Goal: Task Accomplishment & Management: Manage account settings

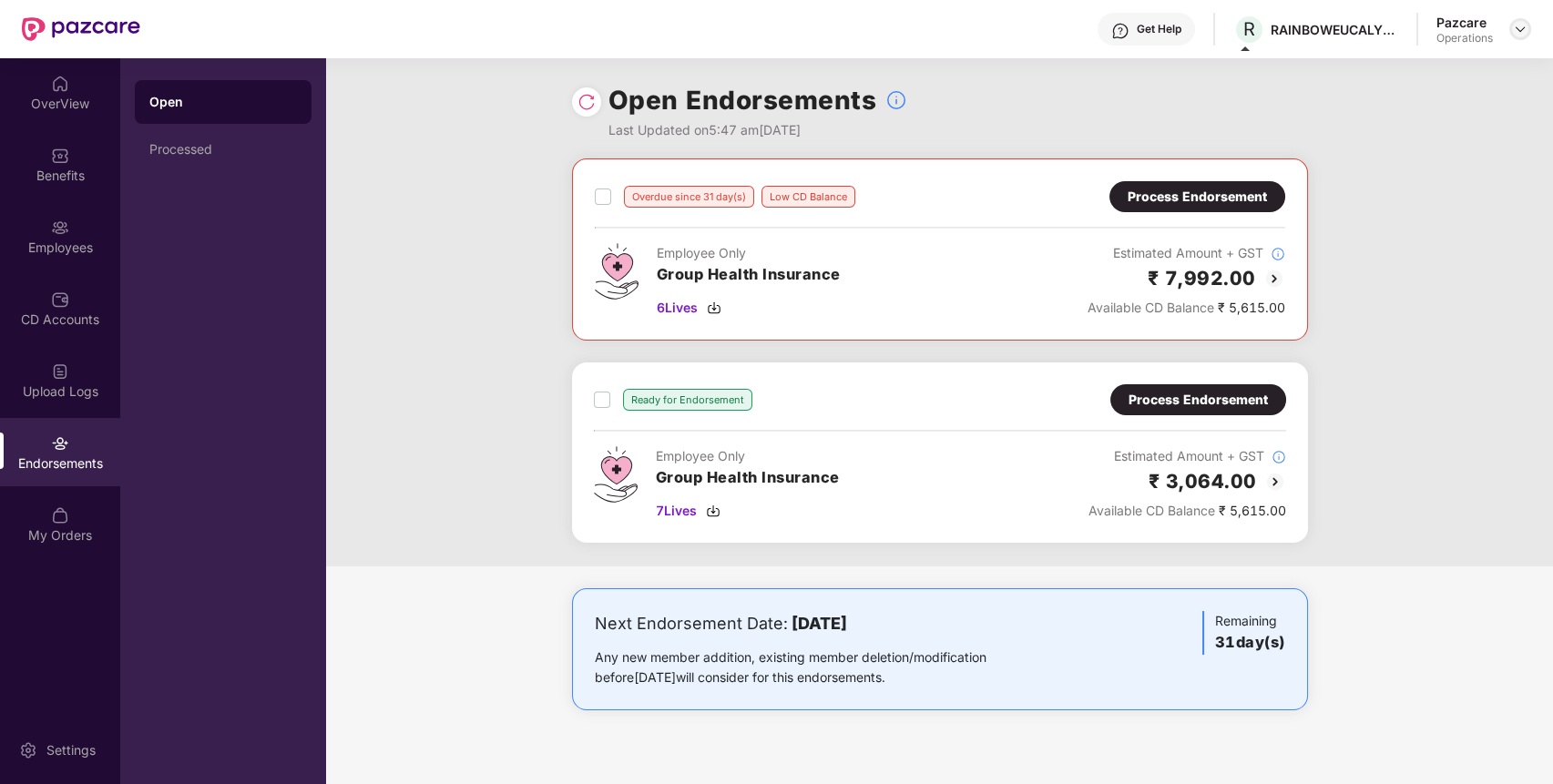
click at [1523, 30] on img at bounding box center [1519, 28] width 15 height 15
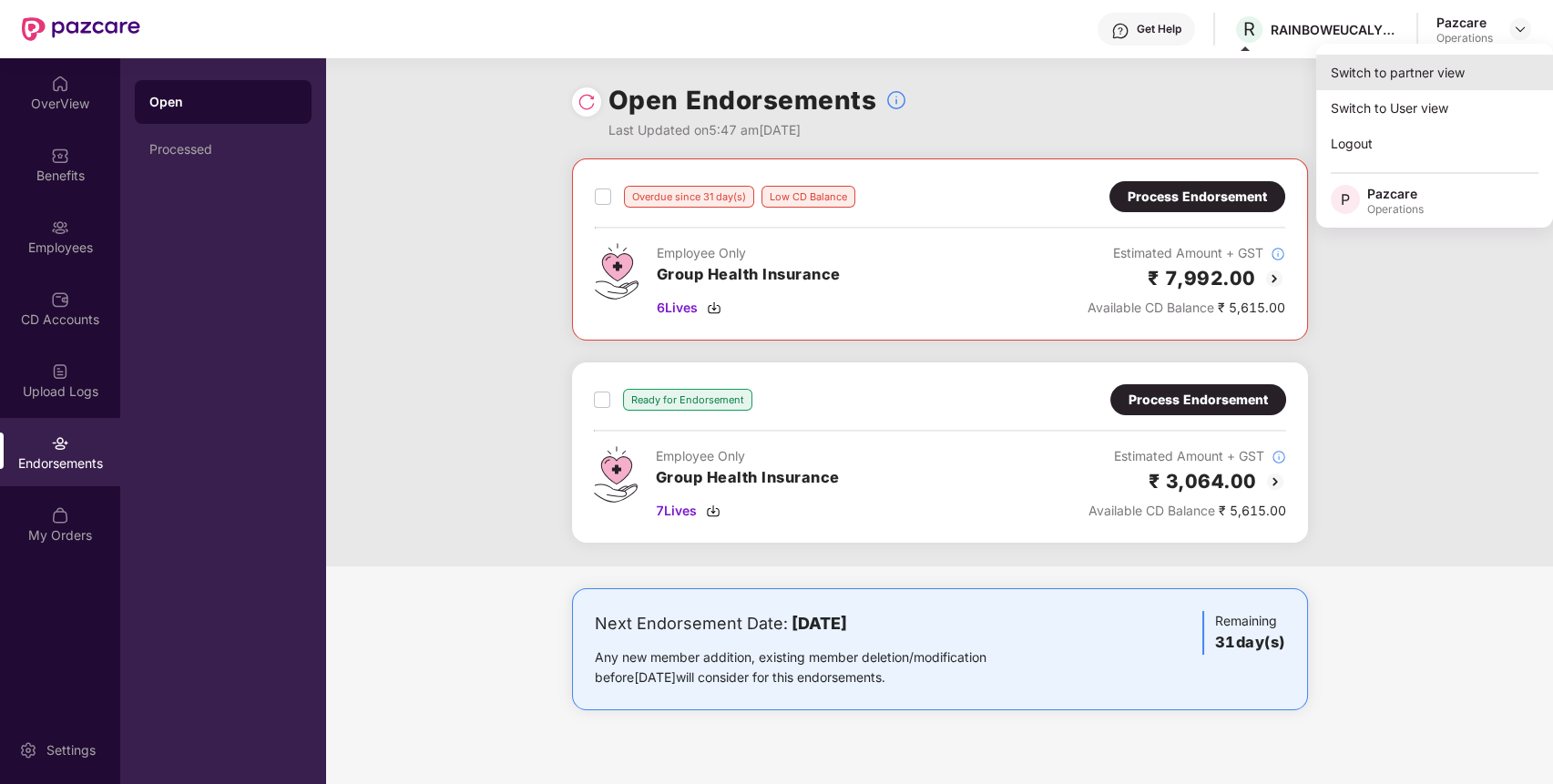
click at [1418, 76] on div "Switch to partner view" at bounding box center [1434, 72] width 236 height 35
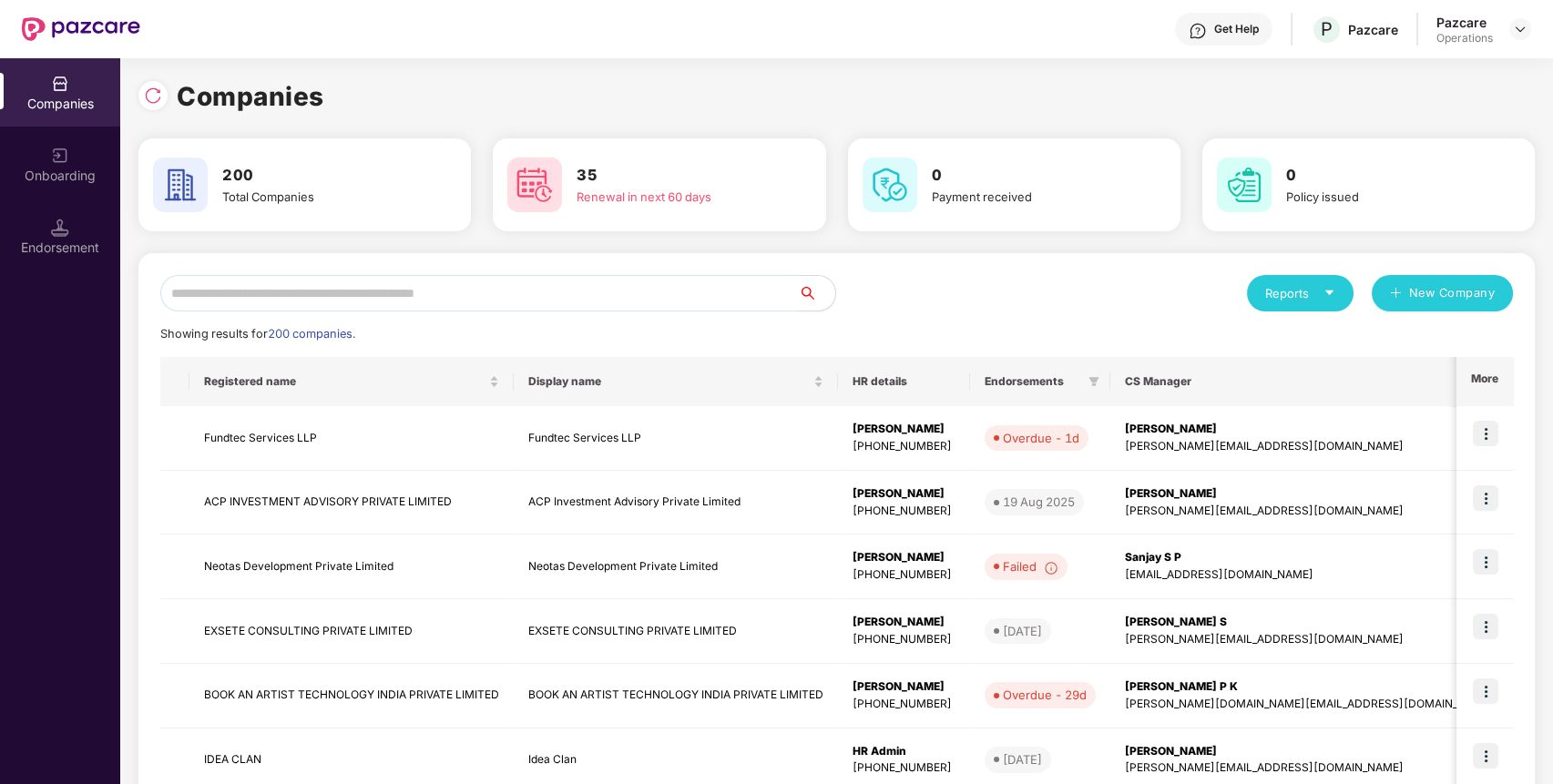
click at [678, 311] on div "Reports New Company Showing results for 200 companies. Registered name Display …" at bounding box center [836, 695] width 1352 height 840
click at [685, 302] on input "text" at bounding box center [480, 293] width 639 height 36
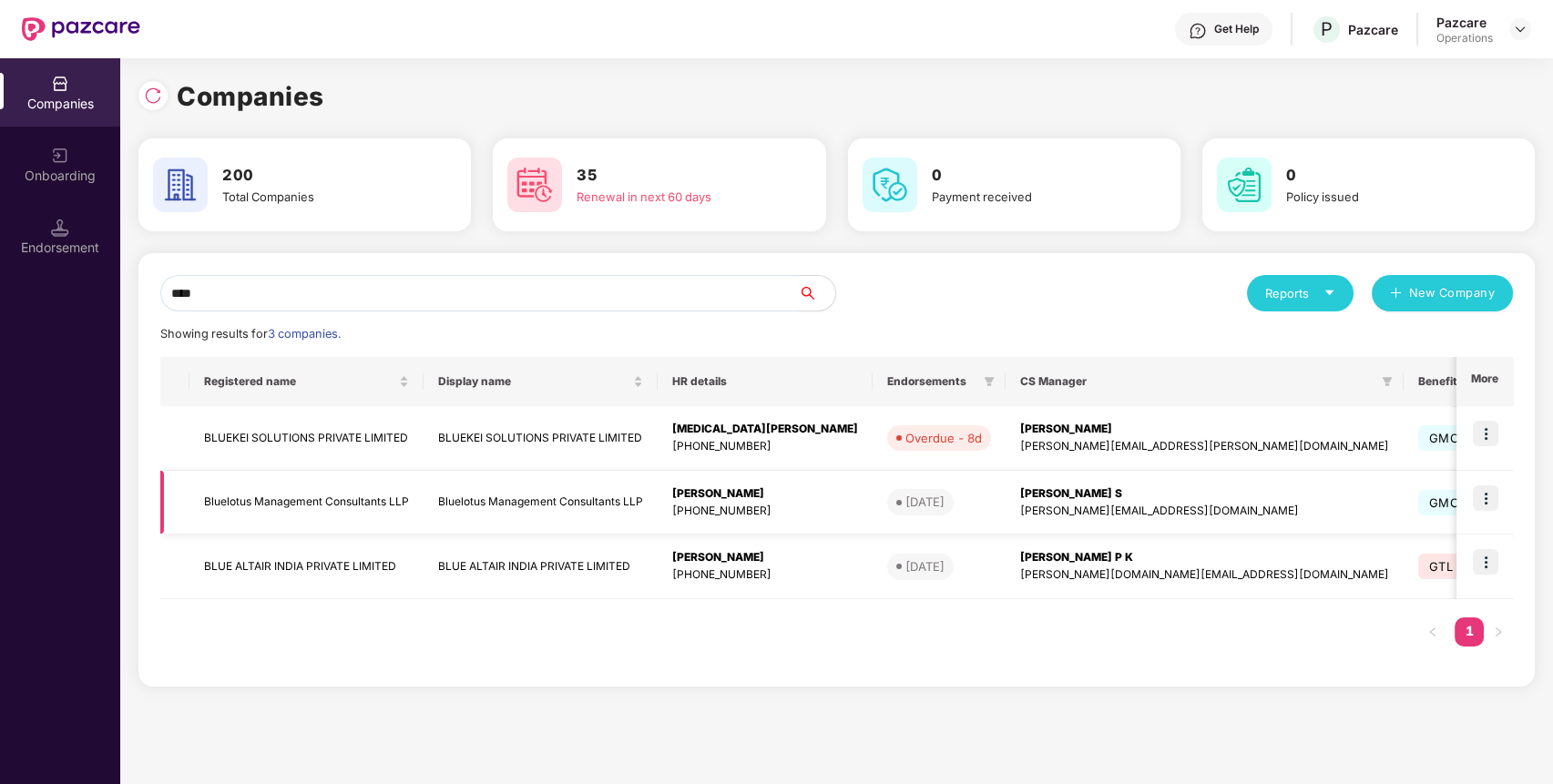
type input "****"
click at [1479, 488] on img at bounding box center [1485, 498] width 25 height 25
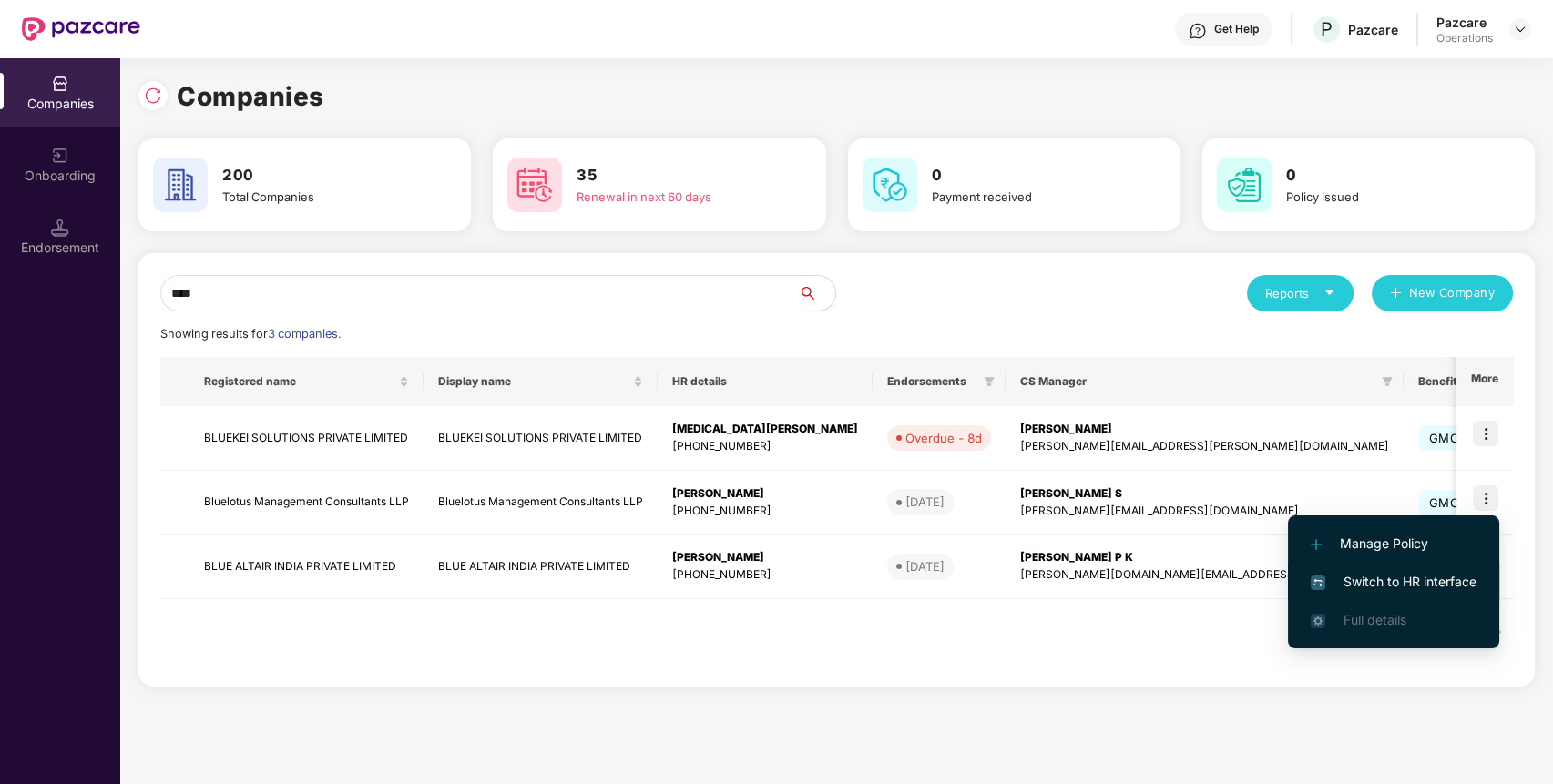
click at [1368, 583] on span "Switch to HR interface" at bounding box center [1394, 581] width 166 height 21
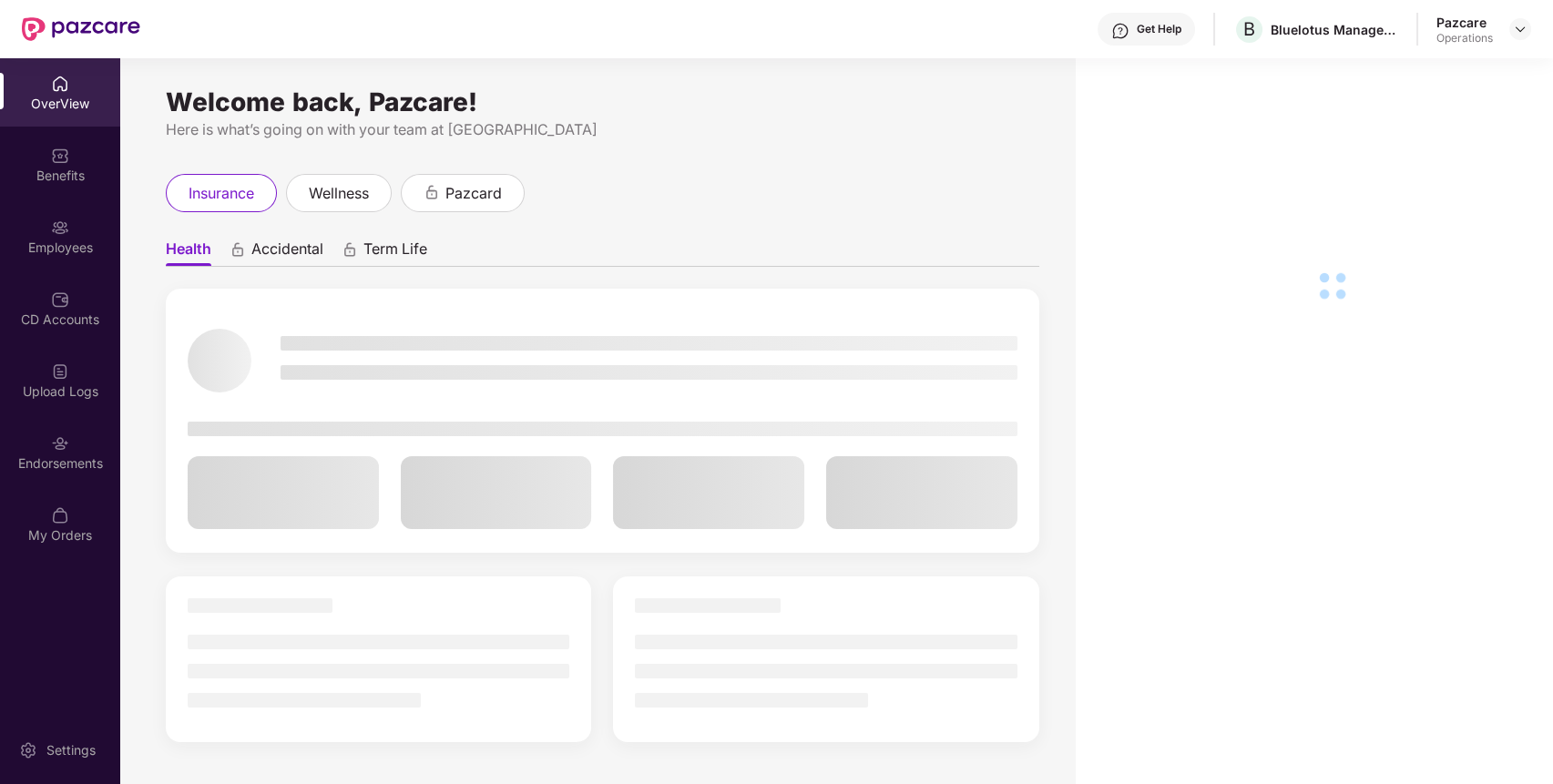
click at [97, 455] on div "Endorsements" at bounding box center [60, 463] width 120 height 19
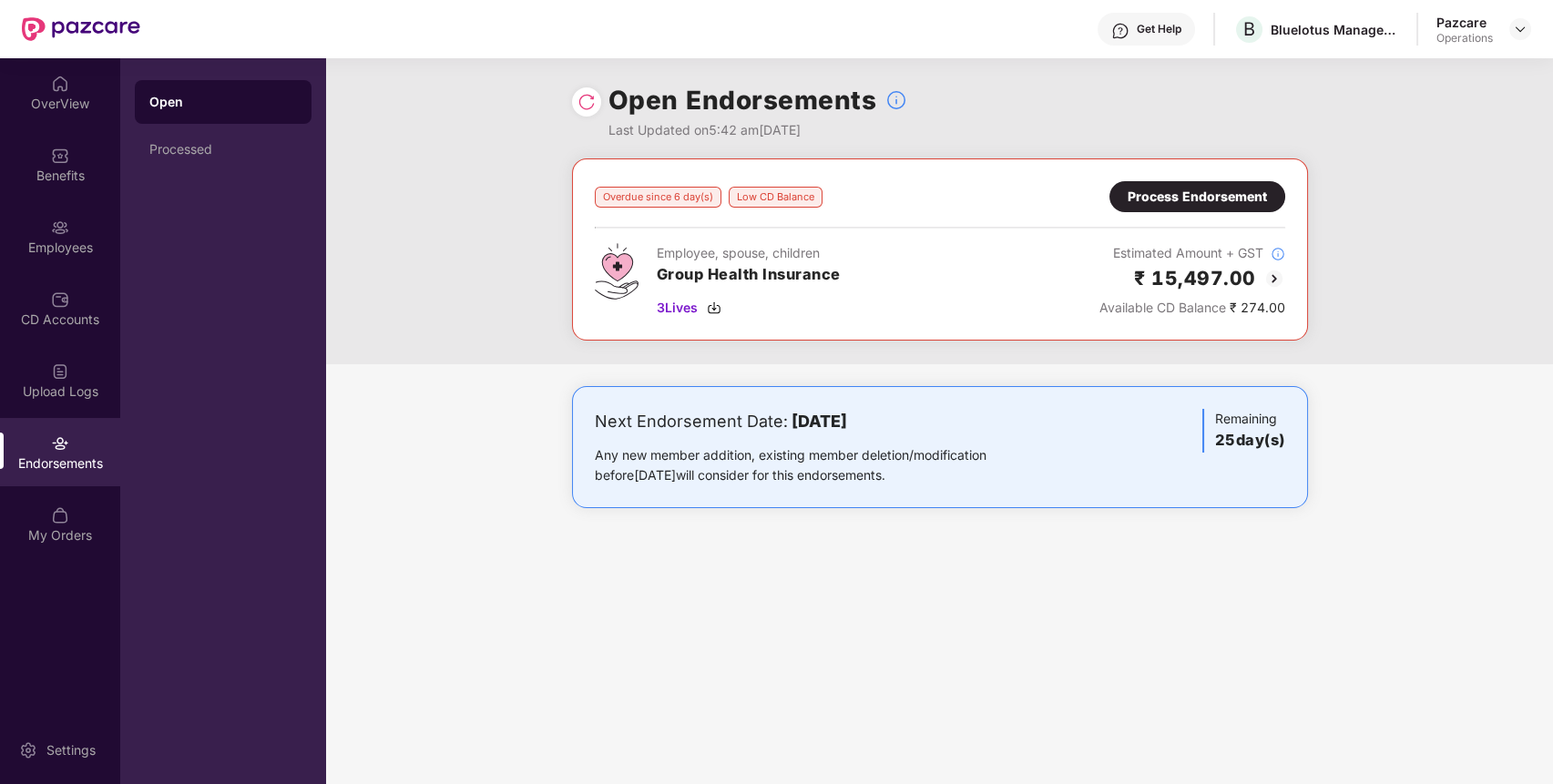
click at [1183, 196] on div "Process Endorsement" at bounding box center [1196, 196] width 140 height 21
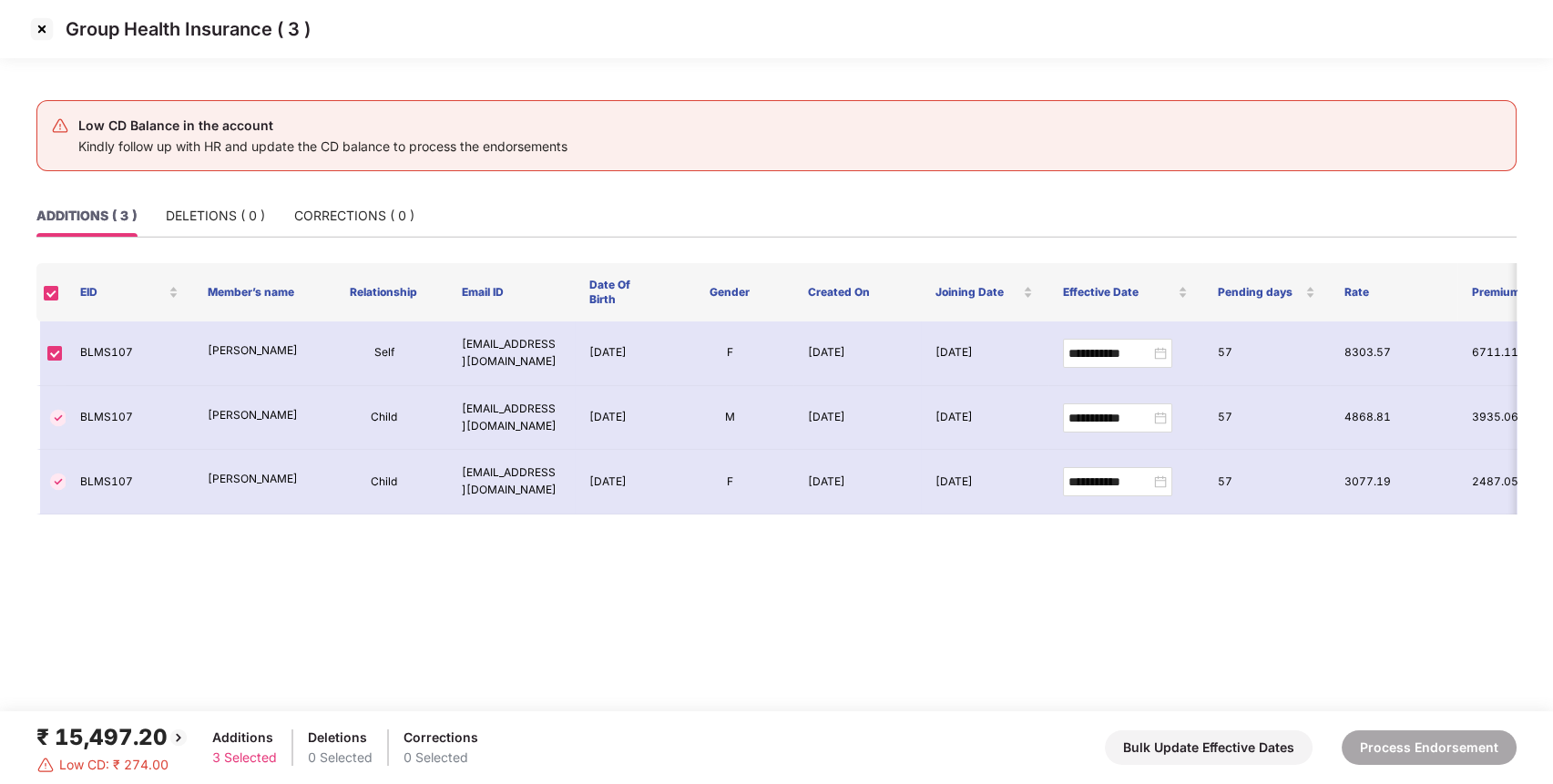
click at [39, 29] on img at bounding box center [42, 29] width 29 height 29
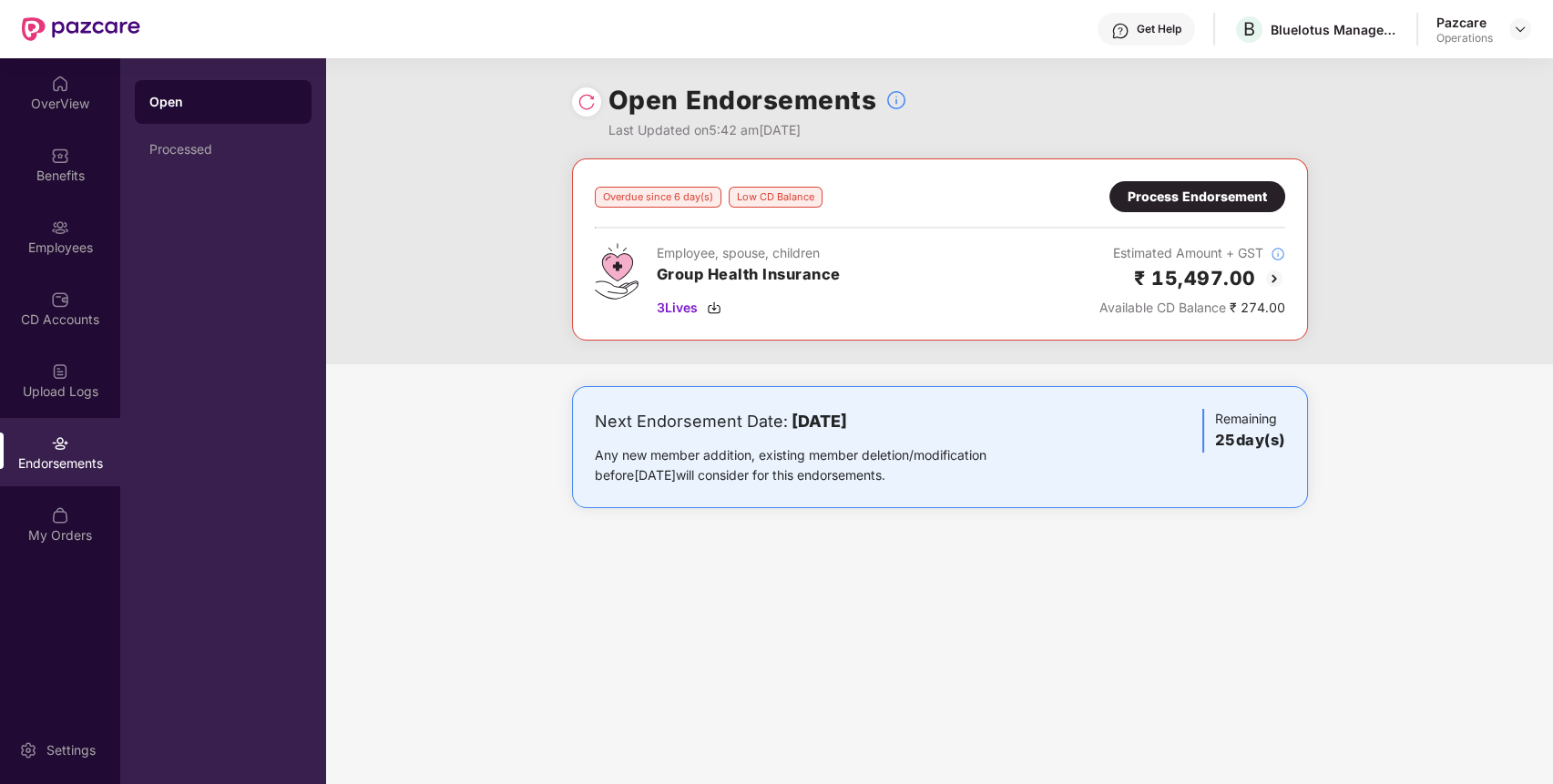
click at [579, 101] on img at bounding box center [586, 102] width 19 height 19
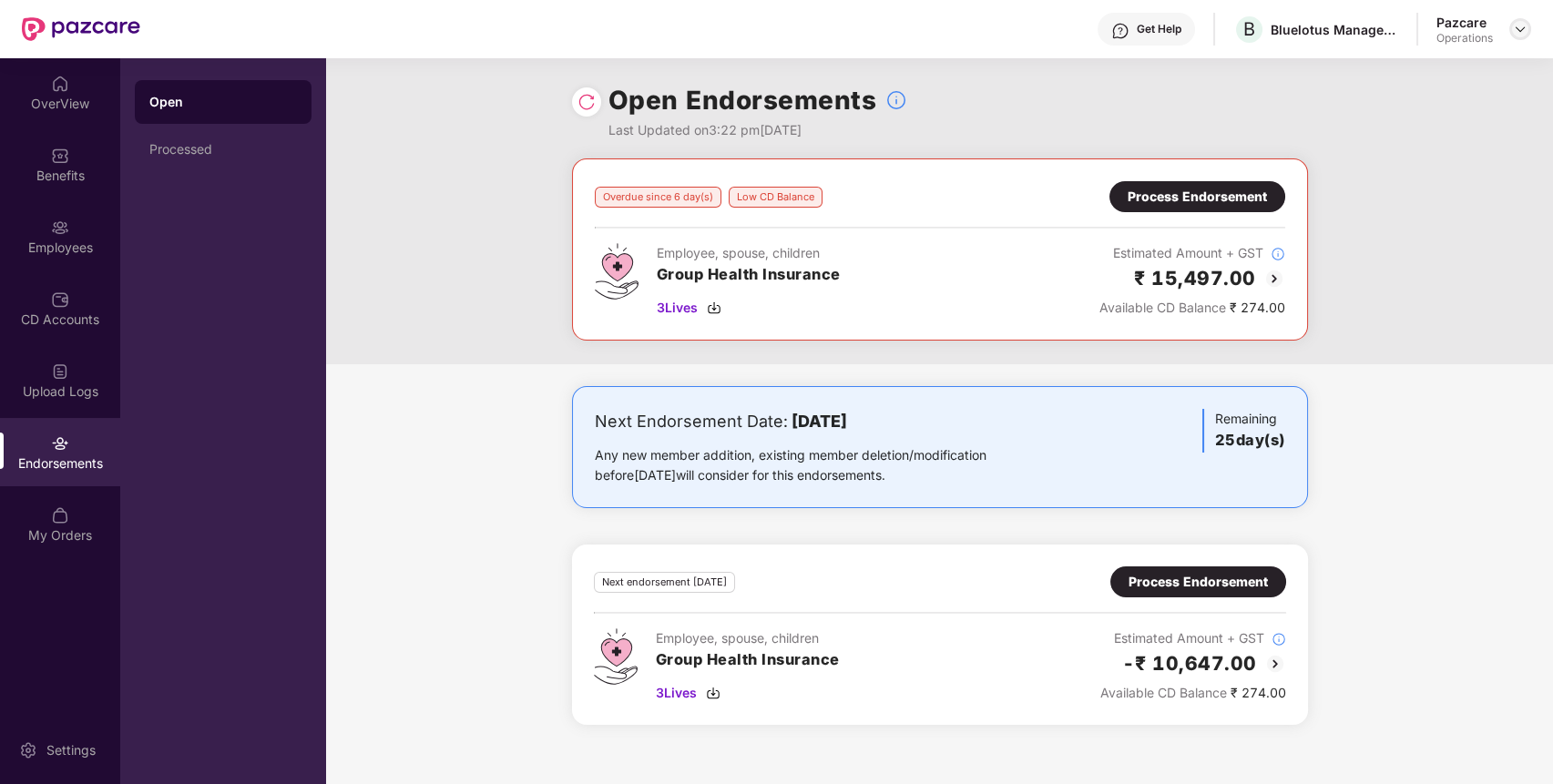
click at [1526, 24] on img at bounding box center [1519, 28] width 15 height 15
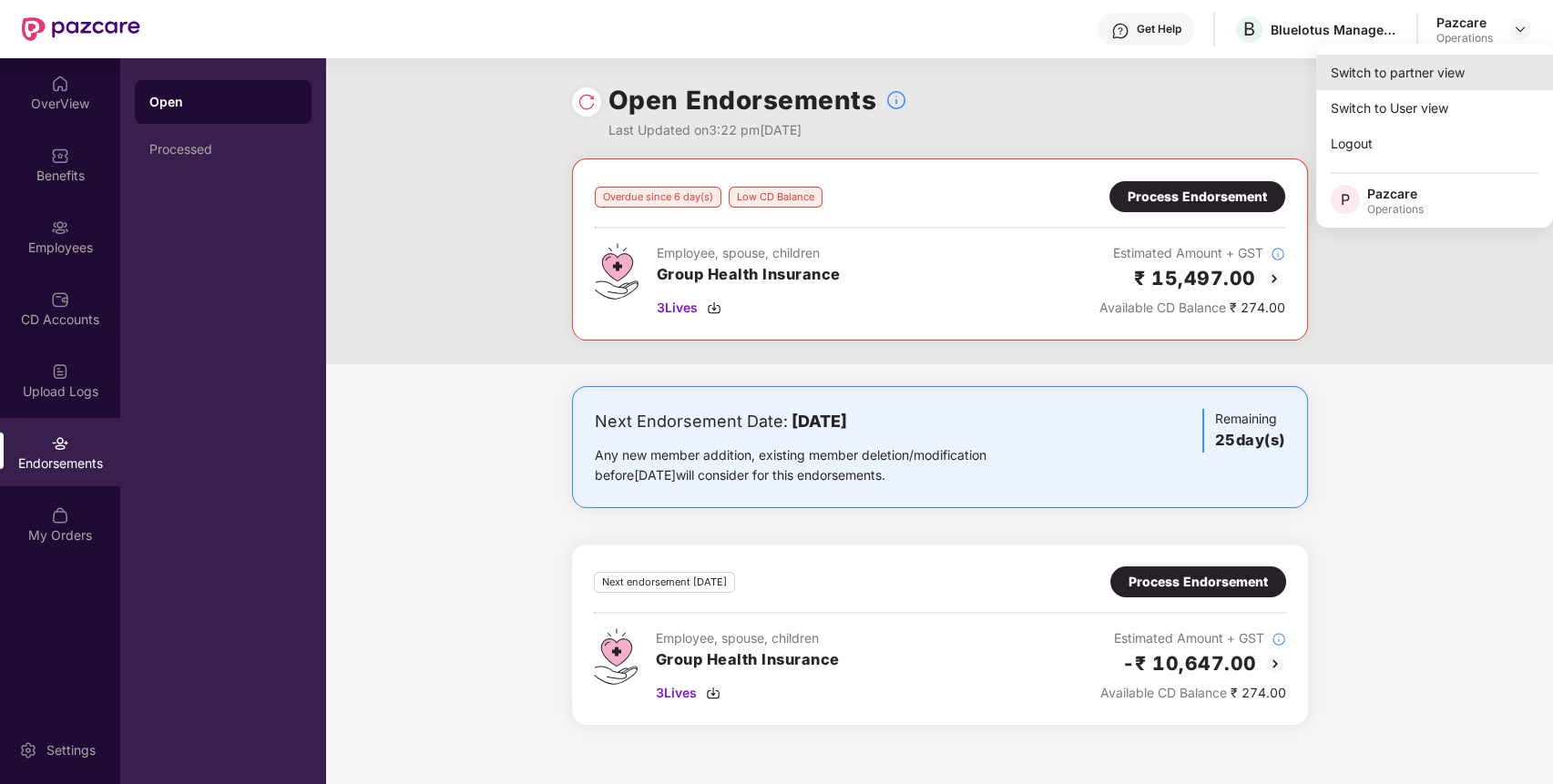
click at [1456, 65] on div "Switch to partner view" at bounding box center [1434, 72] width 236 height 35
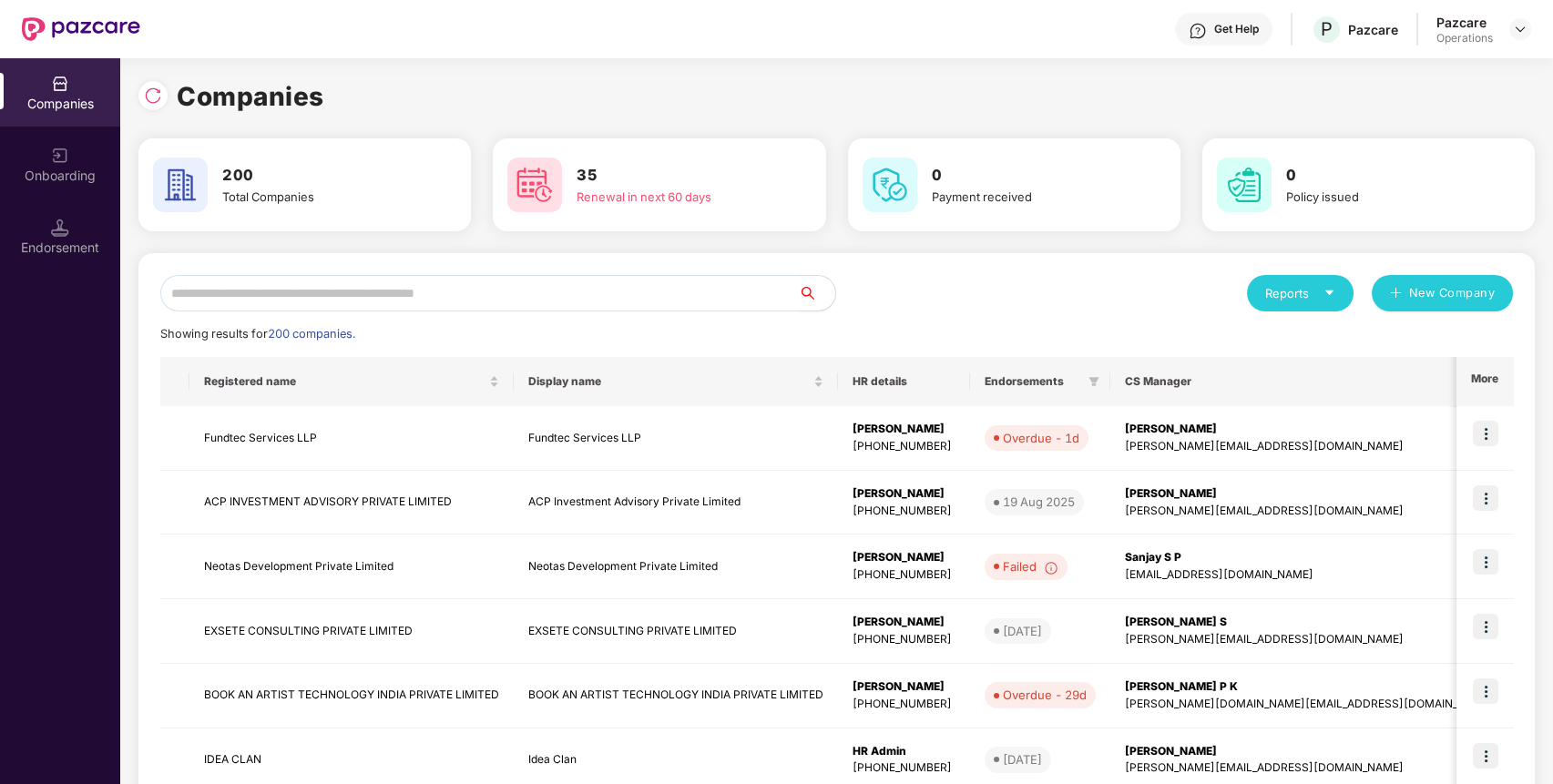
click at [651, 285] on input "text" at bounding box center [480, 293] width 639 height 36
paste input "**********"
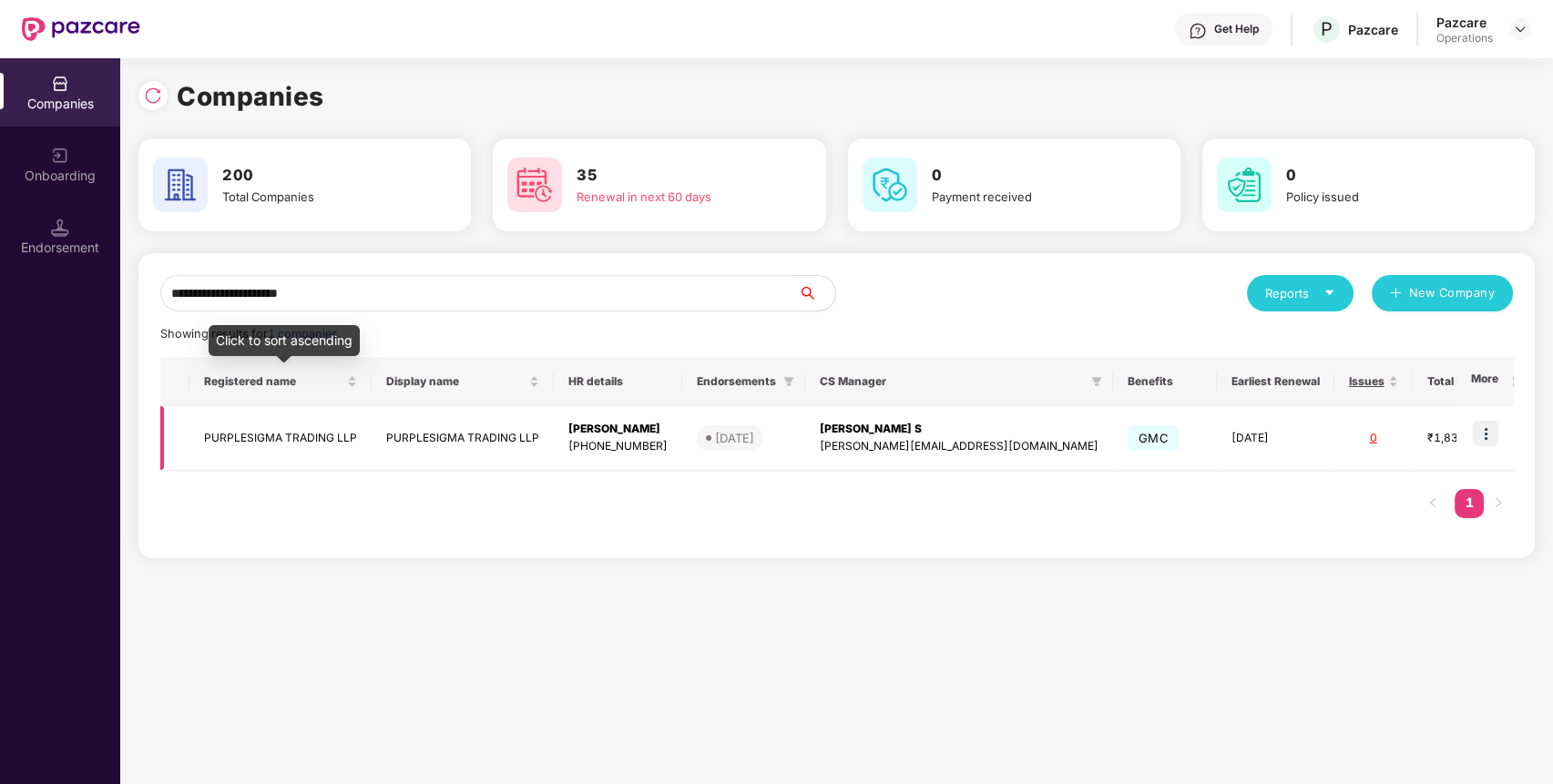
type input "**********"
click at [329, 441] on td "PURPLESIGMA TRADING LLP" at bounding box center [280, 438] width 182 height 64
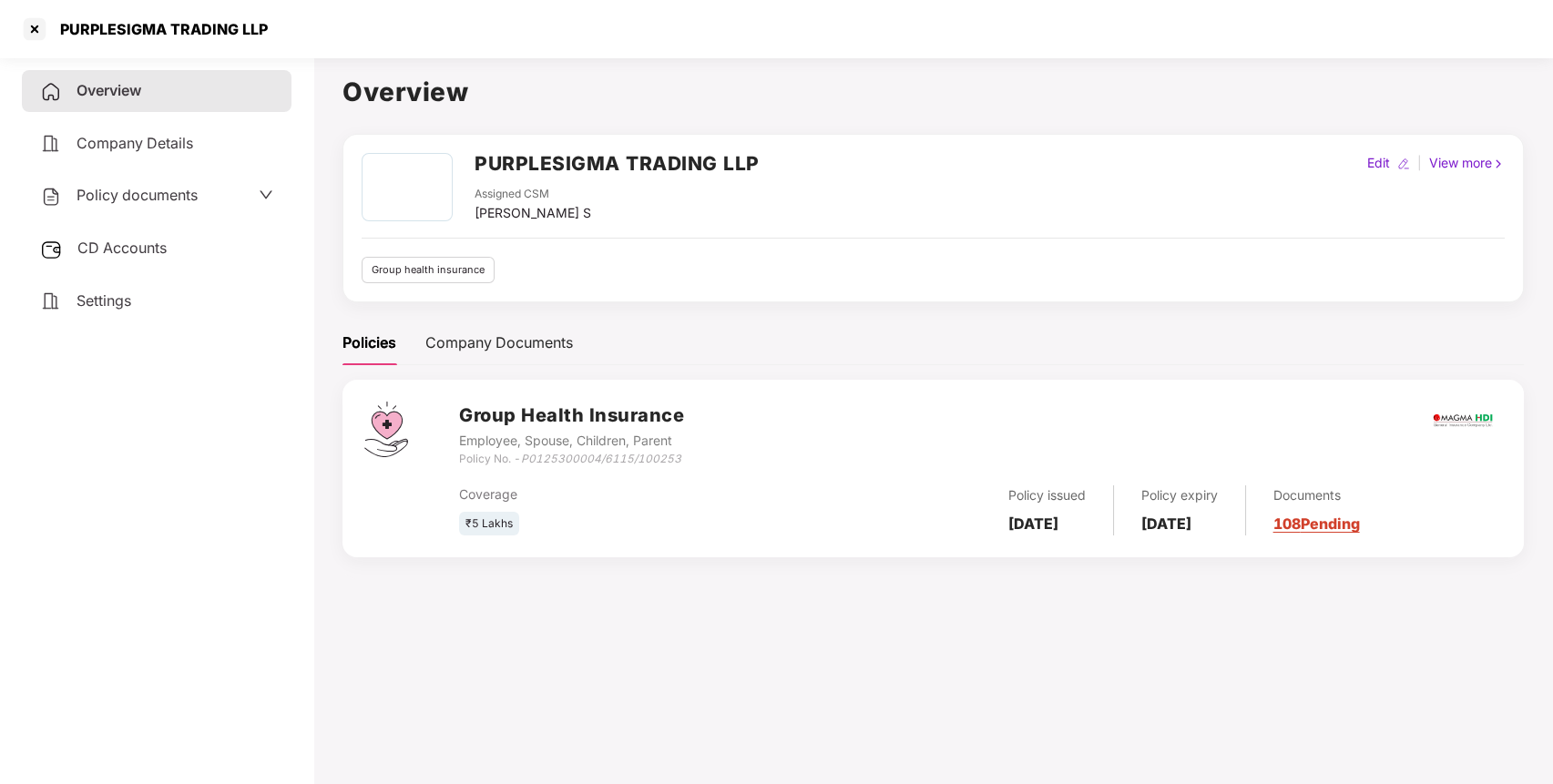
click at [186, 195] on span "Policy documents" at bounding box center [137, 194] width 121 height 19
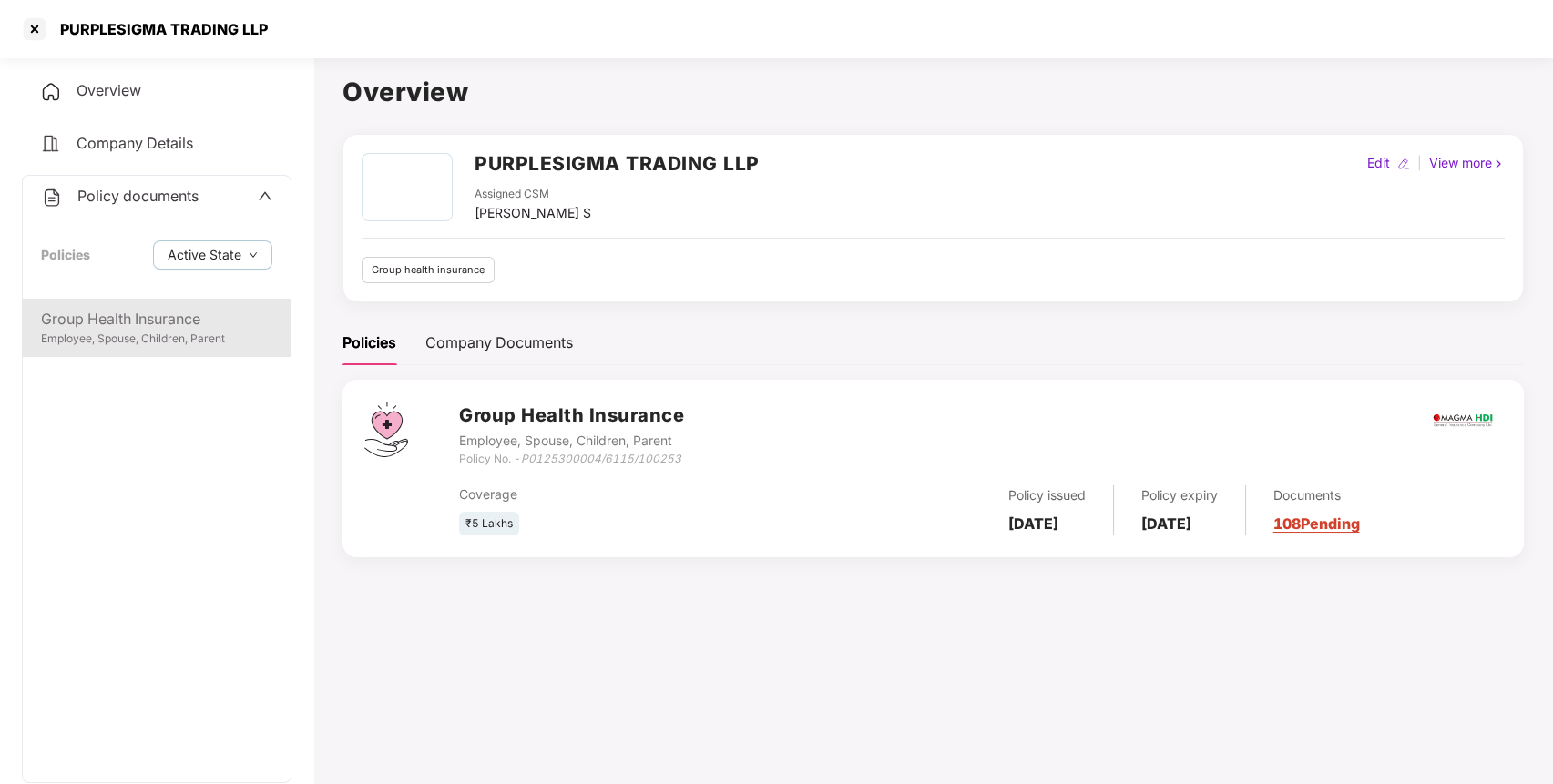
click at [147, 328] on div "Group Health Insurance" at bounding box center [156, 318] width 231 height 22
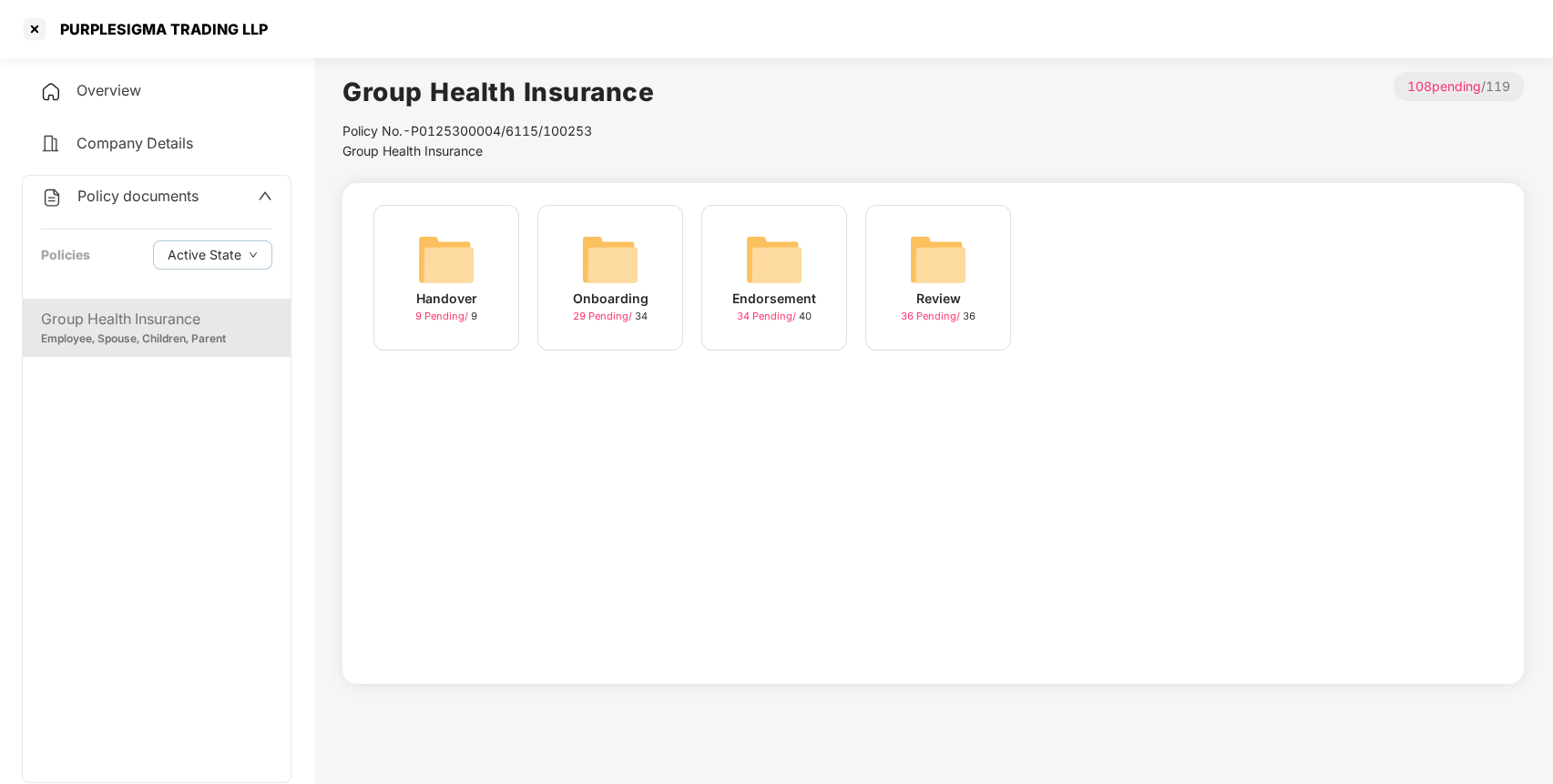
click at [786, 255] on img at bounding box center [775, 260] width 59 height 59
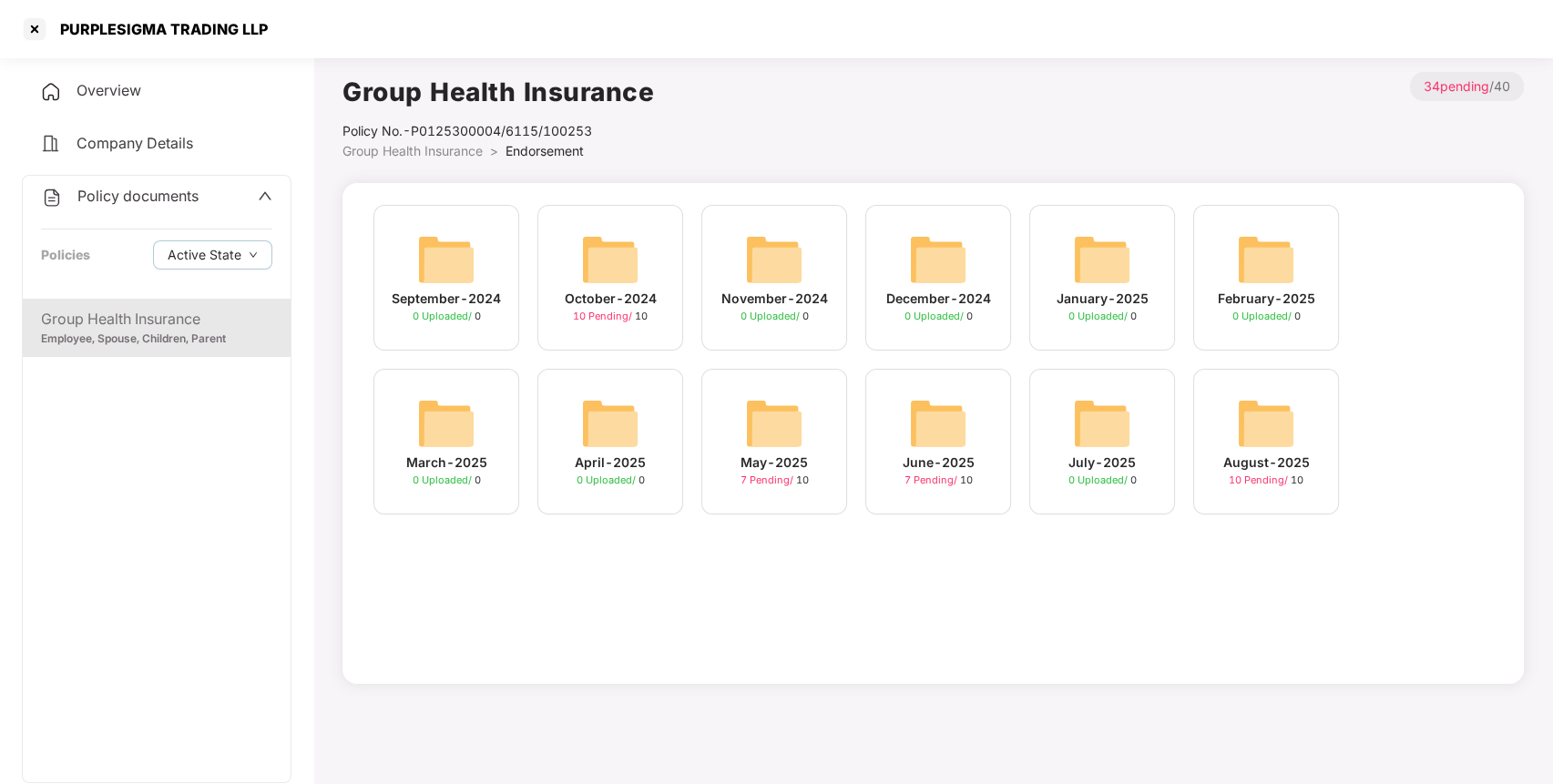
click at [1276, 431] on img at bounding box center [1266, 424] width 59 height 59
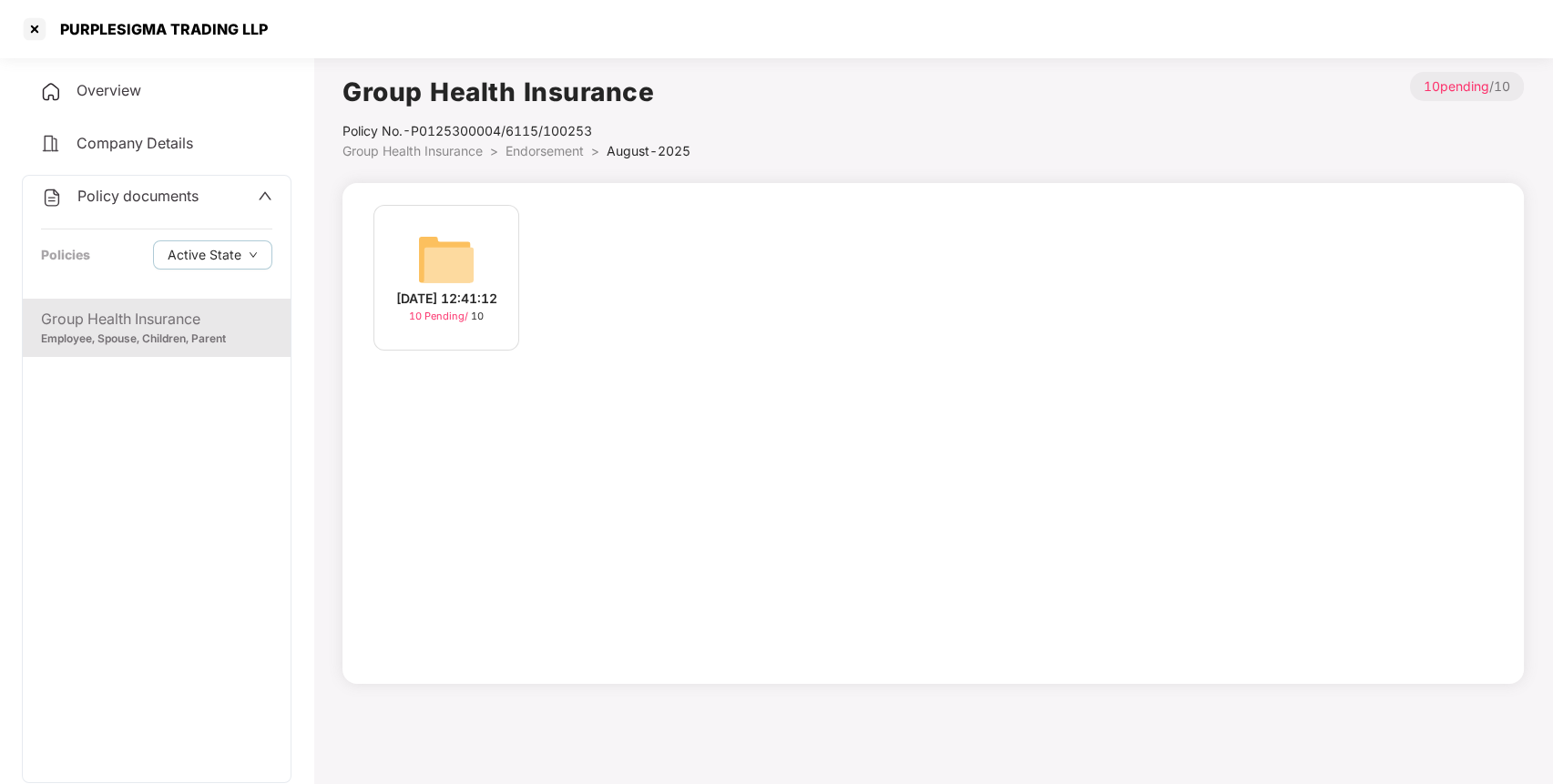
click at [462, 269] on img at bounding box center [446, 260] width 59 height 59
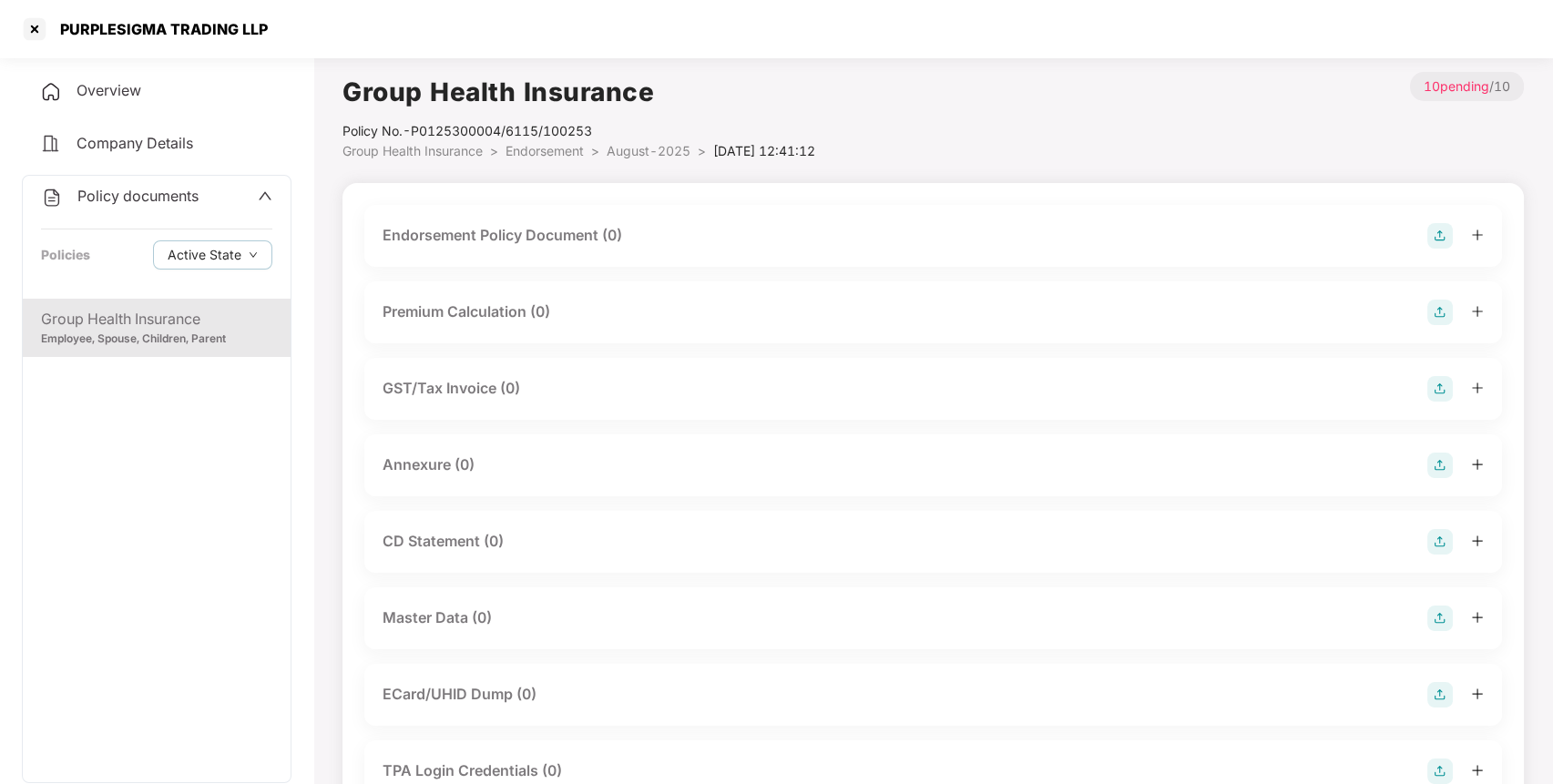
click at [1443, 229] on img at bounding box center [1440, 235] width 25 height 25
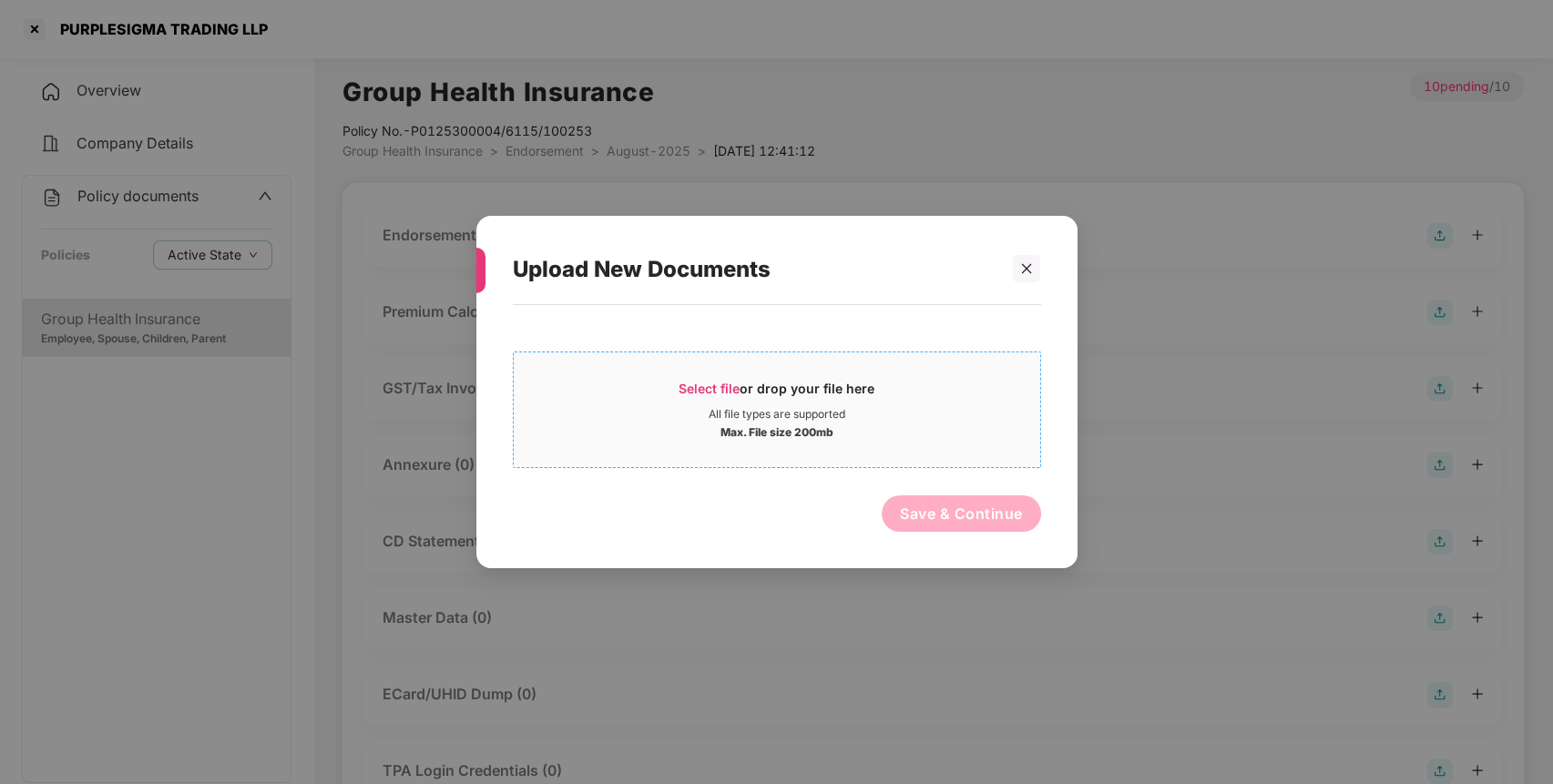
click at [790, 389] on div "Select file or drop your file here" at bounding box center [776, 393] width 195 height 27
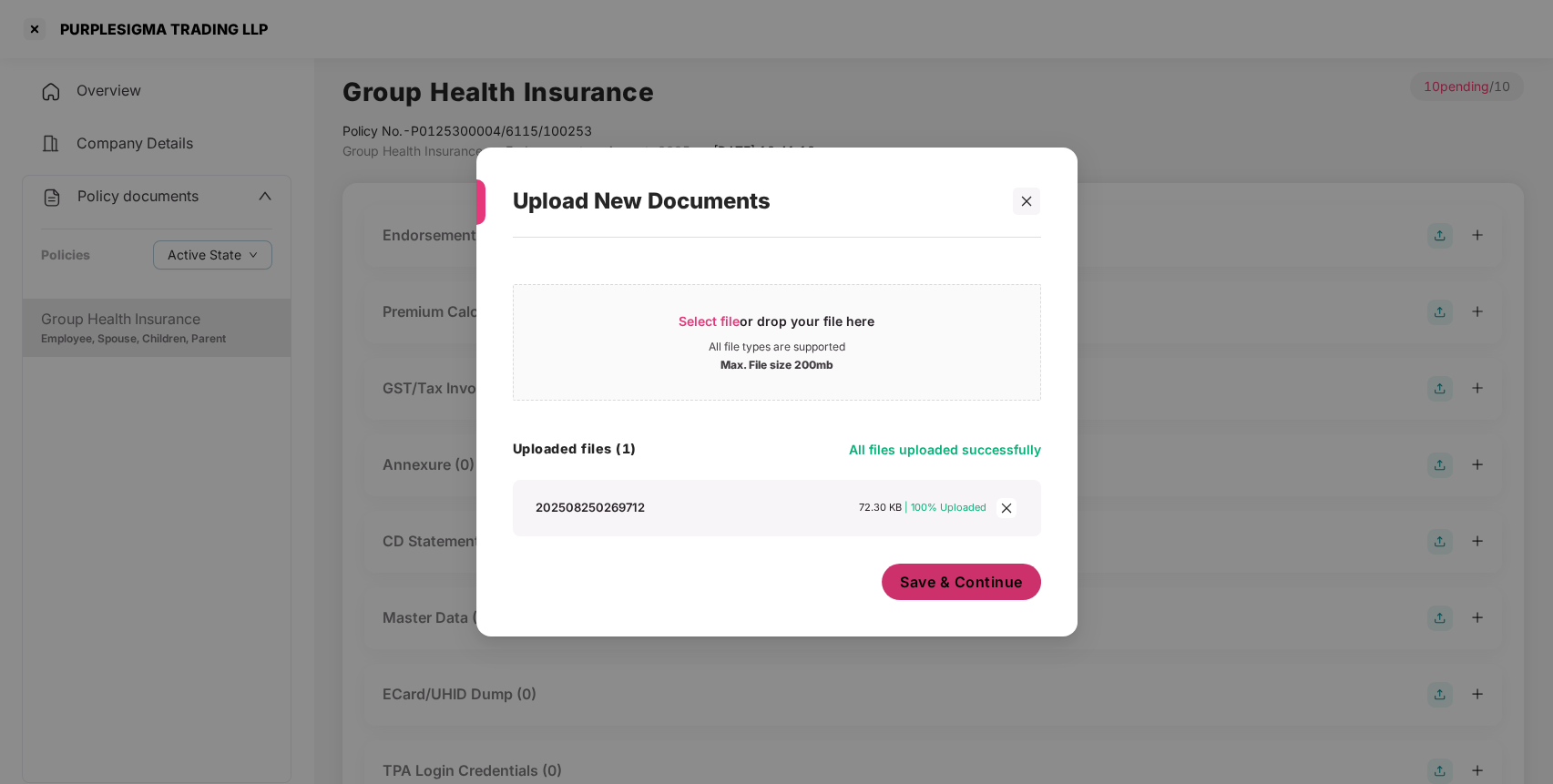
click at [976, 587] on span "Save & Continue" at bounding box center [961, 581] width 123 height 21
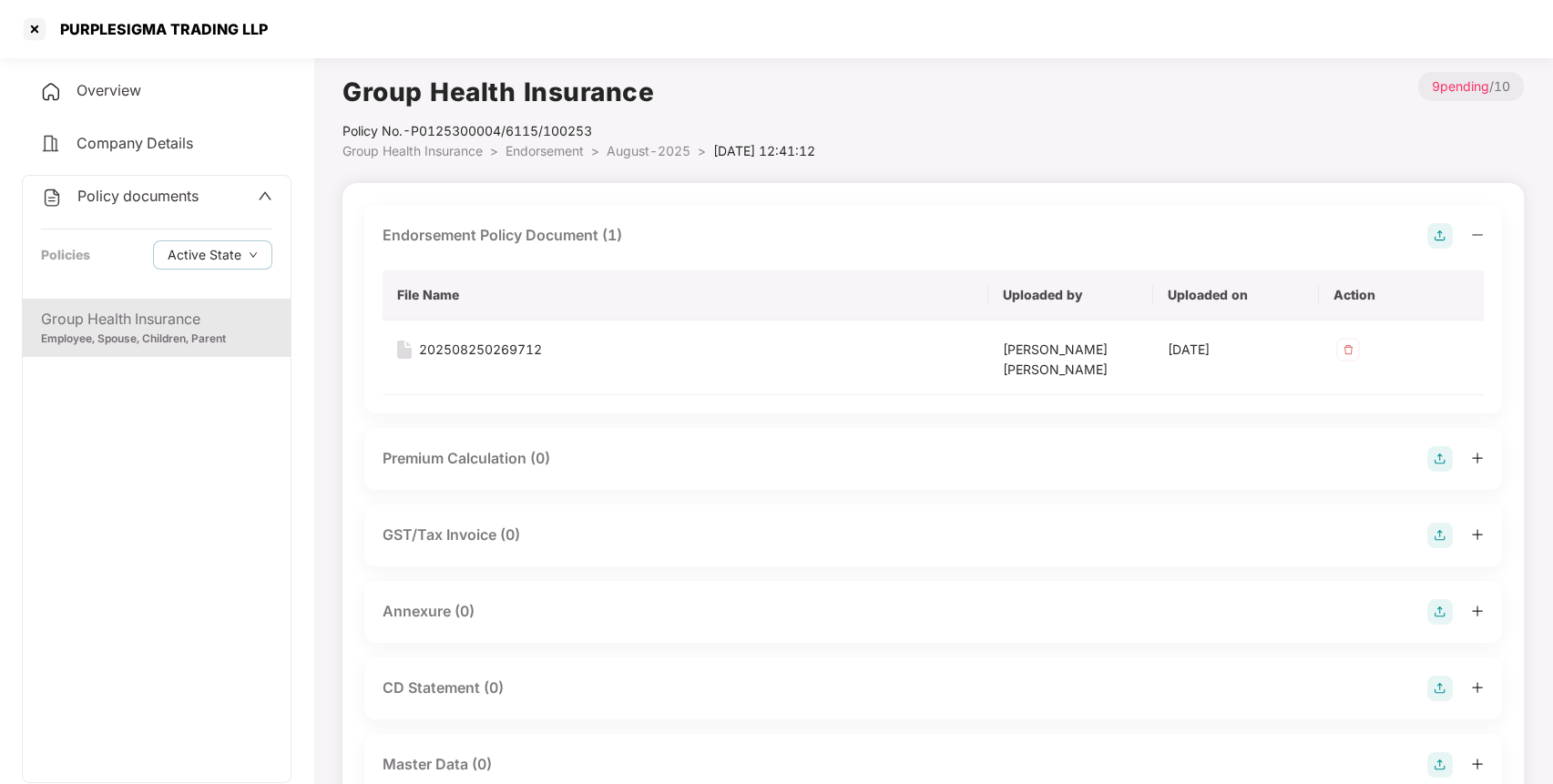
click at [1450, 609] on img at bounding box center [1440, 611] width 25 height 25
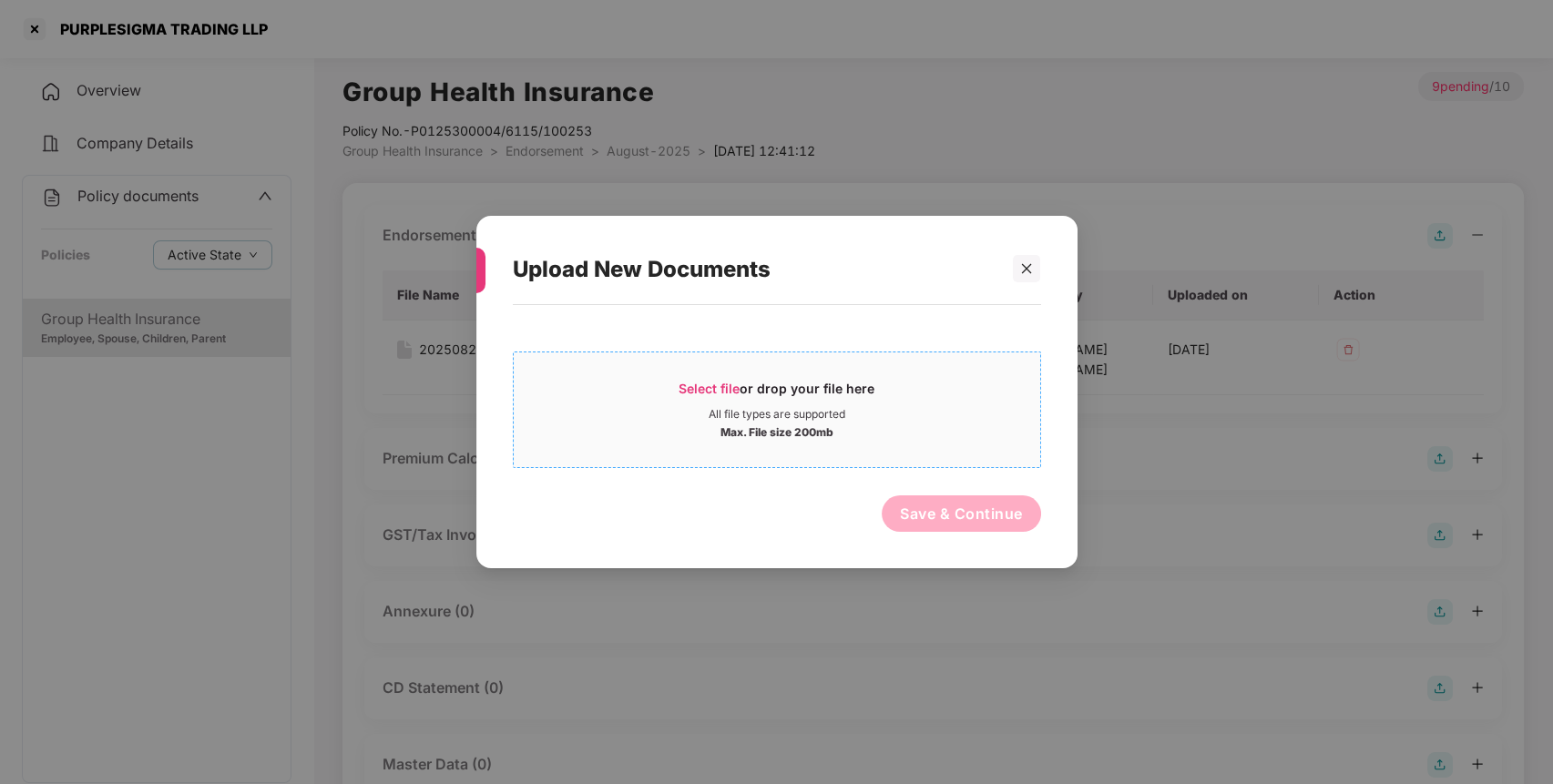
click at [981, 412] on div "All file types are supported" at bounding box center [776, 414] width 526 height 15
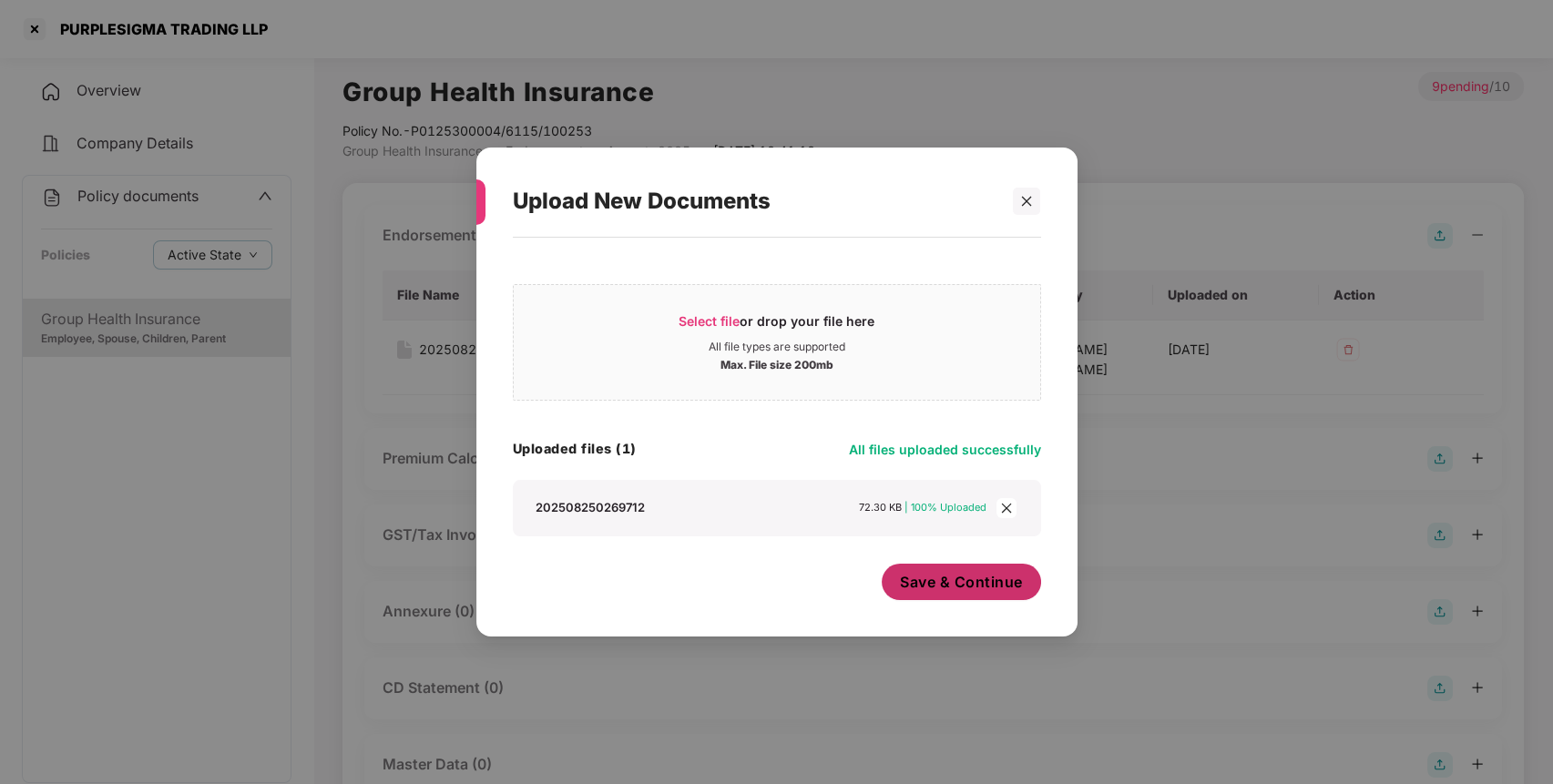
click at [1027, 587] on button "Save & Continue" at bounding box center [960, 581] width 159 height 36
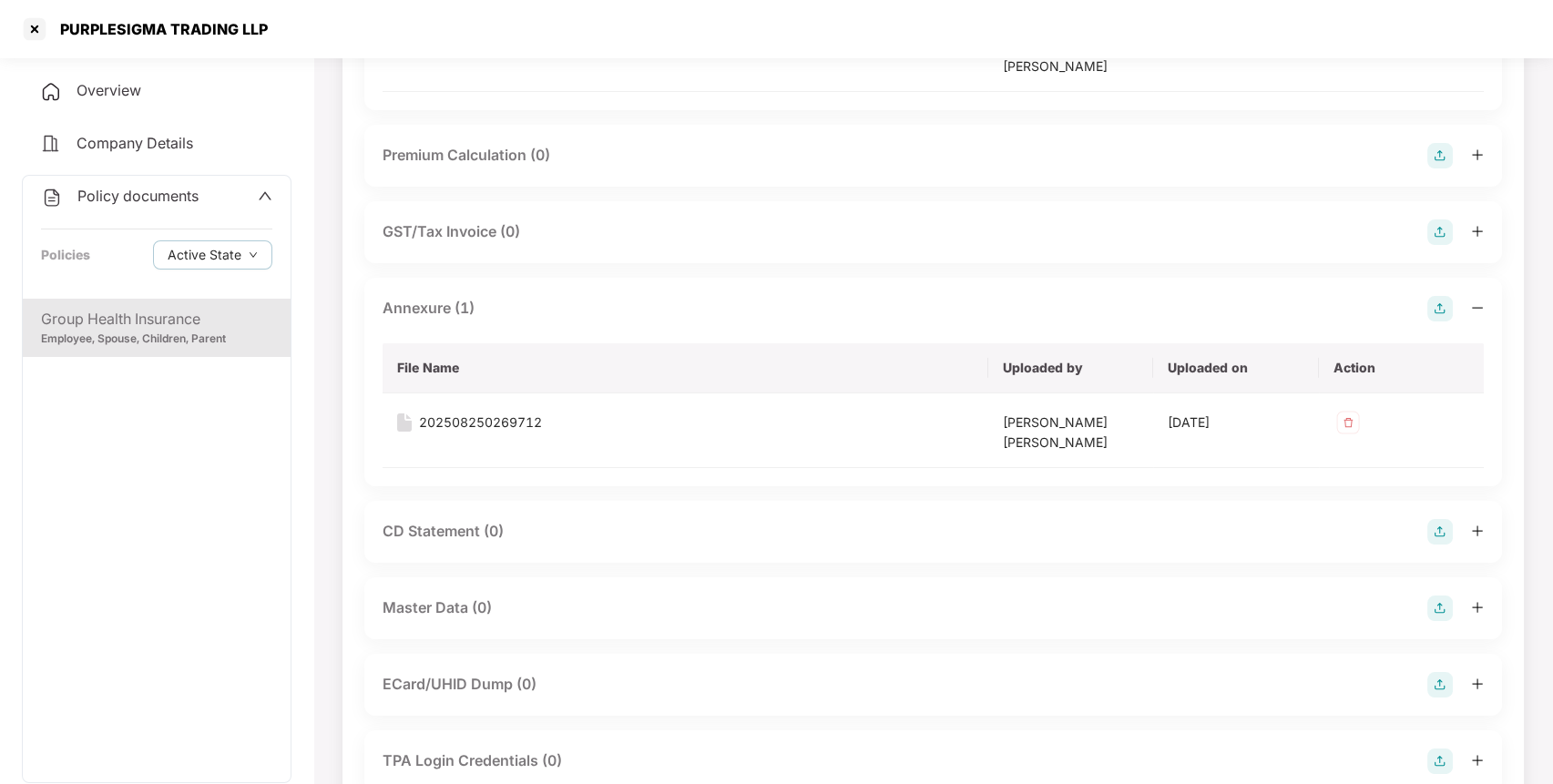
scroll to position [477, 0]
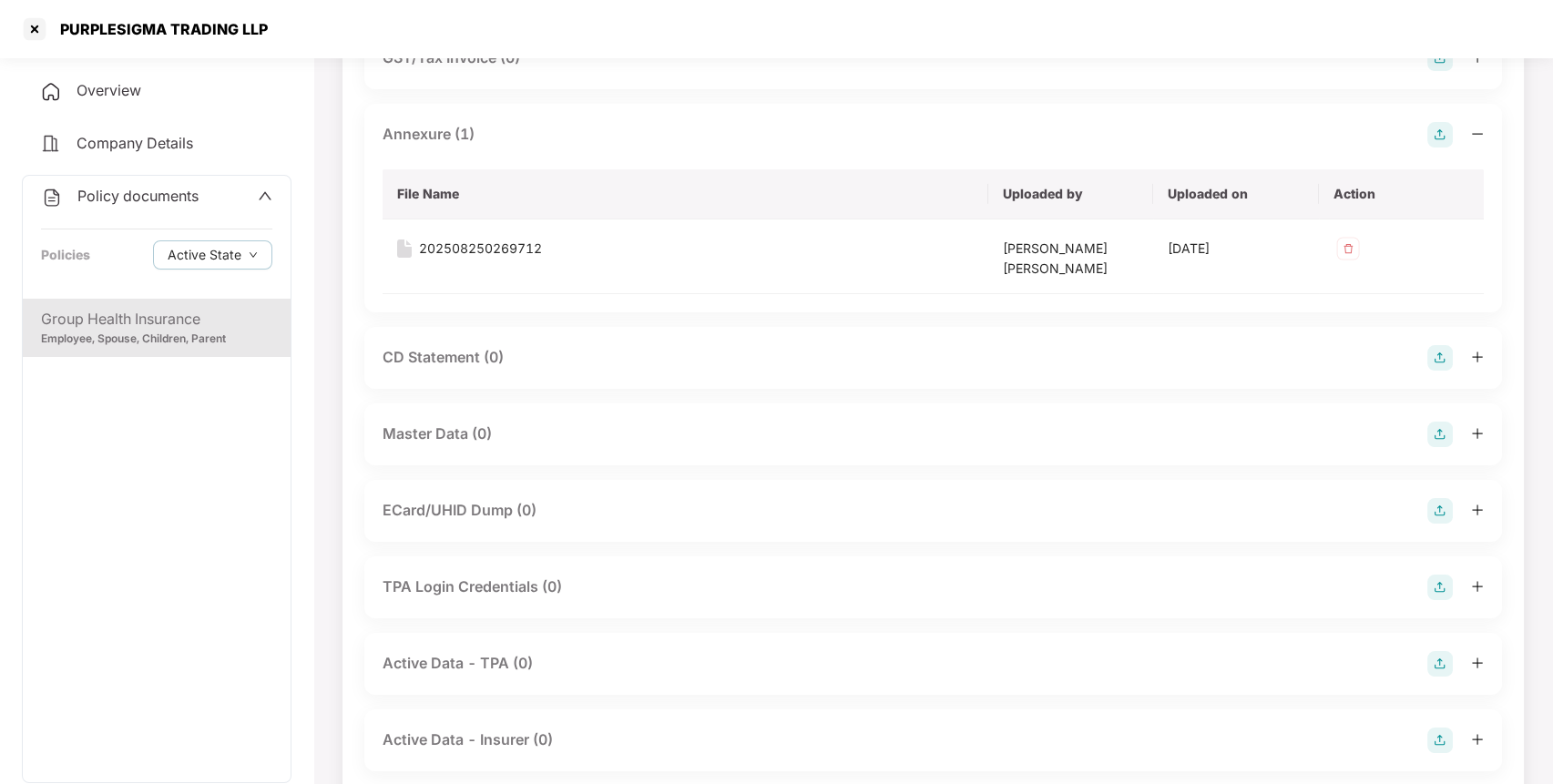
click at [1438, 433] on img at bounding box center [1440, 434] width 25 height 25
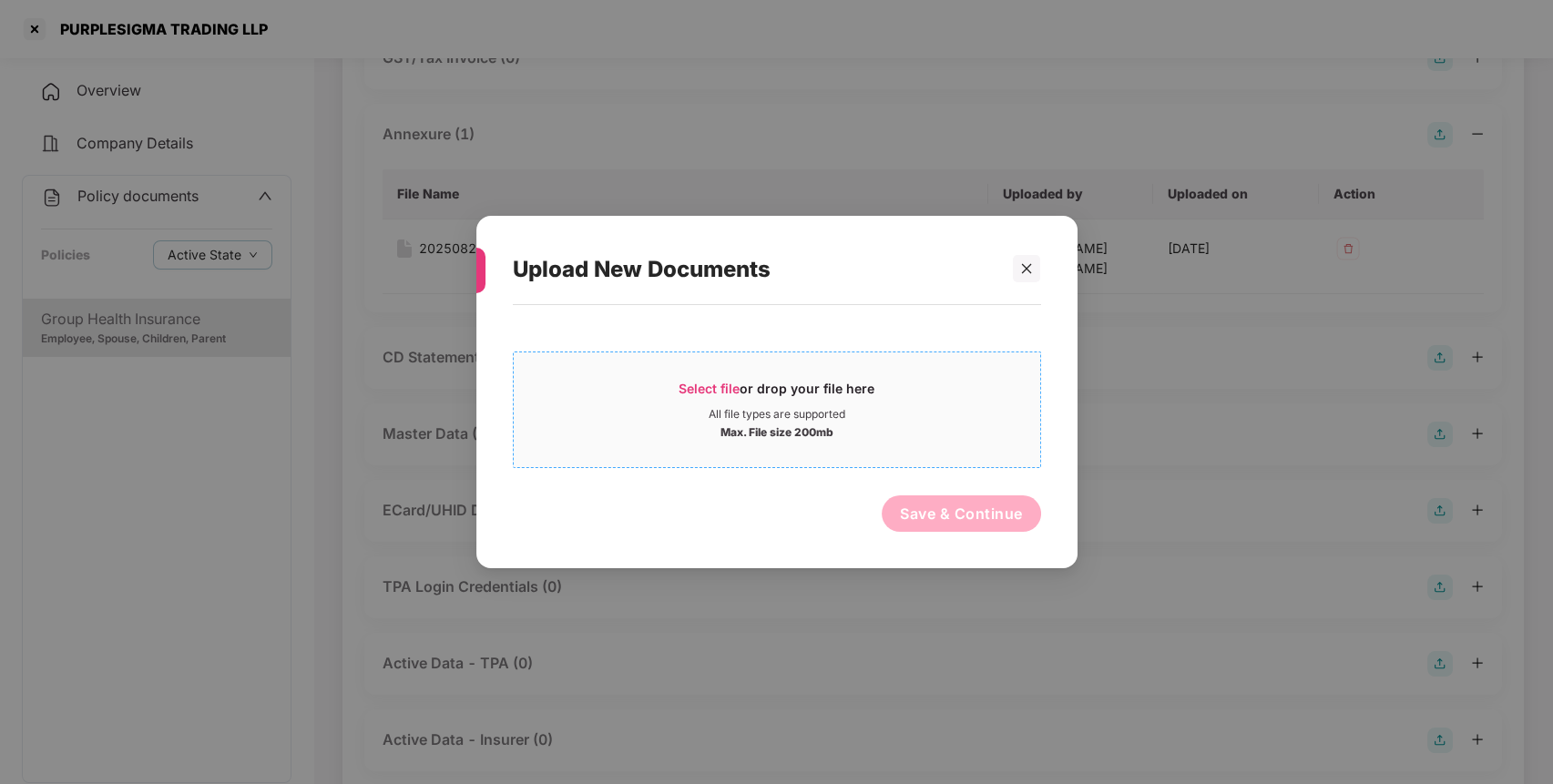
click at [816, 411] on div "All file types are supported" at bounding box center [776, 414] width 137 height 15
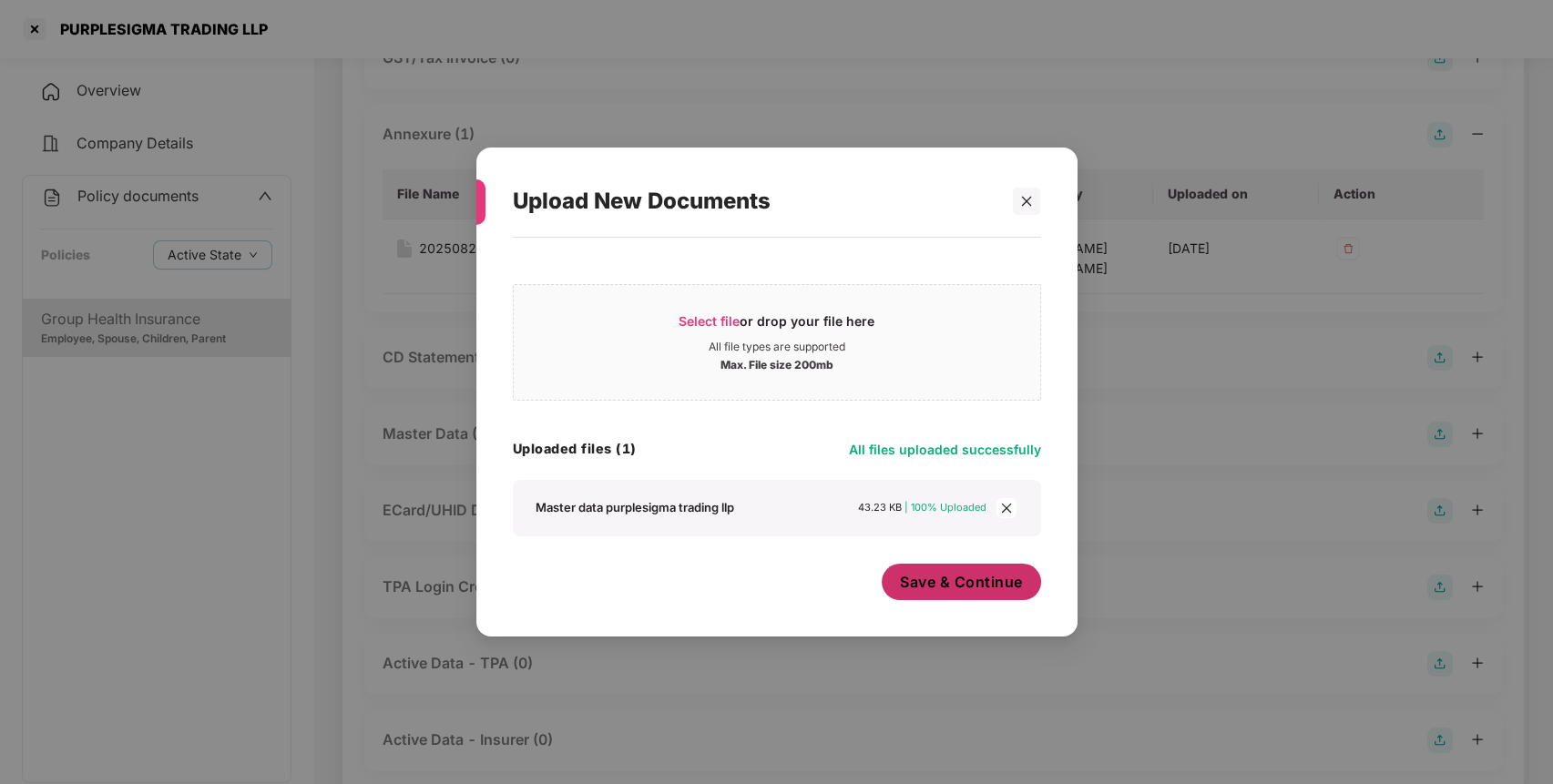
click at [958, 598] on button "Save & Continue" at bounding box center [960, 581] width 159 height 36
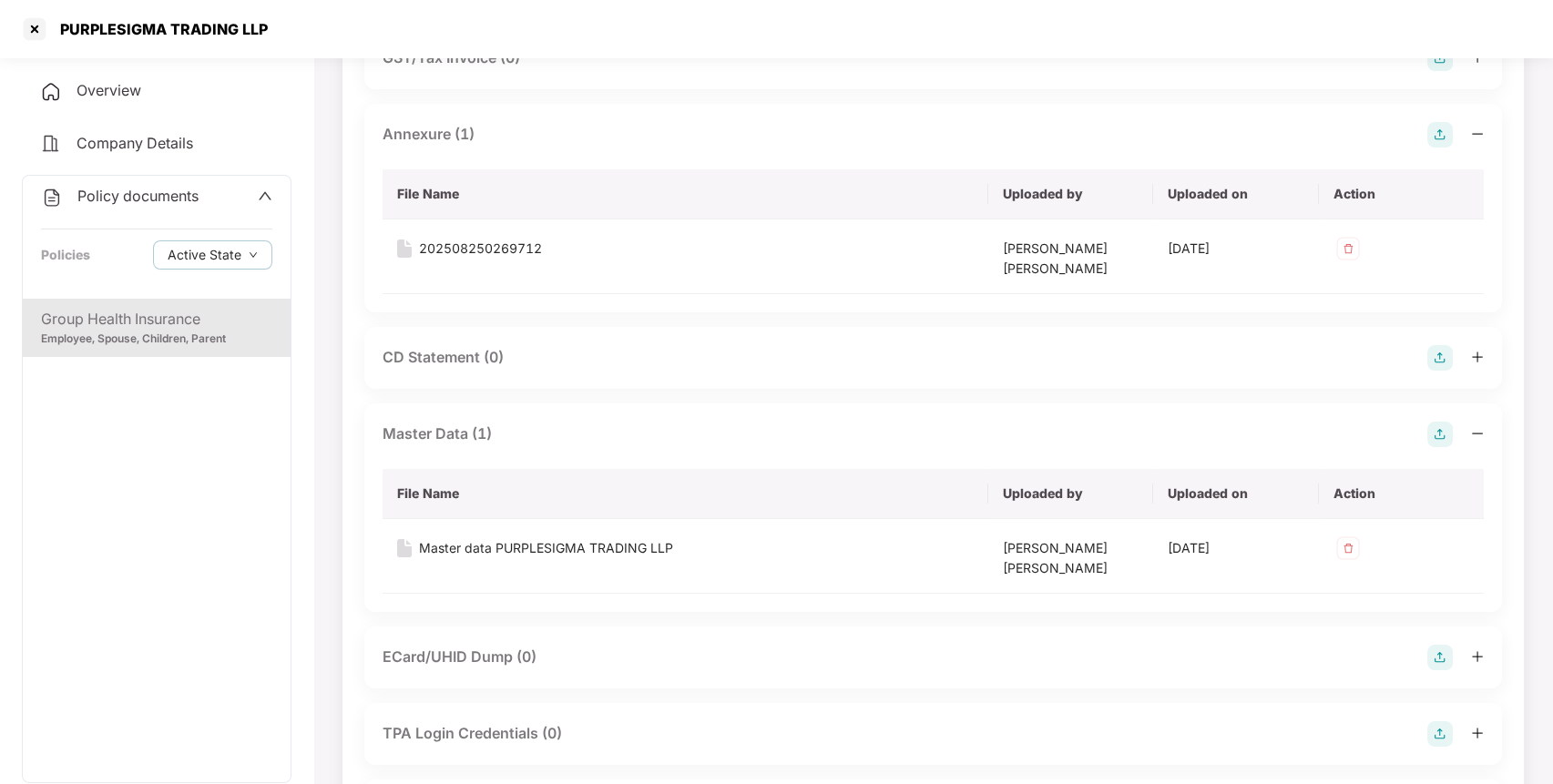
click at [140, 199] on span "Policy documents" at bounding box center [138, 195] width 121 height 19
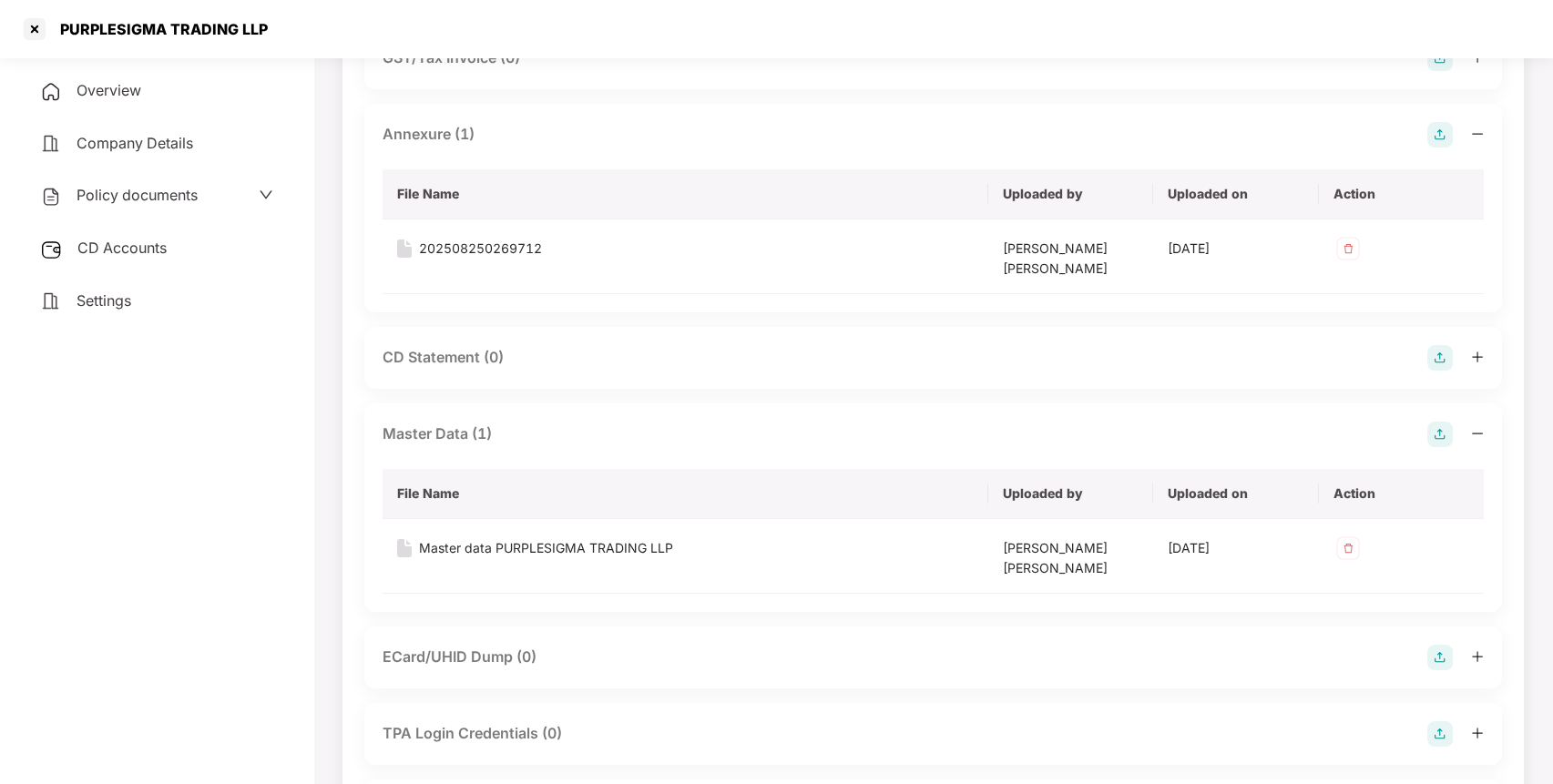
click at [130, 241] on span "CD Accounts" at bounding box center [121, 247] width 89 height 19
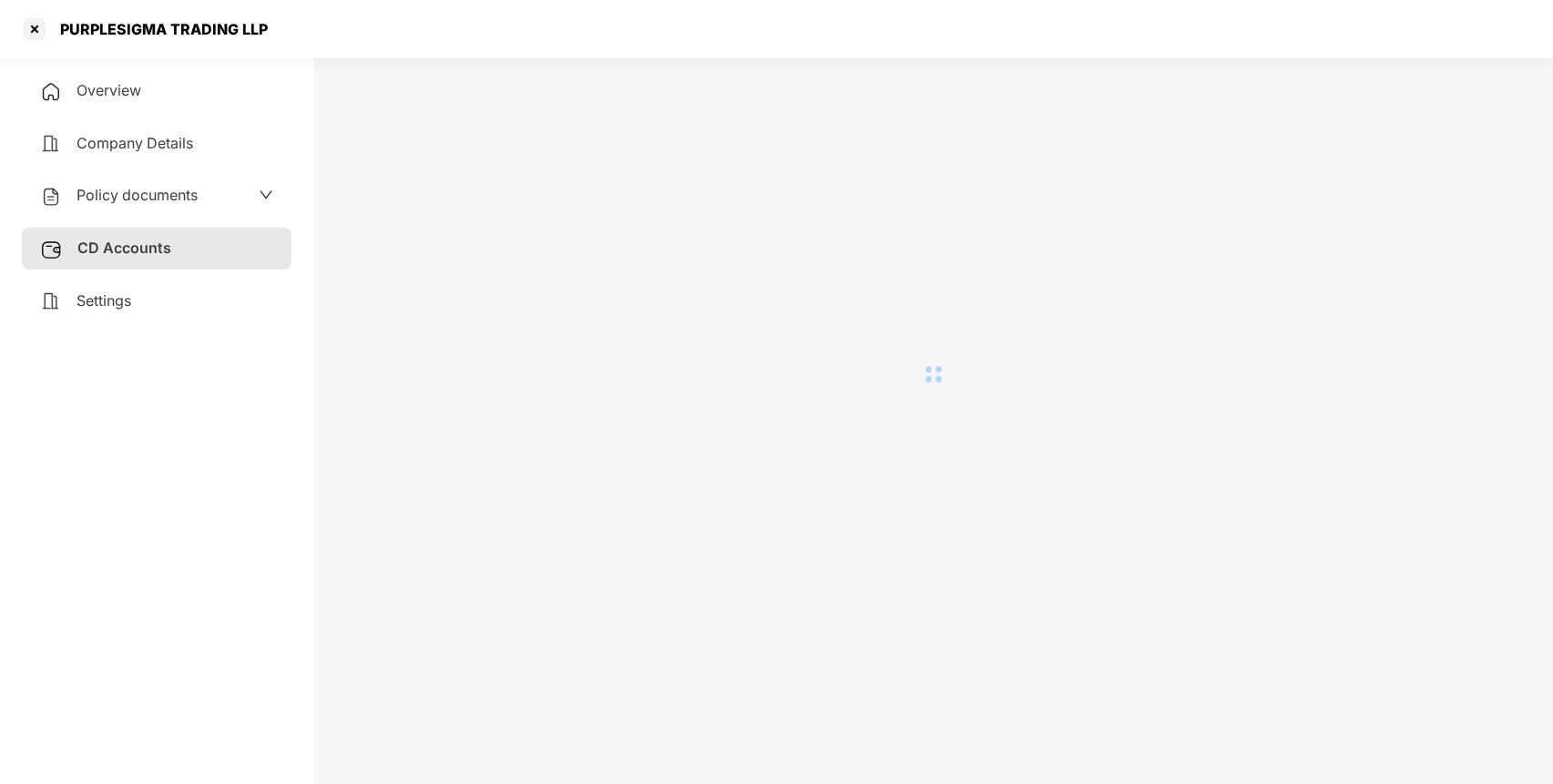
scroll to position [50, 0]
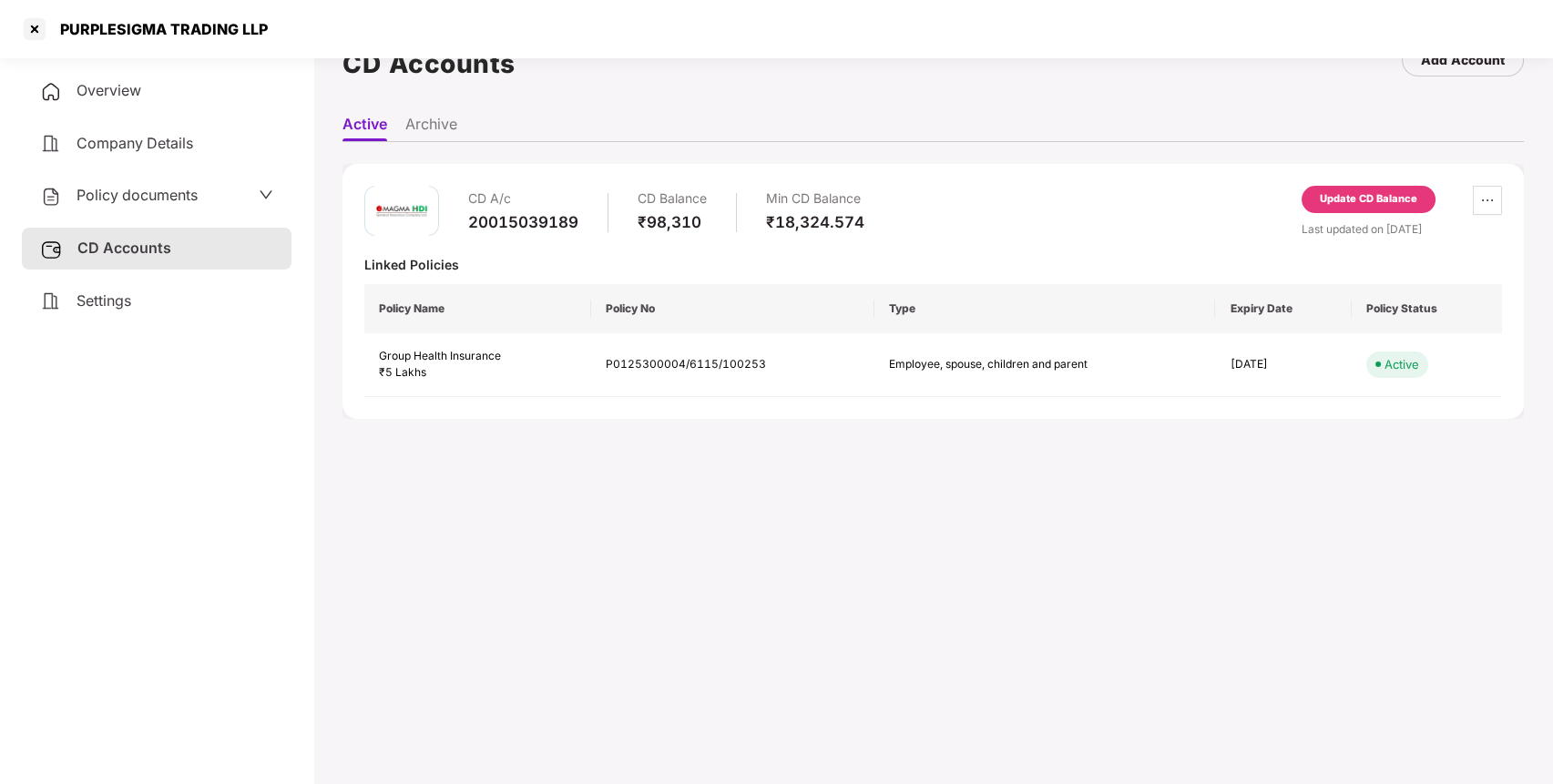
click at [1351, 192] on div "Update CD Balance" at bounding box center [1368, 199] width 98 height 17
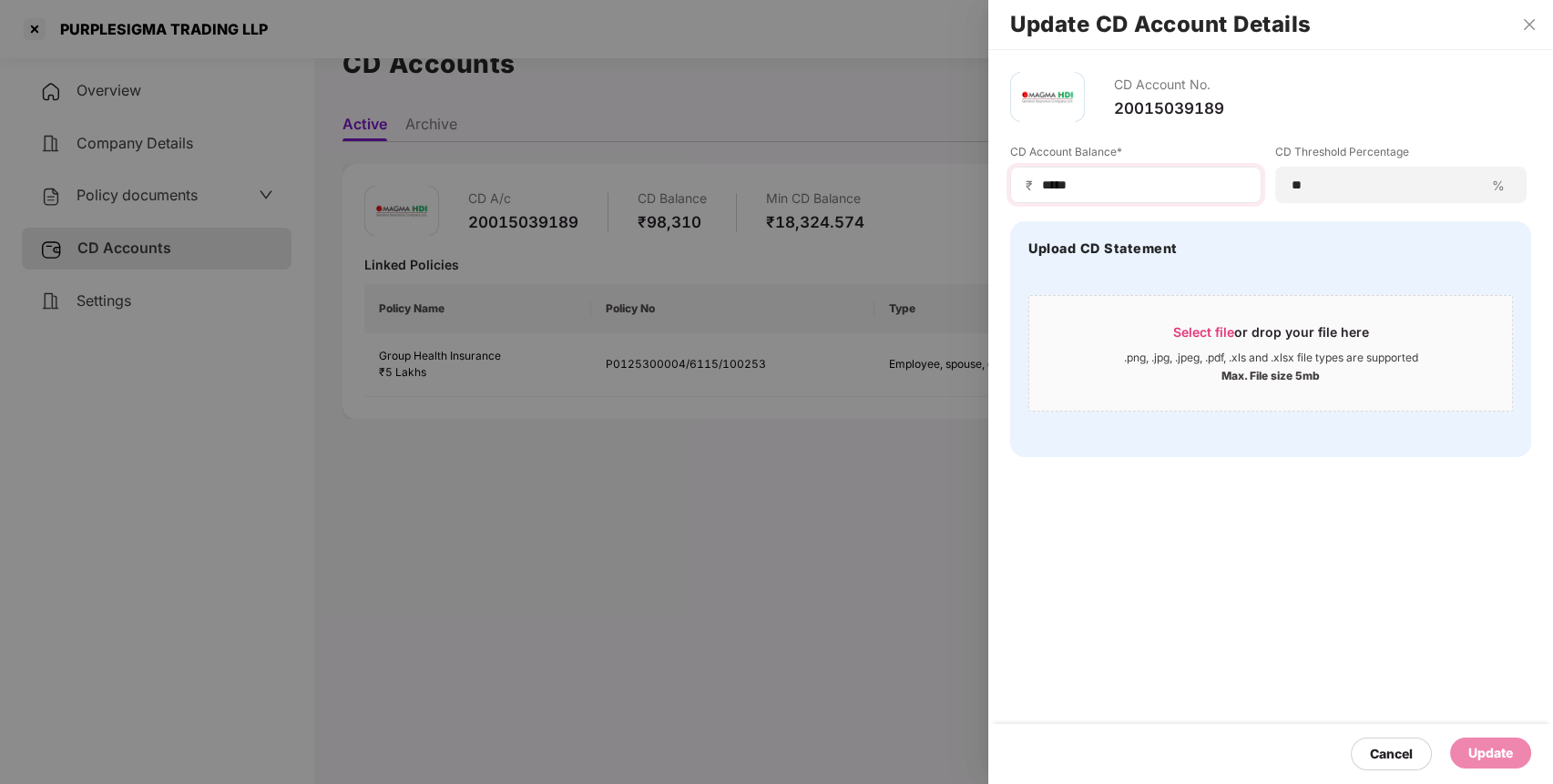
click at [1138, 174] on div "₹ *****" at bounding box center [1135, 185] width 251 height 36
click at [1125, 185] on input "*****" at bounding box center [1143, 186] width 206 height 20
type input "*****"
click at [1508, 747] on div "Update" at bounding box center [1490, 753] width 45 height 21
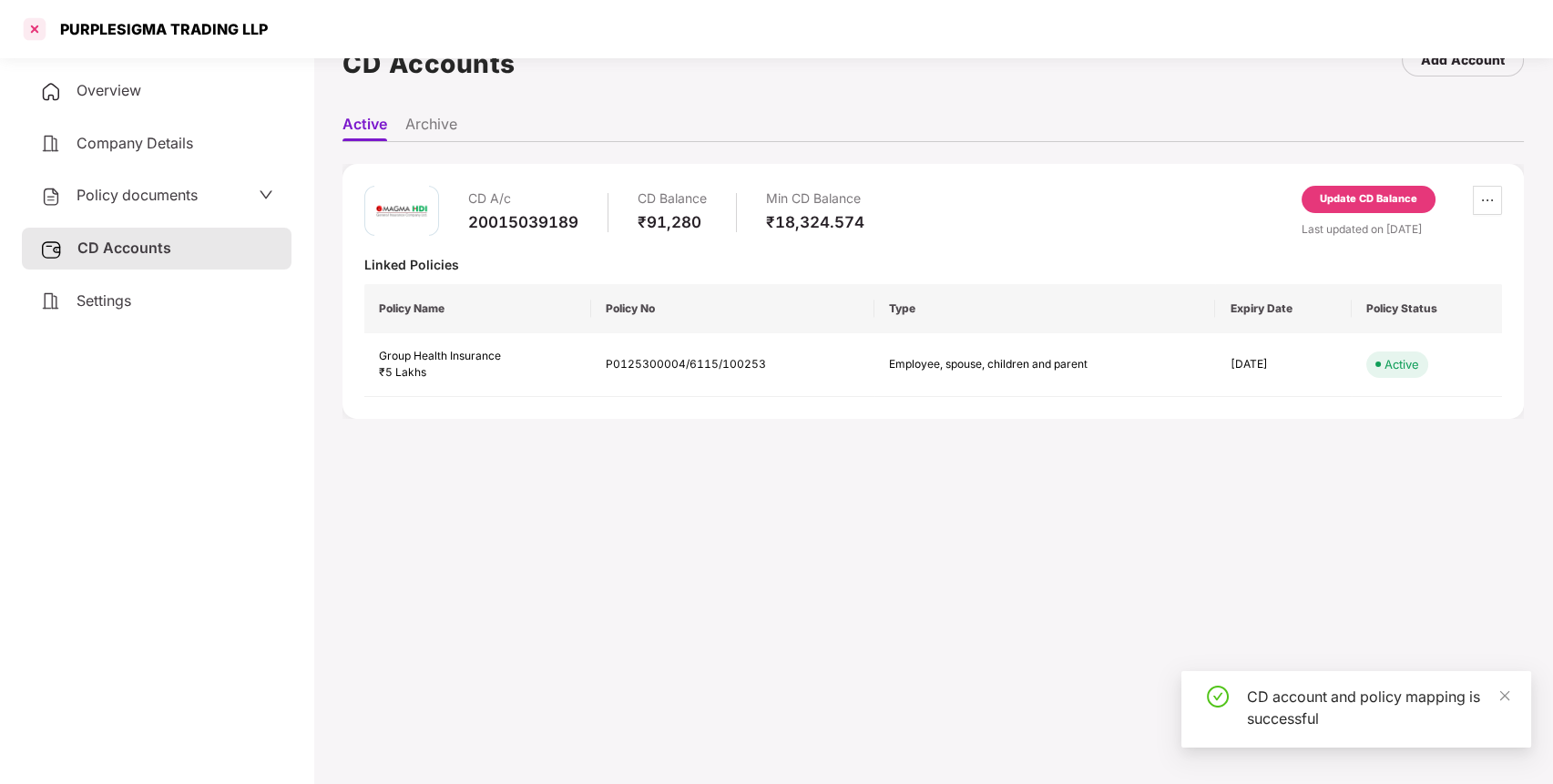
click at [27, 24] on div at bounding box center [35, 29] width 29 height 29
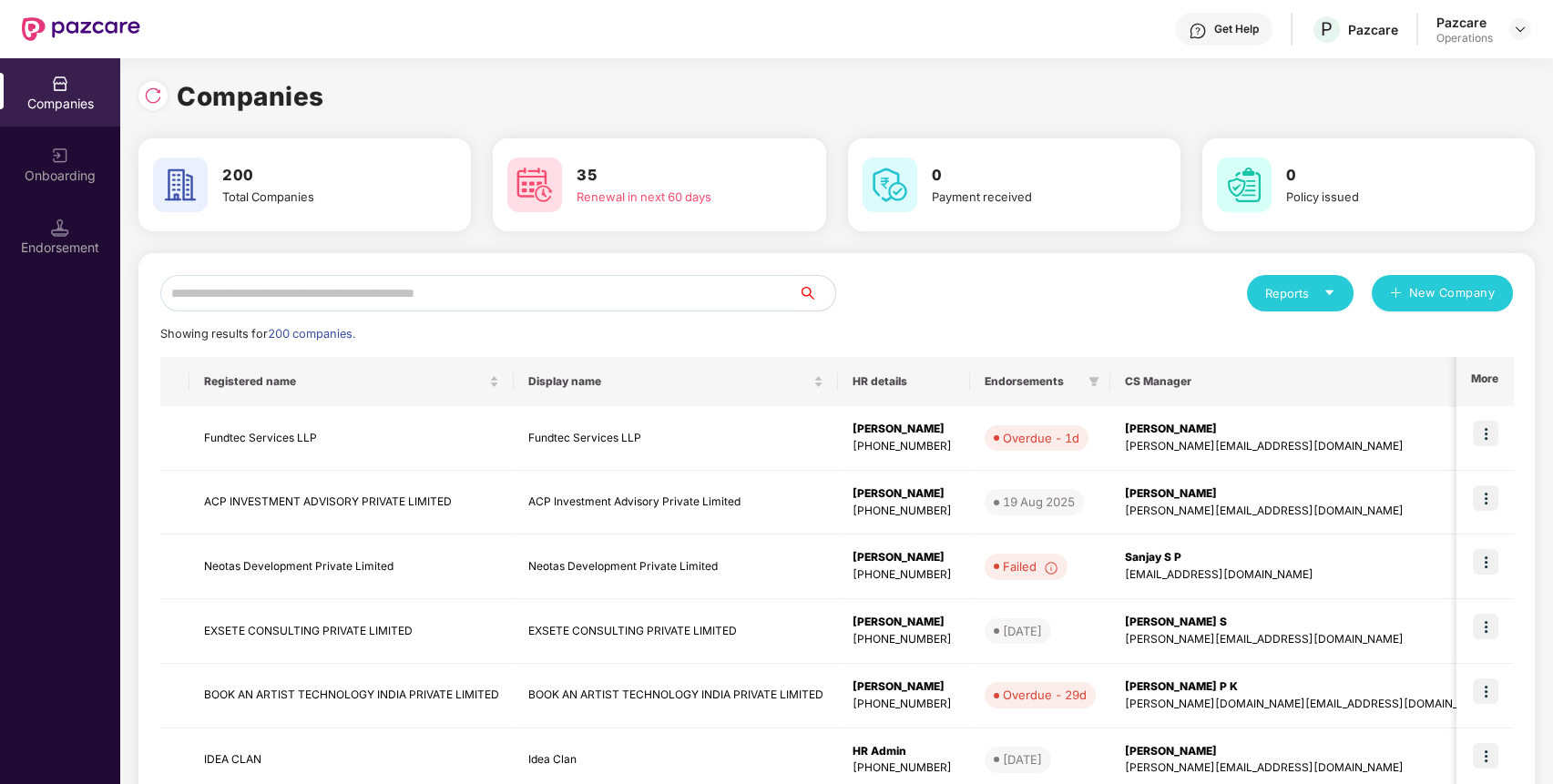
paste input "****"
click at [504, 290] on input "****" at bounding box center [480, 293] width 639 height 36
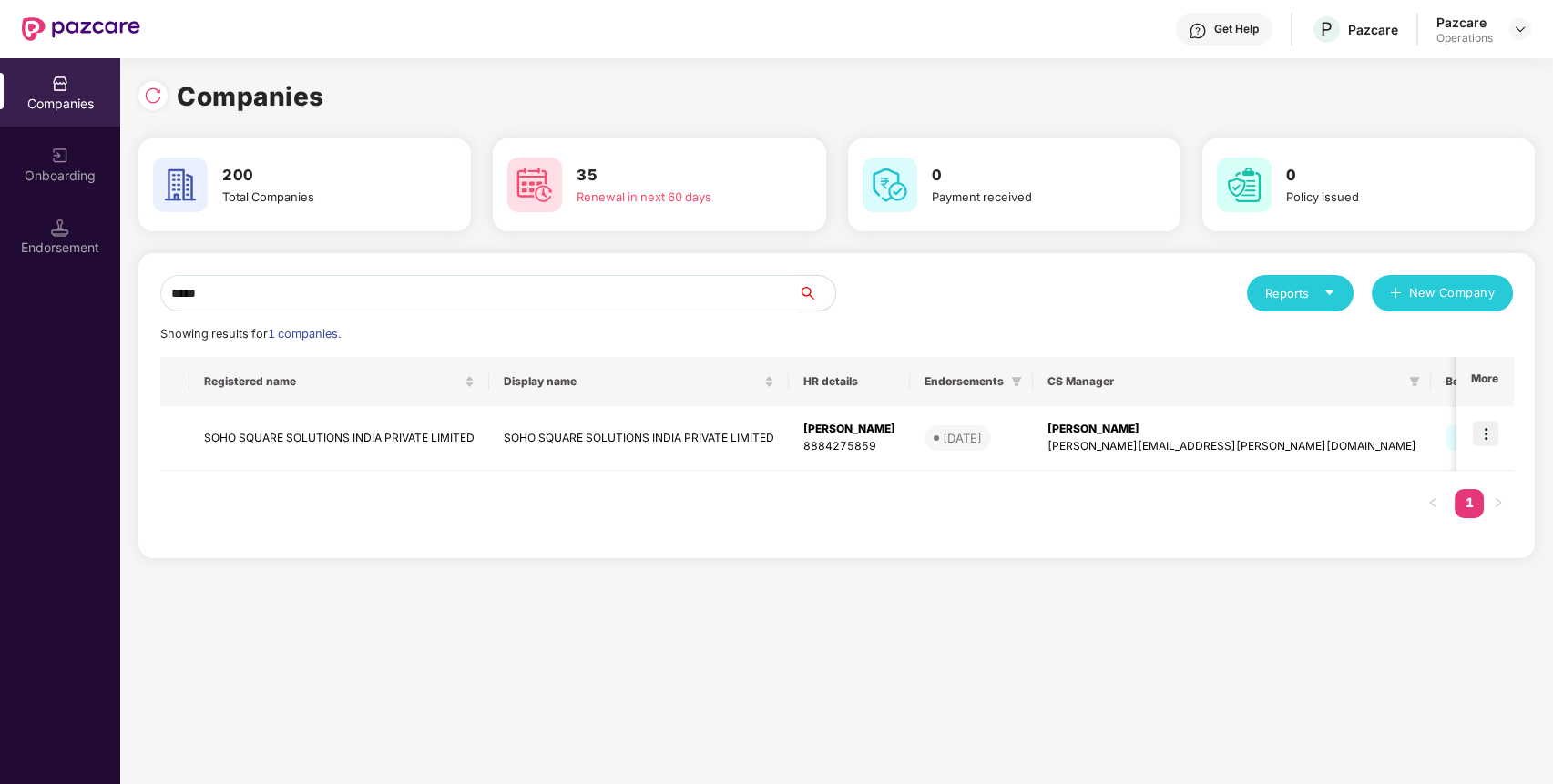
type input "****"
click at [386, 436] on td "SOHO SQUARE SOLUTIONS INDIA PRIVATE LIMITED" at bounding box center [339, 438] width 300 height 64
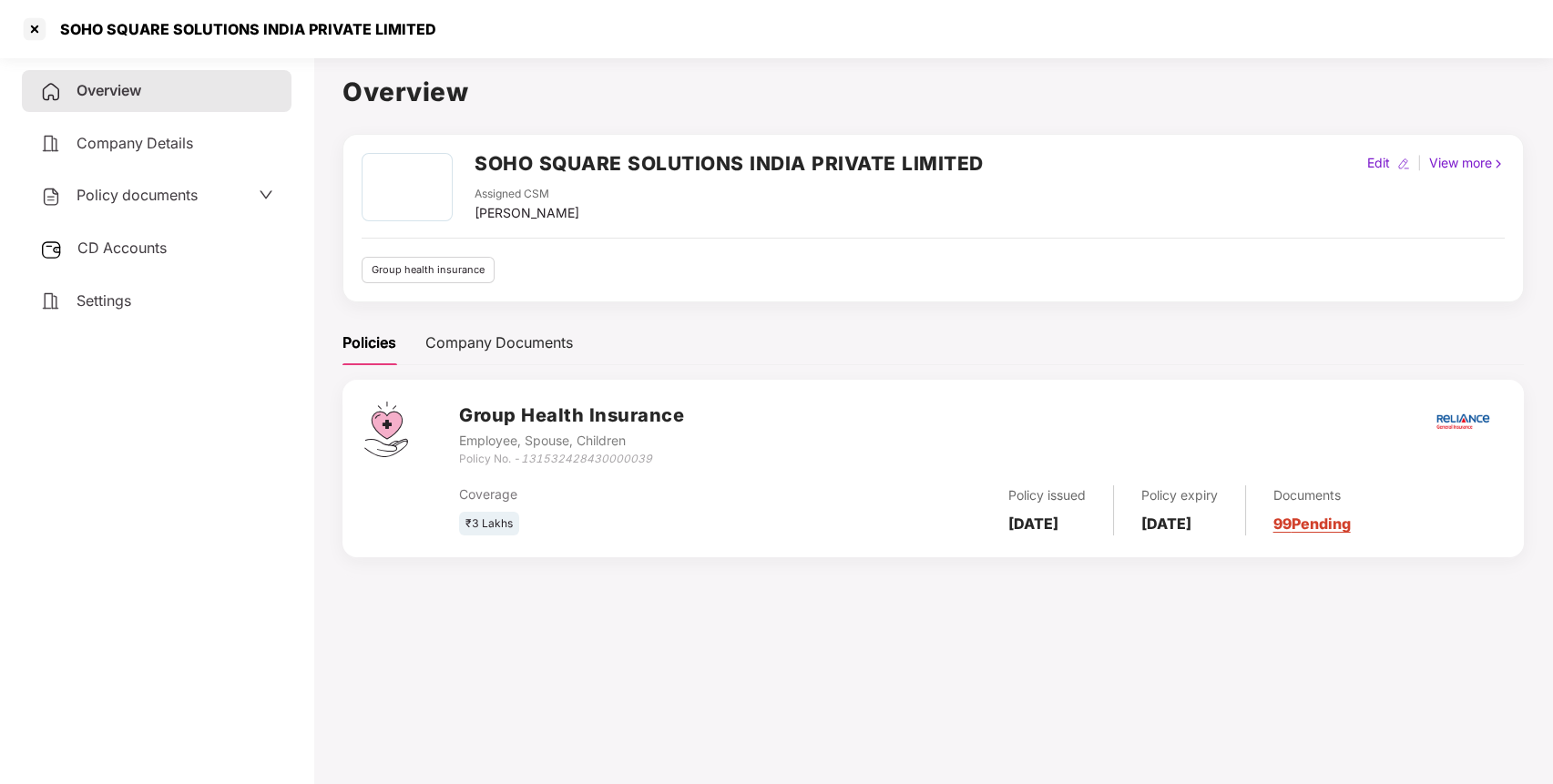
click at [158, 253] on div "CD Accounts" at bounding box center [156, 248] width 270 height 42
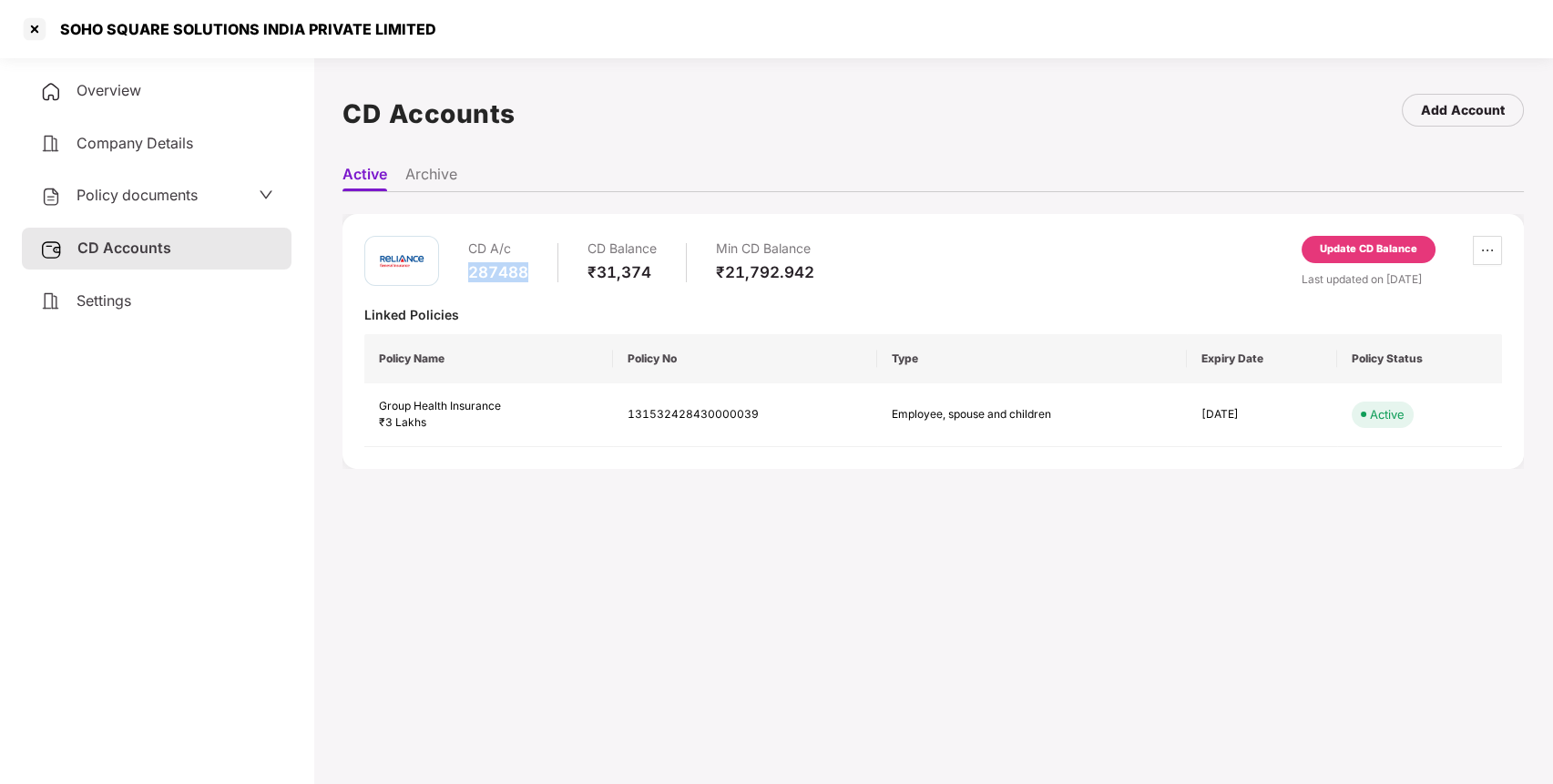
drag, startPoint x: 472, startPoint y: 277, endPoint x: 529, endPoint y: 279, distance: 57.0
click at [529, 279] on div "CD A/c 287488 CD Balance ₹31,374 Min CD Balance ₹21,792.942" at bounding box center [641, 261] width 346 height 52
copy div "287488"
click at [170, 192] on span "Policy documents" at bounding box center [137, 194] width 121 height 19
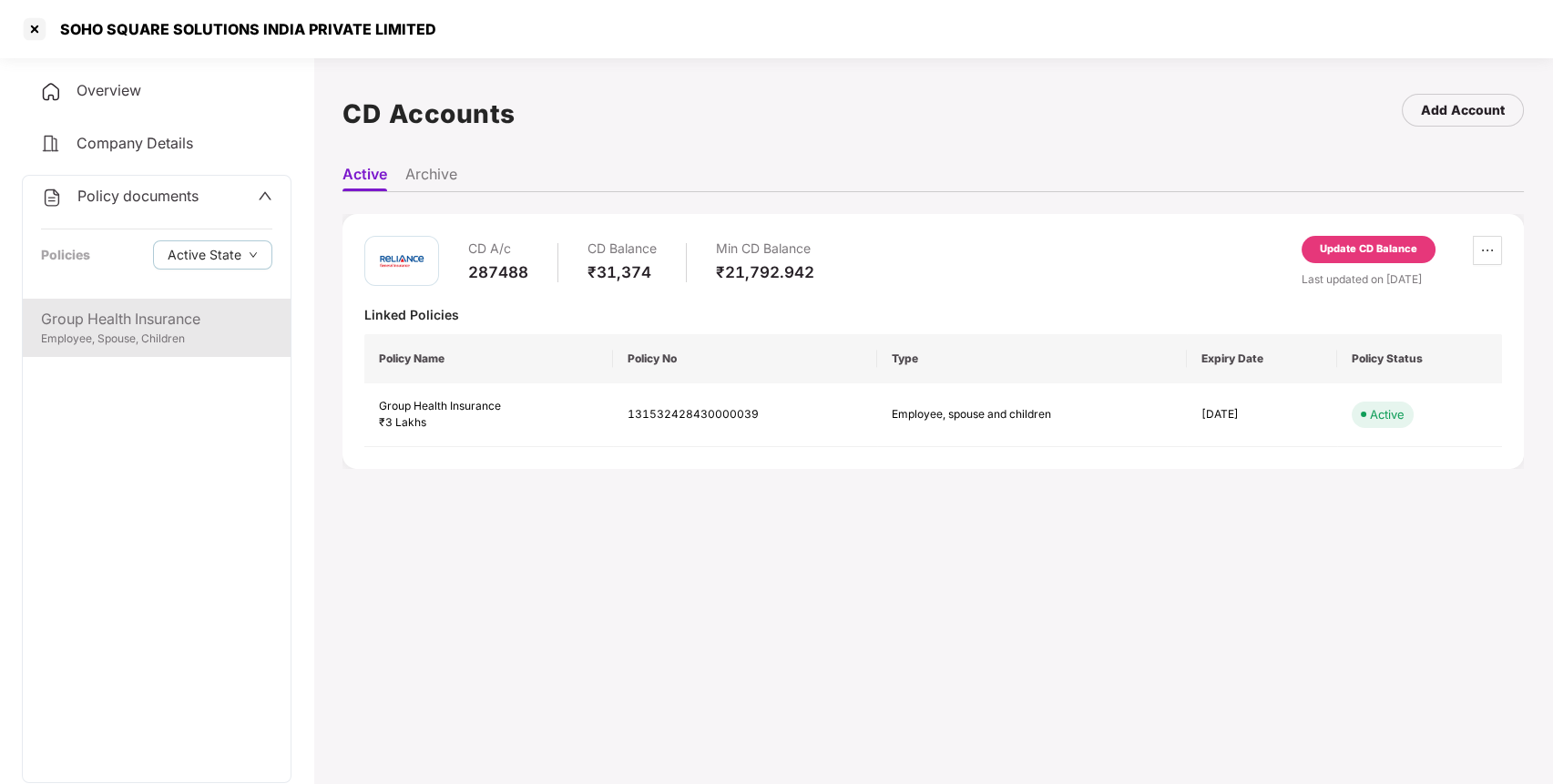
click at [182, 326] on div "Group Health Insurance" at bounding box center [156, 318] width 231 height 22
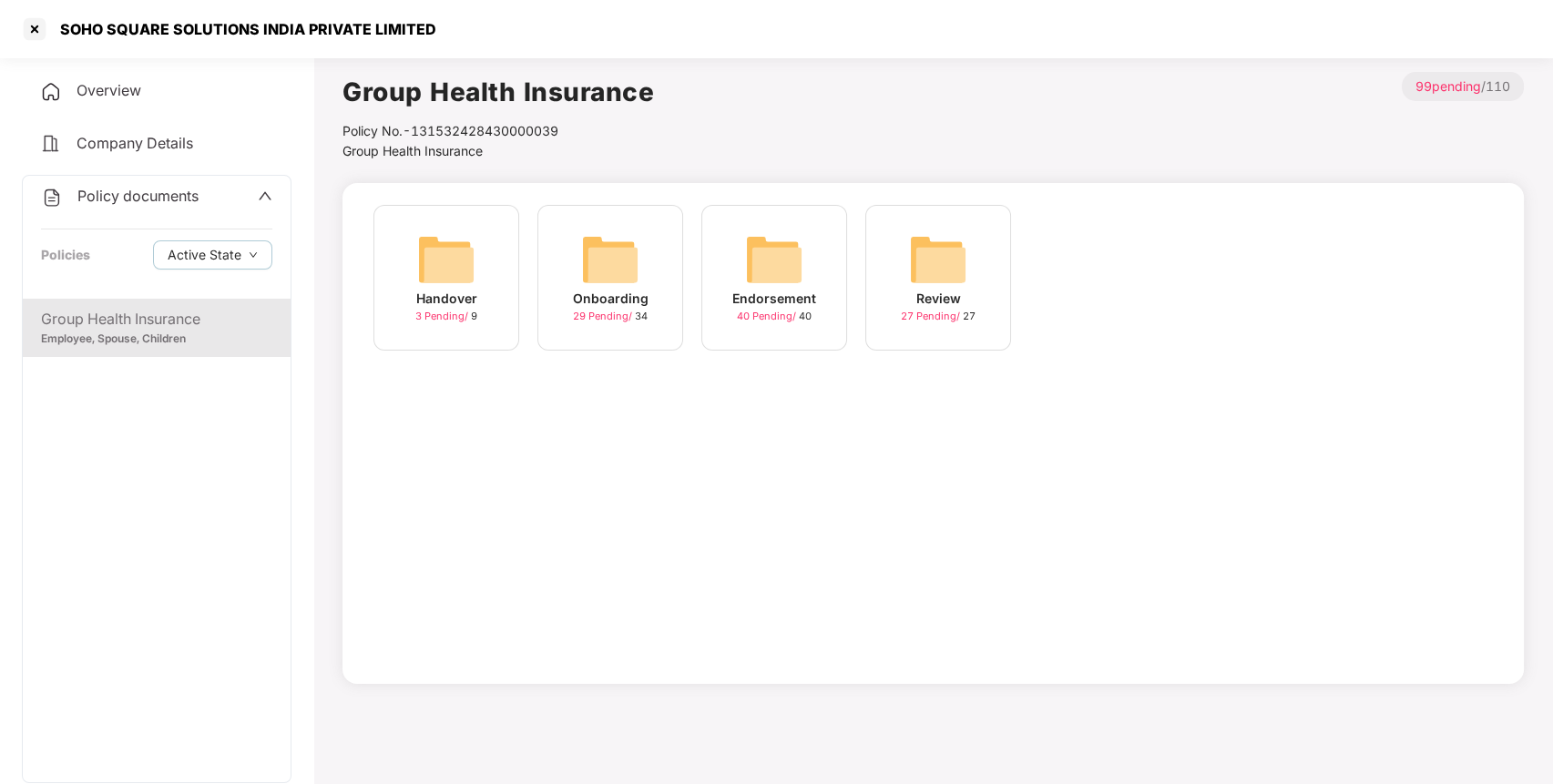
click at [649, 256] on div "Onboarding 29 Pending / 34" at bounding box center [609, 277] width 146 height 145
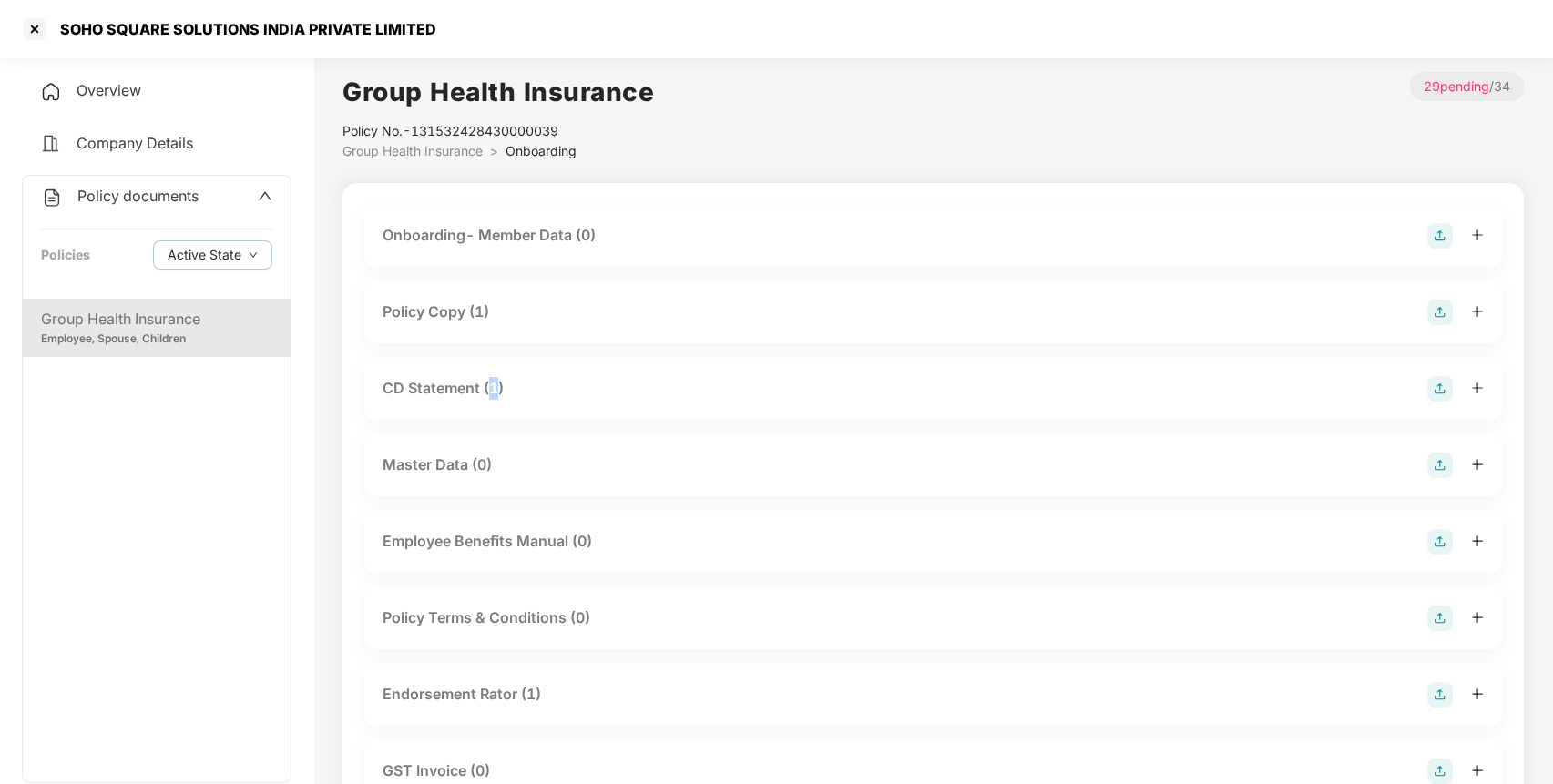
click at [490, 394] on div "CD Statement (1)" at bounding box center [443, 388] width 121 height 22
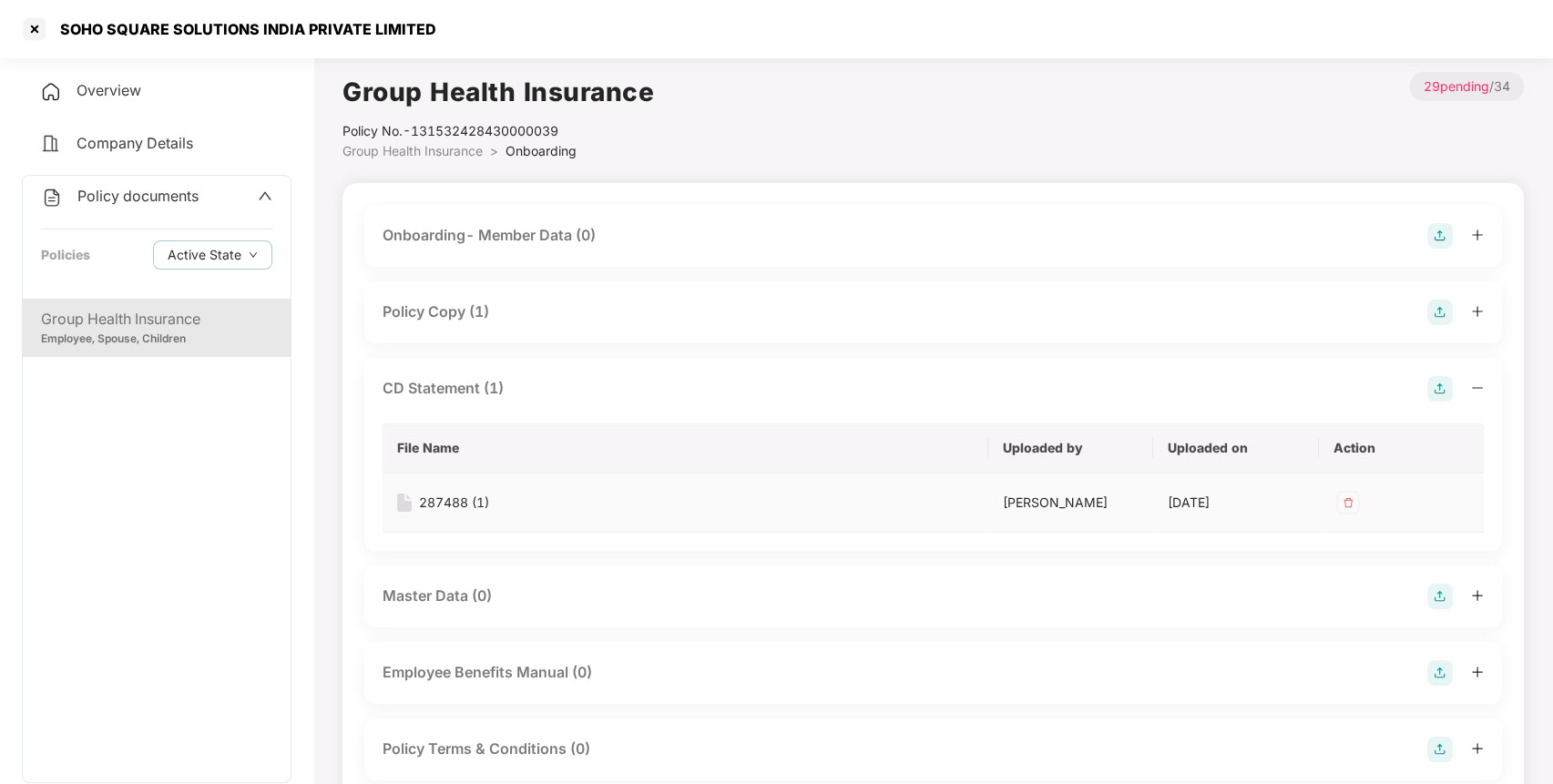
click at [447, 505] on div "287488 (1)" at bounding box center [454, 502] width 70 height 21
click at [35, 31] on div at bounding box center [35, 29] width 29 height 29
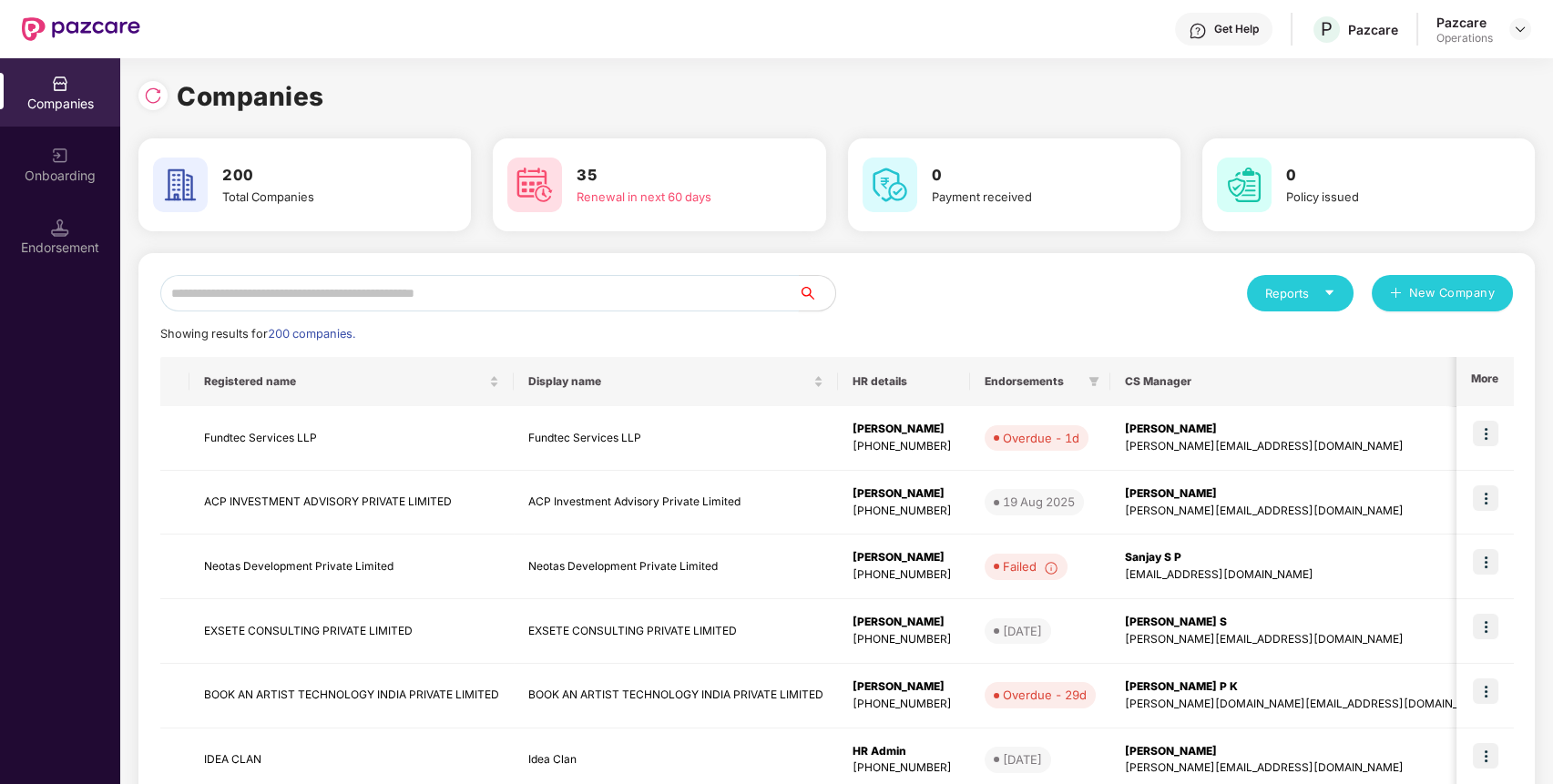
click at [435, 285] on input "text" at bounding box center [480, 293] width 639 height 36
paste input "**********"
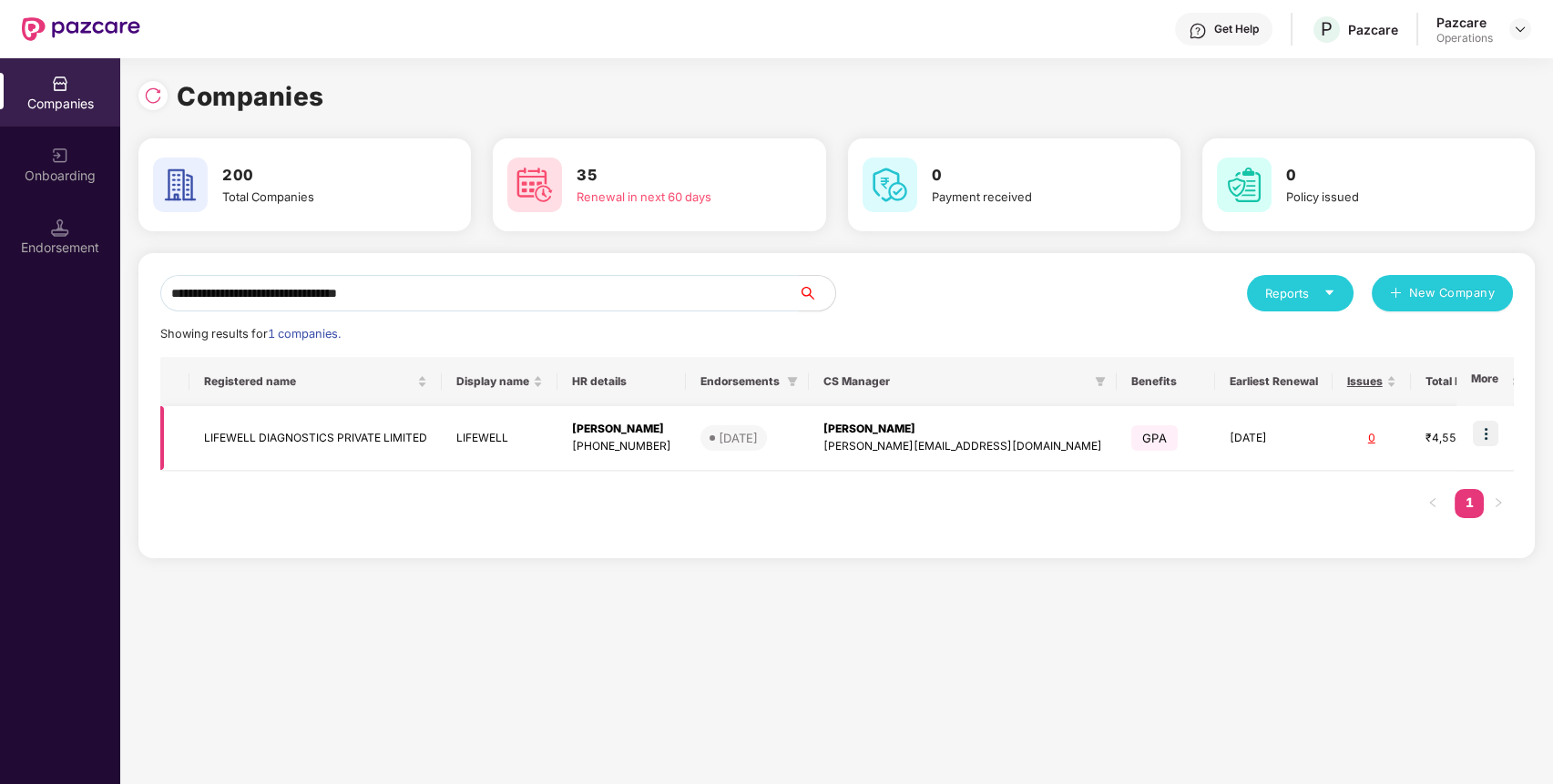
type input "**********"
click at [345, 435] on td "LIFEWELL DIAGNOSTICS PRIVATE LIMITED" at bounding box center [315, 438] width 252 height 64
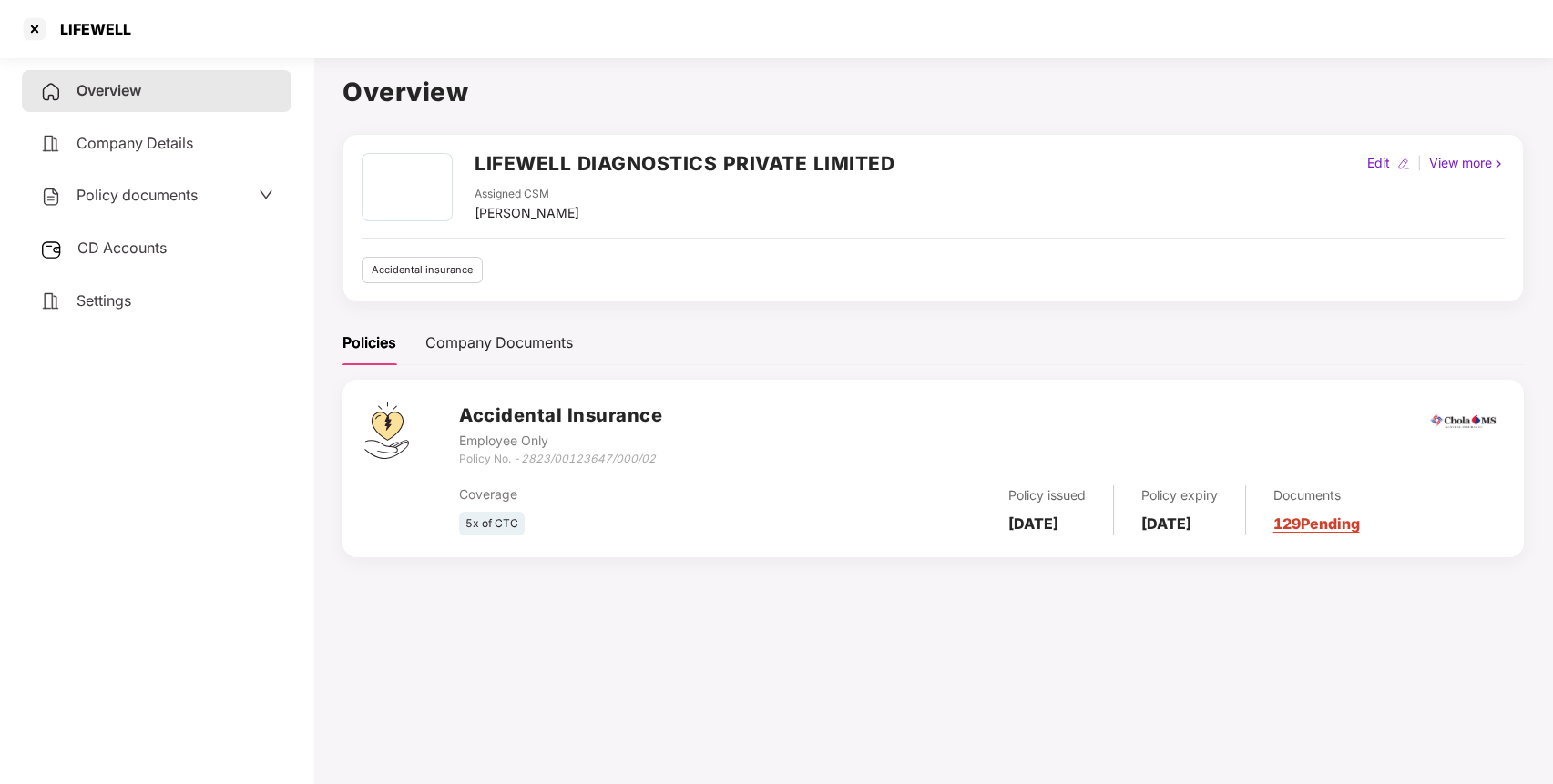
click at [129, 199] on span "Policy documents" at bounding box center [137, 194] width 121 height 19
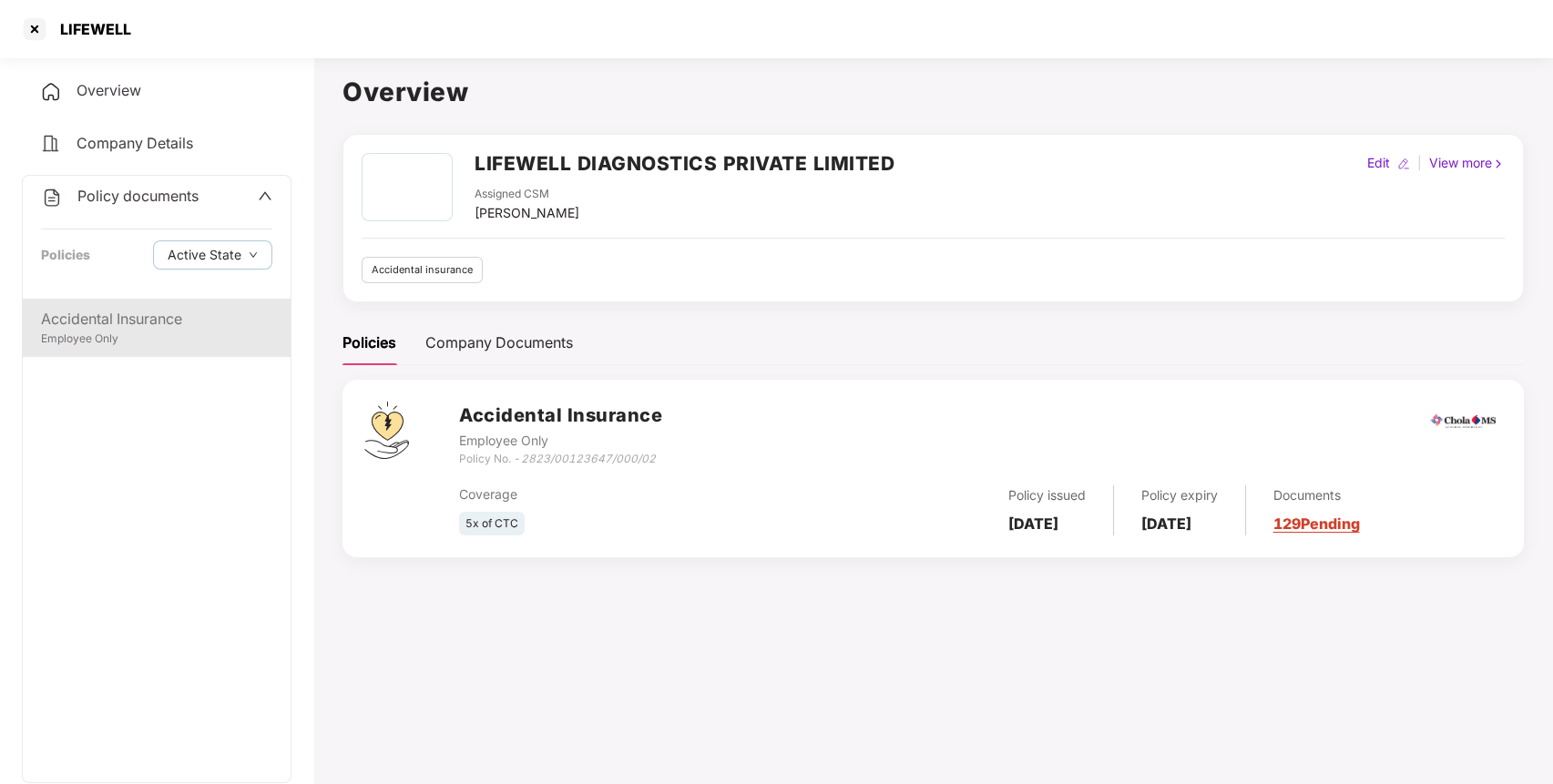
click at [124, 316] on div "Accidental Insurance" at bounding box center [156, 318] width 231 height 22
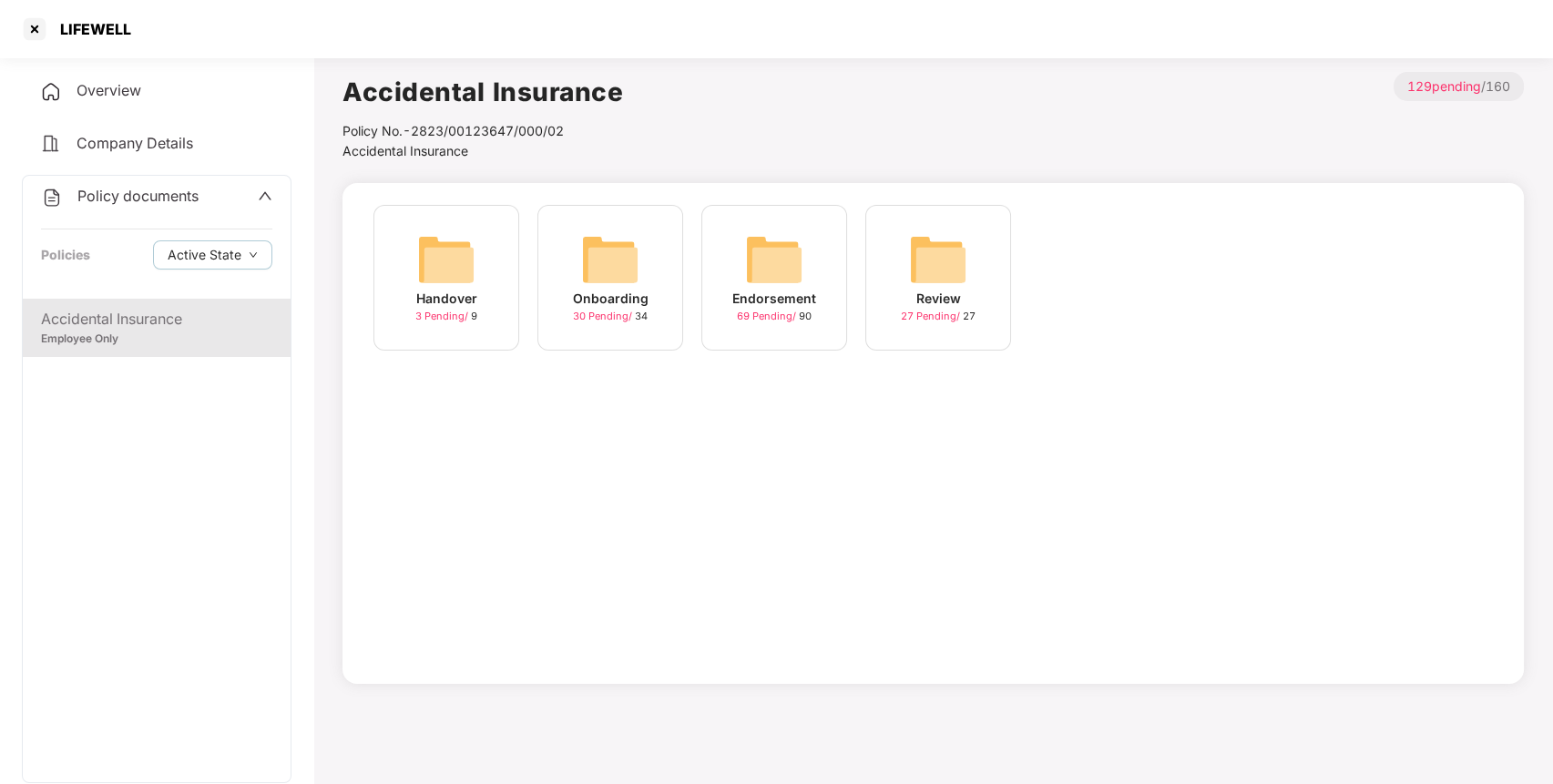
click at [826, 283] on div "Endorsement 69 Pending / 90" at bounding box center [774, 277] width 146 height 145
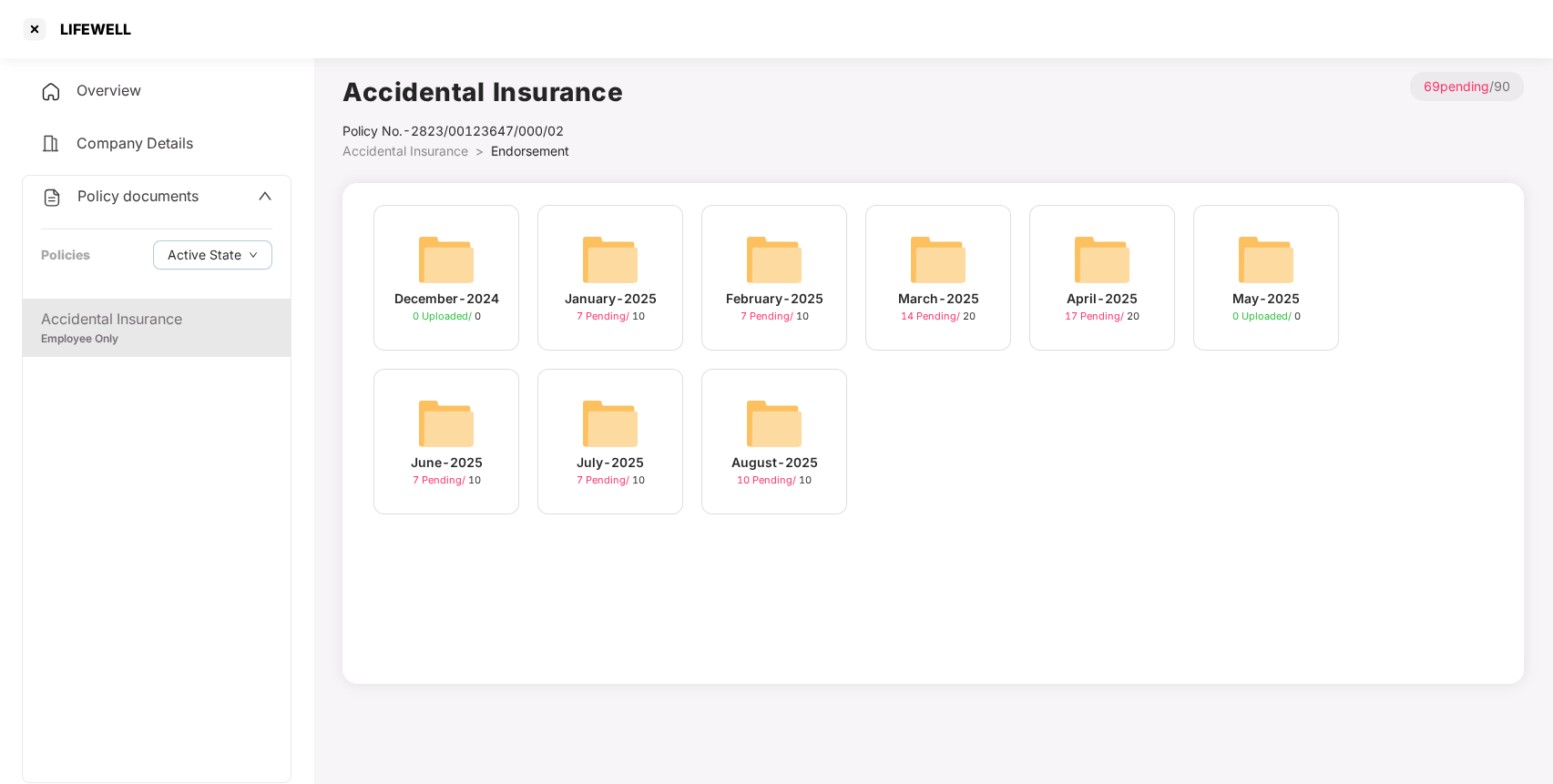
click at [773, 422] on img at bounding box center [775, 424] width 59 height 59
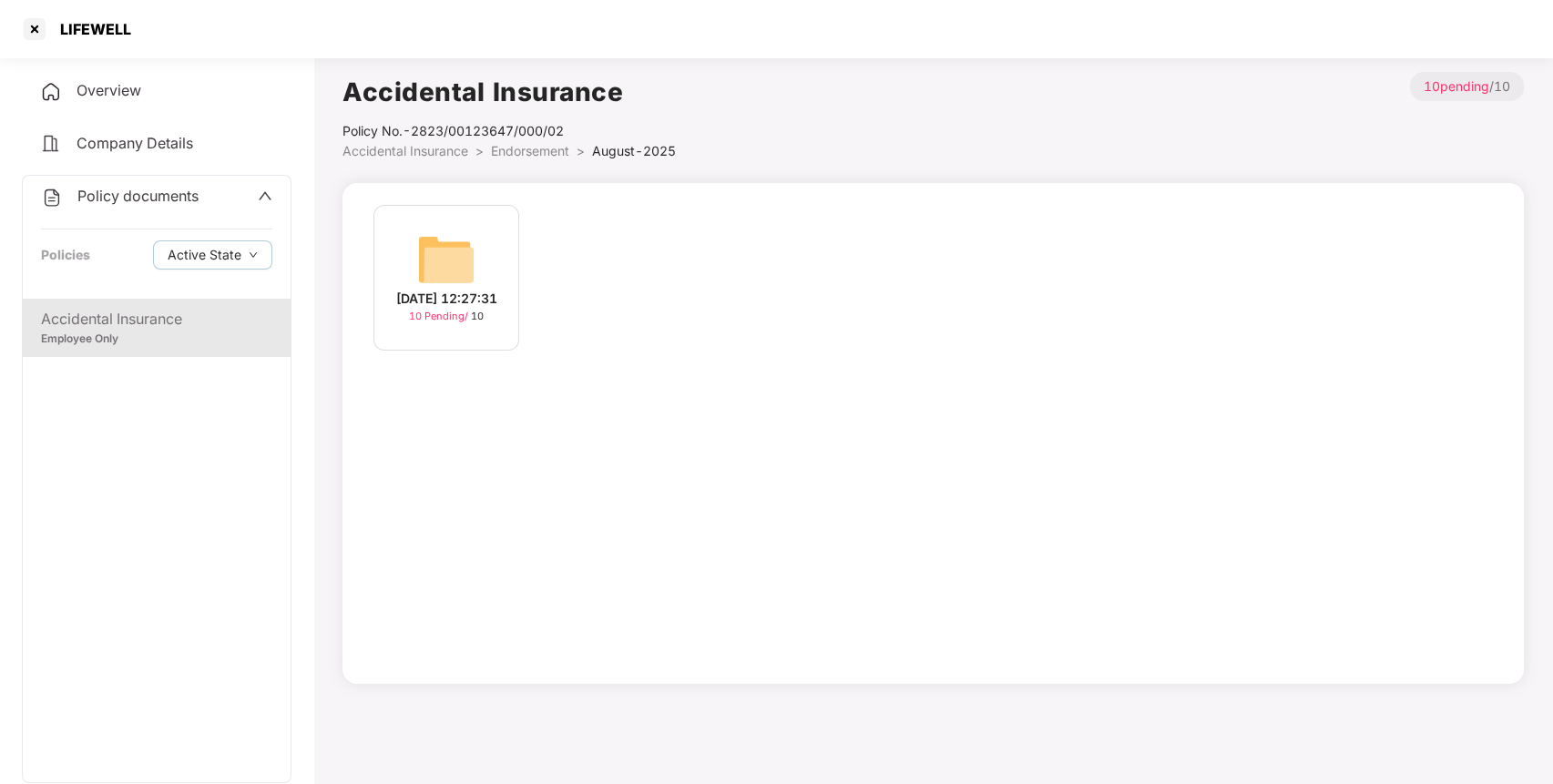
click at [441, 211] on div "[DATE] 12:27:31 10 Pending / 10" at bounding box center [445, 277] width 146 height 145
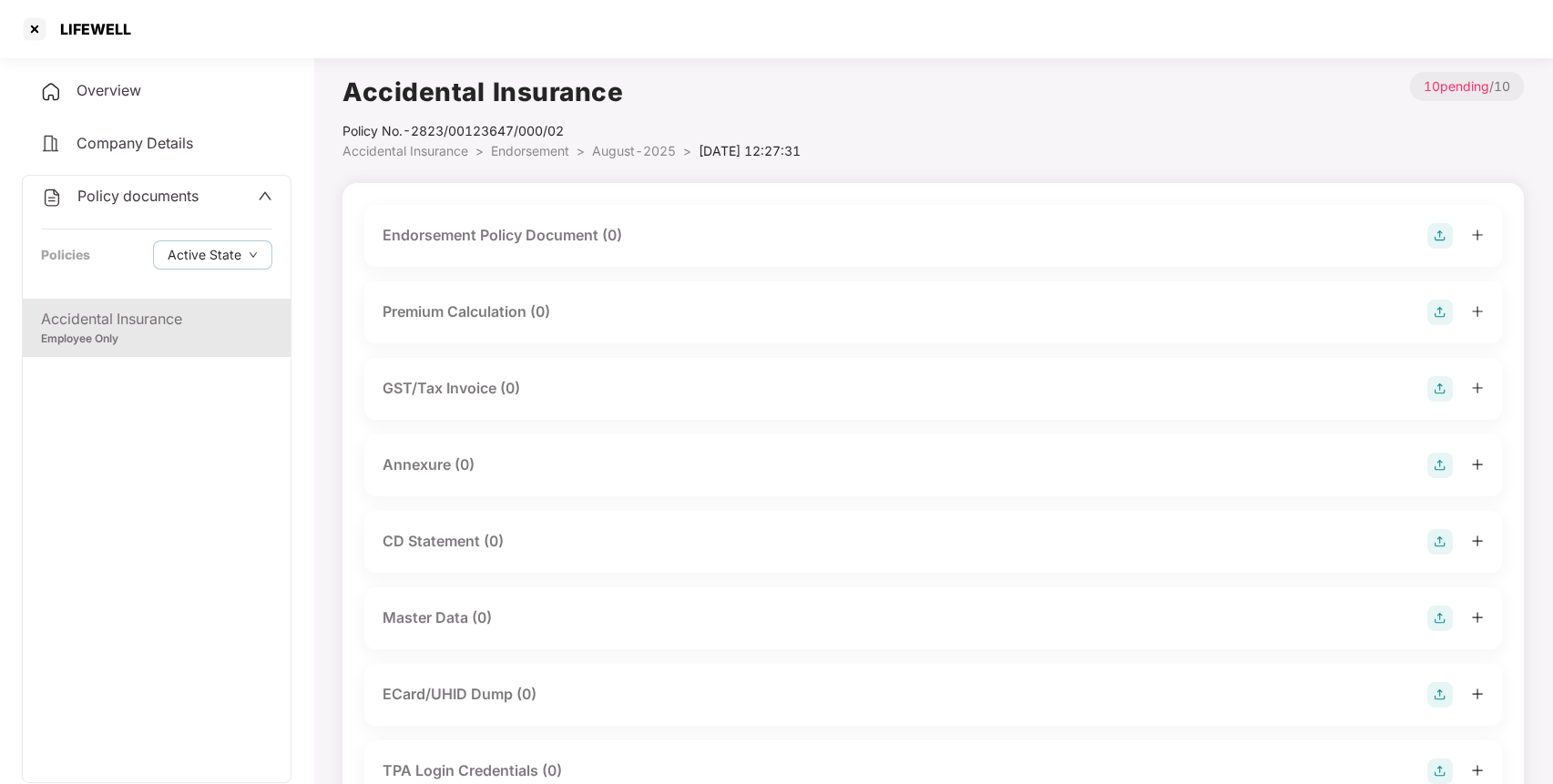
click at [1431, 232] on img at bounding box center [1440, 235] width 25 height 25
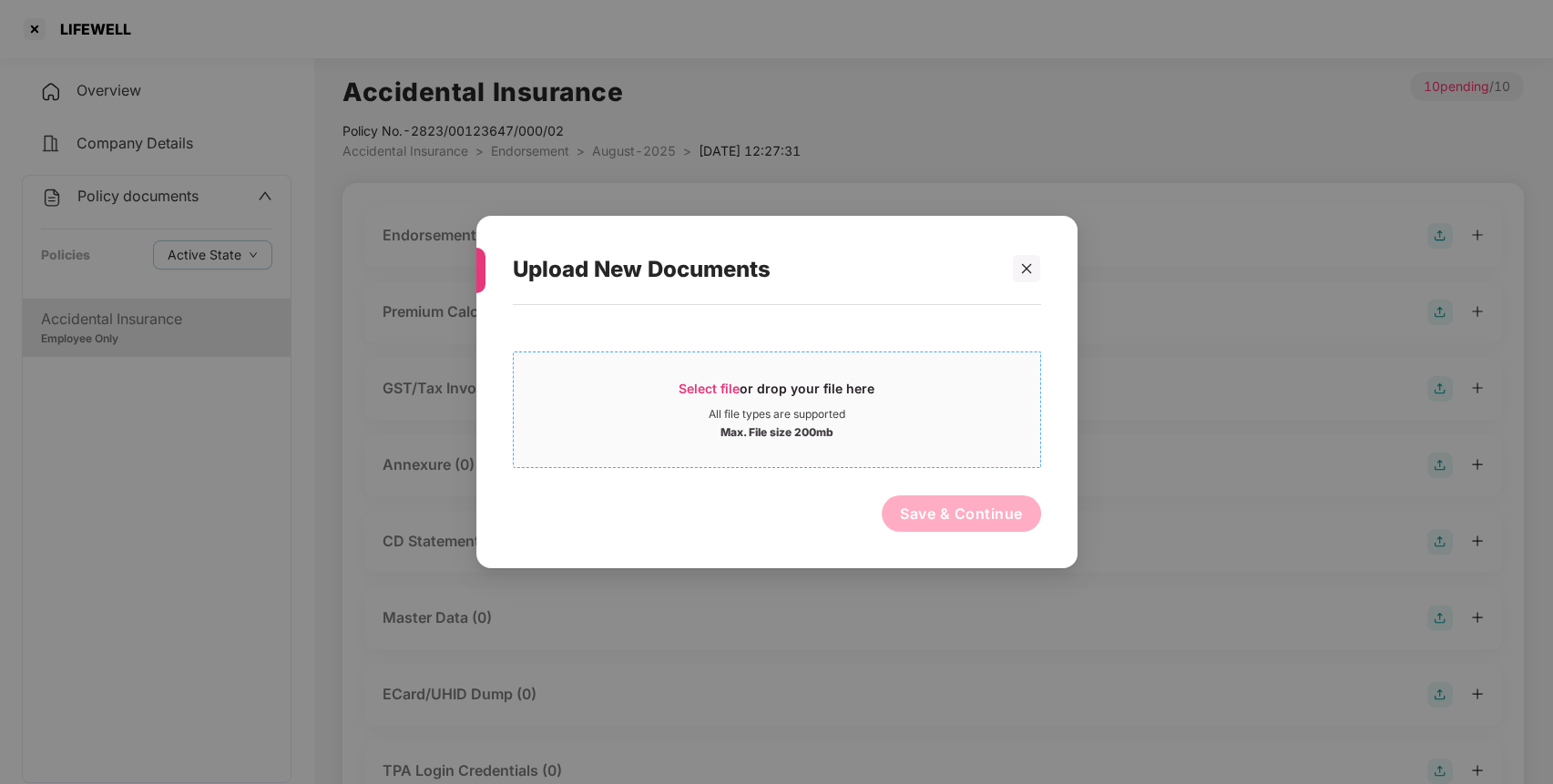
click at [925, 387] on div "Select file or drop your file here" at bounding box center [776, 393] width 526 height 27
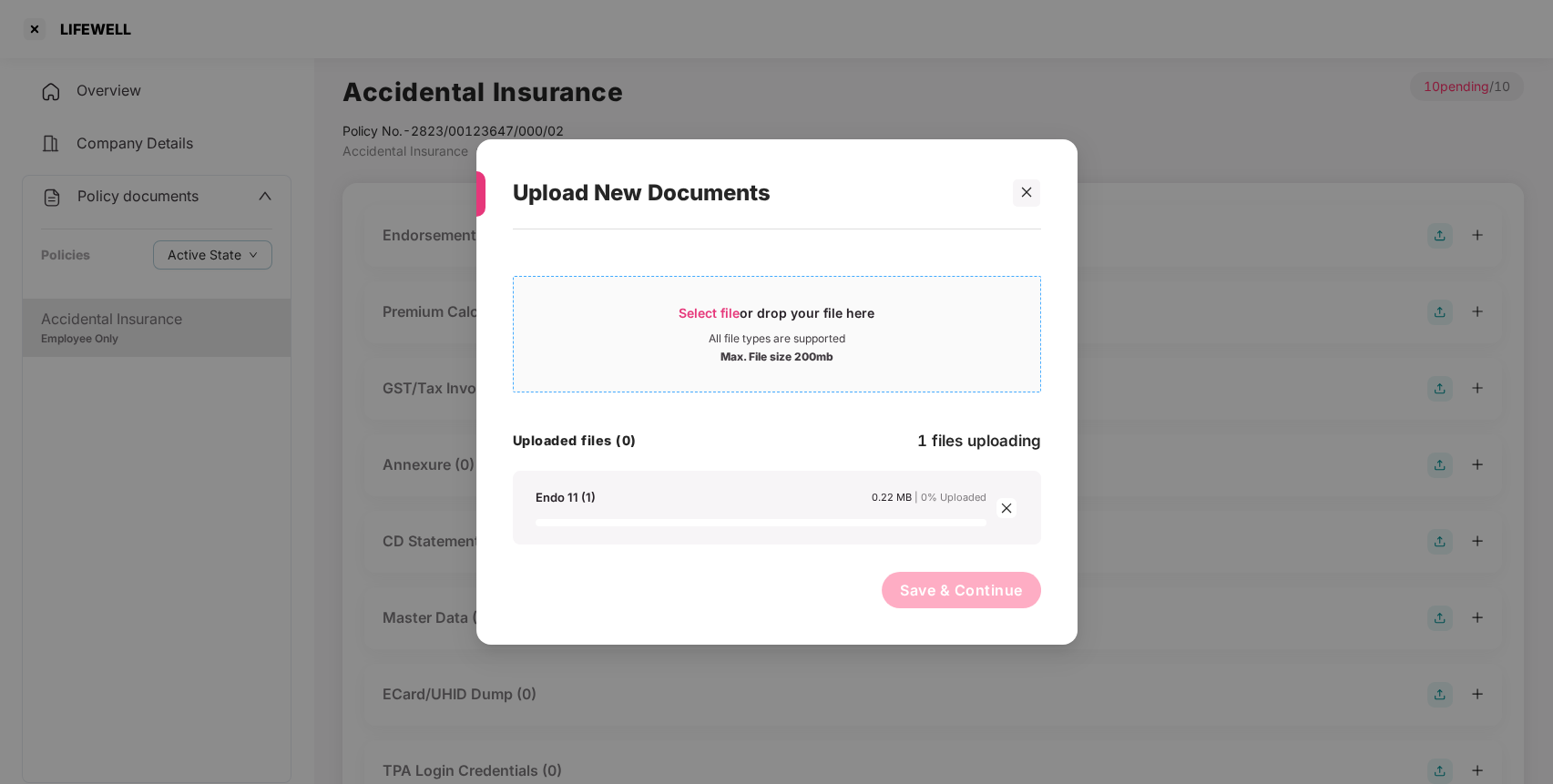
click at [679, 388] on div "Select file or drop your file here All file types are supported Max. File size …" at bounding box center [776, 333] width 528 height 116
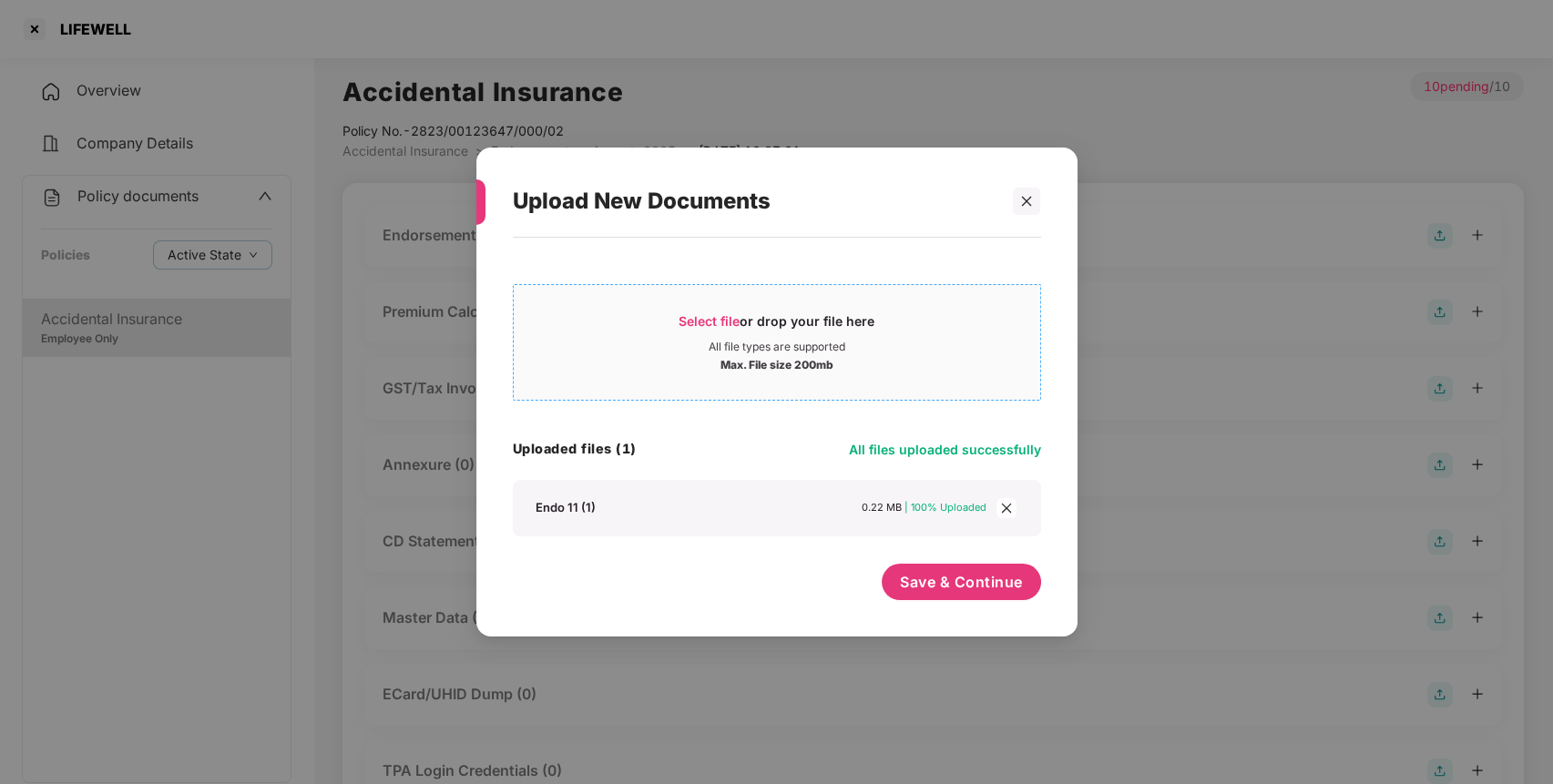
click at [636, 309] on span "Select file or drop your file here All file types are supported Max. File size …" at bounding box center [776, 342] width 526 height 87
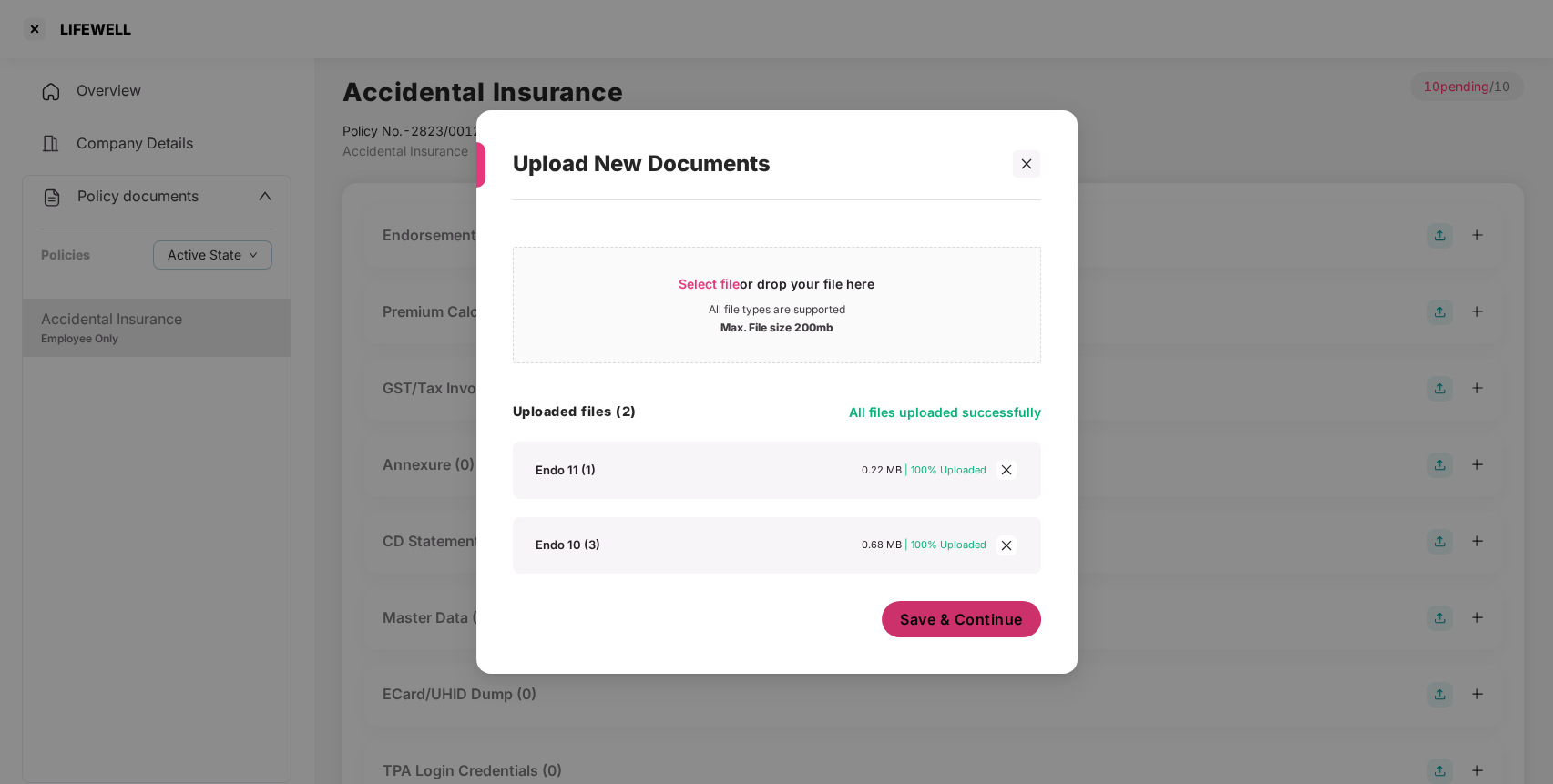
click at [990, 626] on span "Save & Continue" at bounding box center [961, 619] width 123 height 21
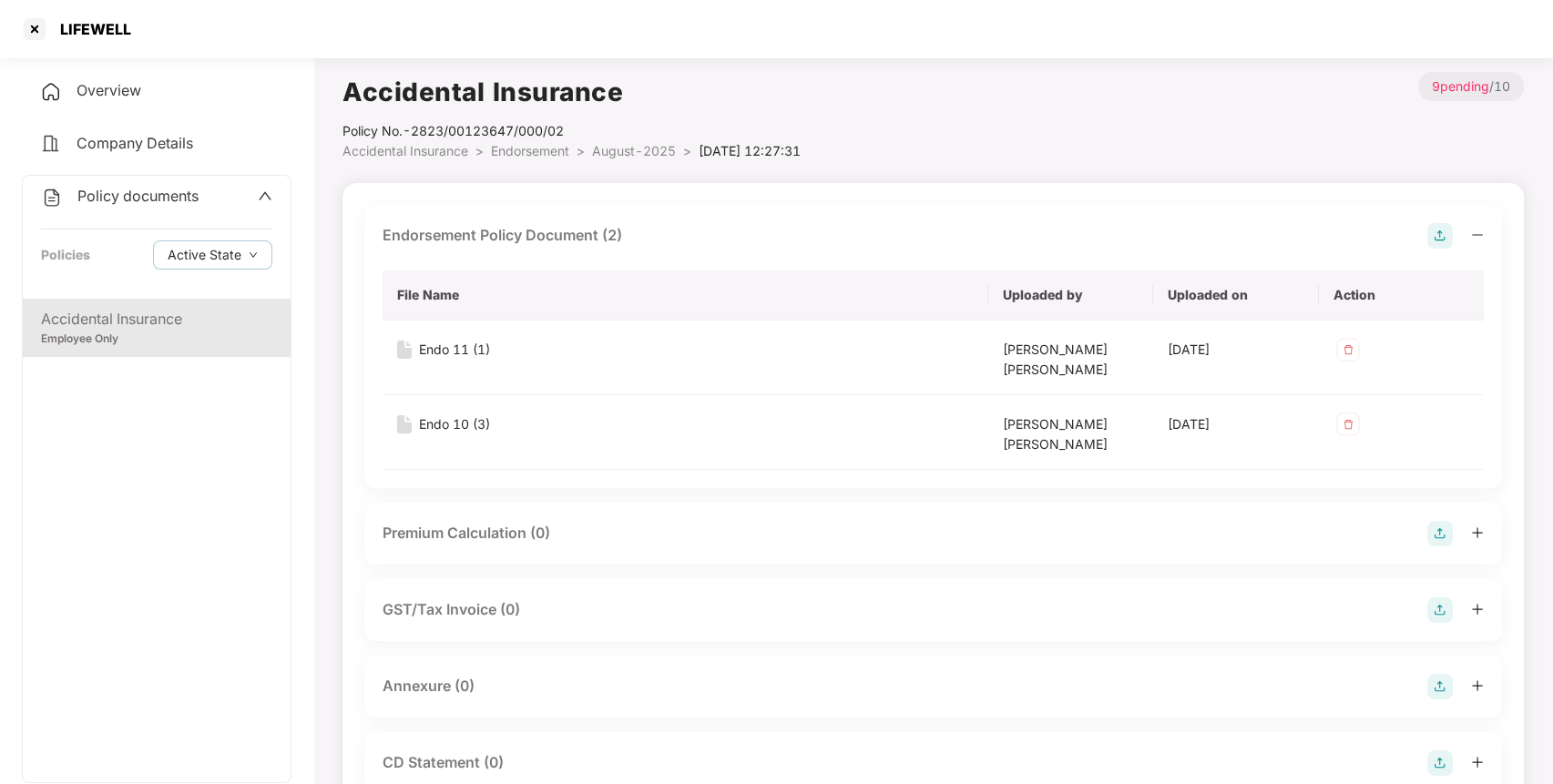
click at [1445, 696] on img at bounding box center [1440, 686] width 25 height 25
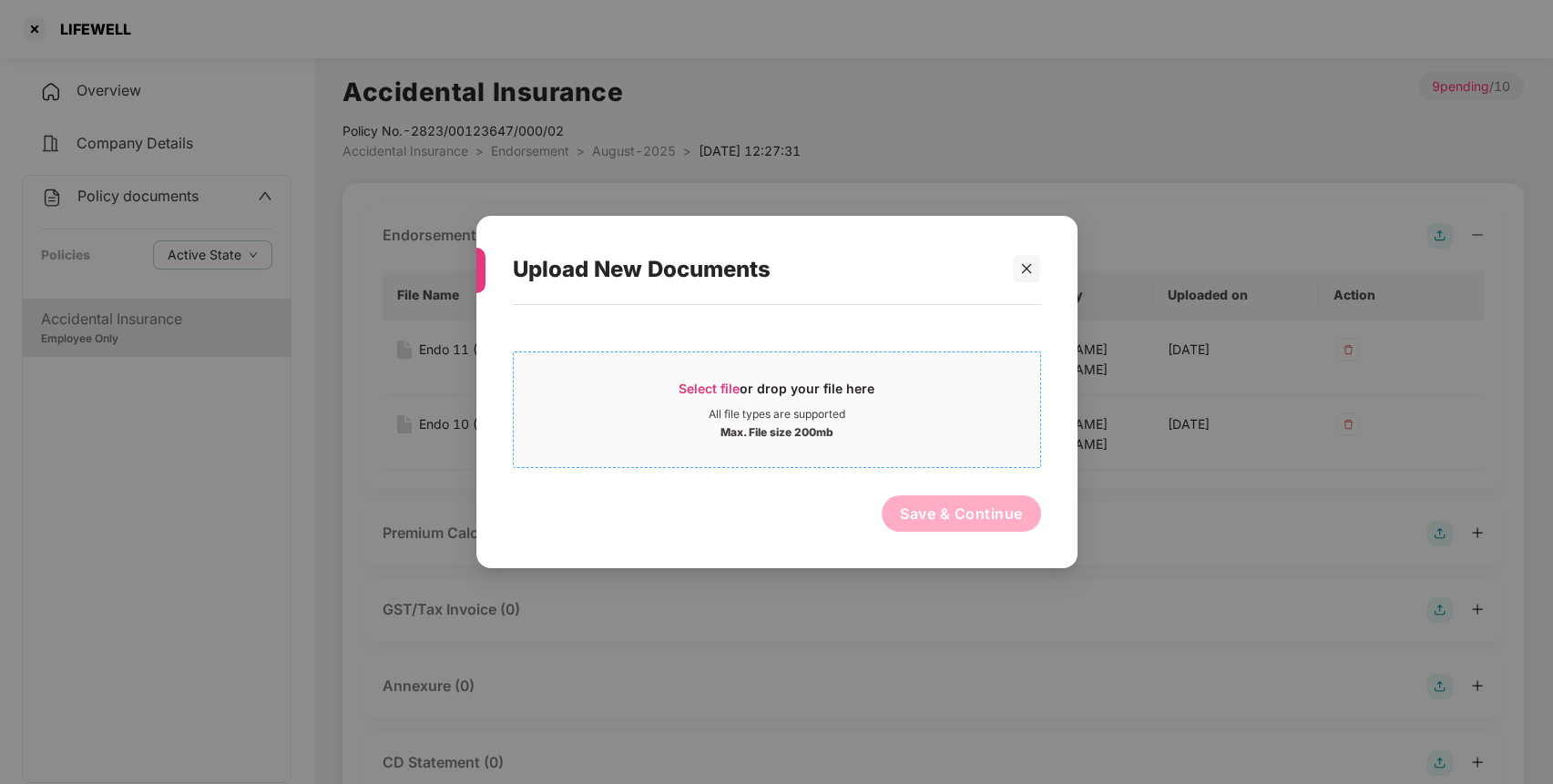
click at [786, 411] on div "All file types are supported" at bounding box center [776, 414] width 137 height 15
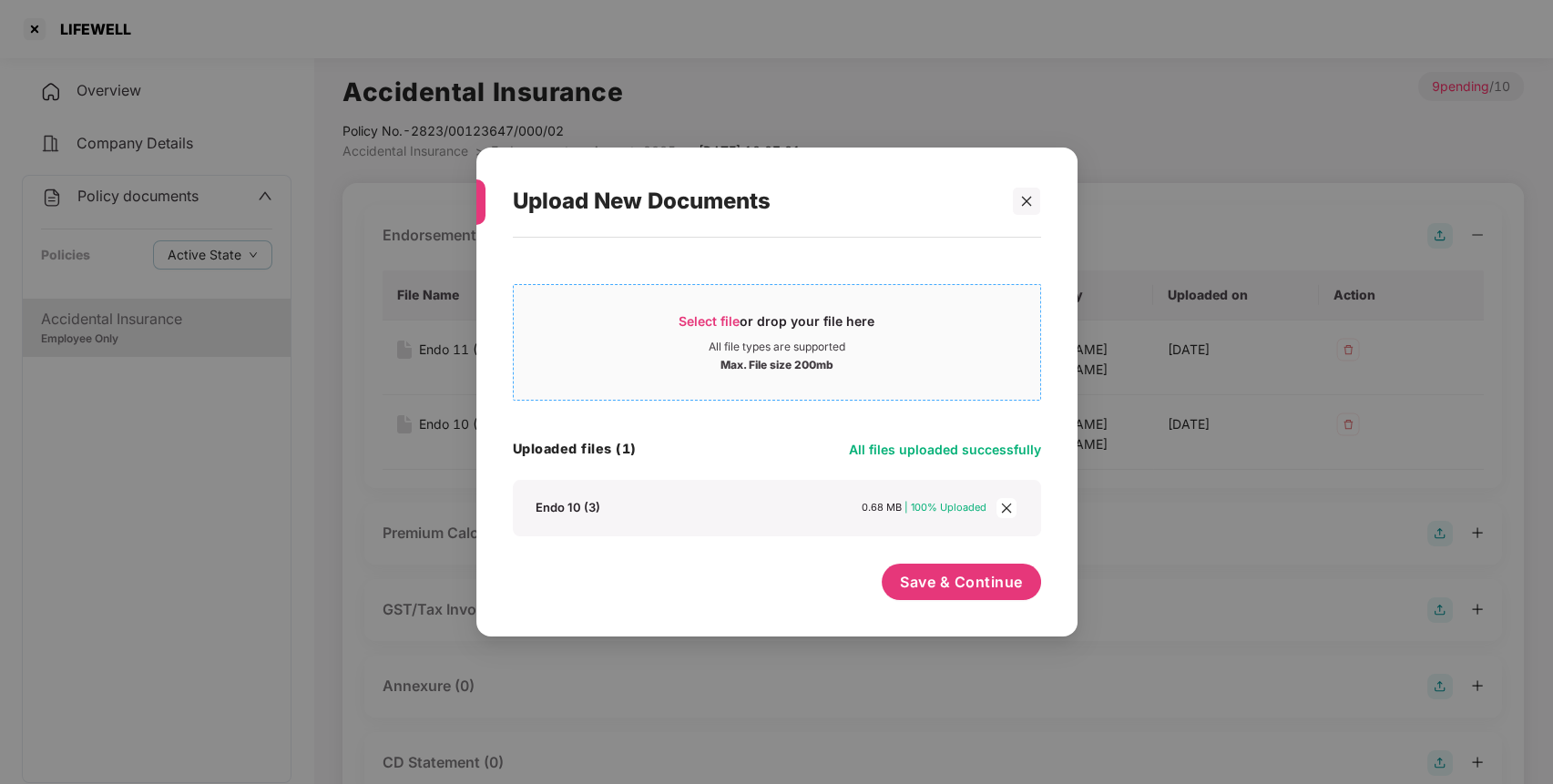
click at [860, 322] on div "Select file or drop your file here" at bounding box center [776, 326] width 195 height 27
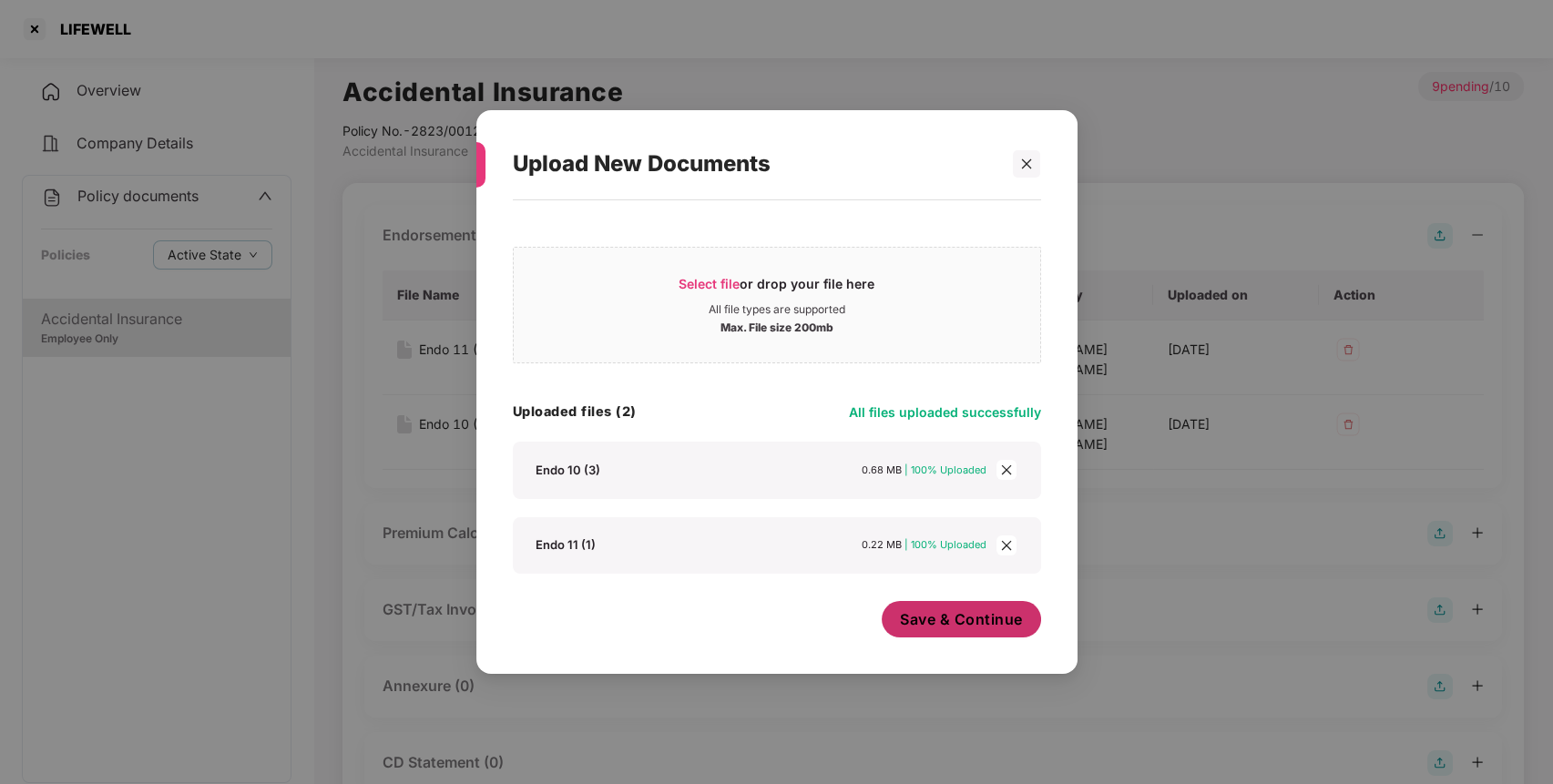
click at [965, 611] on span "Save & Continue" at bounding box center [961, 619] width 123 height 21
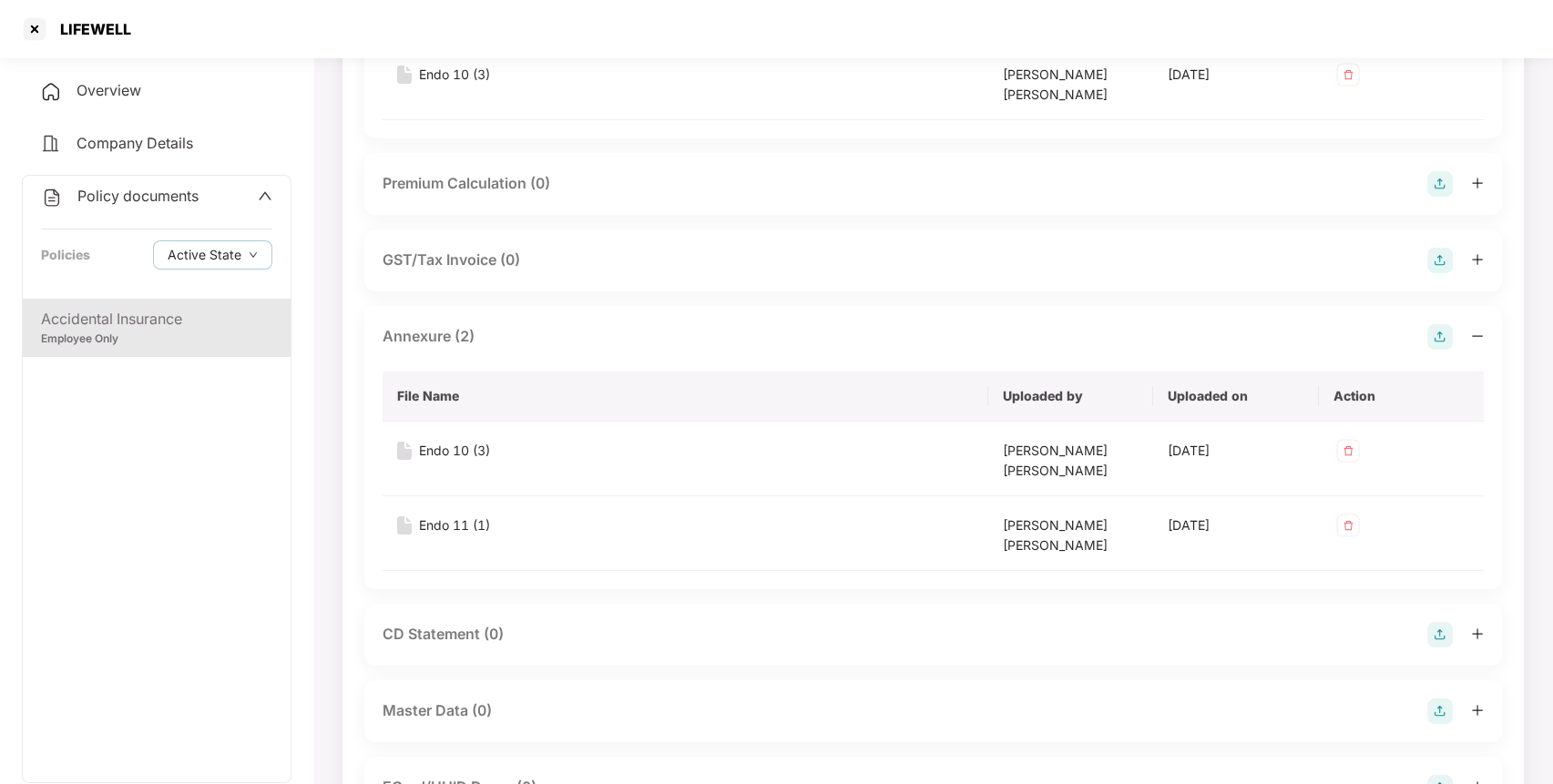
scroll to position [474, 0]
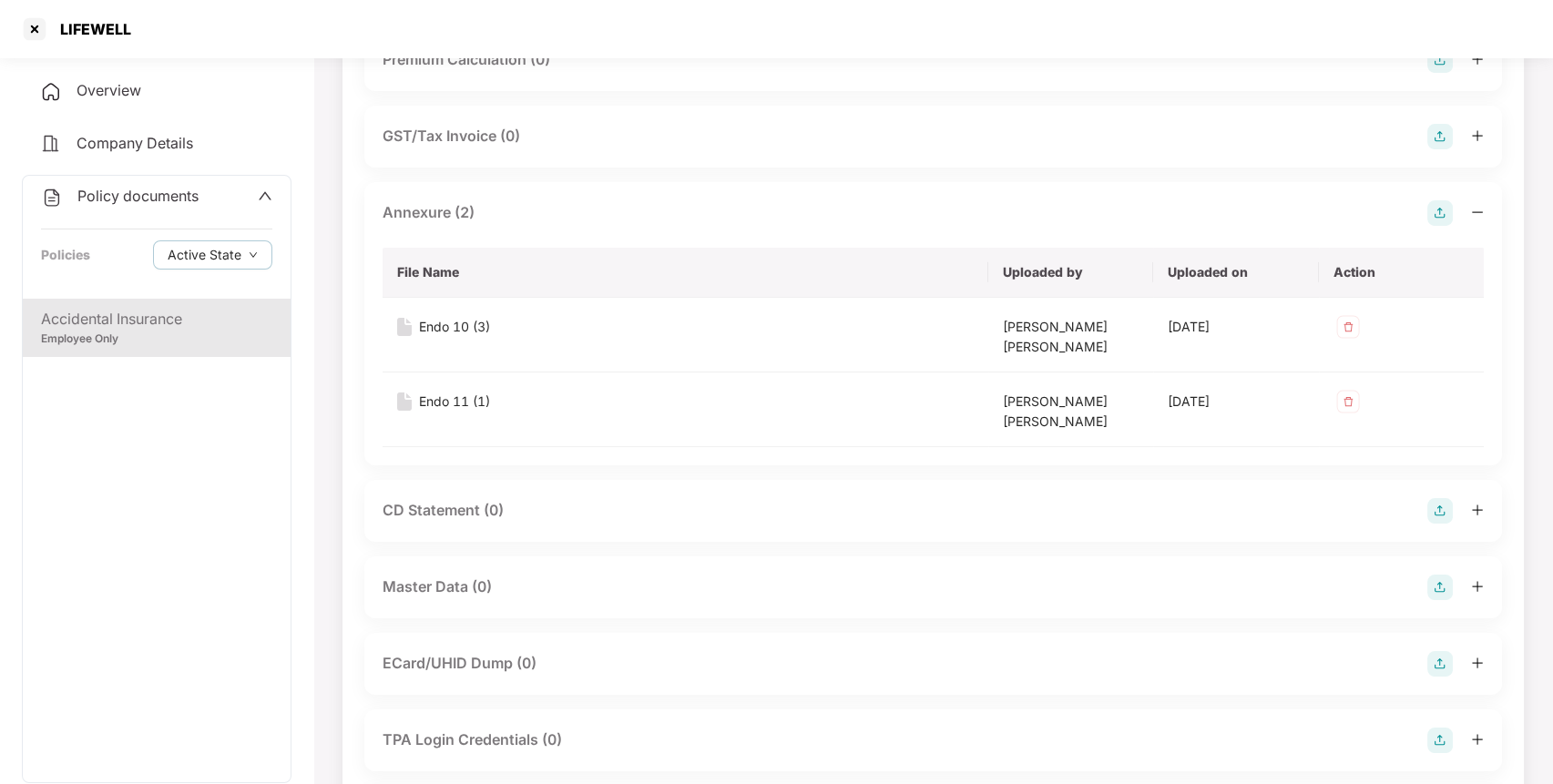
click at [1430, 581] on img at bounding box center [1440, 587] width 25 height 25
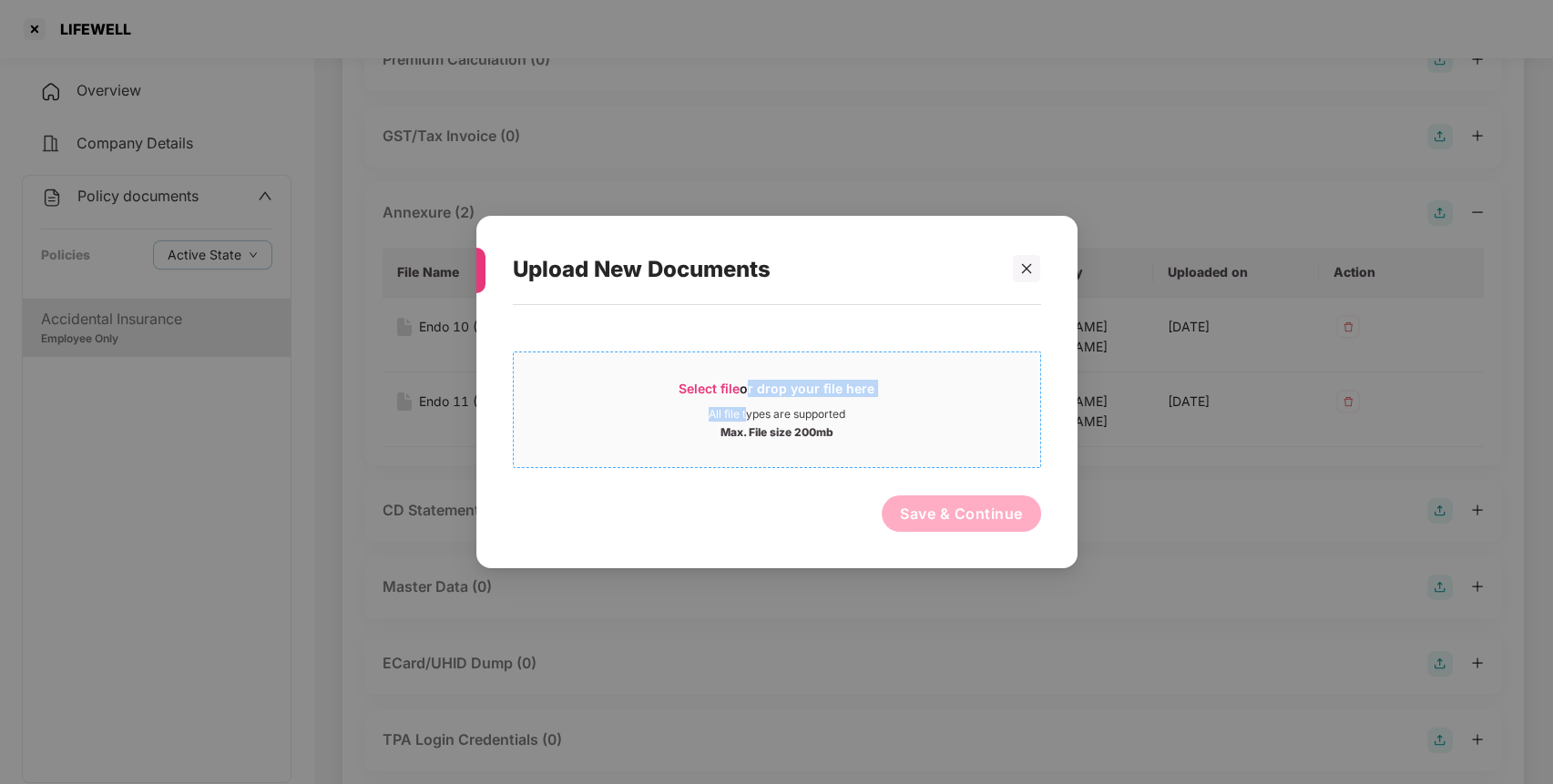
click at [746, 405] on div "Select file or drop your file here All file types are supported Max. File size …" at bounding box center [776, 410] width 526 height 61
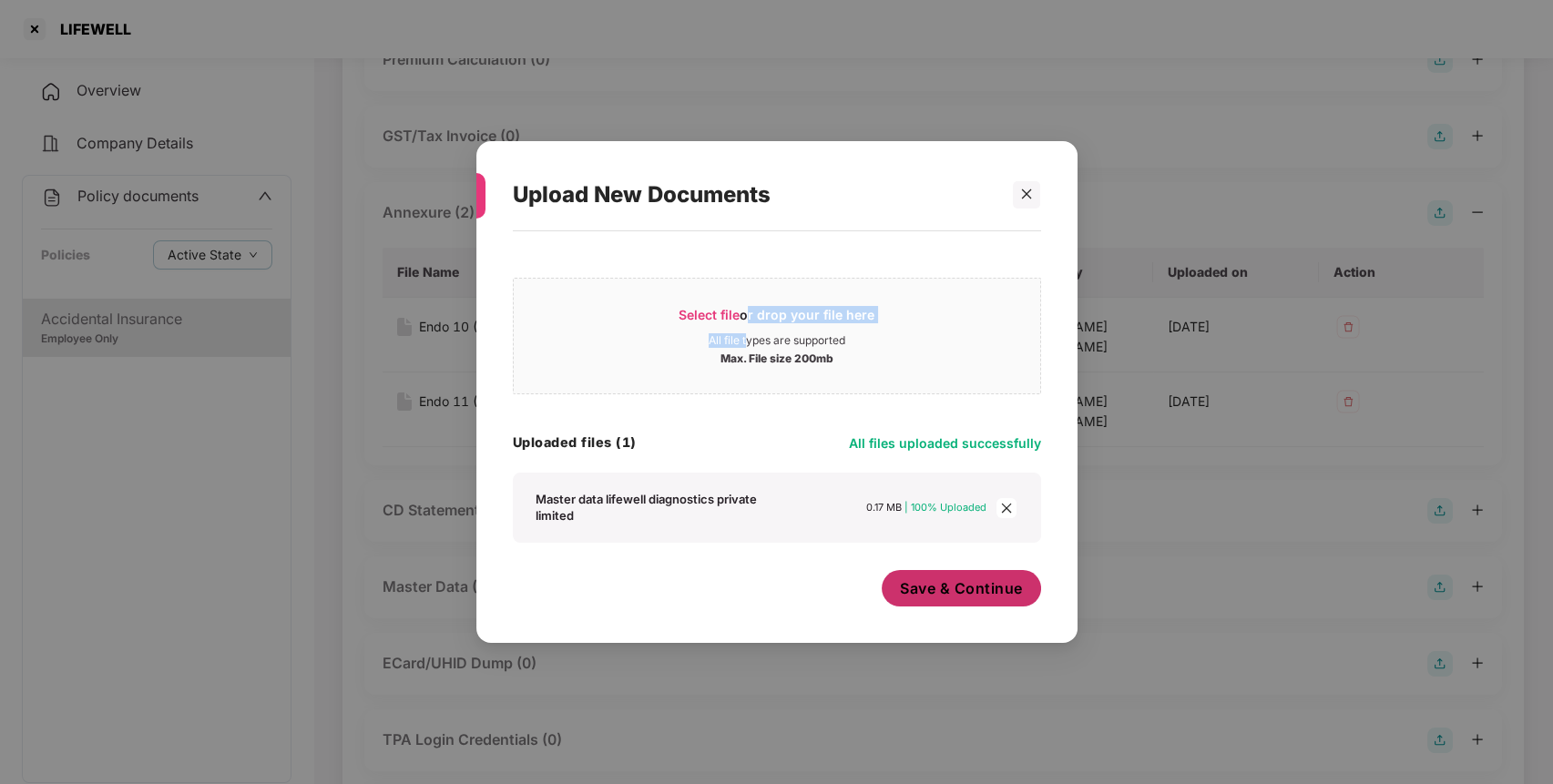
click at [959, 585] on span "Save & Continue" at bounding box center [961, 588] width 123 height 21
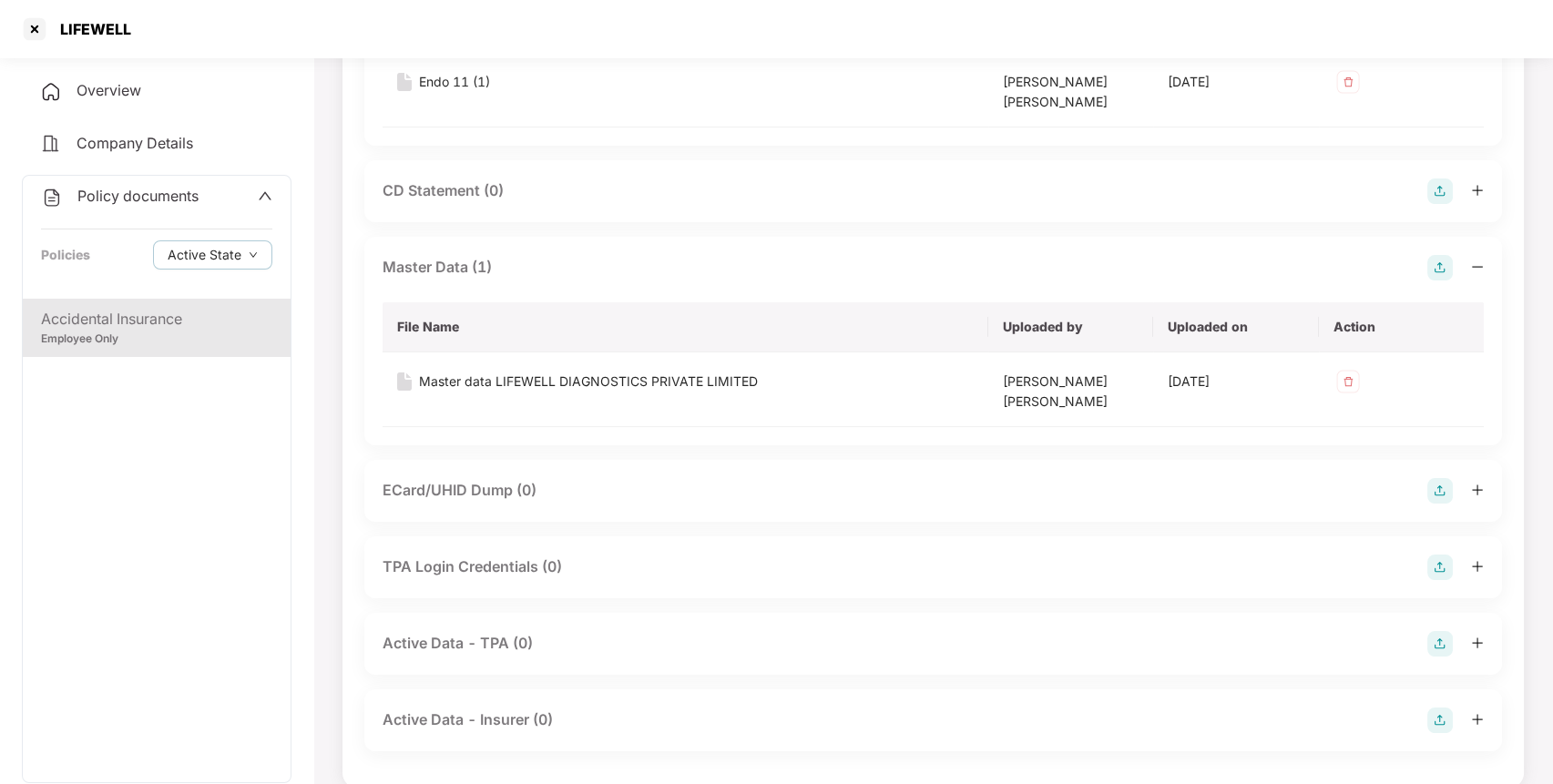
click at [188, 203] on div "Policy documents" at bounding box center [119, 196] width 157 height 23
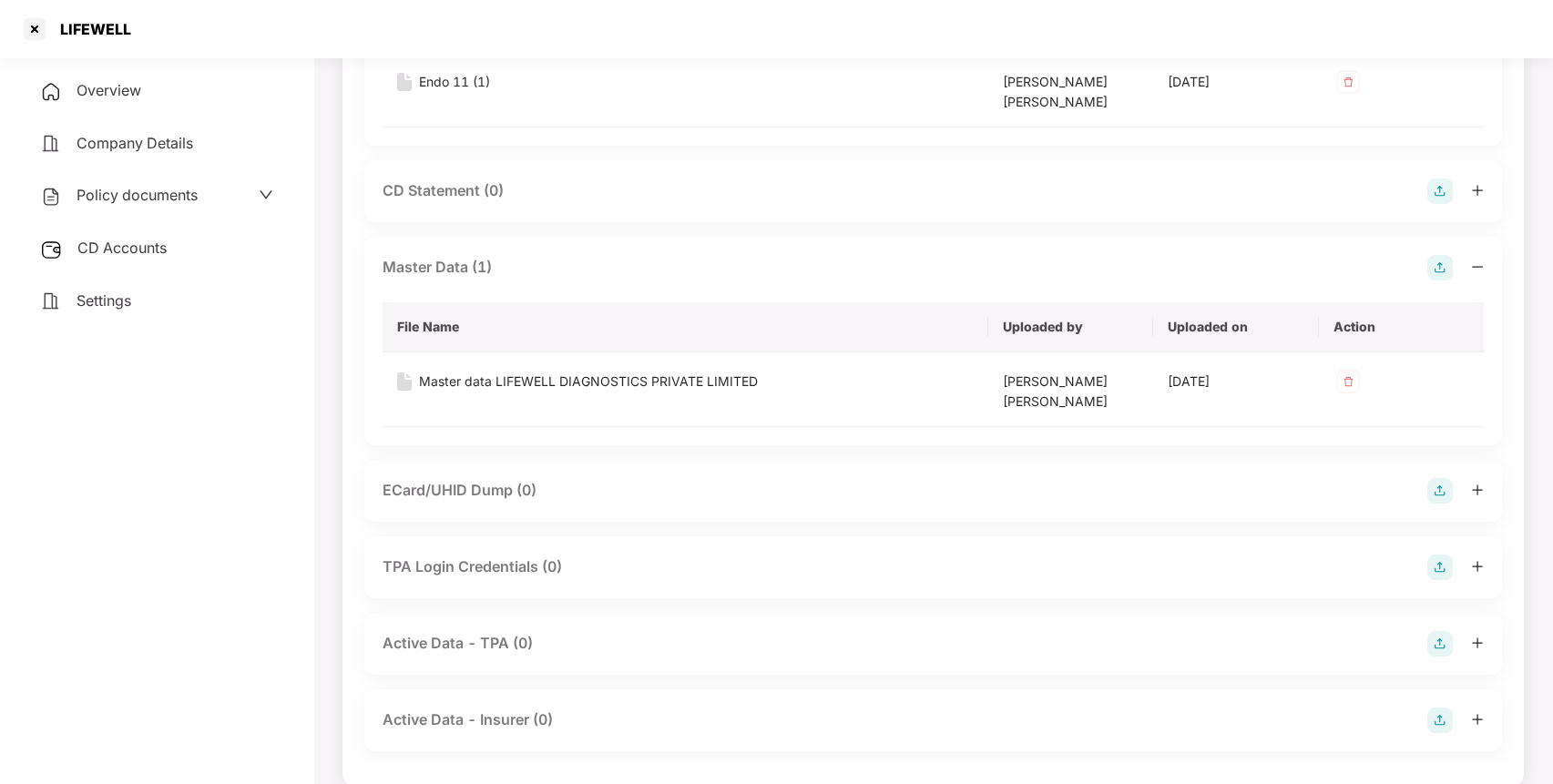
click at [138, 247] on span "CD Accounts" at bounding box center [121, 247] width 89 height 19
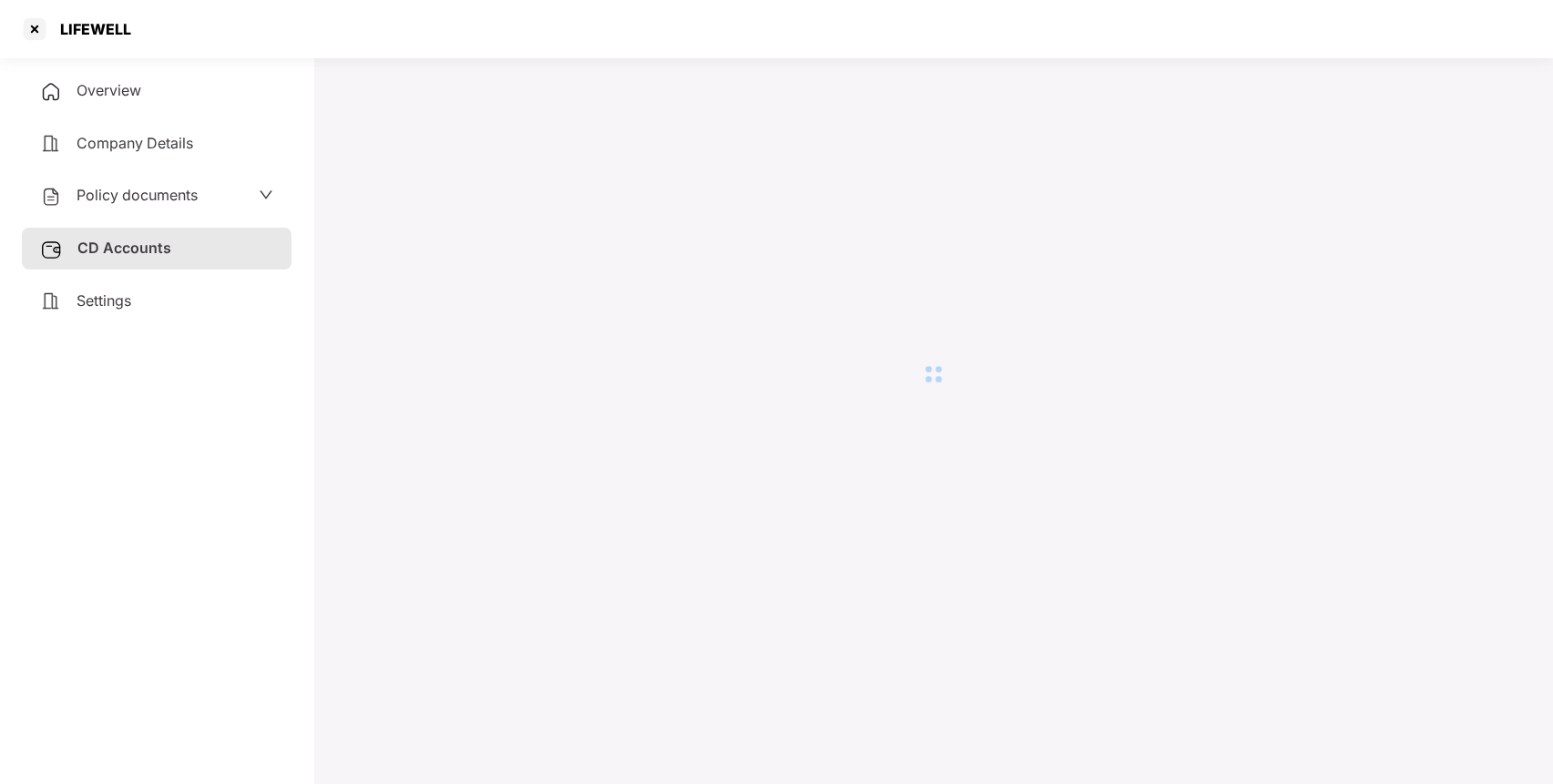
scroll to position [50, 0]
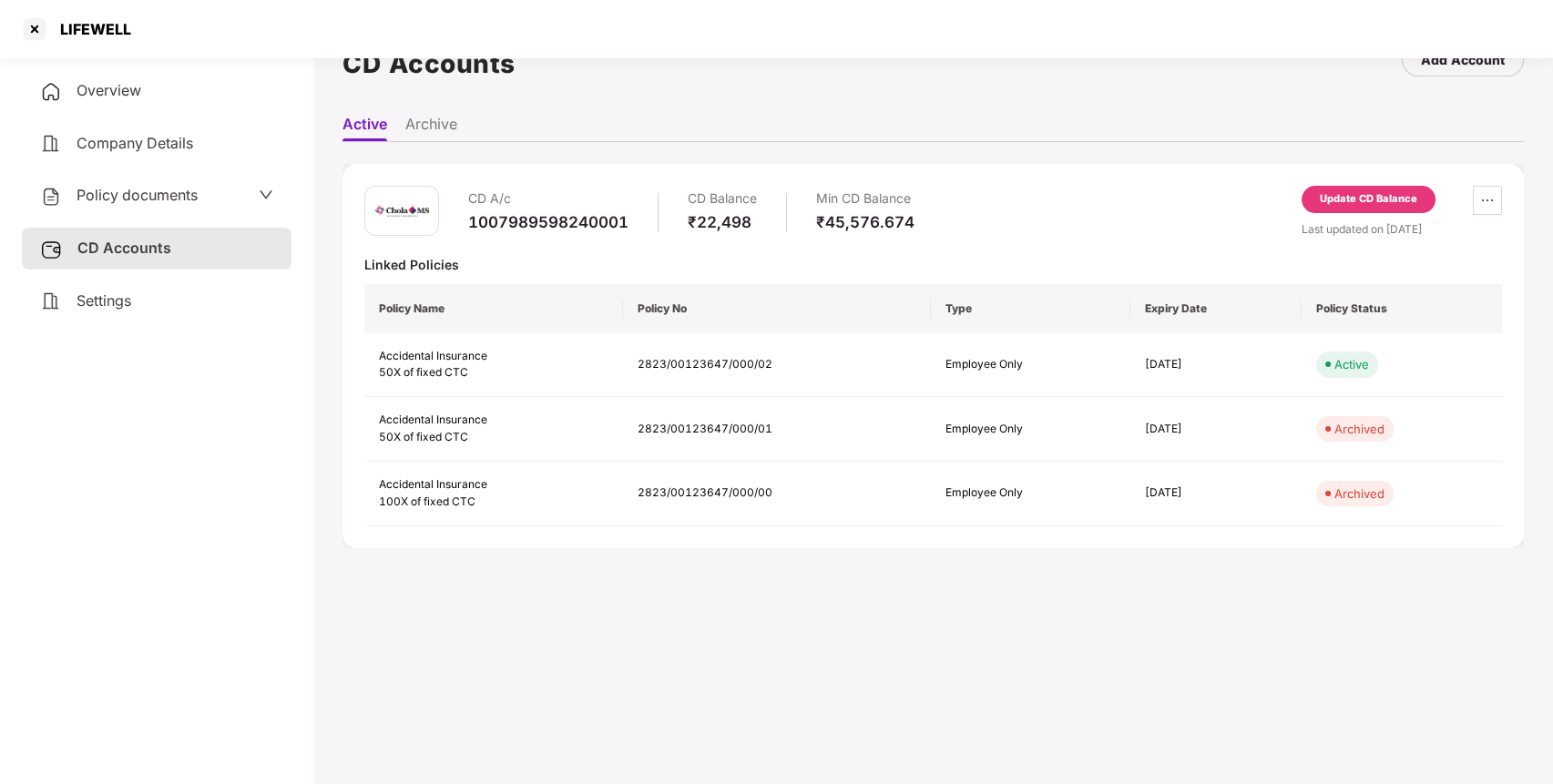
click at [1366, 195] on div "Update CD Balance" at bounding box center [1368, 199] width 98 height 17
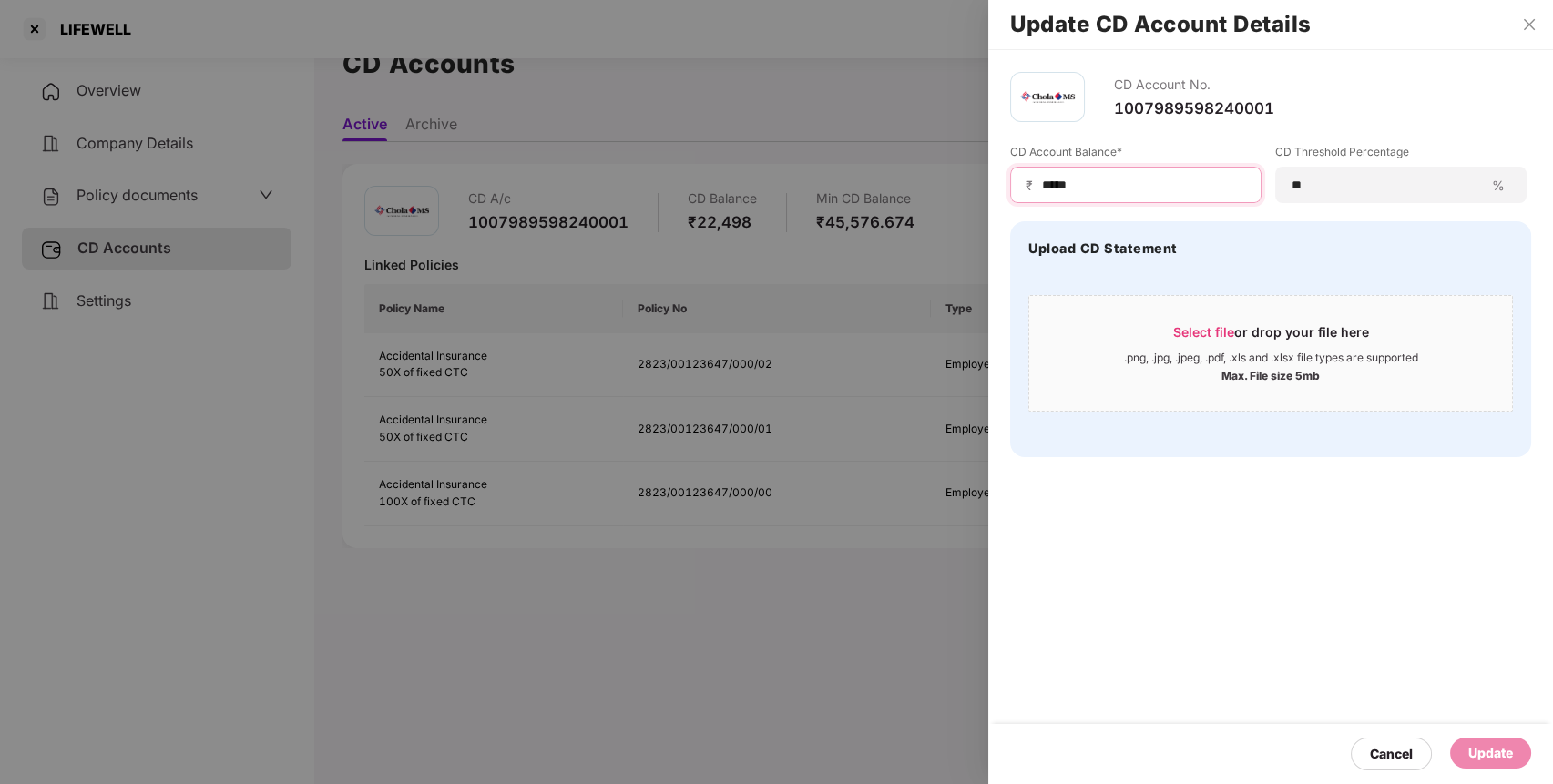
click at [1142, 190] on input "*****" at bounding box center [1143, 186] width 206 height 20
type input "*****"
click at [1488, 749] on div "Update" at bounding box center [1490, 753] width 45 height 21
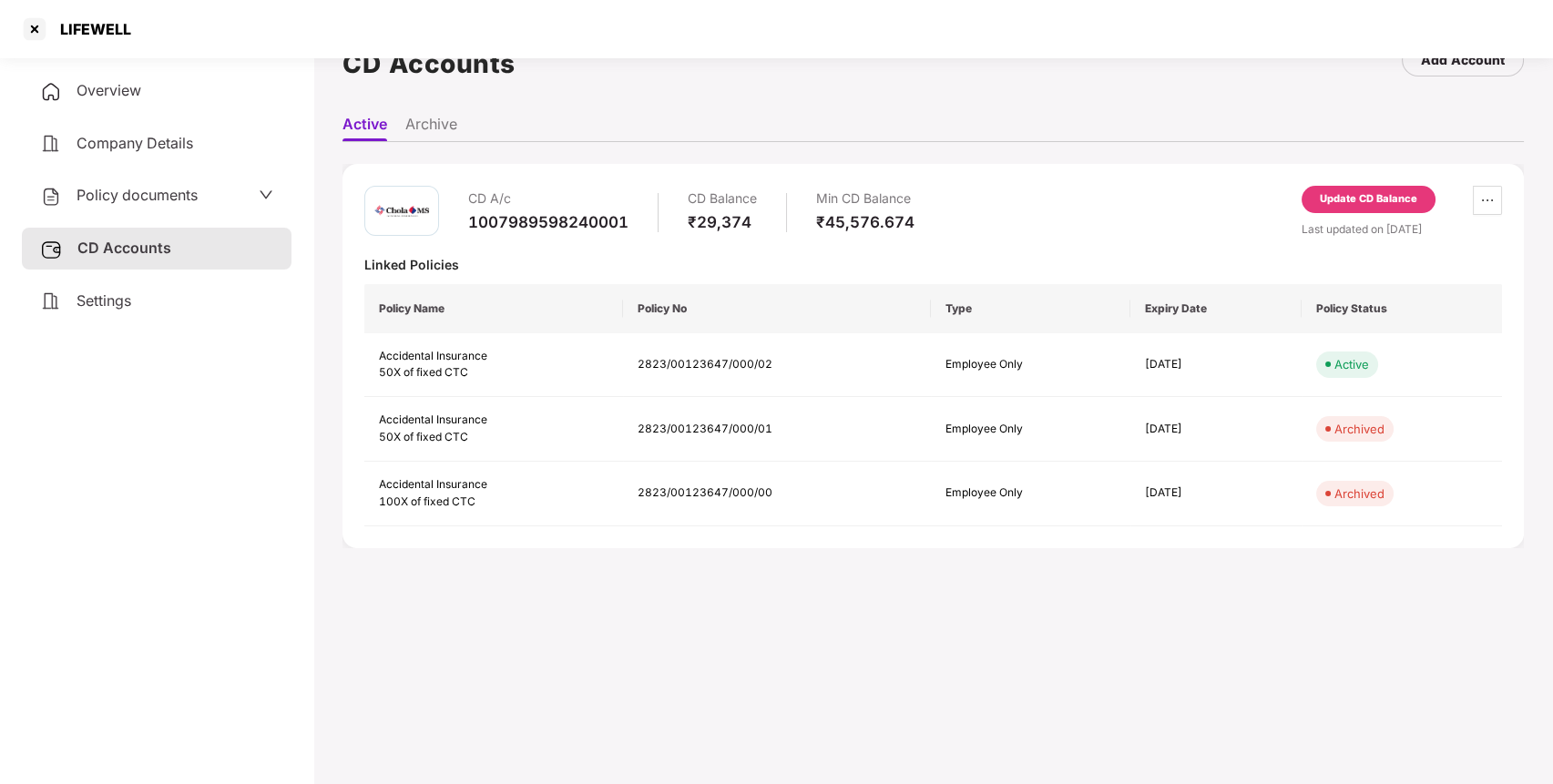
scroll to position [0, 0]
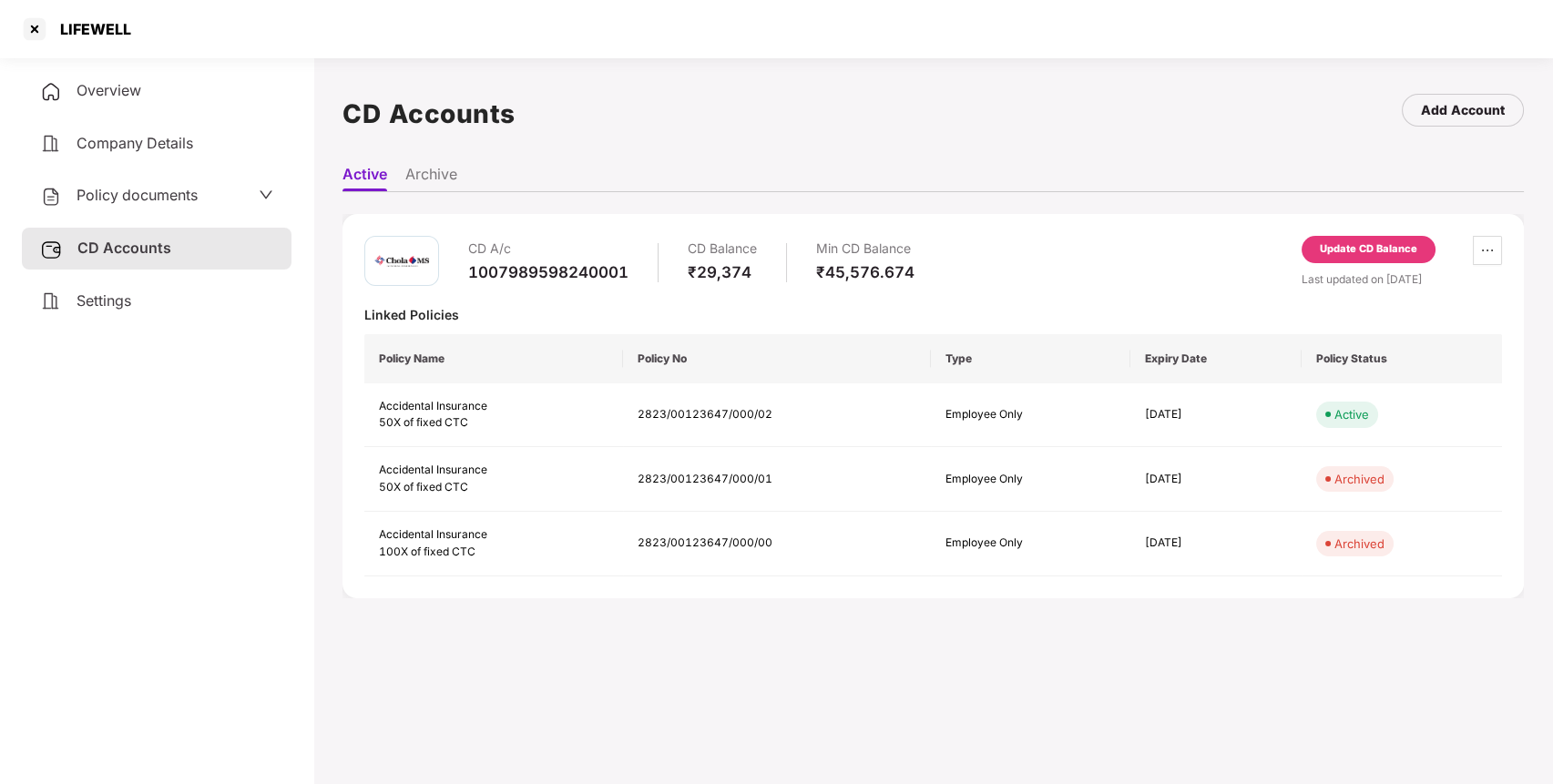
click at [87, 33] on div "LIFEWELL" at bounding box center [90, 29] width 82 height 19
copy div "LIFEWELL"
click at [87, 33] on div "LIFEWELL" at bounding box center [90, 29] width 82 height 19
click at [34, 33] on div at bounding box center [35, 29] width 29 height 29
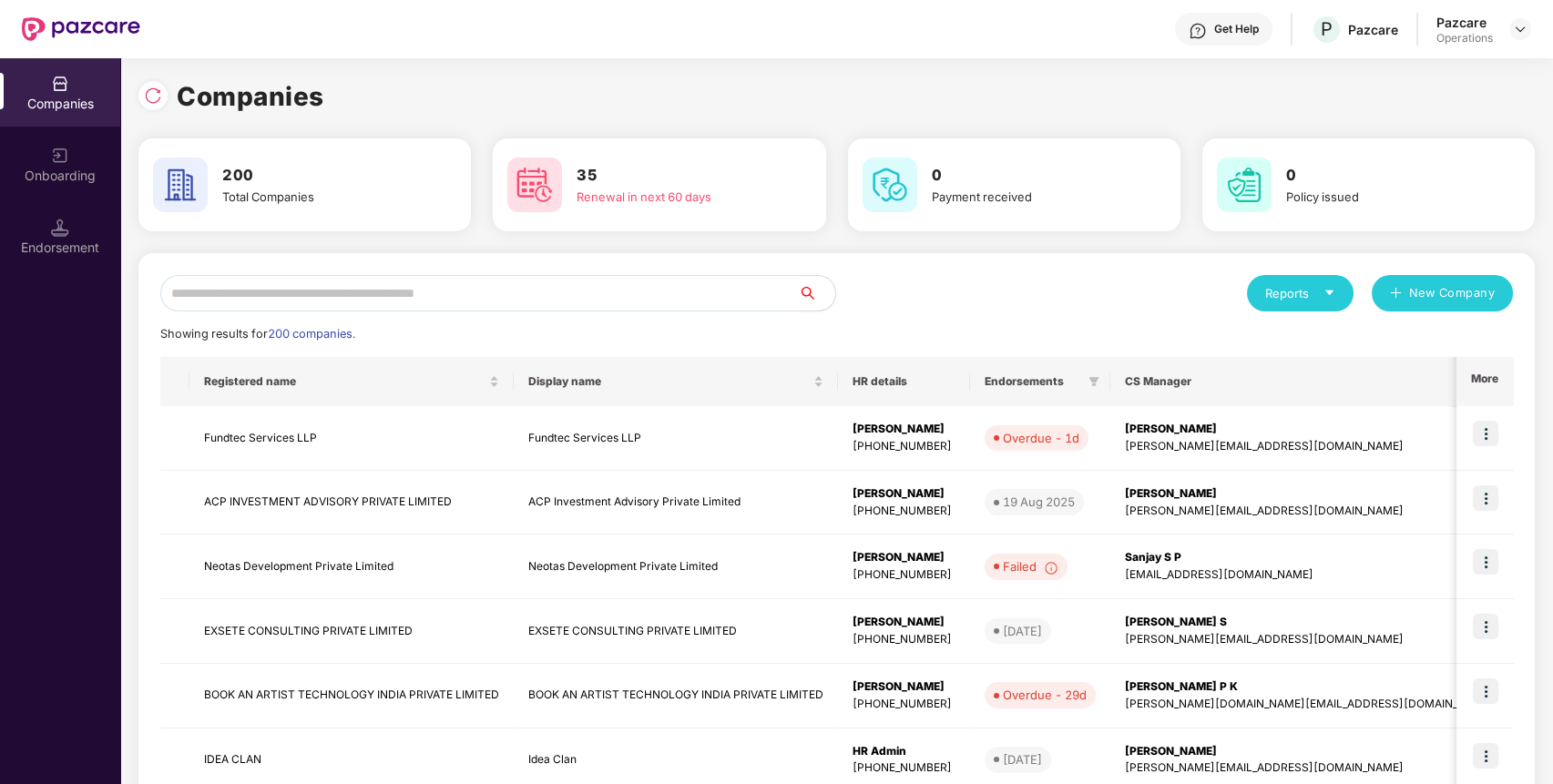
click at [409, 306] on input "text" at bounding box center [480, 293] width 639 height 36
paste input "********"
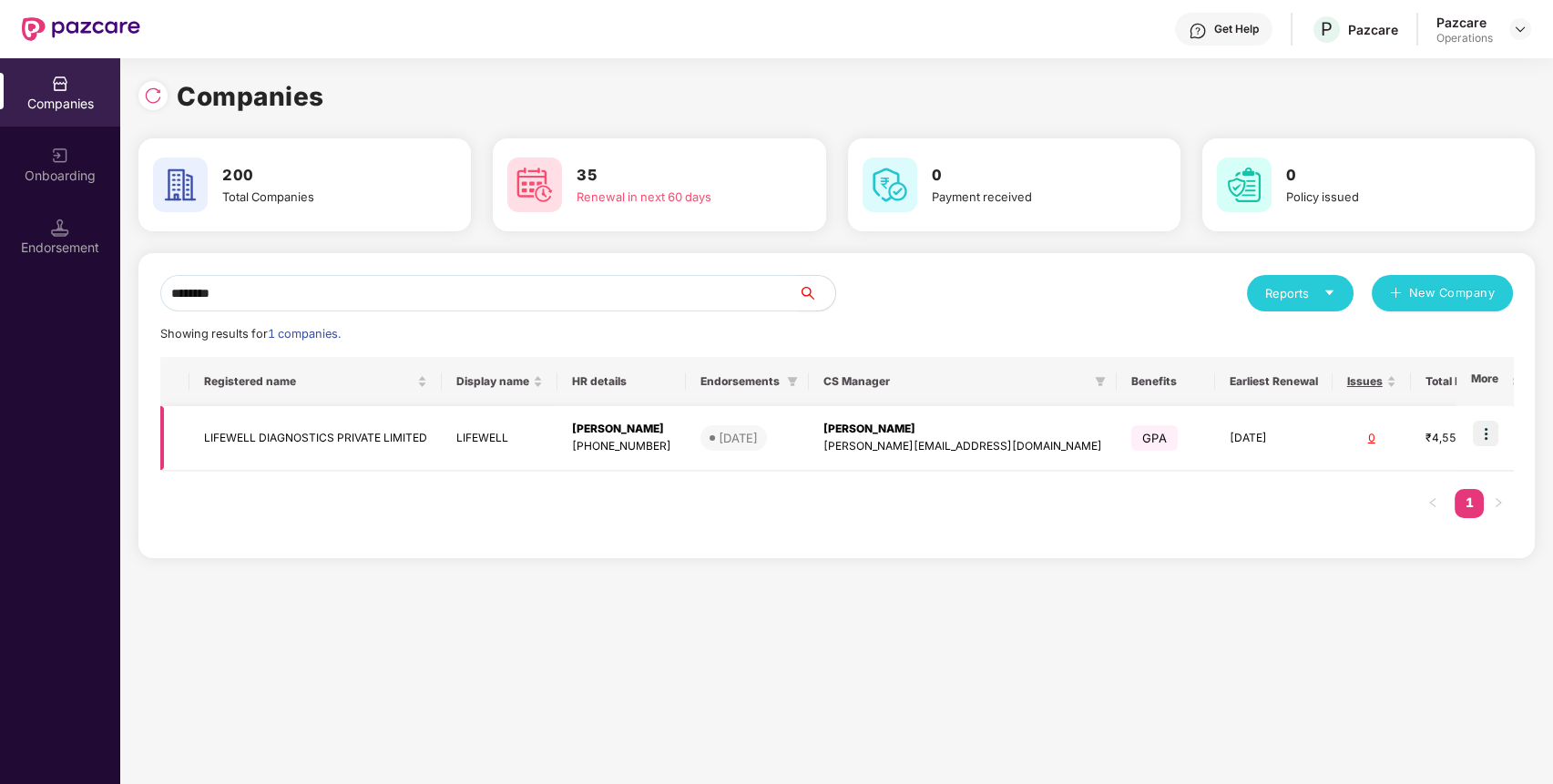
type input "********"
click at [1484, 438] on img at bounding box center [1485, 433] width 25 height 25
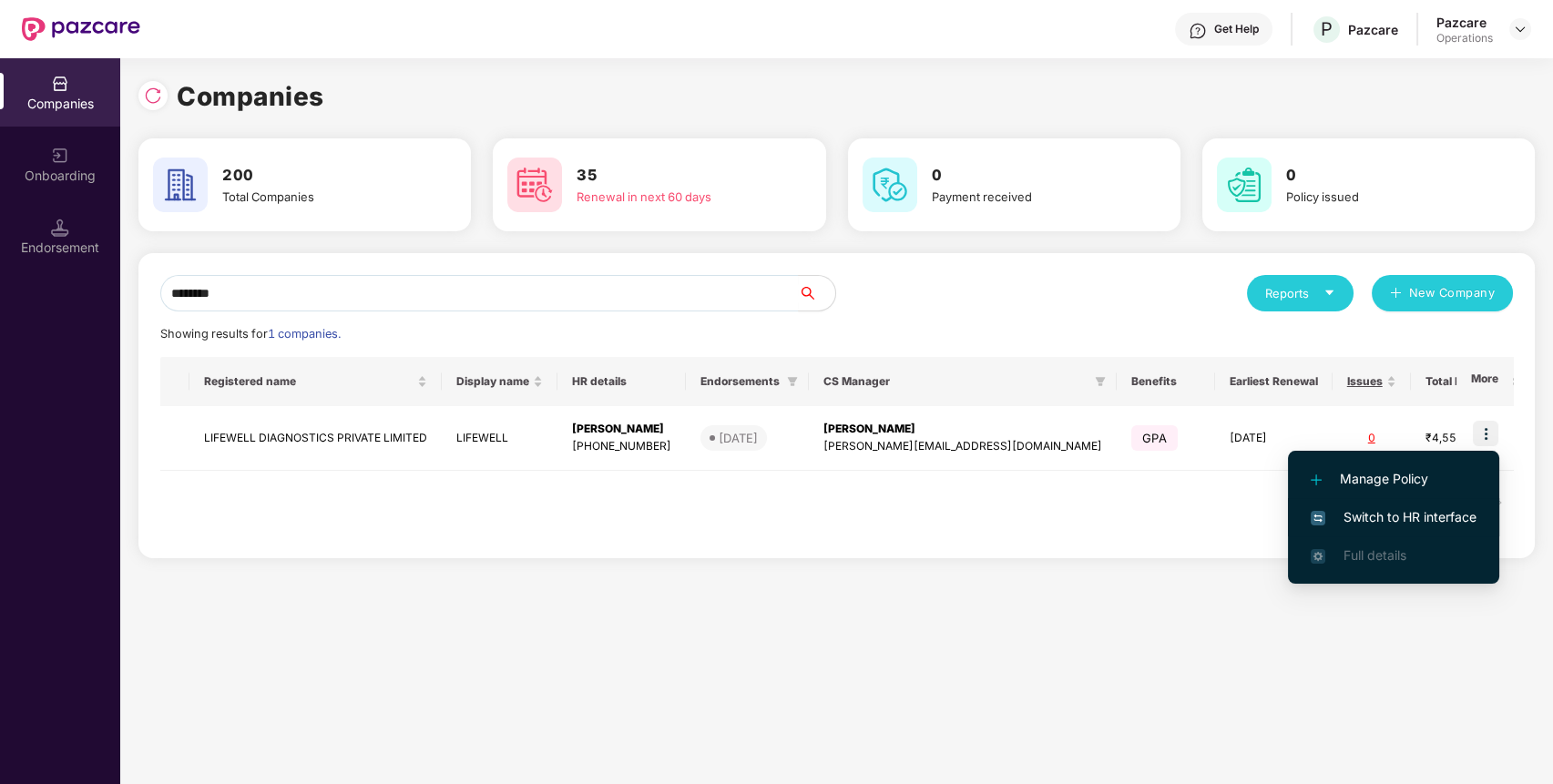
click at [1391, 509] on span "Switch to HR interface" at bounding box center [1394, 516] width 166 height 21
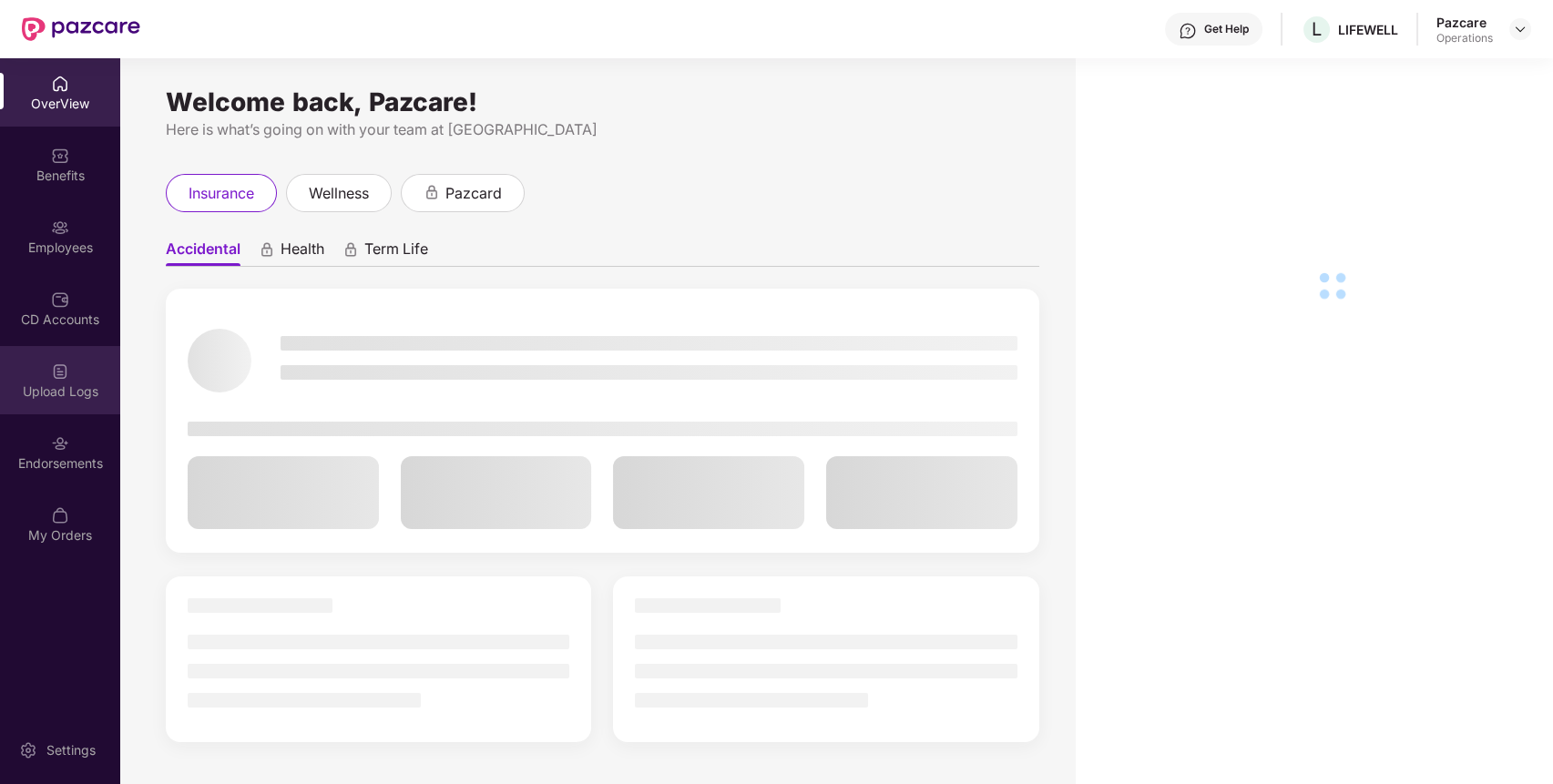
click at [61, 364] on img at bounding box center [60, 371] width 19 height 19
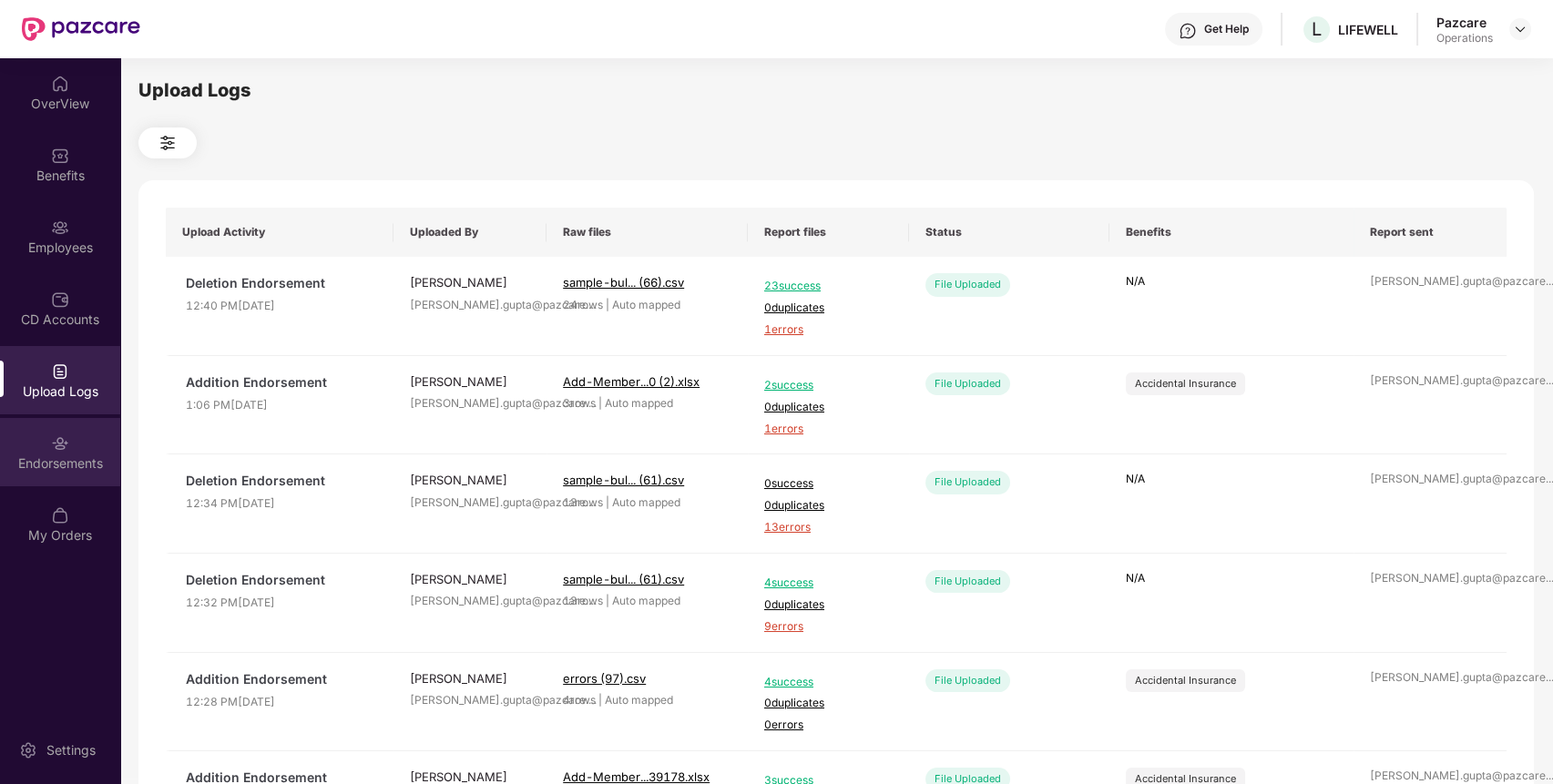
click at [60, 439] on img at bounding box center [60, 443] width 19 height 19
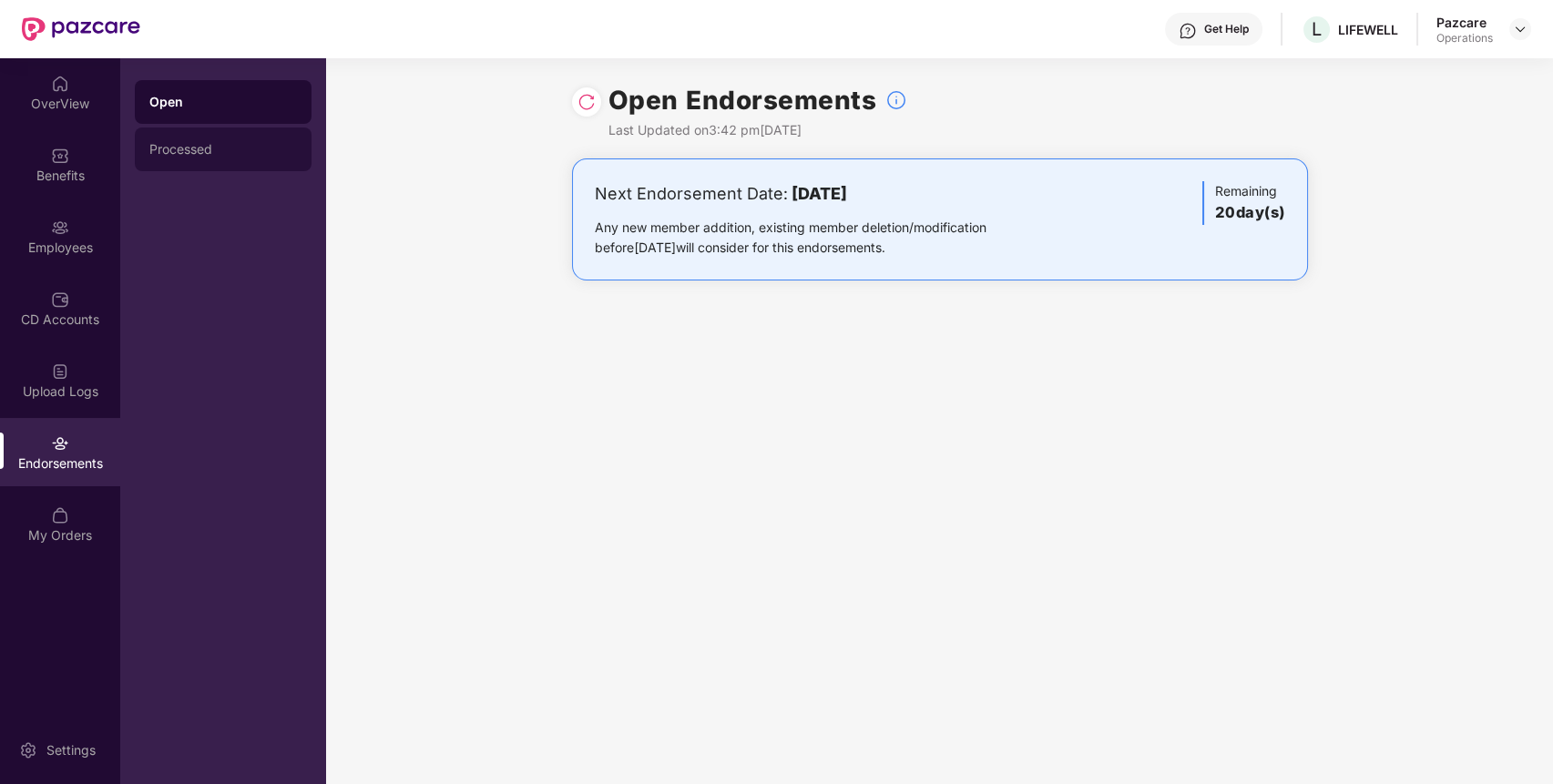
click at [196, 145] on div "Processed" at bounding box center [223, 148] width 147 height 15
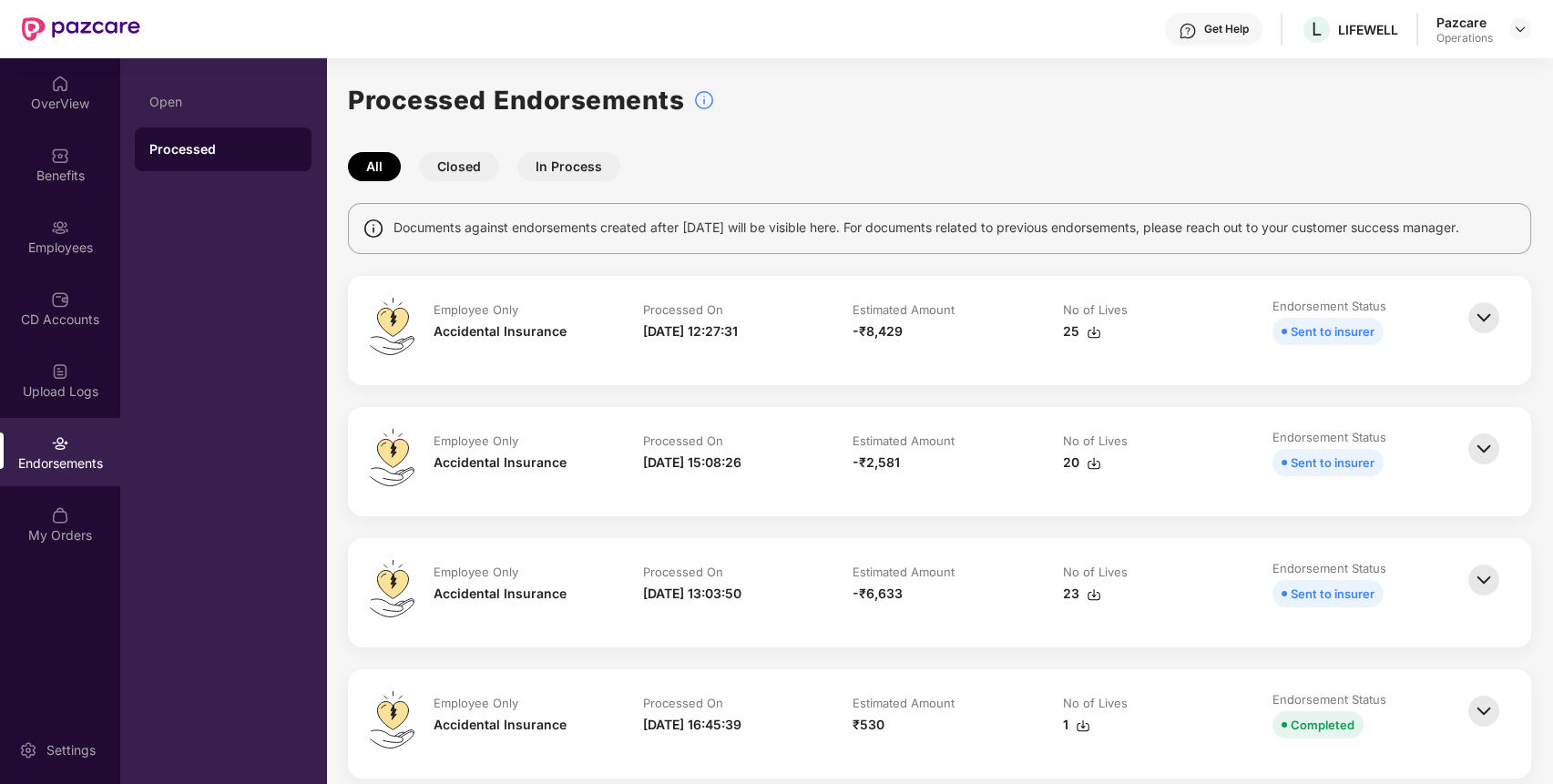
click at [1086, 330] on img at bounding box center [1093, 332] width 15 height 15
click at [1517, 29] on img at bounding box center [1519, 28] width 15 height 15
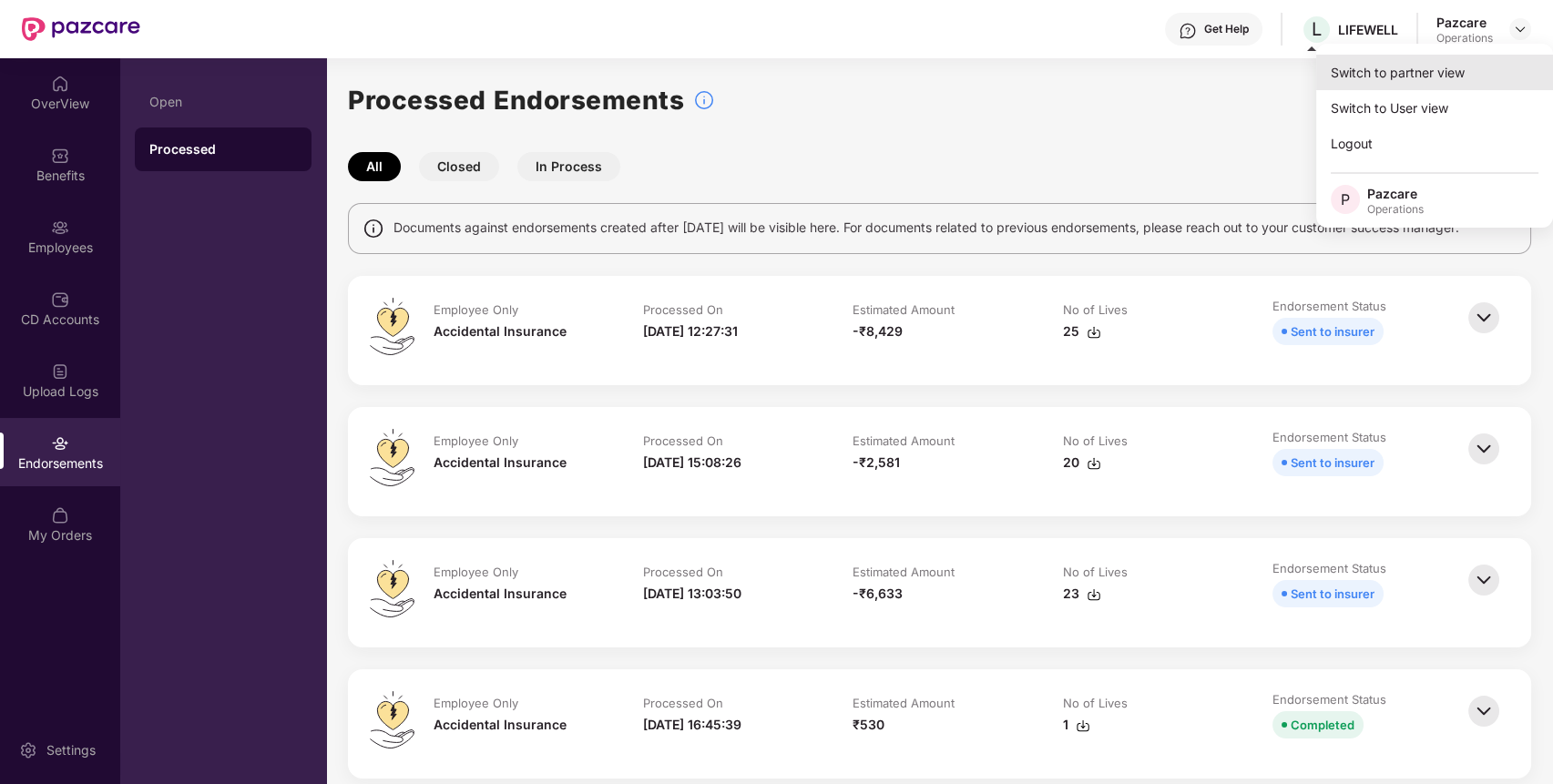
click at [1428, 86] on div "Switch to partner view" at bounding box center [1434, 72] width 236 height 35
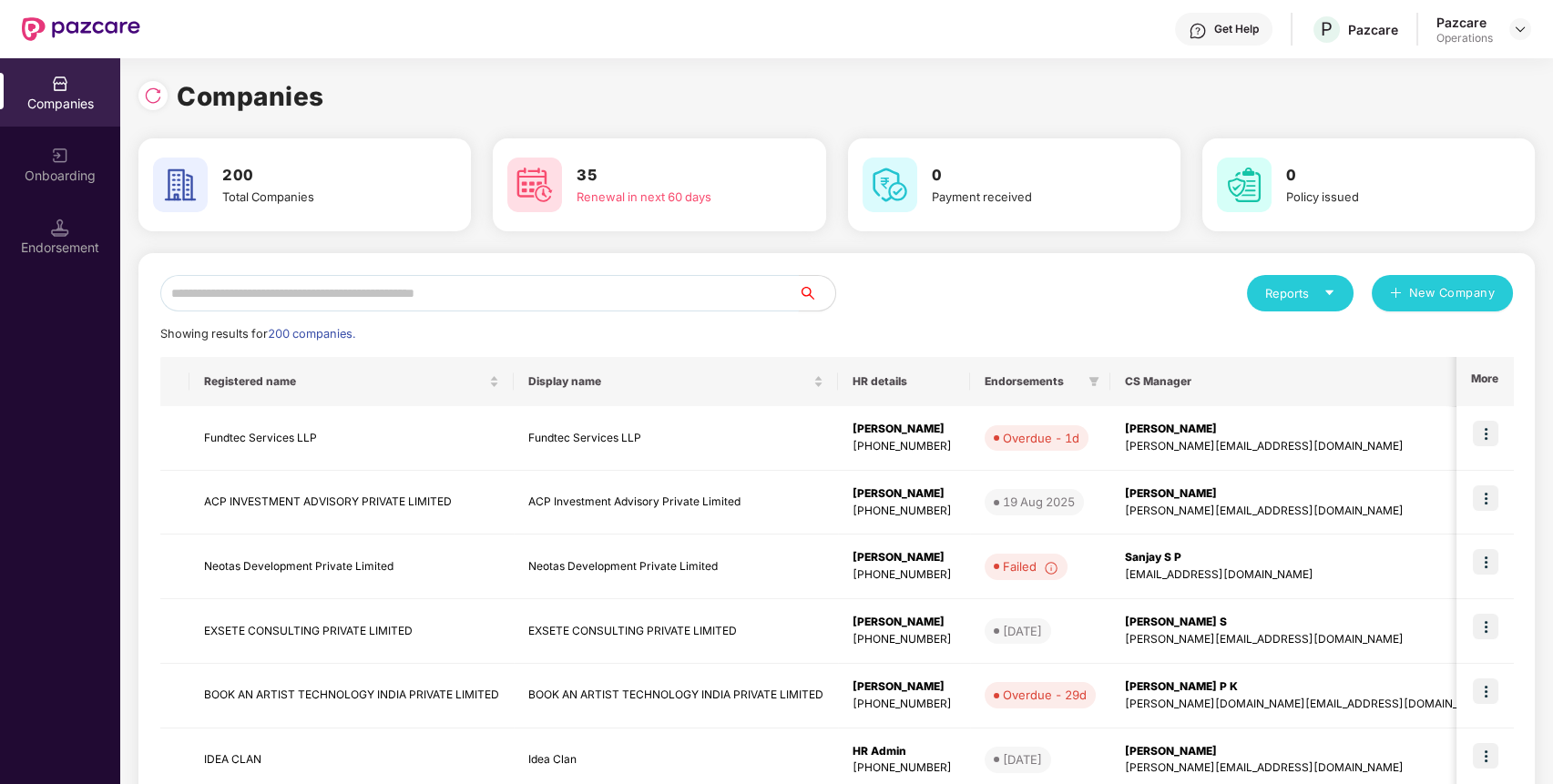
click at [665, 290] on input "text" at bounding box center [480, 293] width 639 height 36
paste input "**********"
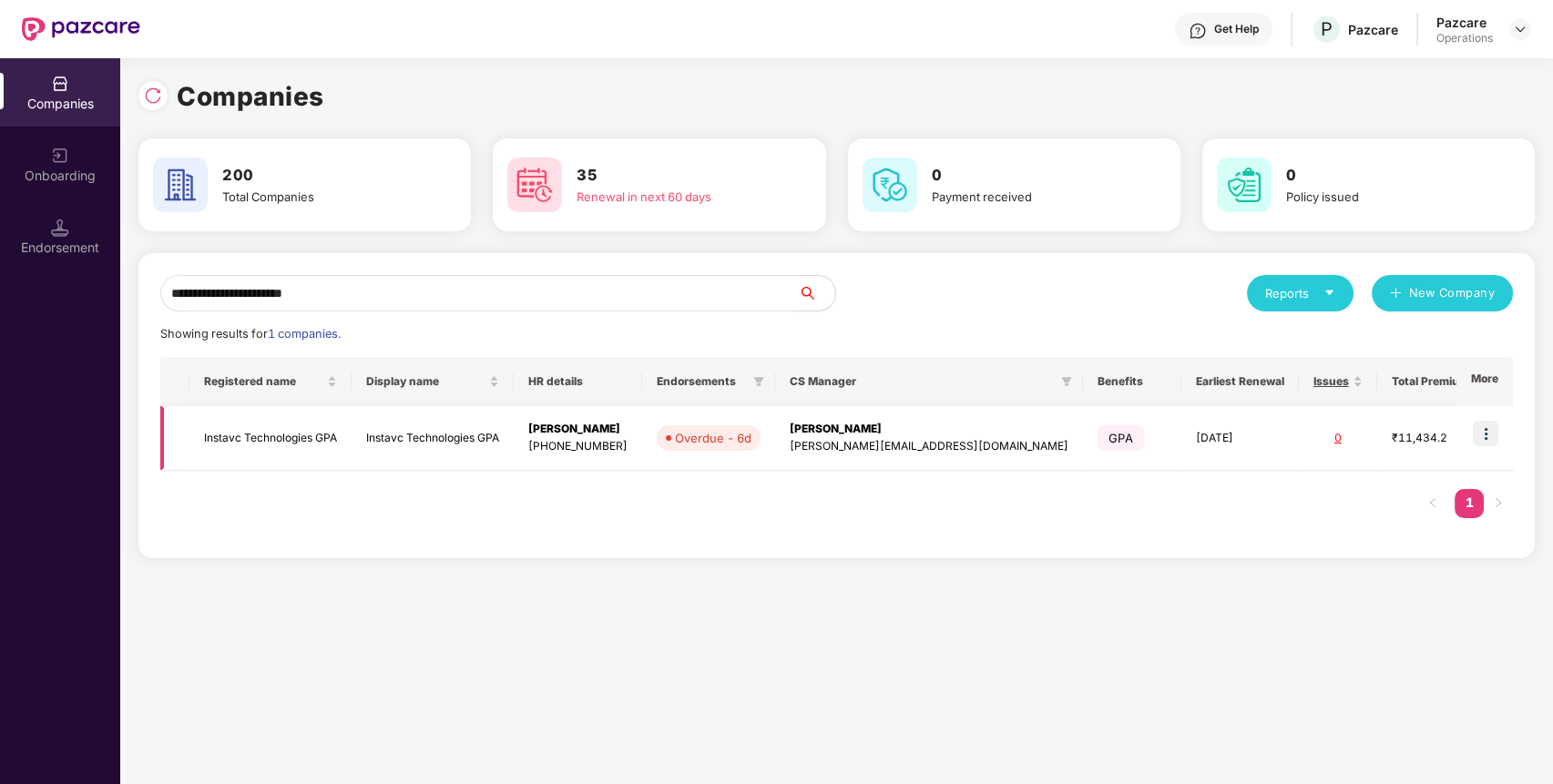
type input "**********"
click at [343, 433] on td "Instavc Technologies GPA" at bounding box center [271, 438] width 162 height 64
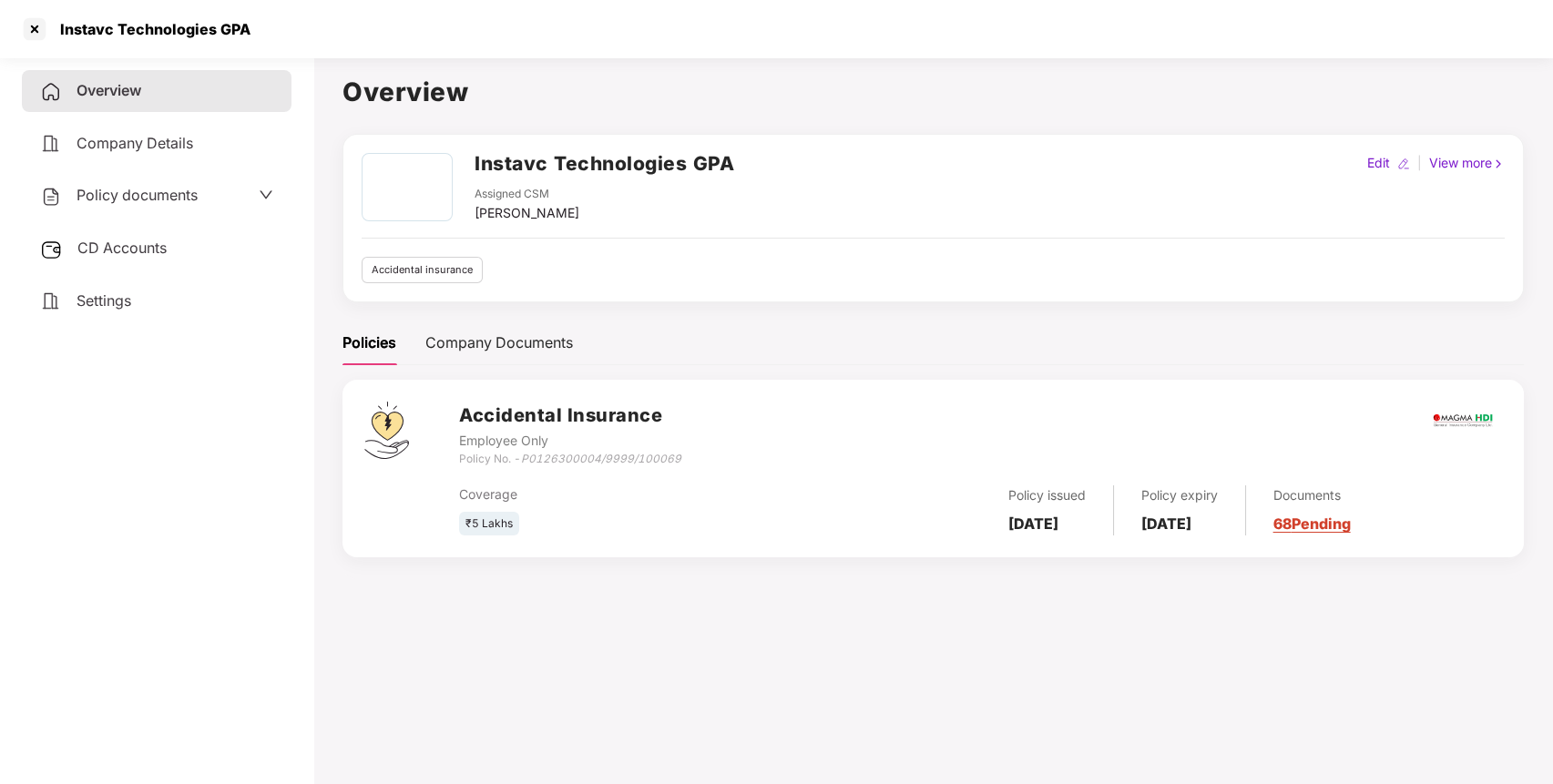
click at [168, 184] on div "Policy documents" at bounding box center [118, 195] width 157 height 23
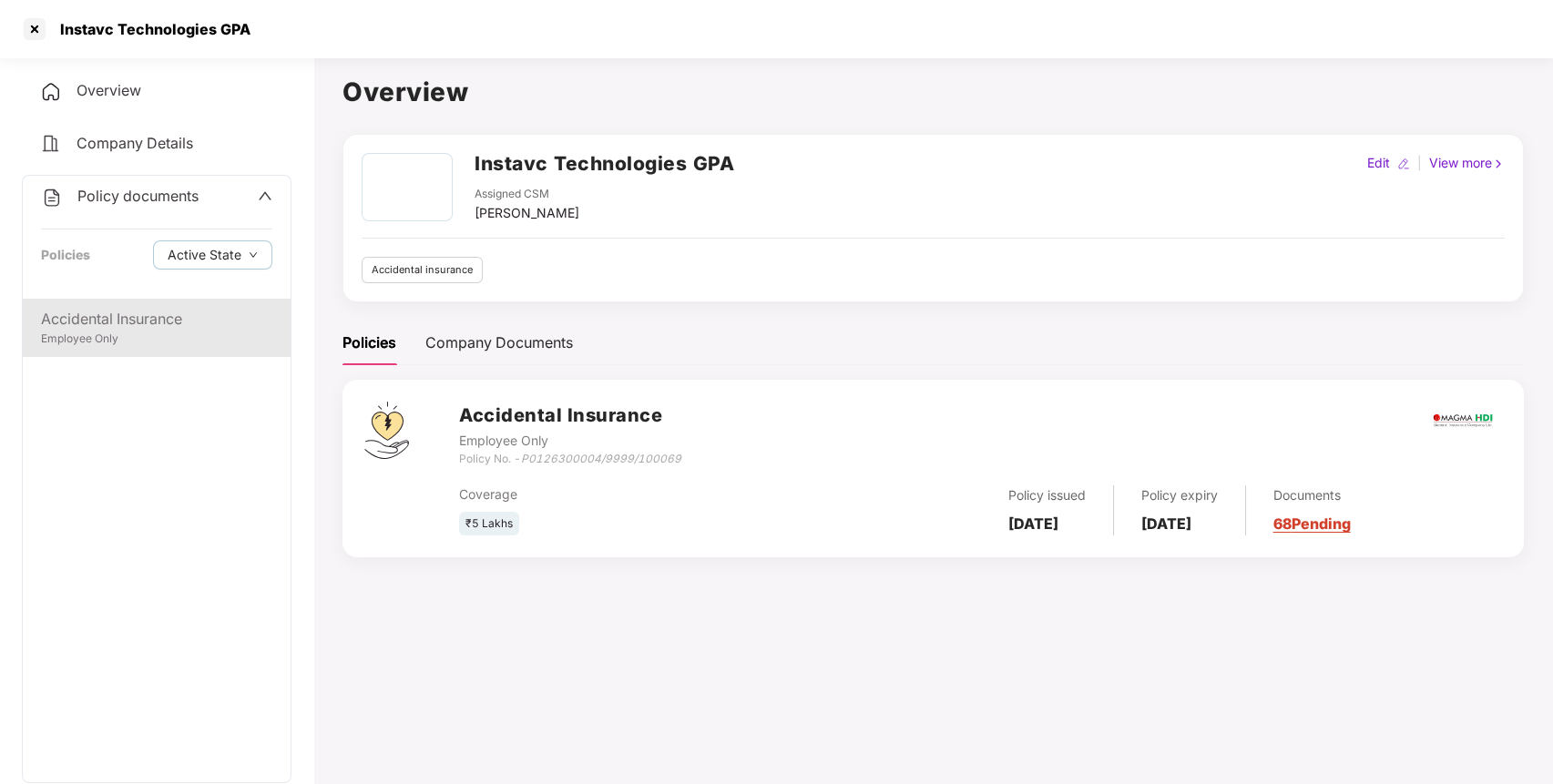
click at [171, 324] on div "Accidental Insurance" at bounding box center [156, 318] width 231 height 22
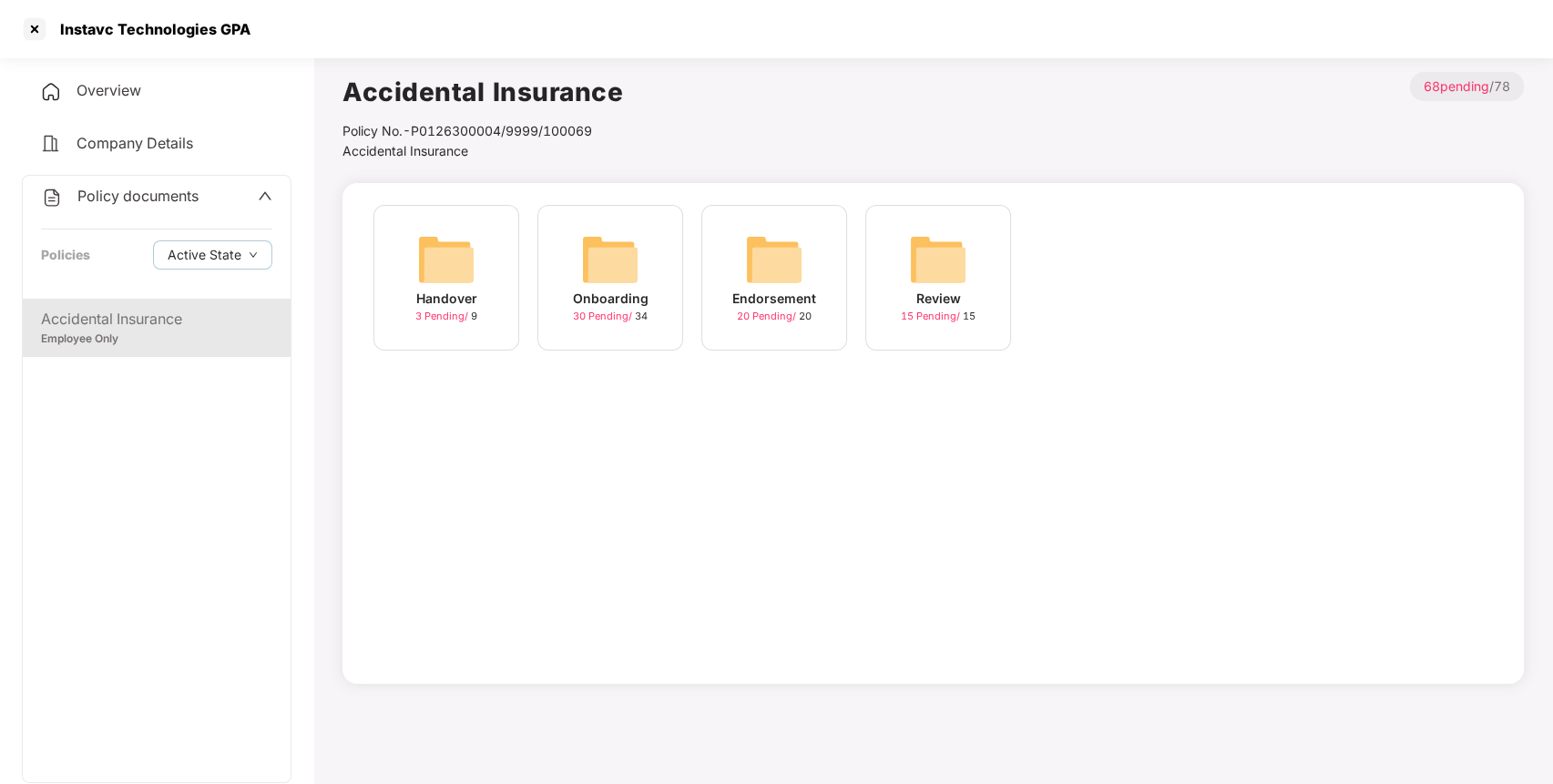
click at [162, 313] on div "Accidental Insurance" at bounding box center [156, 318] width 231 height 22
click at [763, 256] on img at bounding box center [775, 260] width 59 height 59
click at [1154, 250] on div "August-2025 10 Pending / 10" at bounding box center [1101, 277] width 146 height 145
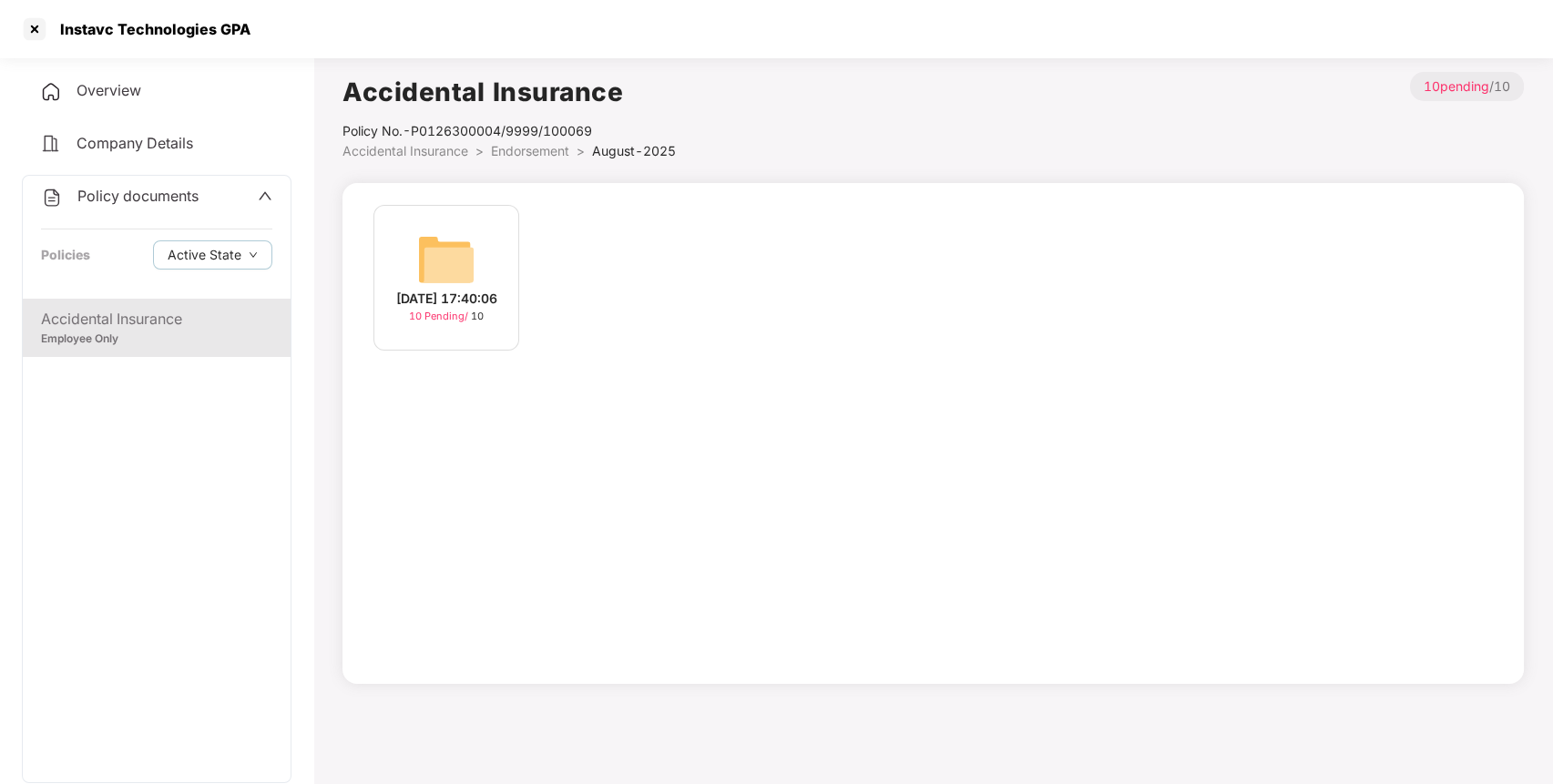
click at [462, 262] on img at bounding box center [446, 260] width 59 height 59
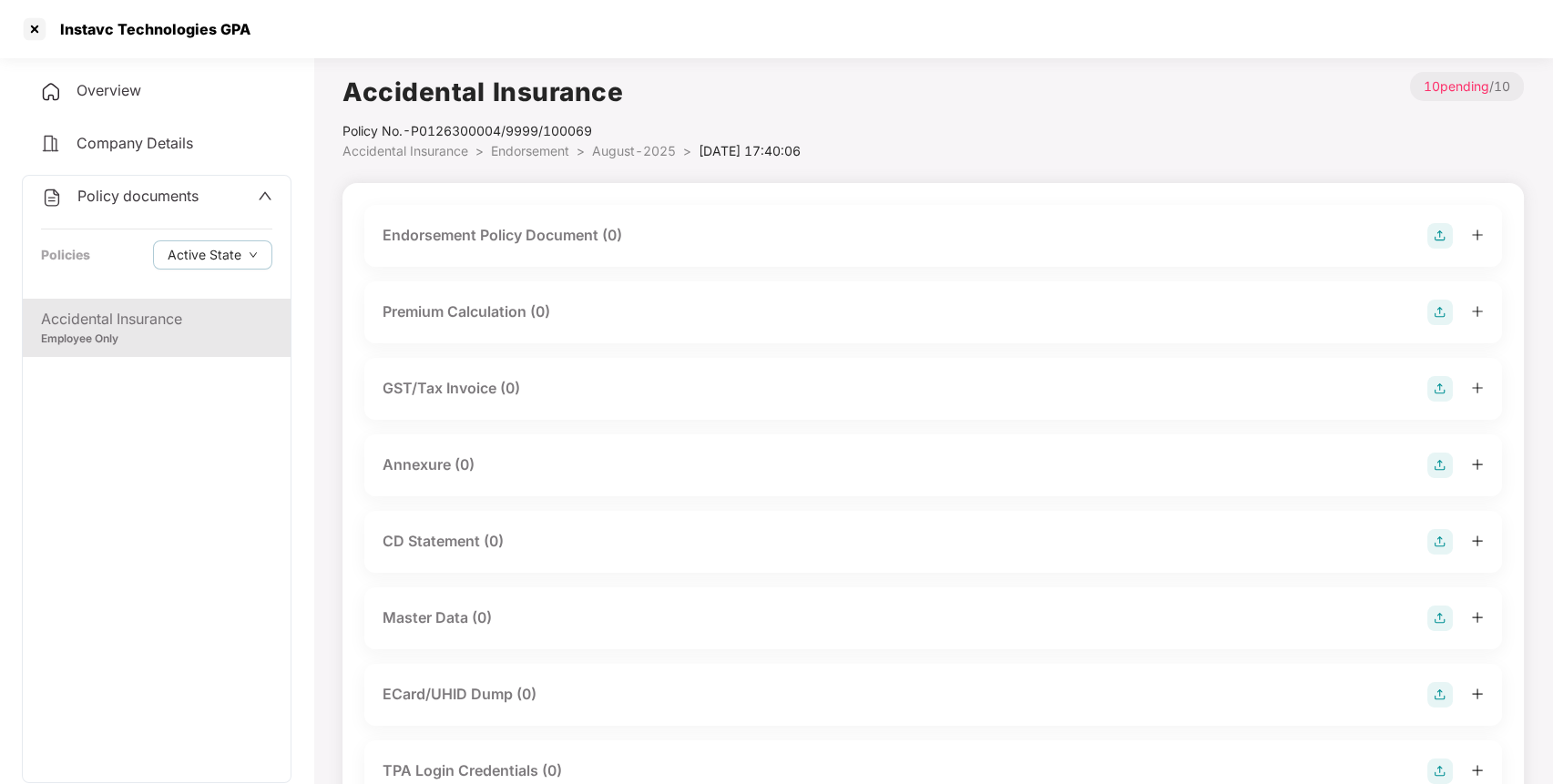
click at [1444, 234] on img at bounding box center [1440, 235] width 25 height 25
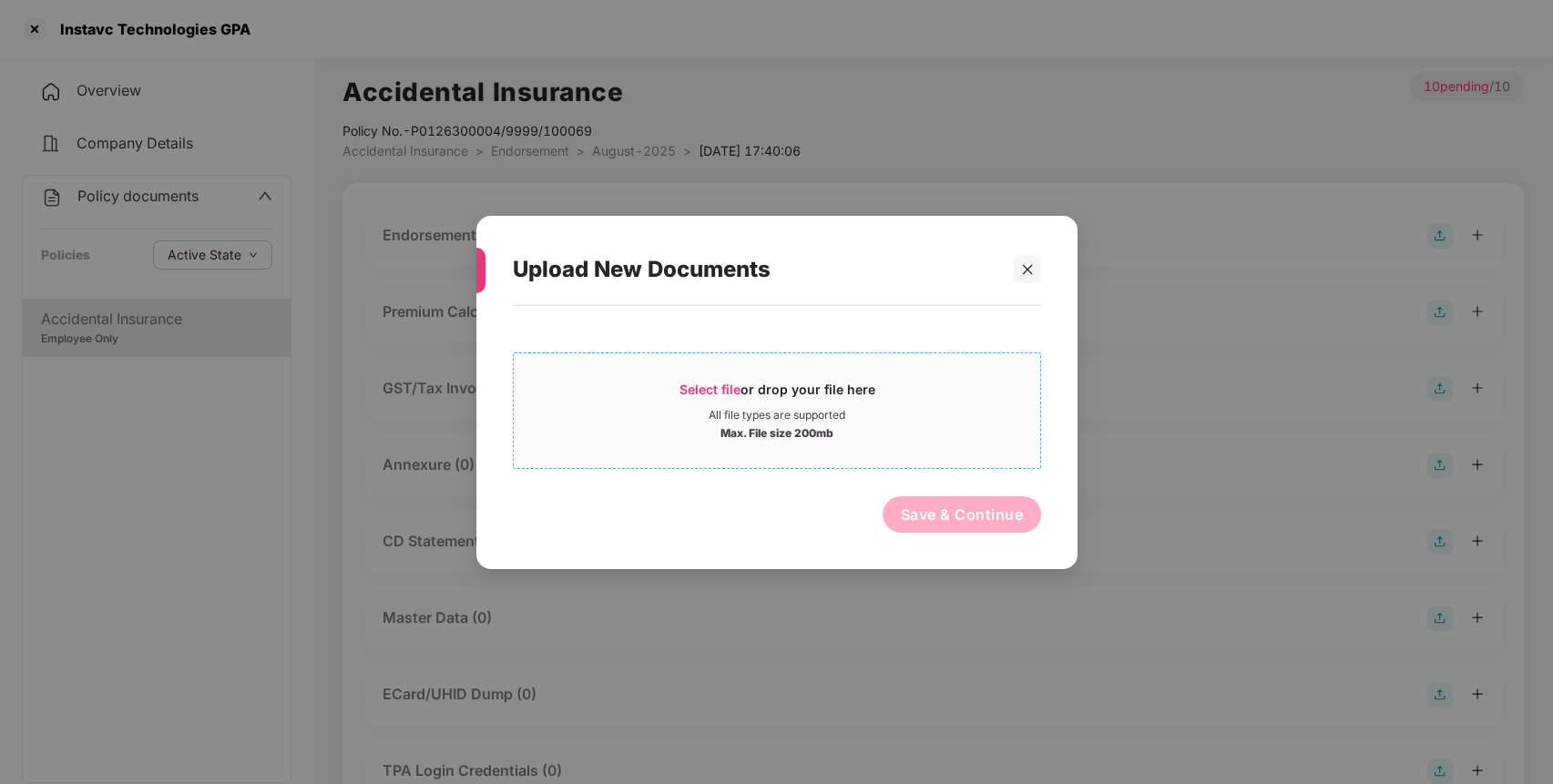
click at [810, 383] on div "Select file or drop your file here" at bounding box center [776, 393] width 195 height 27
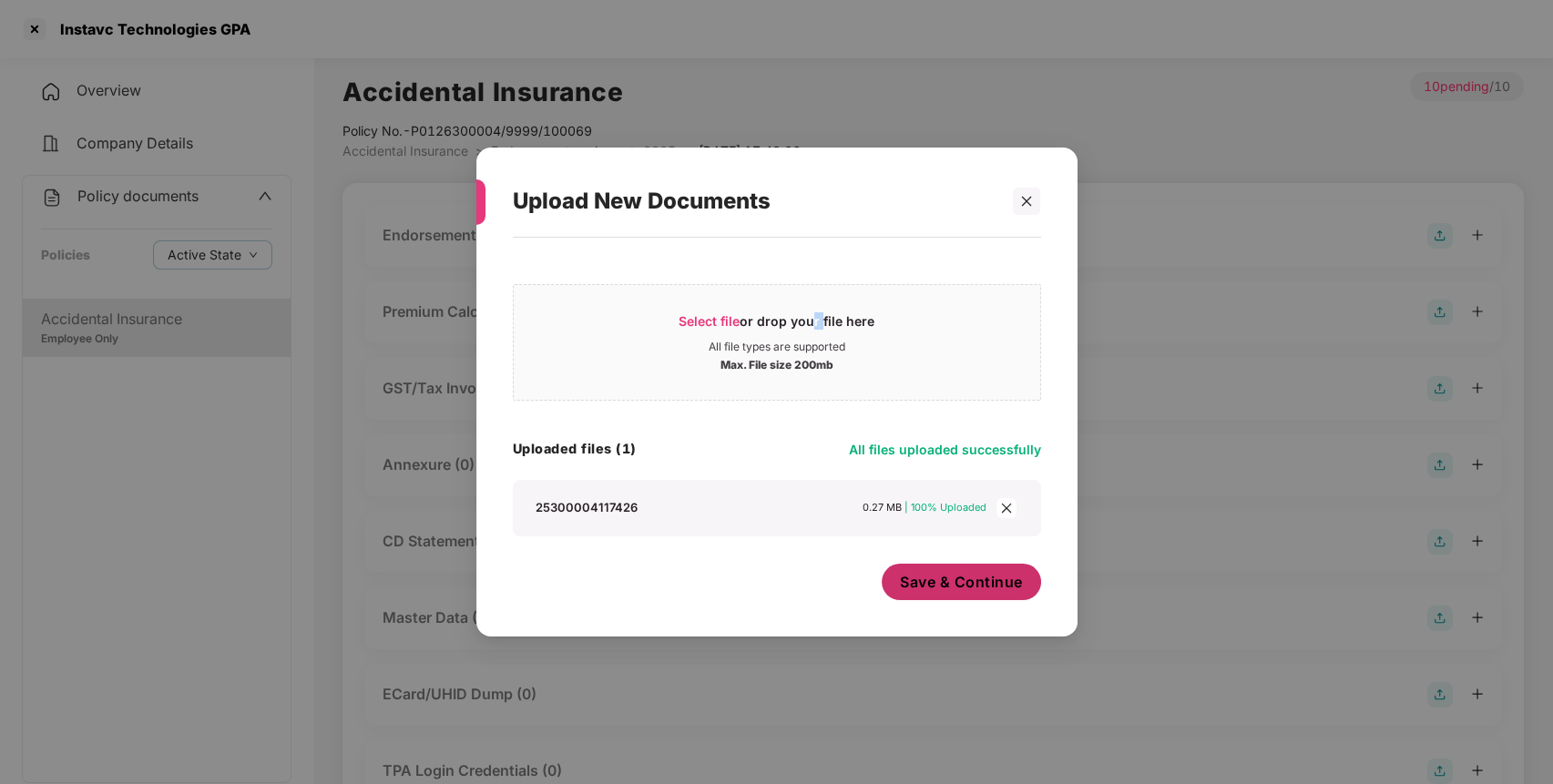
click at [980, 594] on button "Save & Continue" at bounding box center [960, 581] width 159 height 36
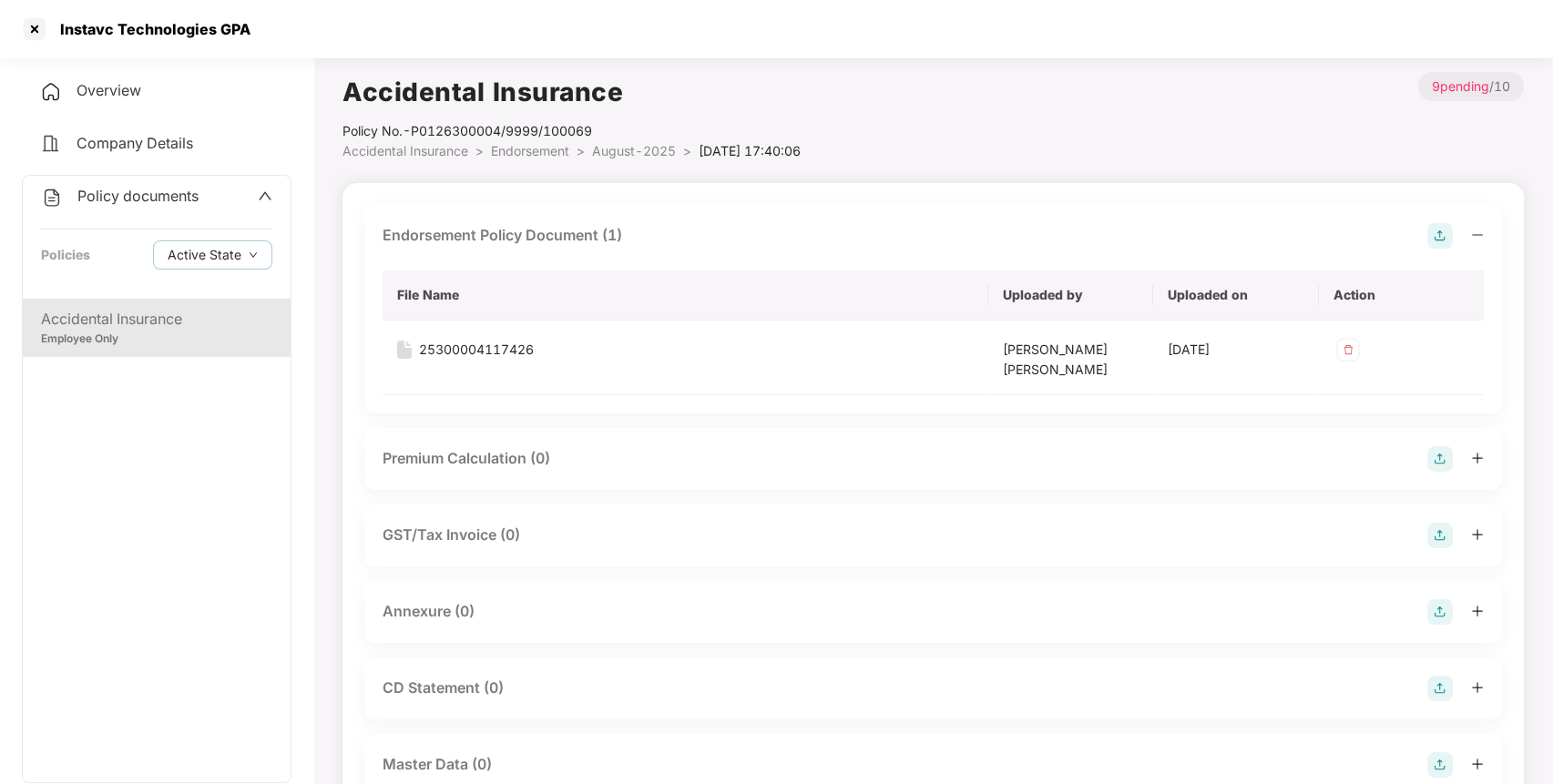
click at [1438, 607] on img at bounding box center [1440, 611] width 25 height 25
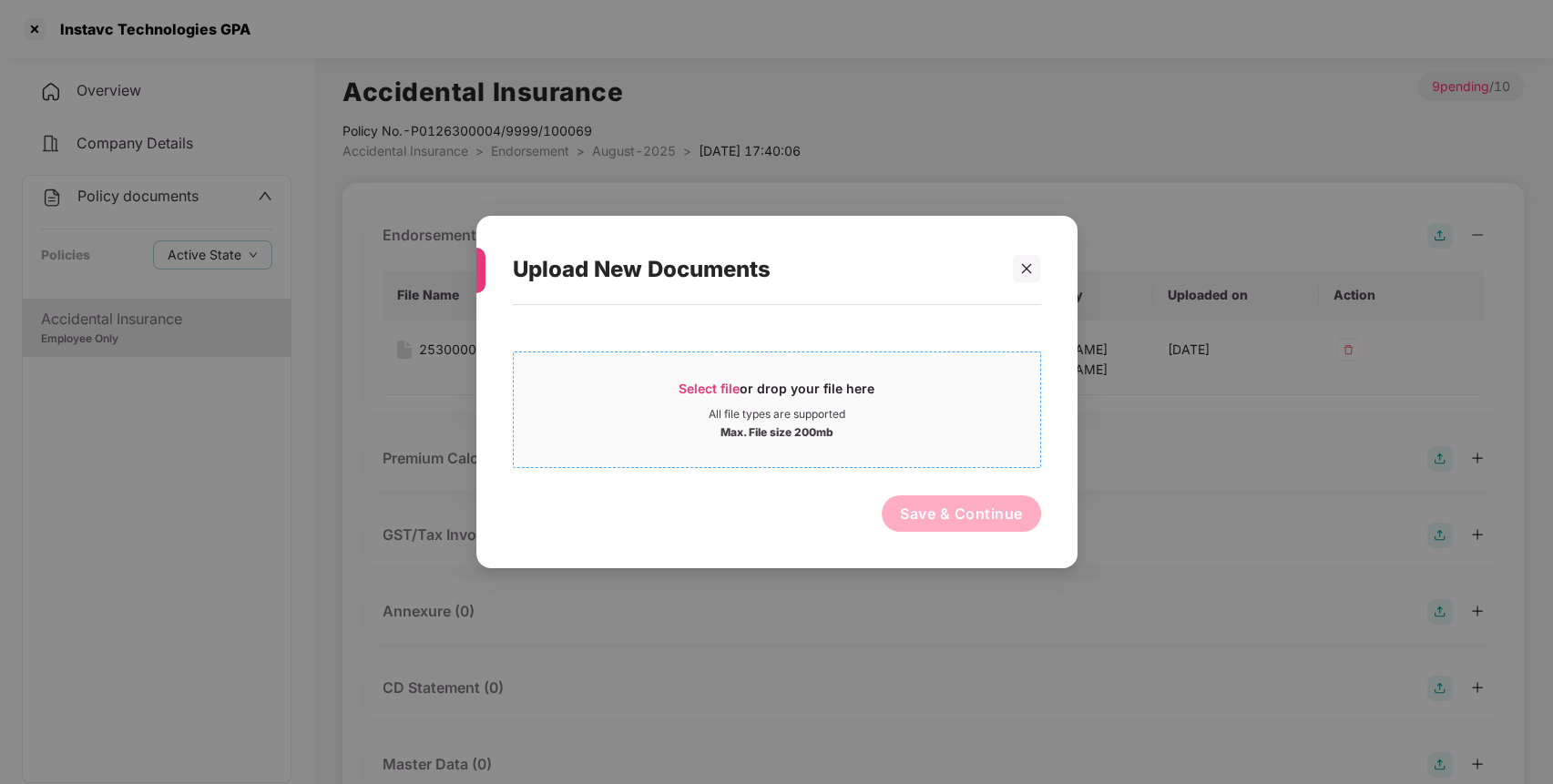
click at [807, 466] on div "Select file or drop your file here All file types are supported Max. File size …" at bounding box center [776, 409] width 528 height 116
click at [849, 443] on span "Select file or drop your file here All file types are supported Max. File size …" at bounding box center [776, 409] width 526 height 87
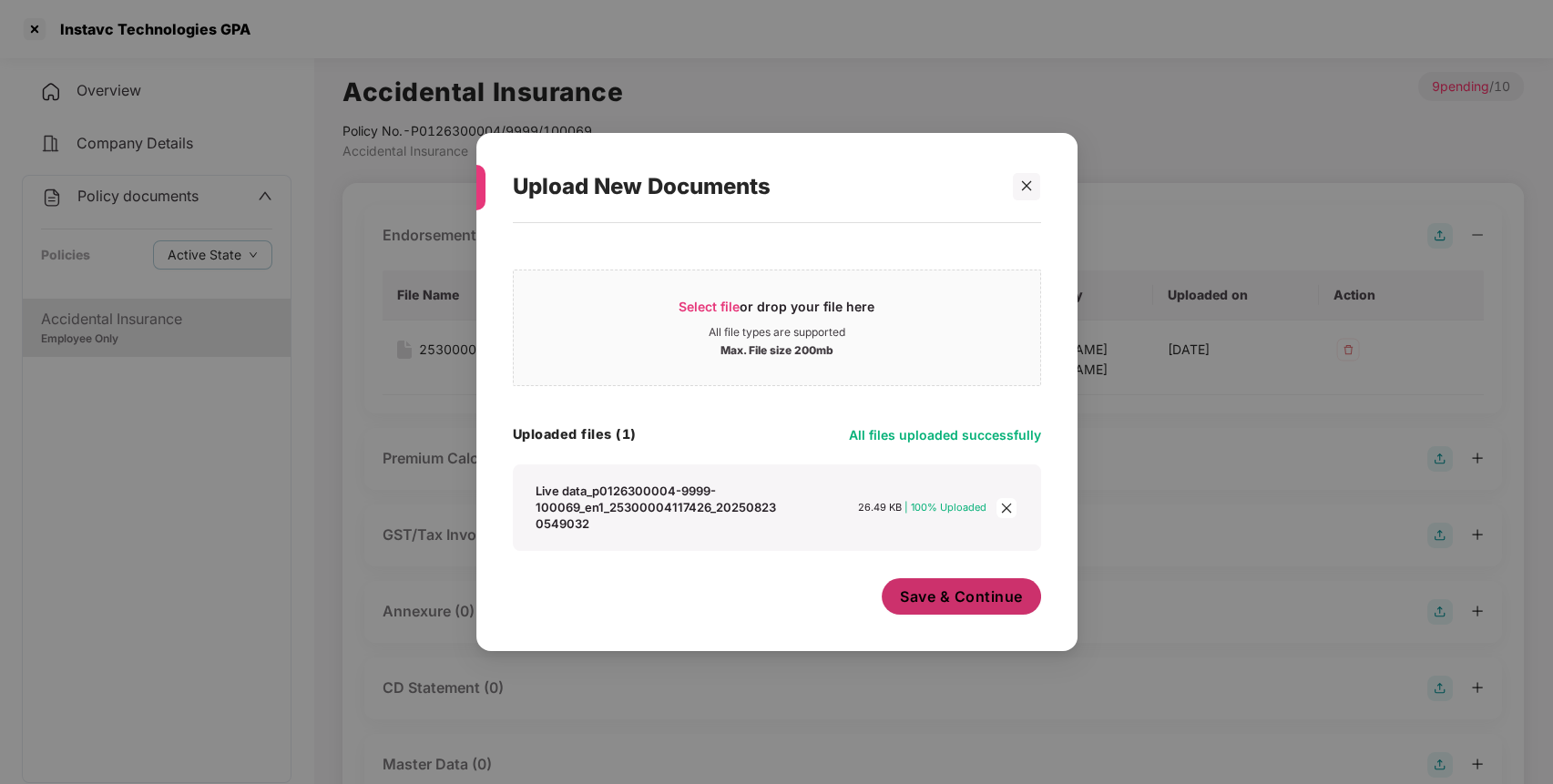
click at [971, 585] on button "Save & Continue" at bounding box center [960, 596] width 159 height 36
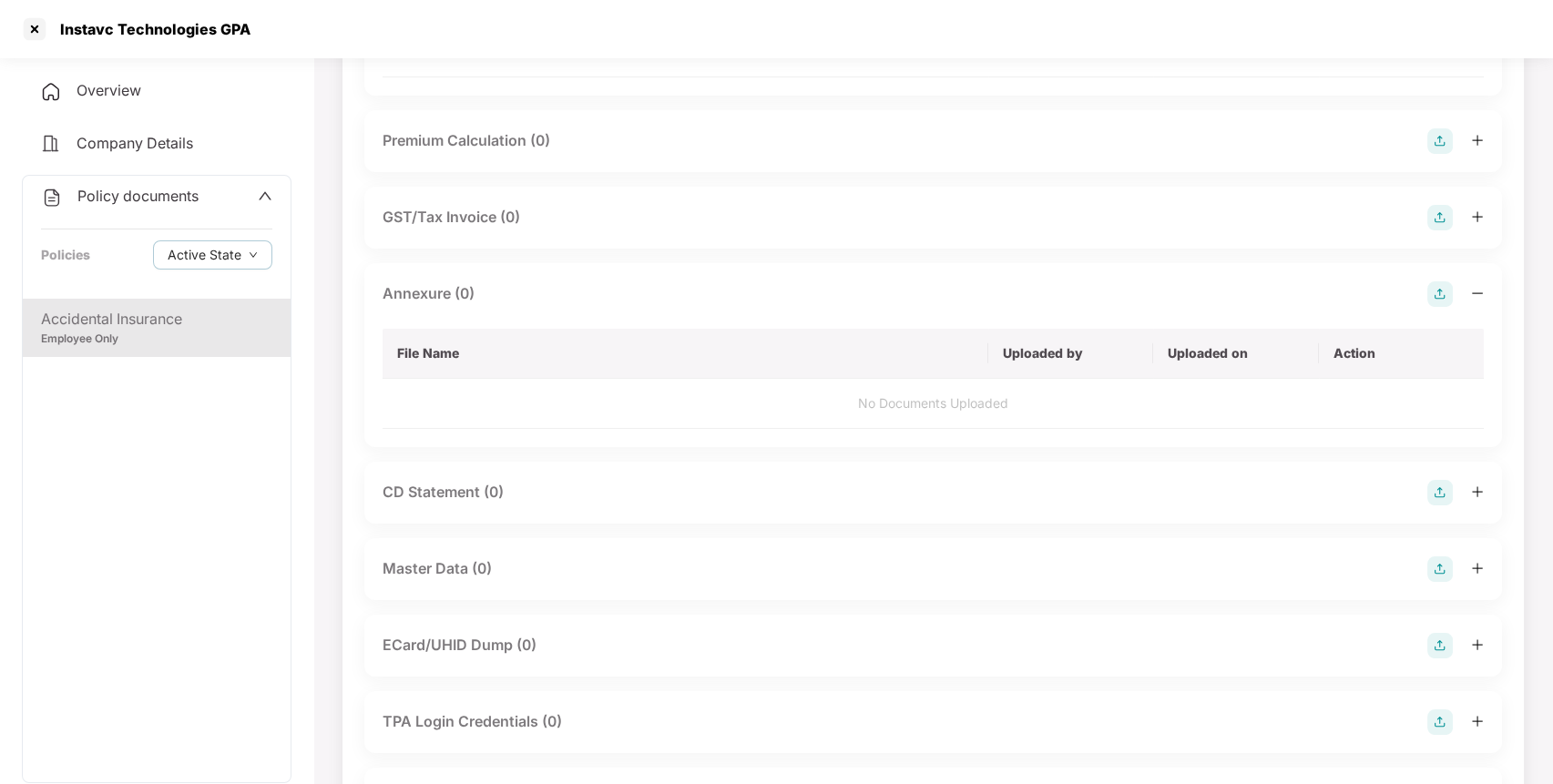
scroll to position [320, 0]
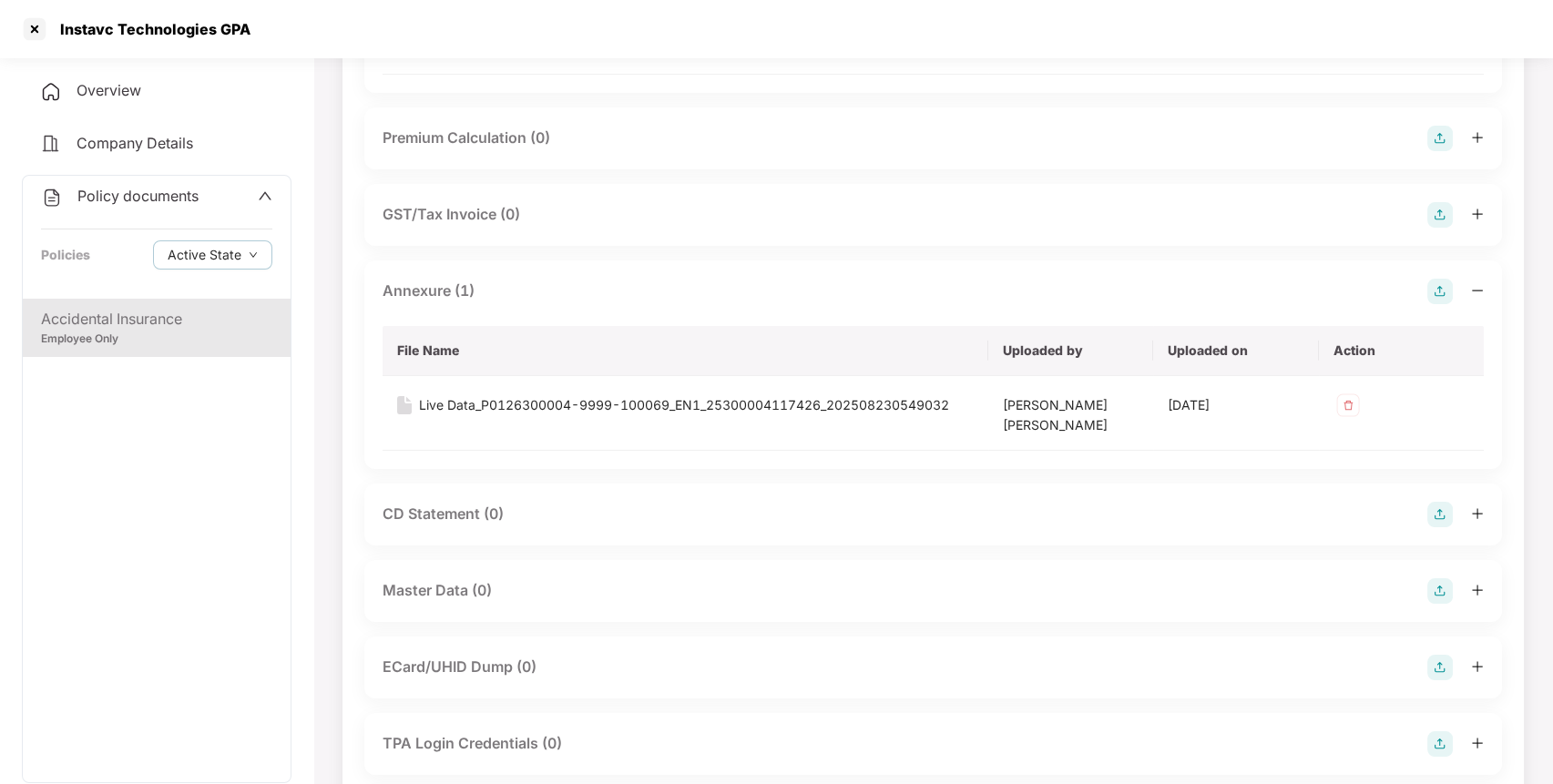
click at [1439, 585] on img at bounding box center [1440, 591] width 25 height 25
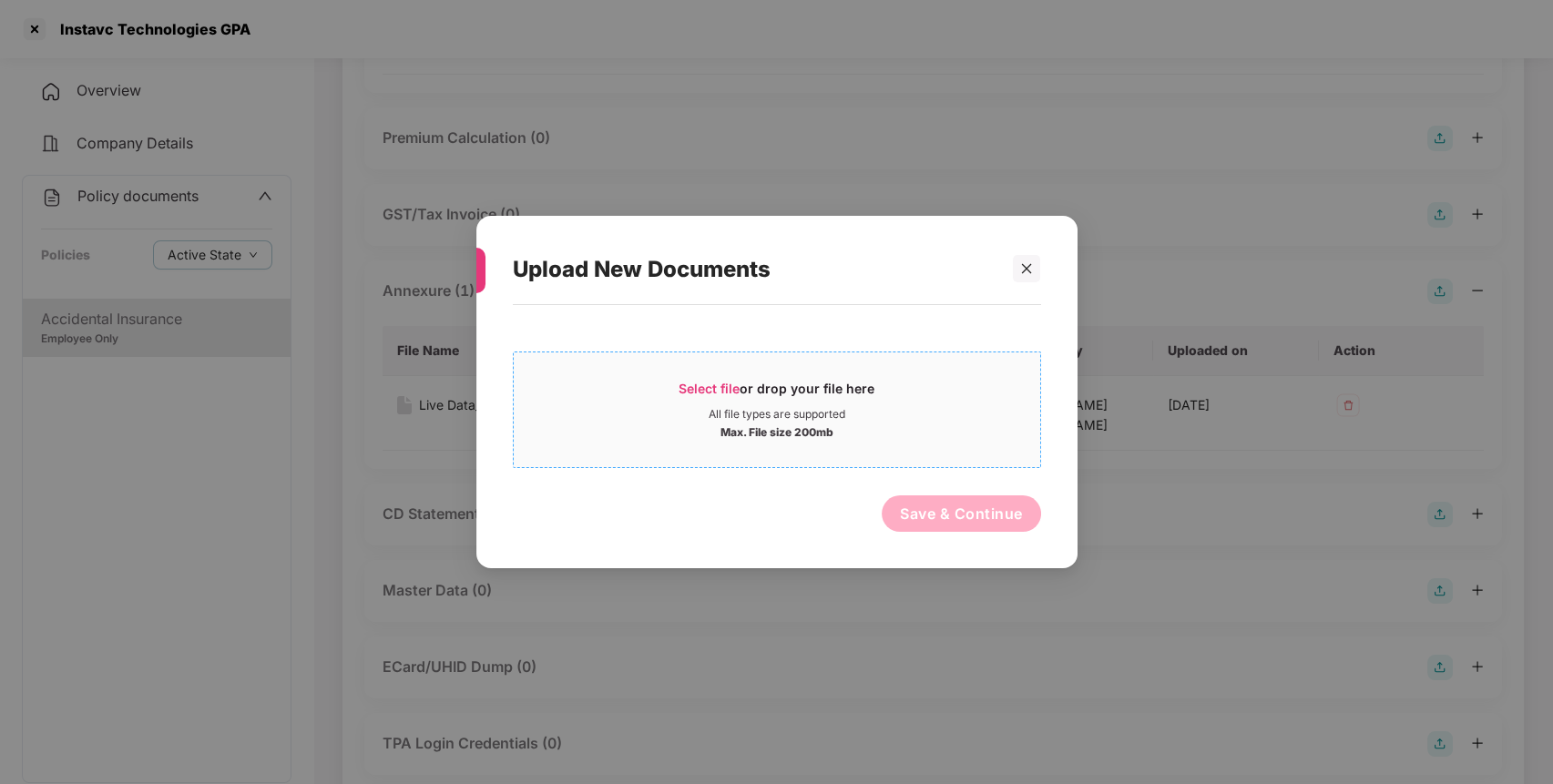
click at [853, 433] on div "Max. File size 200mb" at bounding box center [776, 431] width 526 height 19
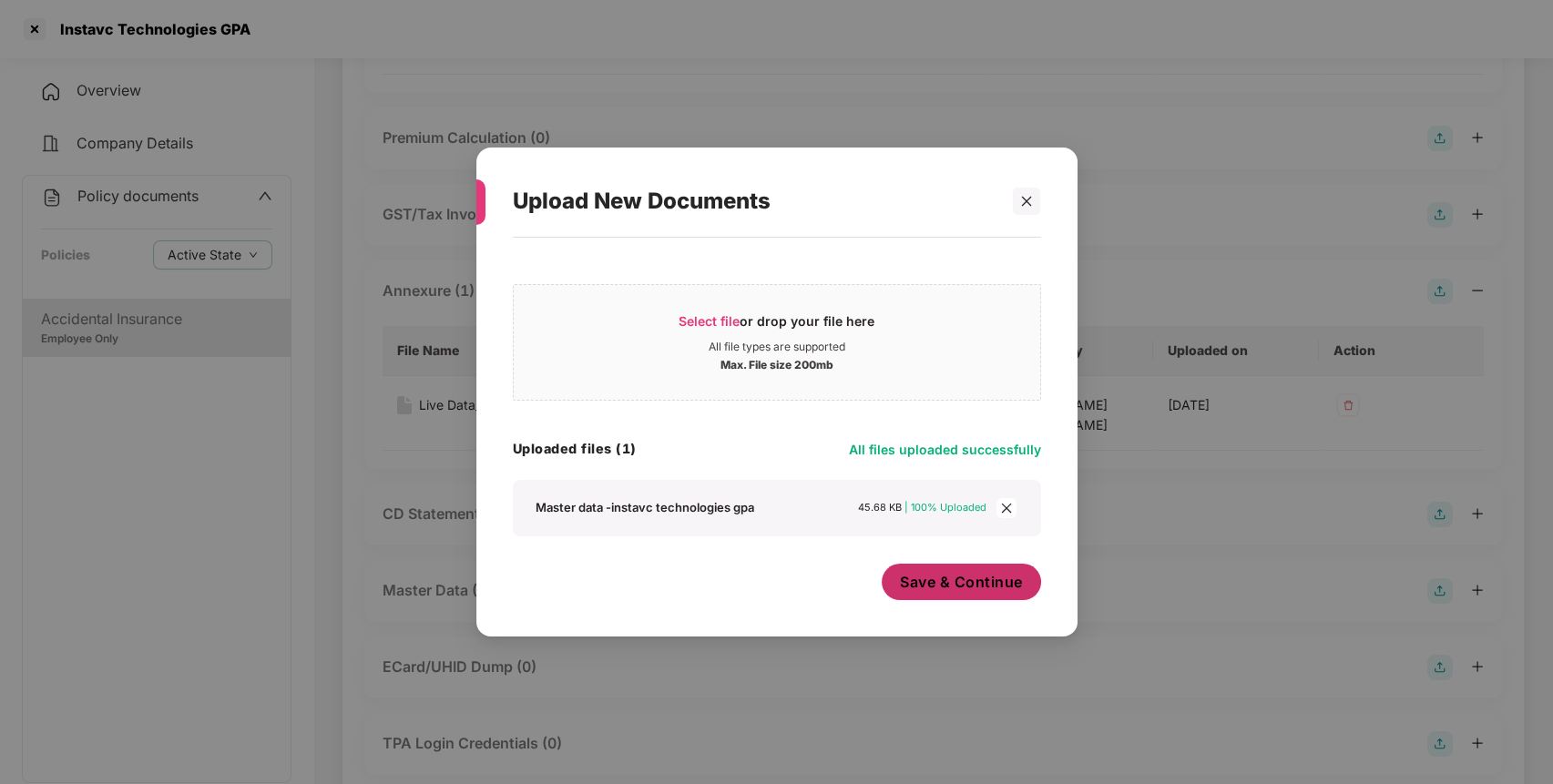
click at [959, 594] on button "Save & Continue" at bounding box center [960, 581] width 159 height 36
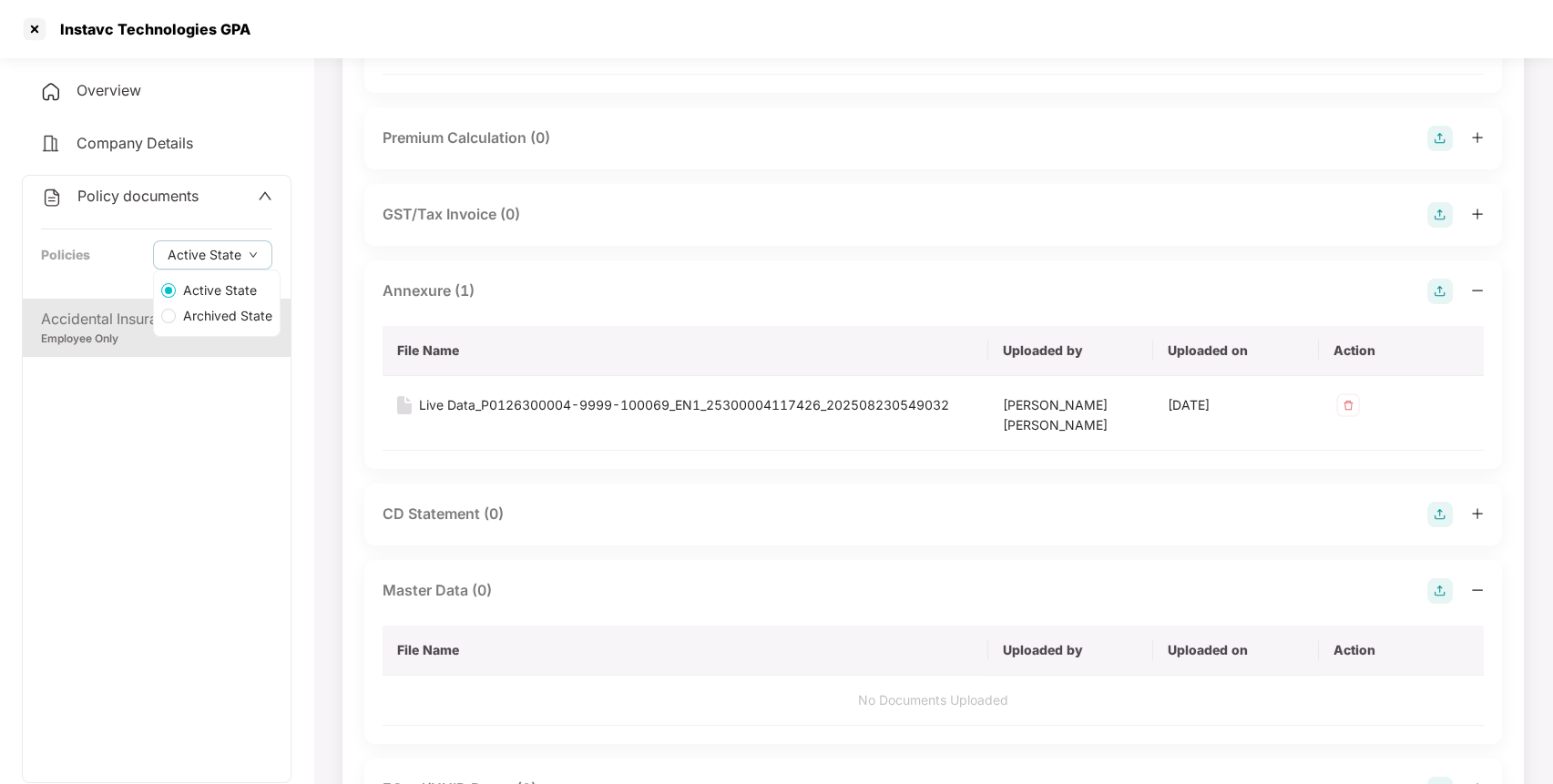
click at [213, 189] on div "Policy documents" at bounding box center [156, 196] width 231 height 23
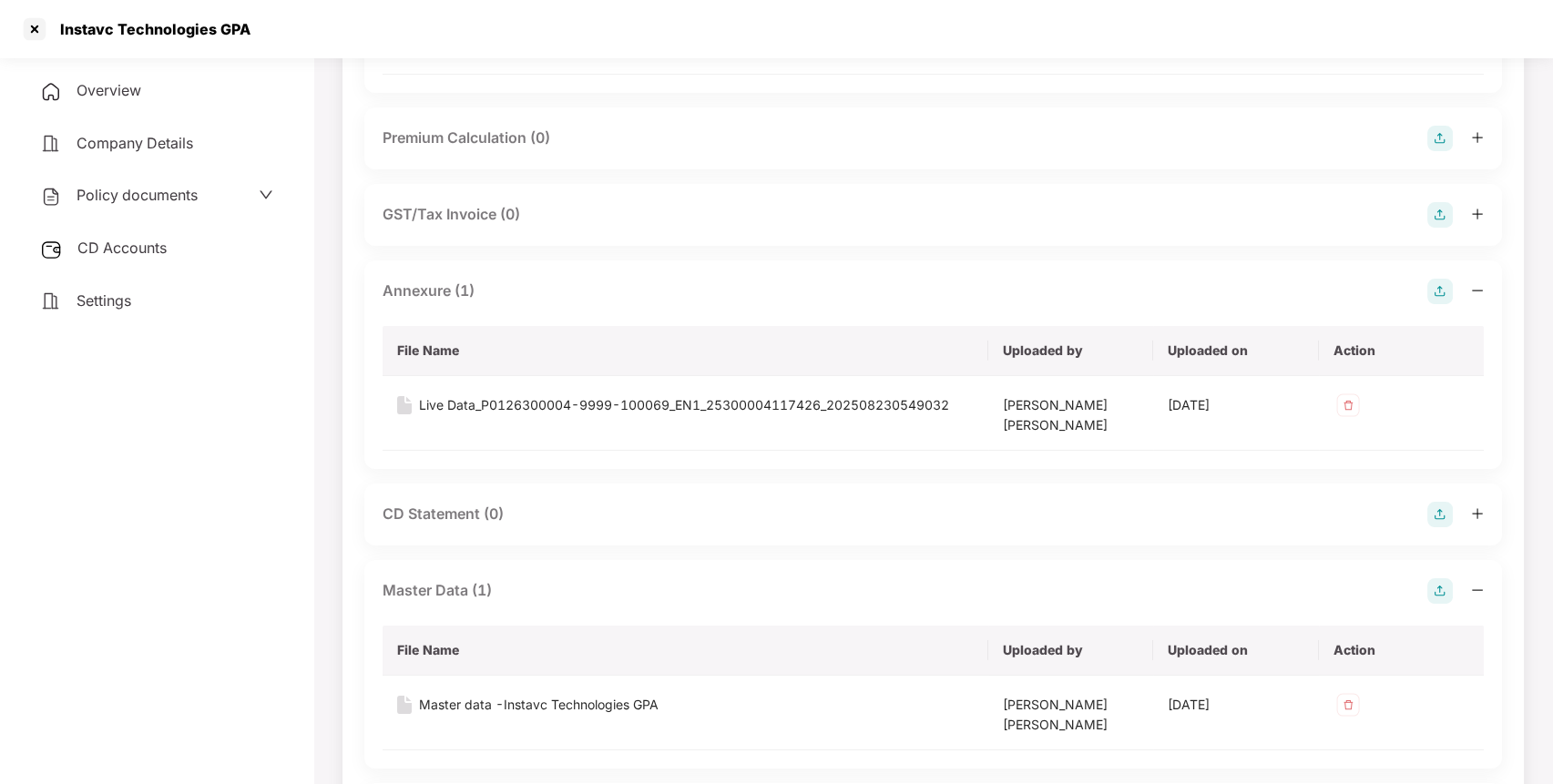
click at [140, 258] on div "CD Accounts" at bounding box center [156, 248] width 270 height 42
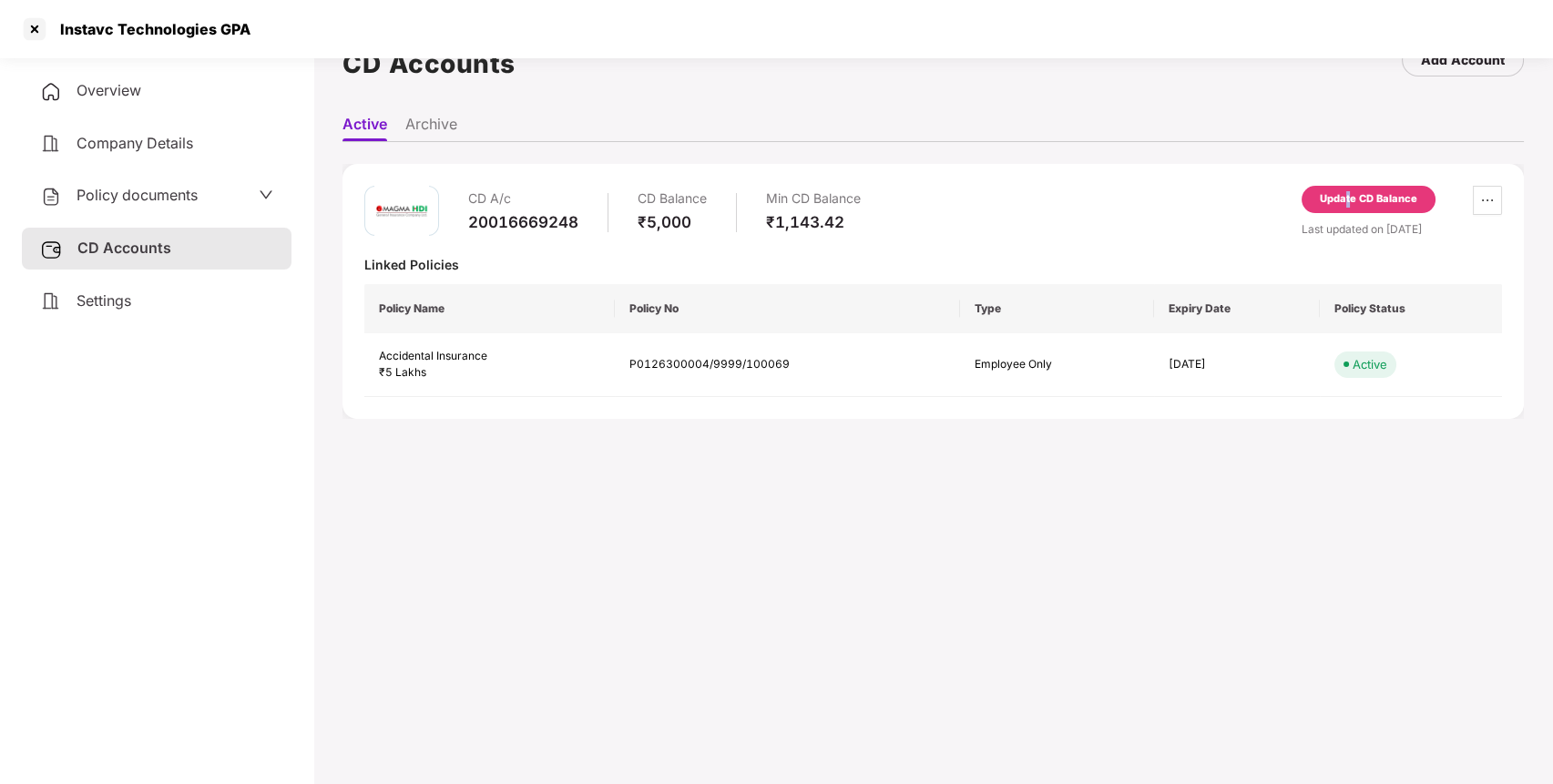
click at [1347, 192] on div "Update CD Balance" at bounding box center [1368, 199] width 98 height 17
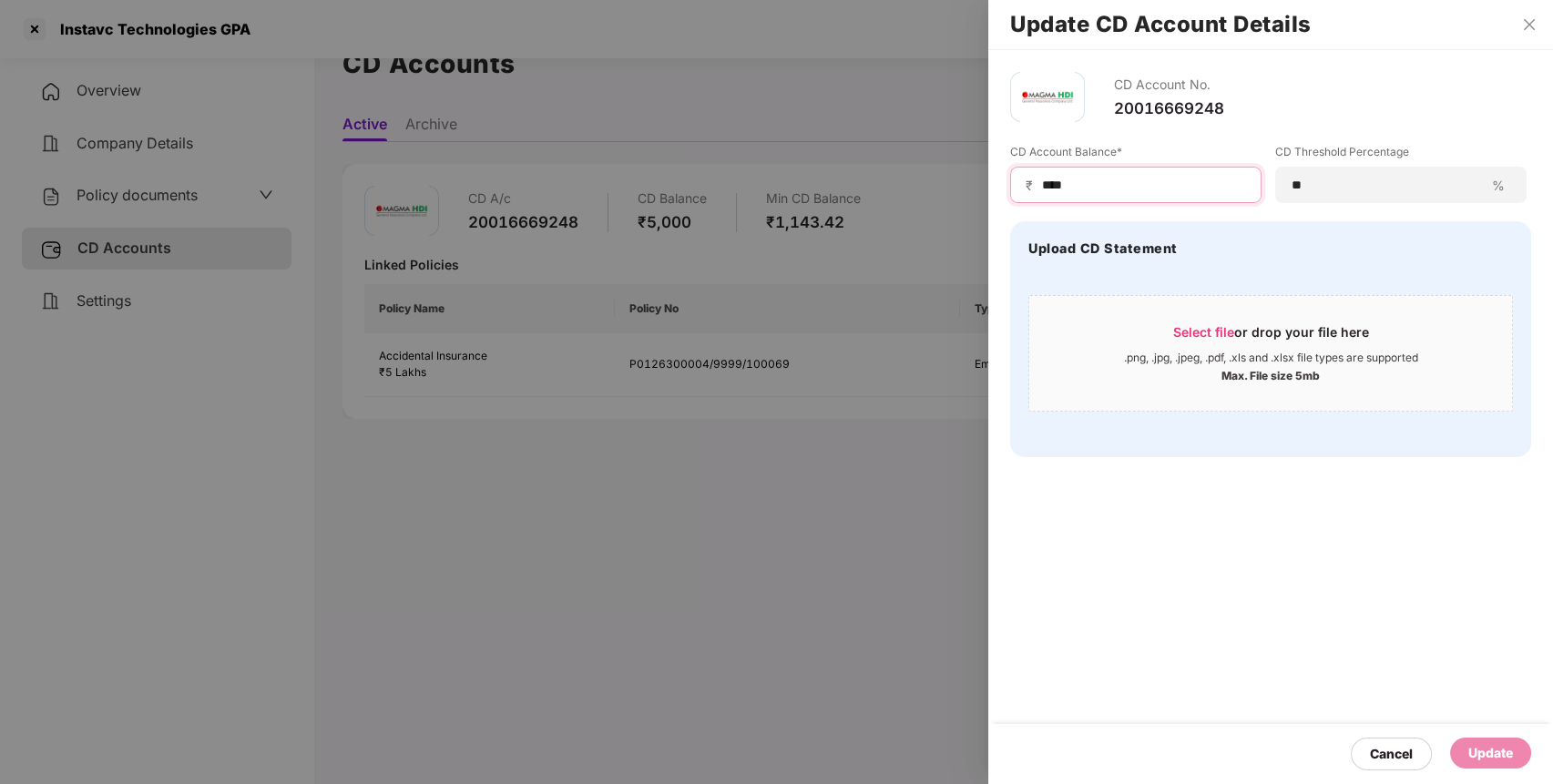
click at [1169, 185] on input "****" at bounding box center [1143, 186] width 206 height 20
type input "*"
type input "***"
click at [1485, 747] on div "Update" at bounding box center [1490, 753] width 45 height 21
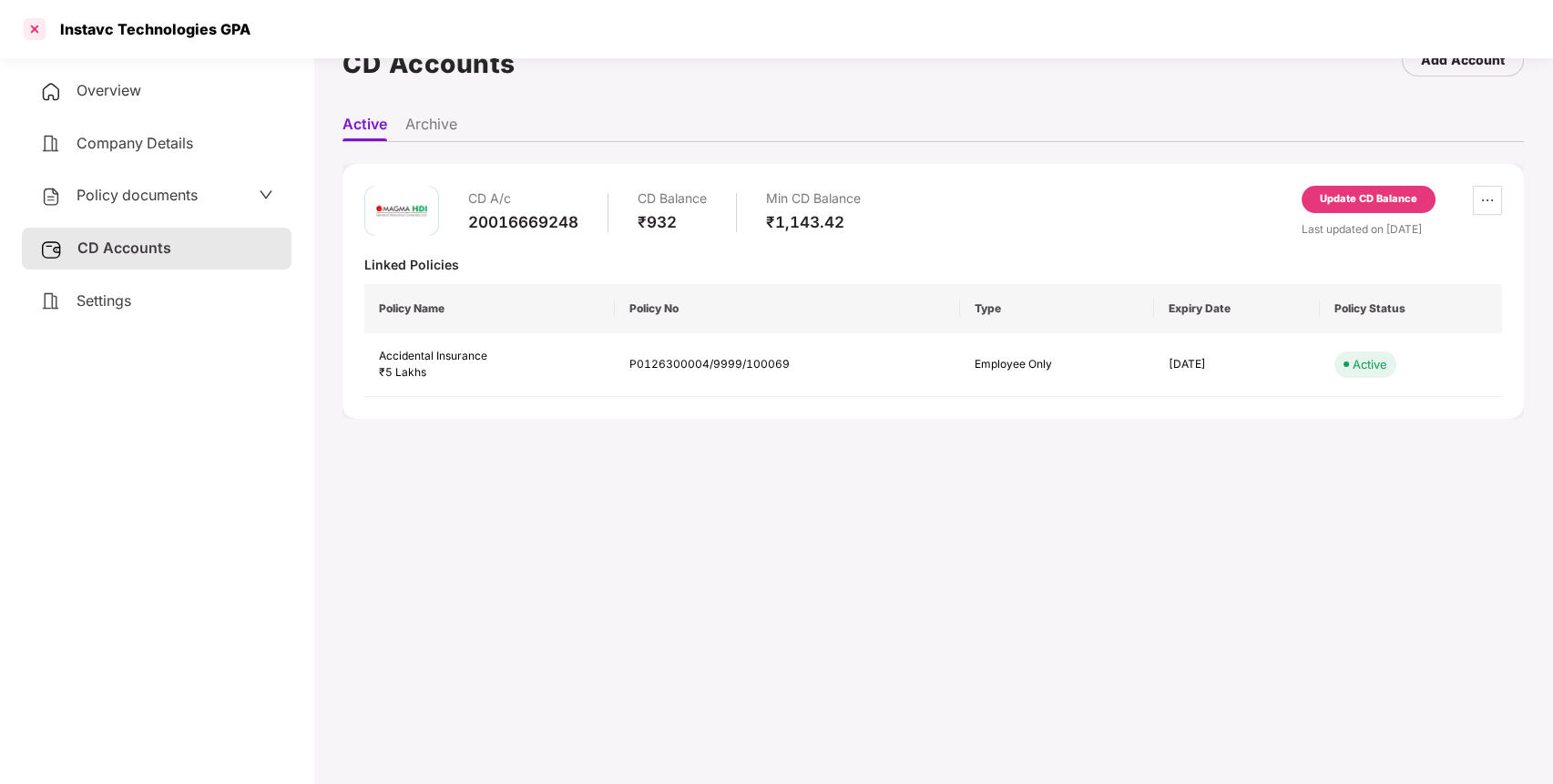
click at [39, 31] on div at bounding box center [35, 29] width 29 height 29
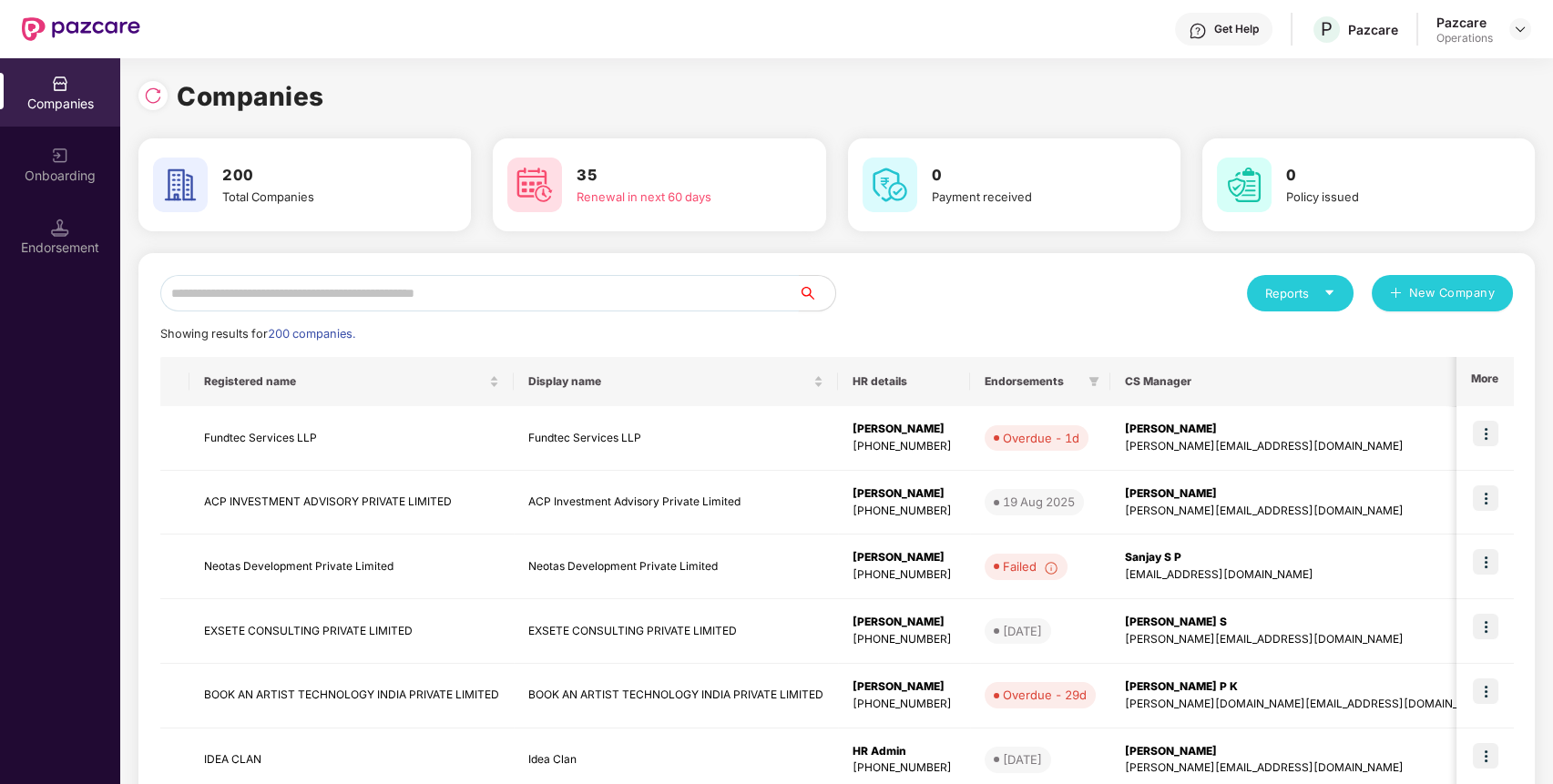
click at [544, 290] on input "text" at bounding box center [480, 293] width 639 height 36
paste input "********"
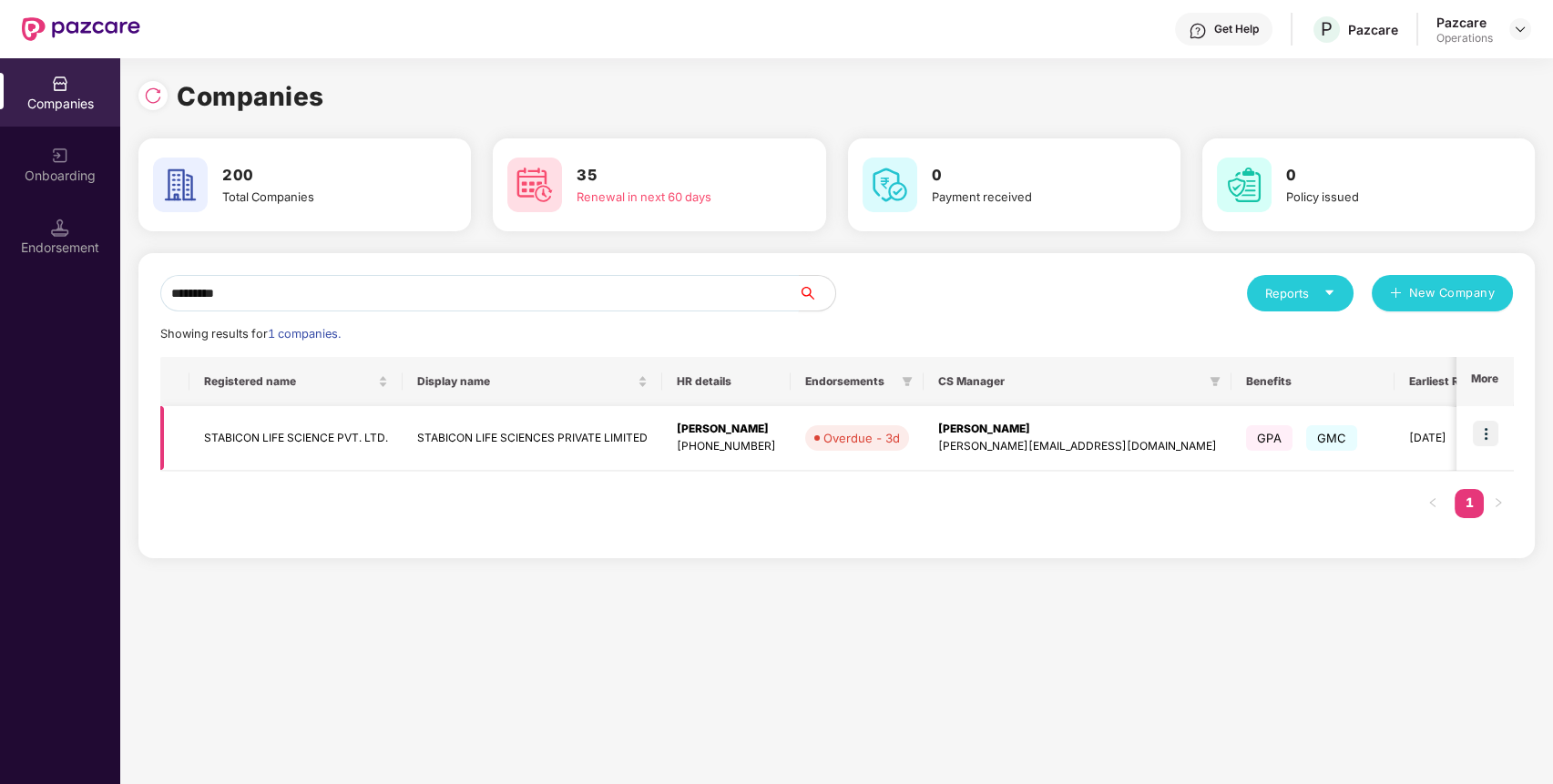
type input "********"
click at [1490, 423] on img at bounding box center [1485, 433] width 25 height 25
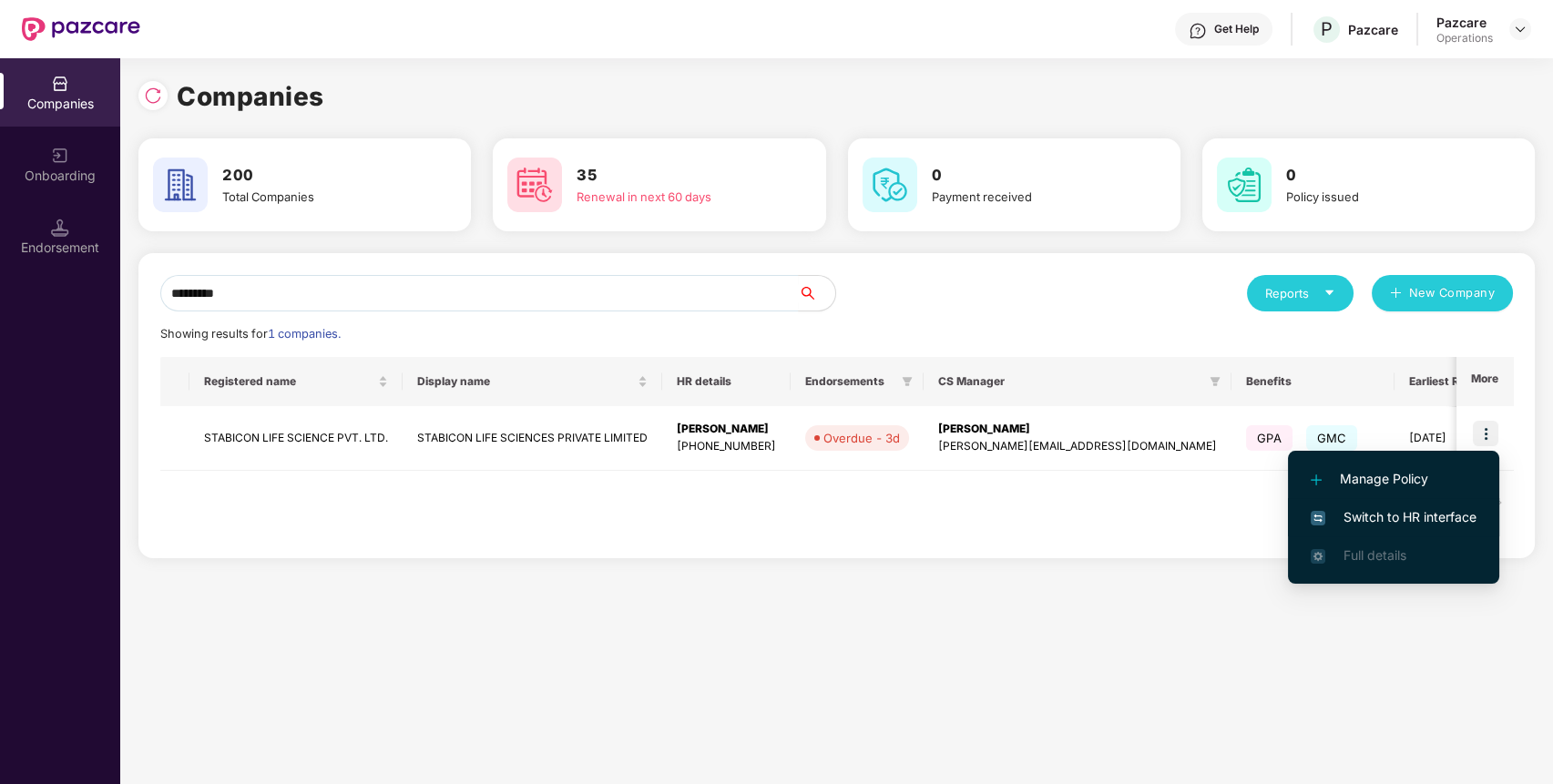
click at [1366, 516] on span "Switch to HR interface" at bounding box center [1394, 516] width 166 height 21
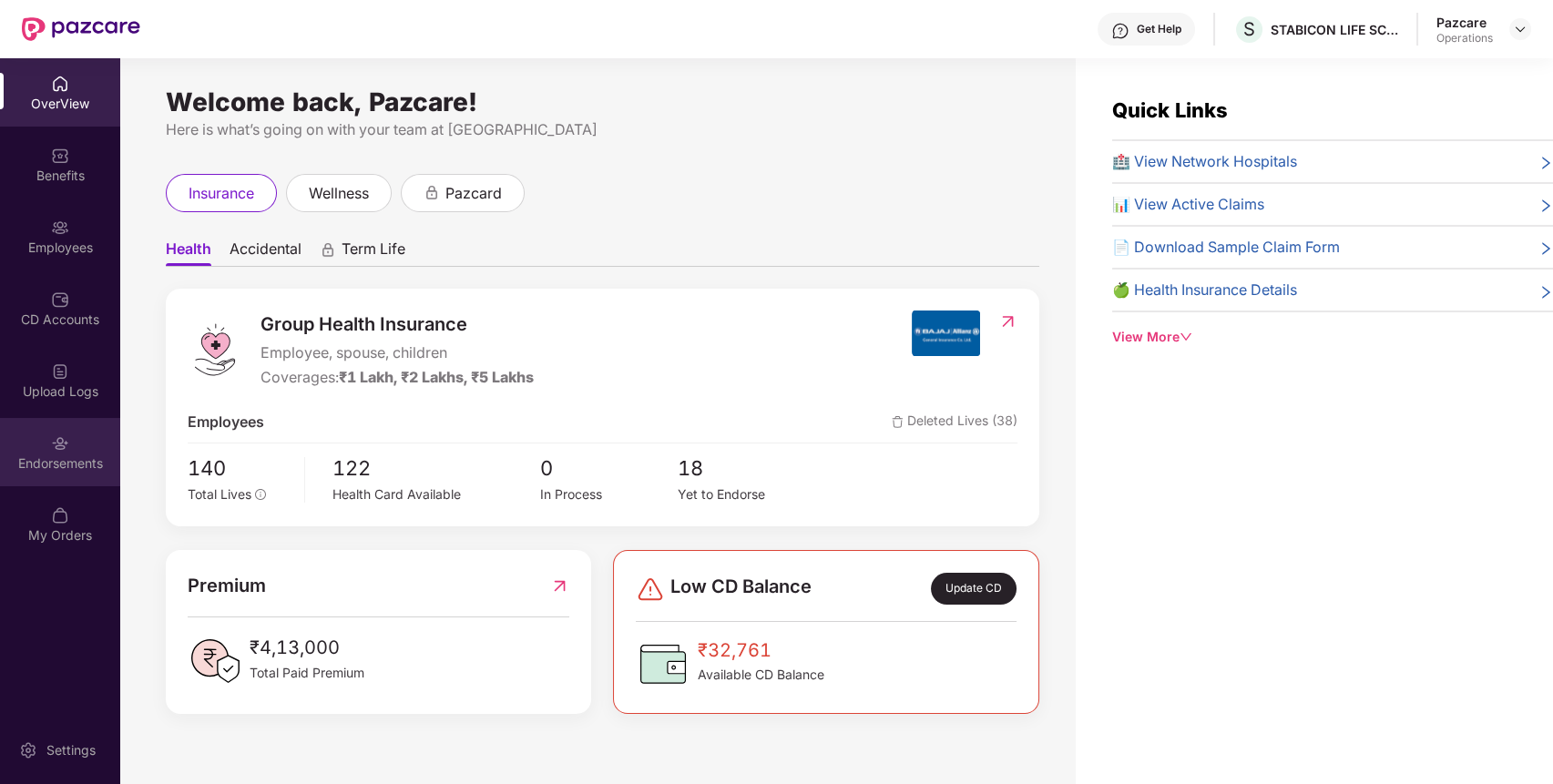
click at [68, 466] on div "Endorsements" at bounding box center [60, 463] width 120 height 19
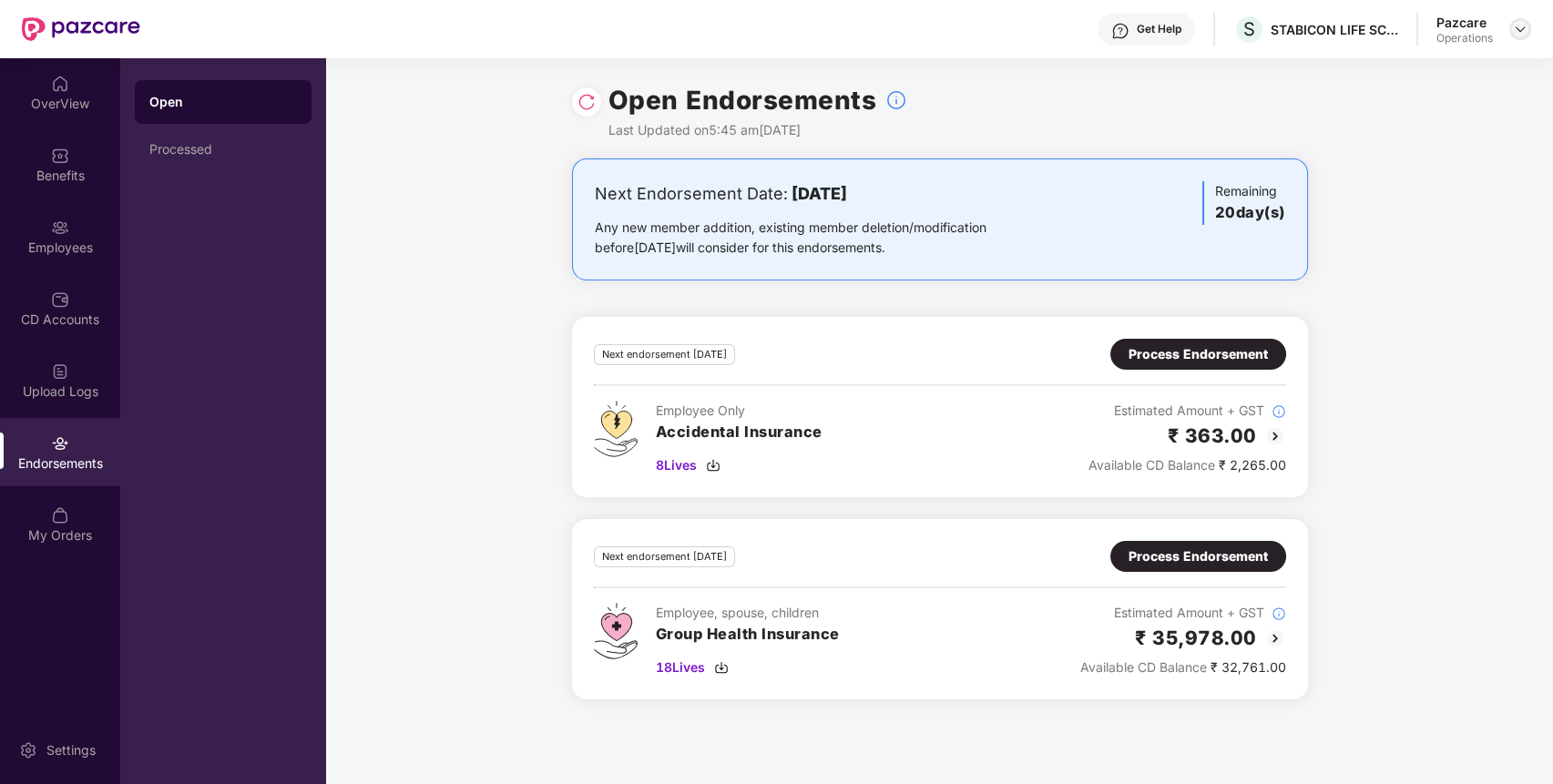
click at [1525, 32] on img at bounding box center [1519, 28] width 15 height 15
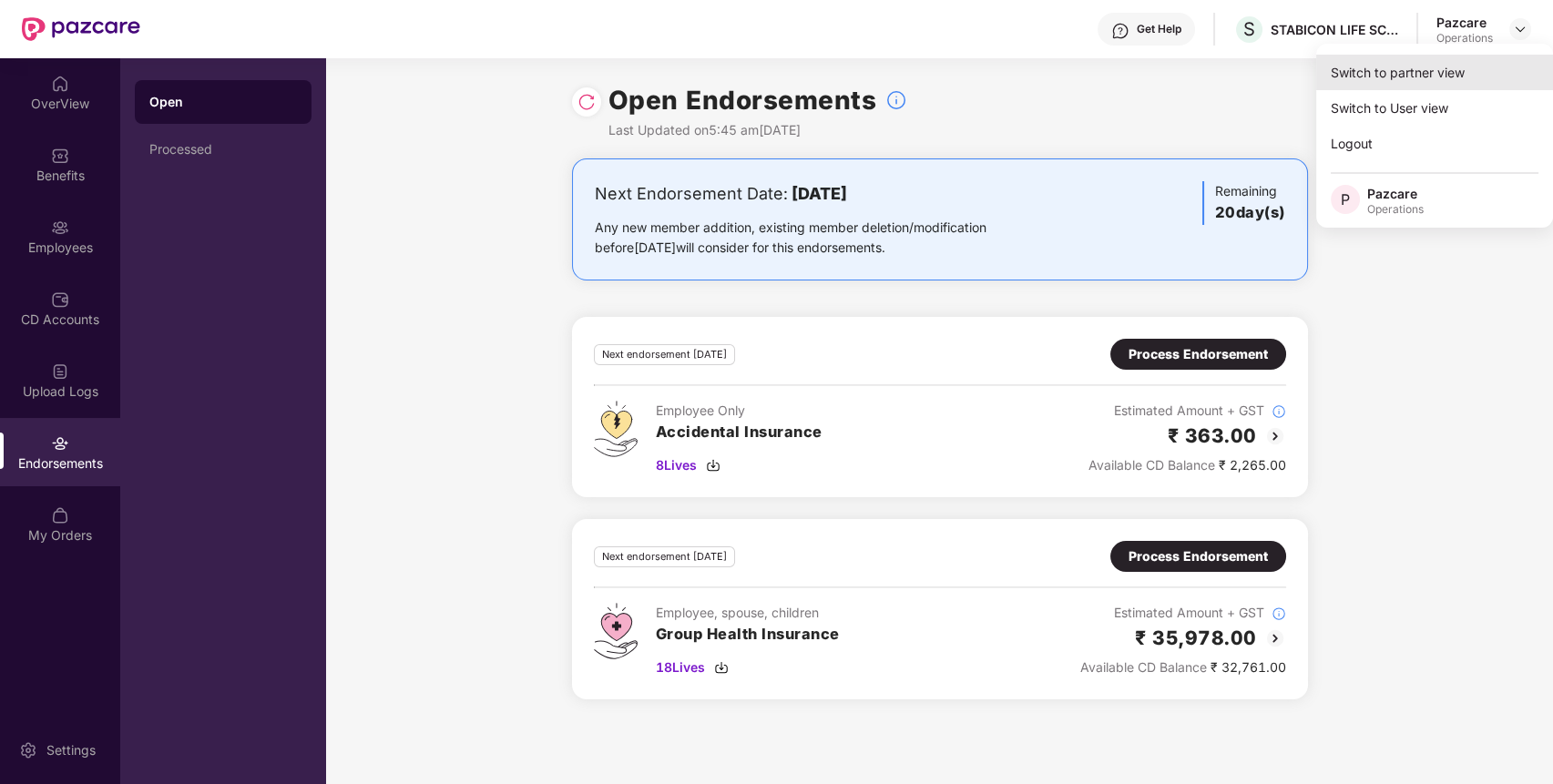
click at [1453, 69] on div "Switch to partner view" at bounding box center [1434, 72] width 236 height 35
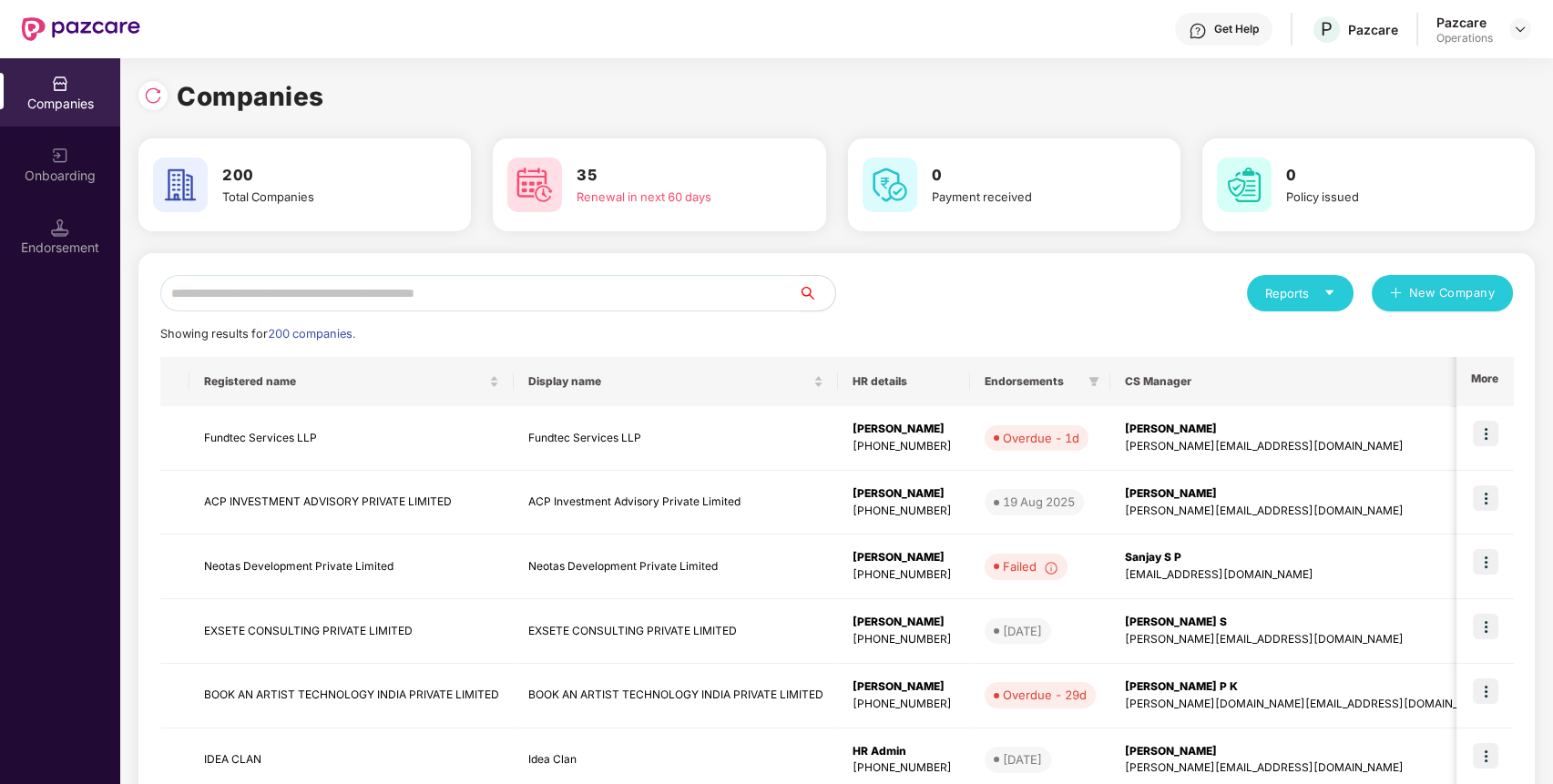
click at [266, 287] on input "text" at bounding box center [480, 293] width 639 height 36
paste input "********"
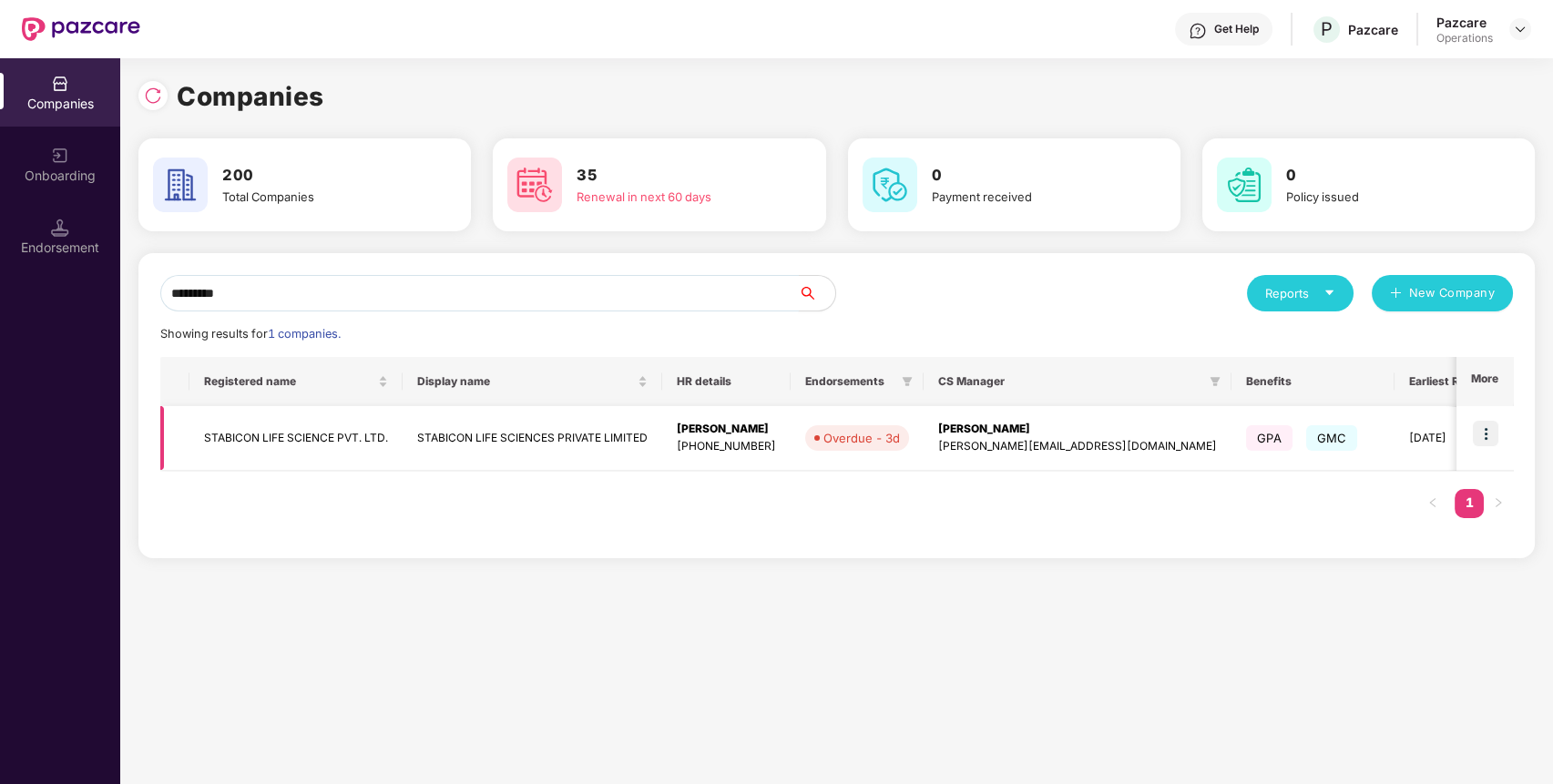
type input "********"
click at [312, 429] on td "STABICON LIFE SCIENCE PVT. LTD." at bounding box center [296, 438] width 213 height 64
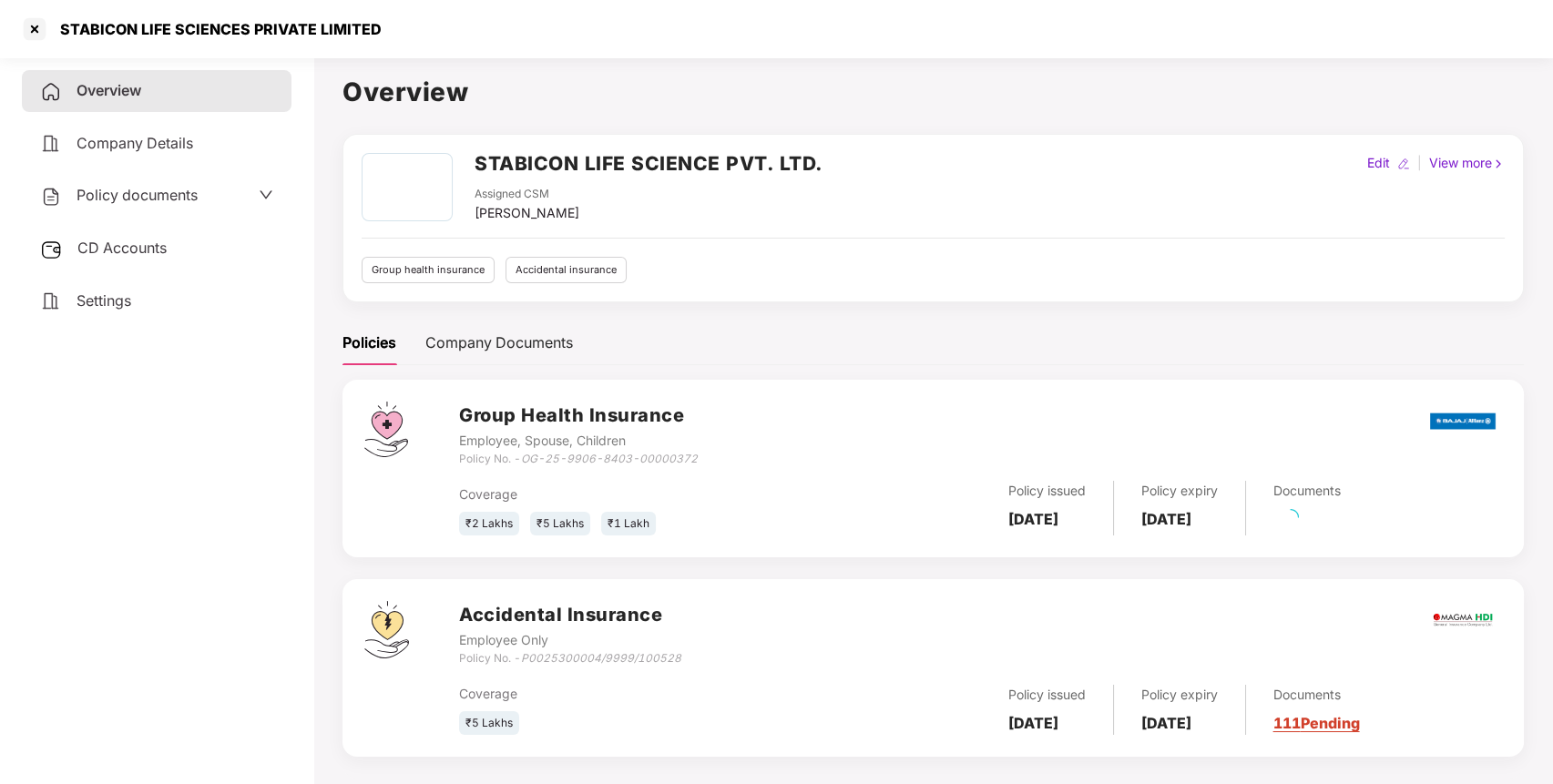
click at [193, 196] on span "Policy documents" at bounding box center [137, 194] width 121 height 19
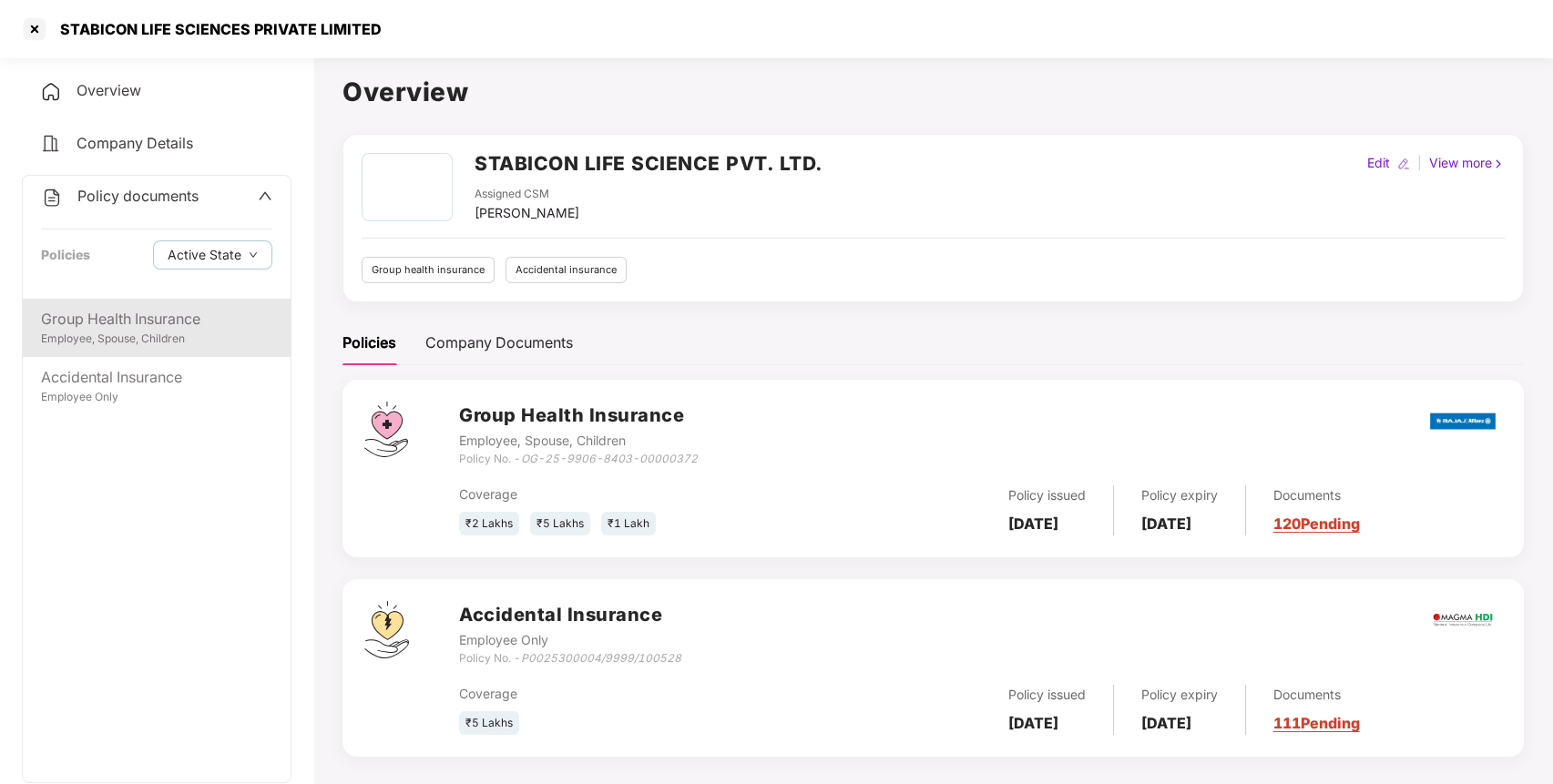
click at [174, 349] on div "Group Health Insurance Employee, Spouse, Children" at bounding box center [156, 328] width 268 height 59
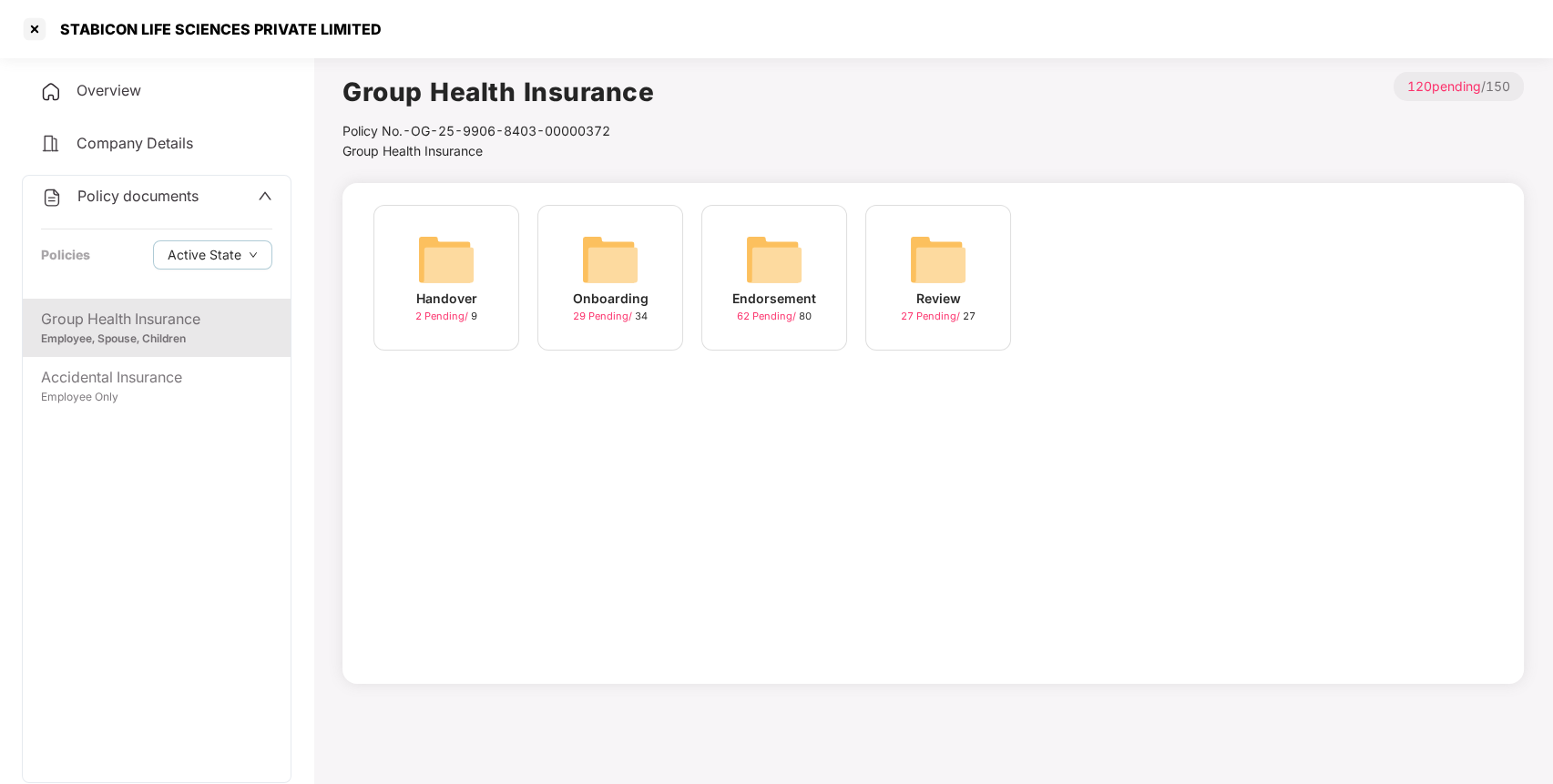
click at [728, 254] on div "Endorsement 62 Pending / 80" at bounding box center [774, 277] width 146 height 145
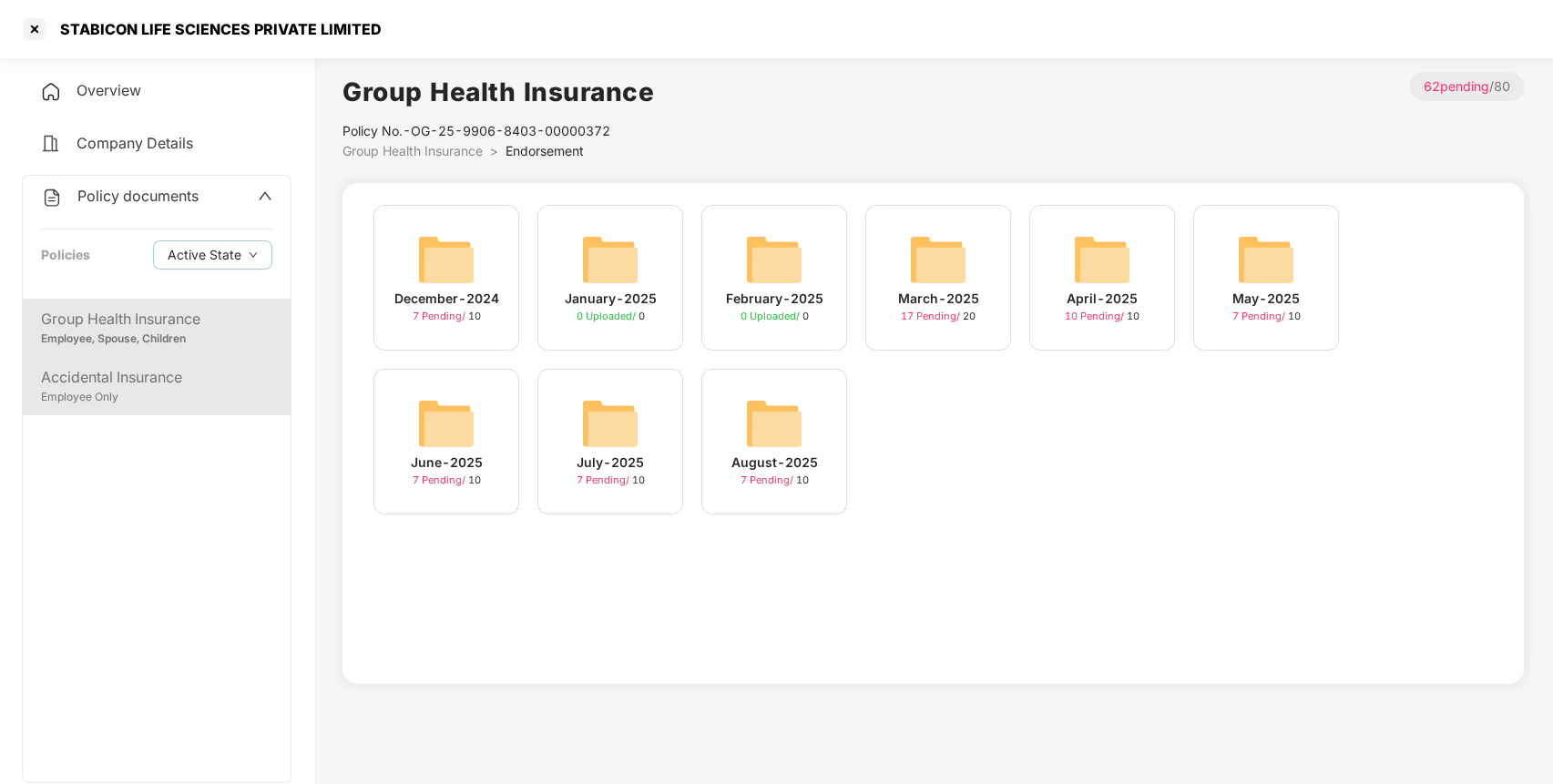
click at [156, 383] on div "Accidental Insurance" at bounding box center [156, 377] width 231 height 22
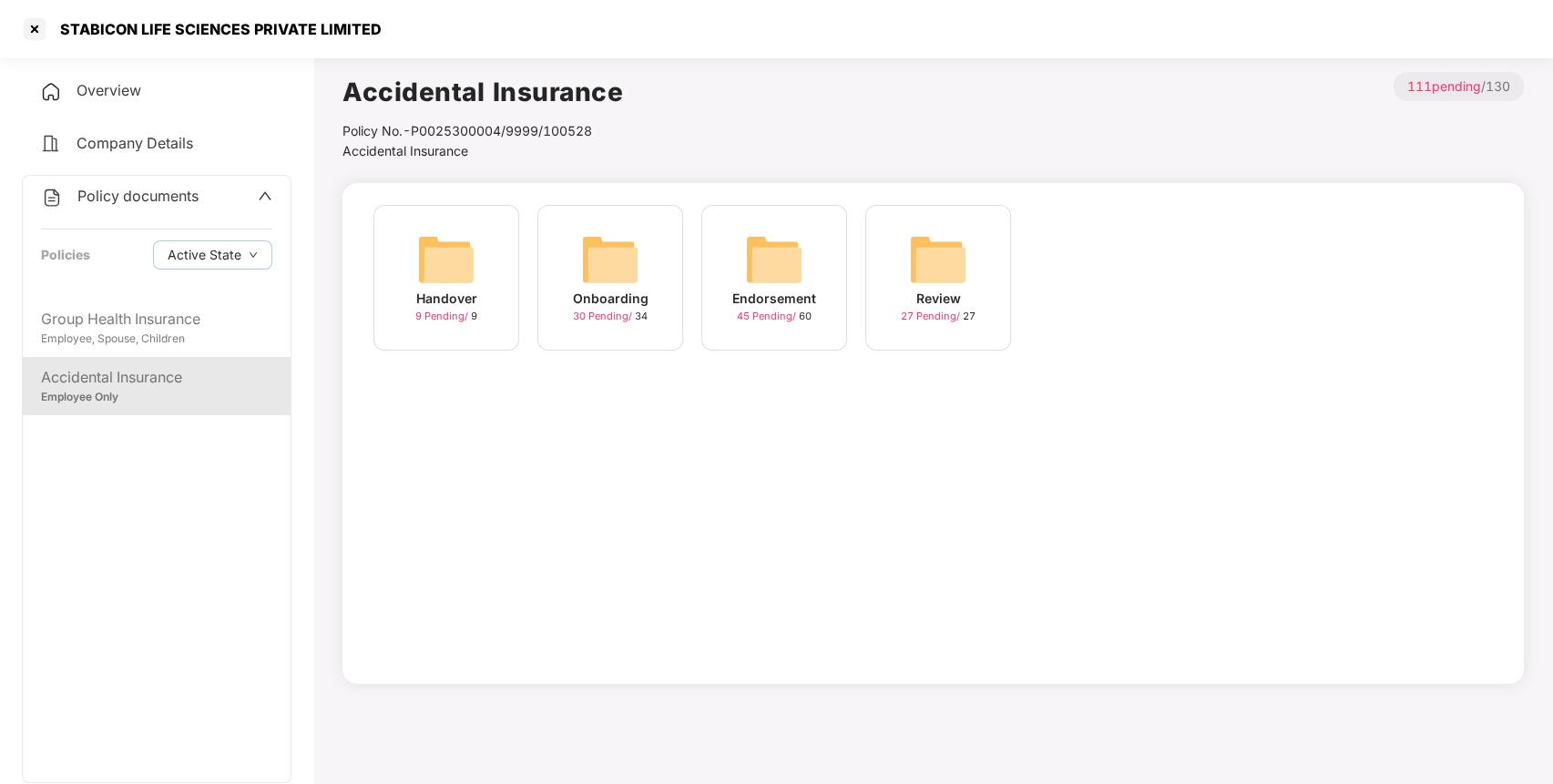
click at [789, 266] on img at bounding box center [775, 260] width 59 height 59
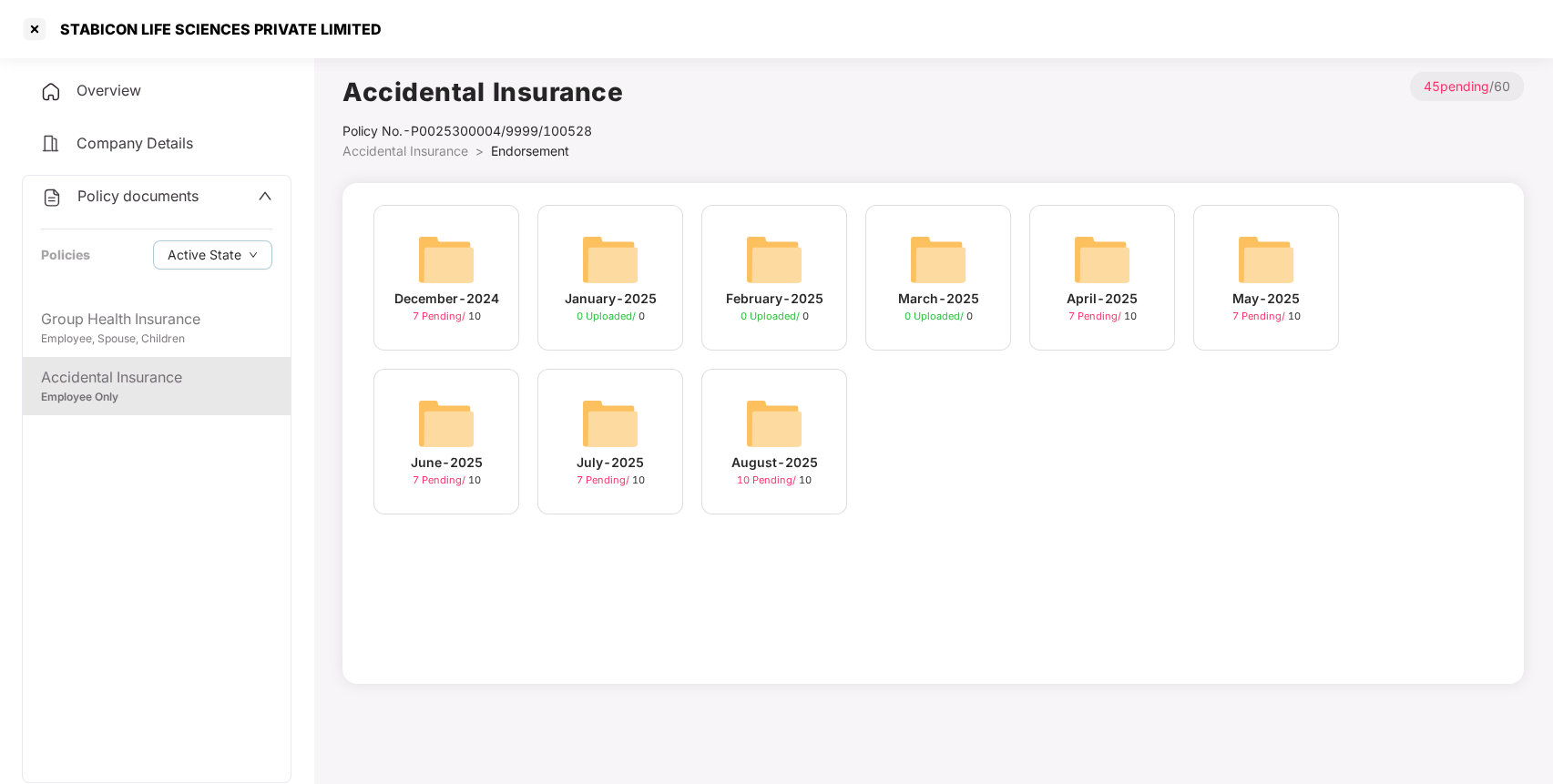
click at [771, 420] on img at bounding box center [775, 424] width 59 height 59
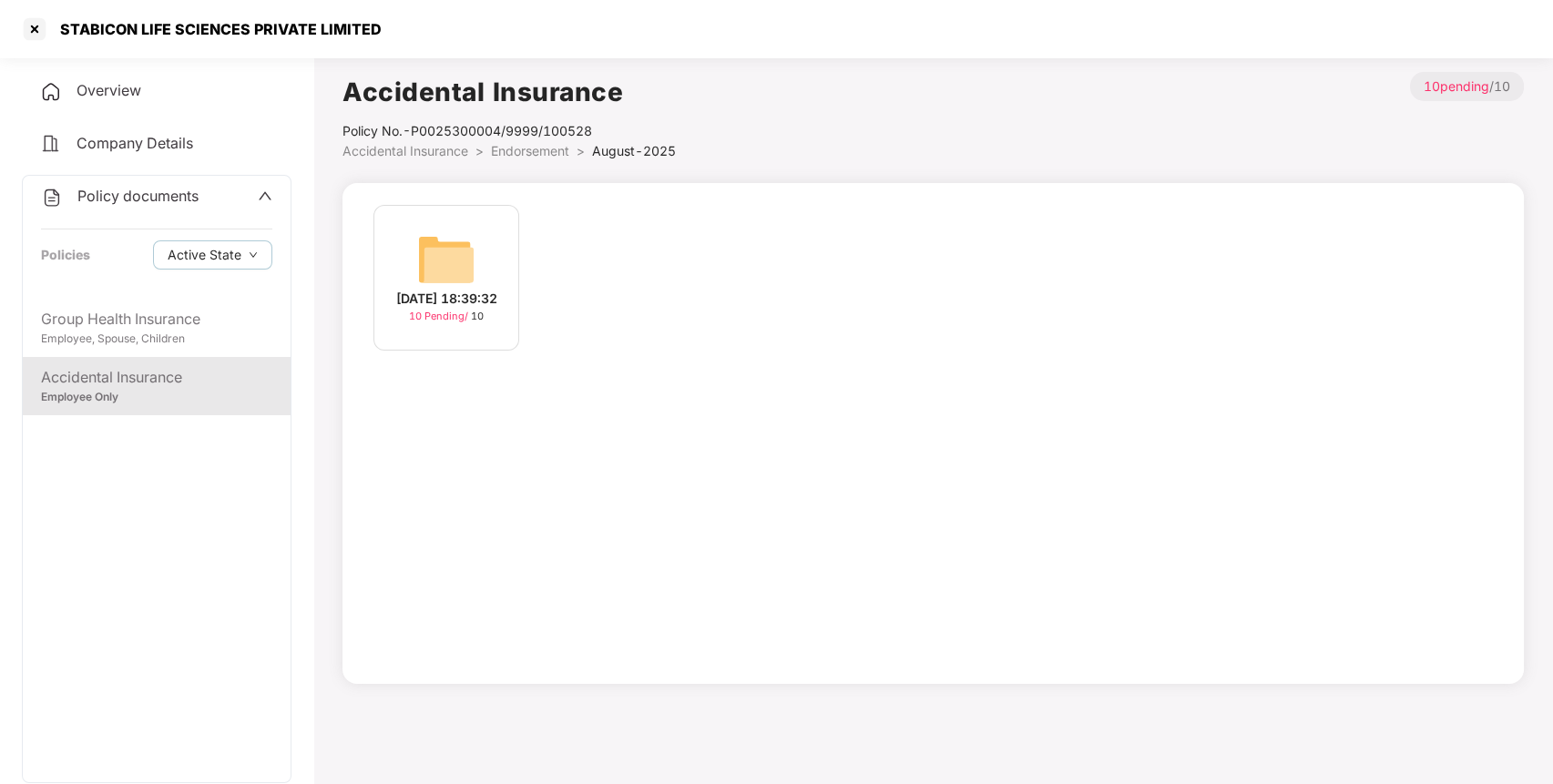
click at [414, 275] on div "[DATE] 18:39:32 10 Pending / 10" at bounding box center [445, 277] width 146 height 145
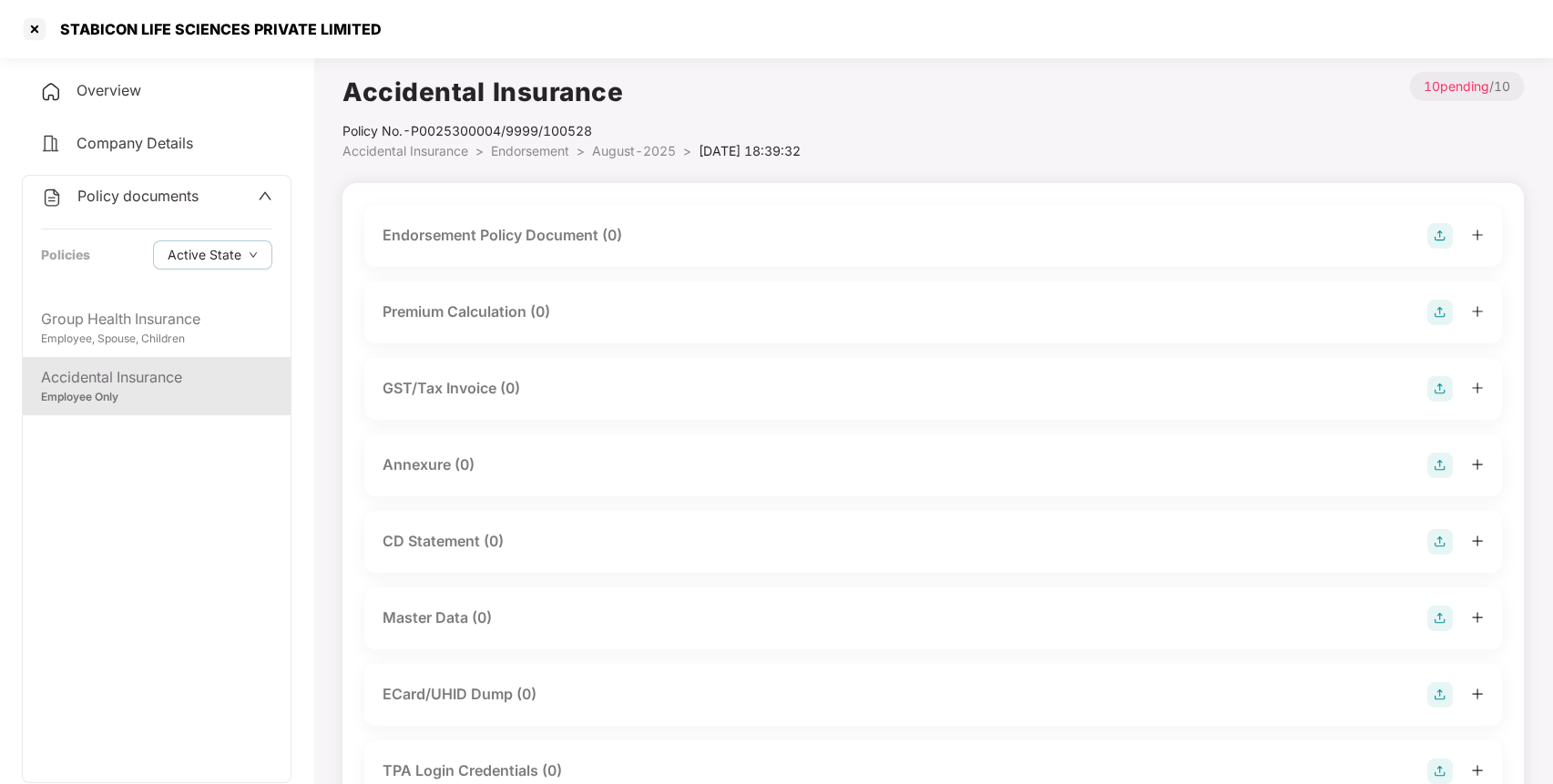
click at [1435, 233] on img at bounding box center [1440, 235] width 25 height 25
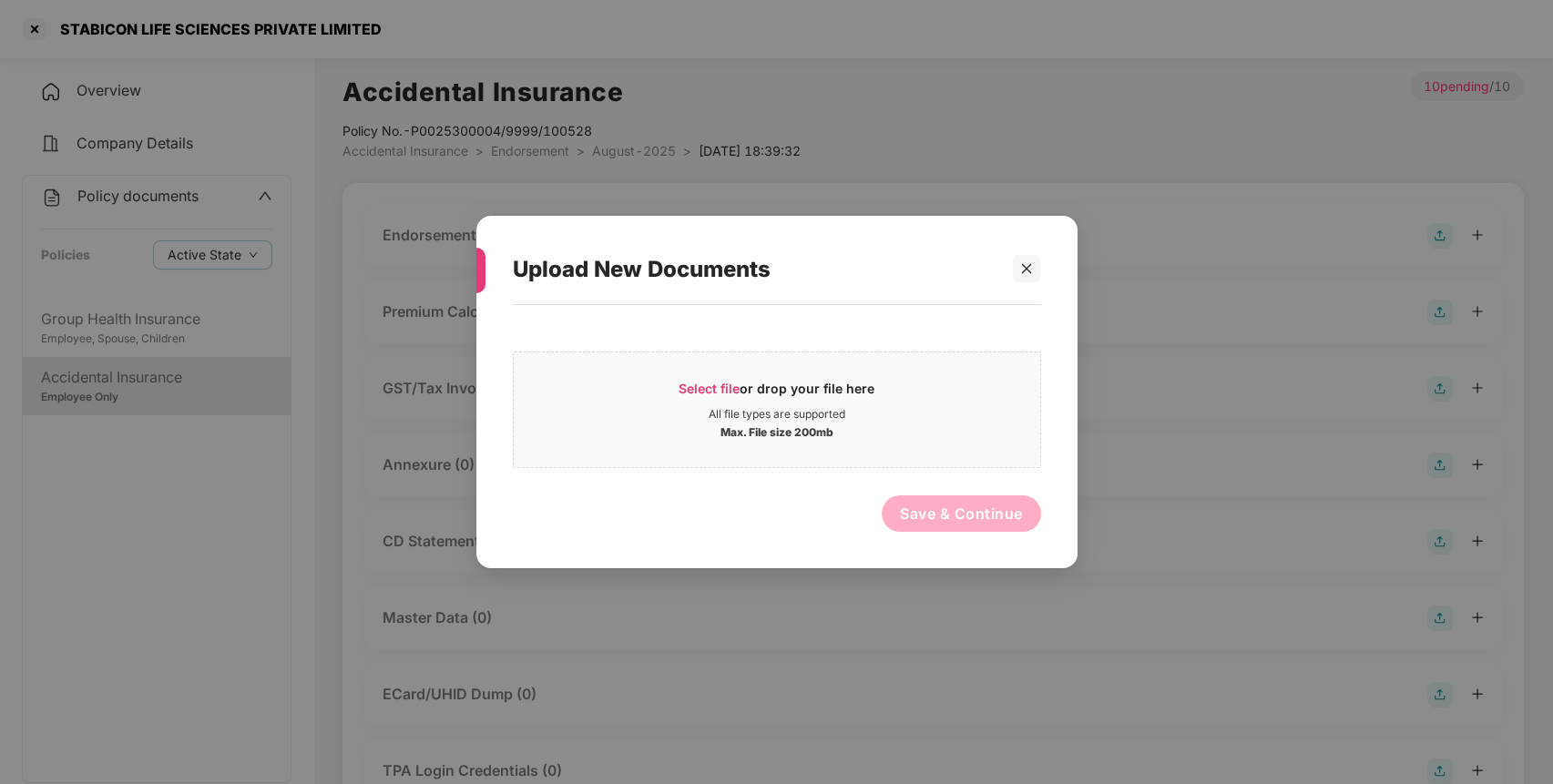
click at [926, 333] on div "Select file or drop your file here All file types are supported Max. File size …" at bounding box center [776, 428] width 528 height 227
click at [853, 409] on div "All file types are supported" at bounding box center [776, 414] width 526 height 15
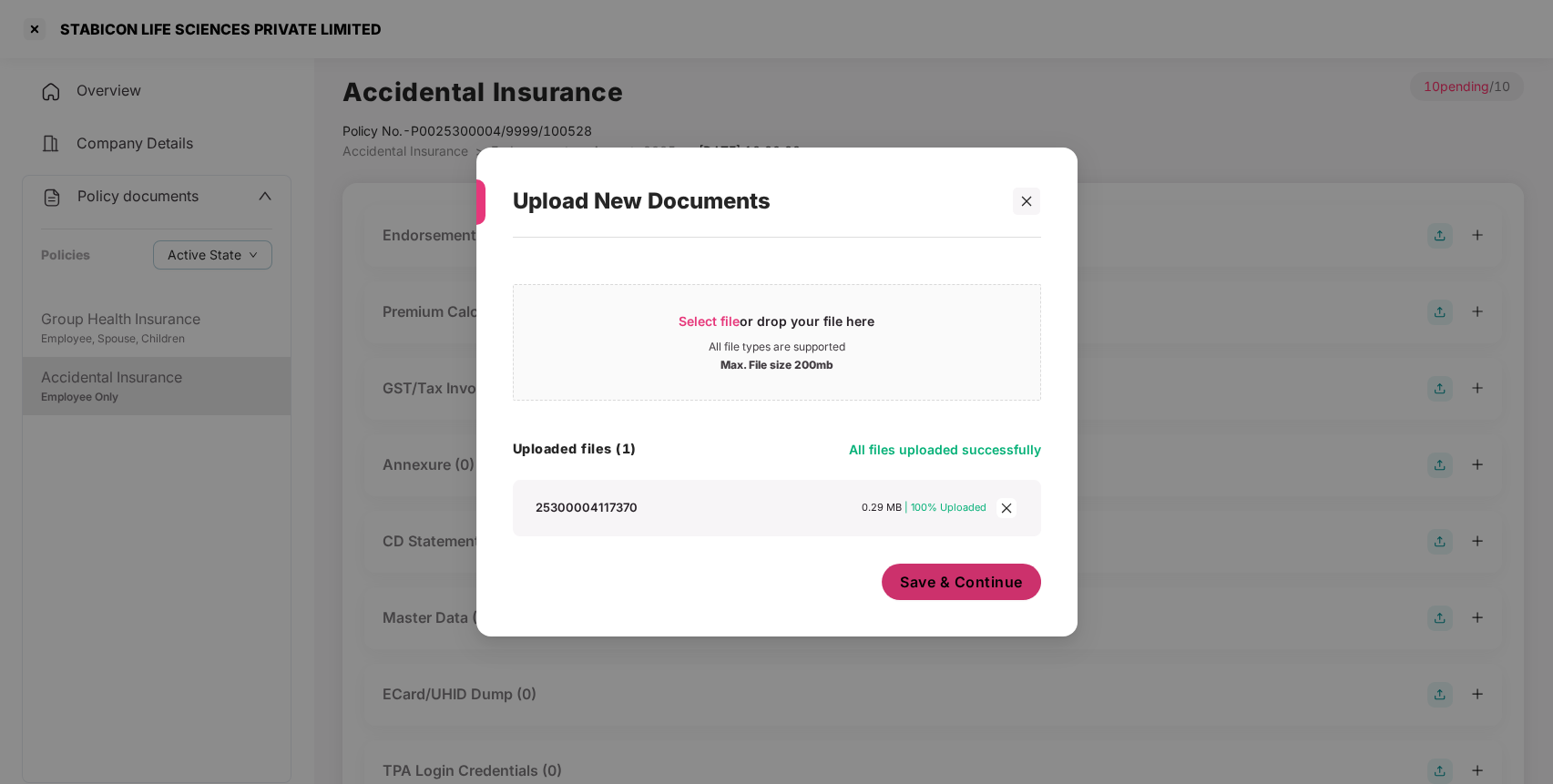
click at [1014, 588] on span "Save & Continue" at bounding box center [961, 581] width 123 height 21
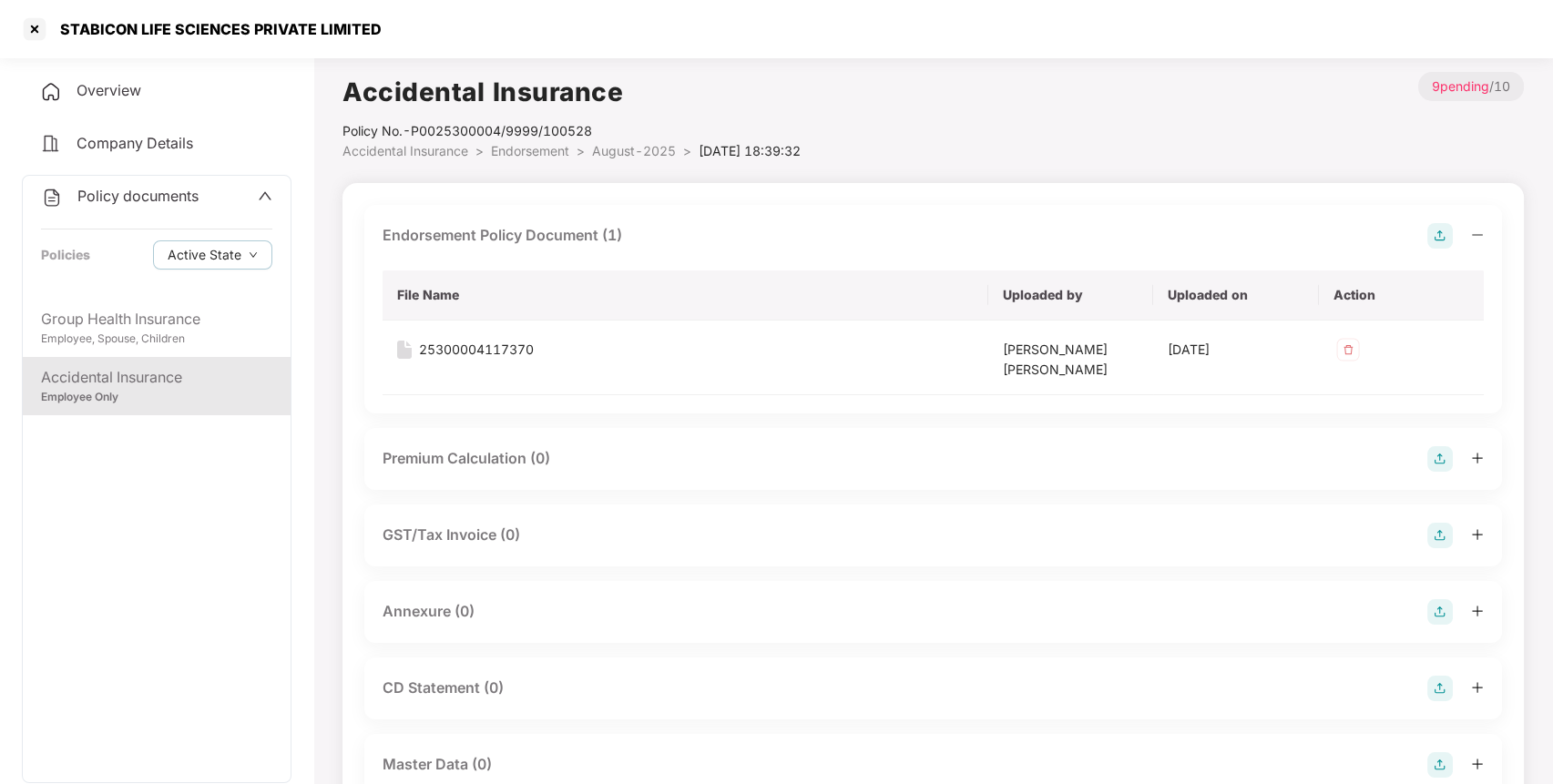
click at [1432, 615] on img at bounding box center [1440, 611] width 25 height 25
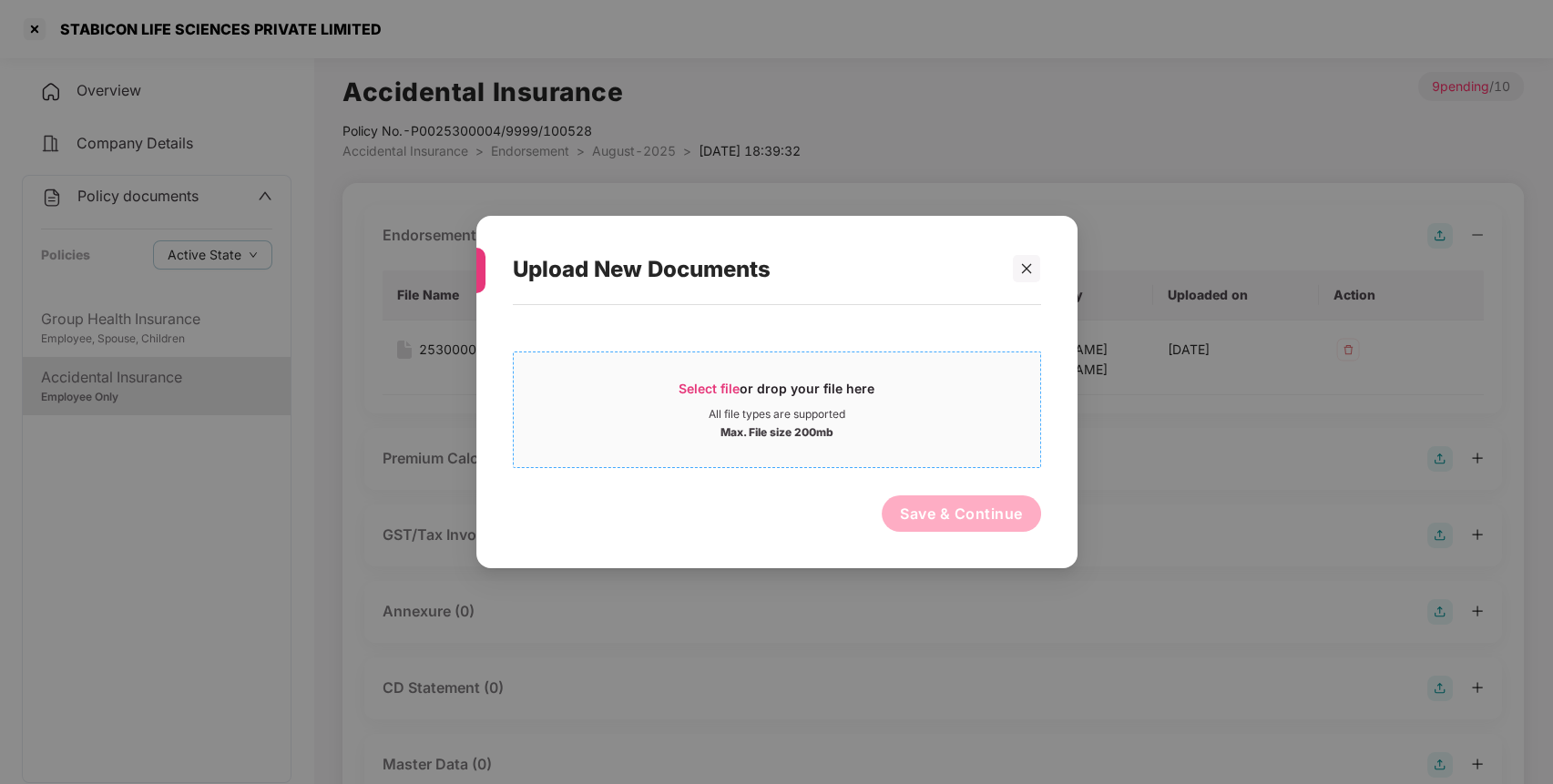
click at [860, 358] on div "Select file or drop your file here All file types are supported Max. File size …" at bounding box center [776, 409] width 528 height 116
click at [748, 424] on div "Max. File size 200mb" at bounding box center [776, 431] width 113 height 19
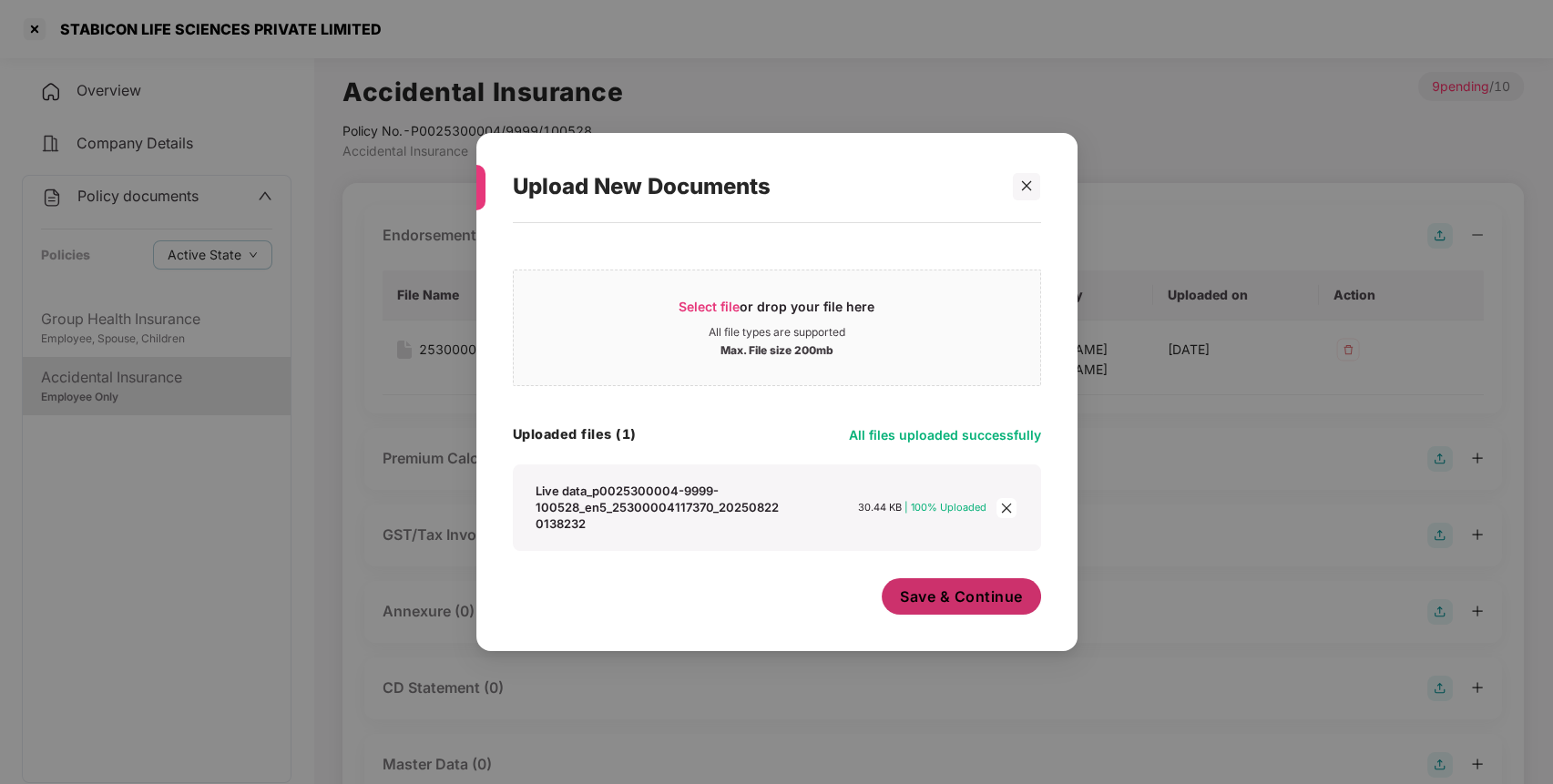
click at [920, 611] on button "Save & Continue" at bounding box center [960, 596] width 159 height 36
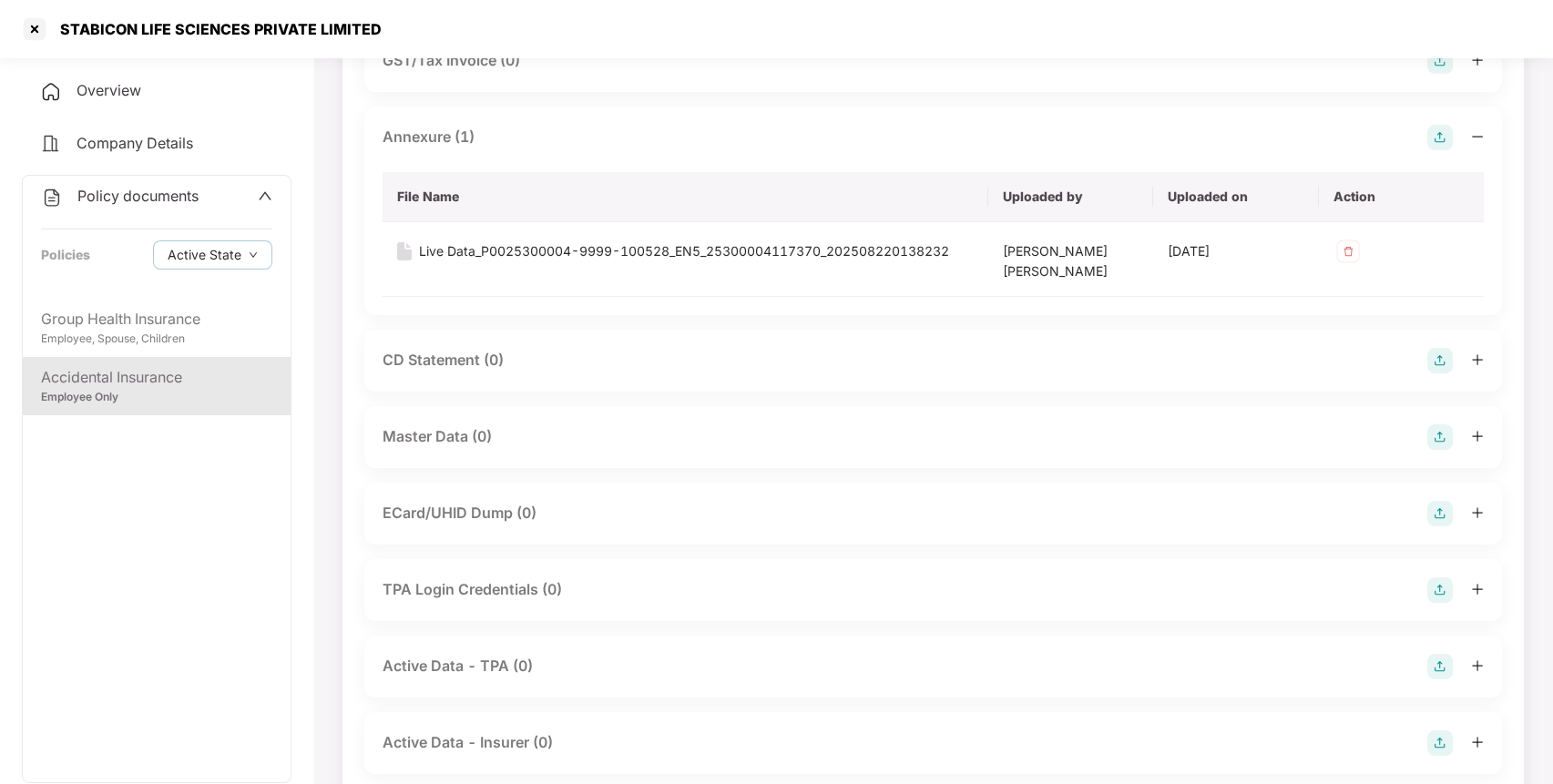
scroll to position [485, 0]
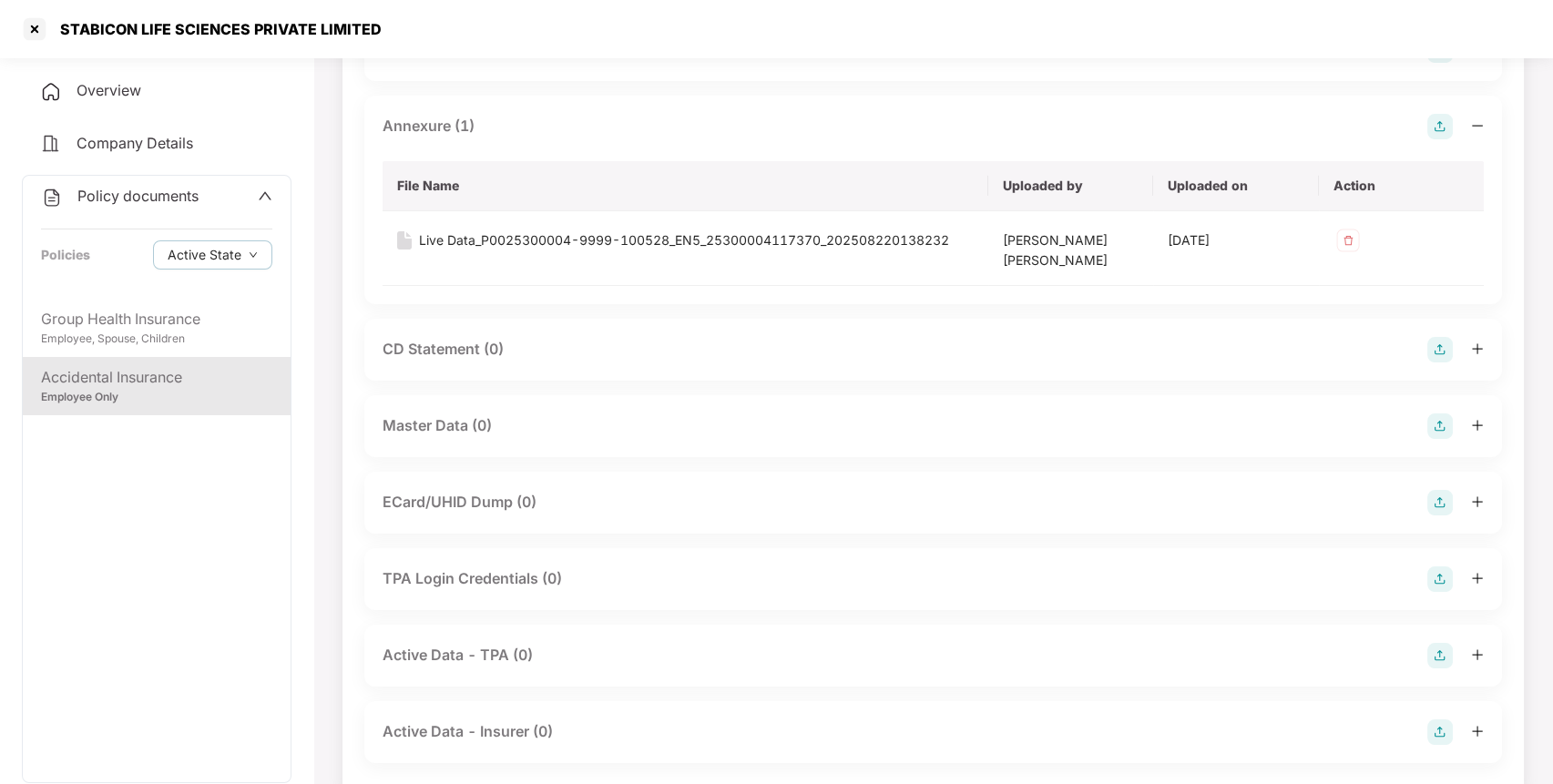
click at [1433, 424] on img at bounding box center [1440, 426] width 25 height 25
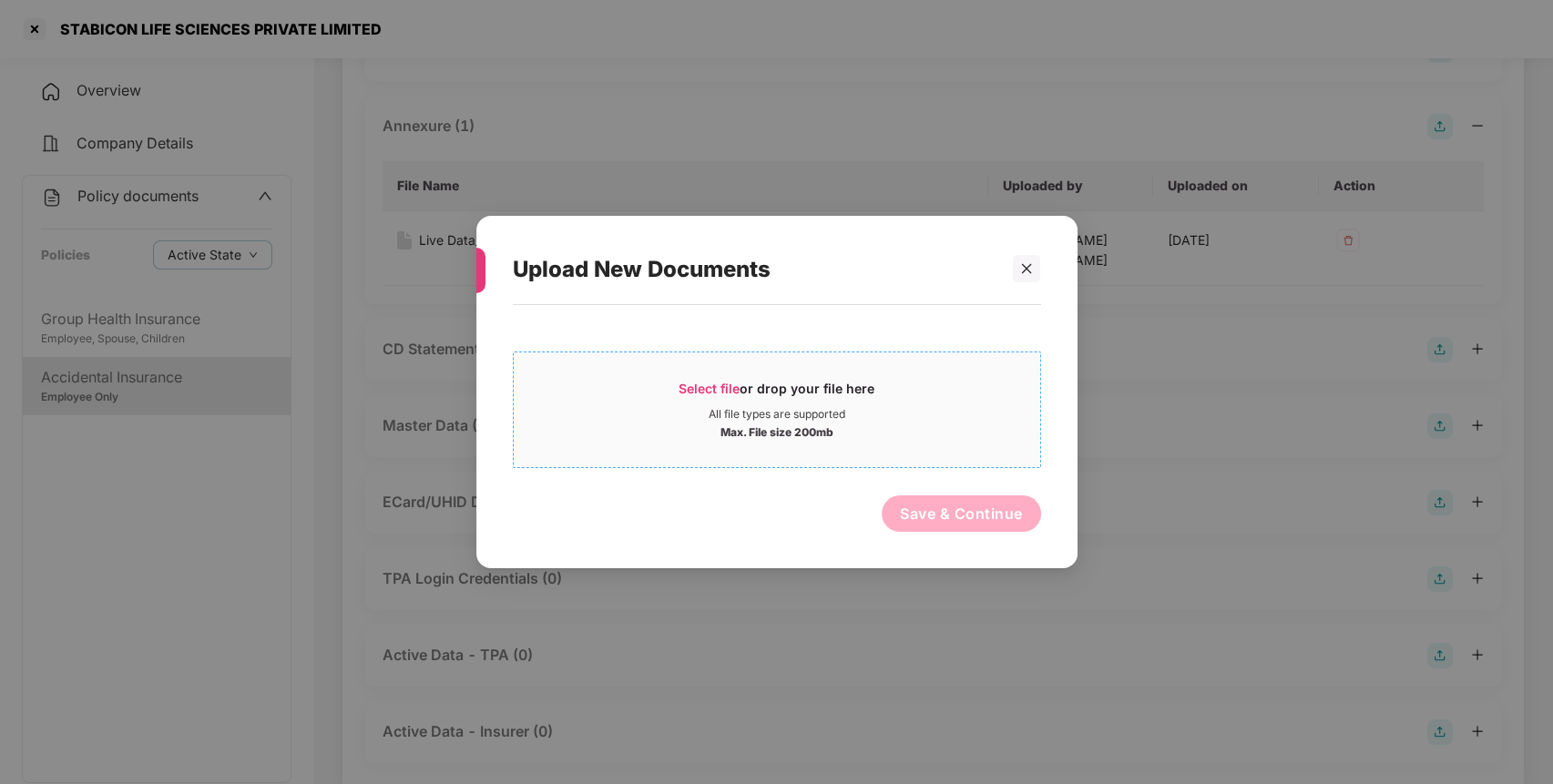
click at [944, 434] on div "Max. File size 200mb" at bounding box center [776, 431] width 526 height 19
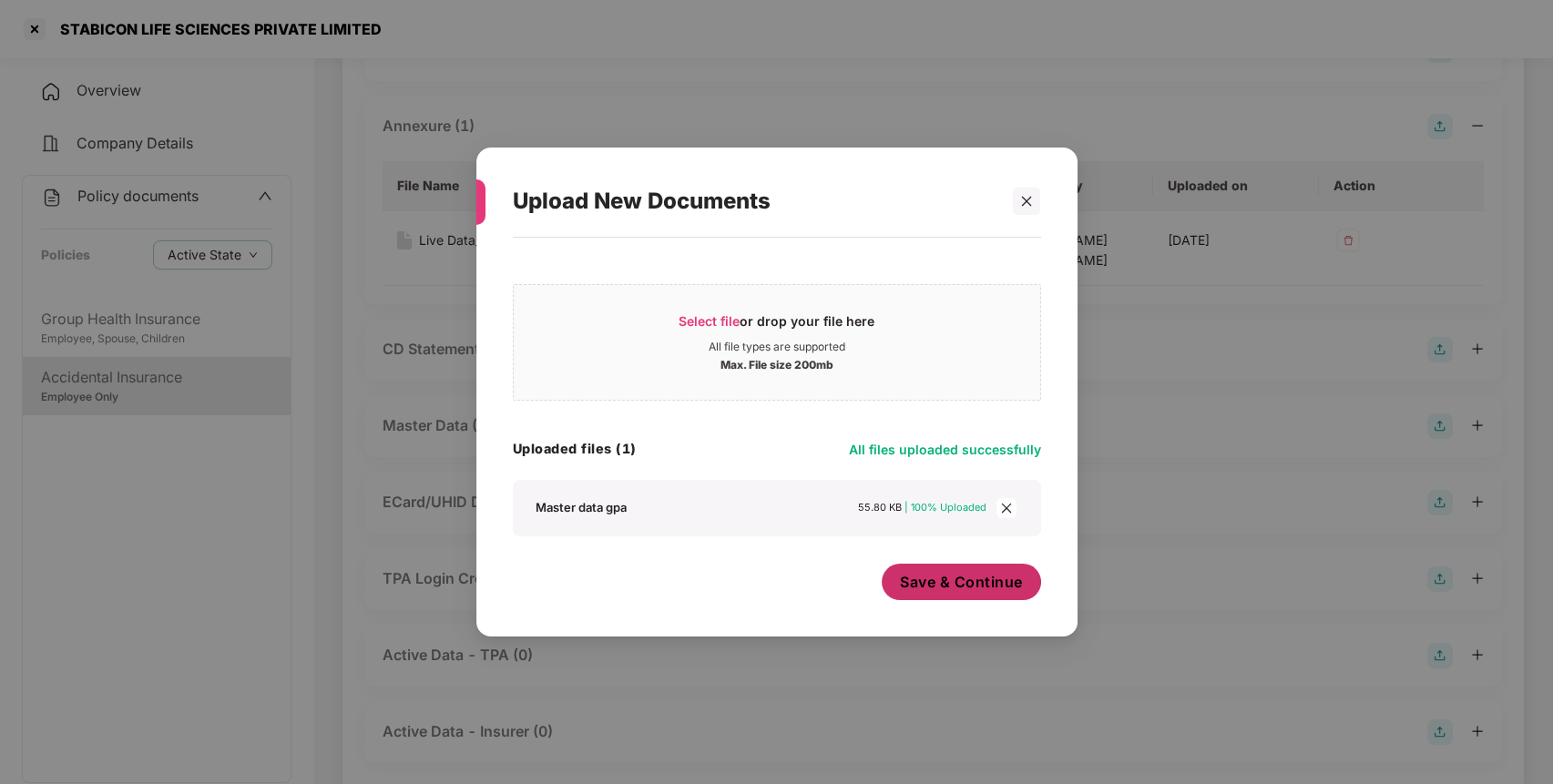
click at [977, 589] on span "Save & Continue" at bounding box center [961, 581] width 123 height 21
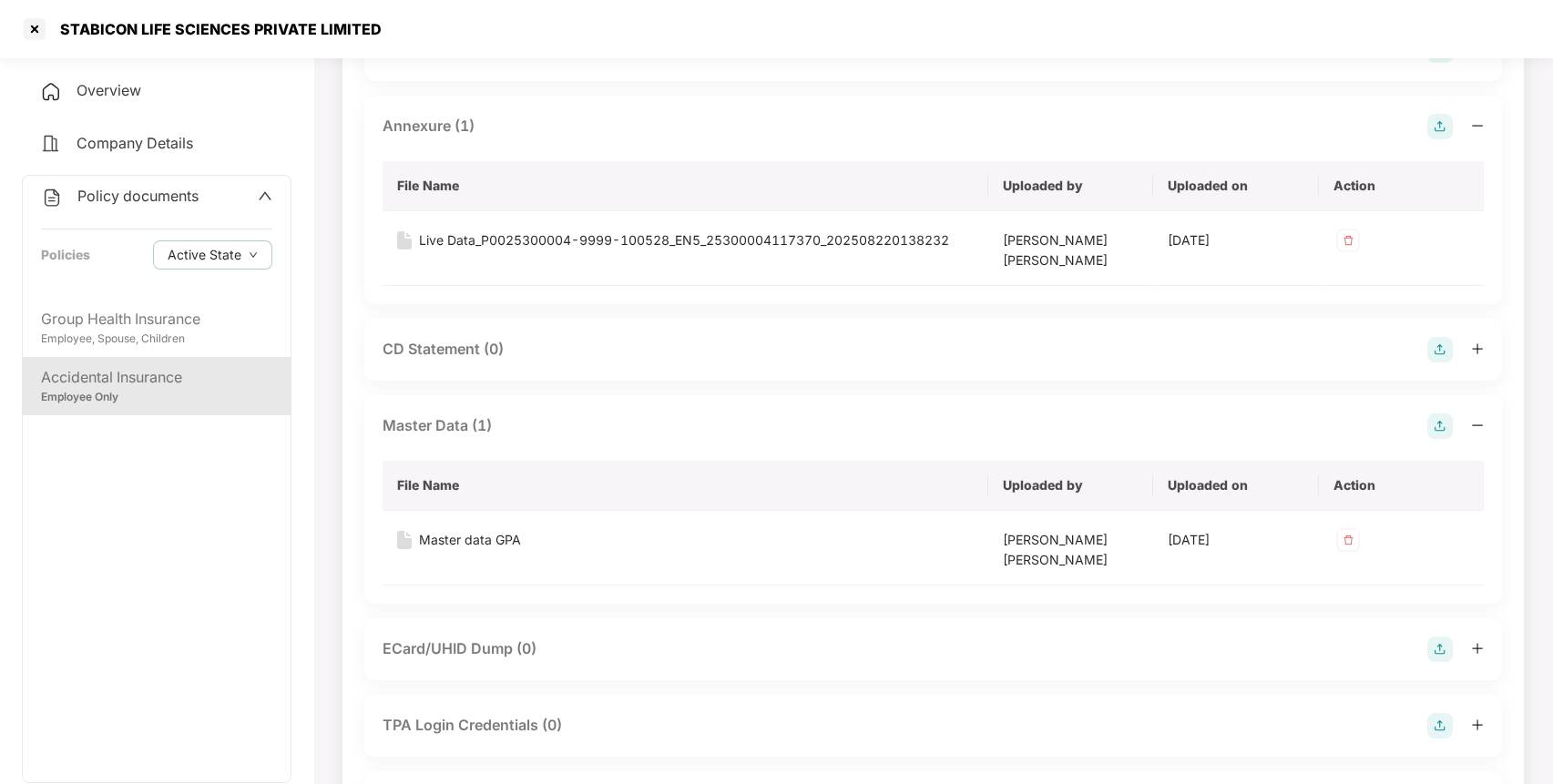
click at [159, 199] on span "Policy documents" at bounding box center [138, 195] width 121 height 19
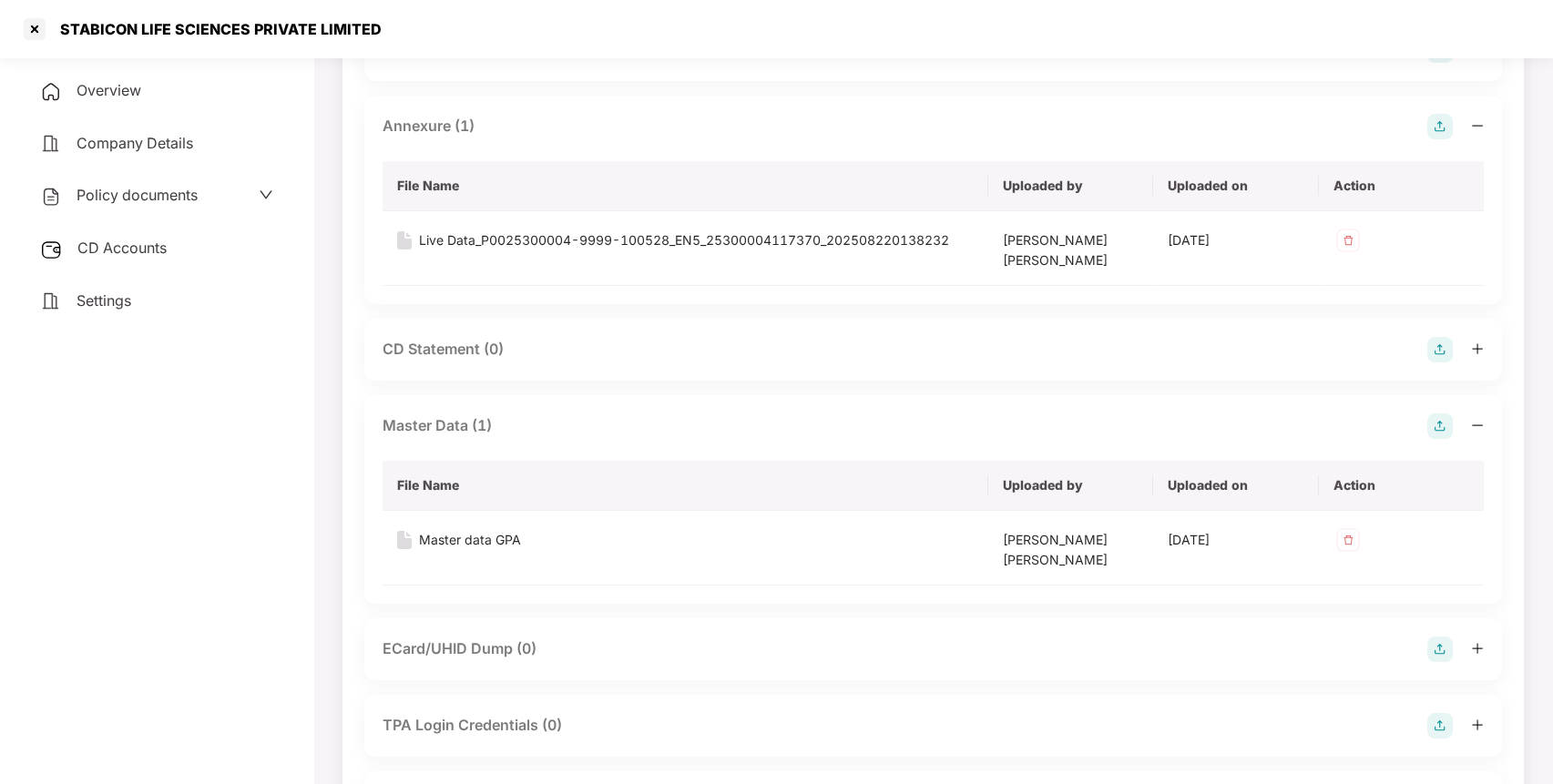
click at [145, 255] on span "CD Accounts" at bounding box center [121, 247] width 89 height 19
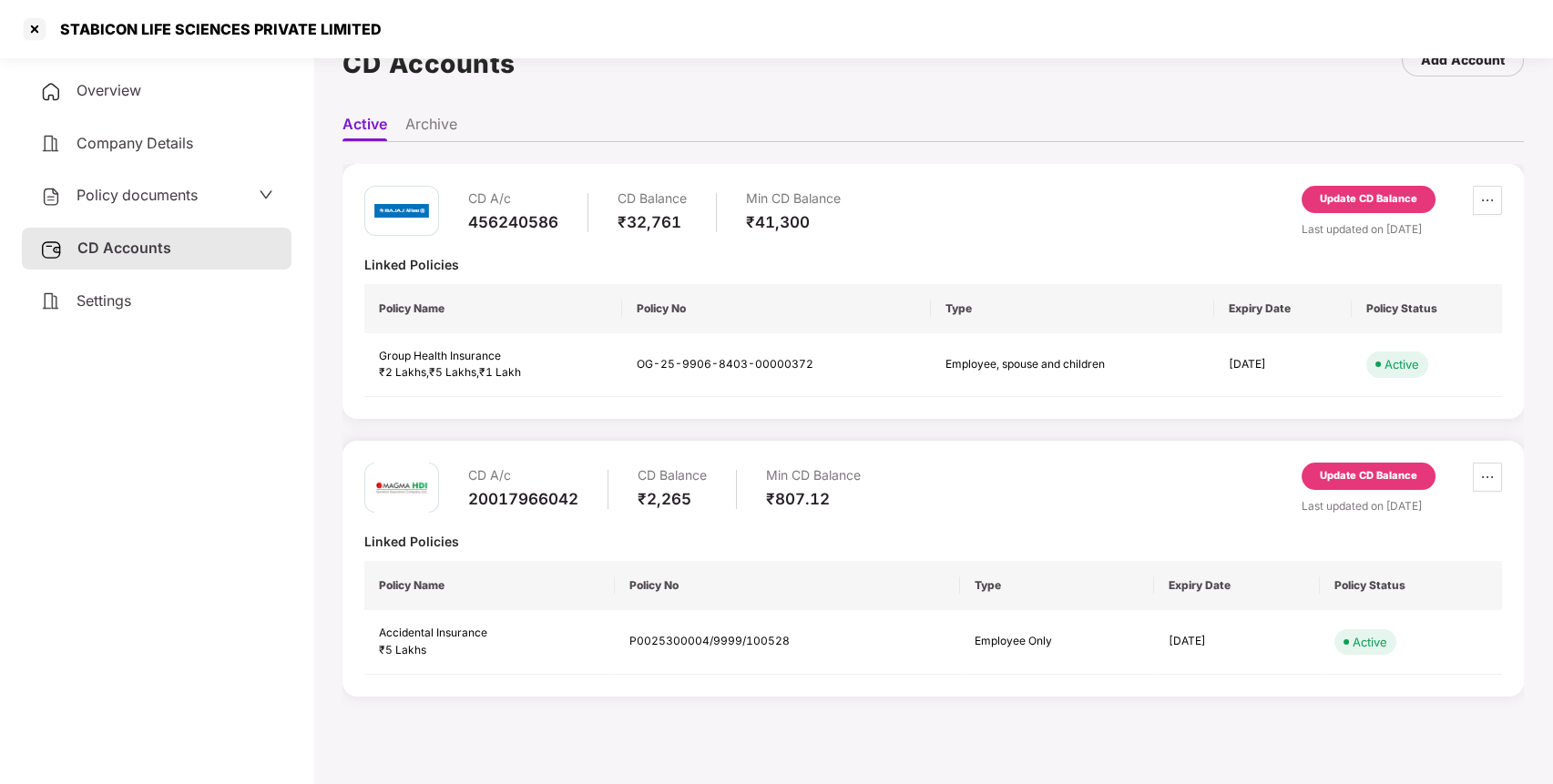
click at [1372, 480] on div "Update CD Balance" at bounding box center [1368, 475] width 98 height 17
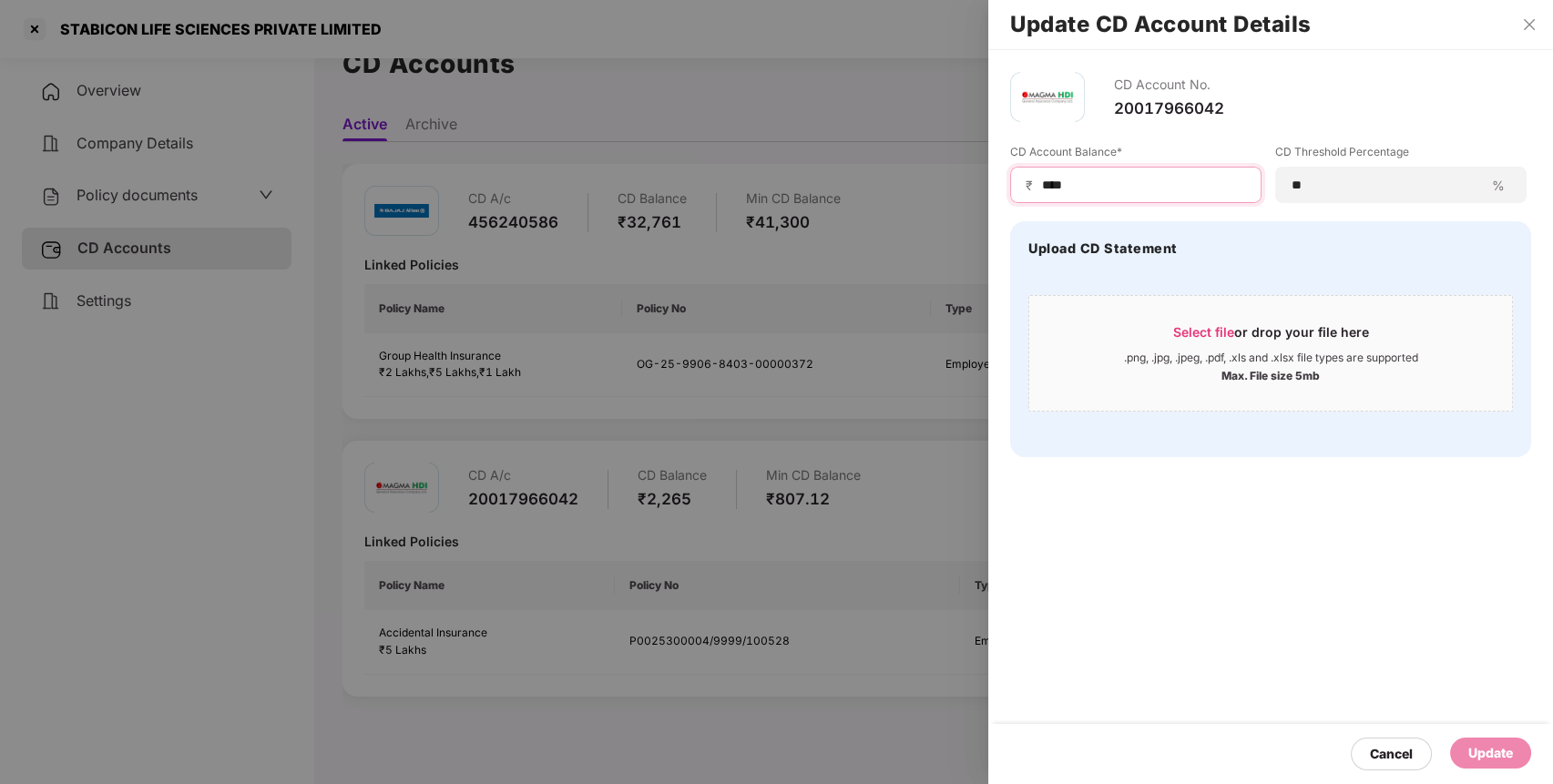
click at [1150, 177] on input "****" at bounding box center [1143, 186] width 206 height 20
type input "****"
click at [1485, 747] on div "Update" at bounding box center [1490, 753] width 45 height 21
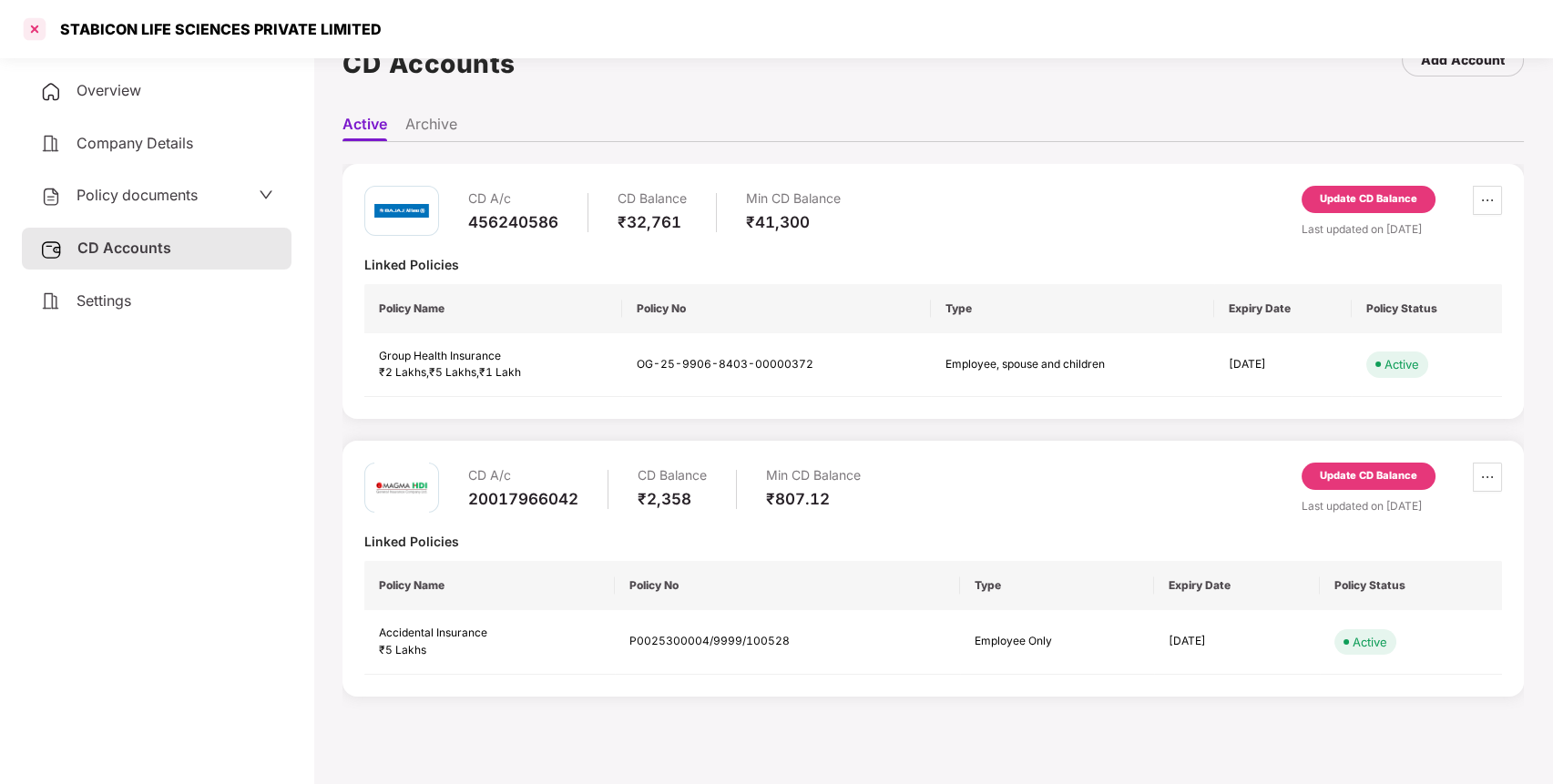
click at [28, 19] on div at bounding box center [35, 29] width 29 height 29
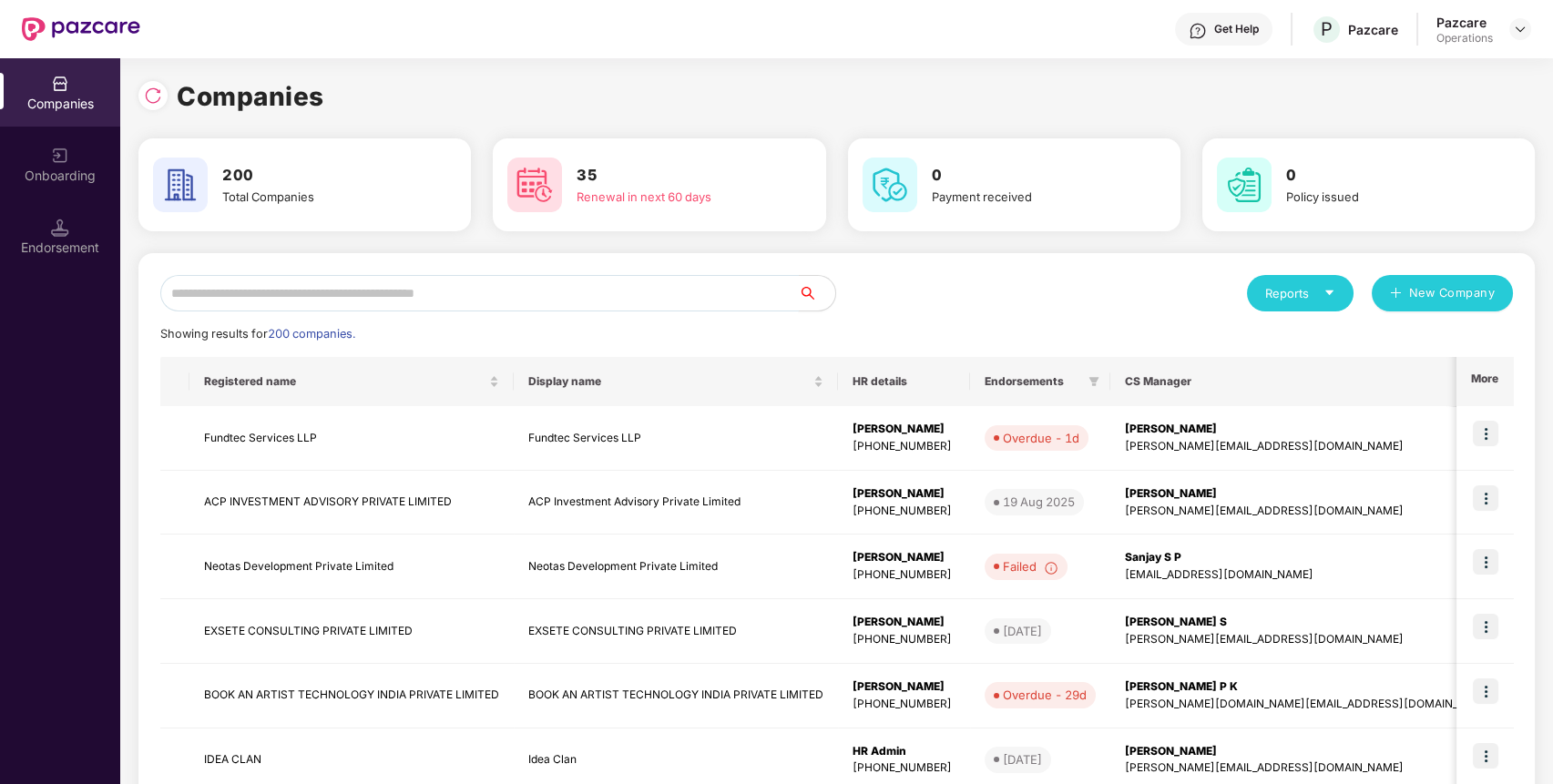
paste input "*******"
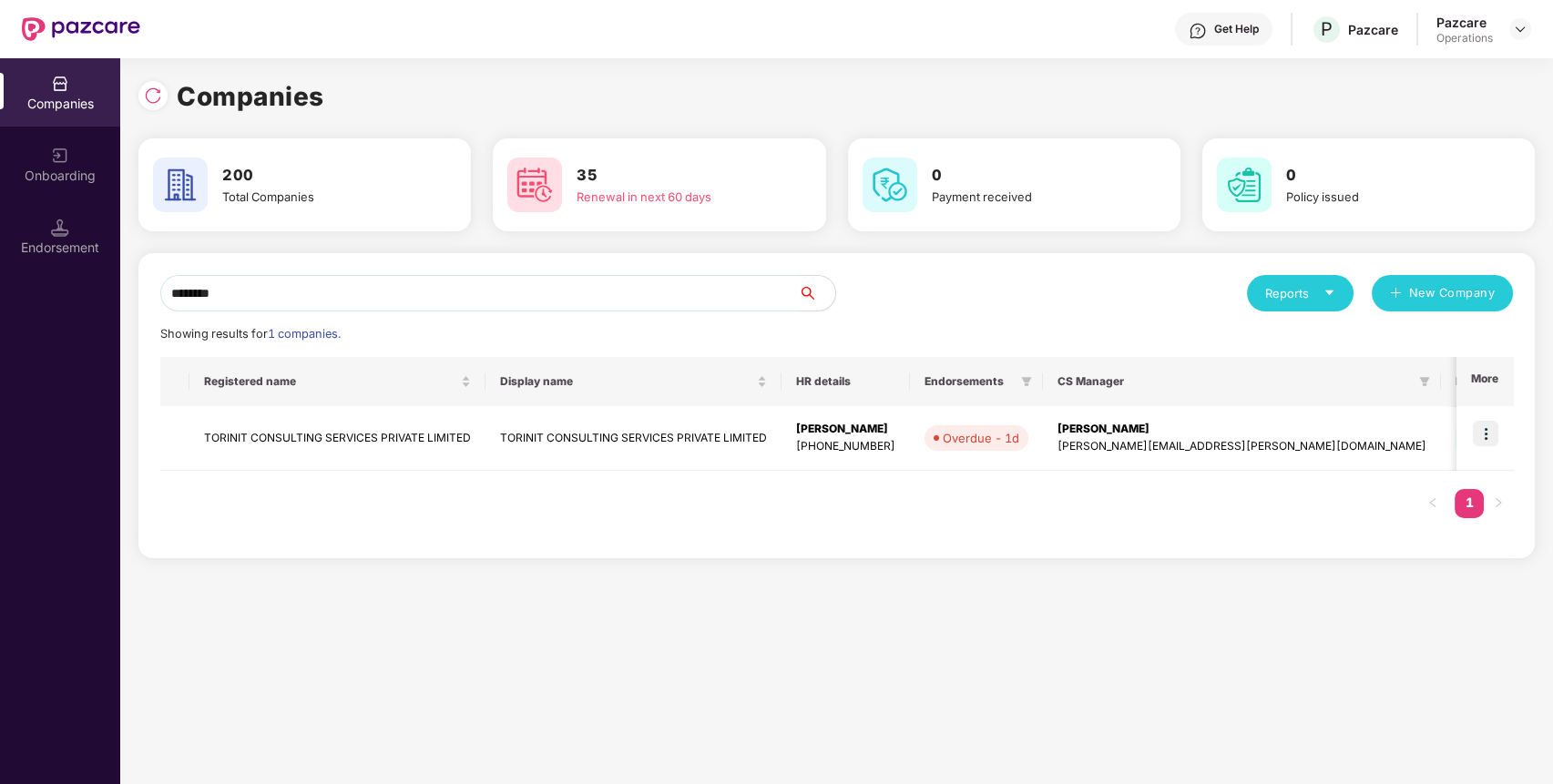
click at [383, 294] on input "*******" at bounding box center [480, 293] width 639 height 36
type input "*******"
click at [320, 422] on td "TORINIT CONSULTING SERVICES PRIVATE LIMITED" at bounding box center [337, 438] width 296 height 64
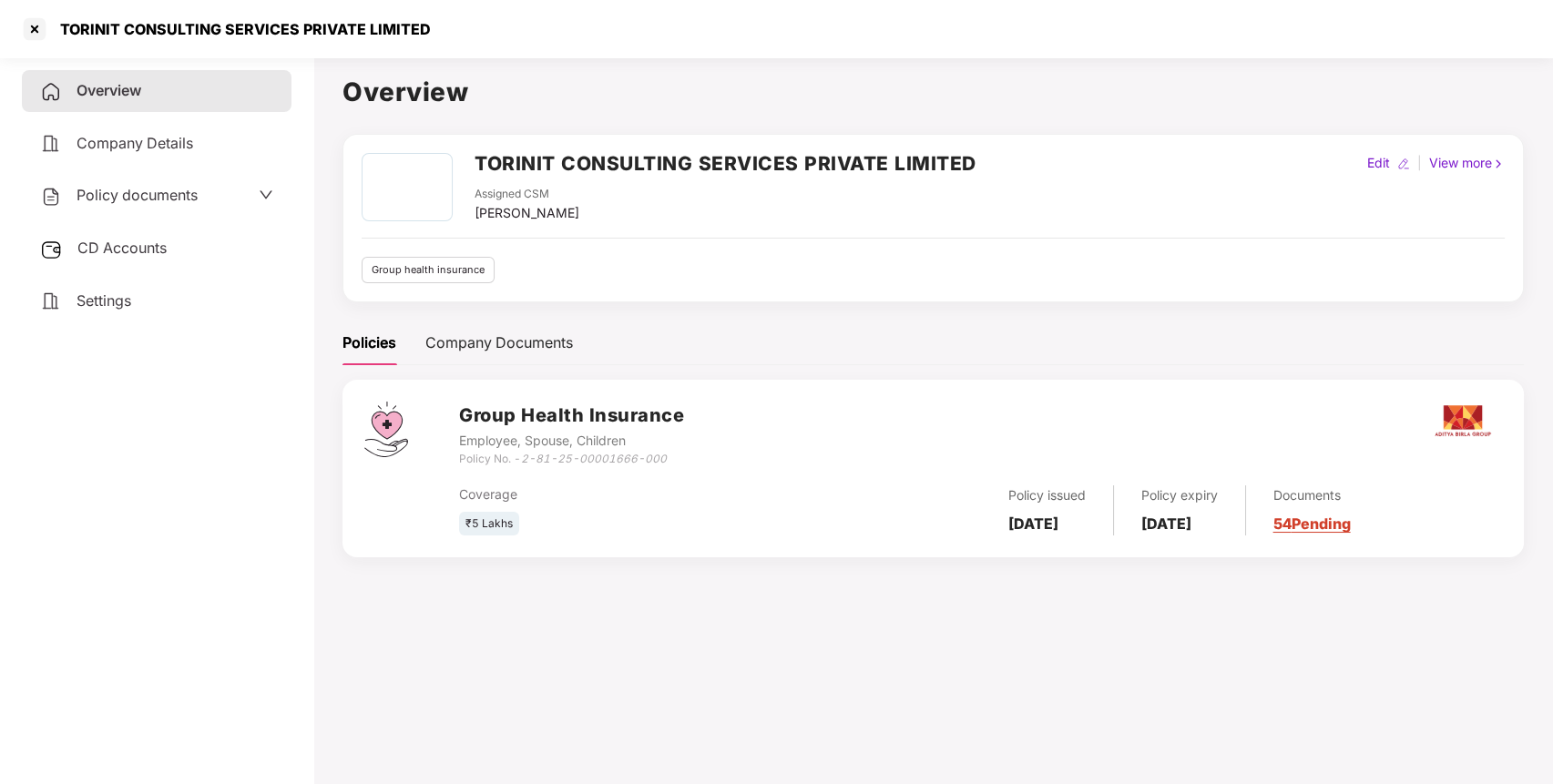
click at [518, 171] on h2 "TORINIT CONSULTING SERVICES PRIVATE LIMITED" at bounding box center [726, 163] width 502 height 30
copy h2 "TORINIT"
click at [518, 171] on h2 "TORINIT CONSULTING SERVICES PRIVATE LIMITED" at bounding box center [726, 163] width 502 height 30
click at [32, 25] on div at bounding box center [35, 29] width 29 height 29
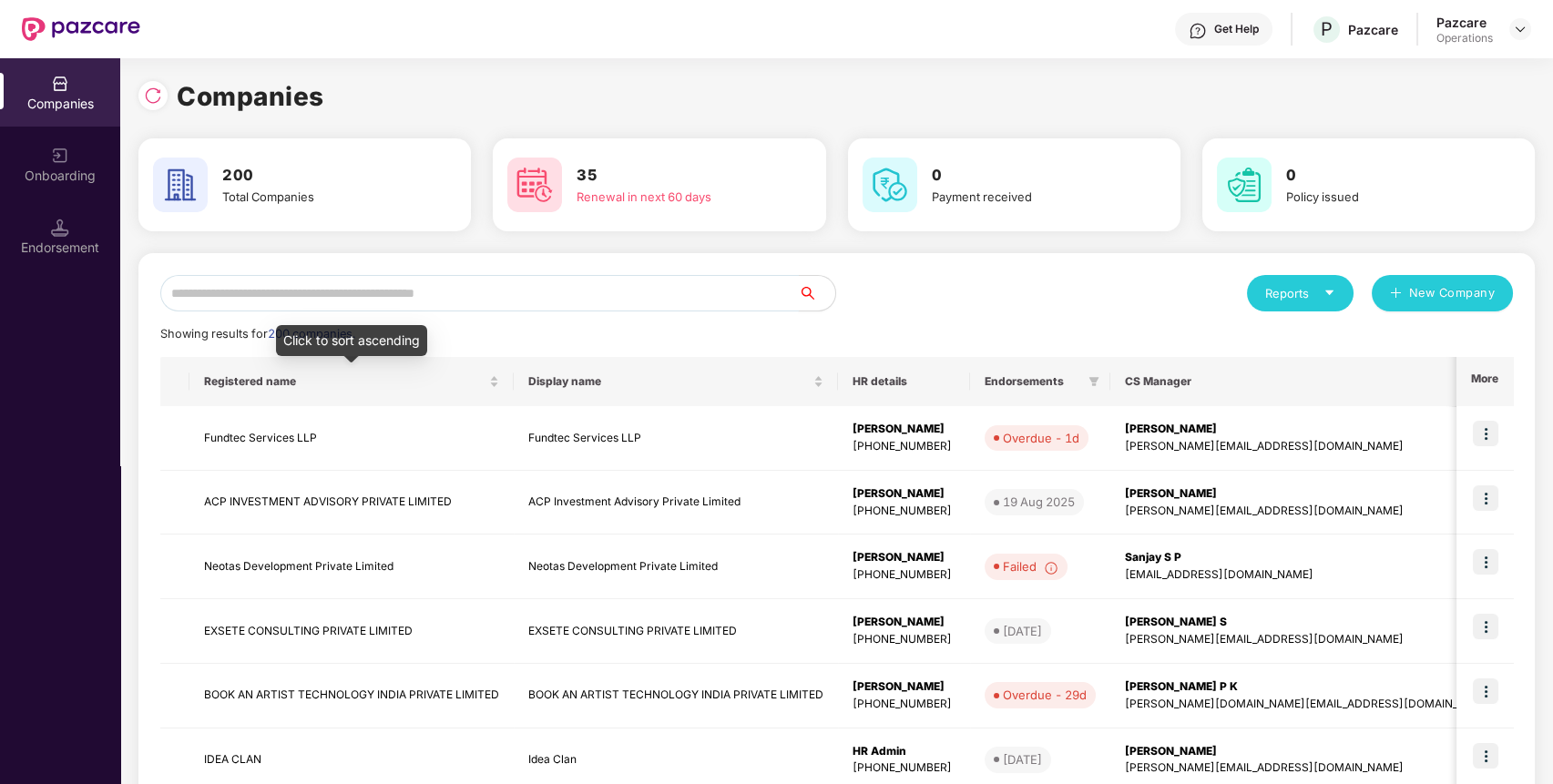
click at [407, 285] on input "text" at bounding box center [480, 293] width 639 height 36
paste input "*******"
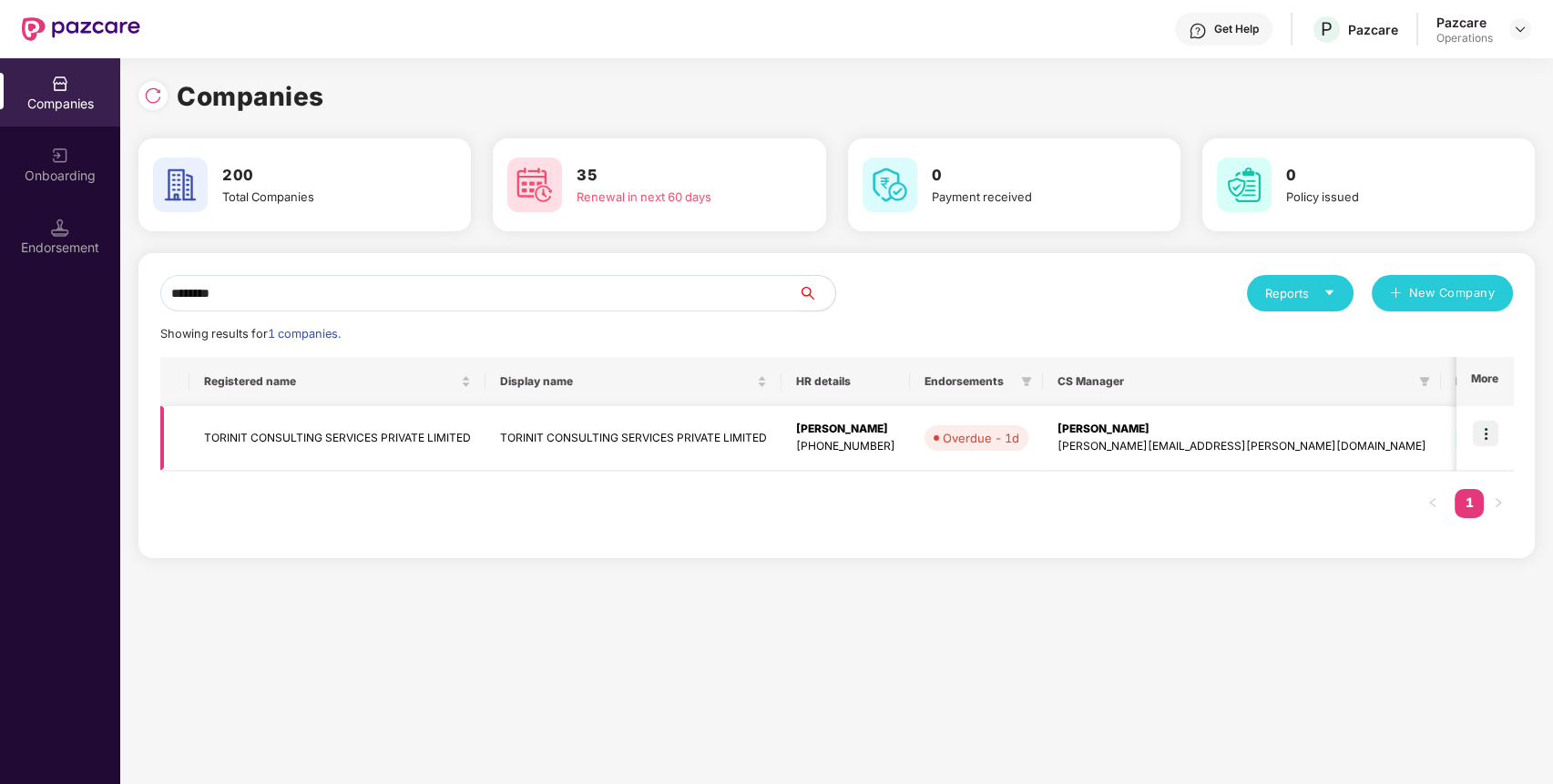
type input "*******"
click at [1499, 435] on td at bounding box center [1485, 438] width 57 height 64
click at [1496, 436] on img at bounding box center [1485, 433] width 25 height 25
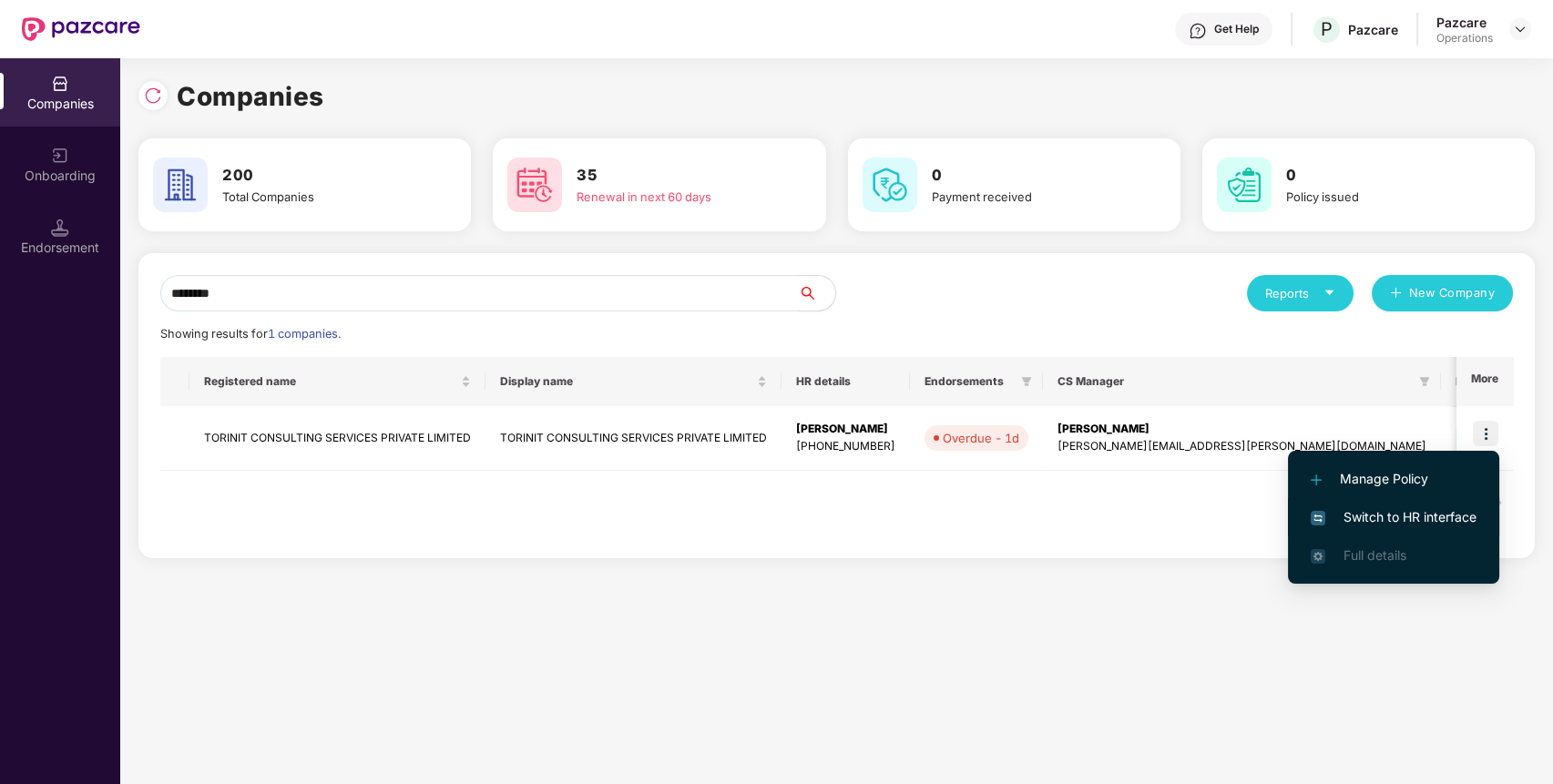
click at [1397, 513] on span "Switch to HR interface" at bounding box center [1394, 516] width 166 height 21
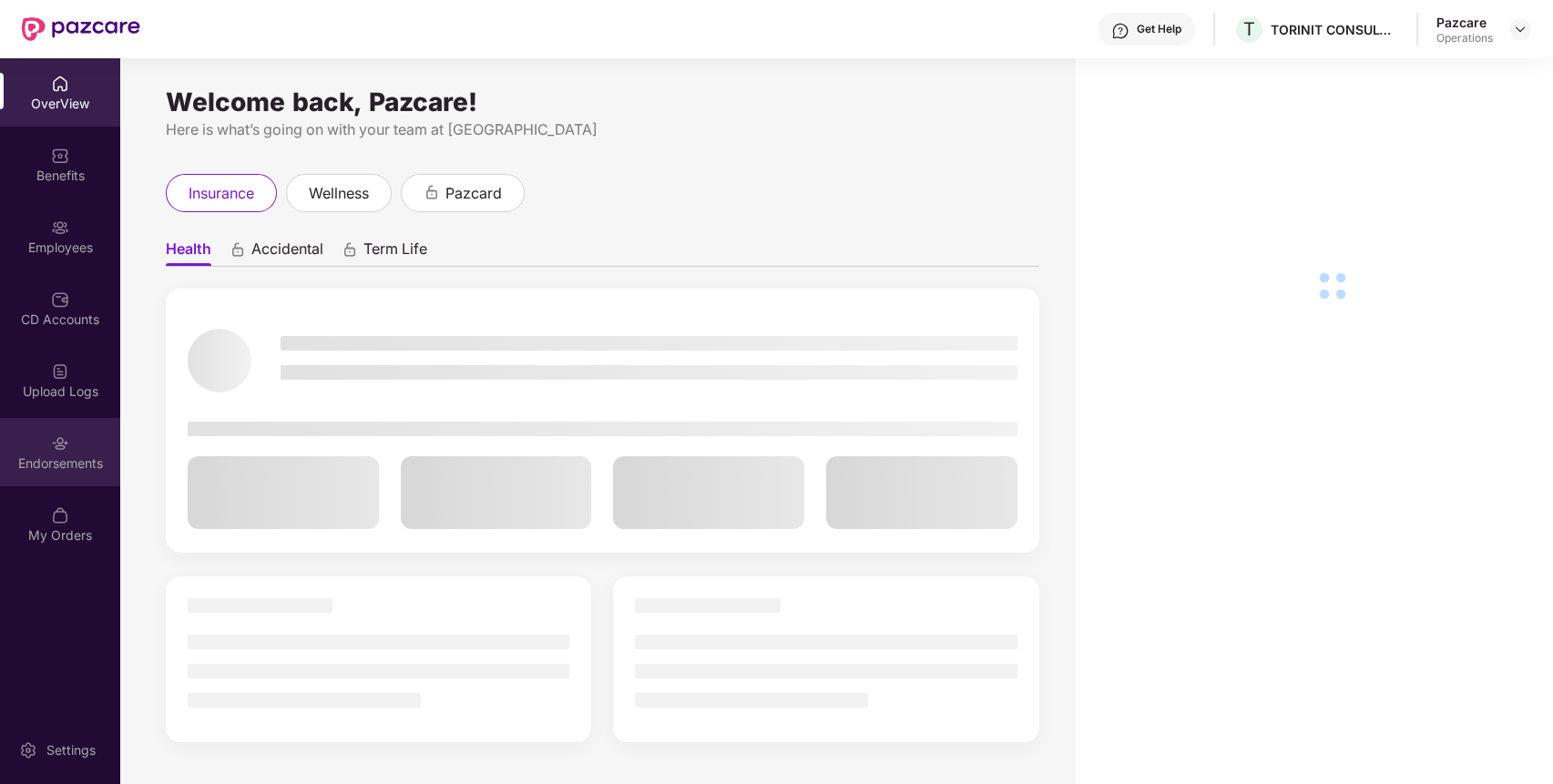
click at [63, 463] on div "Endorsements" at bounding box center [60, 463] width 120 height 19
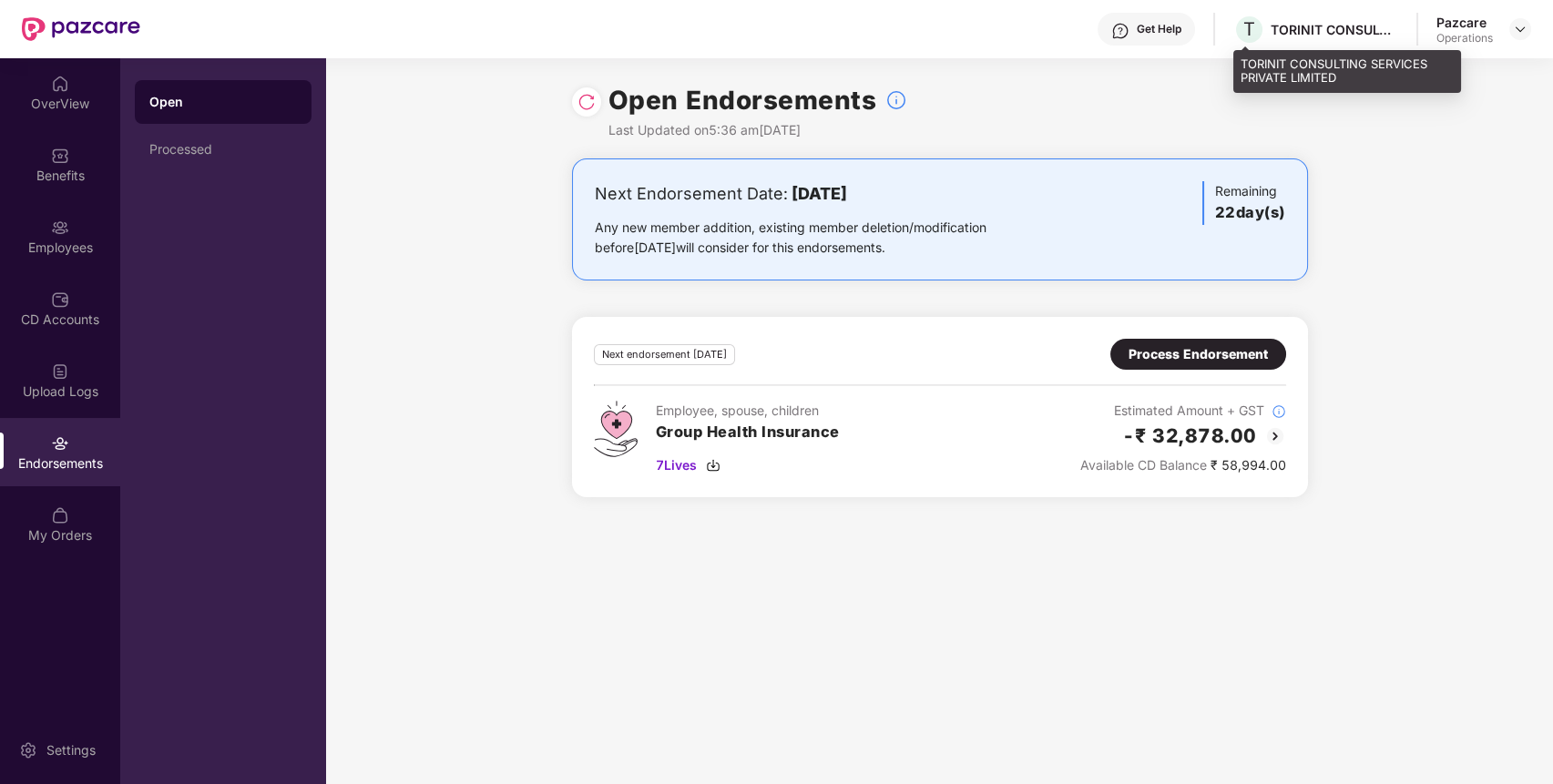
click at [1279, 18] on div "T TORINIT CONSULTING SERVICES PRIVATE LIMITED" at bounding box center [1315, 29] width 165 height 32
copy div "TORINIT"
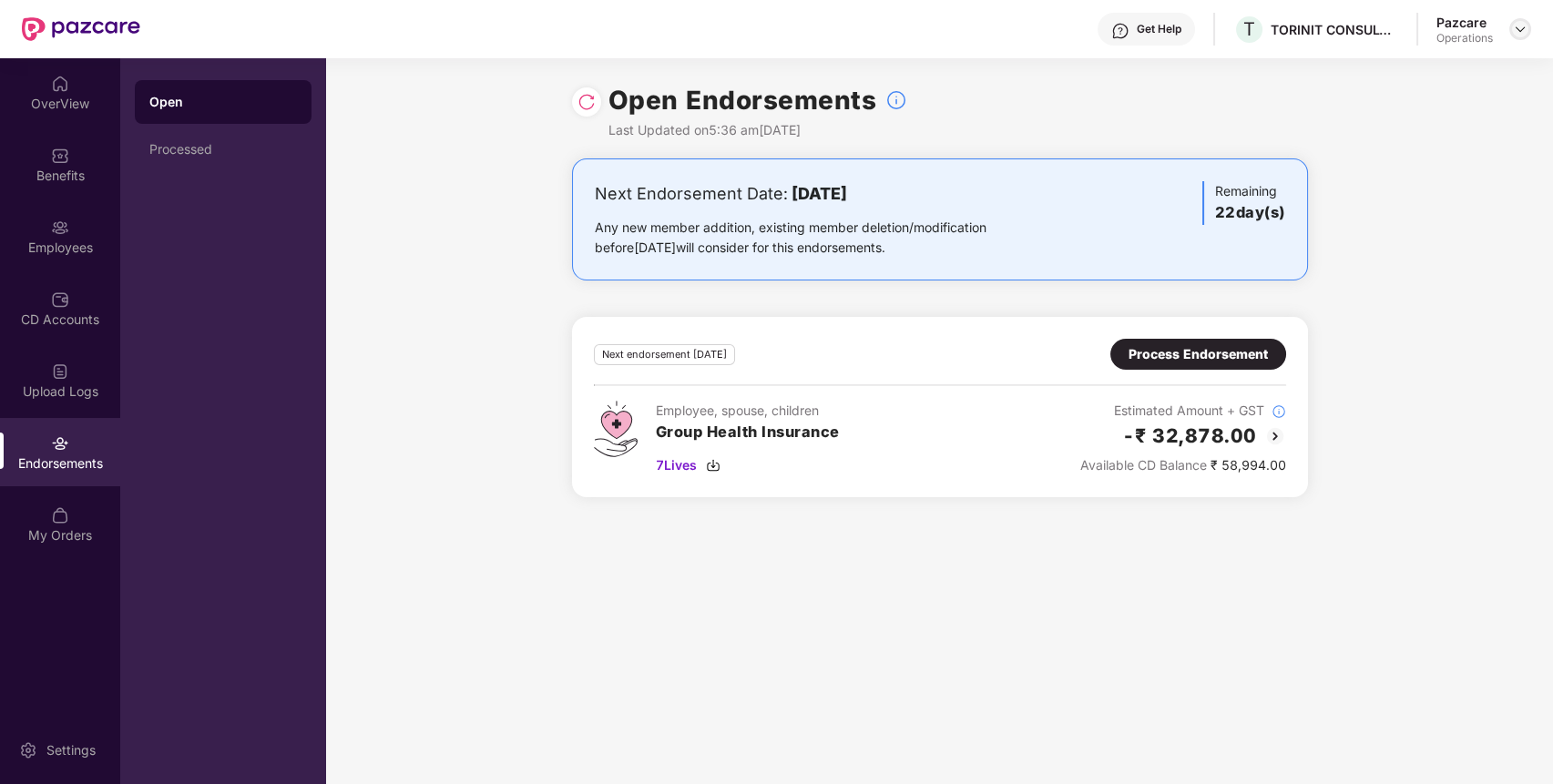
click at [1520, 21] on div at bounding box center [1520, 29] width 21 height 21
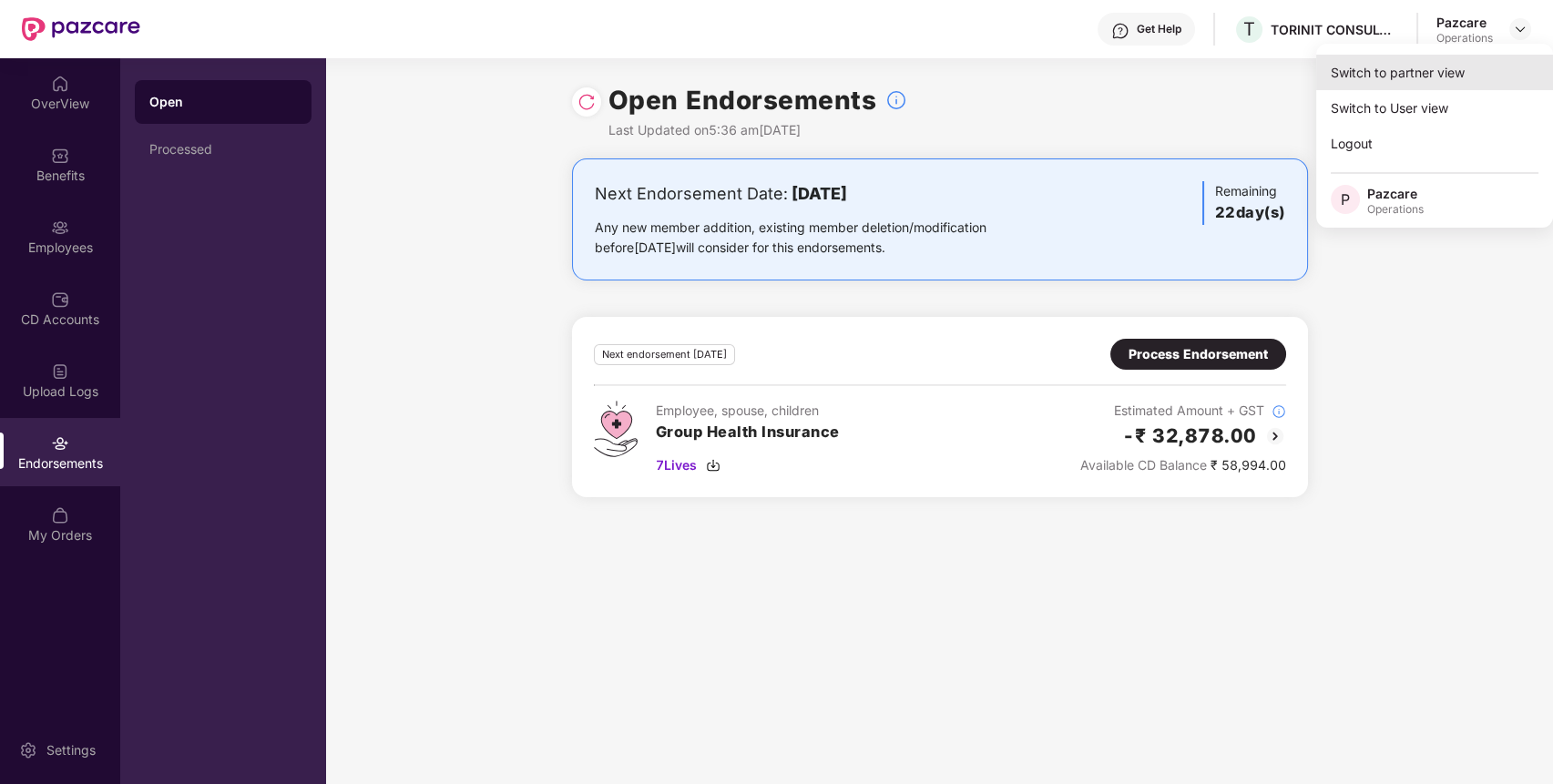
click at [1483, 65] on div "Switch to partner view" at bounding box center [1434, 72] width 236 height 35
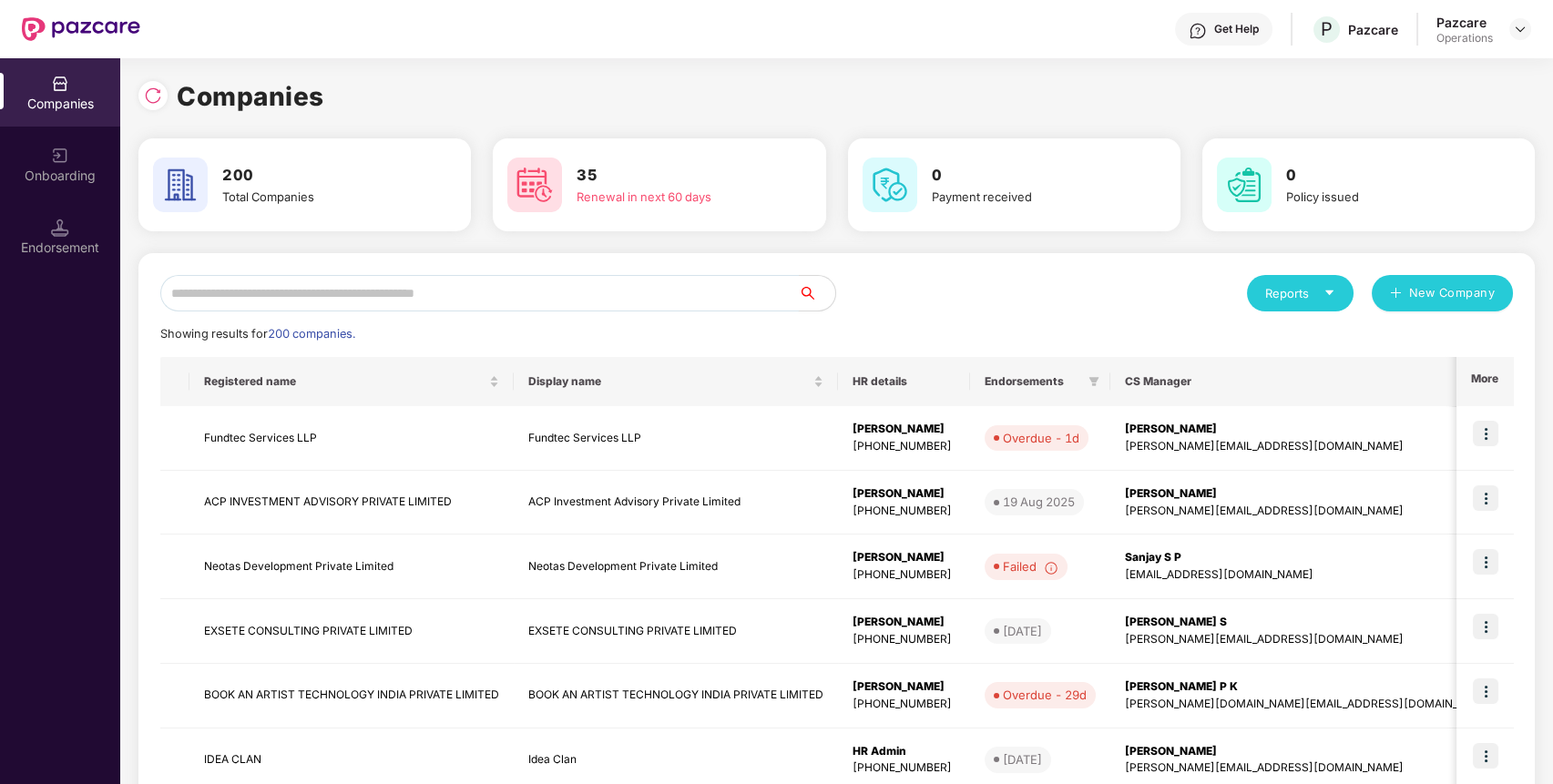
click at [584, 289] on input "text" at bounding box center [480, 293] width 639 height 36
paste input "*******"
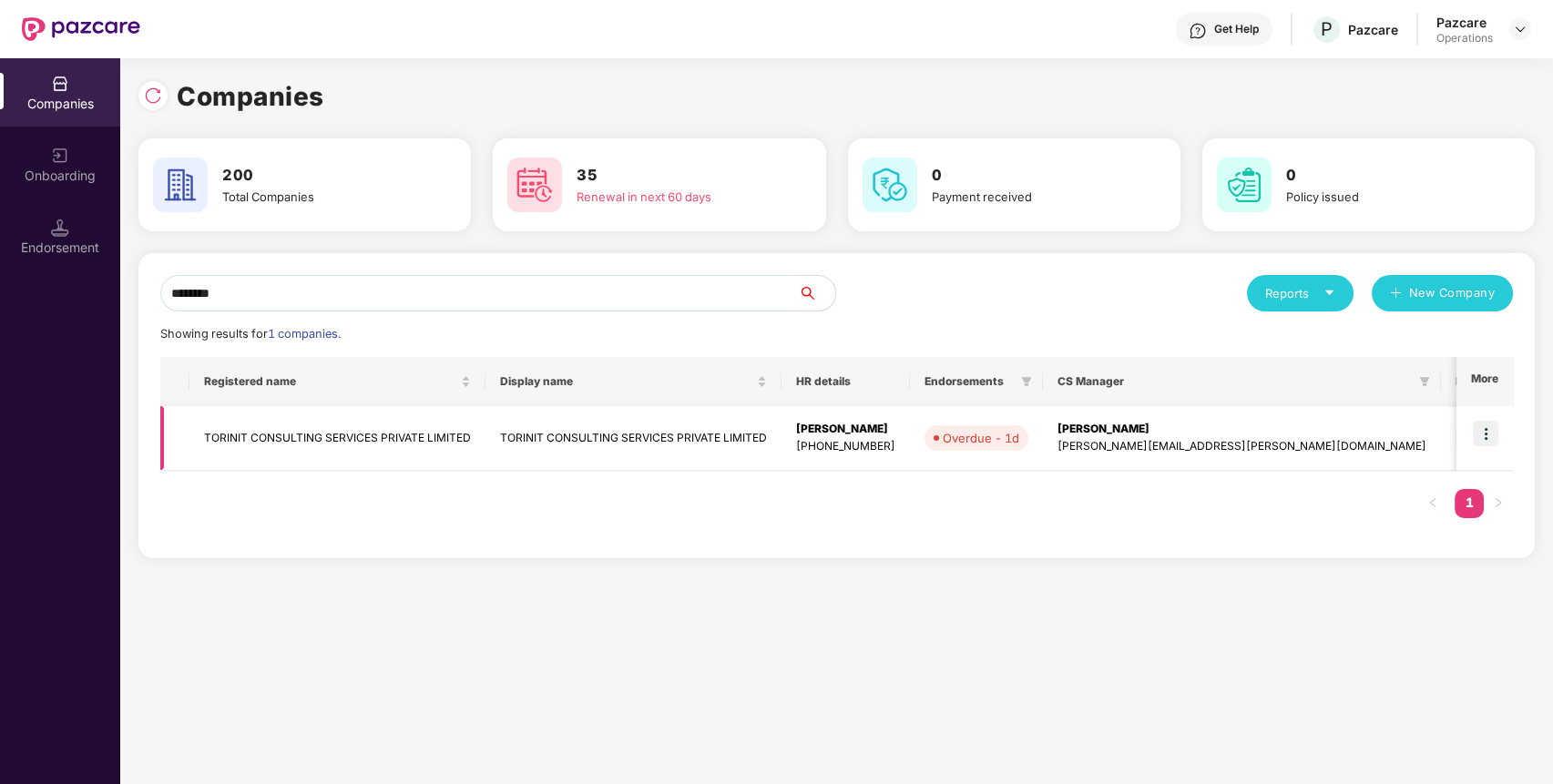
type input "*******"
click at [347, 435] on td "TORINIT CONSULTING SERVICES PRIVATE LIMITED" at bounding box center [337, 438] width 296 height 64
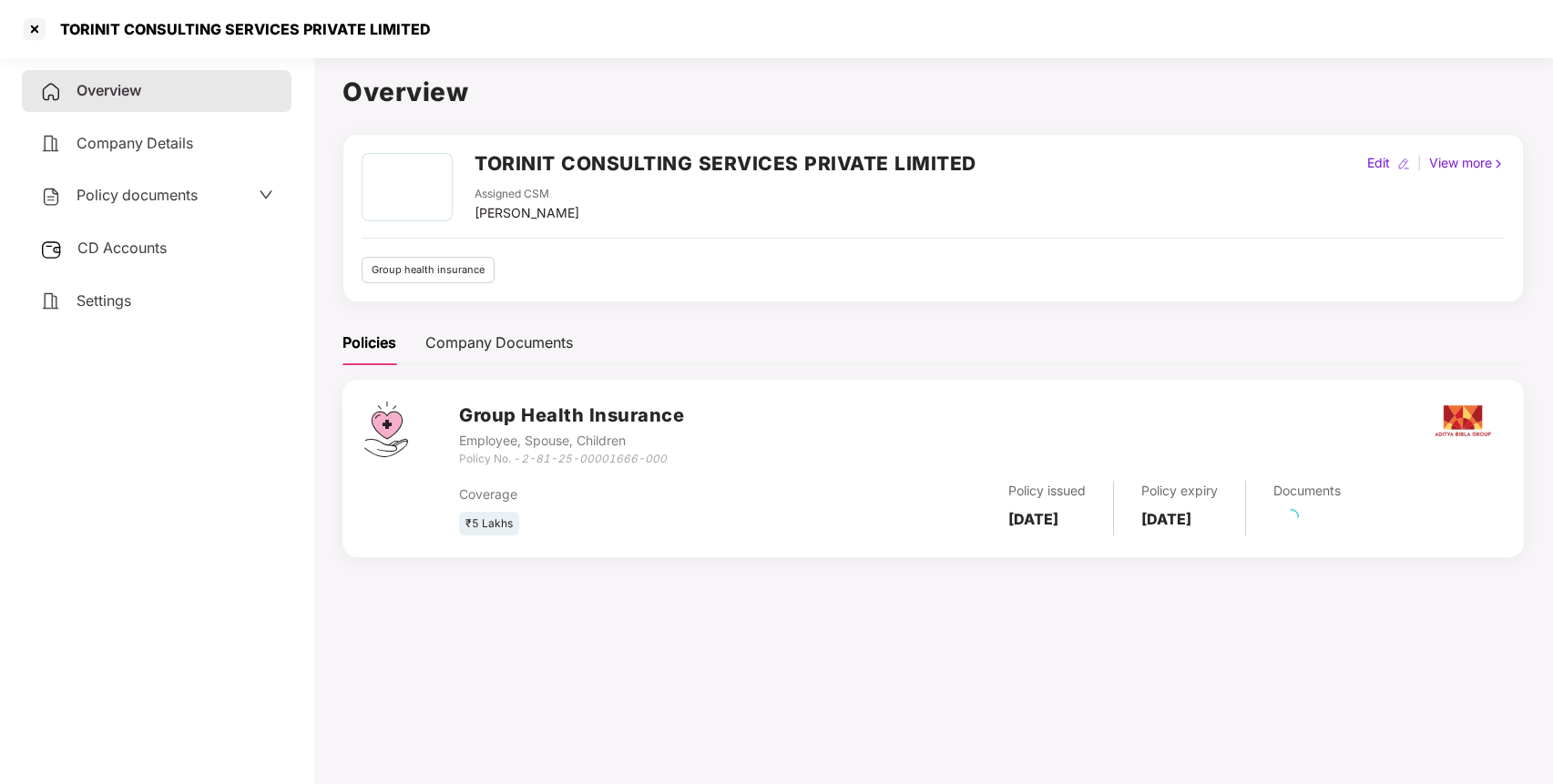
click at [146, 248] on span "CD Accounts" at bounding box center [121, 247] width 89 height 19
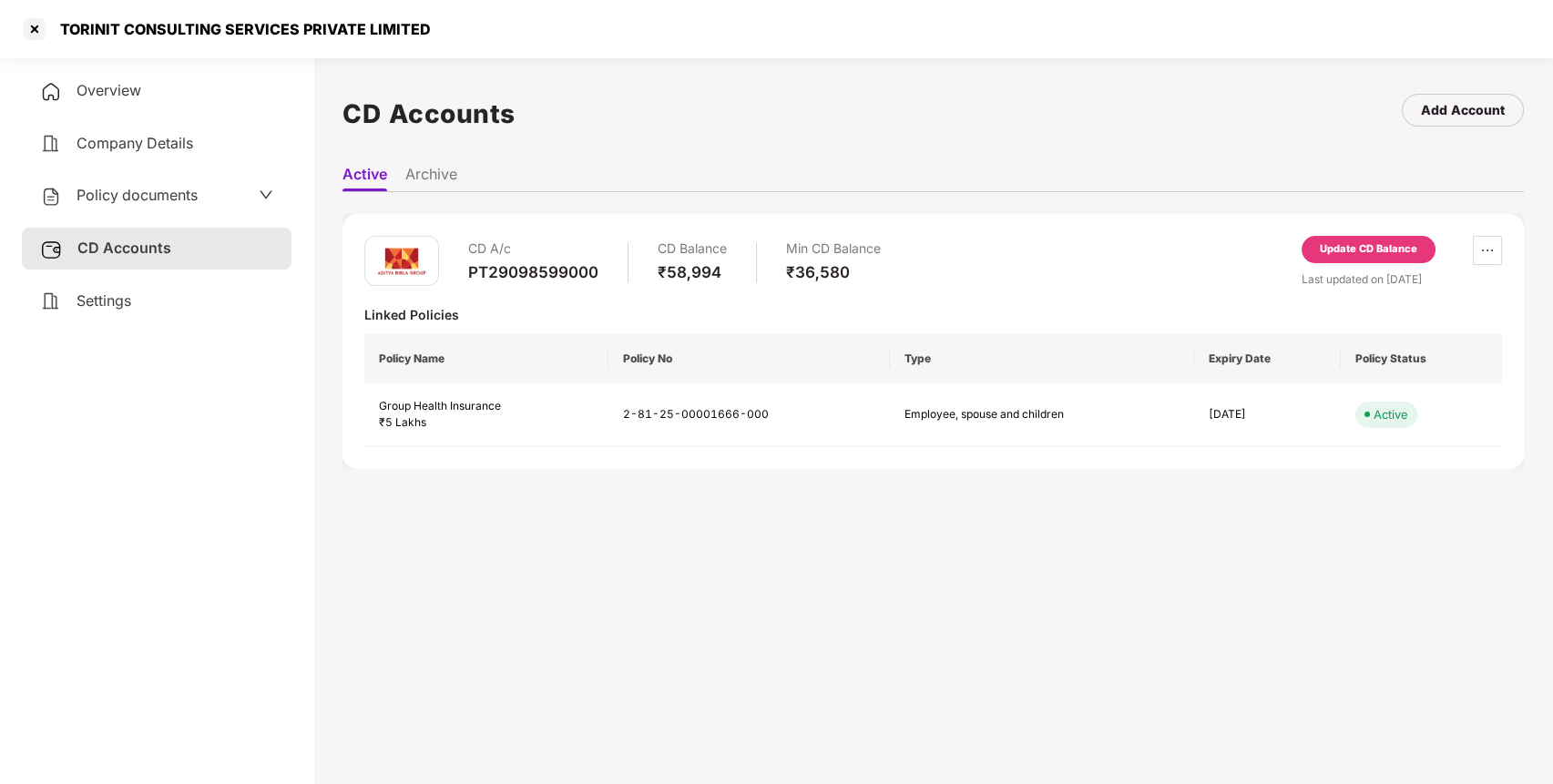
click at [1351, 249] on div "Update CD Balance" at bounding box center [1368, 249] width 98 height 17
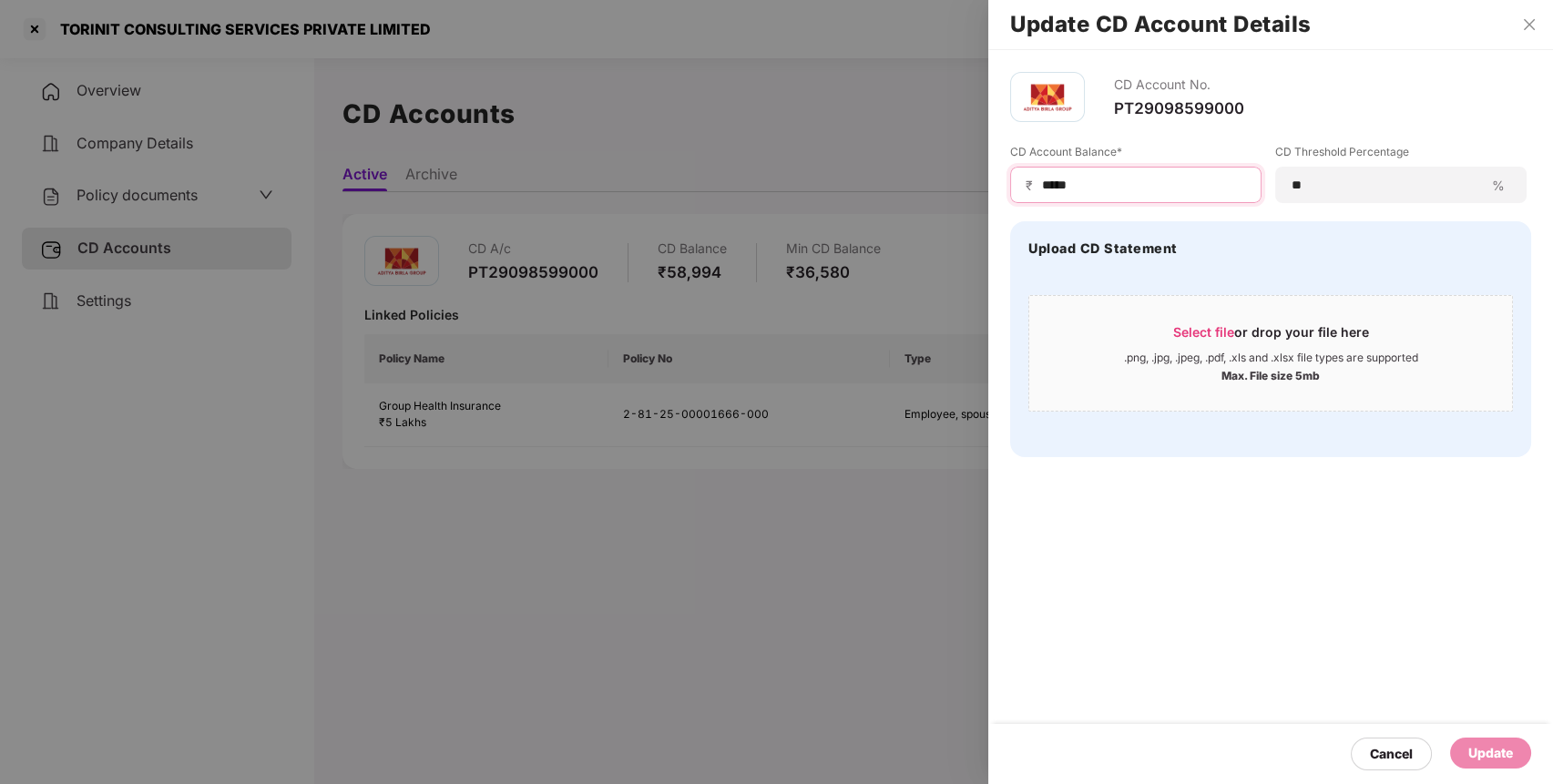
click at [1050, 192] on input "*****" at bounding box center [1143, 186] width 206 height 20
type input "*****"
click at [1472, 742] on div "Update" at bounding box center [1490, 753] width 81 height 31
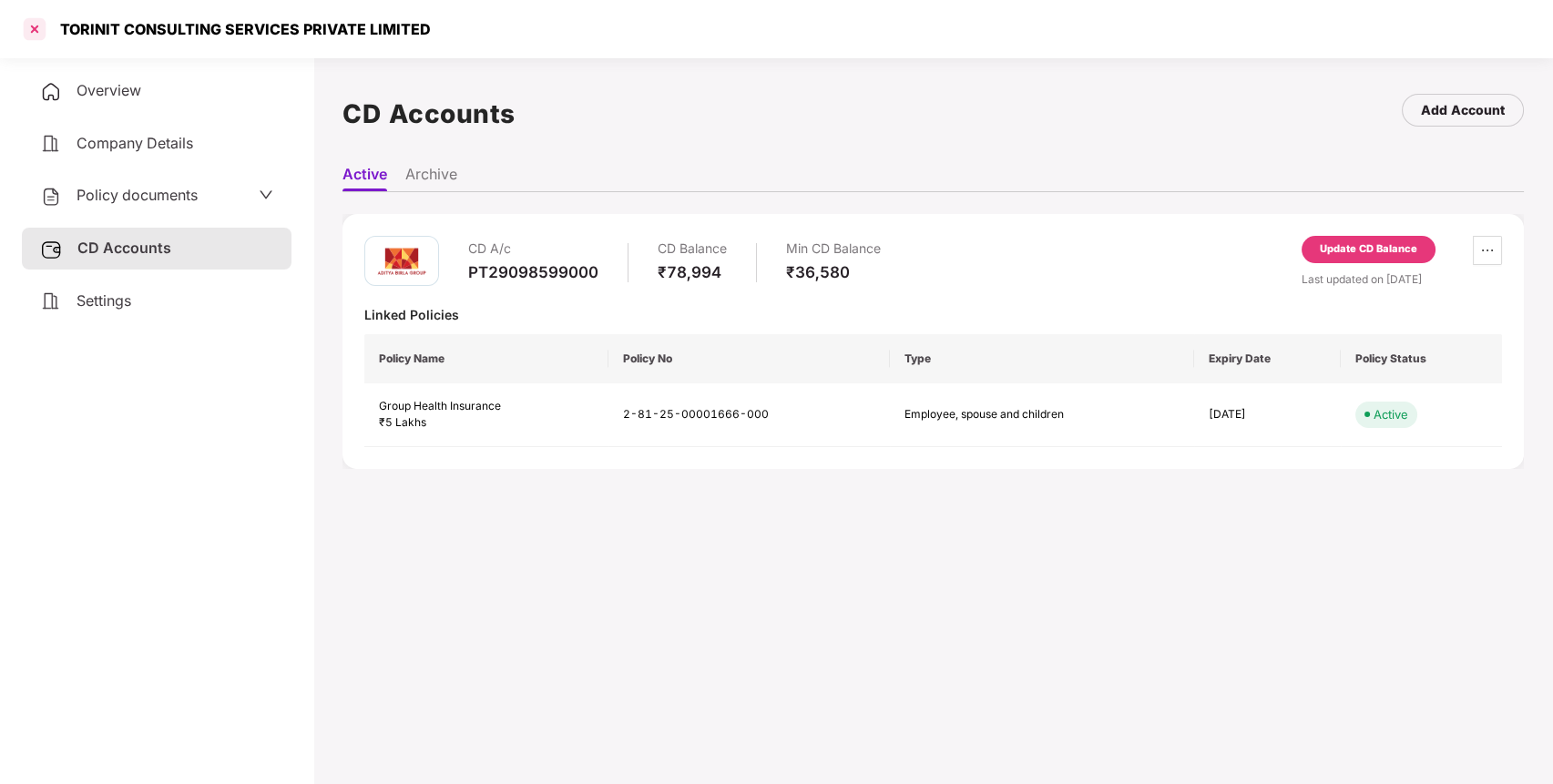
click at [36, 30] on div at bounding box center [35, 29] width 29 height 29
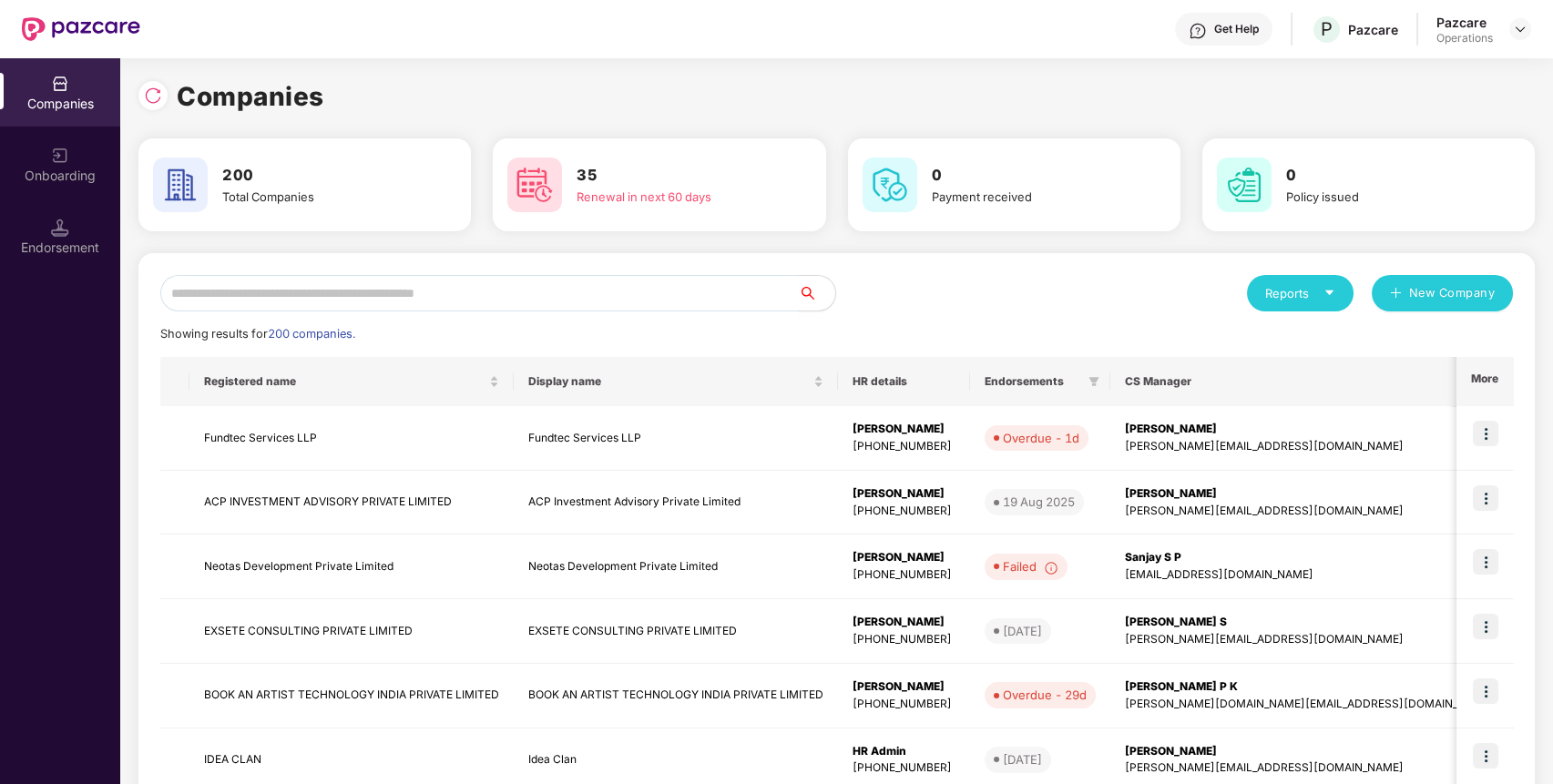
click at [416, 282] on input "text" at bounding box center [480, 293] width 639 height 36
paste input "******"
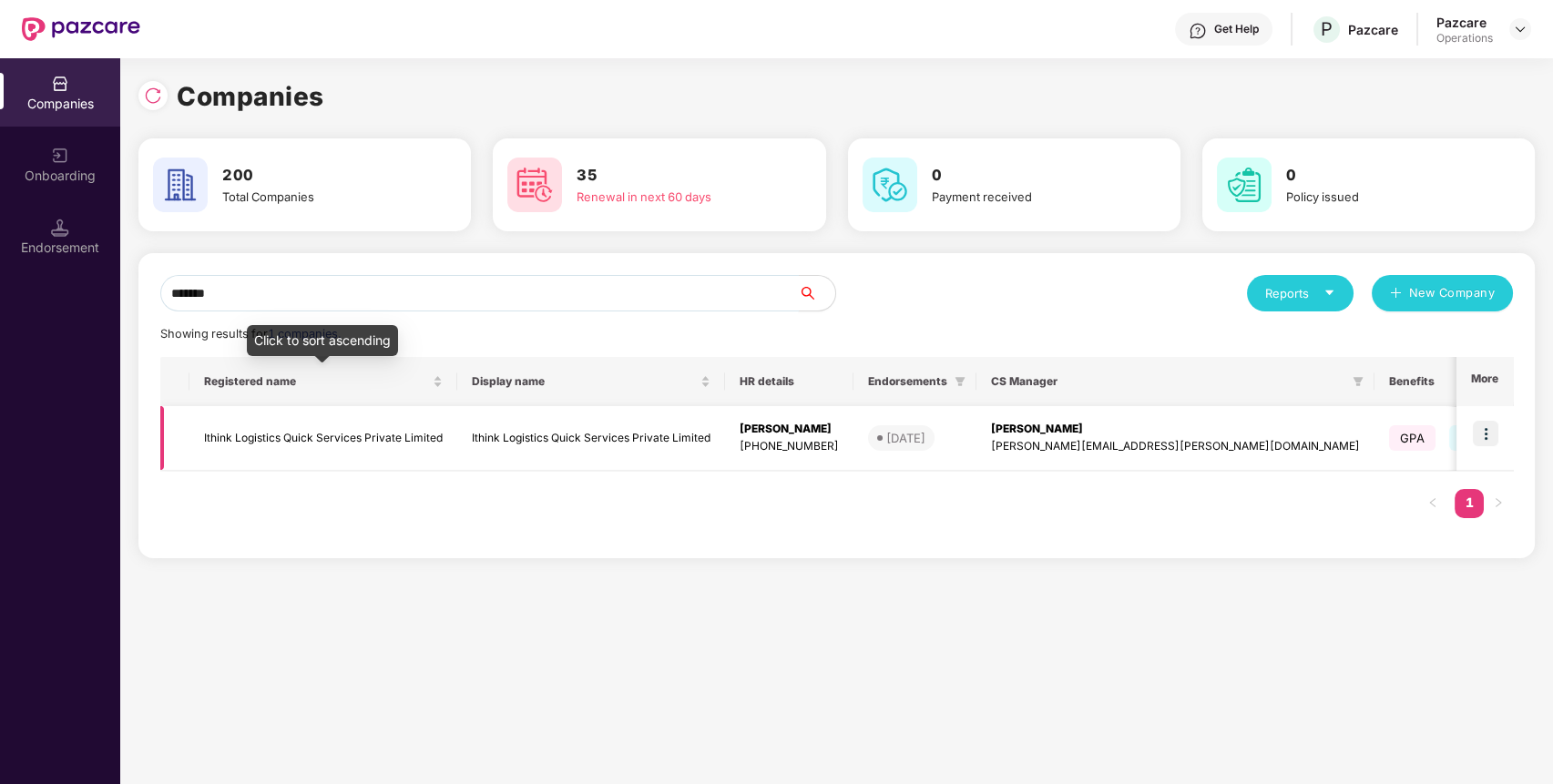
type input "******"
click at [352, 429] on td "Ithink Logistics Quick Services Private Limited" at bounding box center [323, 438] width 268 height 64
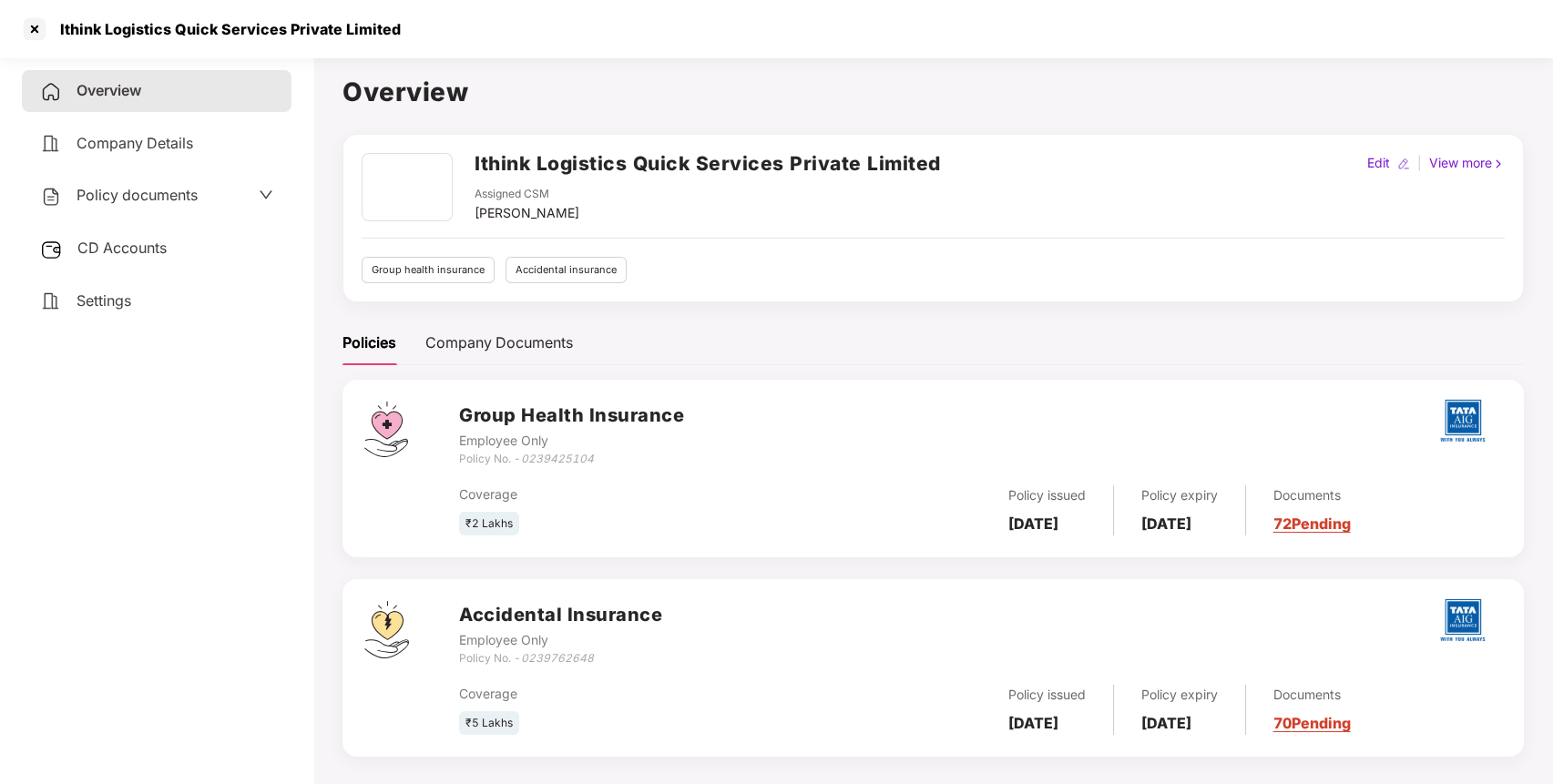
click at [235, 175] on div "Policy documents" at bounding box center [156, 195] width 270 height 42
click at [222, 196] on div "Policy documents" at bounding box center [156, 195] width 233 height 23
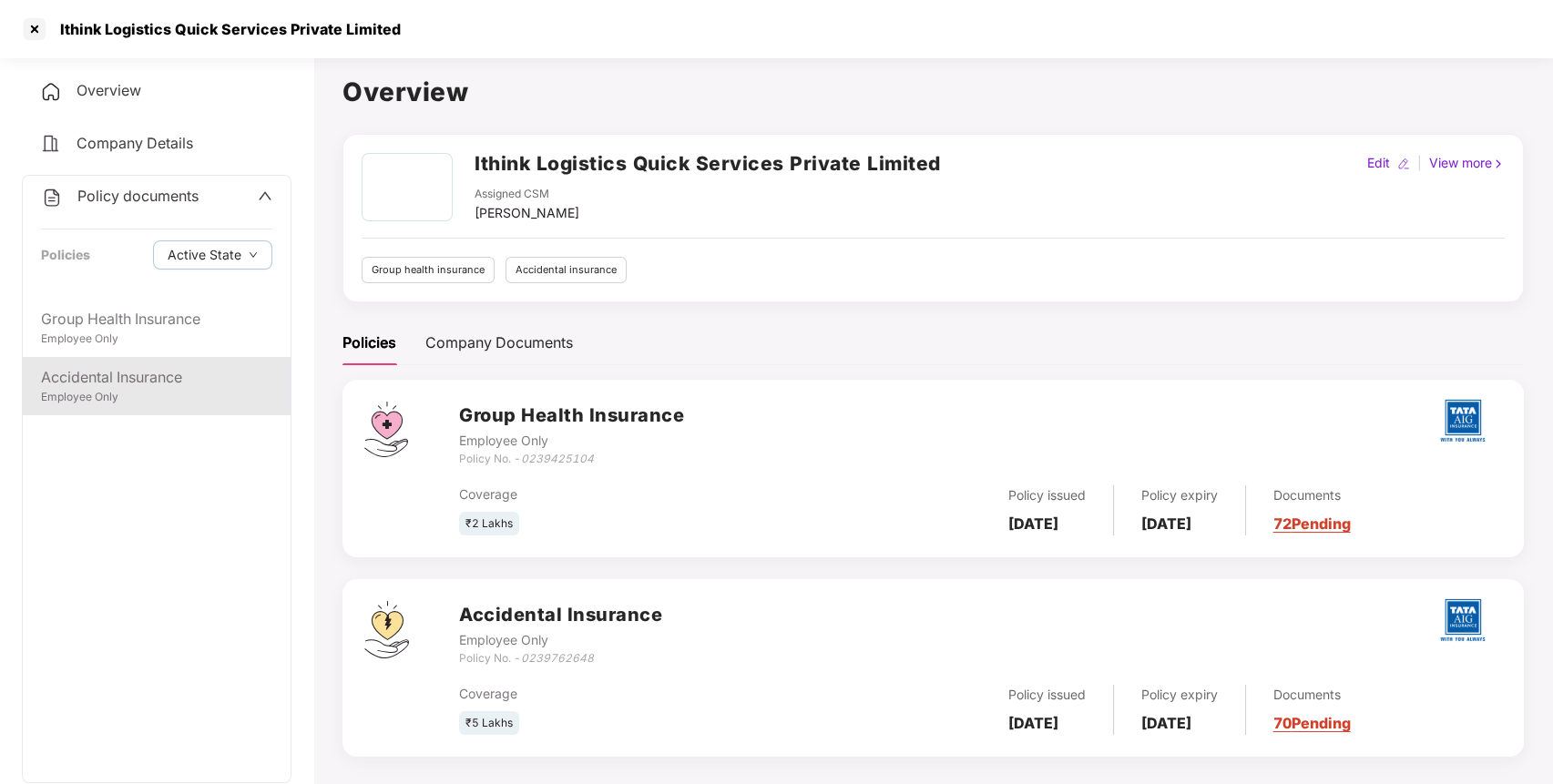
click at [189, 391] on div "Employee Only" at bounding box center [156, 397] width 231 height 18
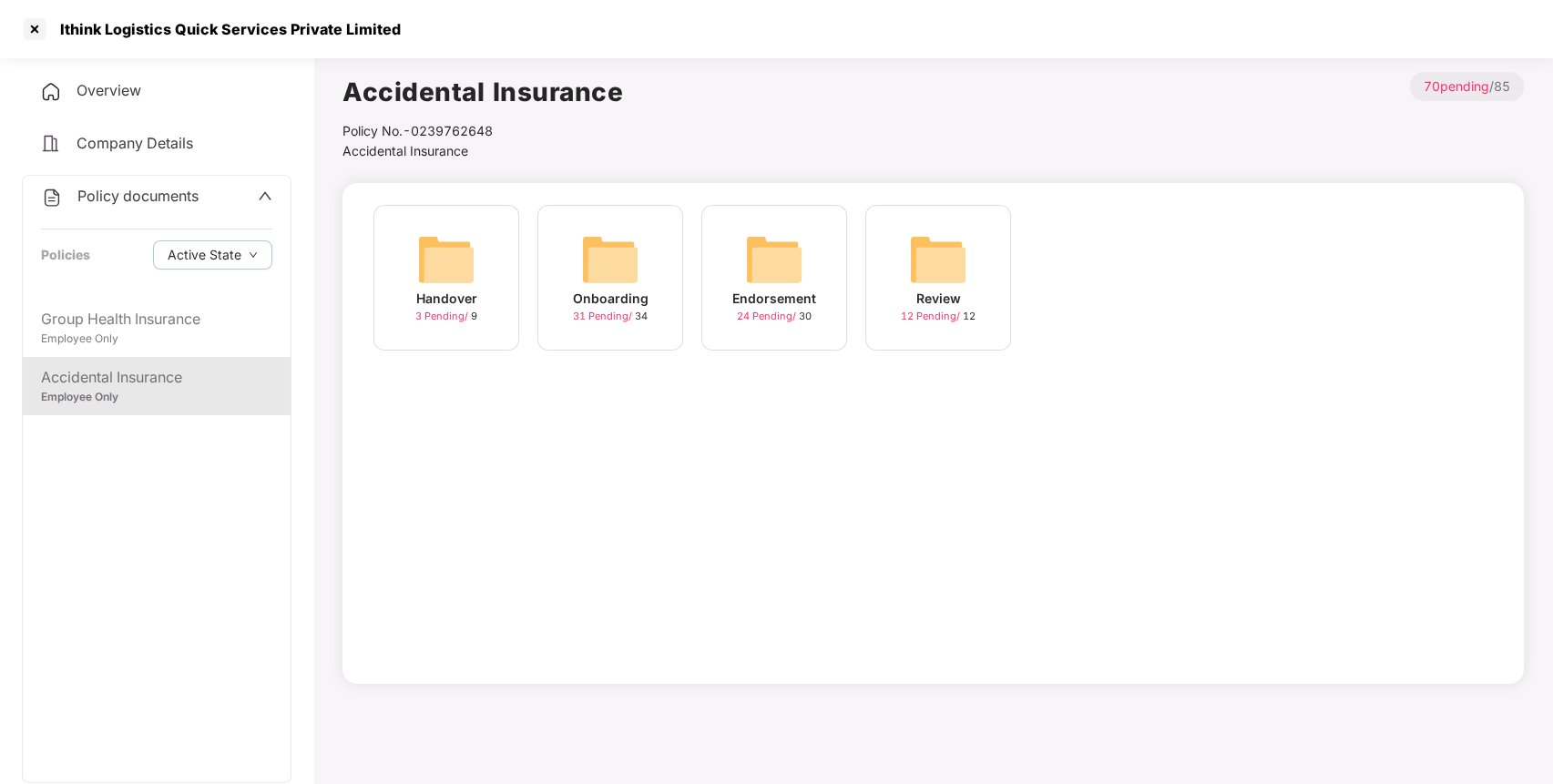
click at [802, 255] on img at bounding box center [775, 260] width 59 height 59
click at [918, 252] on img at bounding box center [938, 260] width 59 height 59
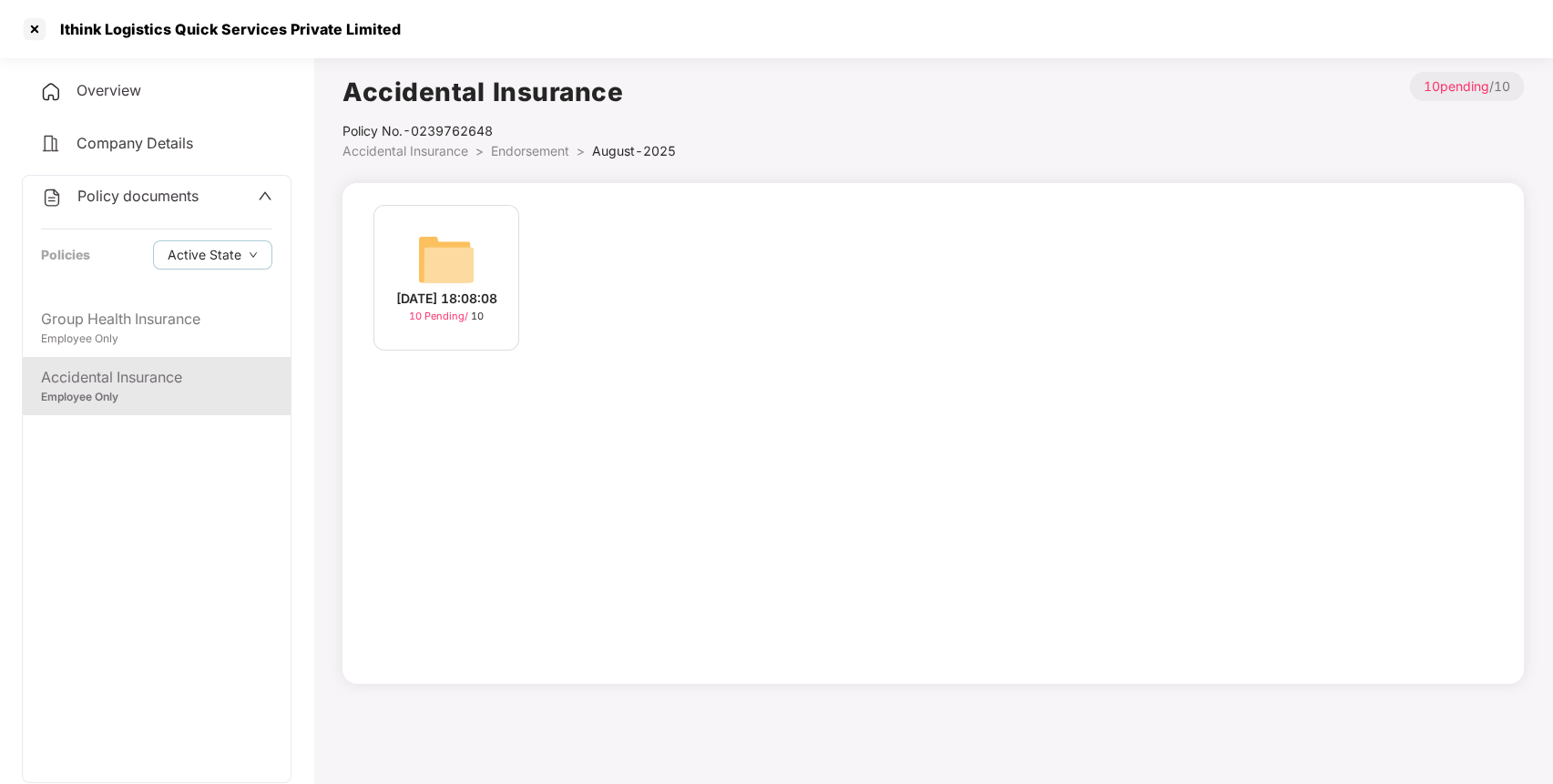
click at [389, 255] on div "[DATE] 18:08:08 10 Pending / 10" at bounding box center [445, 277] width 146 height 145
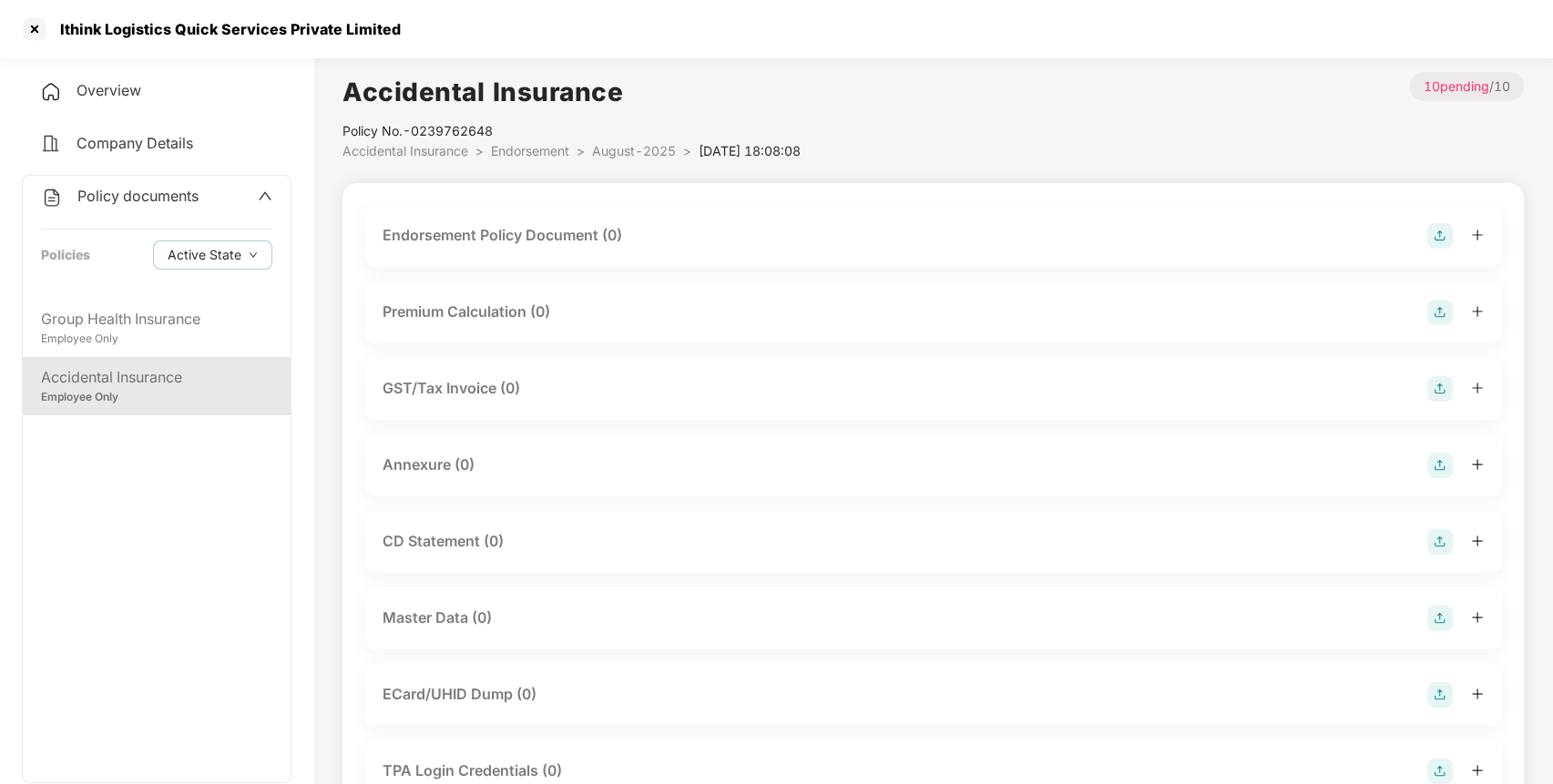
click at [1436, 240] on img at bounding box center [1440, 235] width 25 height 25
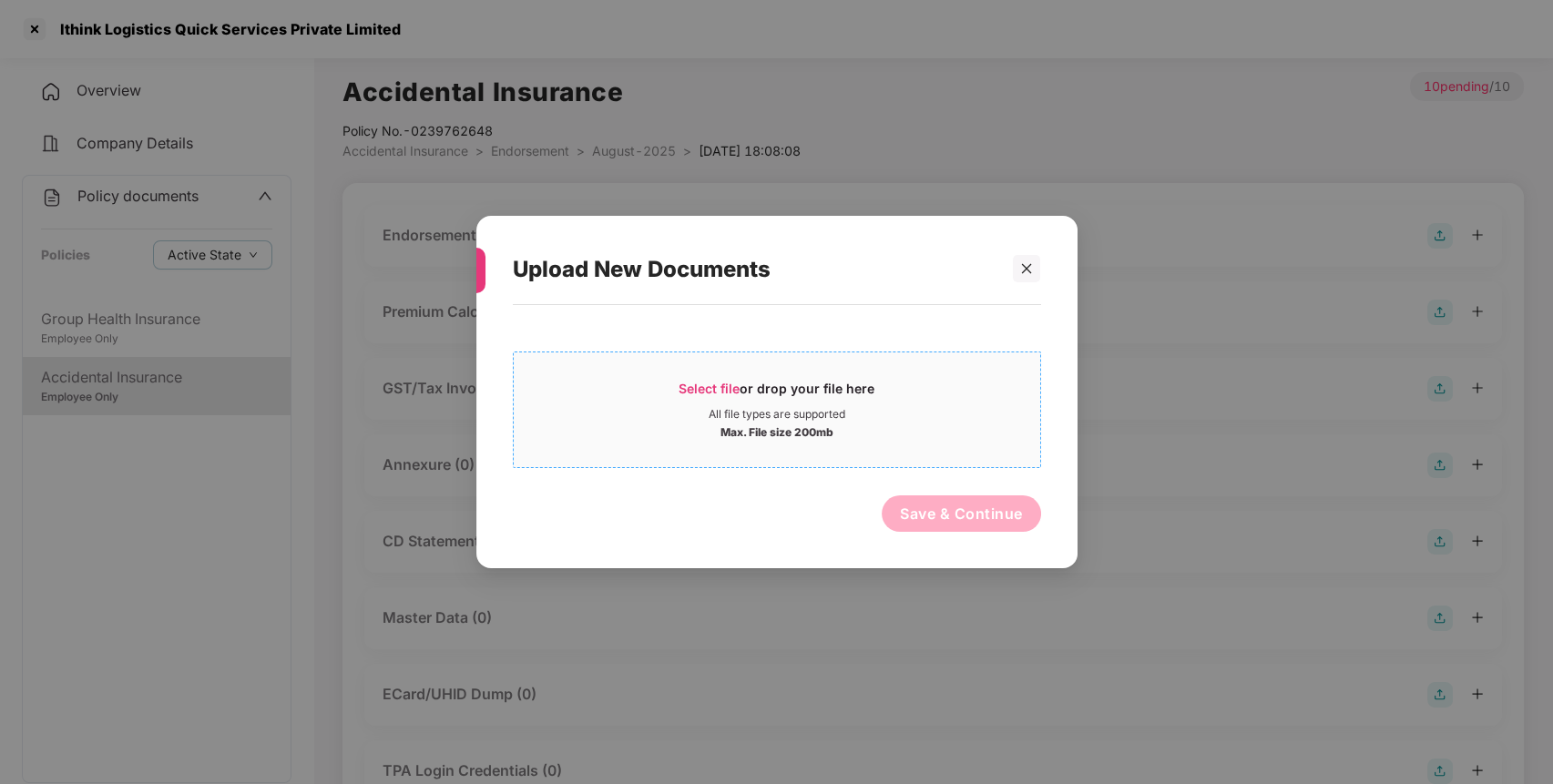
click at [761, 372] on span "Select file or drop your file here All file types are supported Max. File size …" at bounding box center [776, 409] width 526 height 87
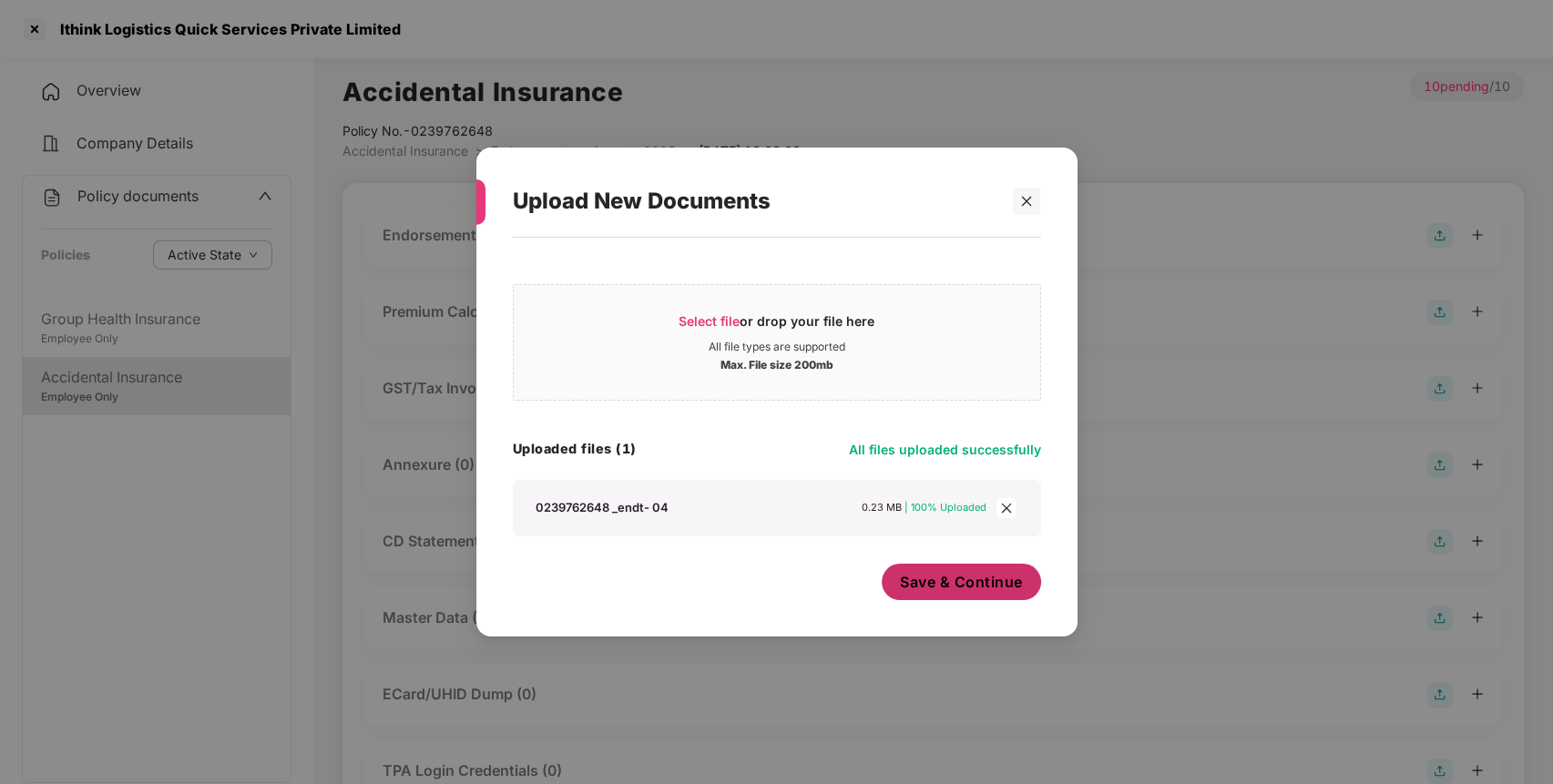
click at [976, 573] on span "Save & Continue" at bounding box center [961, 581] width 123 height 21
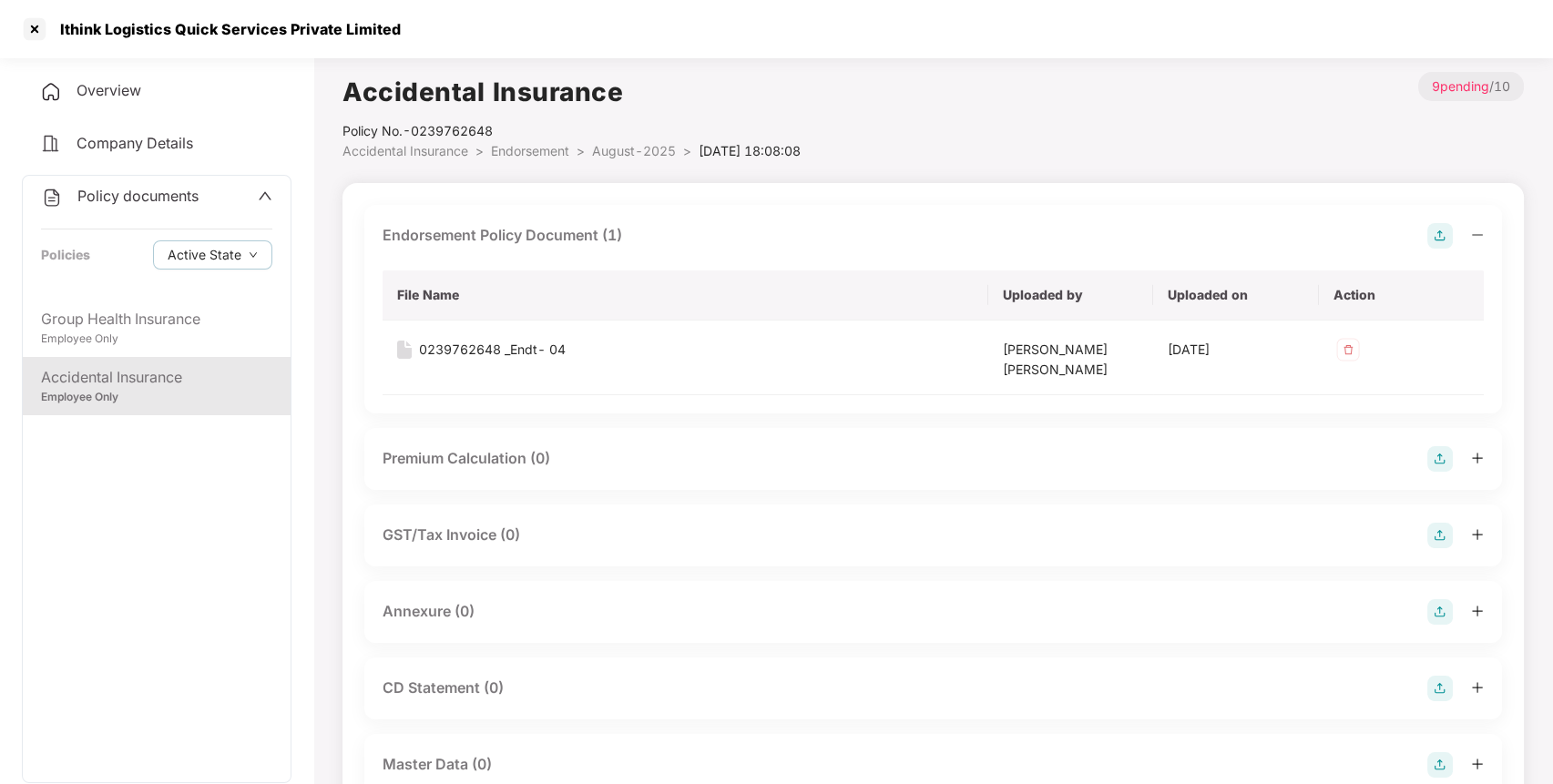
click at [1436, 619] on img at bounding box center [1440, 611] width 25 height 25
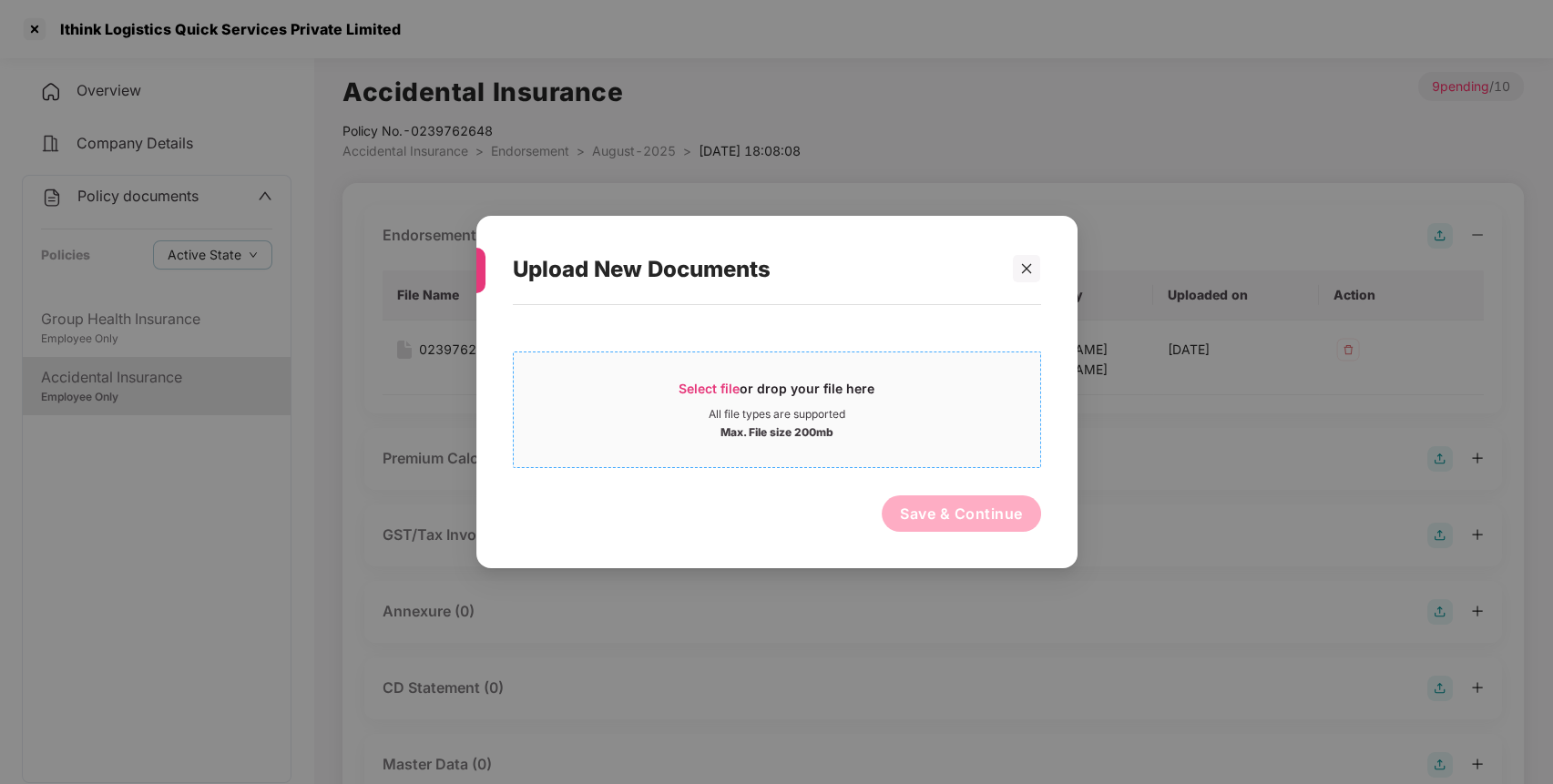
click at [903, 442] on span "Select file or drop your file here All file types are supported Max. File size …" at bounding box center [776, 409] width 526 height 87
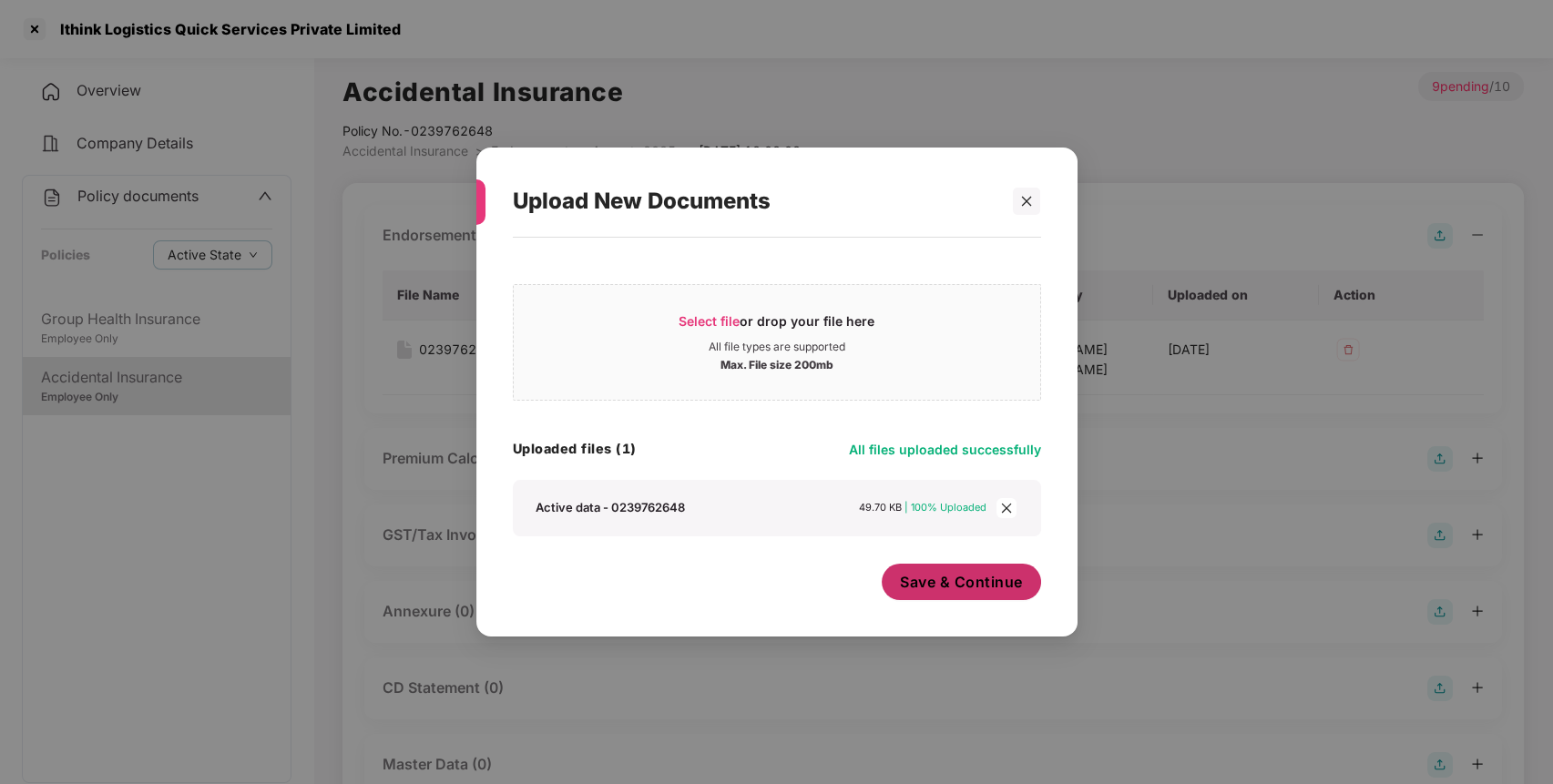
click at [931, 583] on span "Save & Continue" at bounding box center [961, 581] width 123 height 21
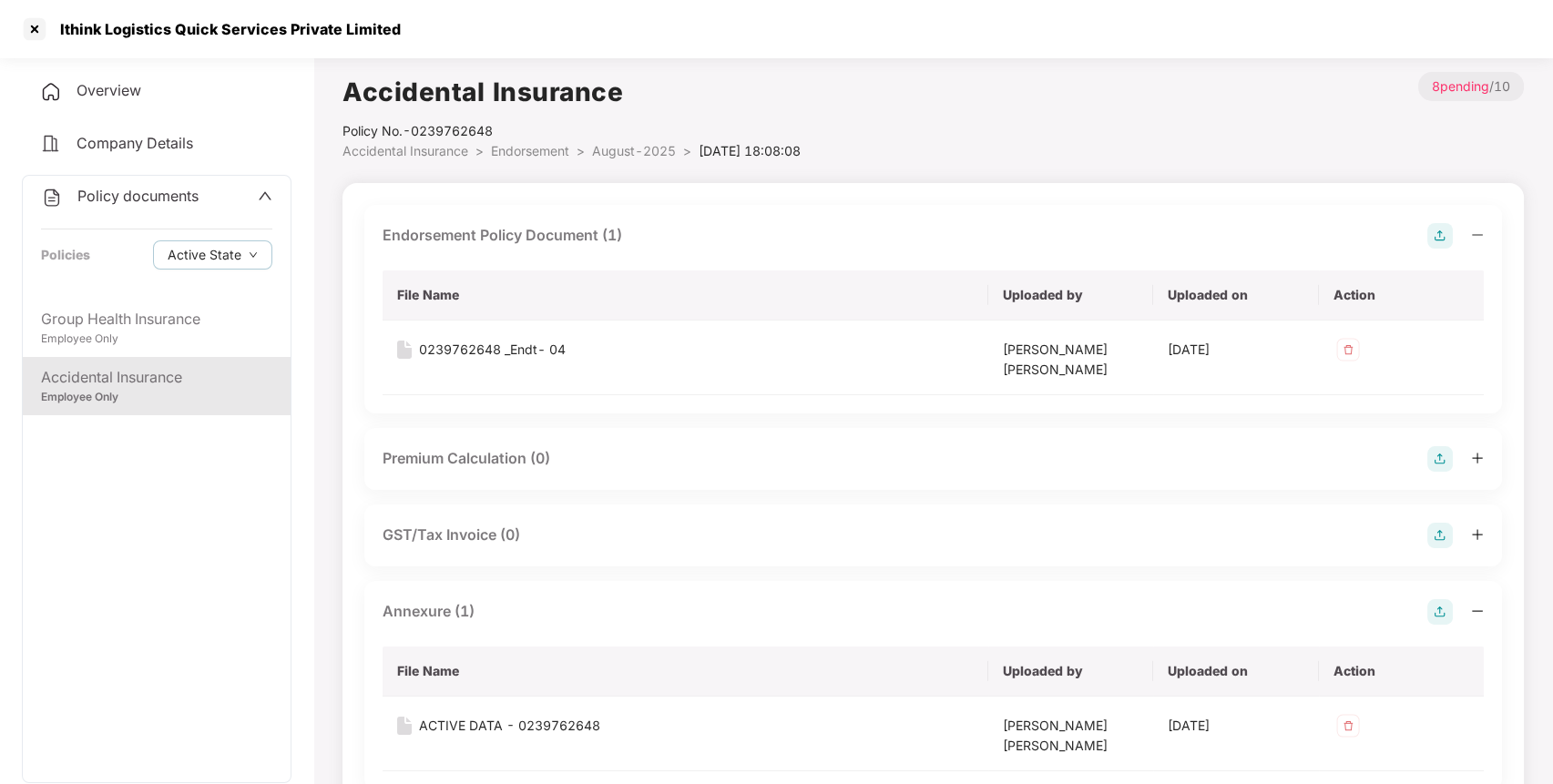
scroll to position [521, 0]
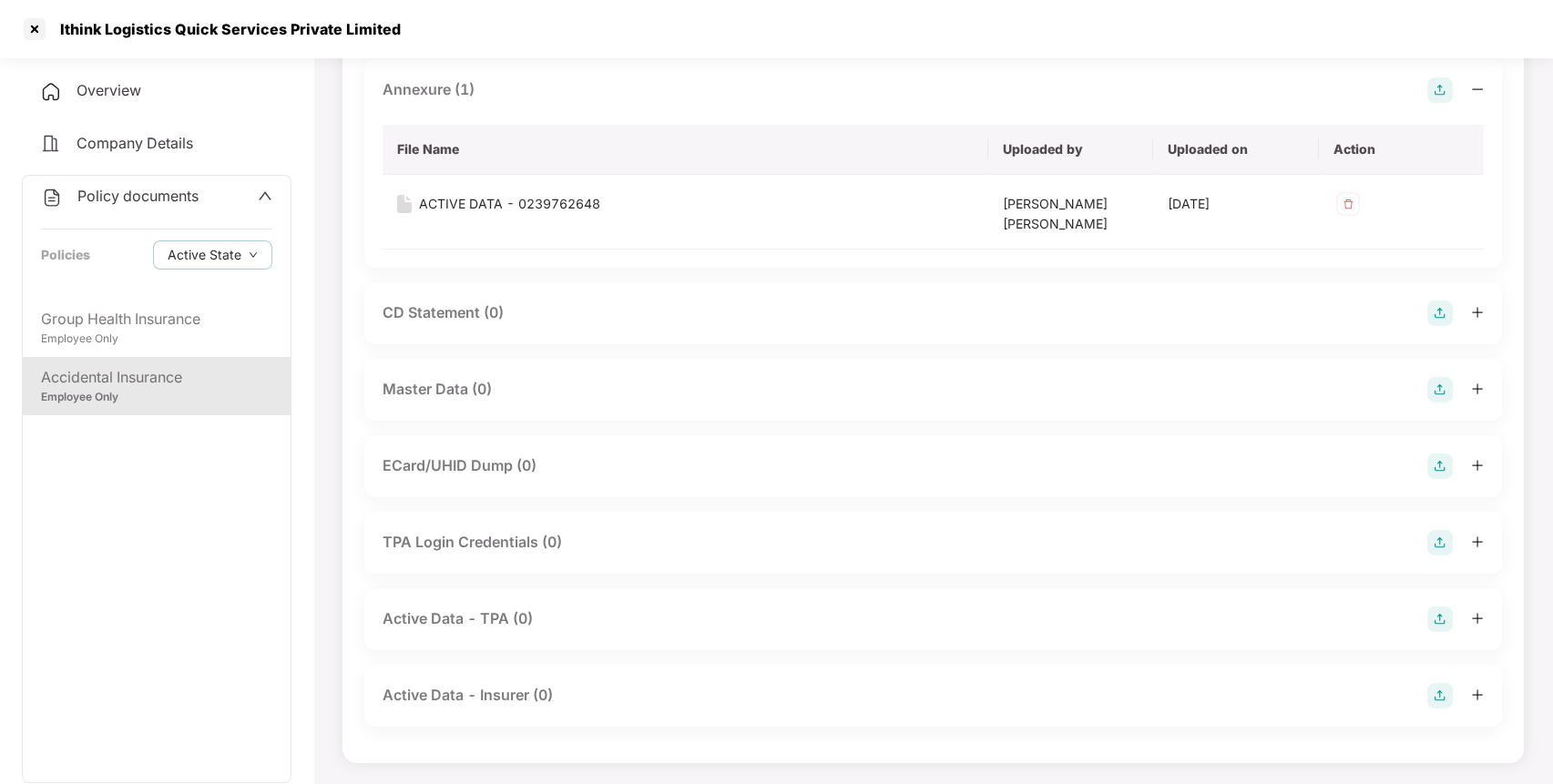
click at [1444, 389] on img at bounding box center [1440, 390] width 25 height 25
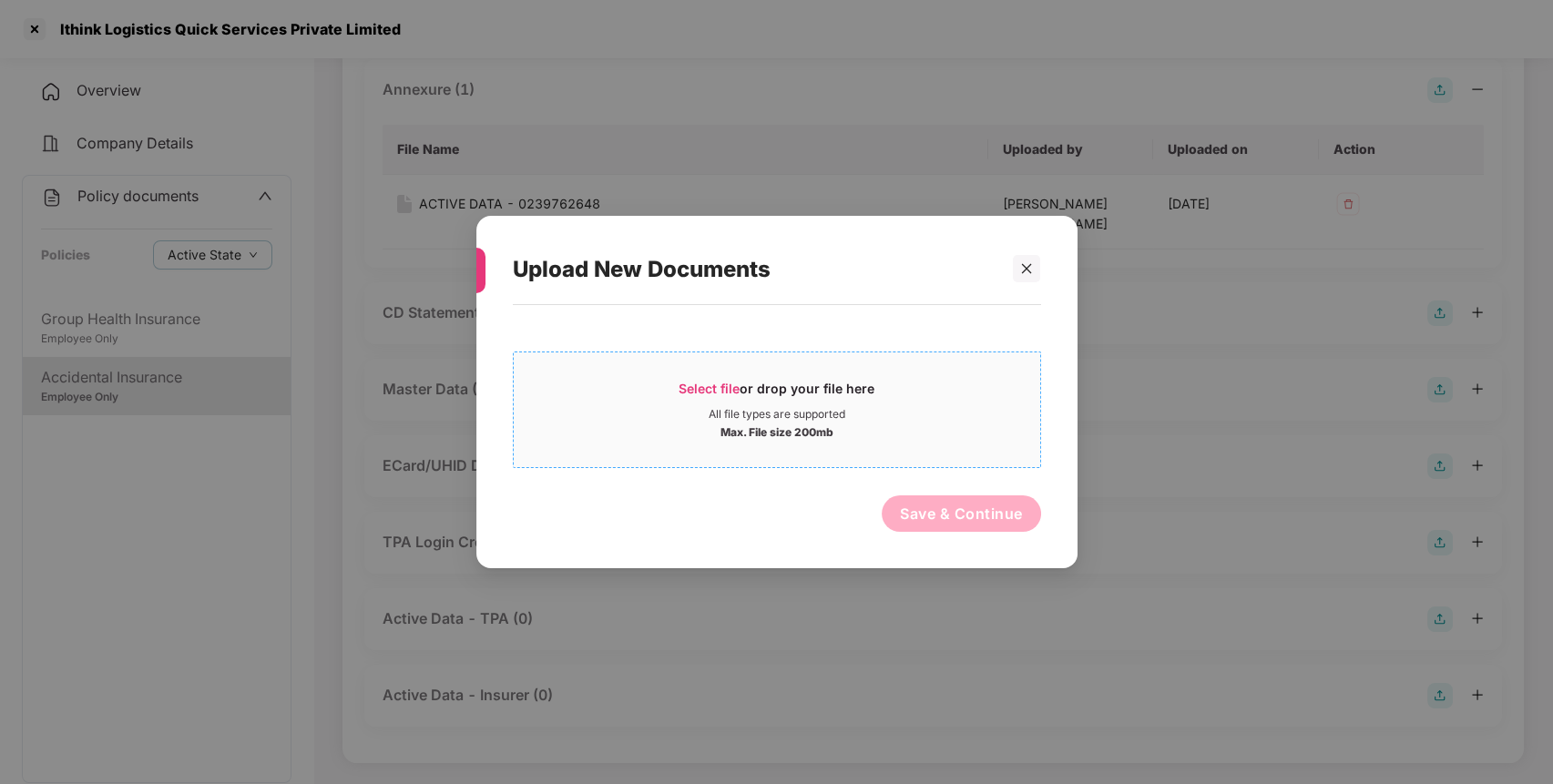
click at [863, 378] on span "Select file or drop your file here All file types are supported Max. File size …" at bounding box center [776, 409] width 526 height 87
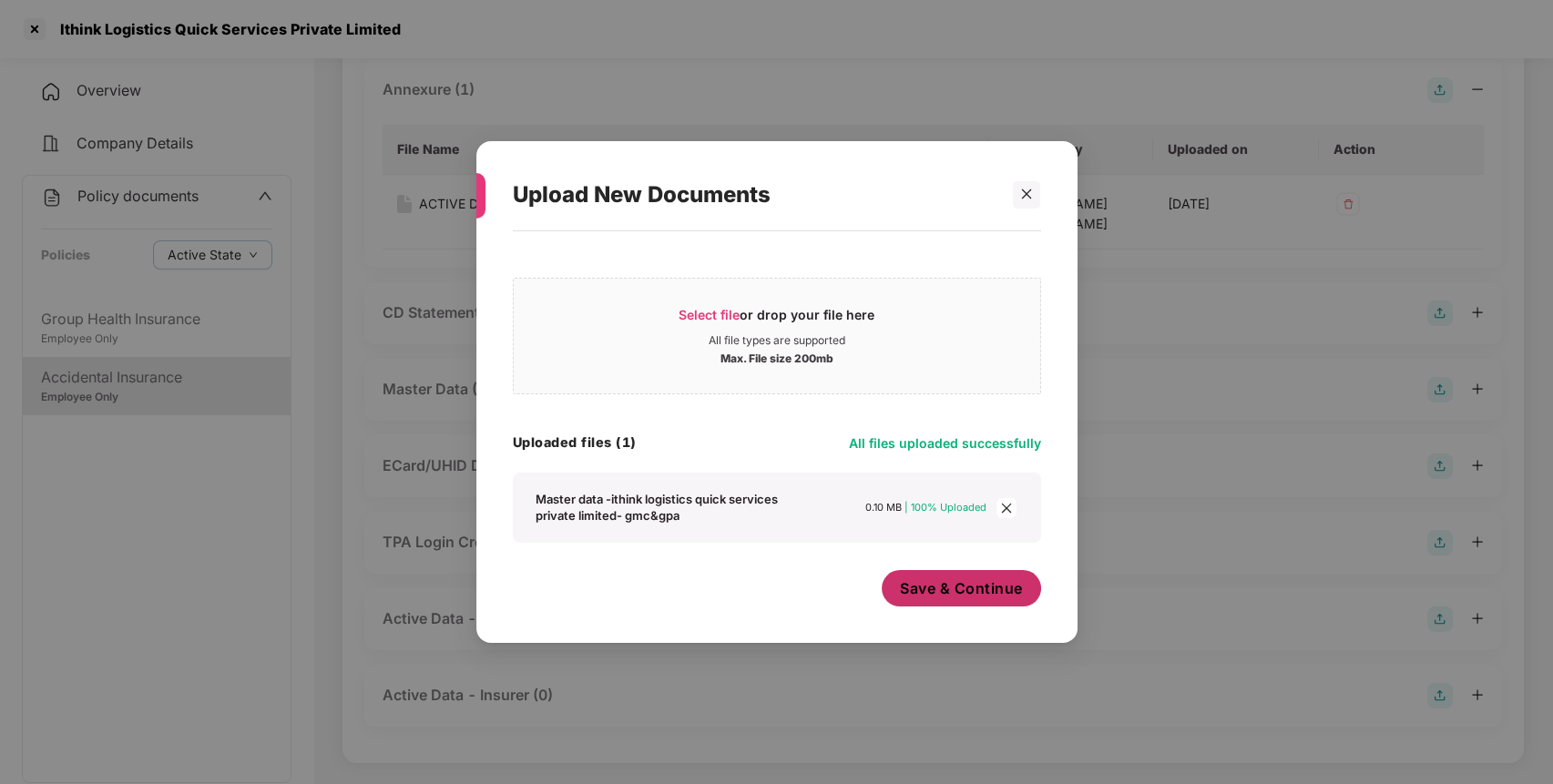
click at [992, 585] on span "Save & Continue" at bounding box center [961, 588] width 123 height 21
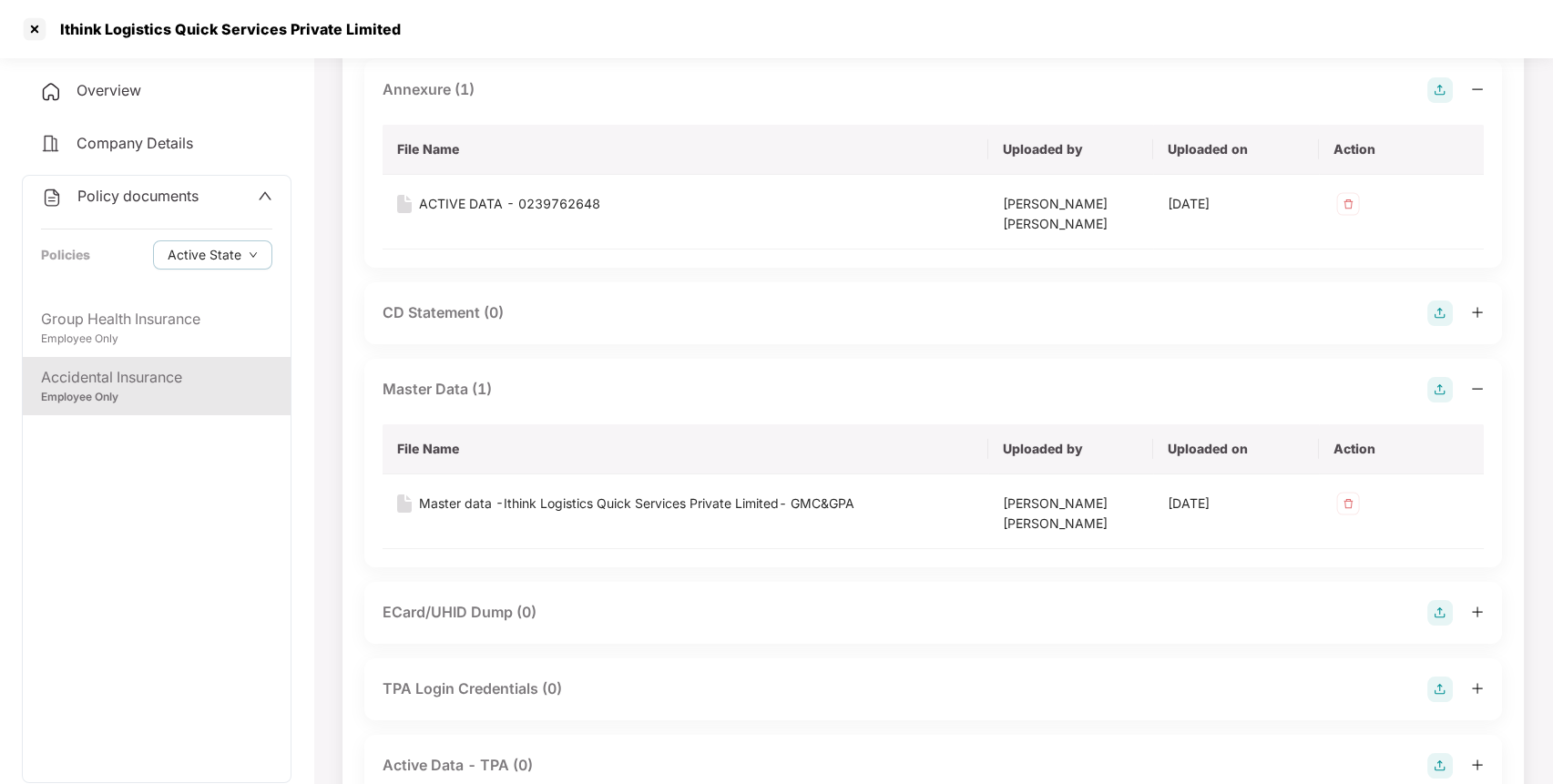
click at [168, 203] on div "Policy documents" at bounding box center [119, 196] width 157 height 23
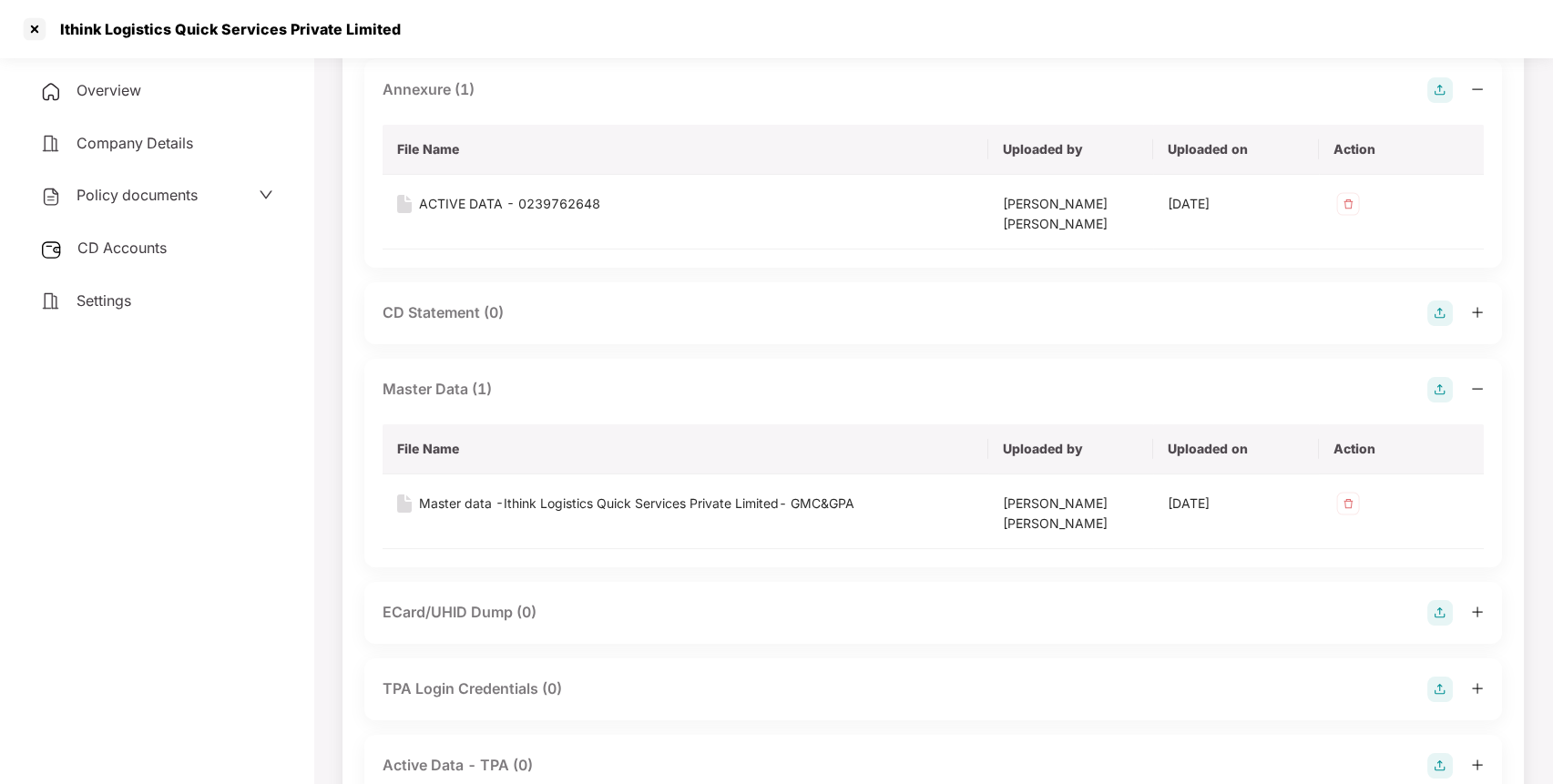
click at [137, 240] on div "CD Accounts" at bounding box center [156, 248] width 270 height 42
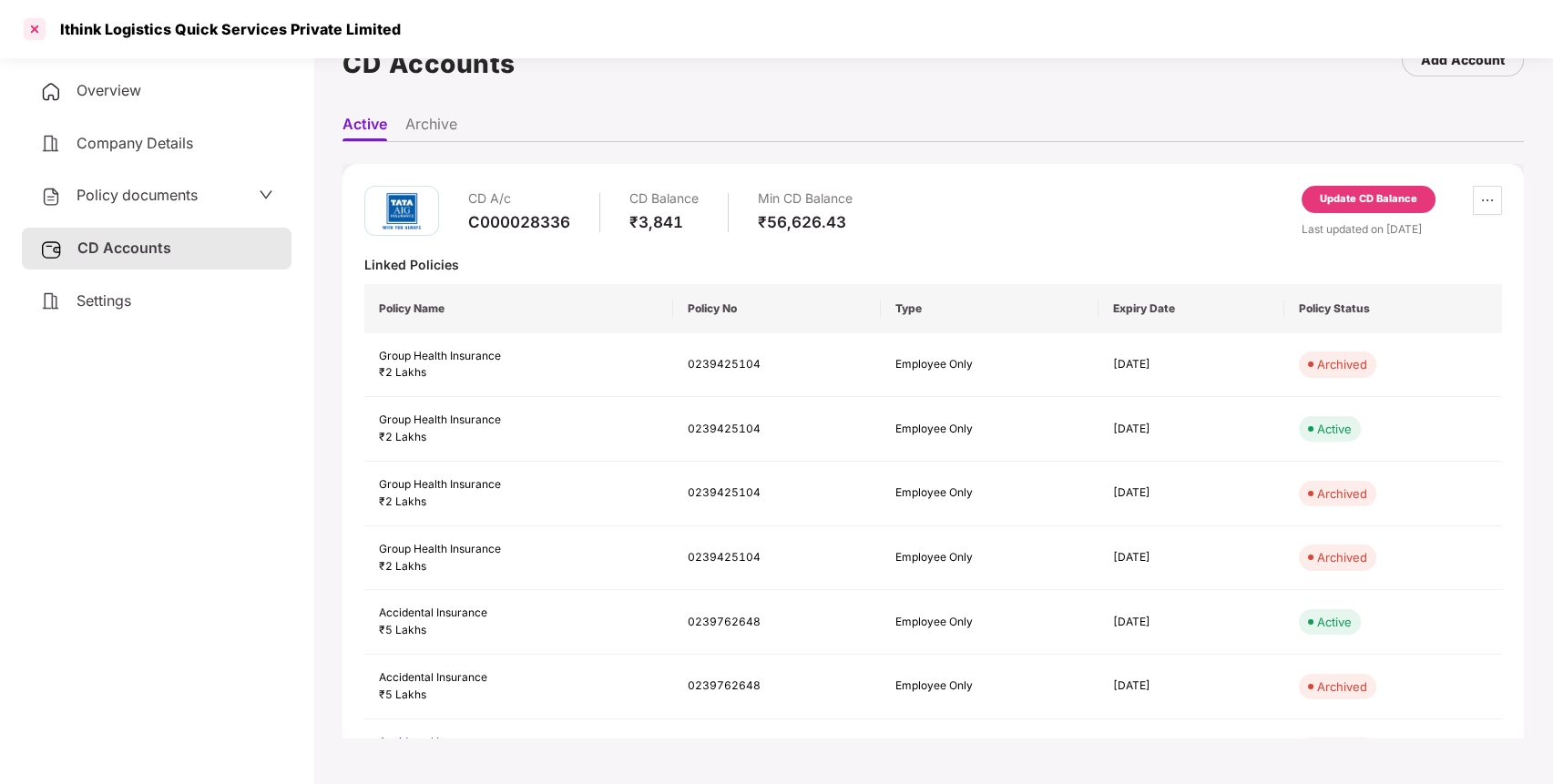
click at [36, 29] on div at bounding box center [35, 29] width 29 height 29
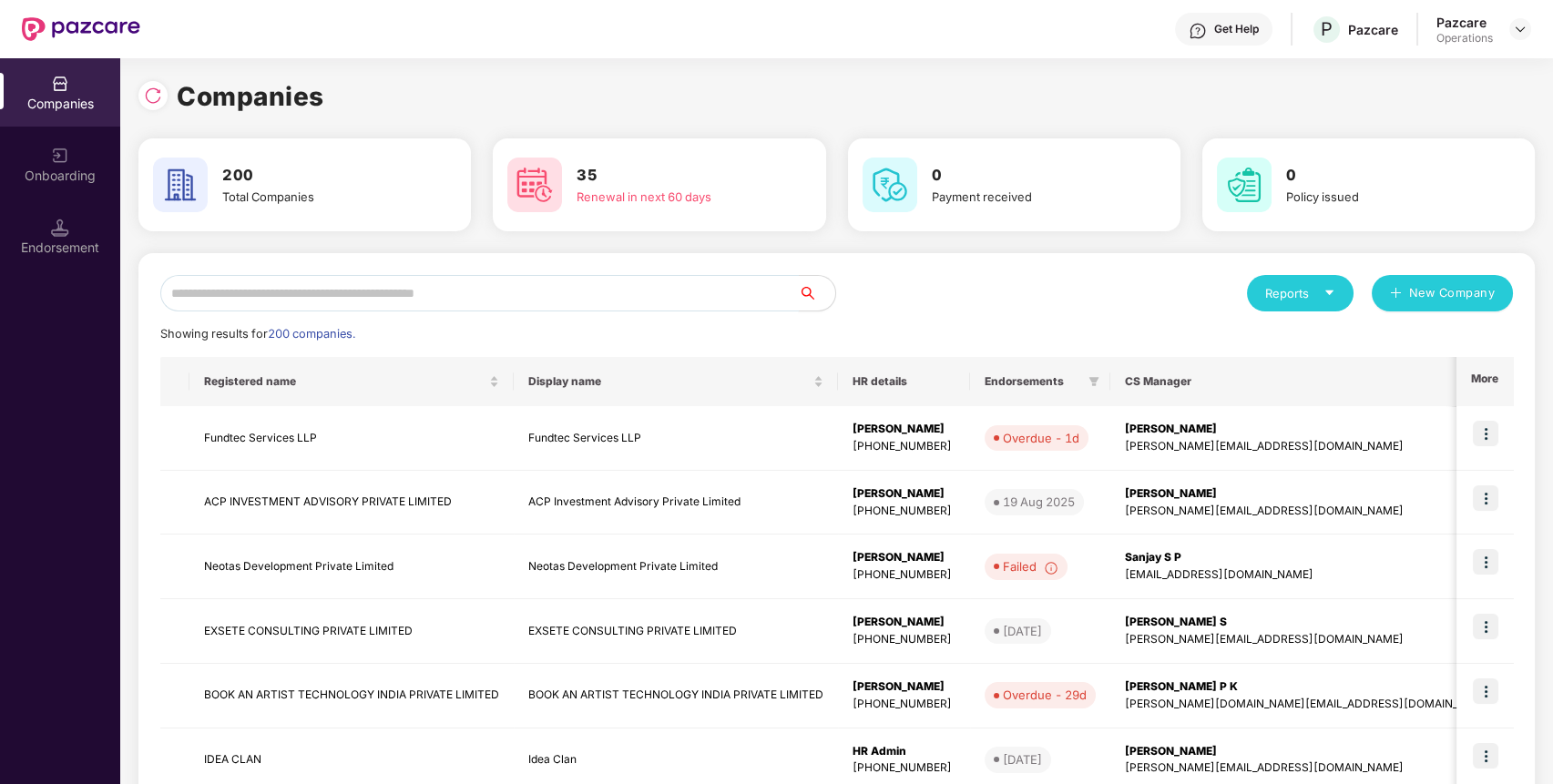
click at [335, 296] on input "text" at bounding box center [480, 293] width 639 height 36
paste input "**********"
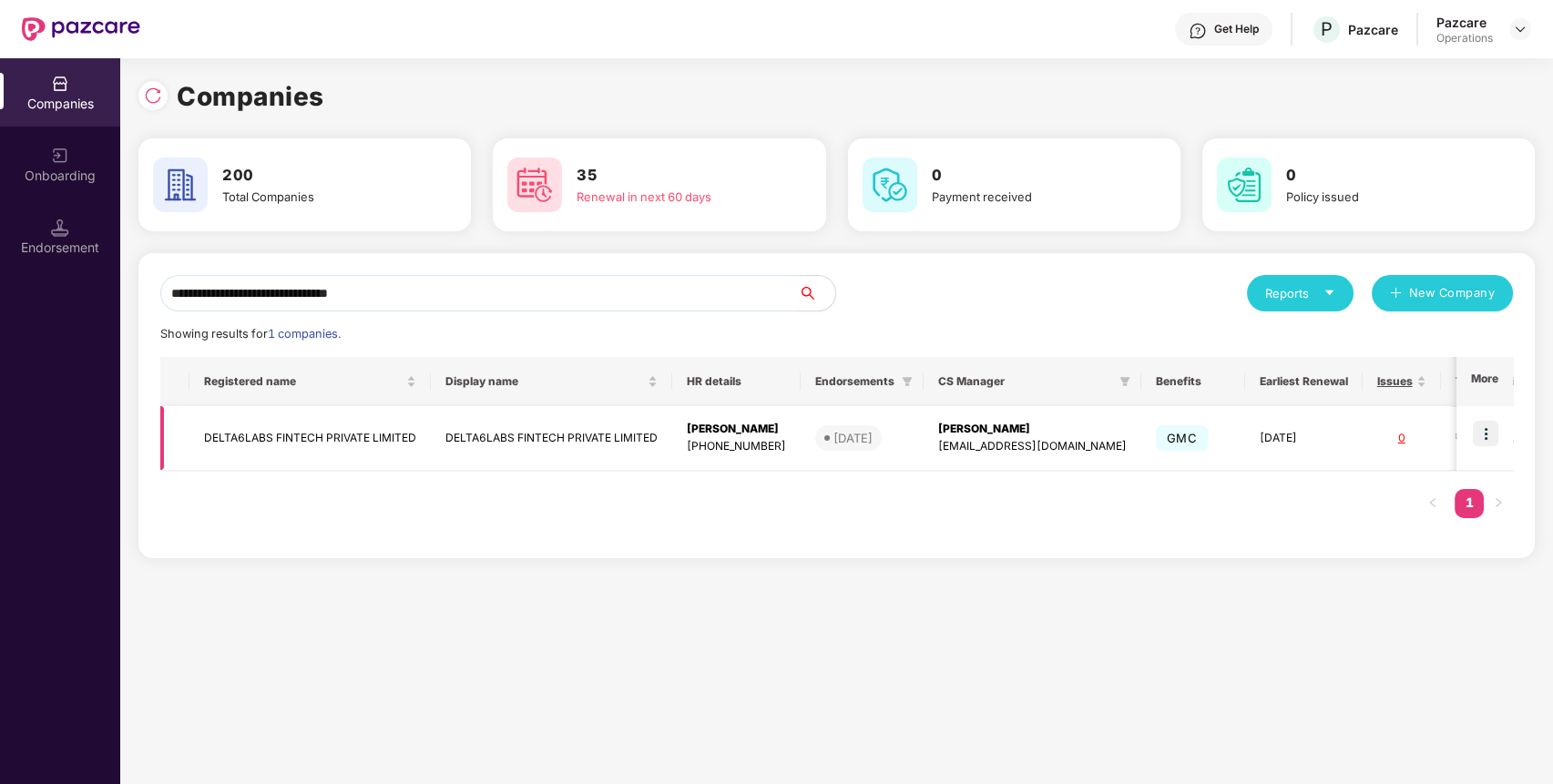
type input "**********"
click at [1498, 434] on img at bounding box center [1485, 433] width 25 height 25
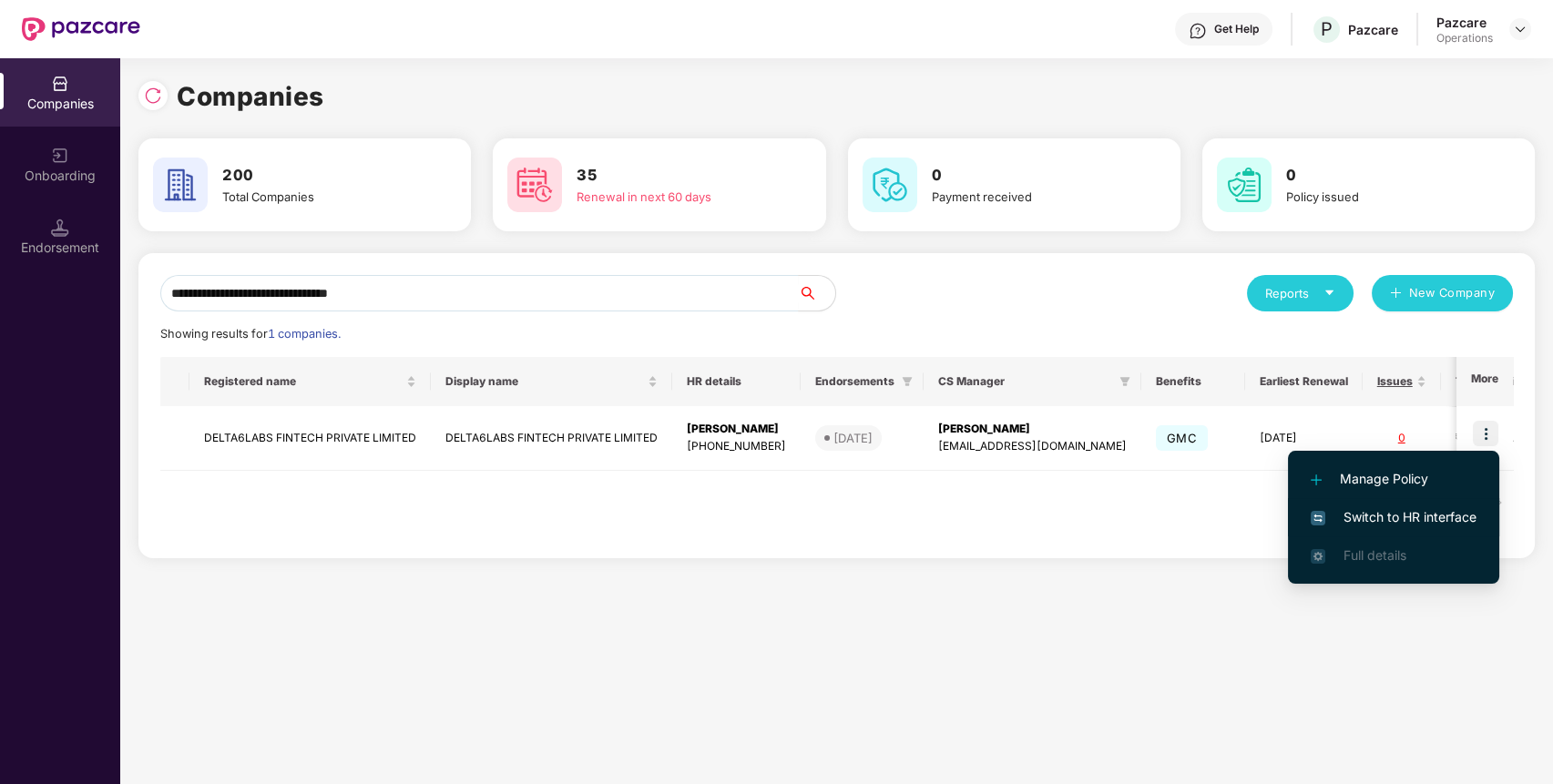
click at [1367, 516] on span "Switch to HR interface" at bounding box center [1394, 516] width 166 height 21
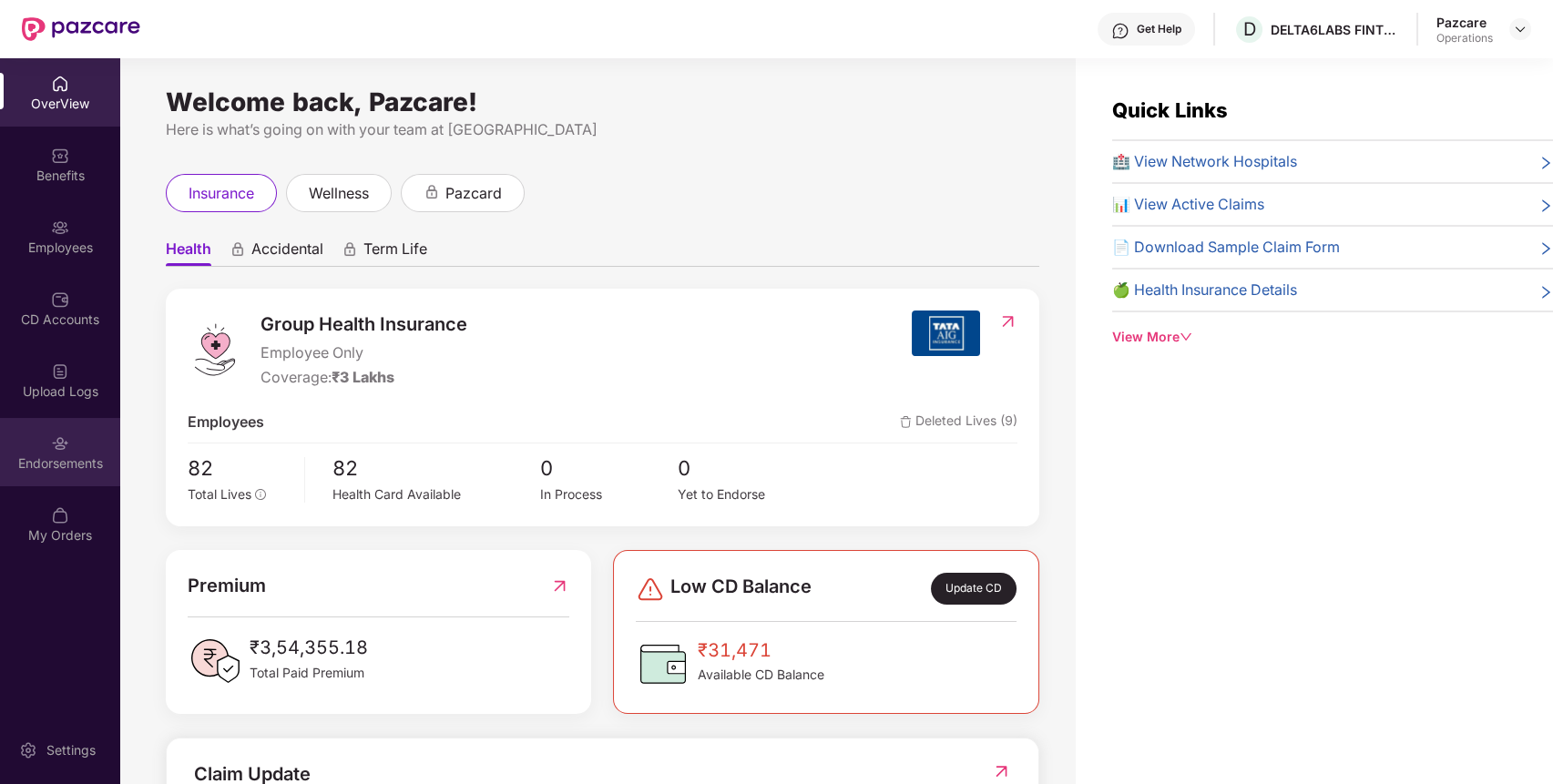
click at [59, 460] on div "Endorsements" at bounding box center [60, 463] width 120 height 19
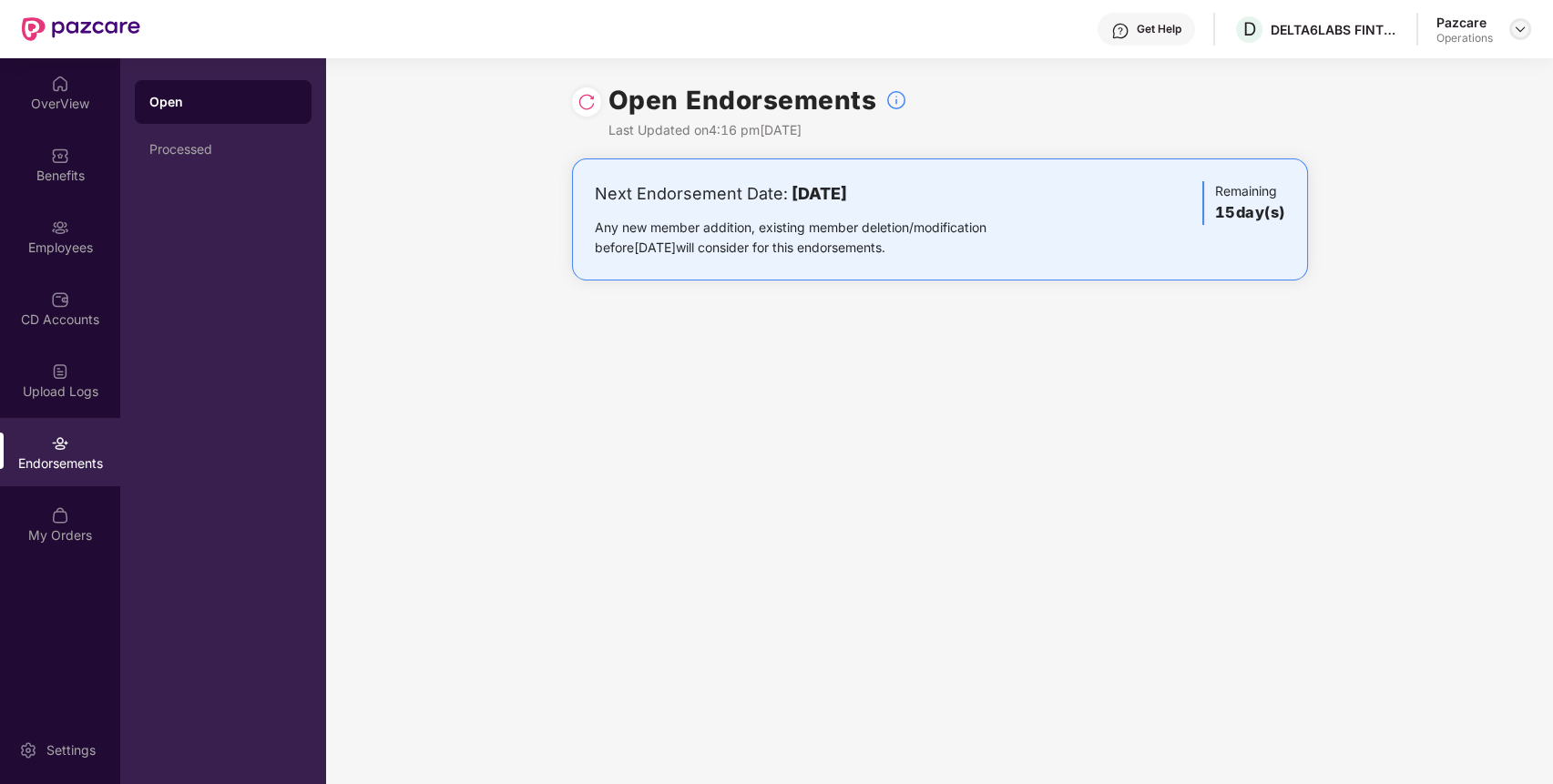
click at [1523, 35] on img at bounding box center [1519, 28] width 15 height 15
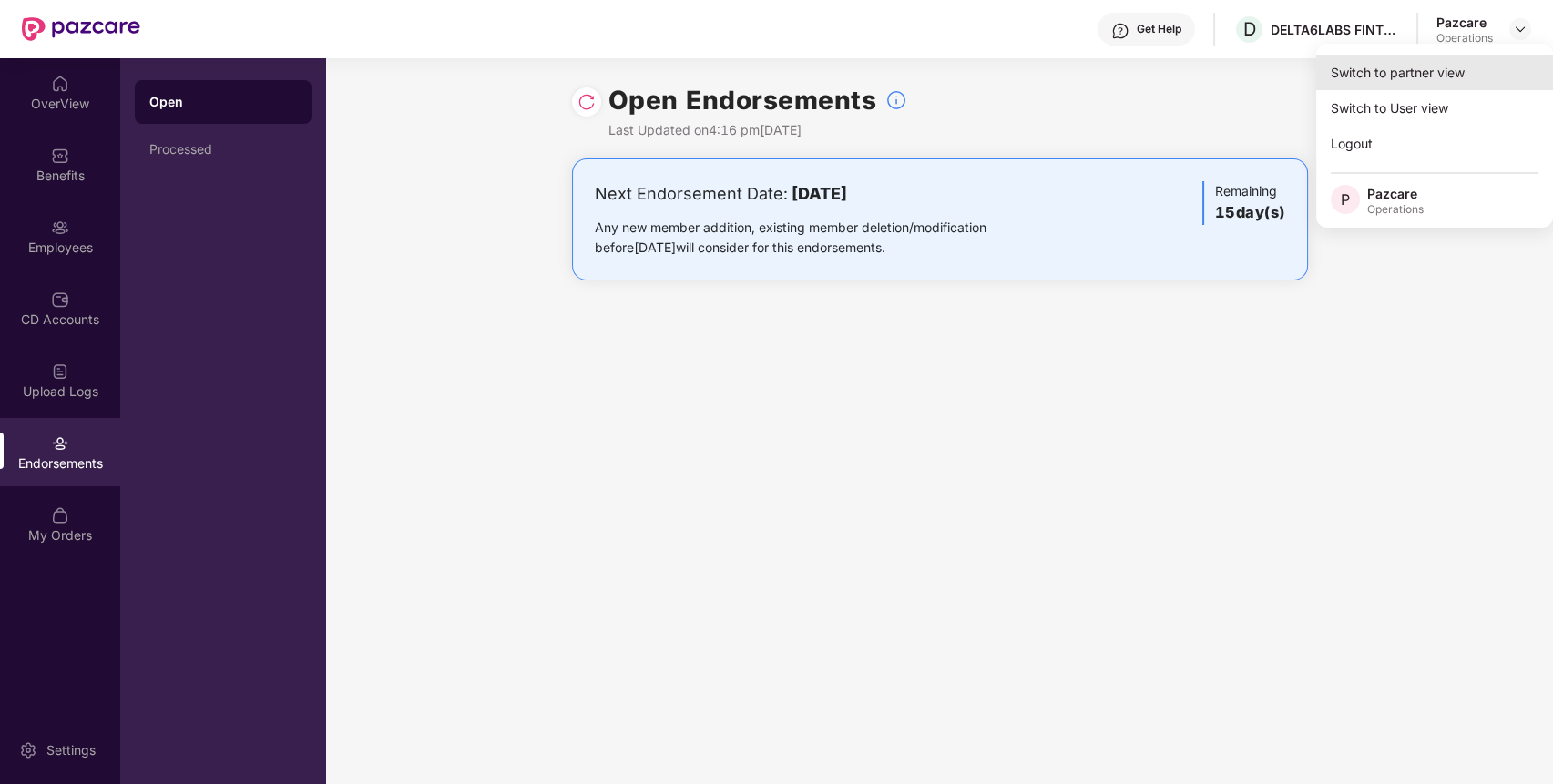
click at [1442, 75] on div "Switch to partner view" at bounding box center [1434, 72] width 236 height 35
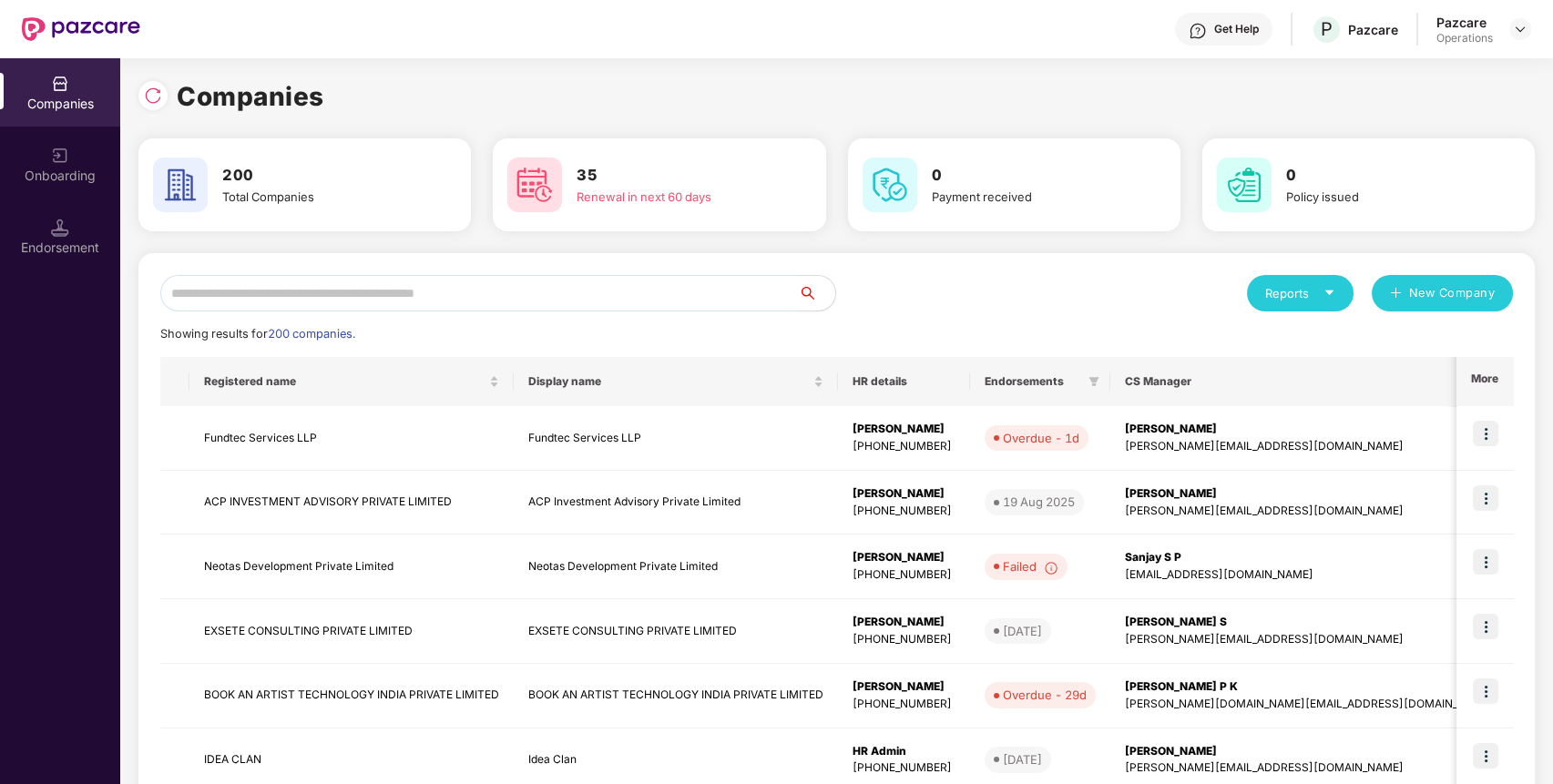
click at [563, 282] on input "text" at bounding box center [480, 293] width 639 height 36
paste input "**********"
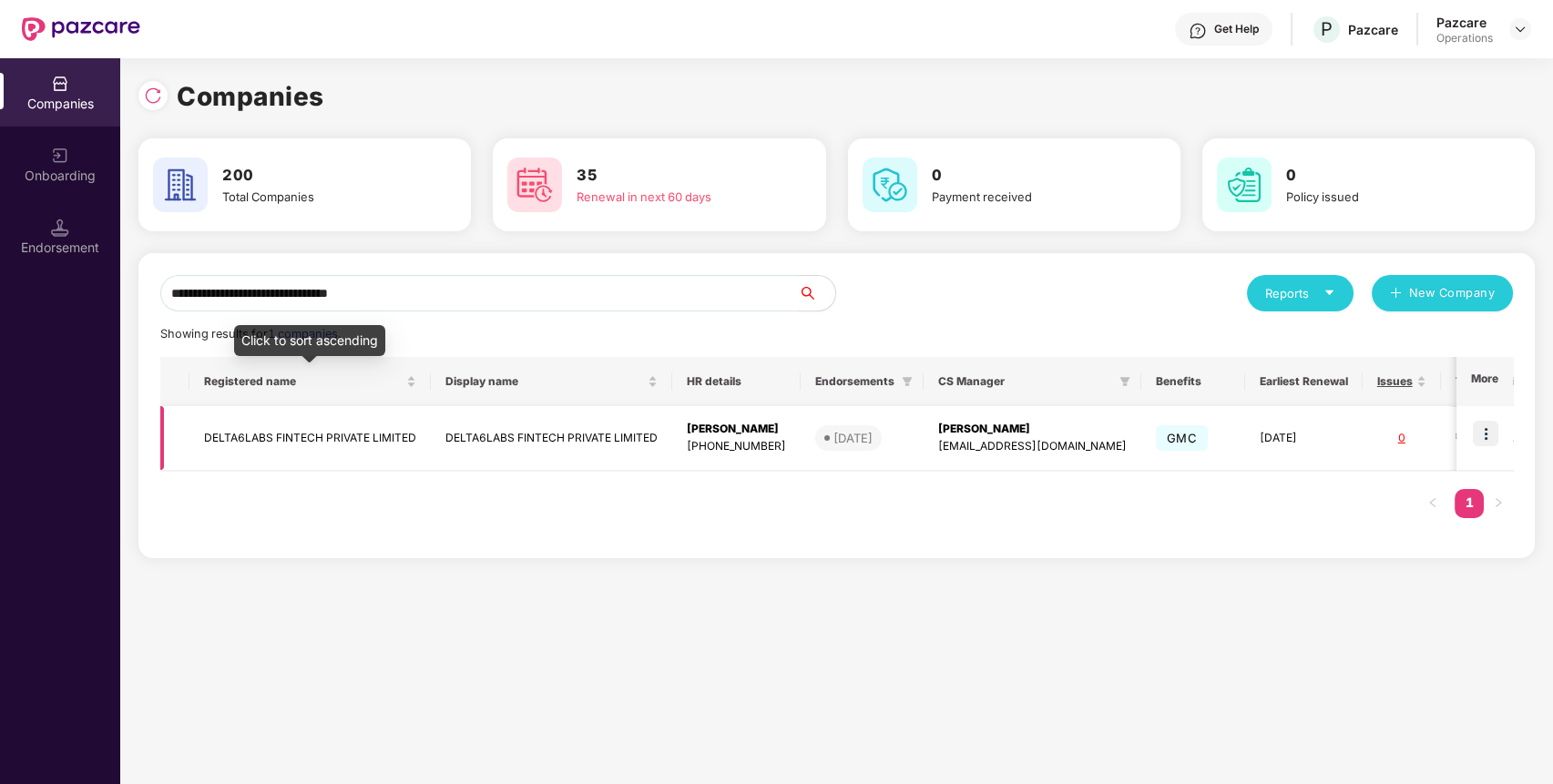
type input "**********"
click at [314, 436] on td "DELTA6LABS FINTECH PRIVATE LIMITED" at bounding box center [310, 438] width 241 height 64
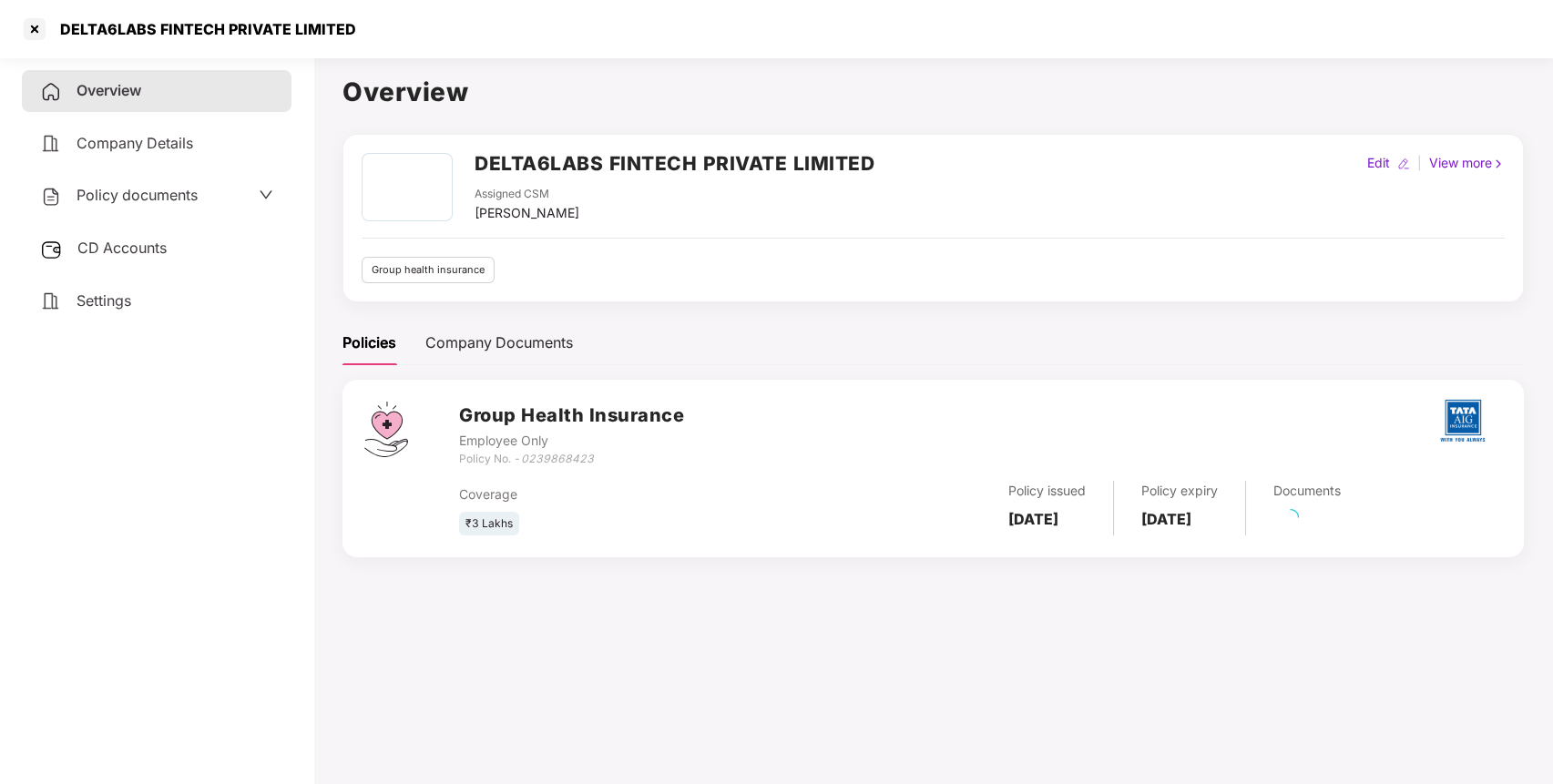
click at [139, 209] on div "Policy documents" at bounding box center [156, 195] width 270 height 42
click at [204, 182] on div "Policy documents" at bounding box center [156, 195] width 270 height 42
click at [195, 201] on span "Policy documents" at bounding box center [137, 194] width 121 height 19
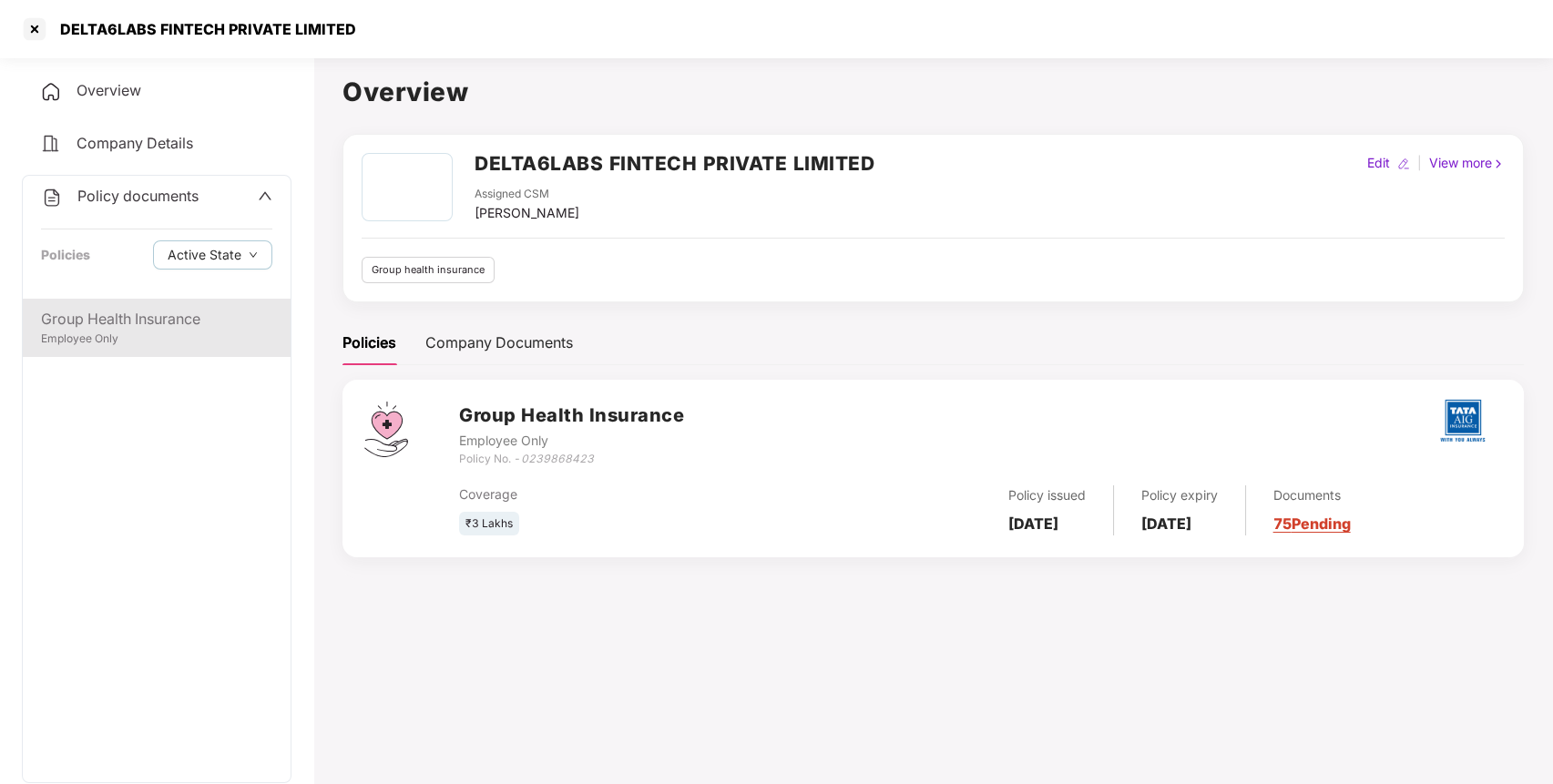
click at [156, 321] on div "Group Health Insurance" at bounding box center [156, 318] width 231 height 22
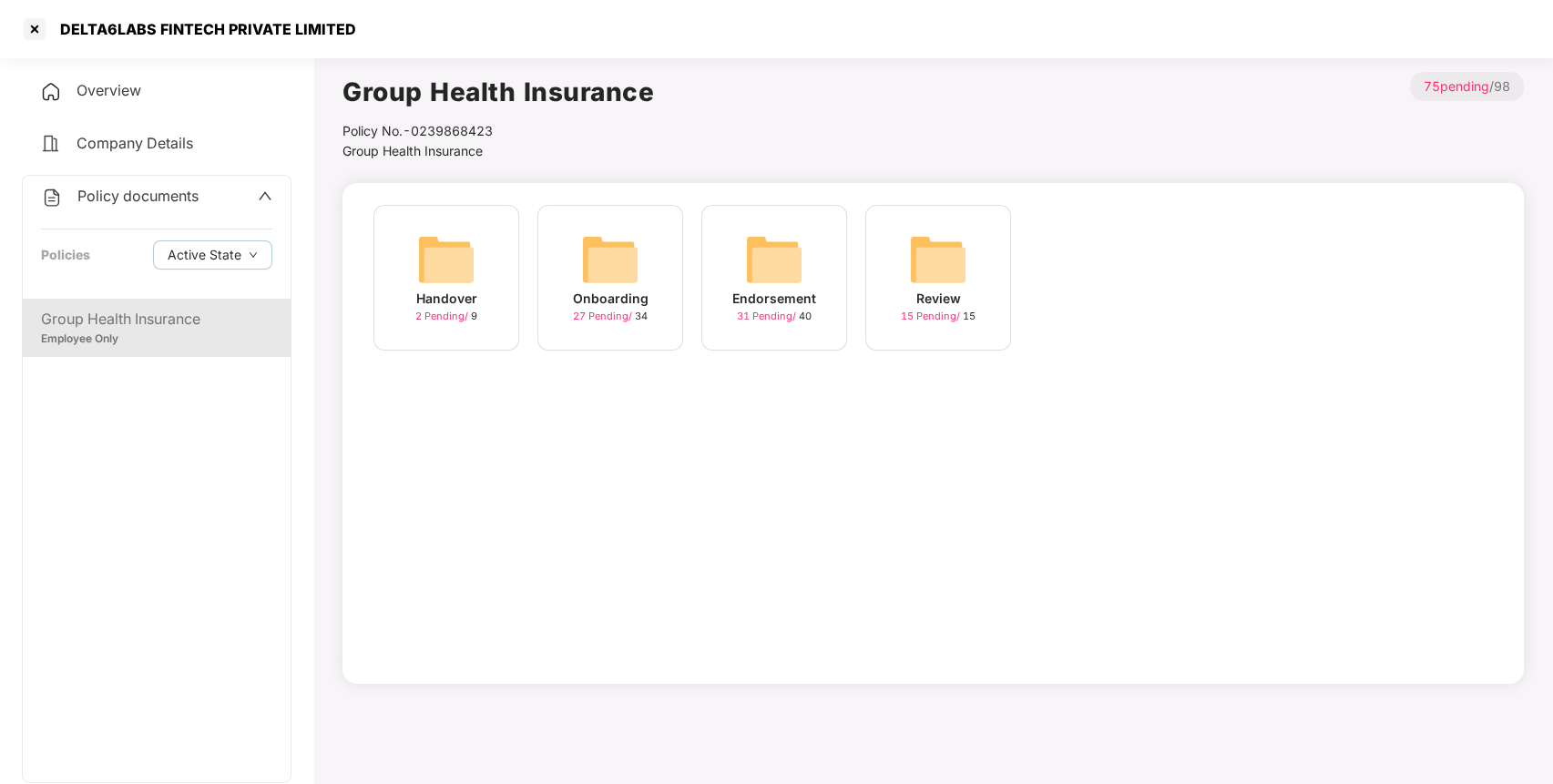
click at [781, 272] on img at bounding box center [775, 260] width 59 height 59
click at [1066, 244] on div "August-2025 10 Pending / 10" at bounding box center [1101, 277] width 146 height 145
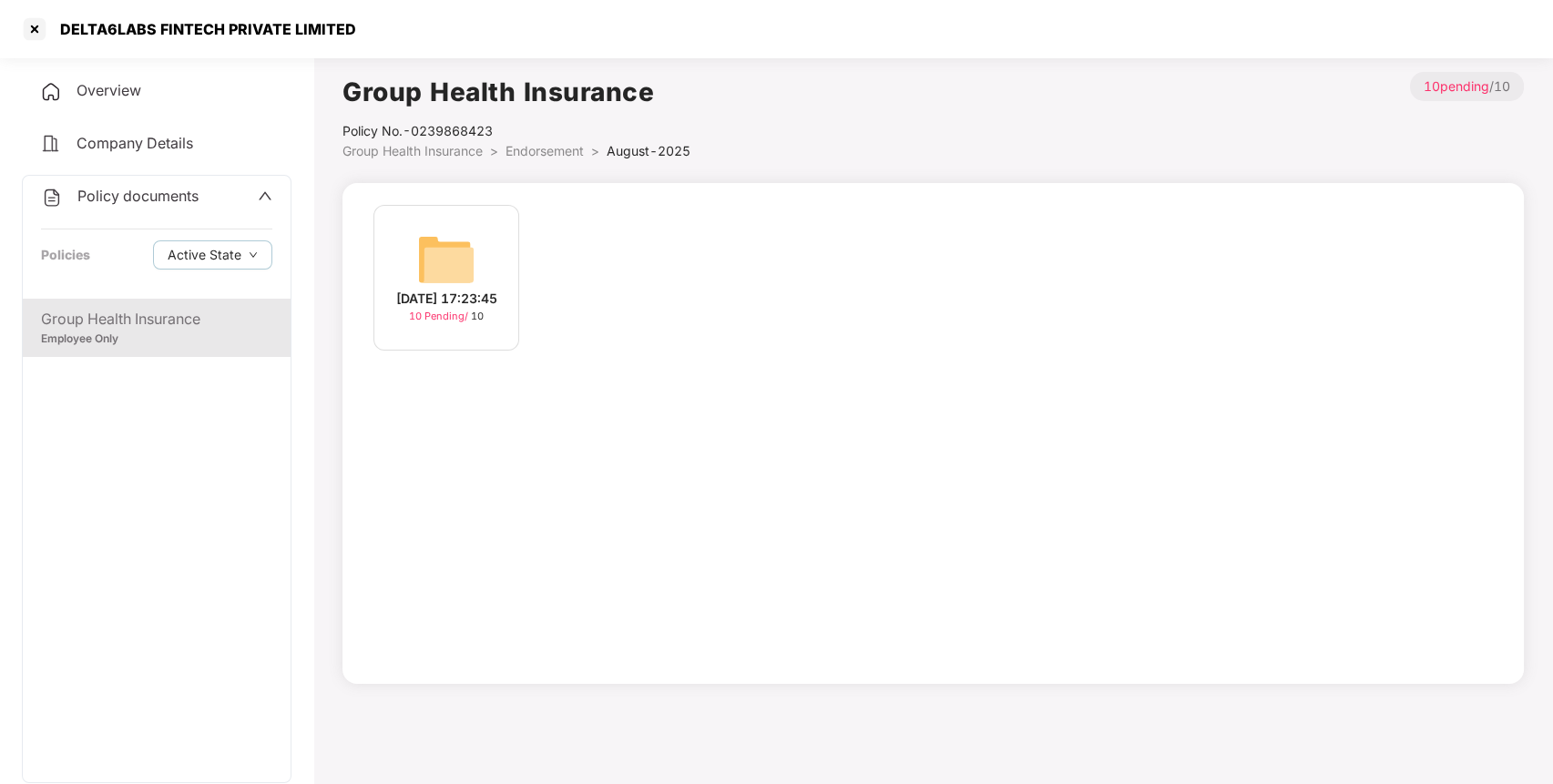
click at [429, 249] on img at bounding box center [446, 260] width 59 height 59
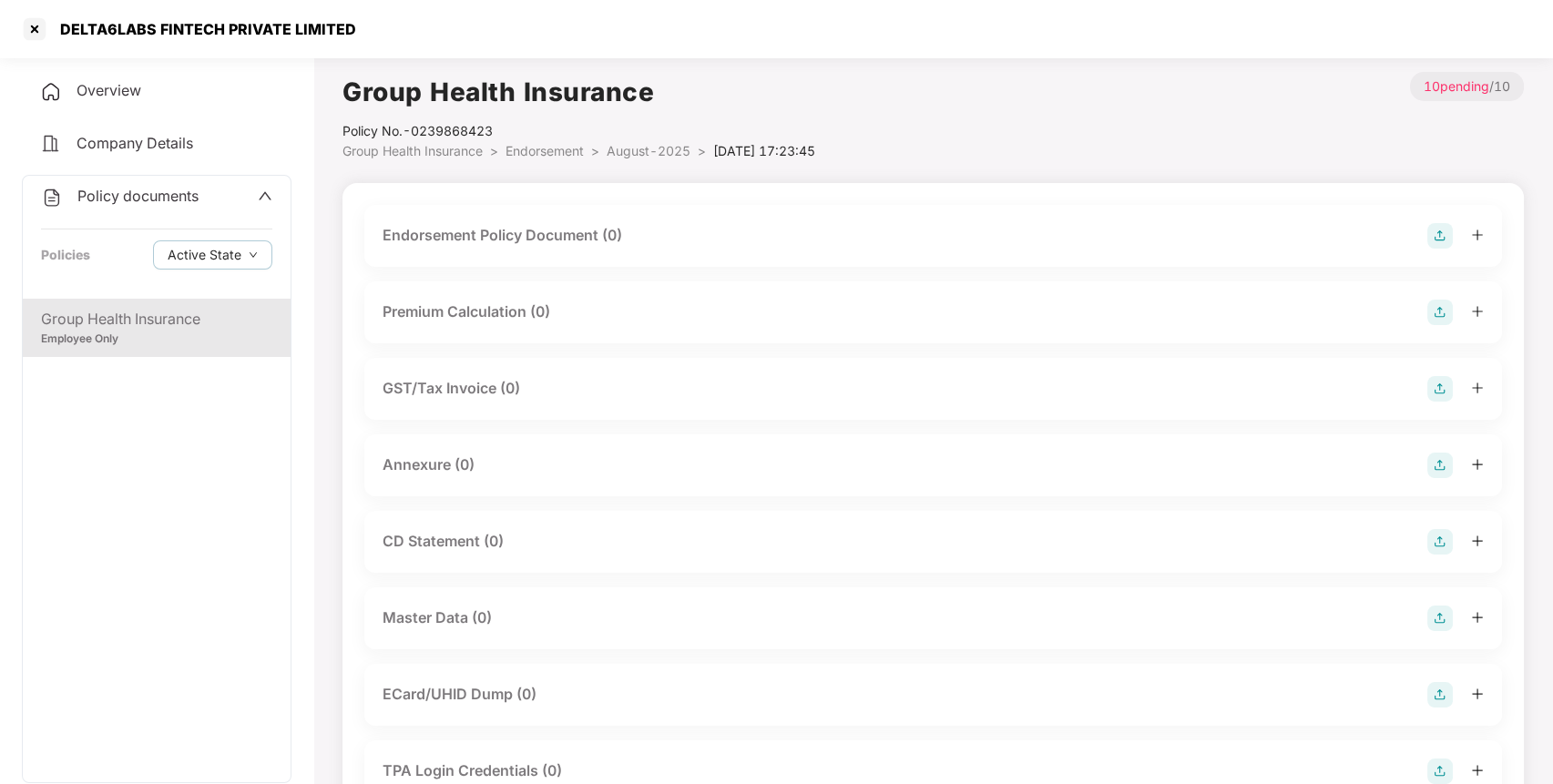
click at [1432, 234] on img at bounding box center [1440, 235] width 25 height 25
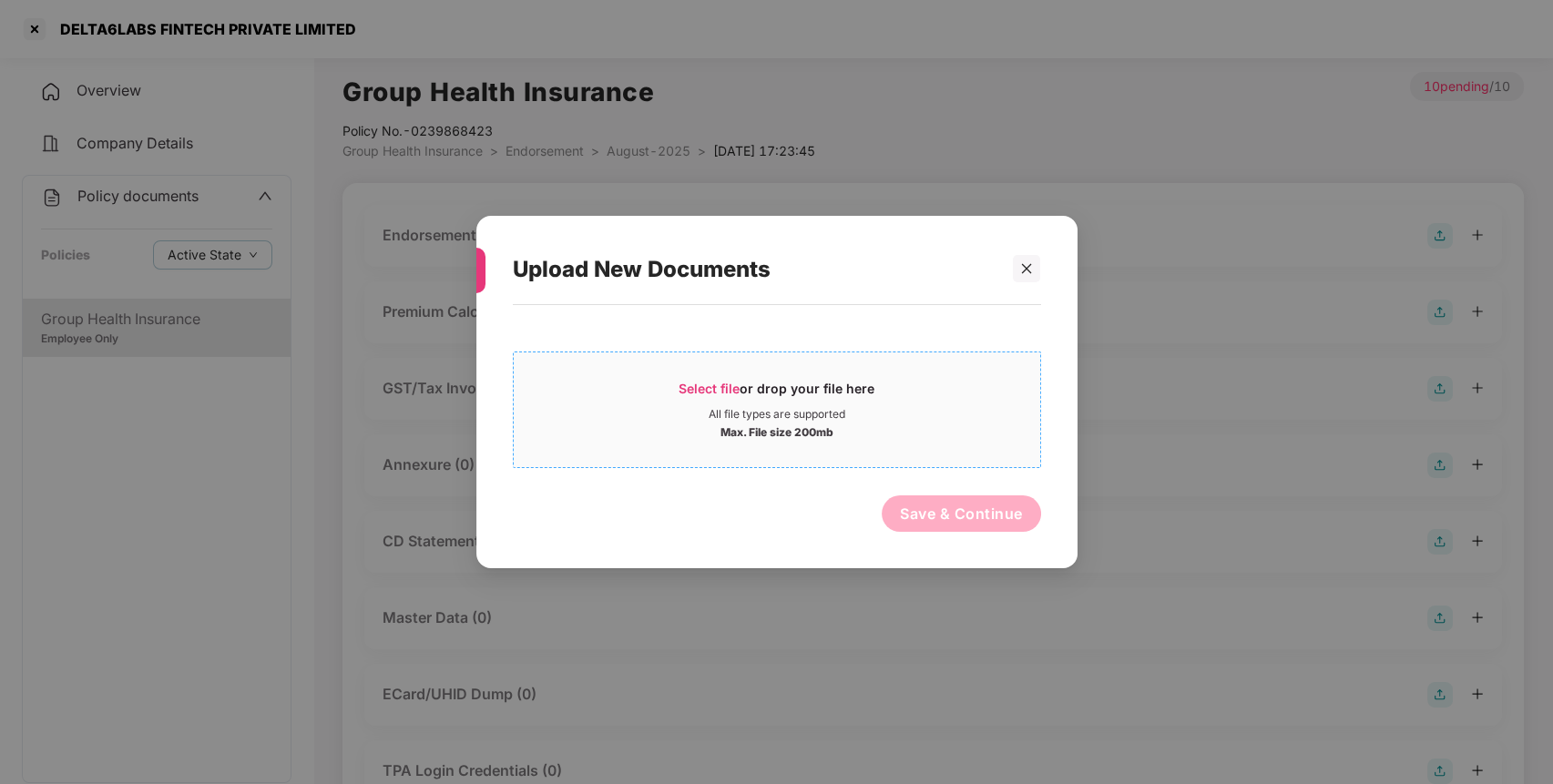
click at [910, 395] on div "Select file or drop your file here" at bounding box center [776, 393] width 526 height 27
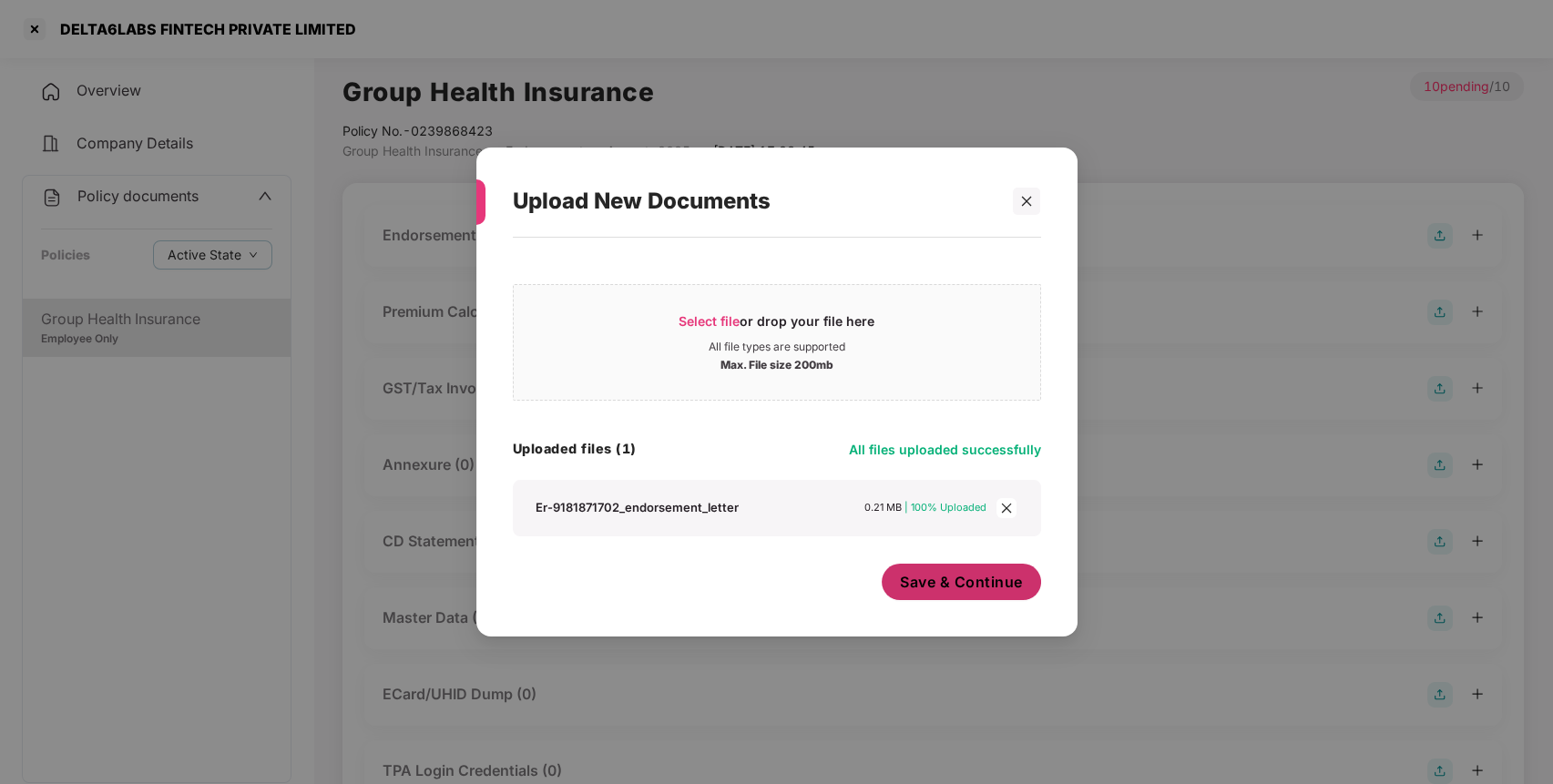
click at [954, 589] on span "Save & Continue" at bounding box center [961, 581] width 123 height 21
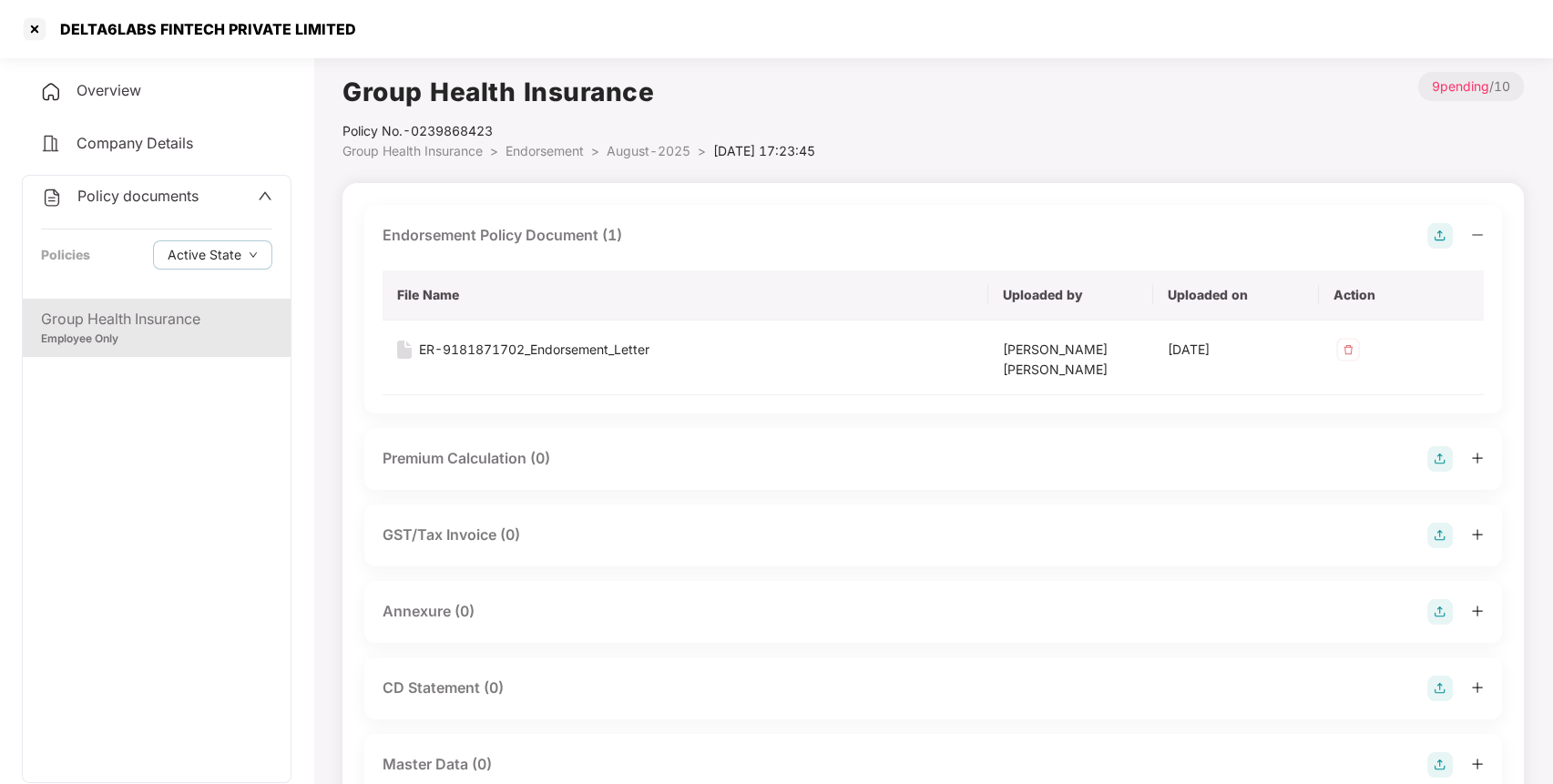
click at [1438, 612] on img at bounding box center [1440, 611] width 25 height 25
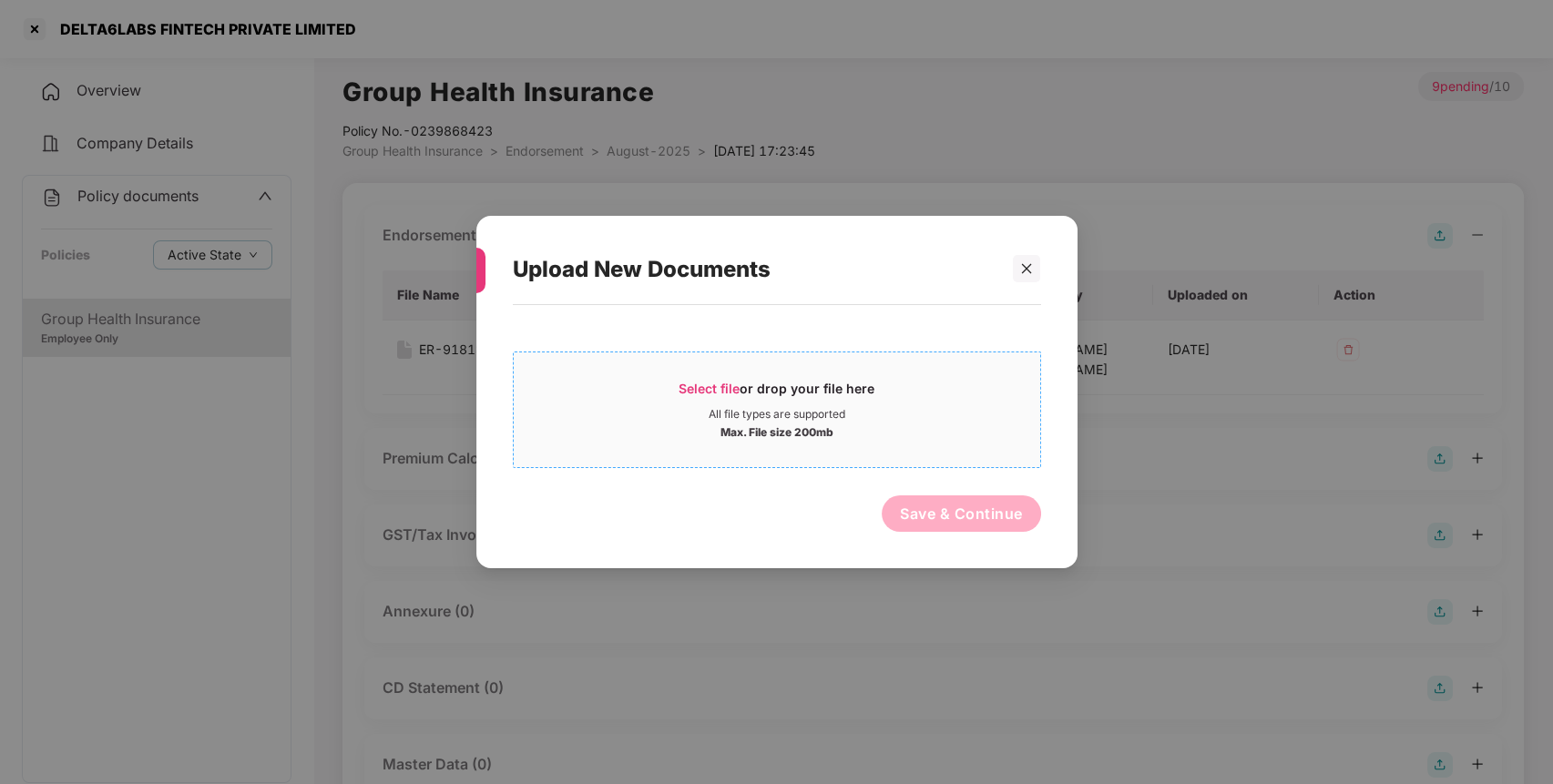
click at [647, 433] on div "Max. File size 200mb" at bounding box center [776, 431] width 526 height 19
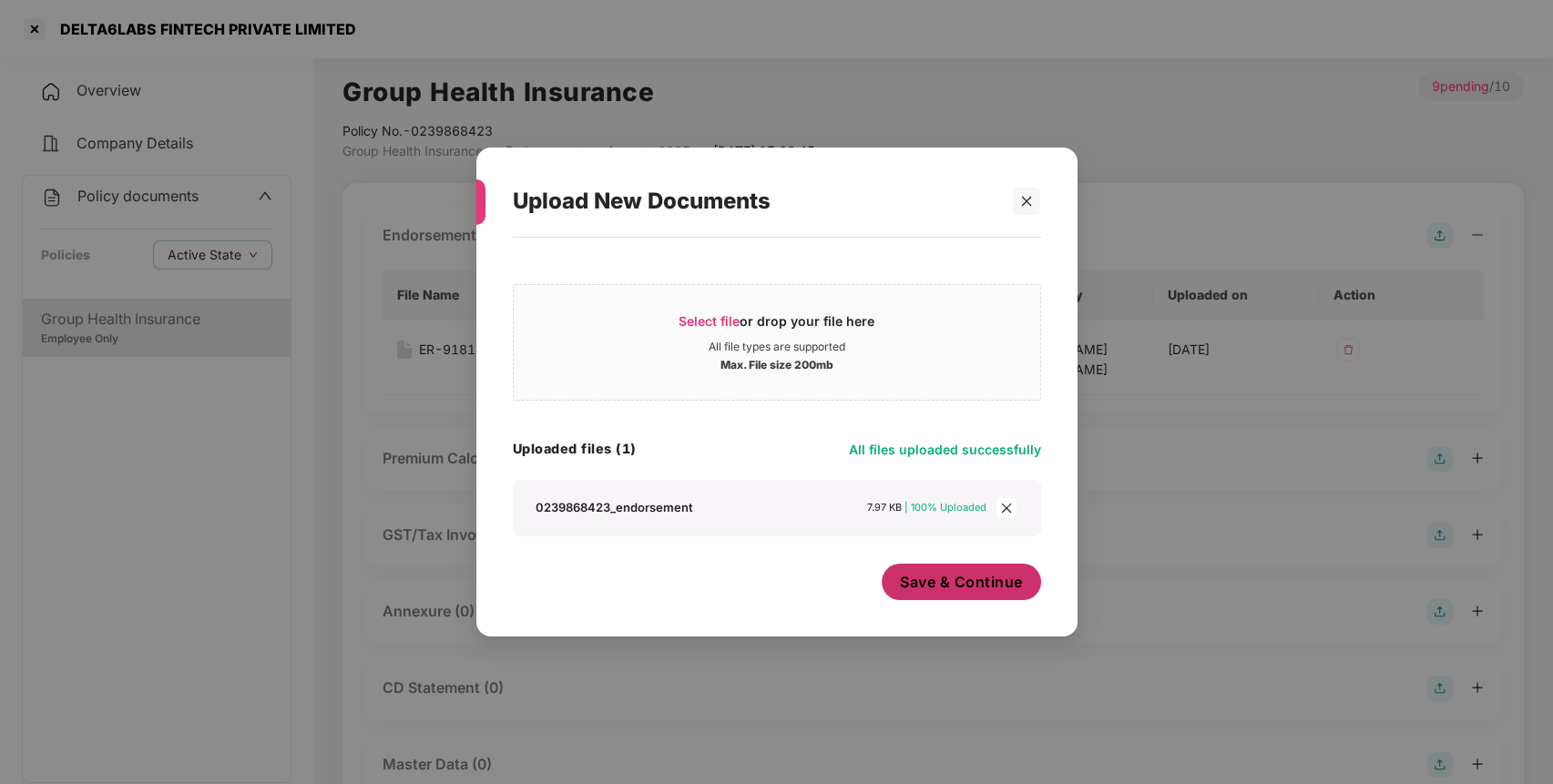
click at [929, 569] on button "Save & Continue" at bounding box center [960, 581] width 159 height 36
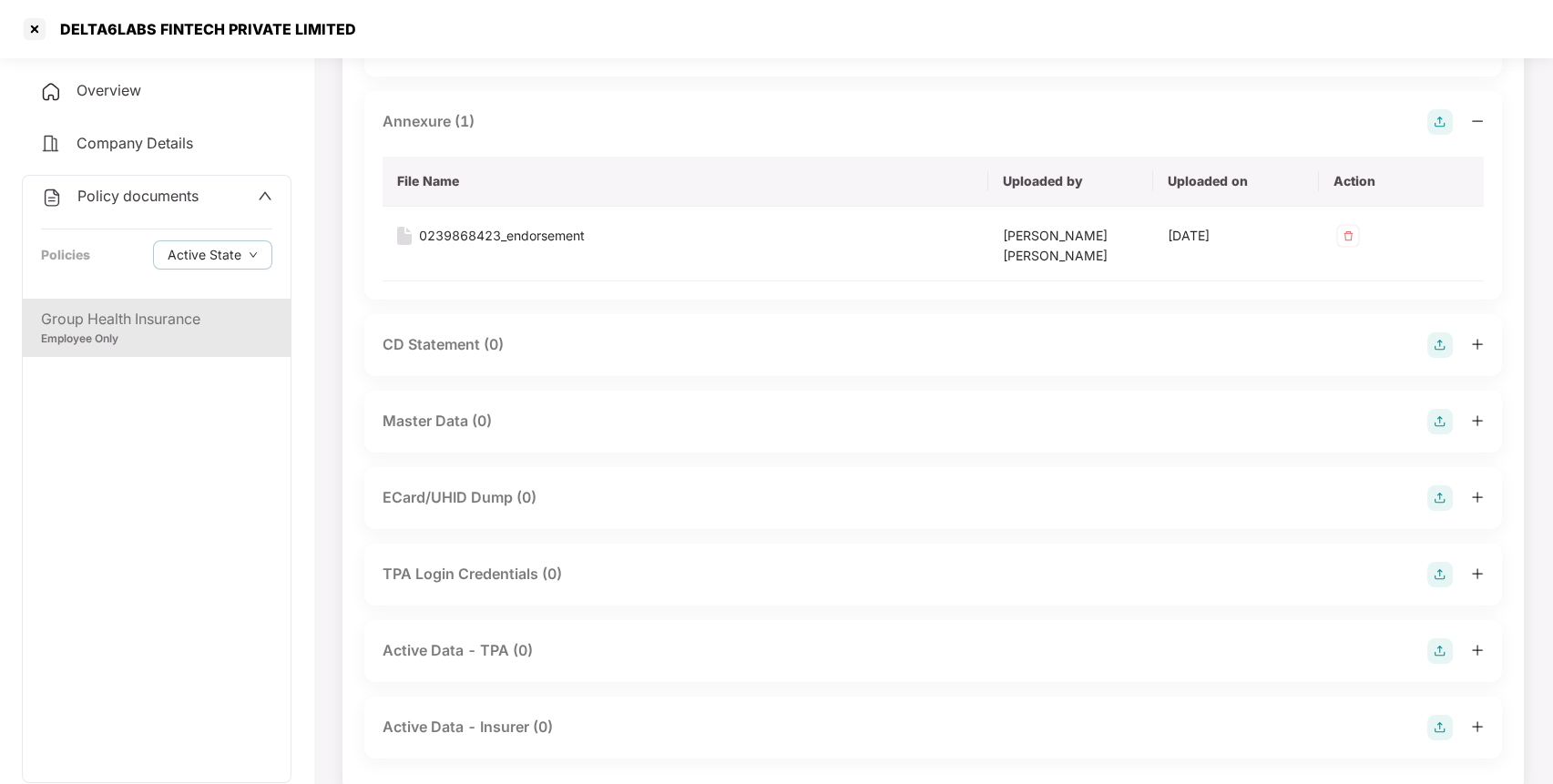
scroll to position [491, 0]
click at [1435, 413] on img at bounding box center [1440, 420] width 25 height 25
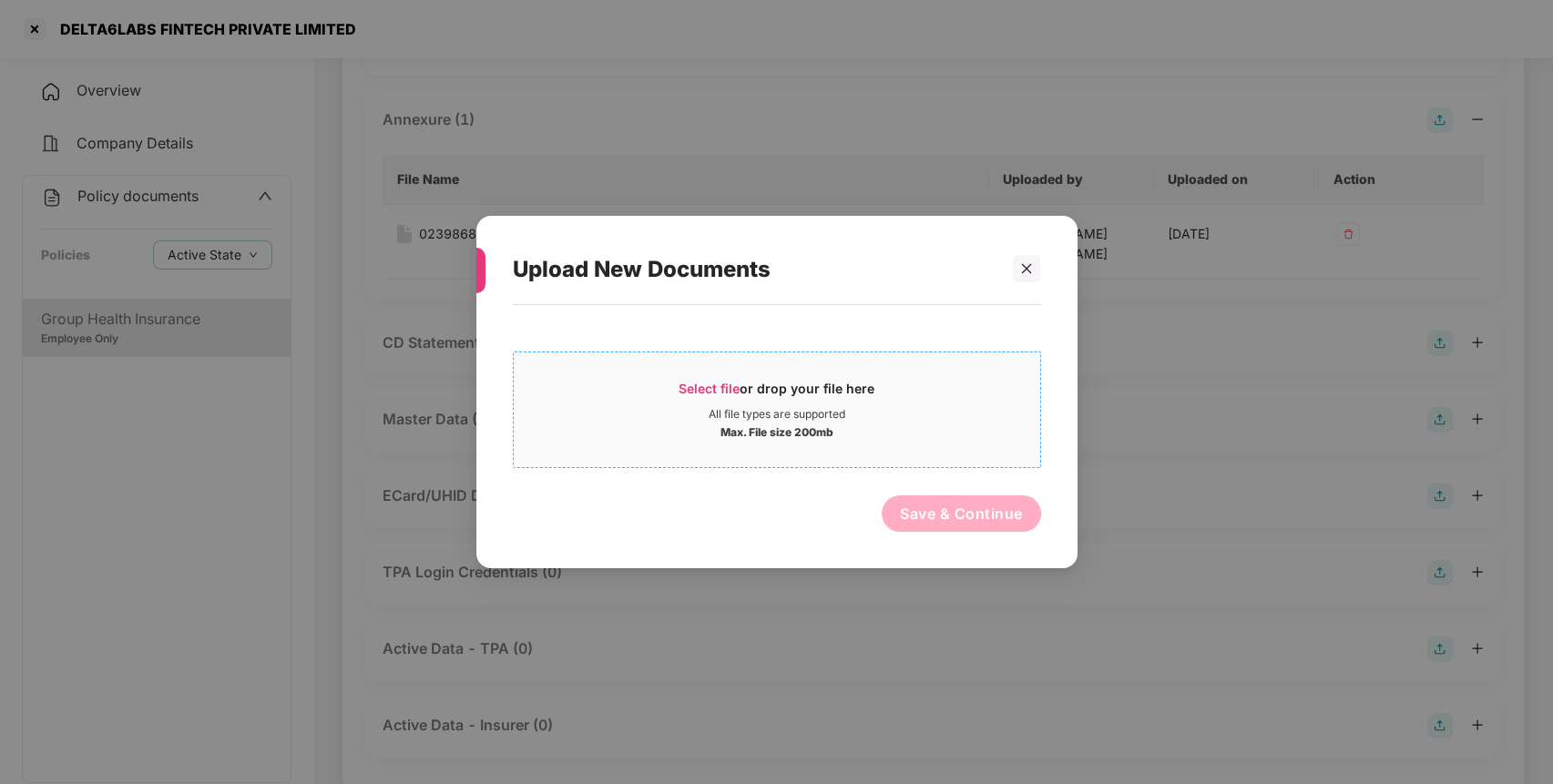
click at [894, 432] on div "Max. File size 200mb" at bounding box center [776, 431] width 526 height 19
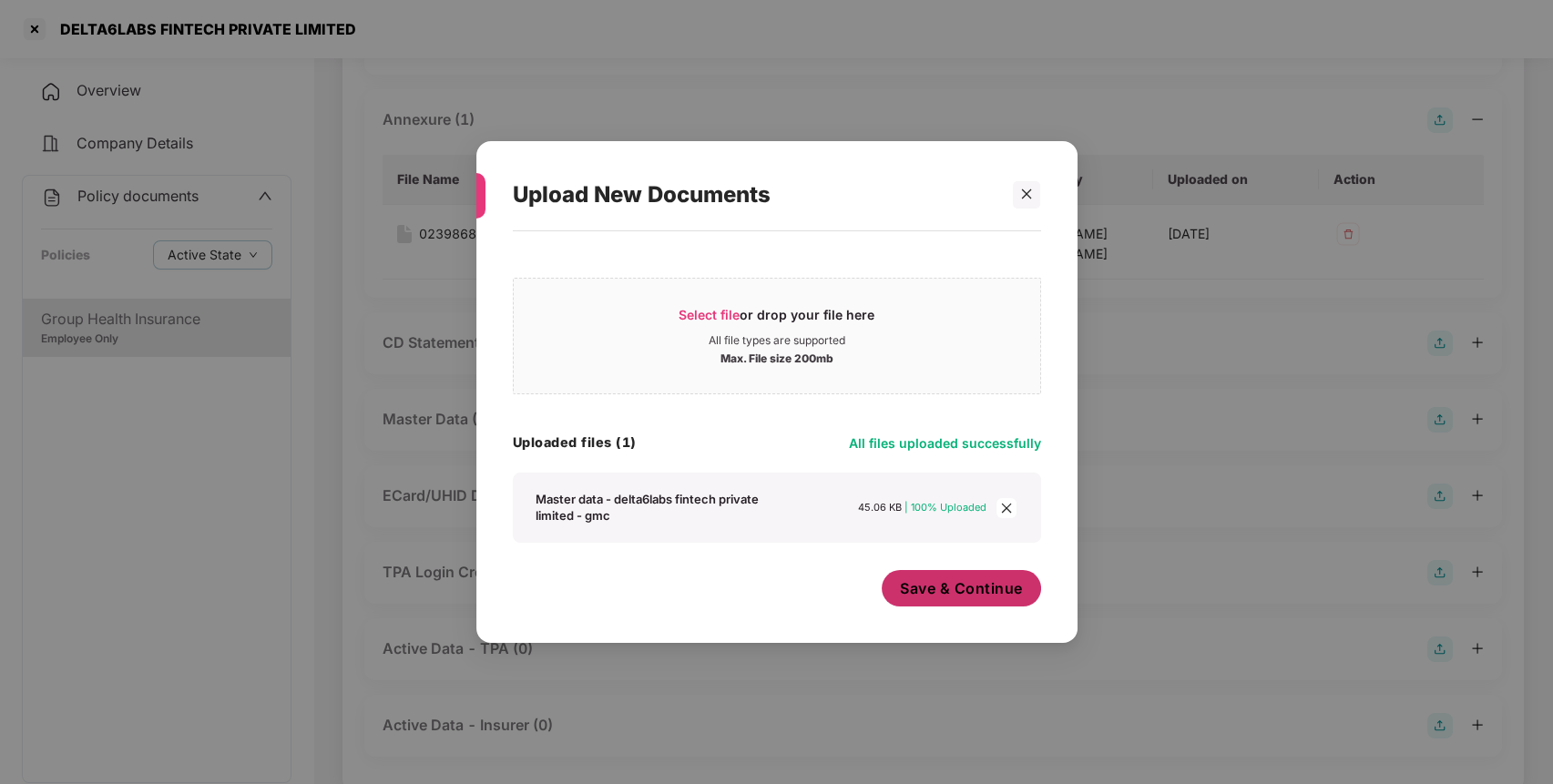
click at [954, 598] on span "Save & Continue" at bounding box center [961, 588] width 123 height 21
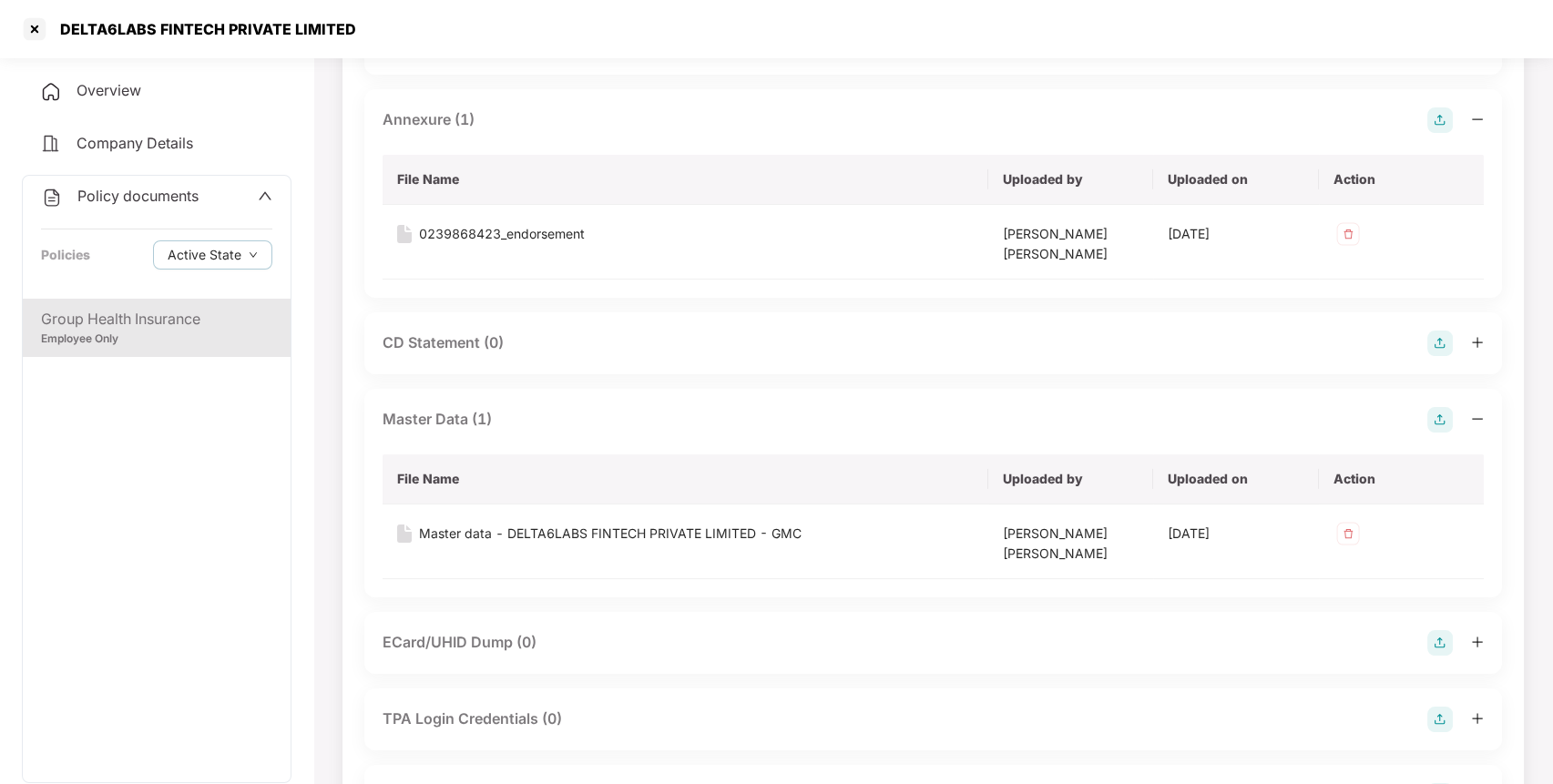
click at [204, 195] on div "Policy documents" at bounding box center [156, 196] width 231 height 23
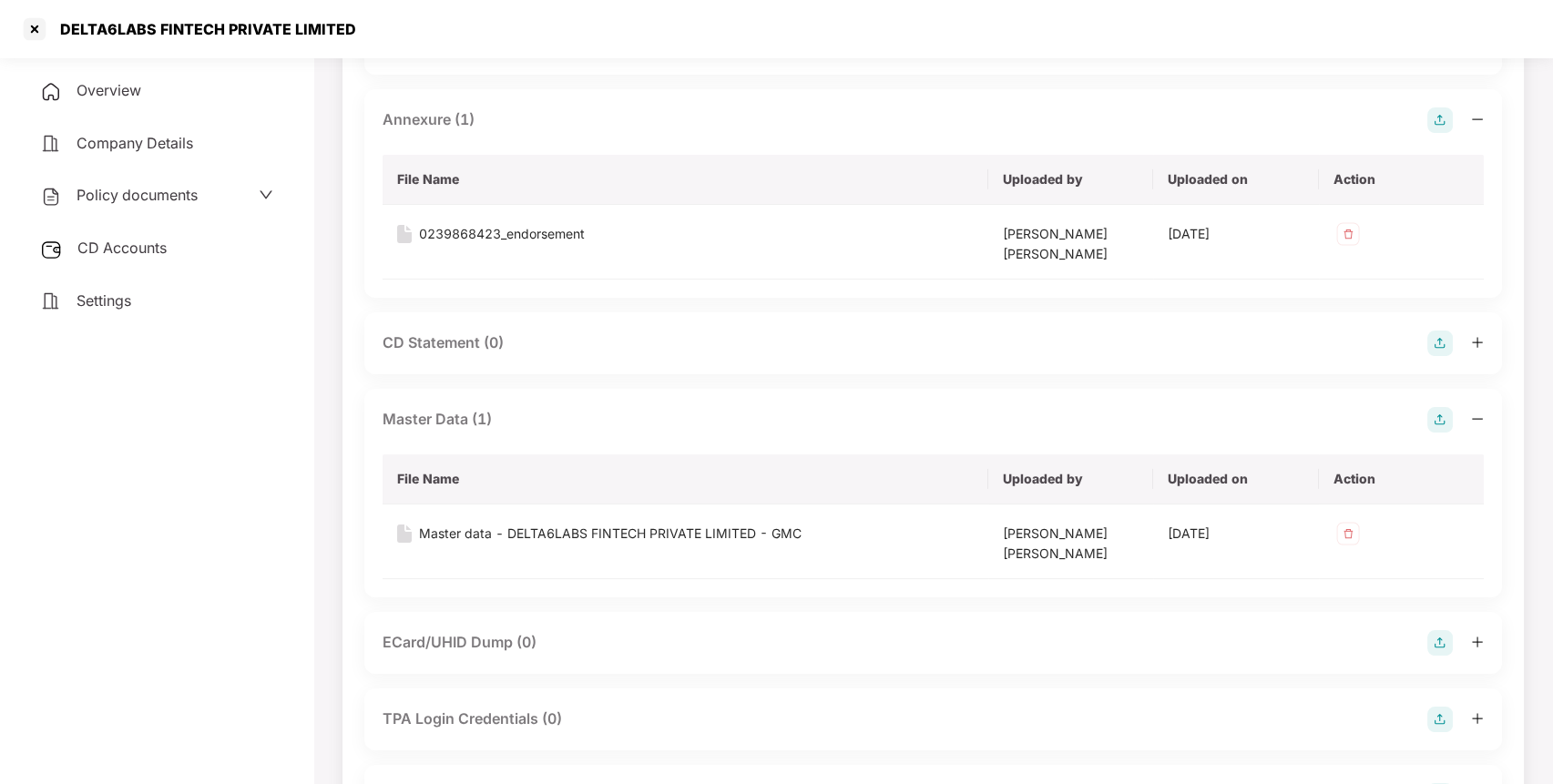
click at [107, 245] on span "CD Accounts" at bounding box center [121, 247] width 89 height 19
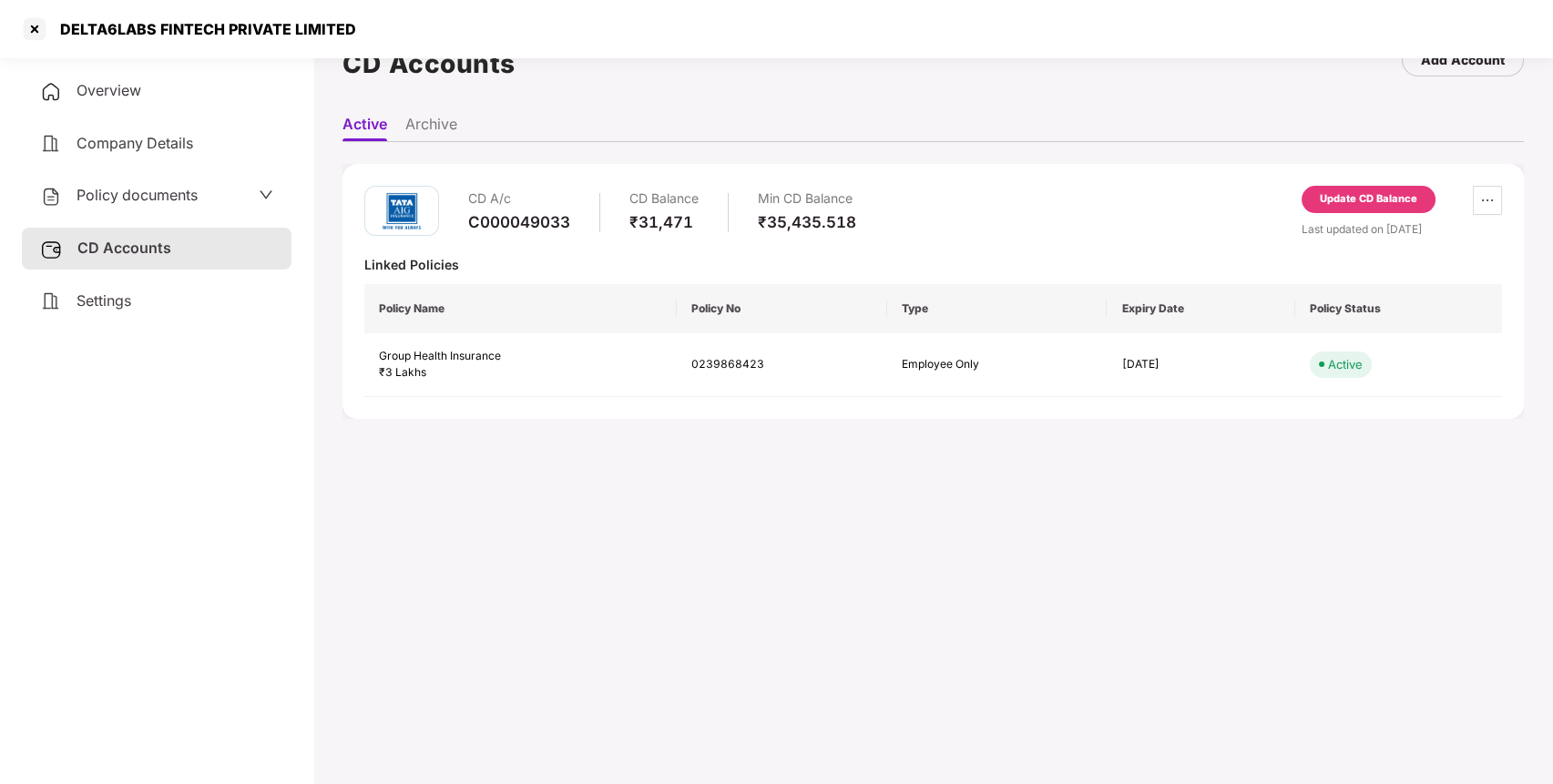
click at [1370, 207] on div "Update CD Balance" at bounding box center [1367, 199] width 134 height 27
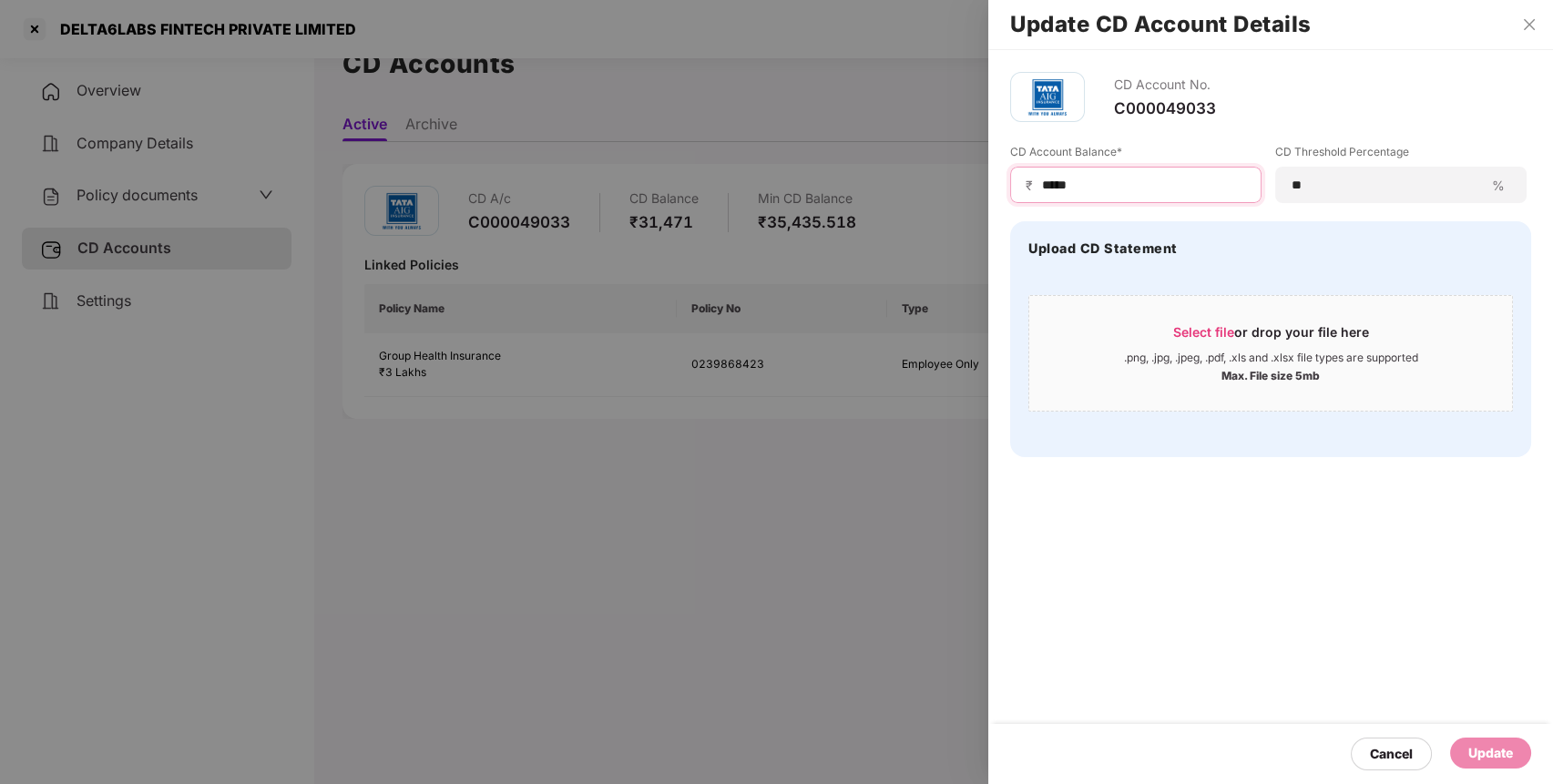
click at [1136, 190] on input "*****" at bounding box center [1143, 186] width 206 height 20
type input "*"
type input "*****"
click at [1486, 750] on div "Update" at bounding box center [1490, 753] width 45 height 21
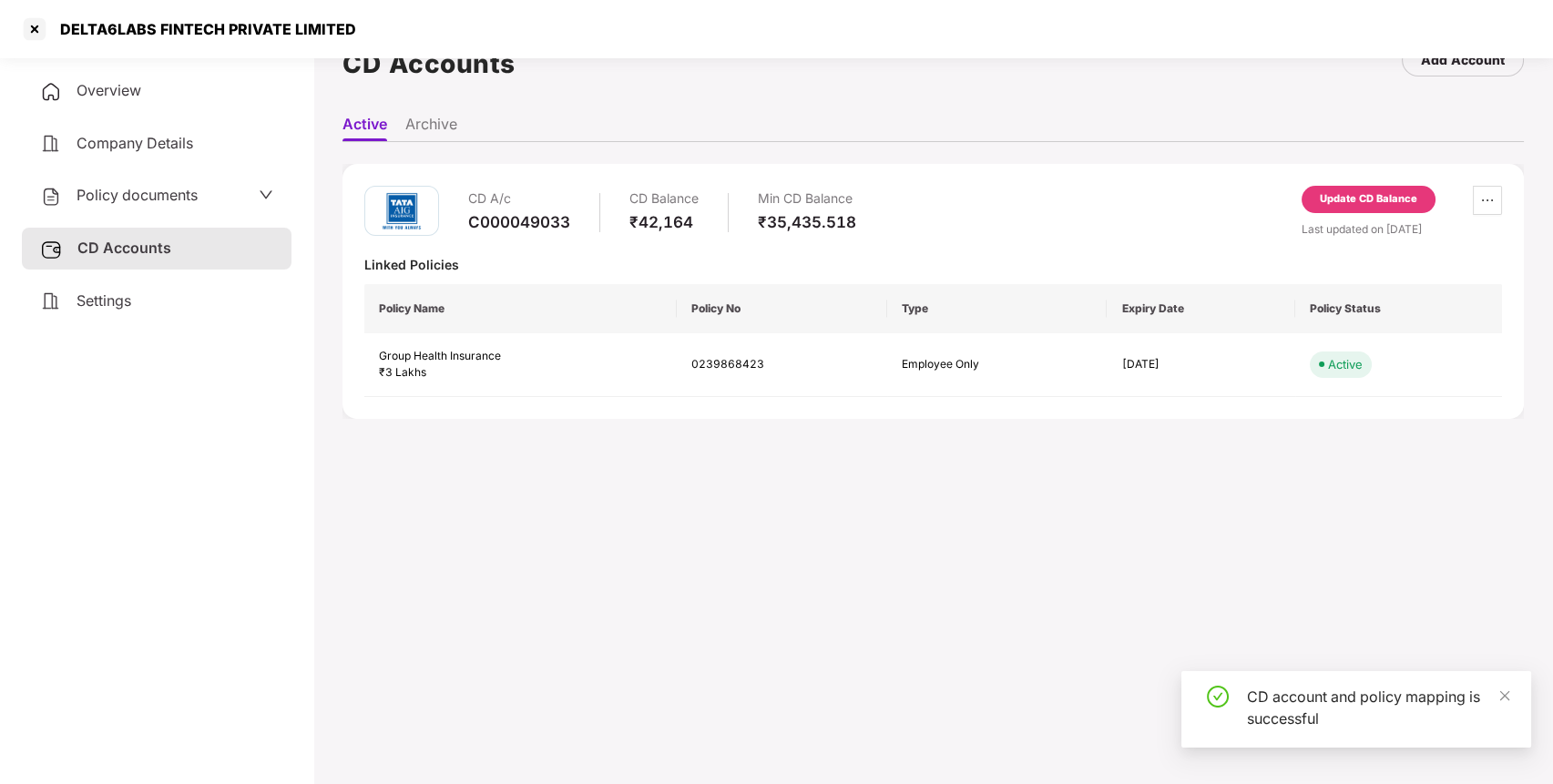
click at [33, 29] on div at bounding box center [35, 29] width 29 height 29
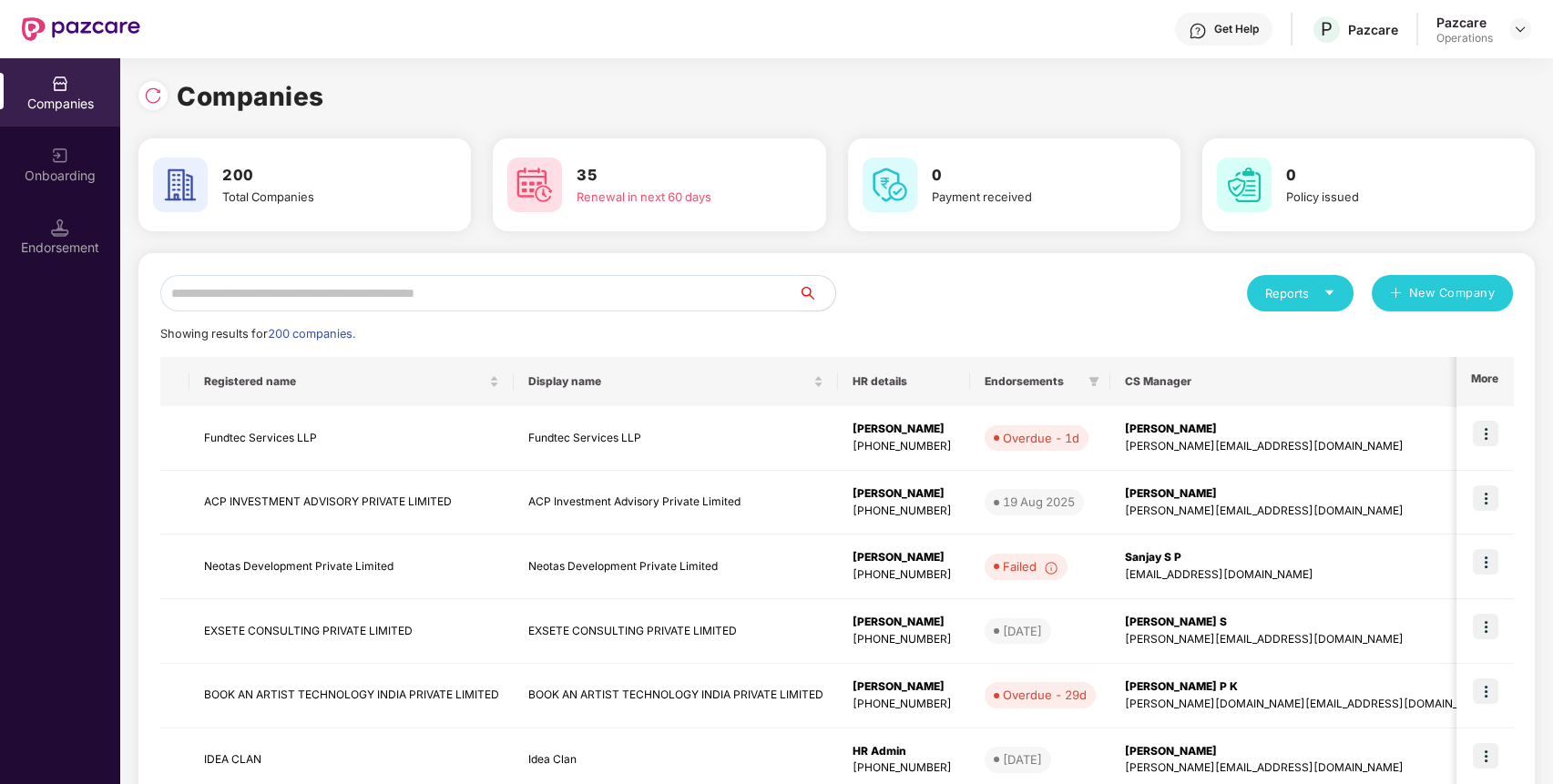
click at [478, 302] on input "text" at bounding box center [480, 293] width 639 height 36
paste input "**********"
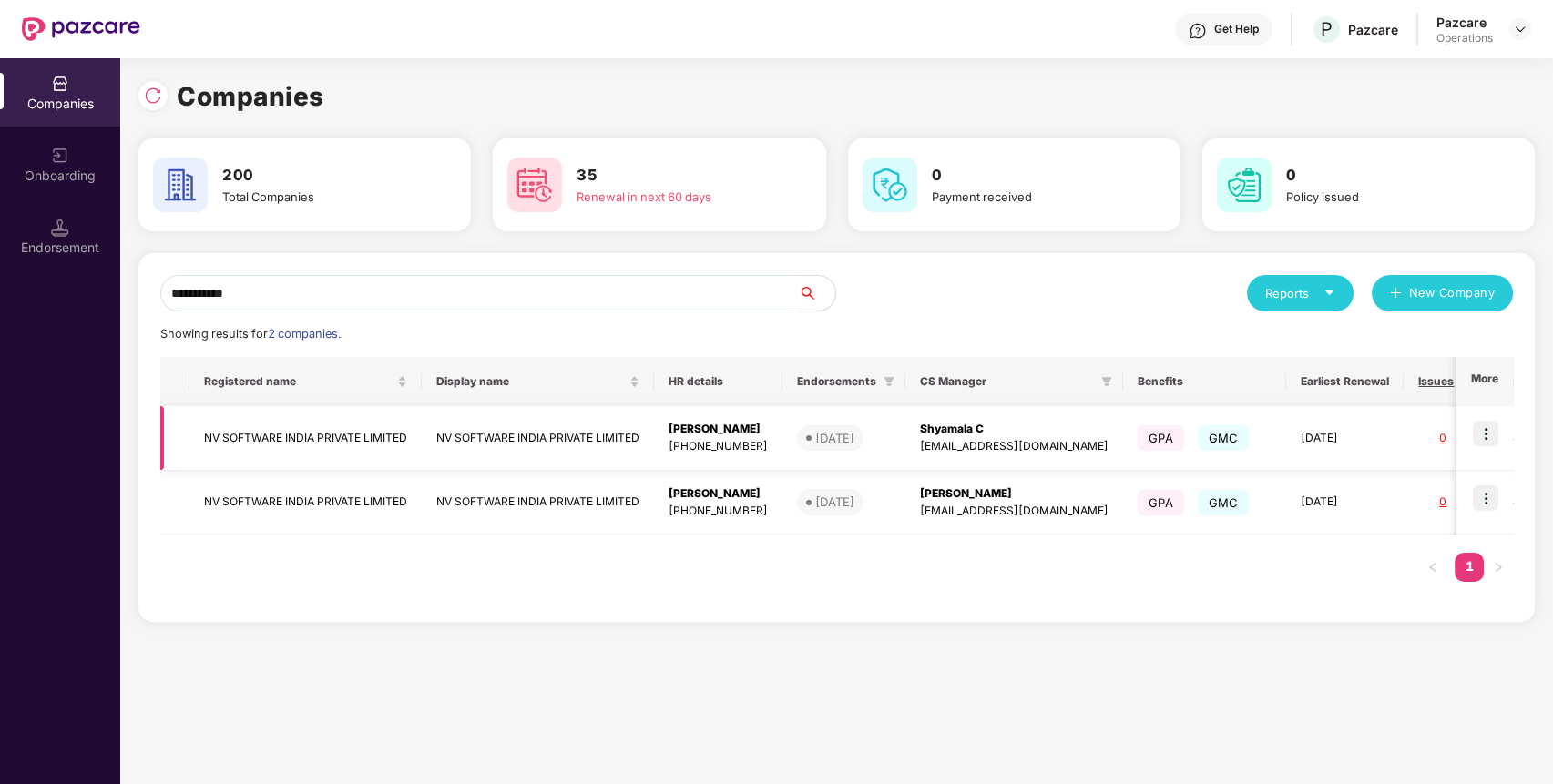
type input "**********"
click at [1482, 431] on img at bounding box center [1485, 433] width 25 height 25
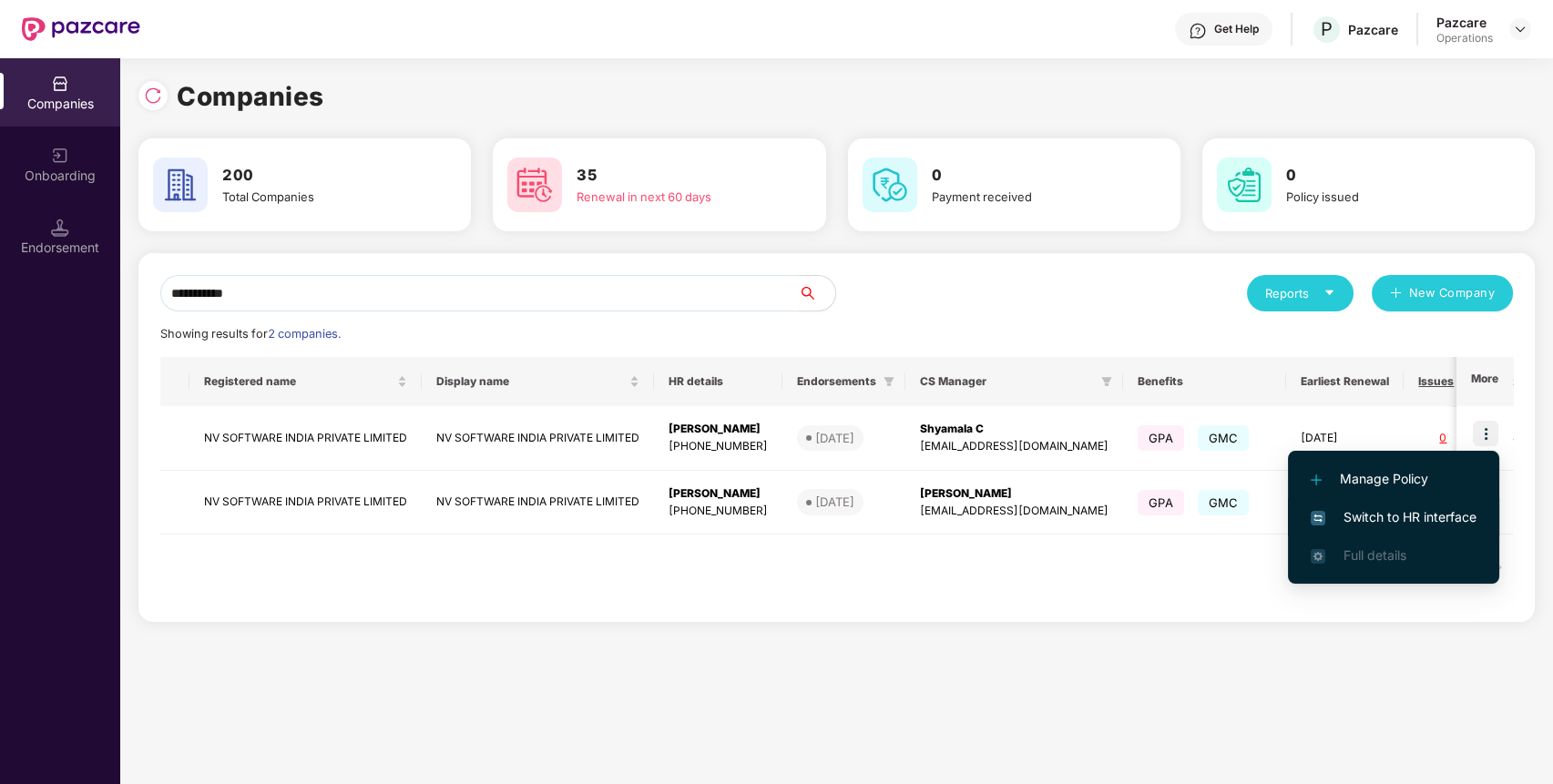
click at [1369, 522] on span "Switch to HR interface" at bounding box center [1394, 516] width 166 height 21
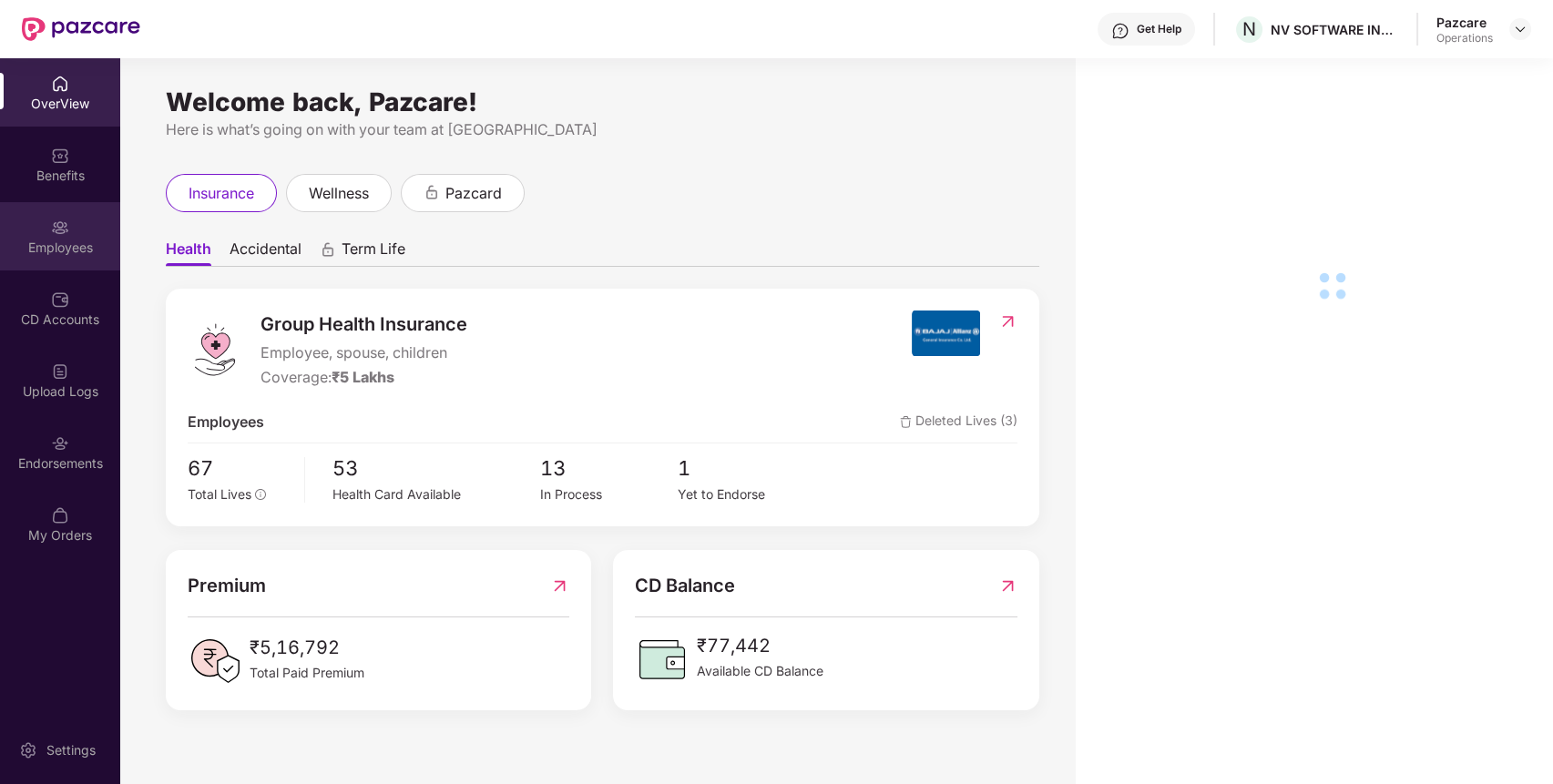
click at [75, 232] on div "Employees" at bounding box center [60, 236] width 120 height 68
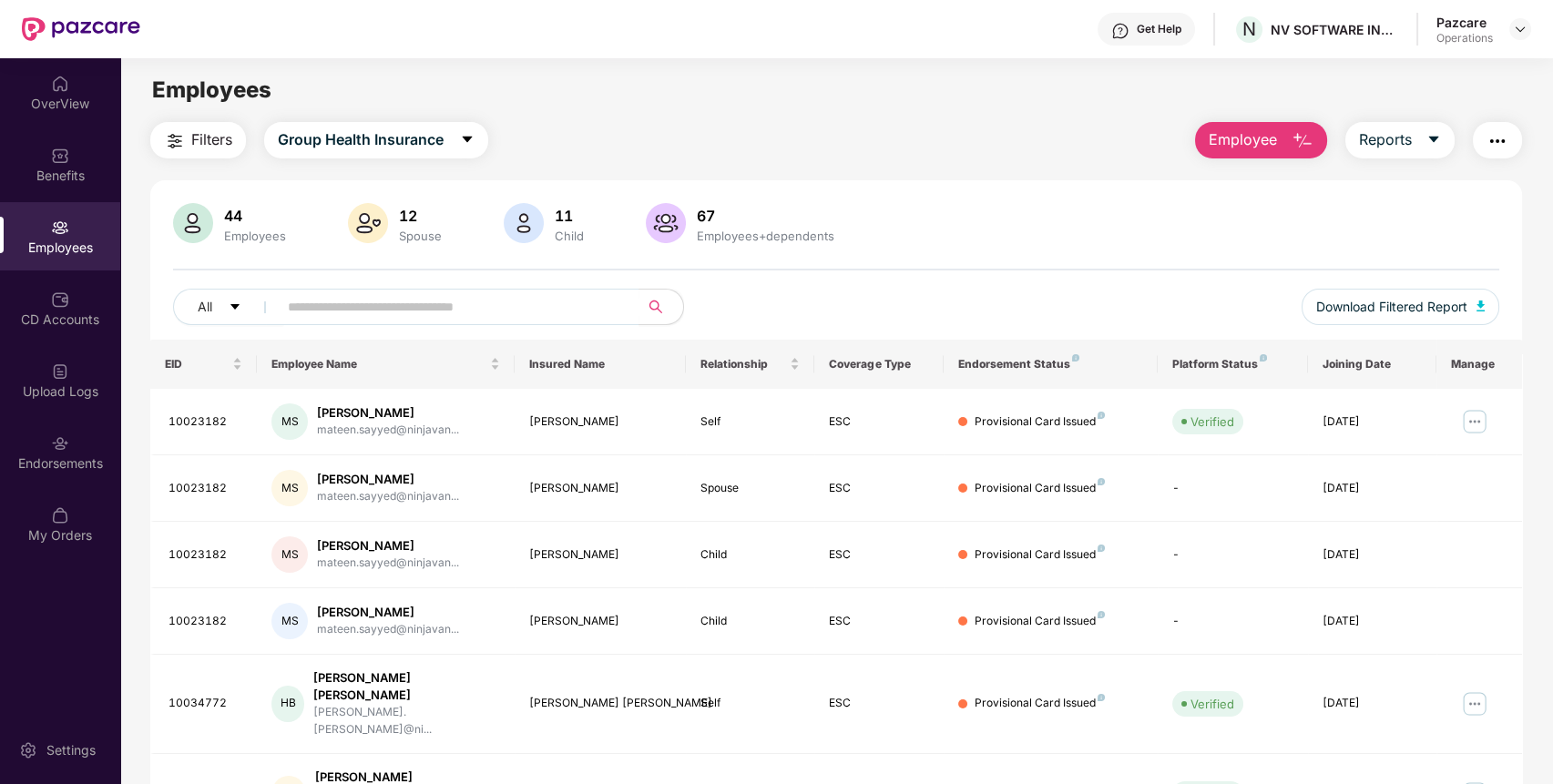
click at [206, 152] on button "Filters" at bounding box center [198, 140] width 96 height 36
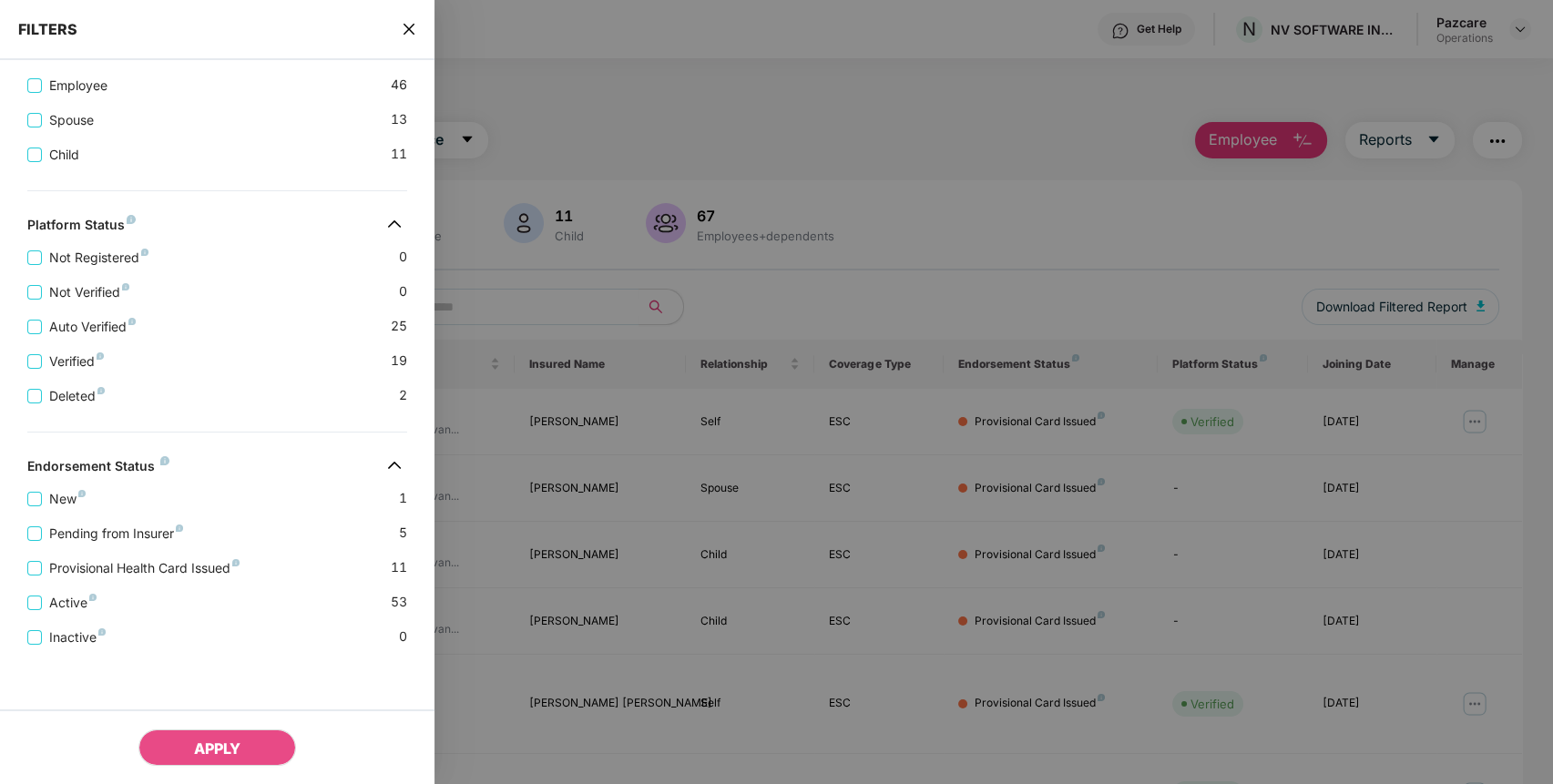
scroll to position [407, 0]
click at [410, 24] on icon "close" at bounding box center [408, 28] width 15 height 15
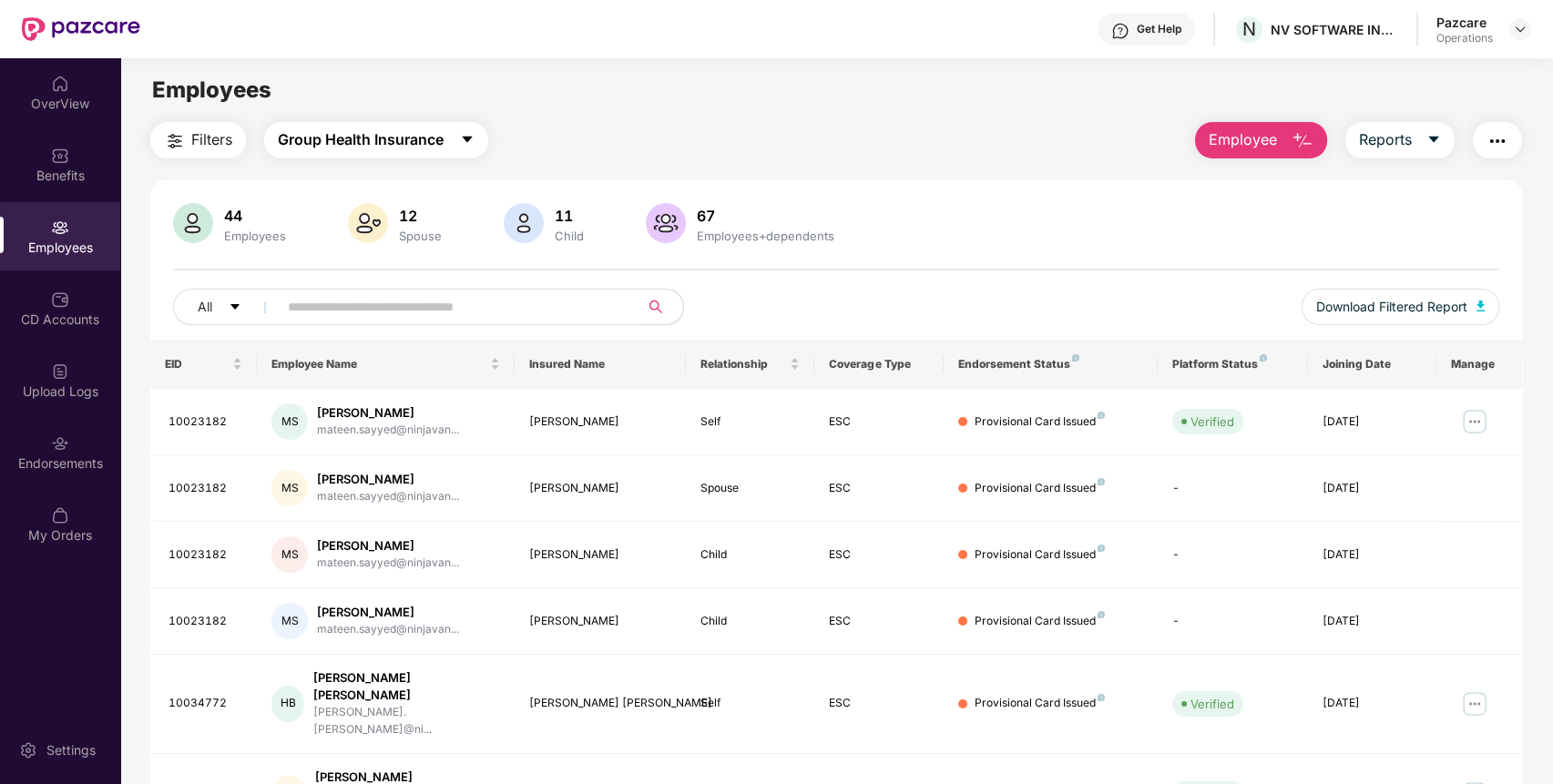
click at [371, 145] on span "Group Health Insurance" at bounding box center [360, 139] width 166 height 22
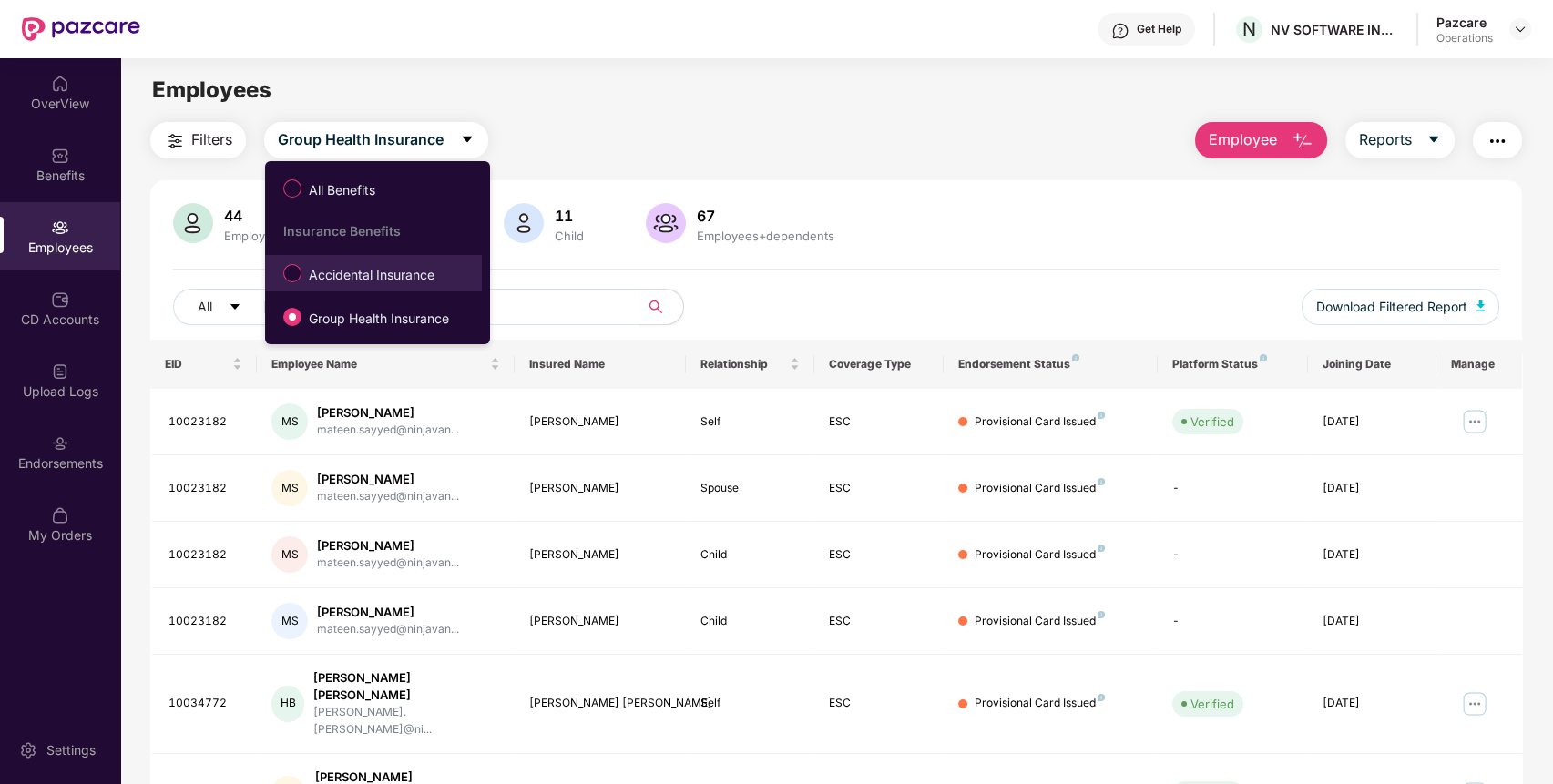
click at [368, 278] on span "Accidental Insurance" at bounding box center [372, 274] width 141 height 21
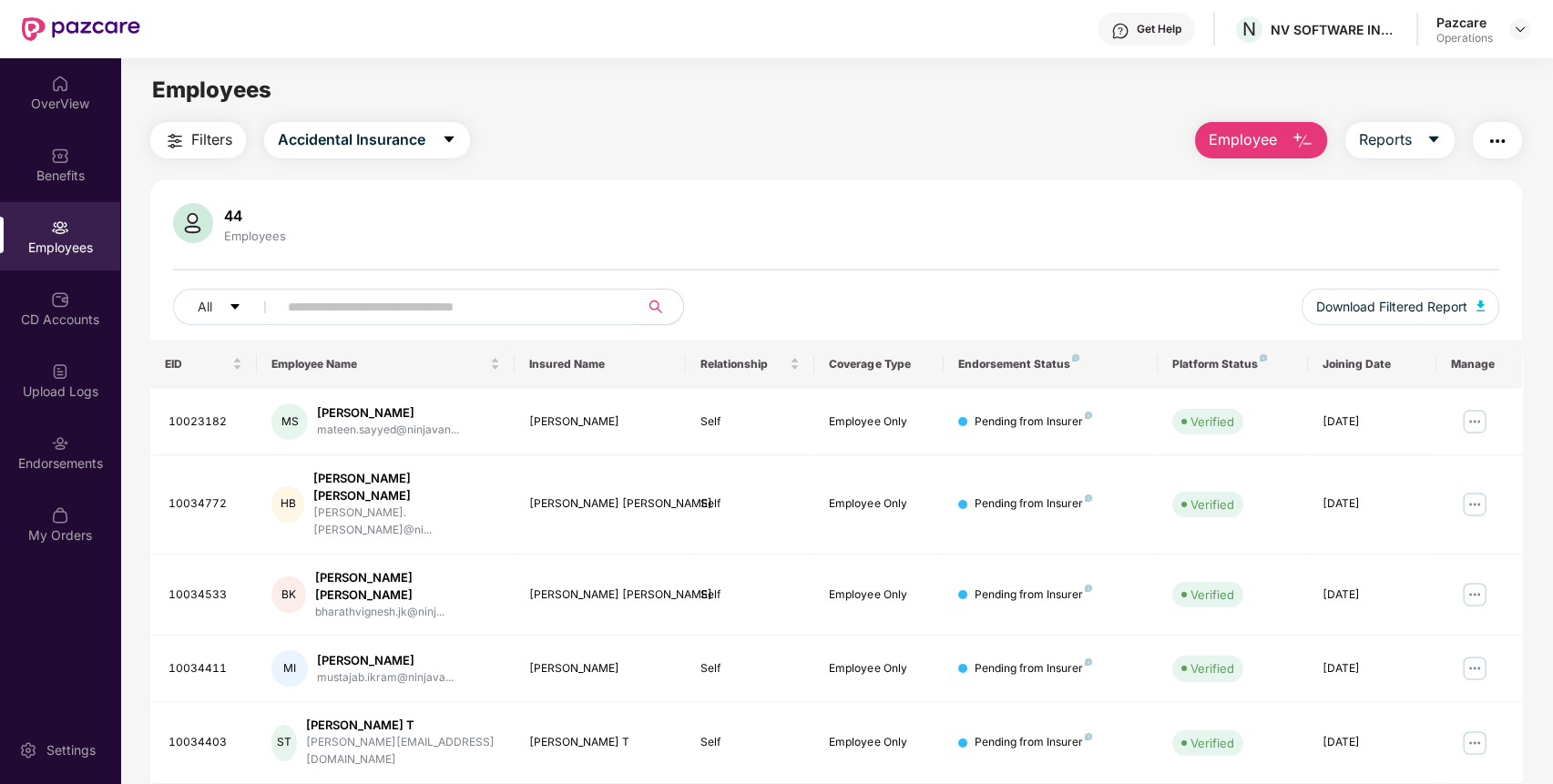
click at [179, 131] on img "button" at bounding box center [175, 141] width 21 height 21
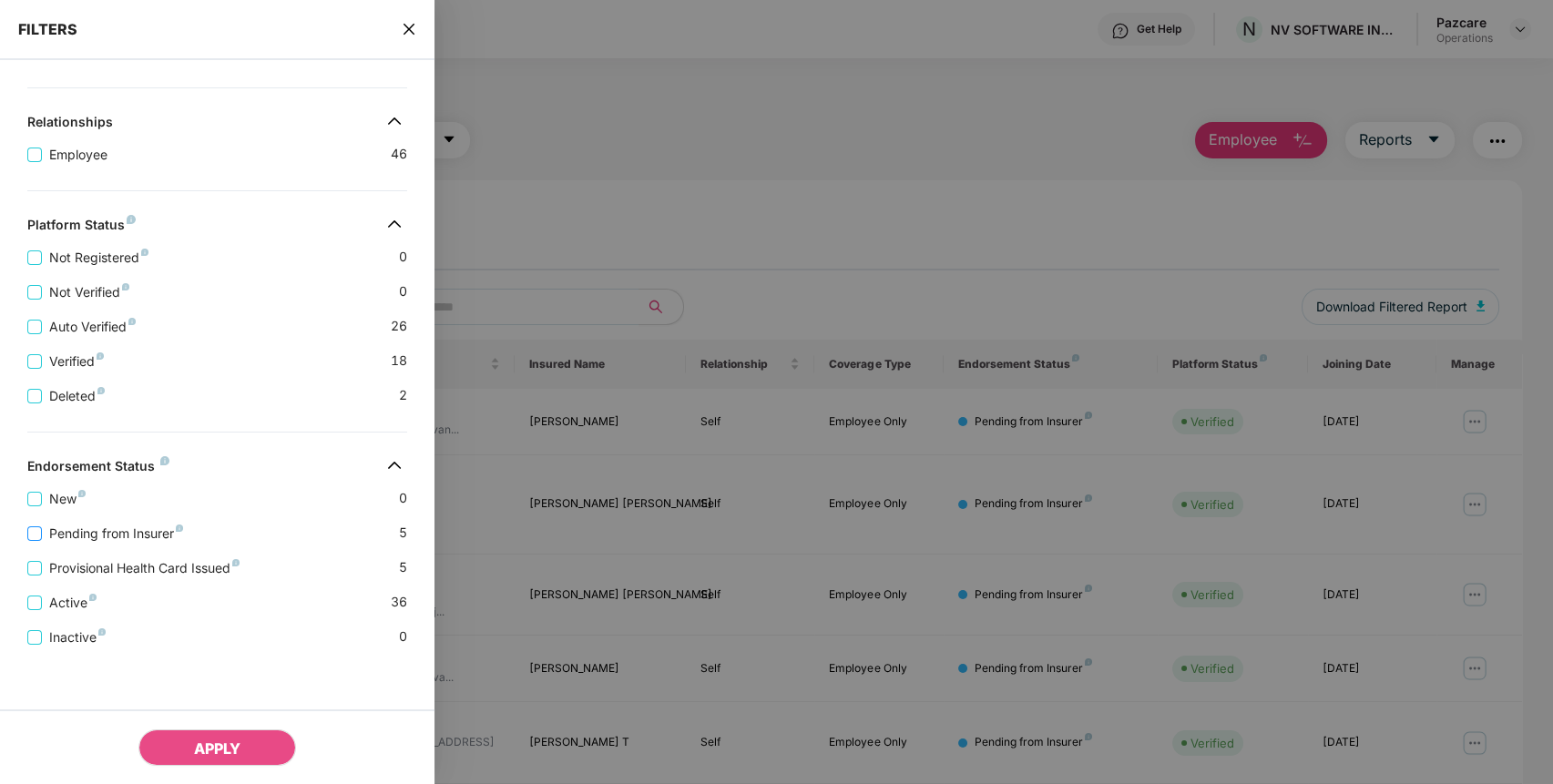
click at [97, 531] on span "Pending from Insurer" at bounding box center [116, 533] width 148 height 21
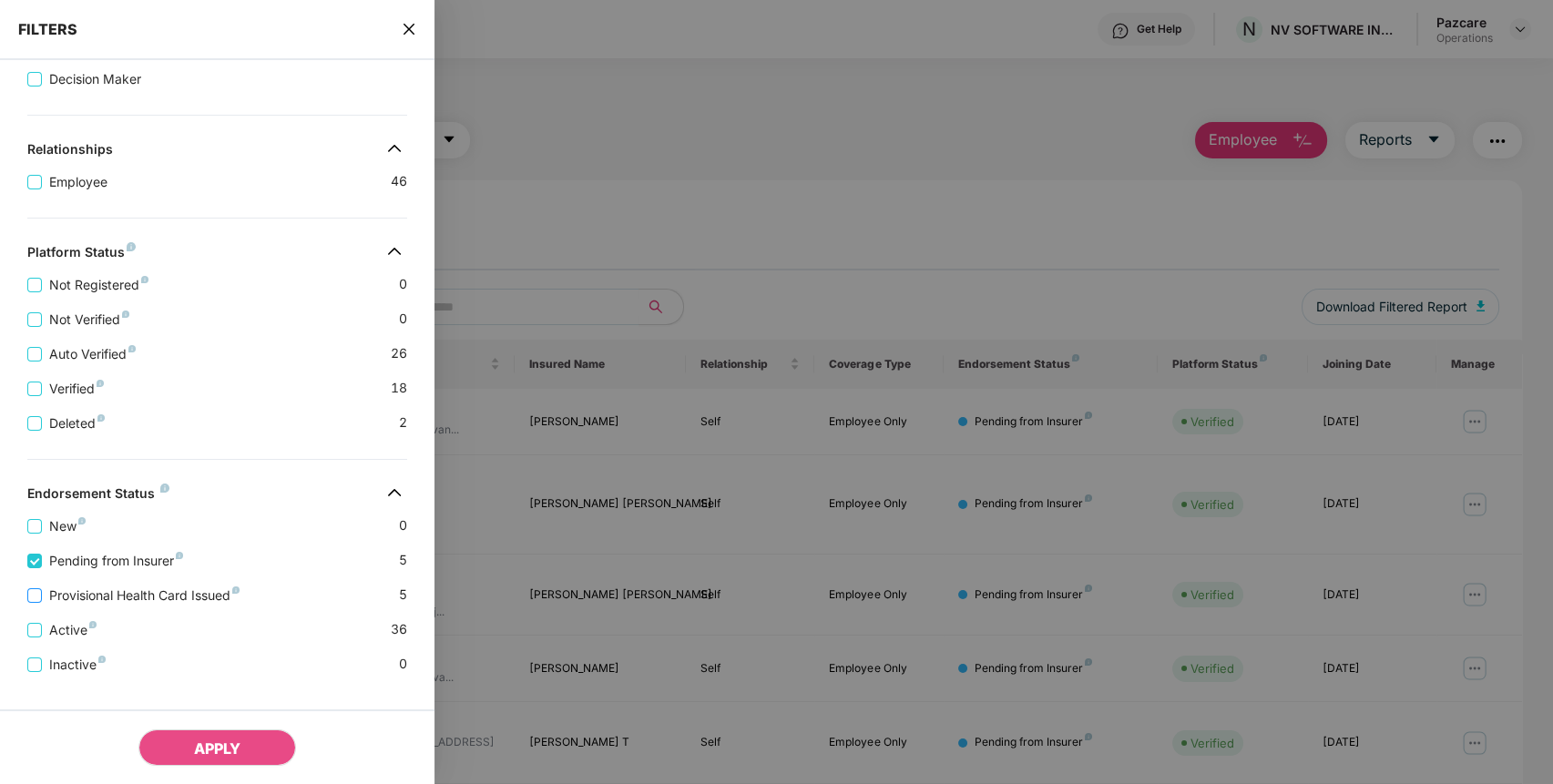
click at [114, 597] on span "Provisional Health Card Issued" at bounding box center [145, 595] width 205 height 21
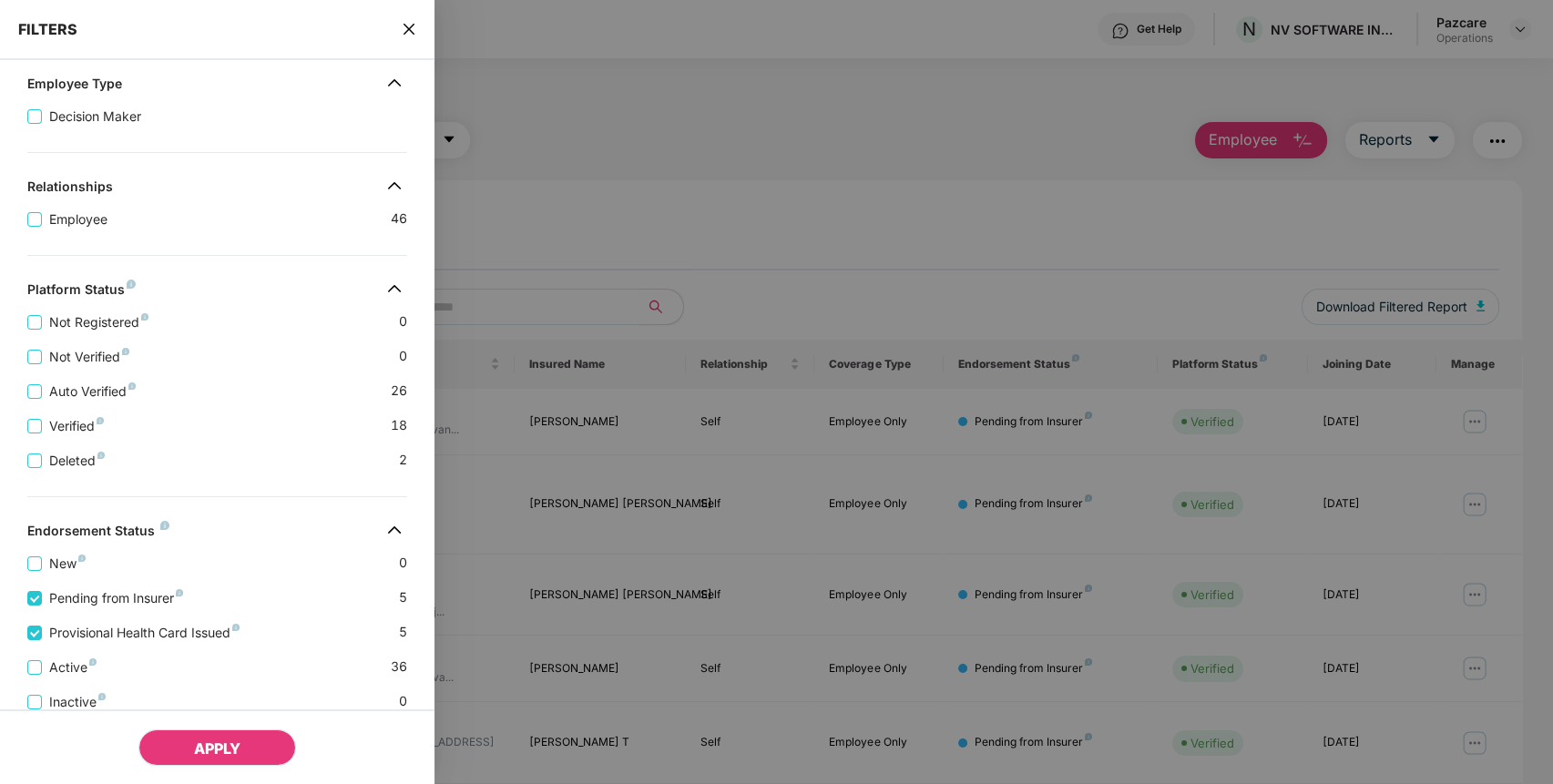
click at [253, 746] on button "APPLY" at bounding box center [217, 747] width 157 height 36
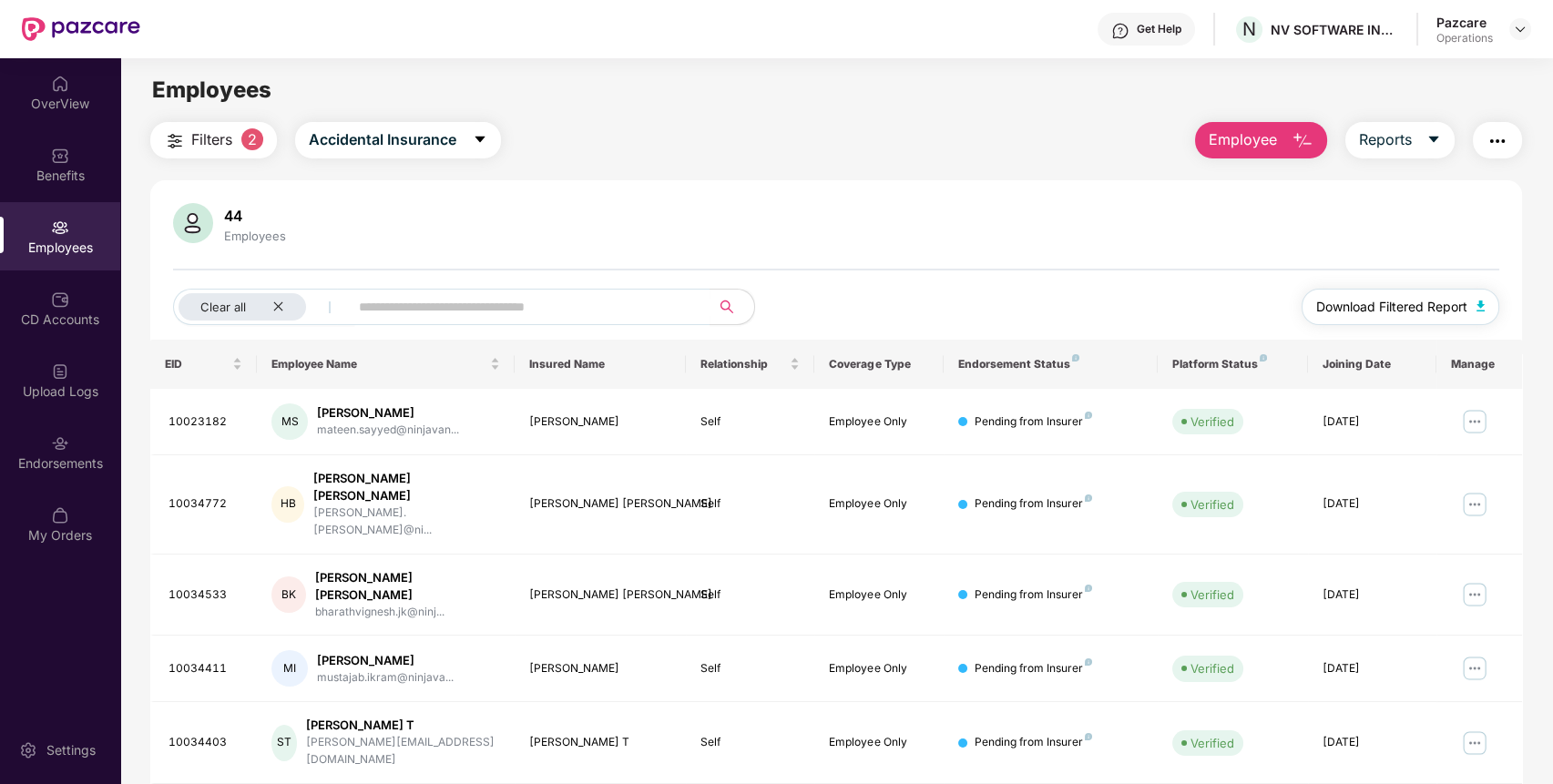
click at [1398, 313] on span "Download Filtered Report" at bounding box center [1391, 307] width 151 height 21
click at [1507, 133] on button "button" at bounding box center [1496, 140] width 49 height 36
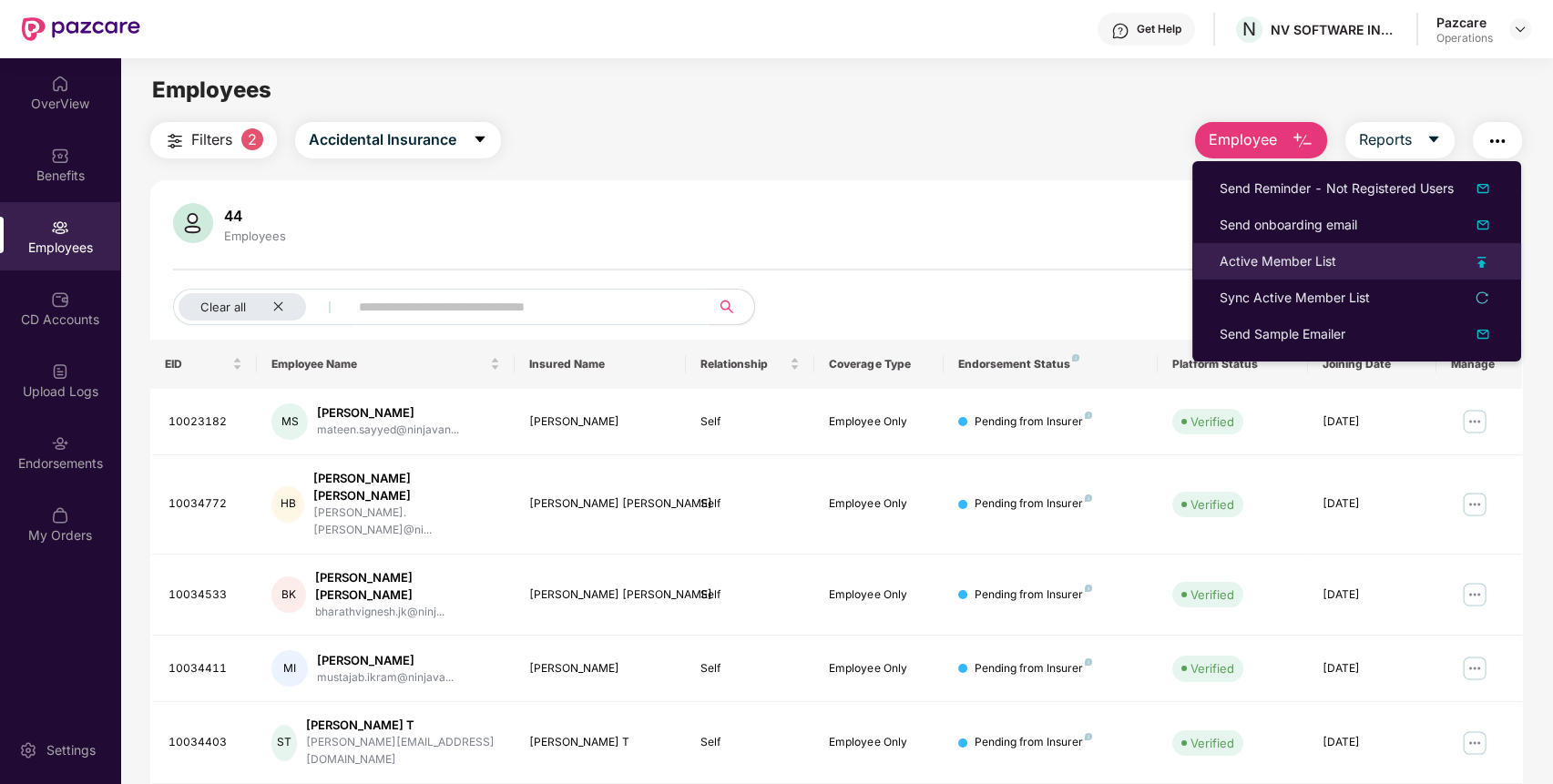
click at [1309, 249] on li "Active Member List" at bounding box center [1356, 261] width 329 height 36
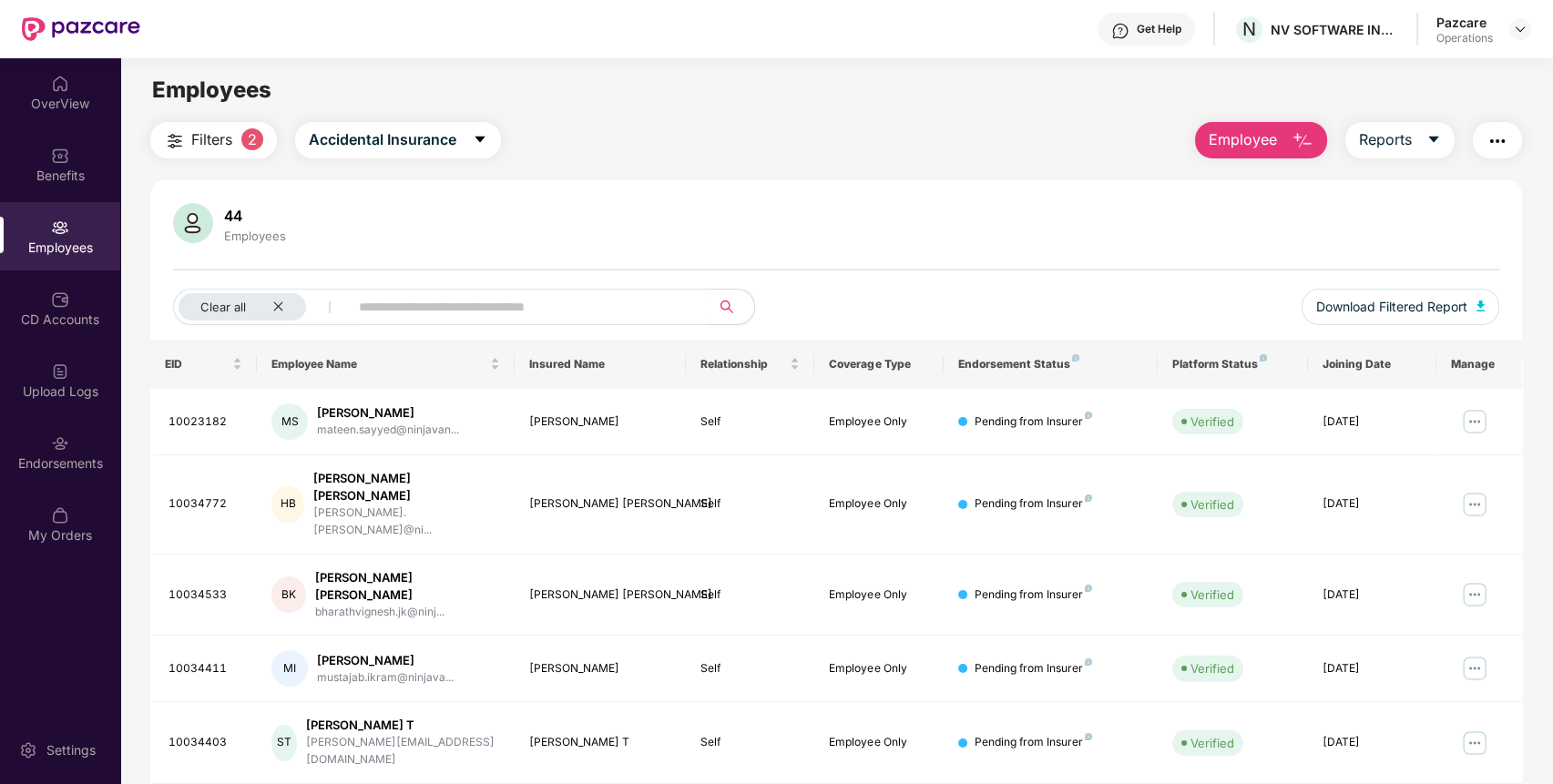
click at [1508, 130] on button "button" at bounding box center [1496, 140] width 49 height 36
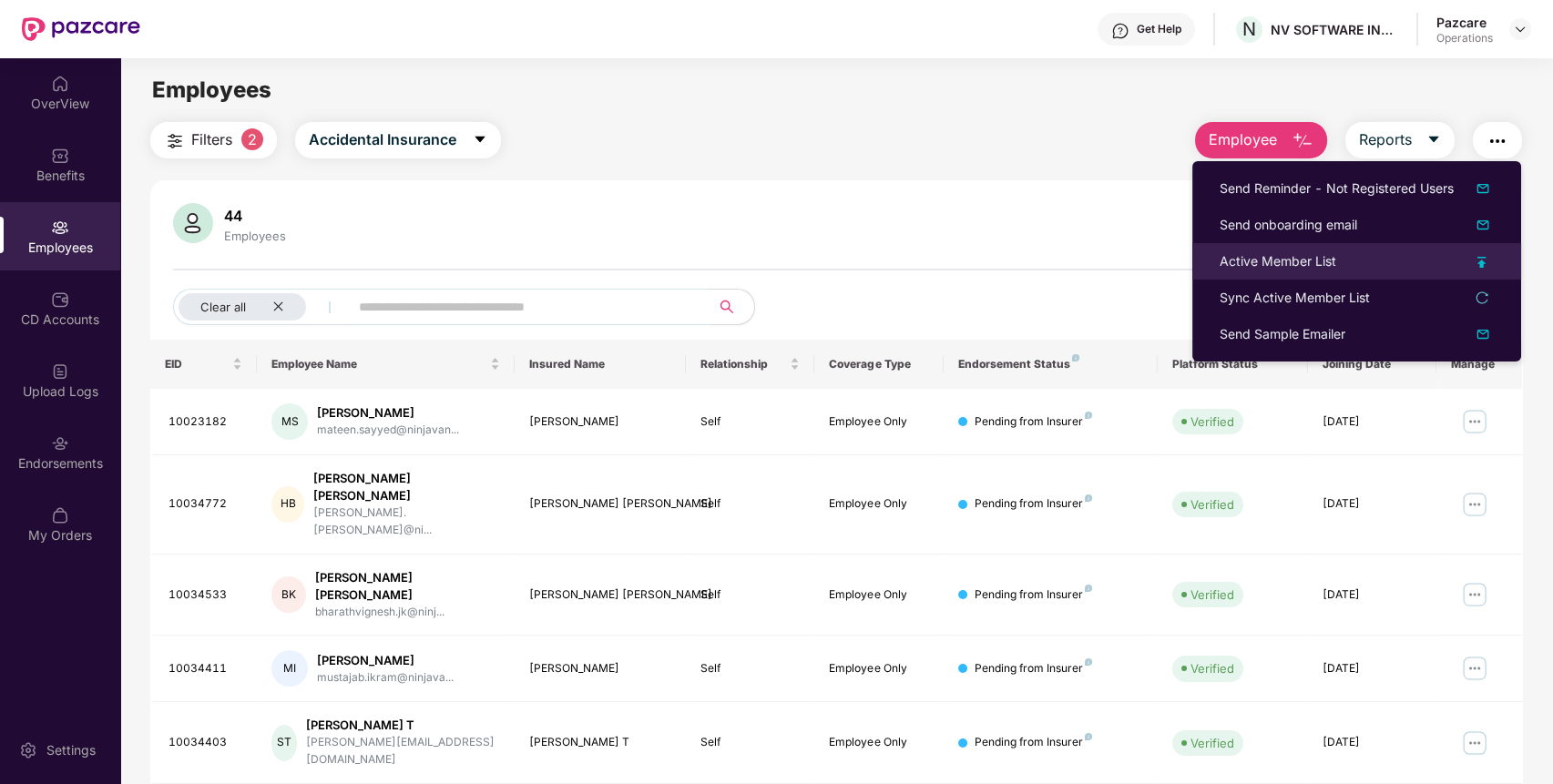
click at [1311, 263] on div "Active Member List" at bounding box center [1277, 261] width 116 height 21
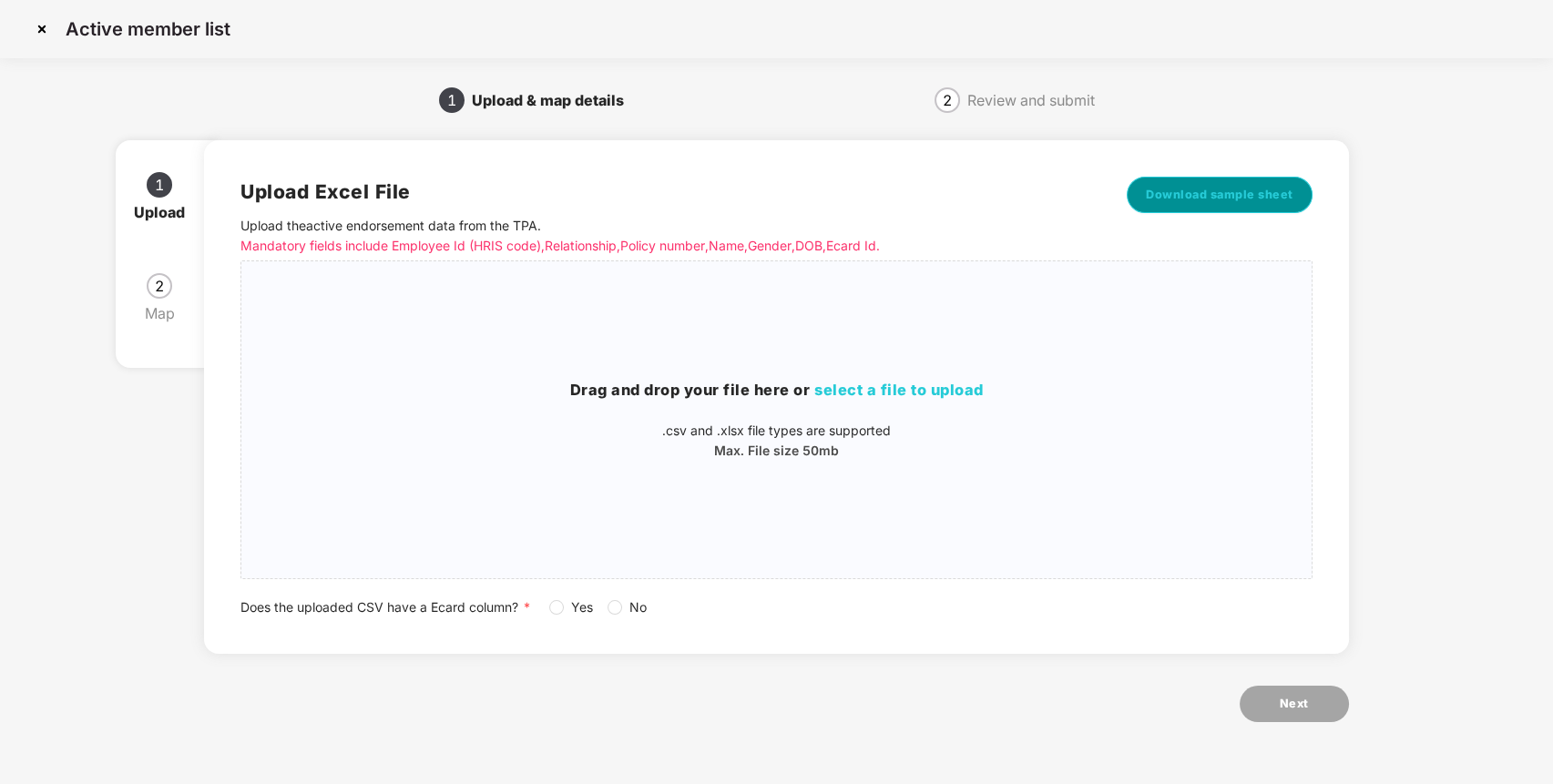
click at [1252, 187] on span "Download sample sheet" at bounding box center [1219, 194] width 147 height 19
click at [1012, 335] on div "Drag and drop your file here or select a file to upload .csv and .xlsx file typ…" at bounding box center [776, 419] width 1070 height 288
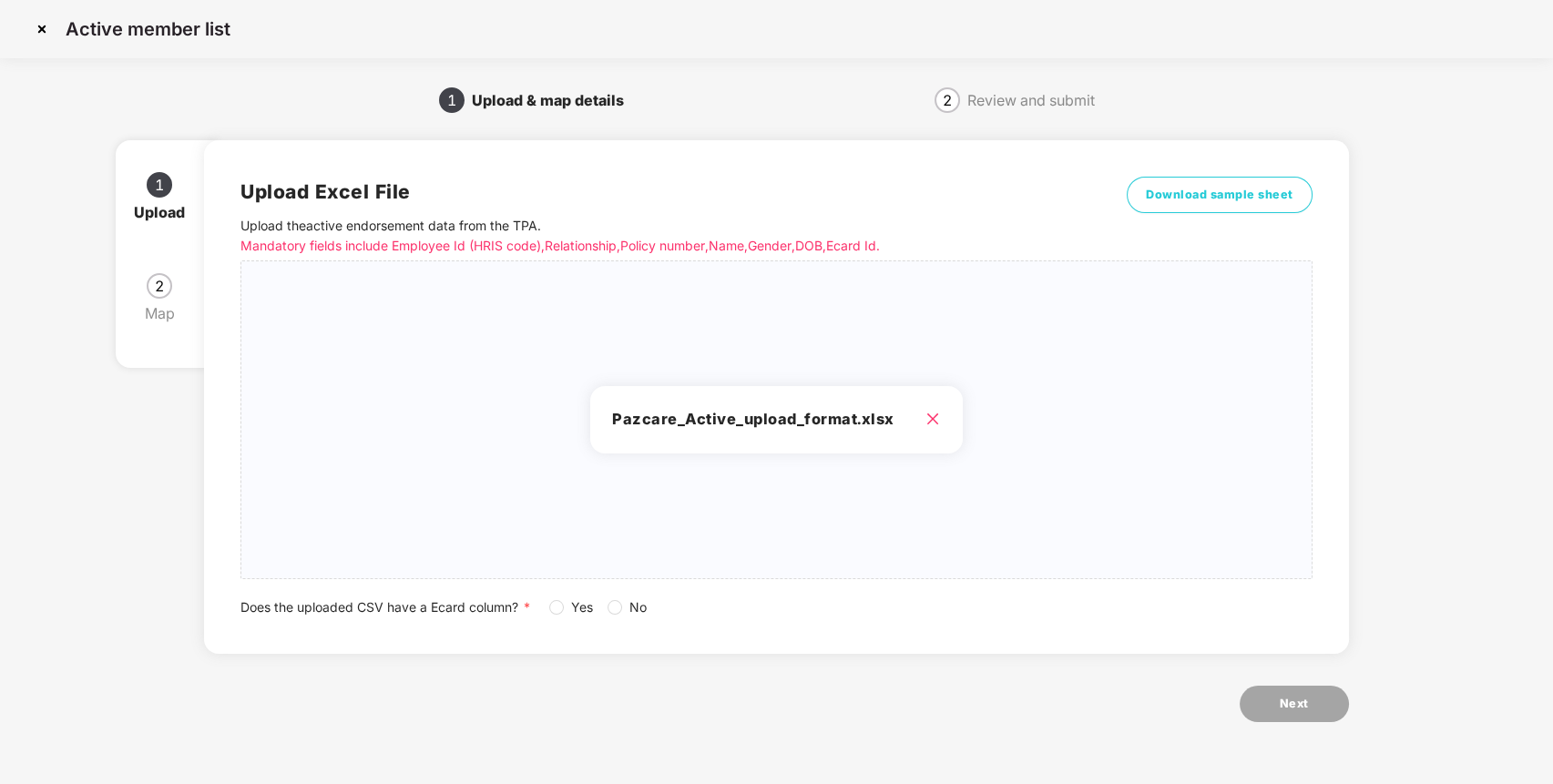
click at [607, 604] on div "Yes No" at bounding box center [605, 607] width 112 height 21
click at [1305, 691] on button "Next" at bounding box center [1294, 703] width 109 height 36
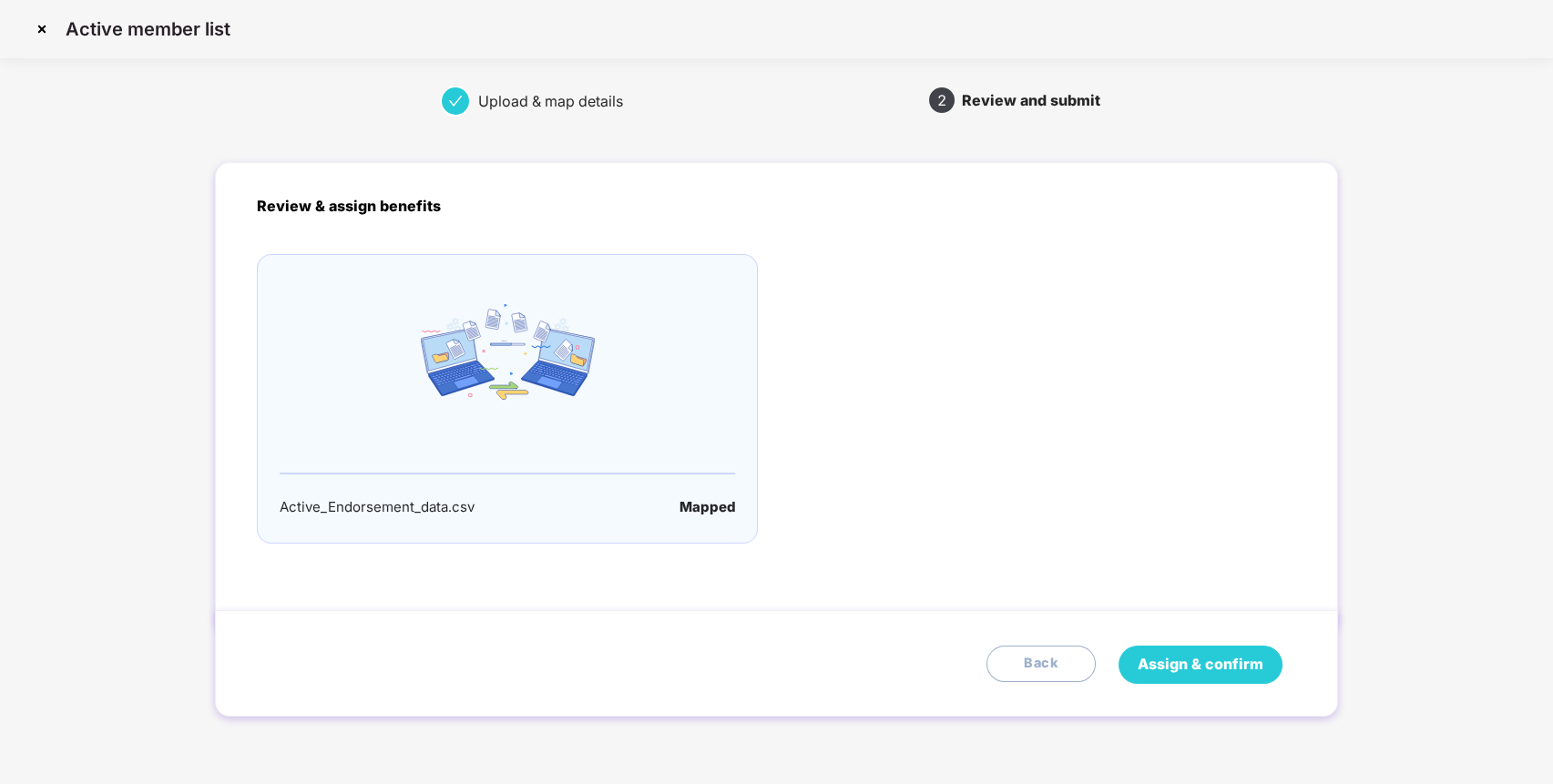
click at [1201, 649] on button "Assign & confirm" at bounding box center [1200, 664] width 164 height 38
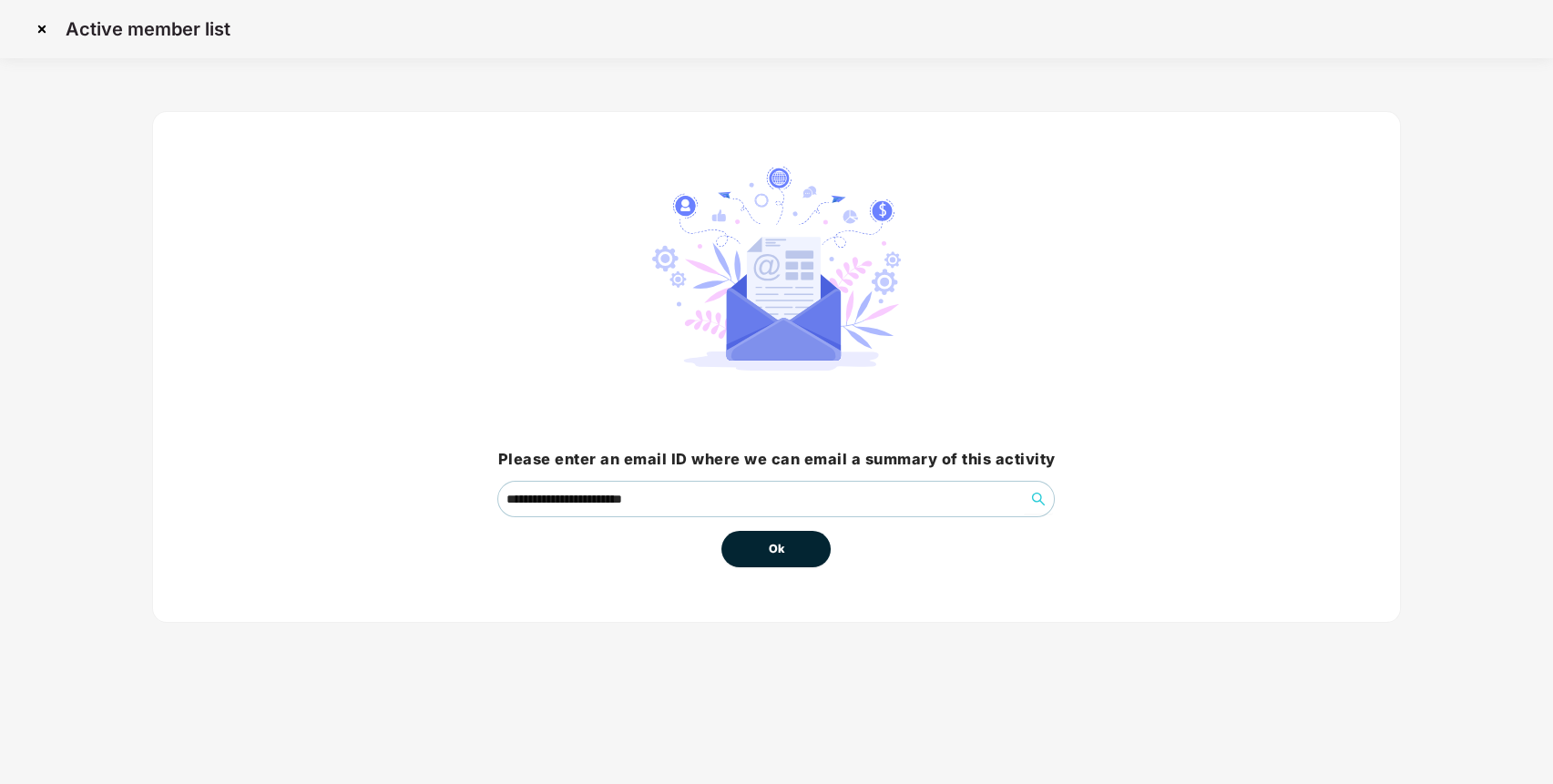
click at [803, 544] on button "Ok" at bounding box center [776, 549] width 109 height 36
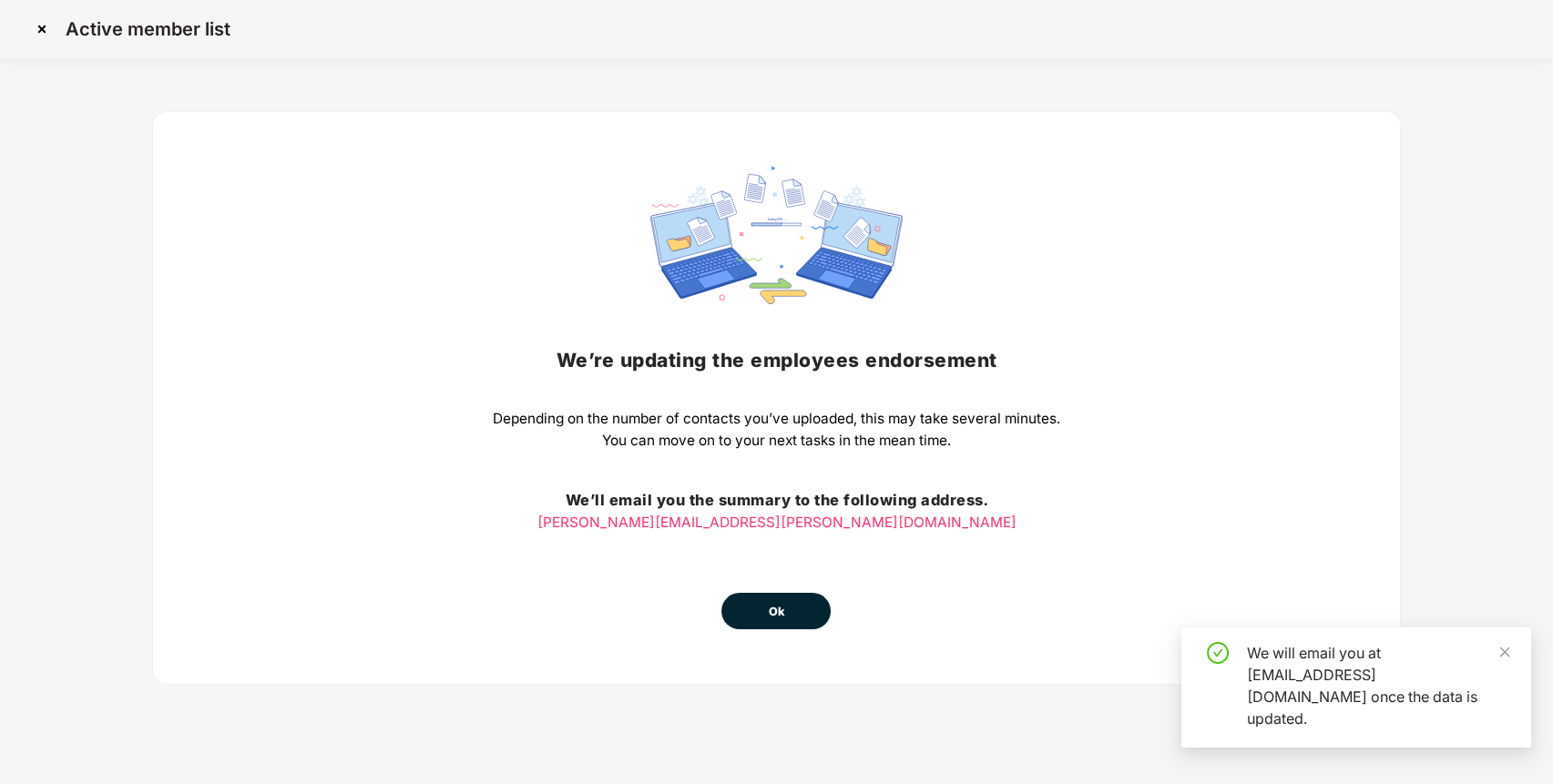
click at [784, 590] on div "We’re updating the employees endorsement Depending on the number of contacts yo…" at bounding box center [776, 398] width 567 height 463
click at [784, 599] on button "Ok" at bounding box center [776, 610] width 109 height 36
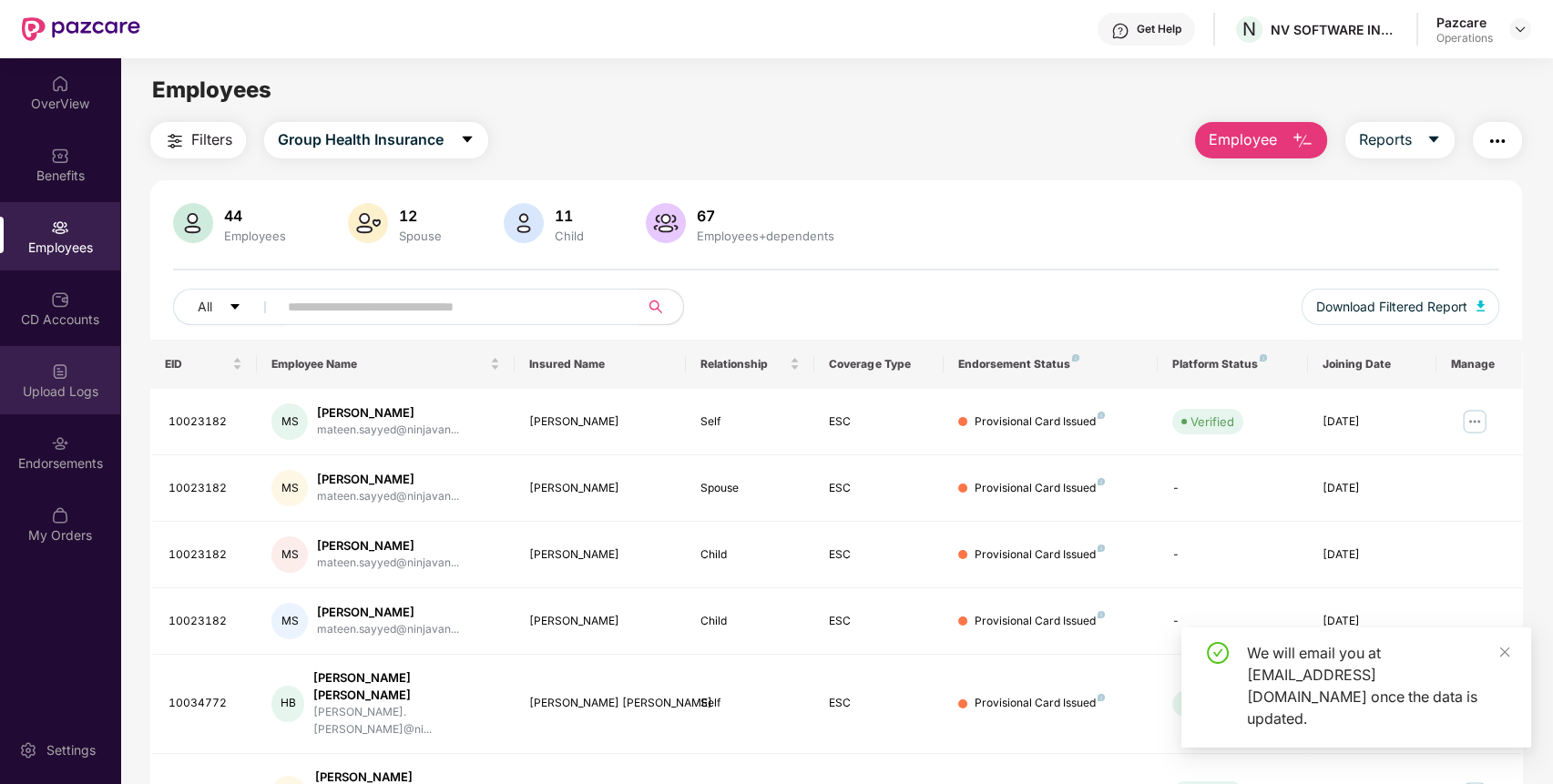
click at [61, 378] on img at bounding box center [60, 371] width 19 height 19
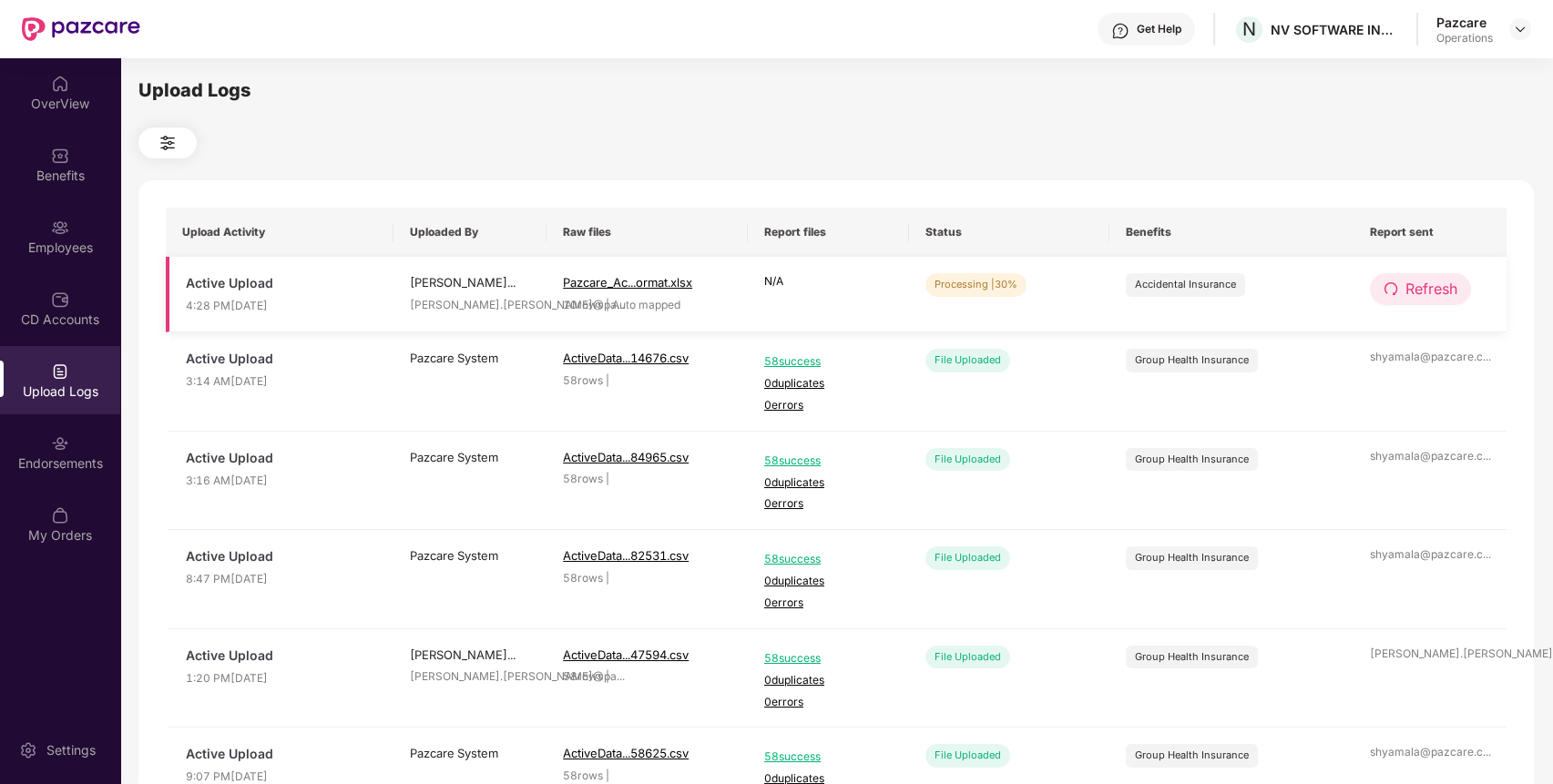
click at [1418, 295] on span "Refresh" at bounding box center [1430, 288] width 52 height 22
click at [1418, 295] on span "Refresh" at bounding box center [1431, 288] width 52 height 22
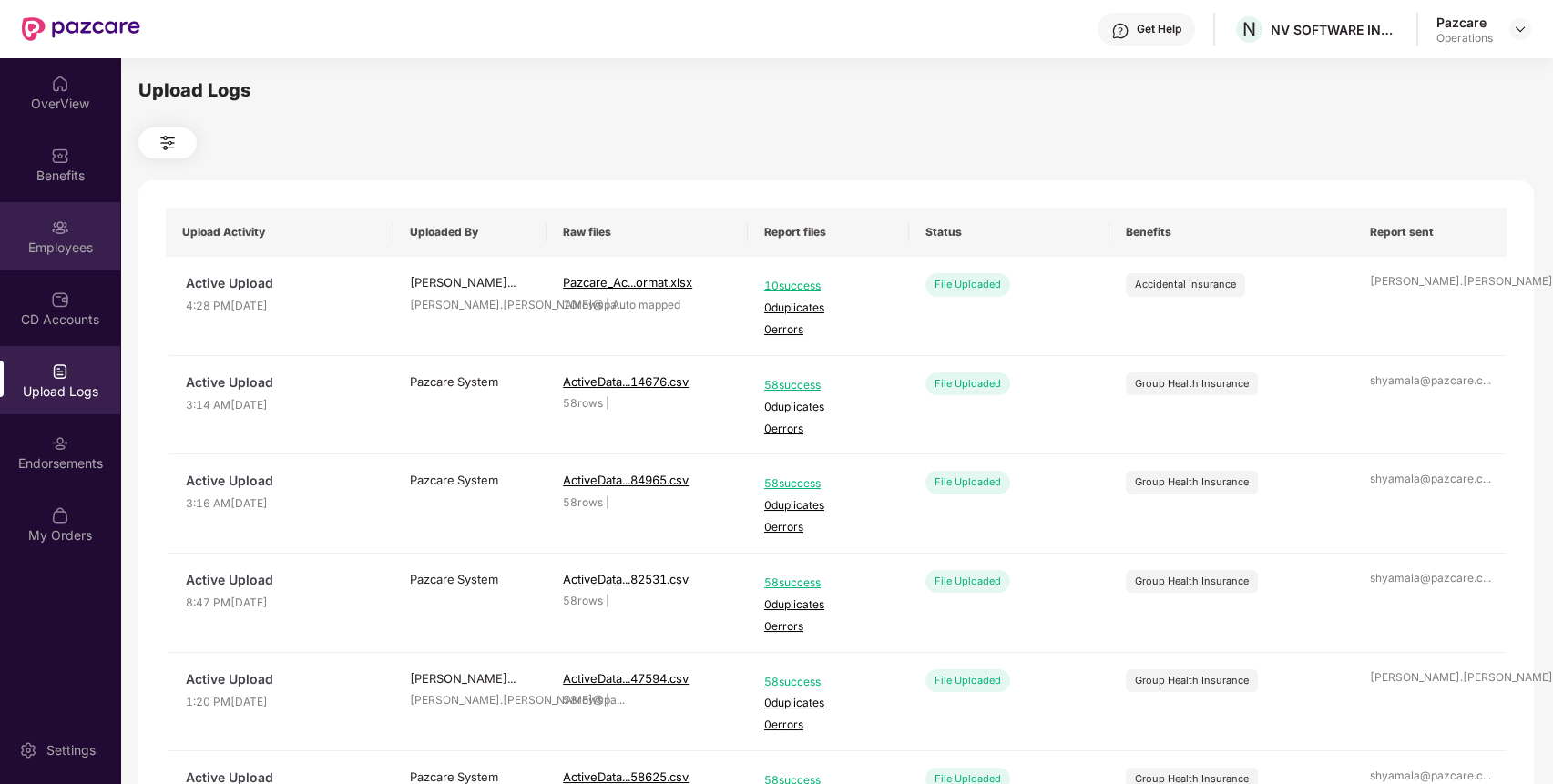
click at [79, 243] on div "Employees" at bounding box center [60, 247] width 120 height 19
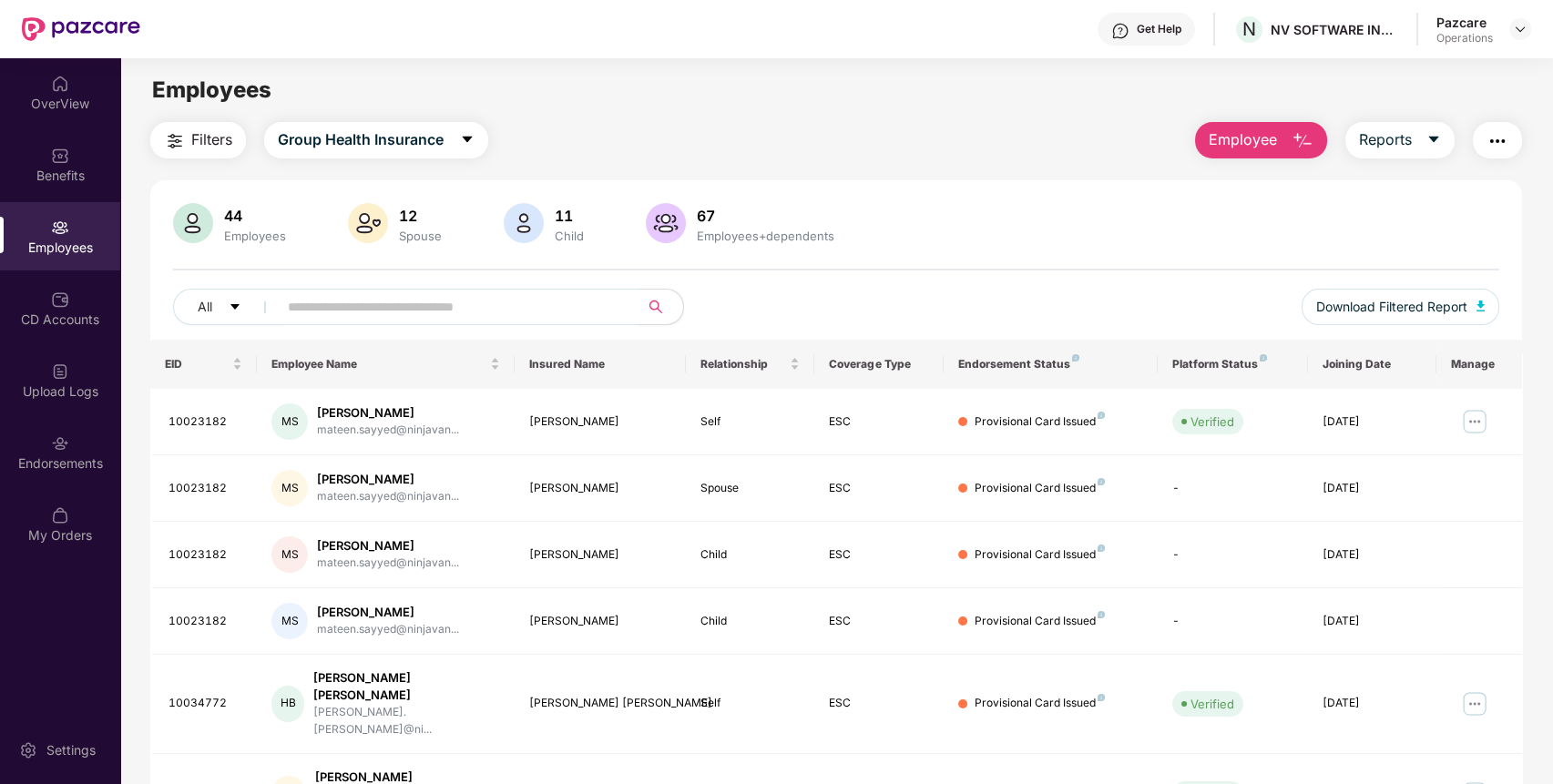
click at [214, 145] on span "Filters" at bounding box center [212, 139] width 41 height 22
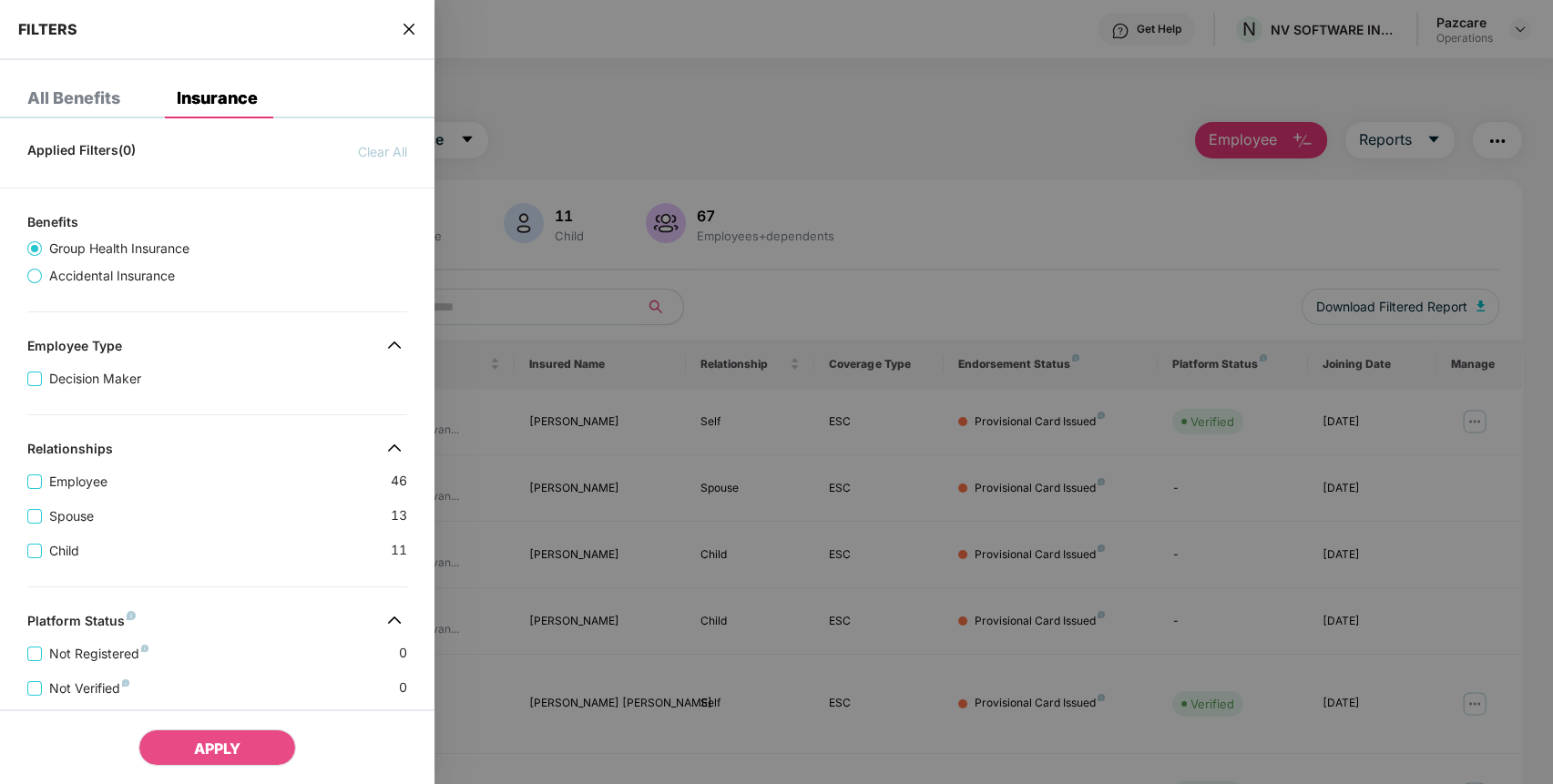
scroll to position [408, 0]
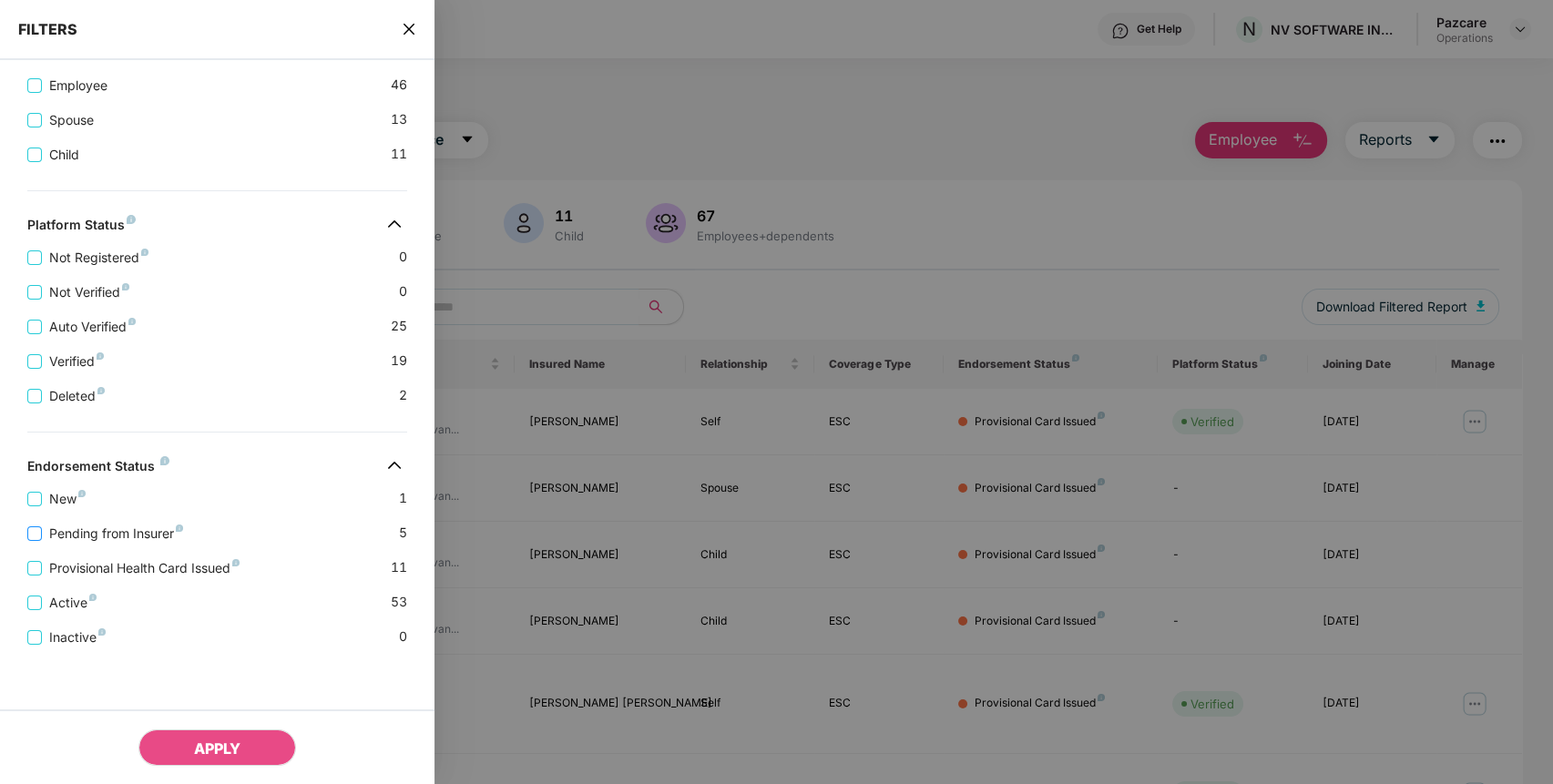
click at [139, 533] on span "Pending from Insurer" at bounding box center [116, 533] width 148 height 21
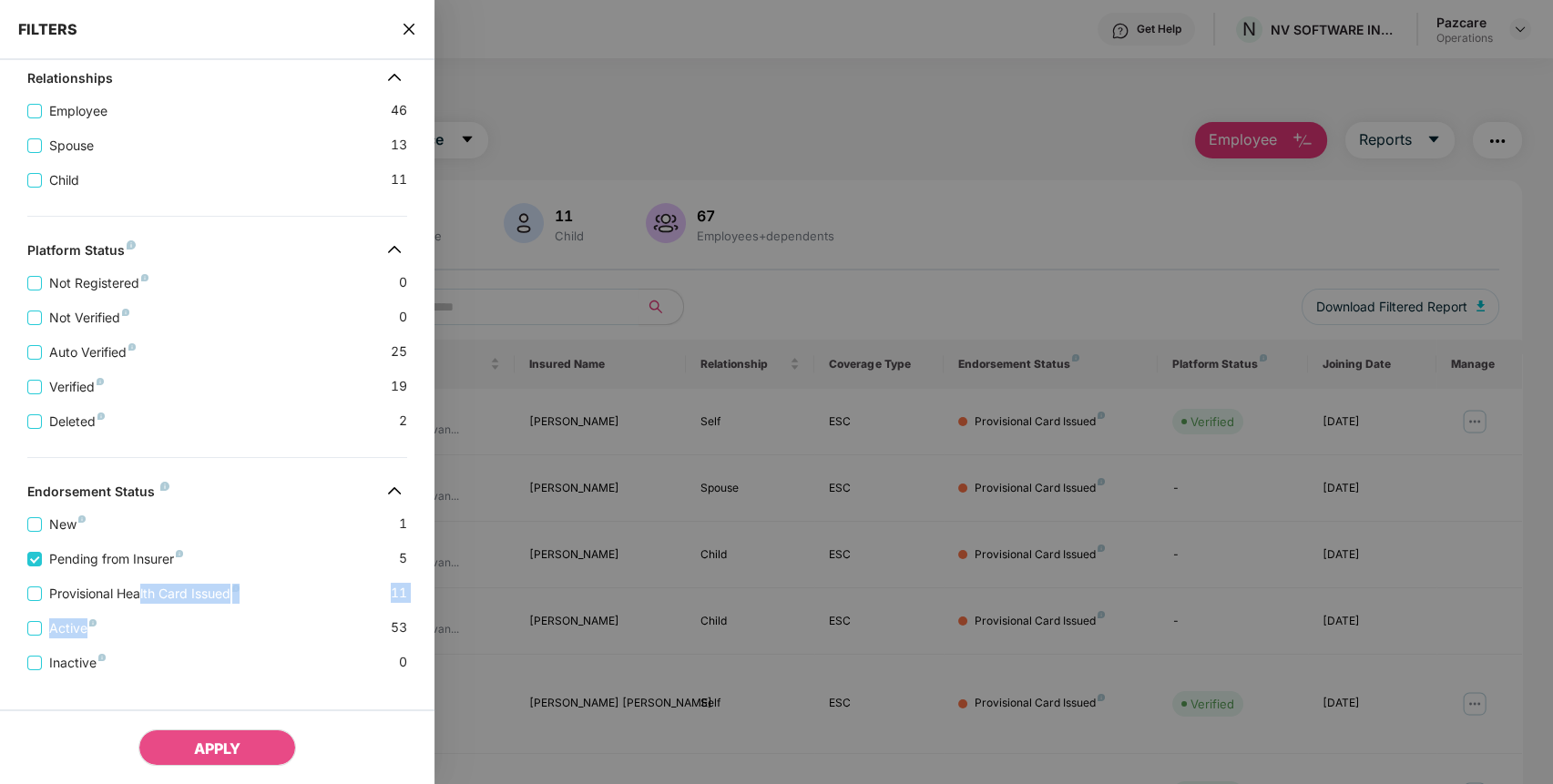
click at [140, 613] on div "New 1 Pending from Insurer 5 Provisional Health Card Issued 11 Active 53 Inacti…" at bounding box center [217, 586] width 435 height 173
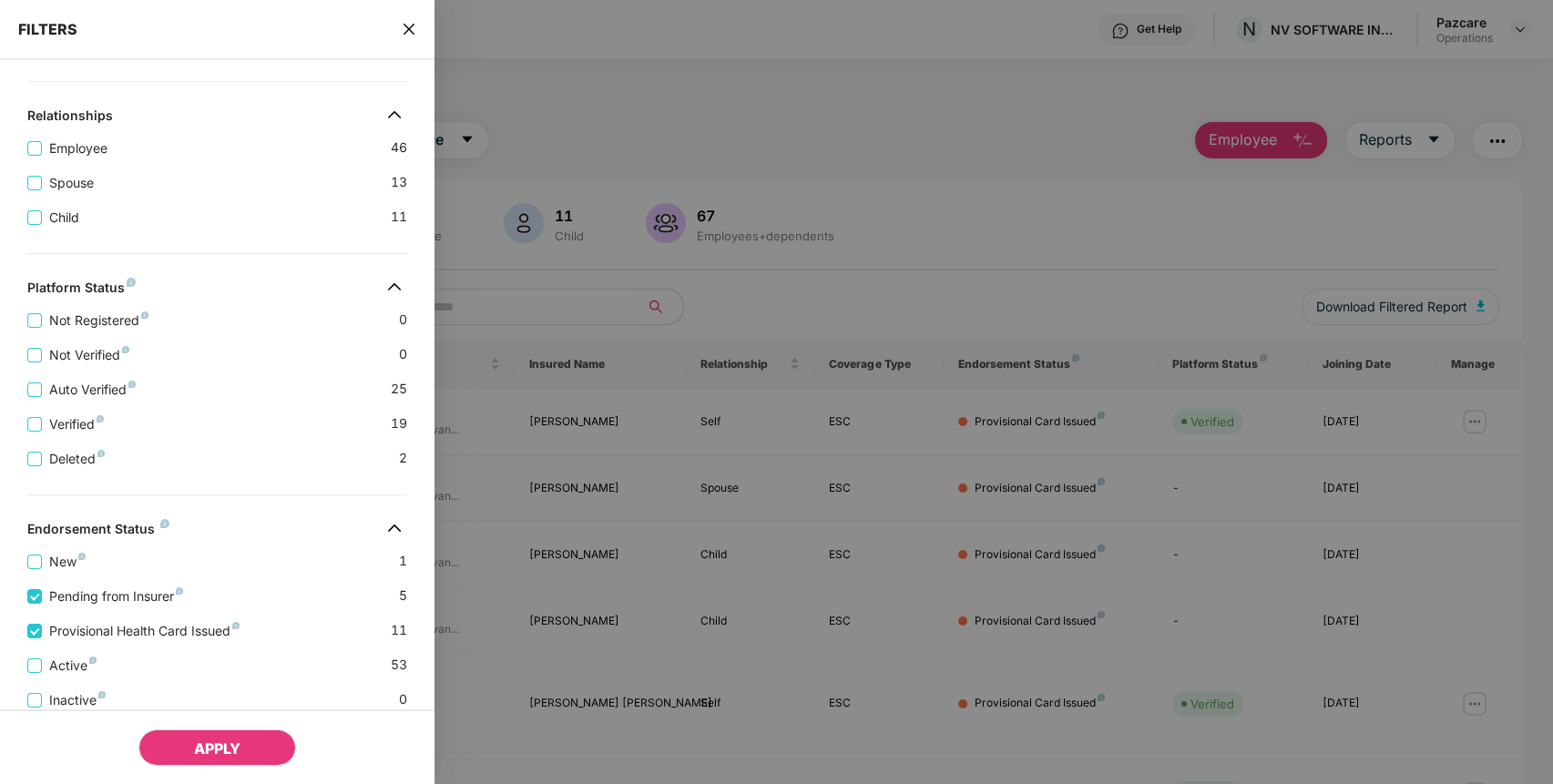
click at [208, 745] on span "APPLY" at bounding box center [218, 748] width 47 height 19
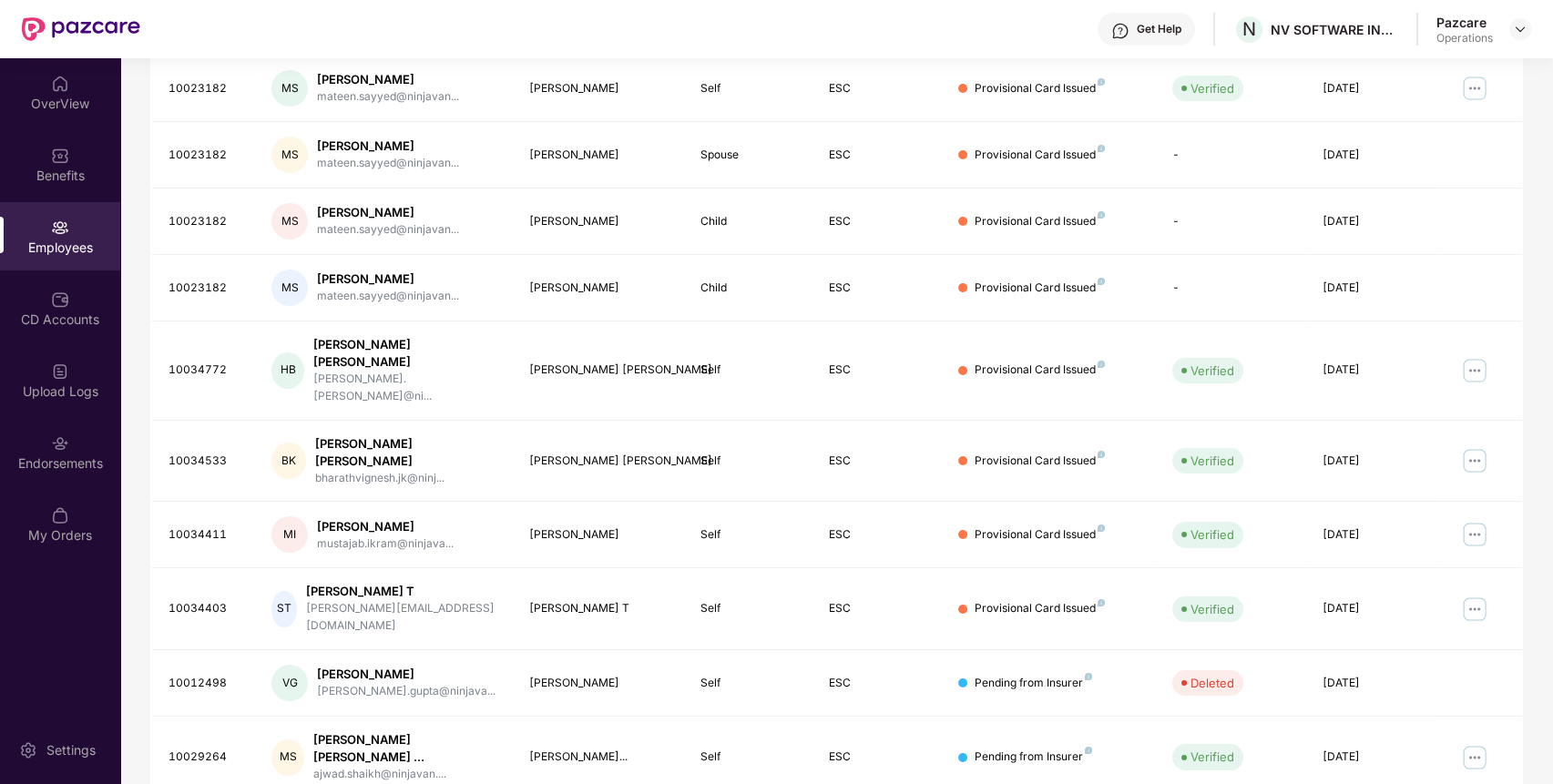
scroll to position [0, 0]
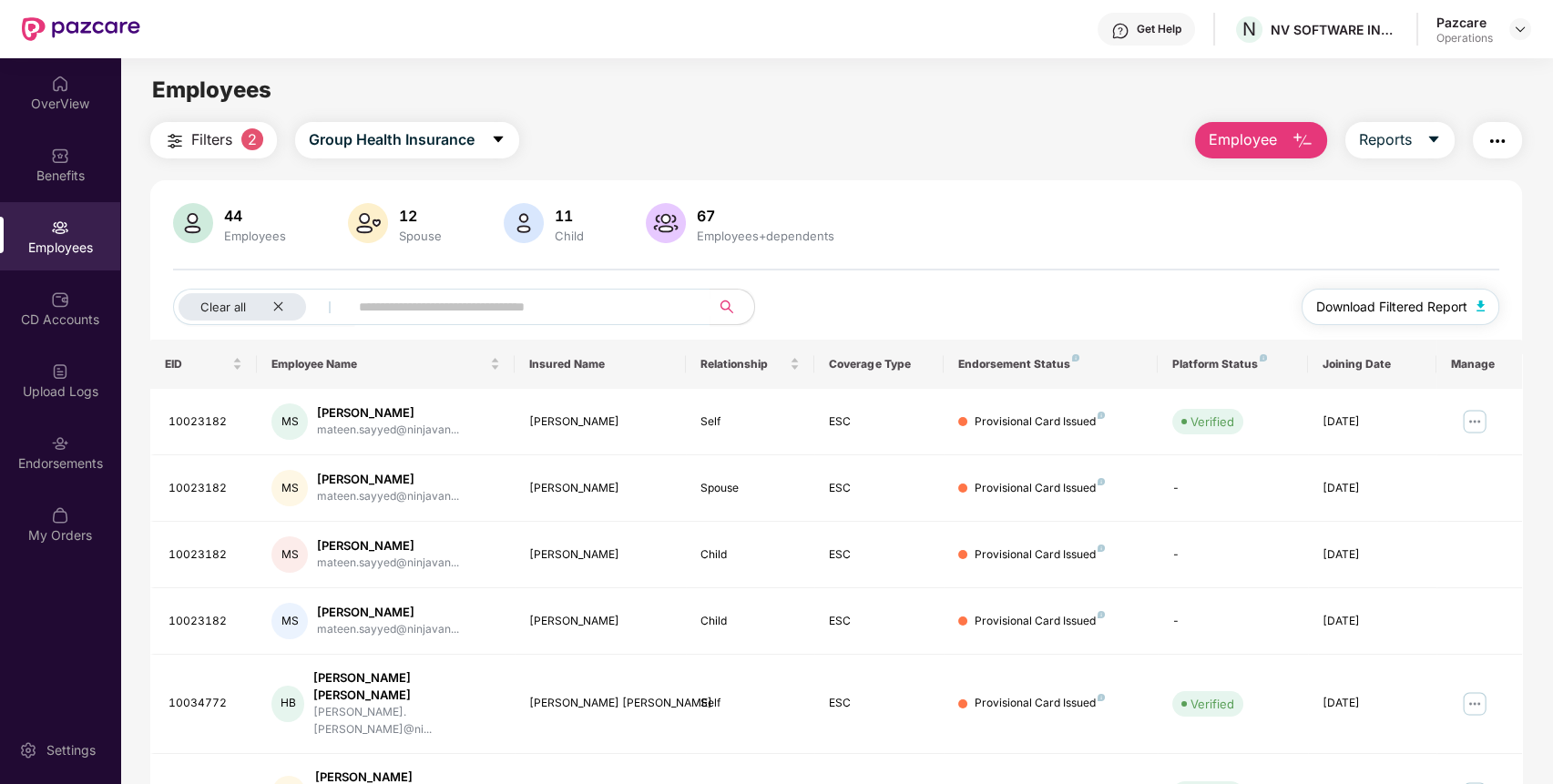
click at [1467, 303] on button "Download Filtered Report" at bounding box center [1400, 307] width 198 height 36
click at [233, 140] on button "Filters 2" at bounding box center [214, 140] width 127 height 36
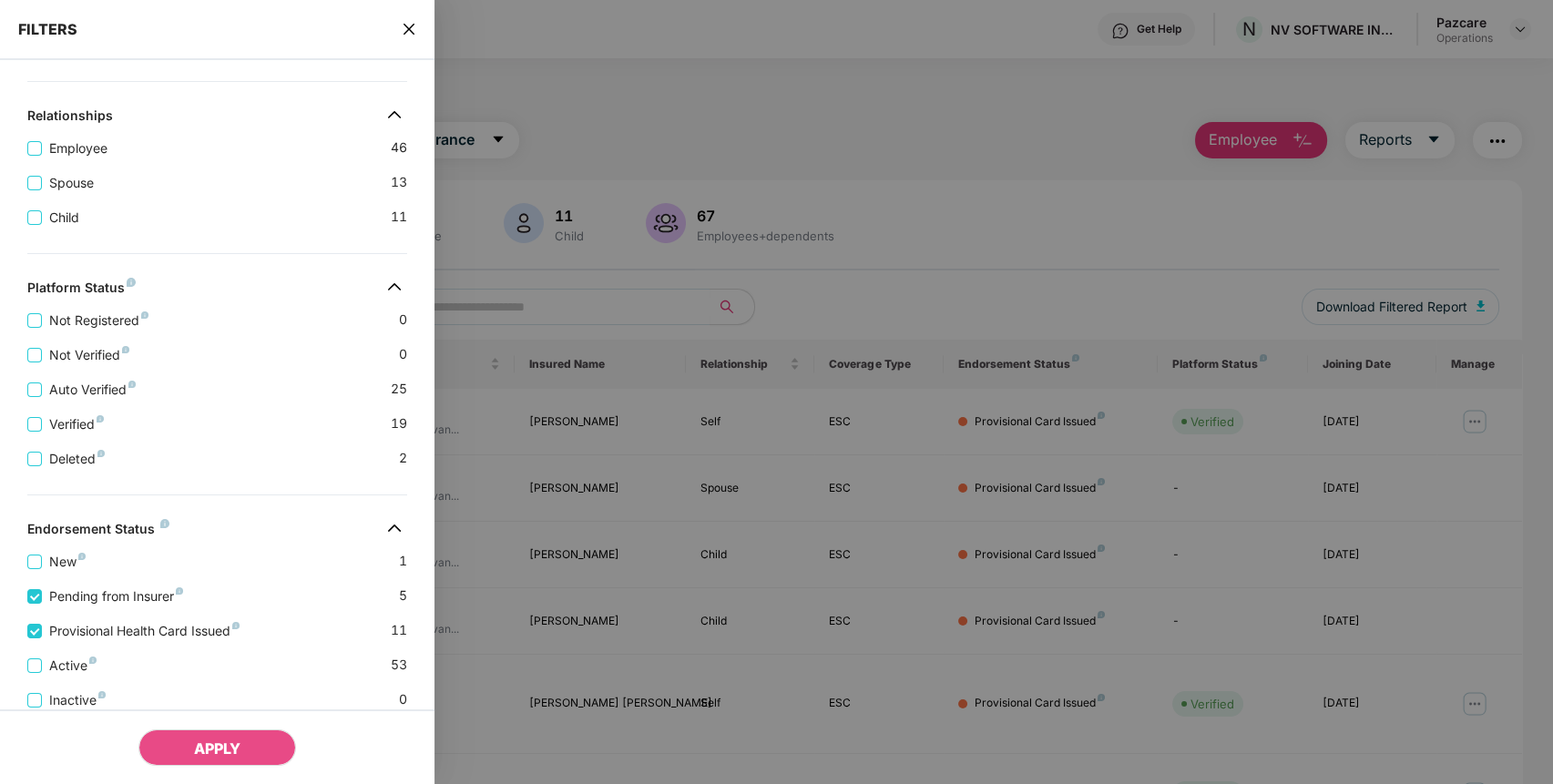
scroll to position [483, 0]
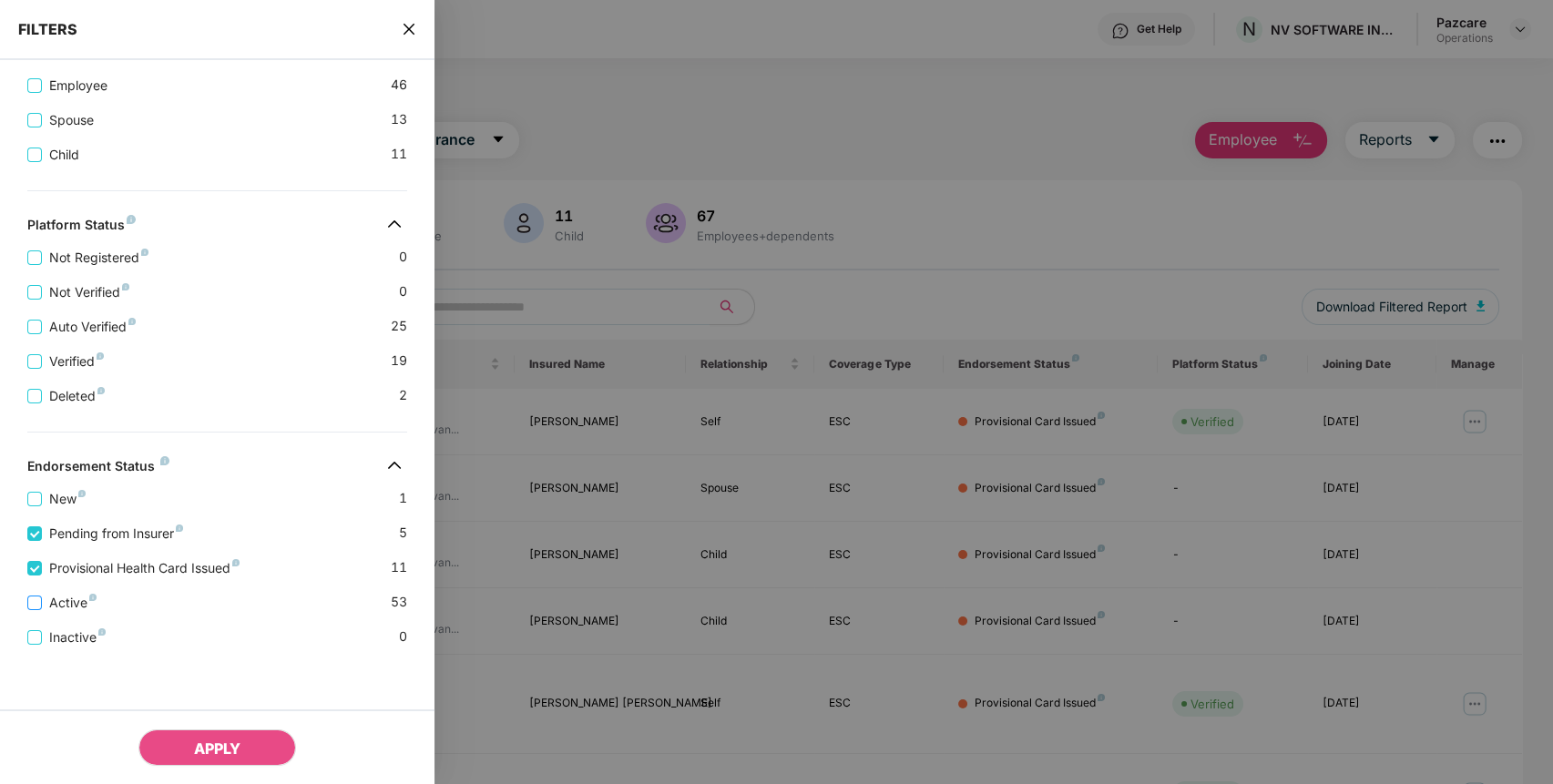
click at [59, 606] on span "Active" at bounding box center [72, 602] width 62 height 21
click at [227, 749] on span "APPLY" at bounding box center [218, 748] width 47 height 19
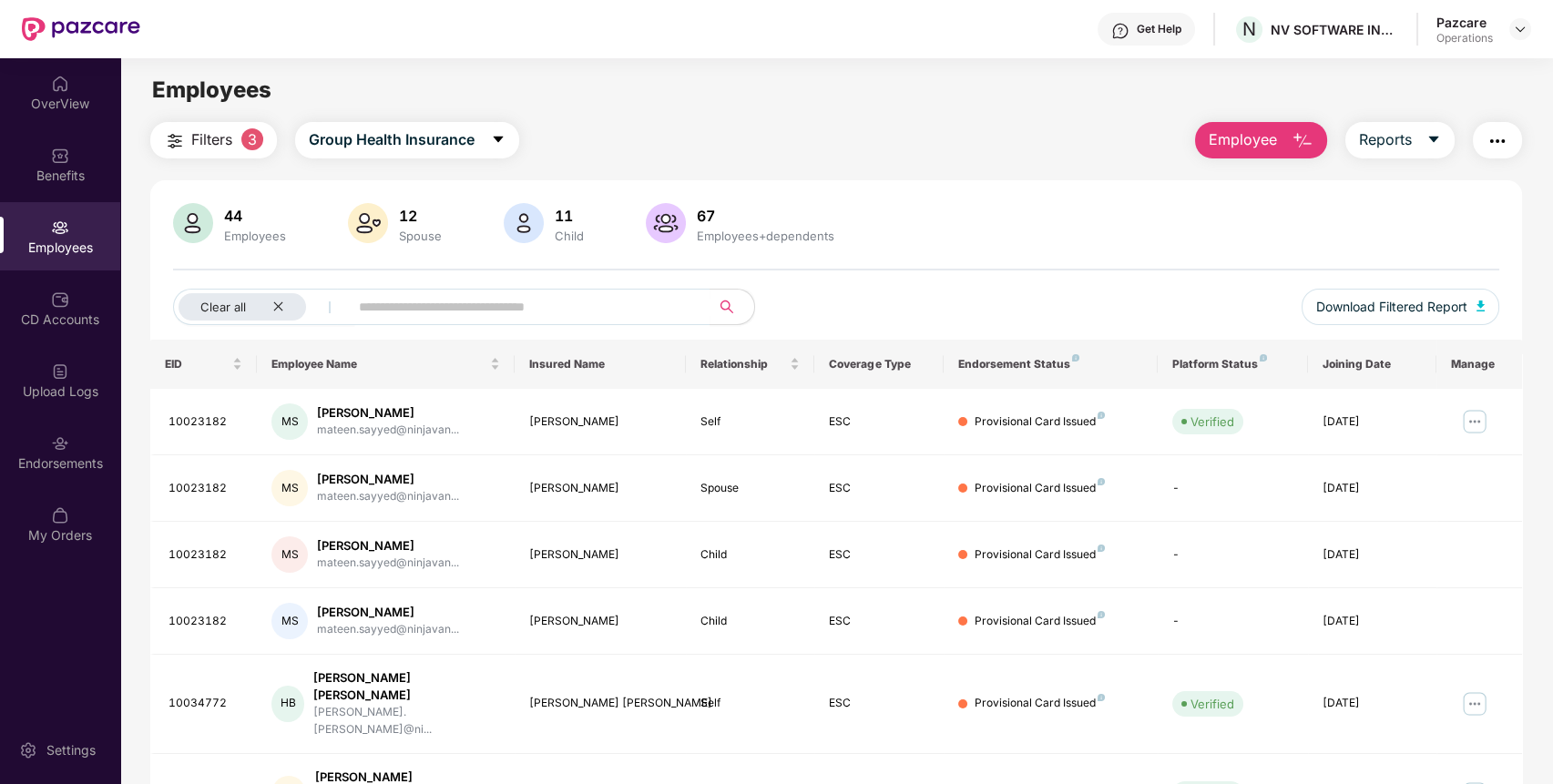
click at [186, 129] on button "Filters 3" at bounding box center [214, 140] width 127 height 36
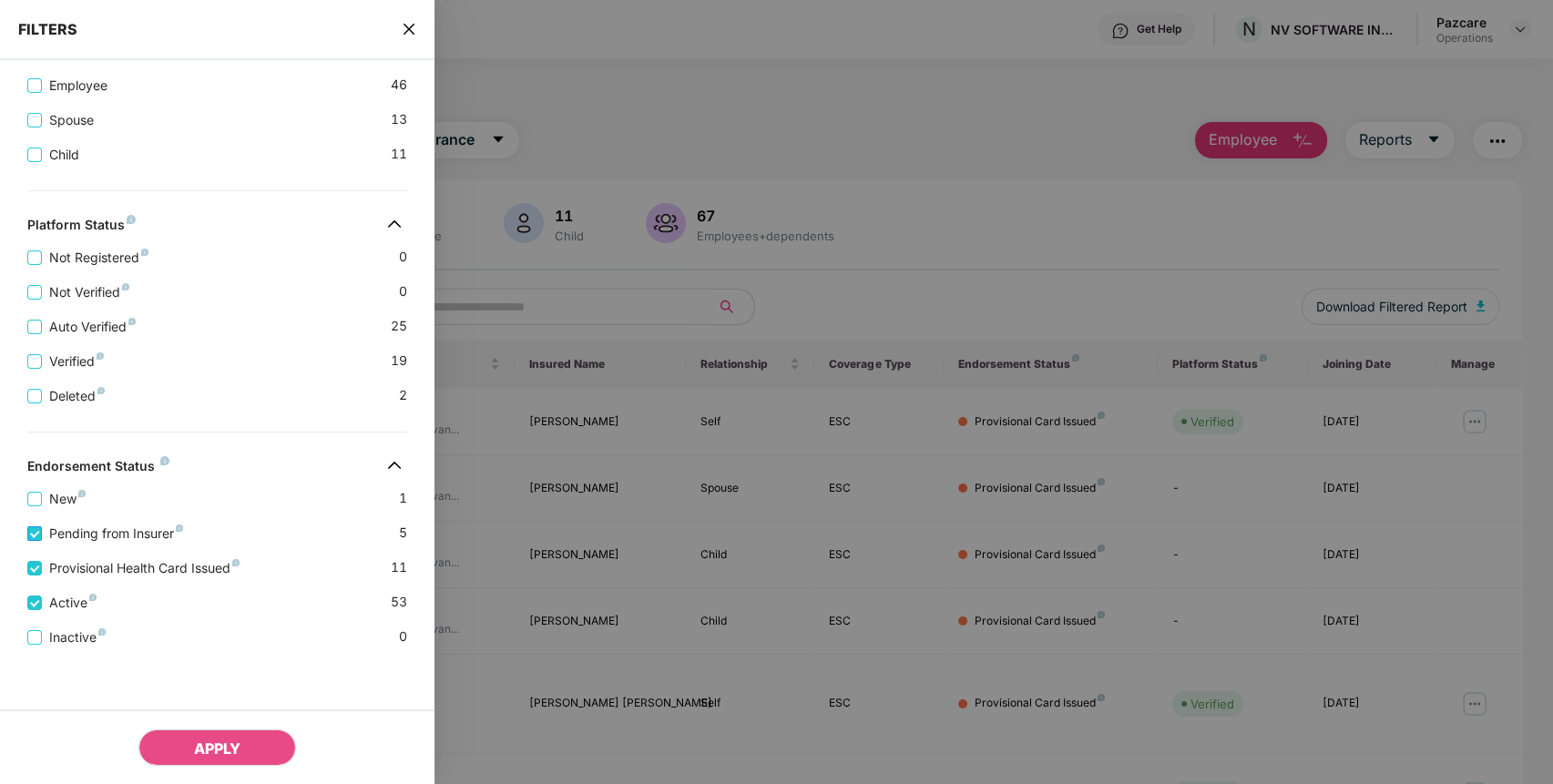
scroll to position [445, 0]
click at [44, 578] on div "Active 53" at bounding box center [217, 595] width 380 height 34
click at [43, 567] on span "Provisional Health Card Issued" at bounding box center [145, 567] width 205 height 21
click at [255, 745] on button "APPLY" at bounding box center [217, 747] width 157 height 36
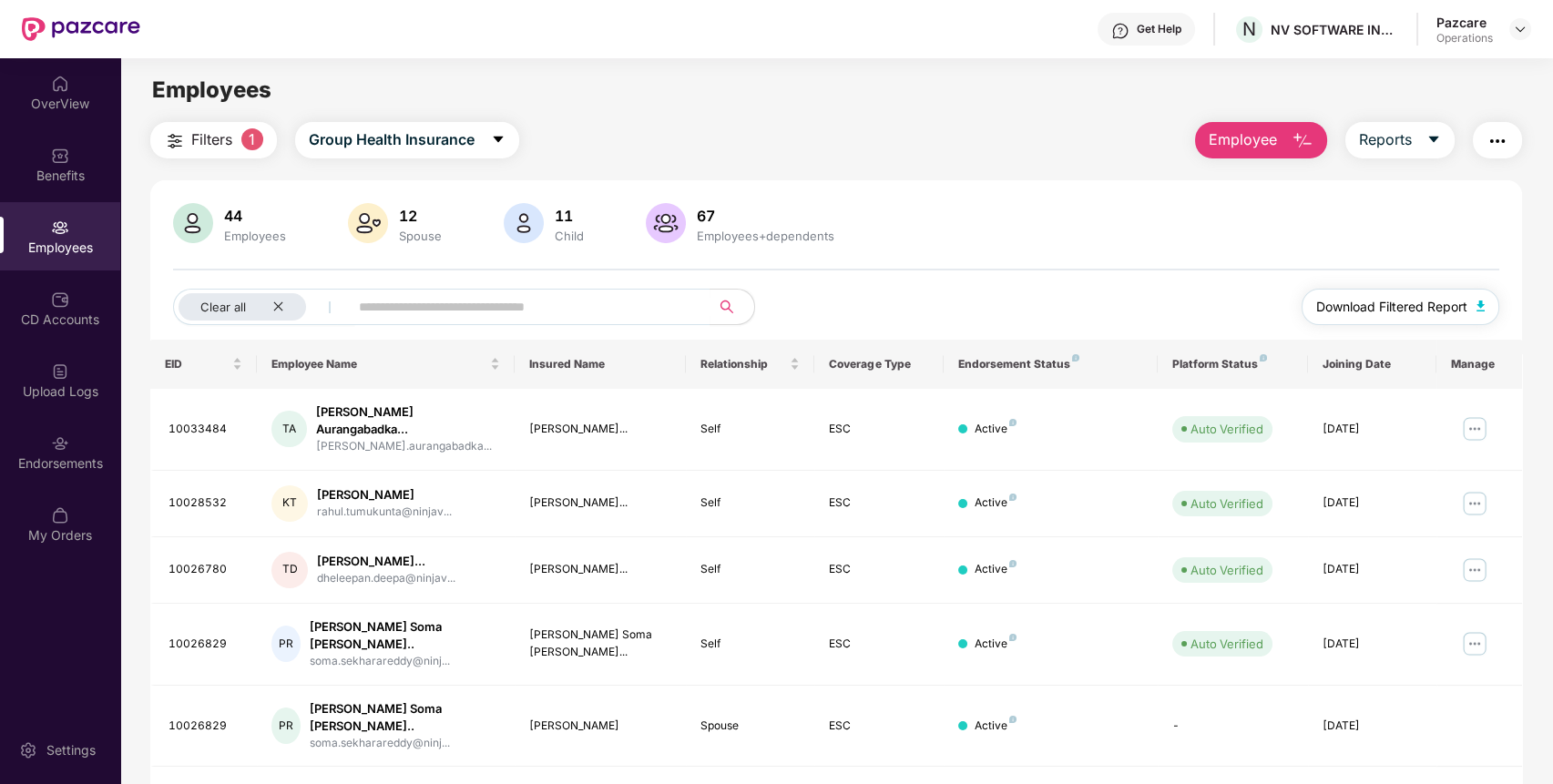
click at [1400, 313] on span "Download Filtered Report" at bounding box center [1391, 307] width 151 height 21
click at [1499, 144] on img "button" at bounding box center [1496, 141] width 21 height 21
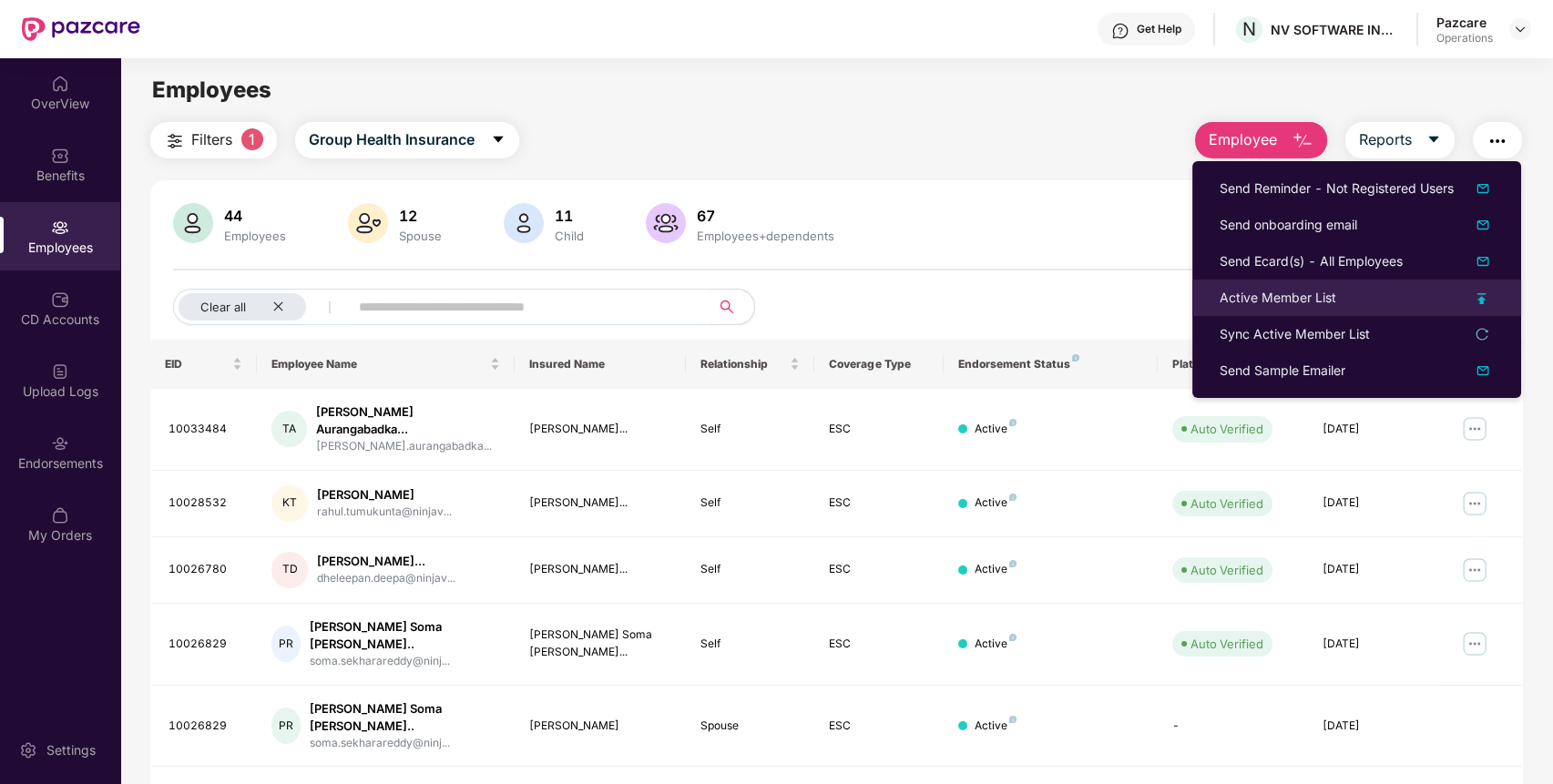
click at [1345, 298] on div "Active Member List" at bounding box center [1356, 298] width 274 height 21
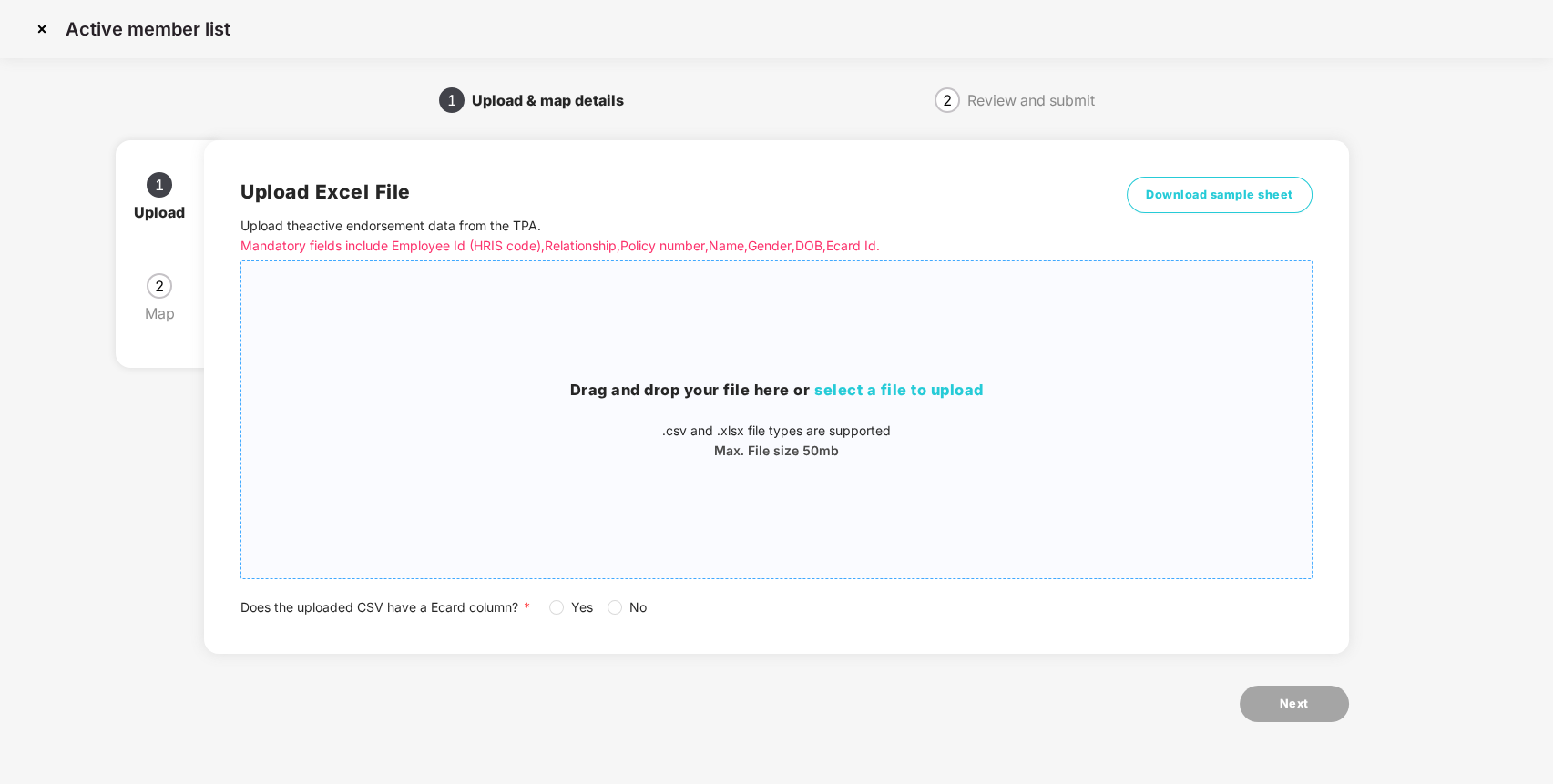
click at [826, 351] on div "Drag and drop your file here or select a file to upload .csv and .xlsx file typ…" at bounding box center [776, 419] width 1070 height 288
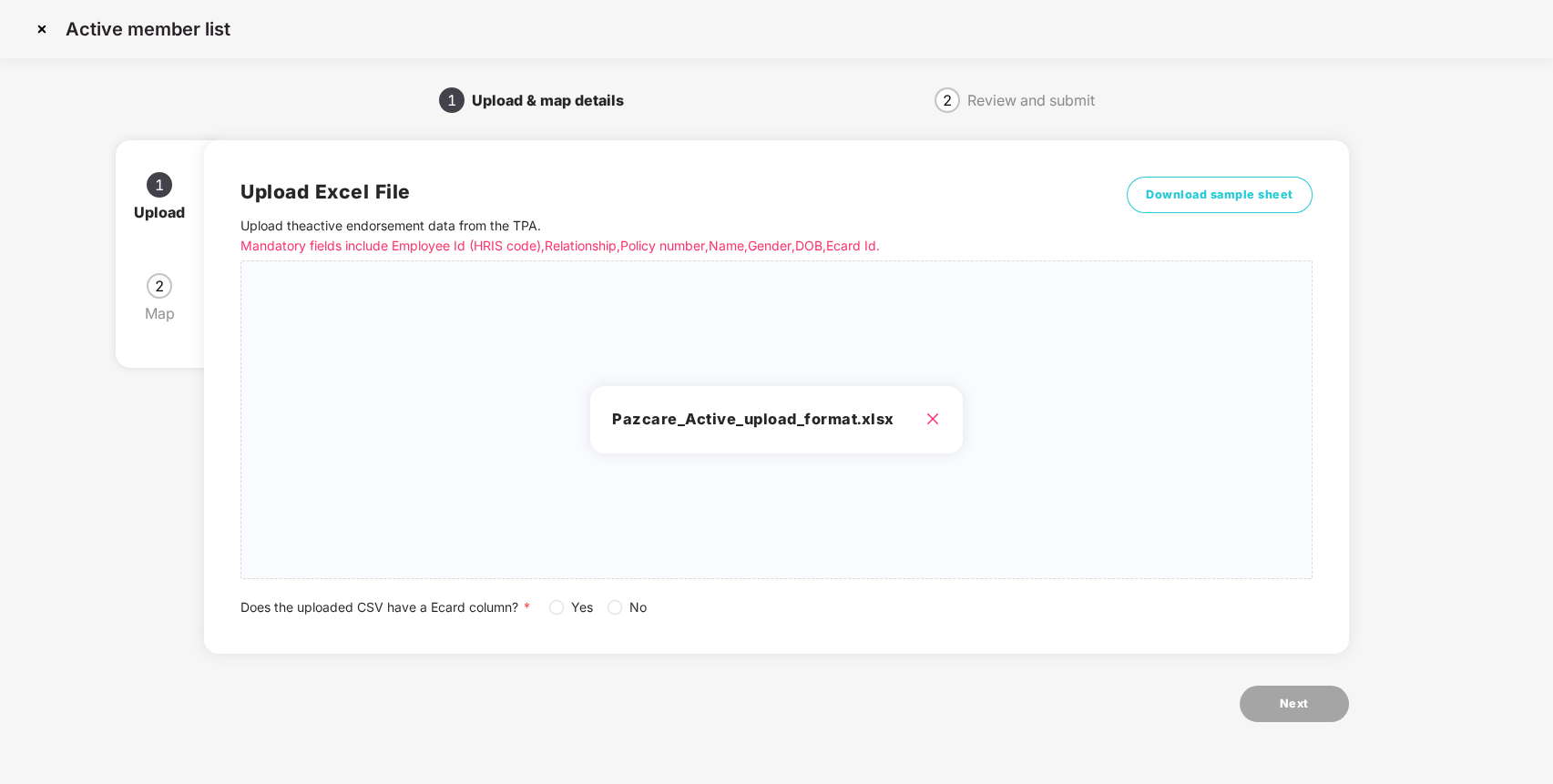
click at [555, 595] on div "Upload Excel File Upload the active endorsement data from the TPA . Mandatory f…" at bounding box center [776, 396] width 1071 height 440
click at [1281, 711] on span "Next" at bounding box center [1294, 703] width 29 height 19
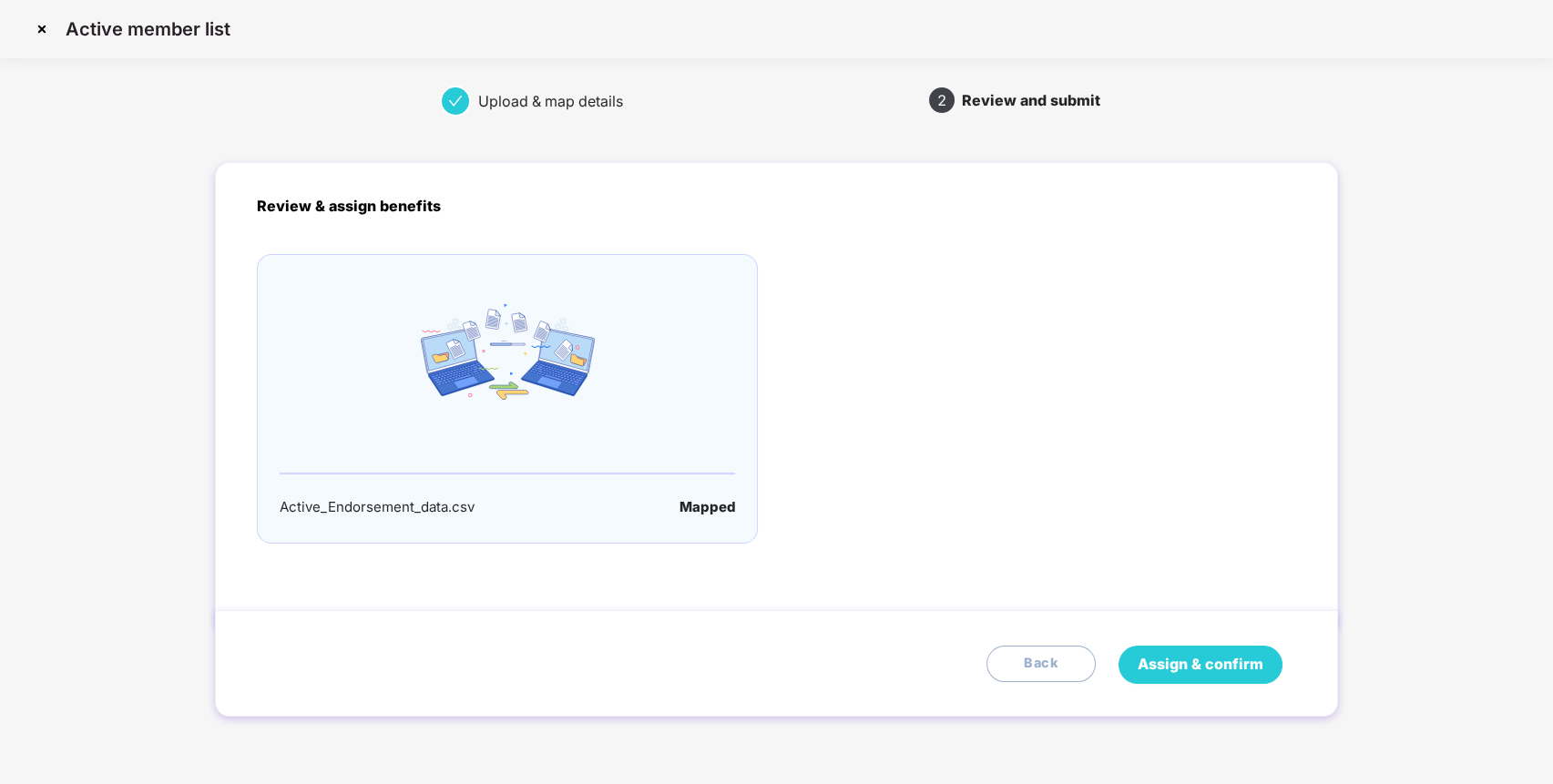
click at [1229, 676] on button "Assign & confirm" at bounding box center [1200, 664] width 164 height 38
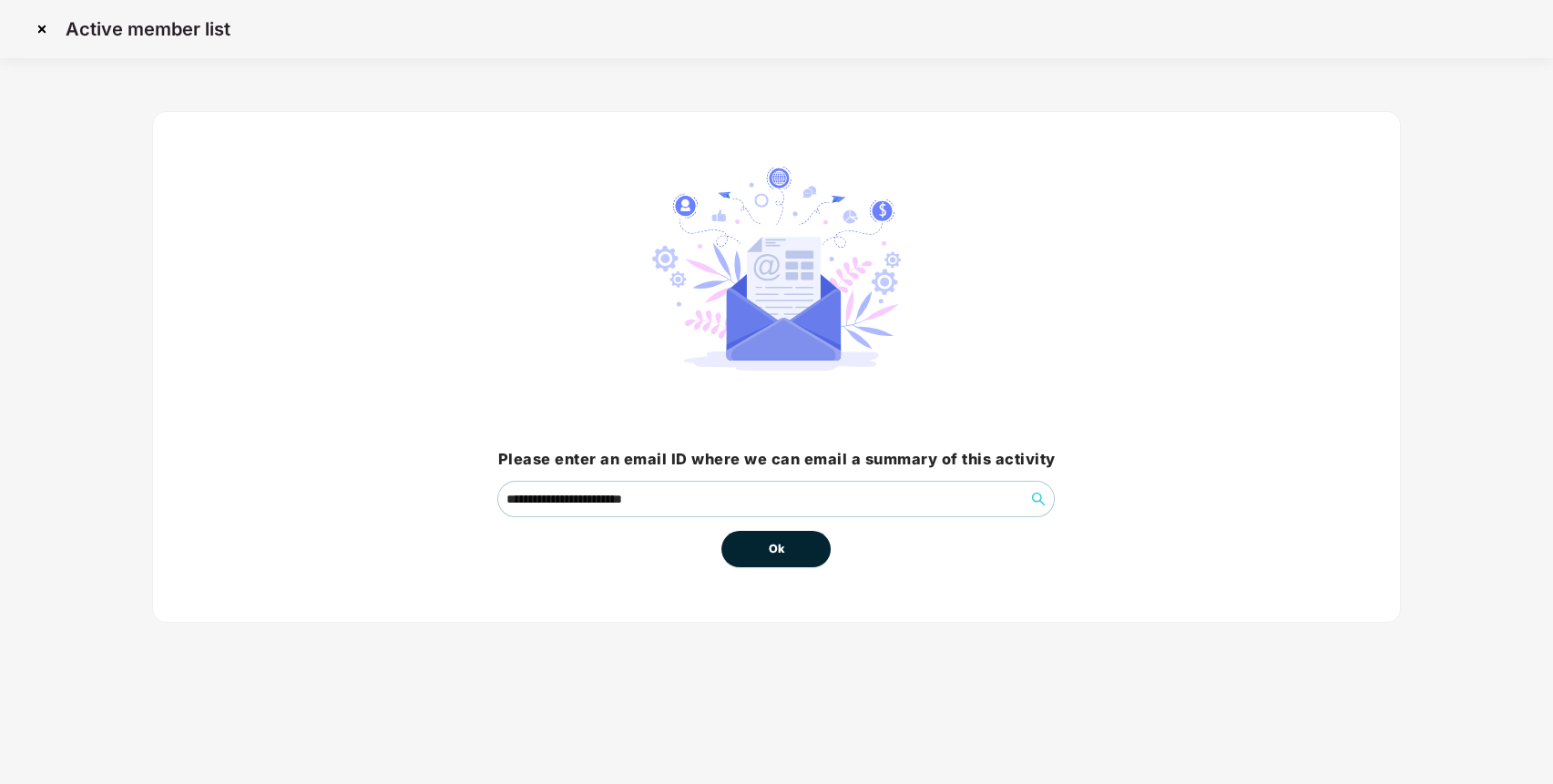
click at [783, 565] on div "**********" at bounding box center [776, 367] width 1248 height 512
click at [783, 562] on button "Ok" at bounding box center [776, 549] width 109 height 36
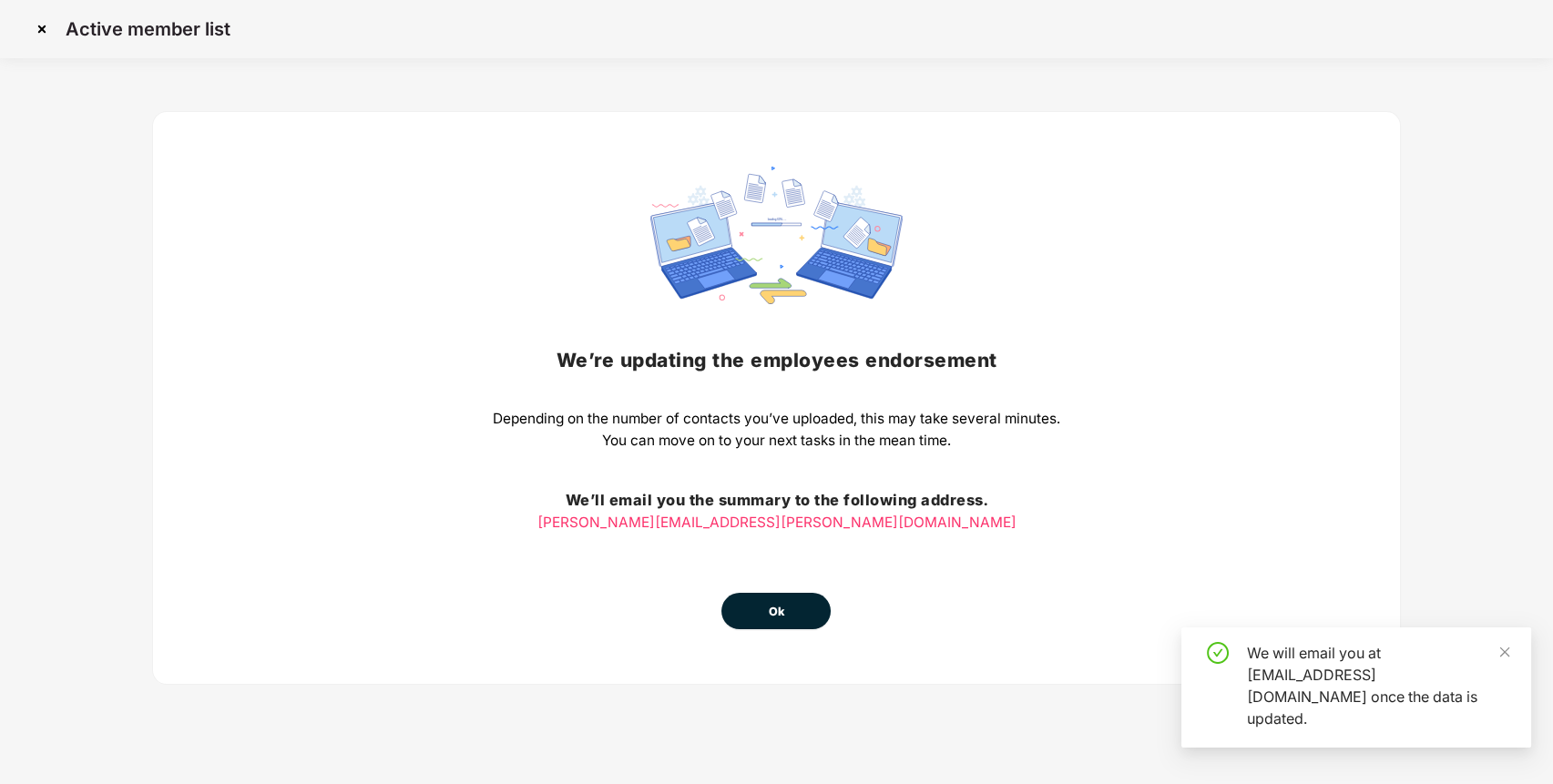
click at [801, 535] on div "We’re updating the employees endorsement Depending on the number of contacts yo…" at bounding box center [776, 398] width 567 height 463
click at [789, 611] on button "Ok" at bounding box center [776, 610] width 109 height 36
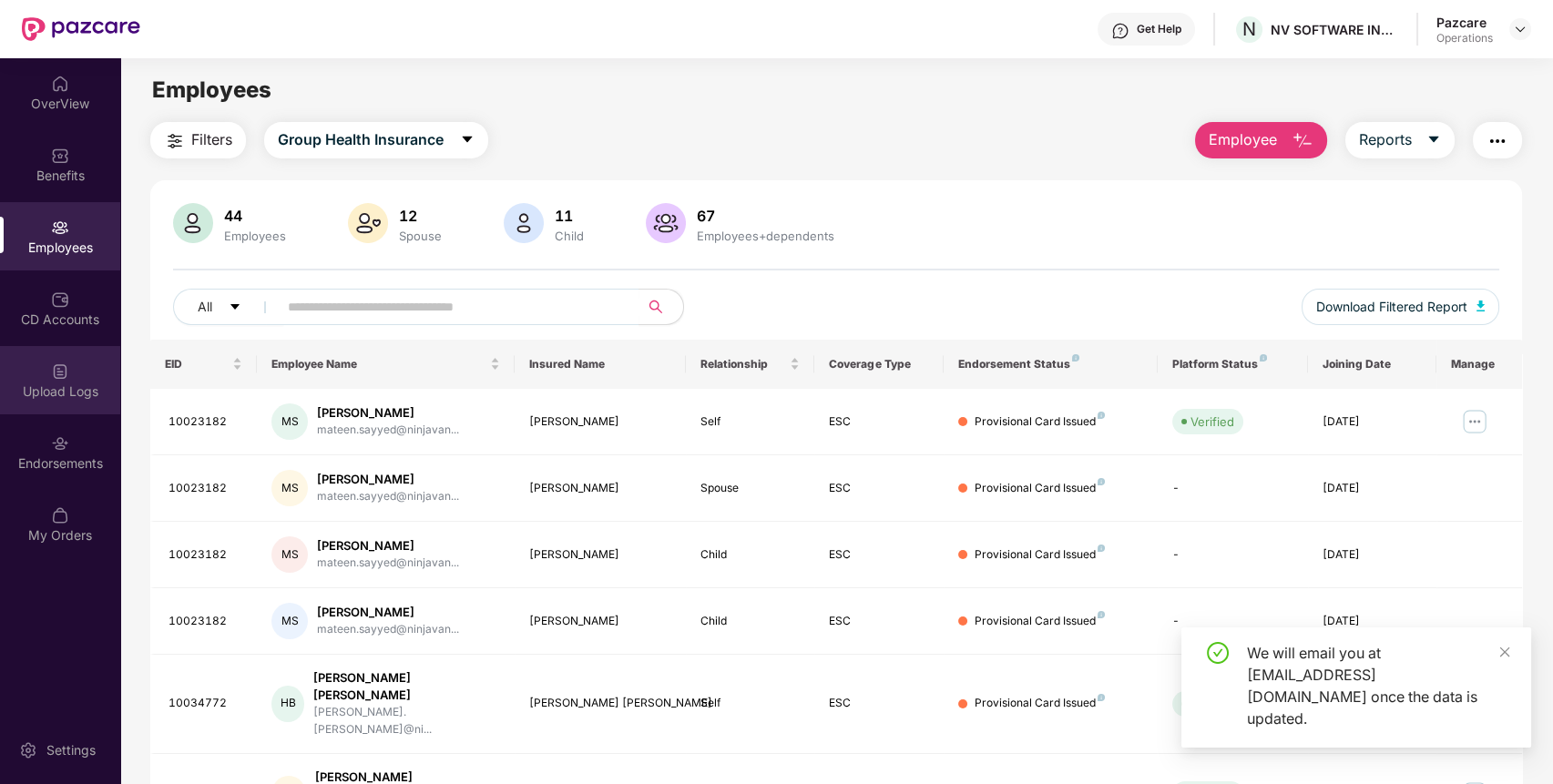
click at [38, 400] on div "Upload Logs" at bounding box center [60, 380] width 120 height 68
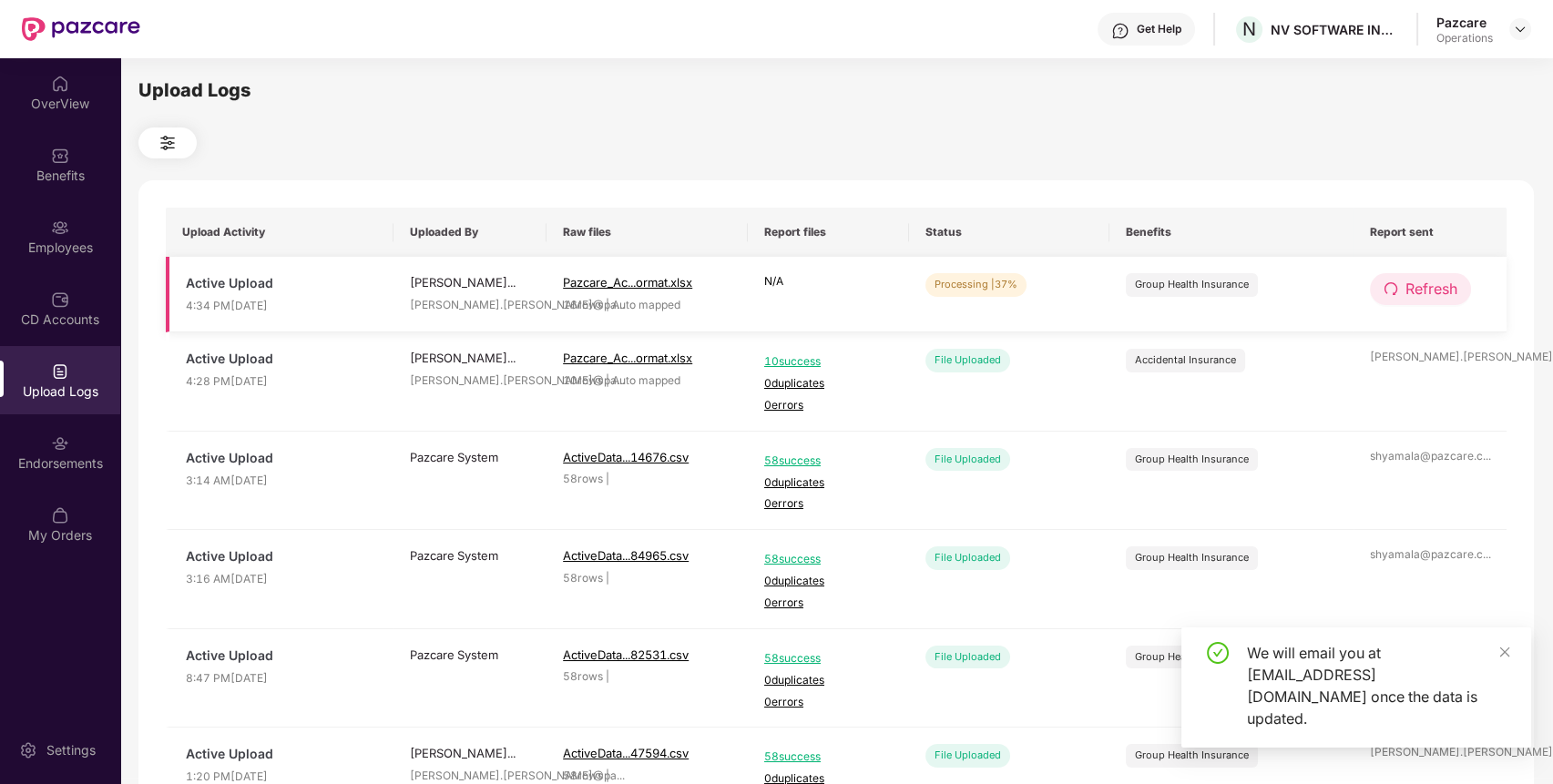
click at [1405, 292] on span "Refresh" at bounding box center [1430, 288] width 52 height 22
click at [1406, 292] on span "Refresh" at bounding box center [1431, 288] width 52 height 22
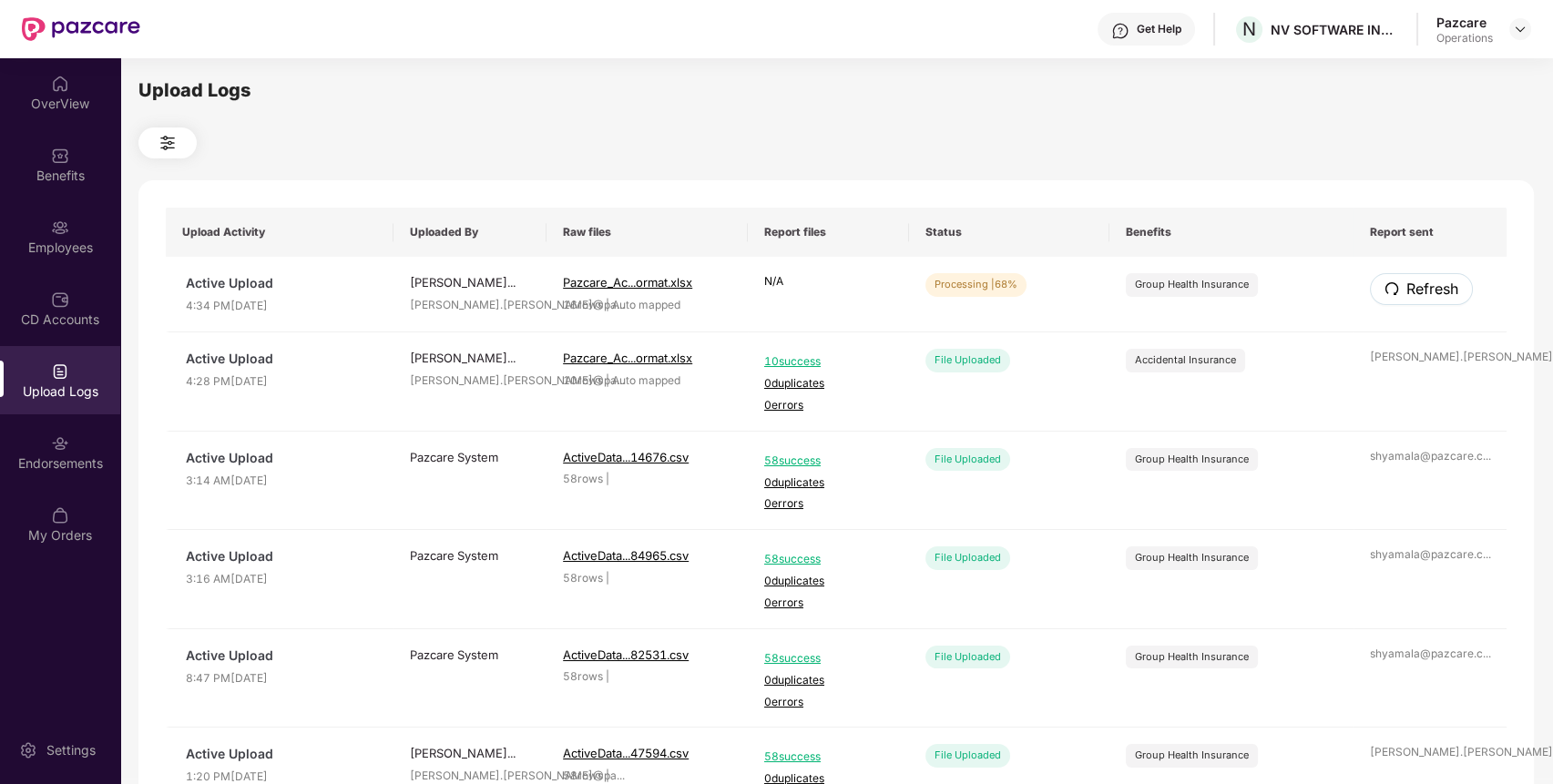
click at [1406, 292] on span "Refresh" at bounding box center [1431, 288] width 52 height 22
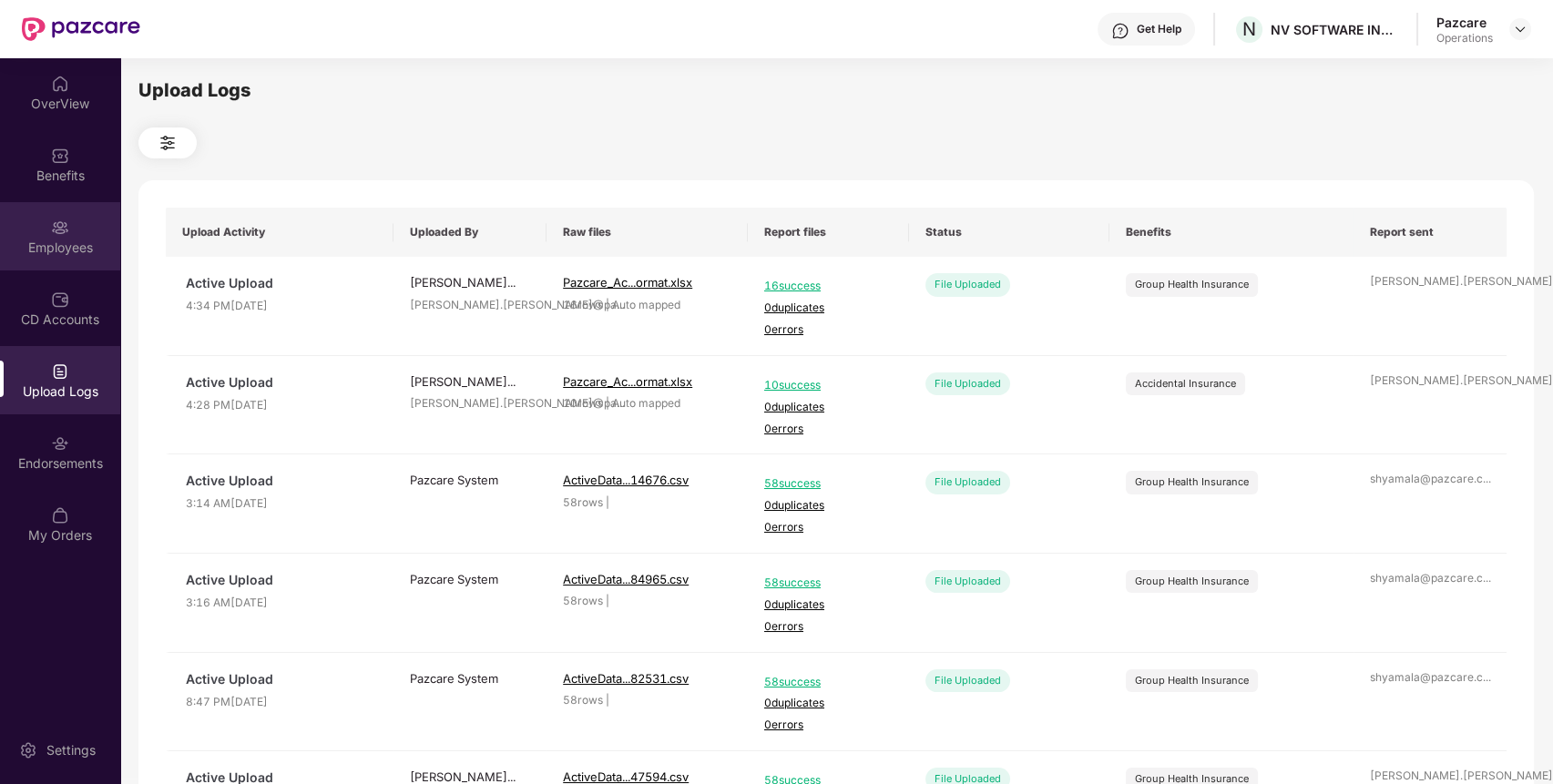
click at [68, 229] on div "Employees" at bounding box center [60, 236] width 120 height 68
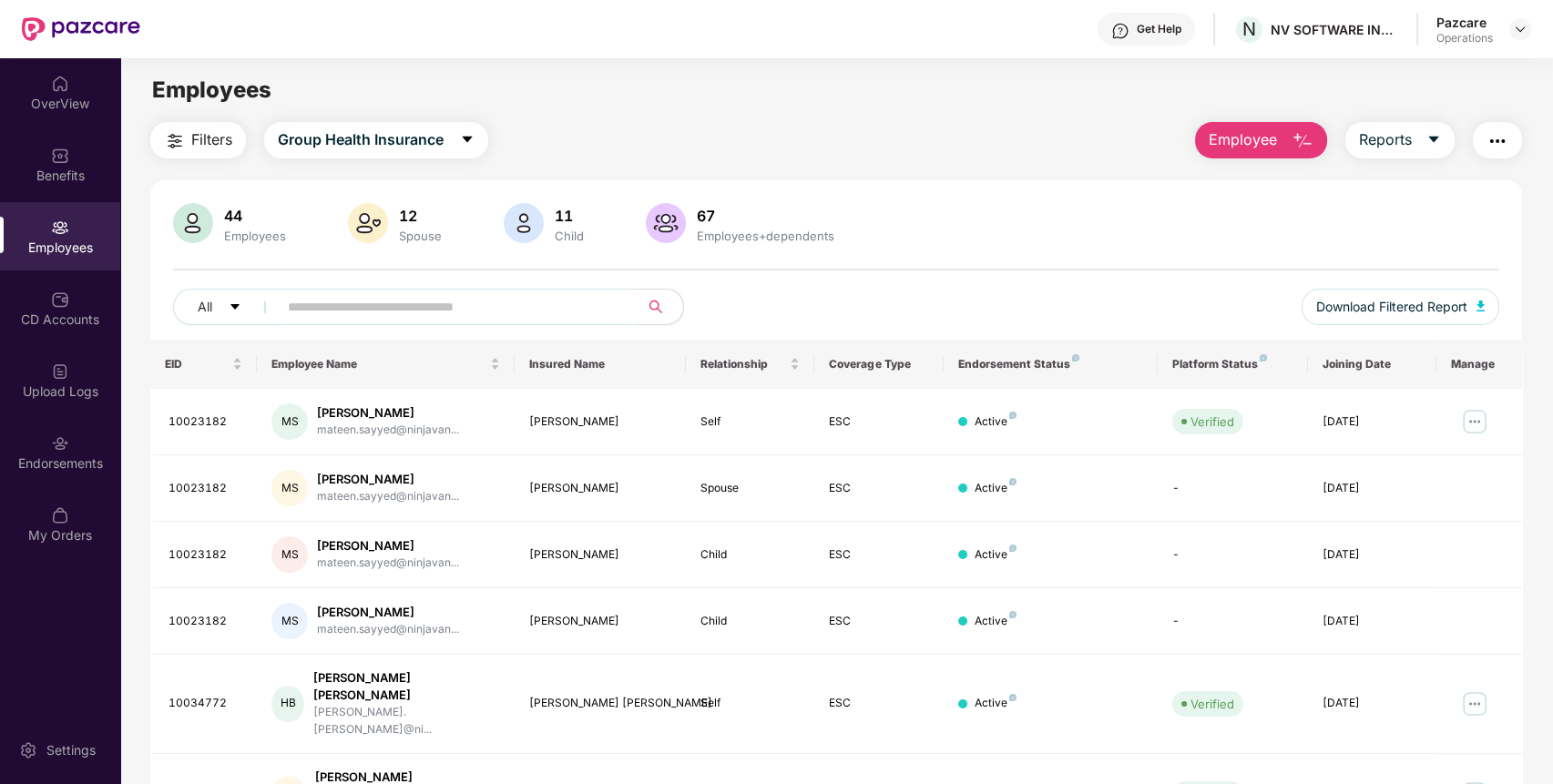
click at [213, 131] on span "Filters" at bounding box center [212, 139] width 41 height 22
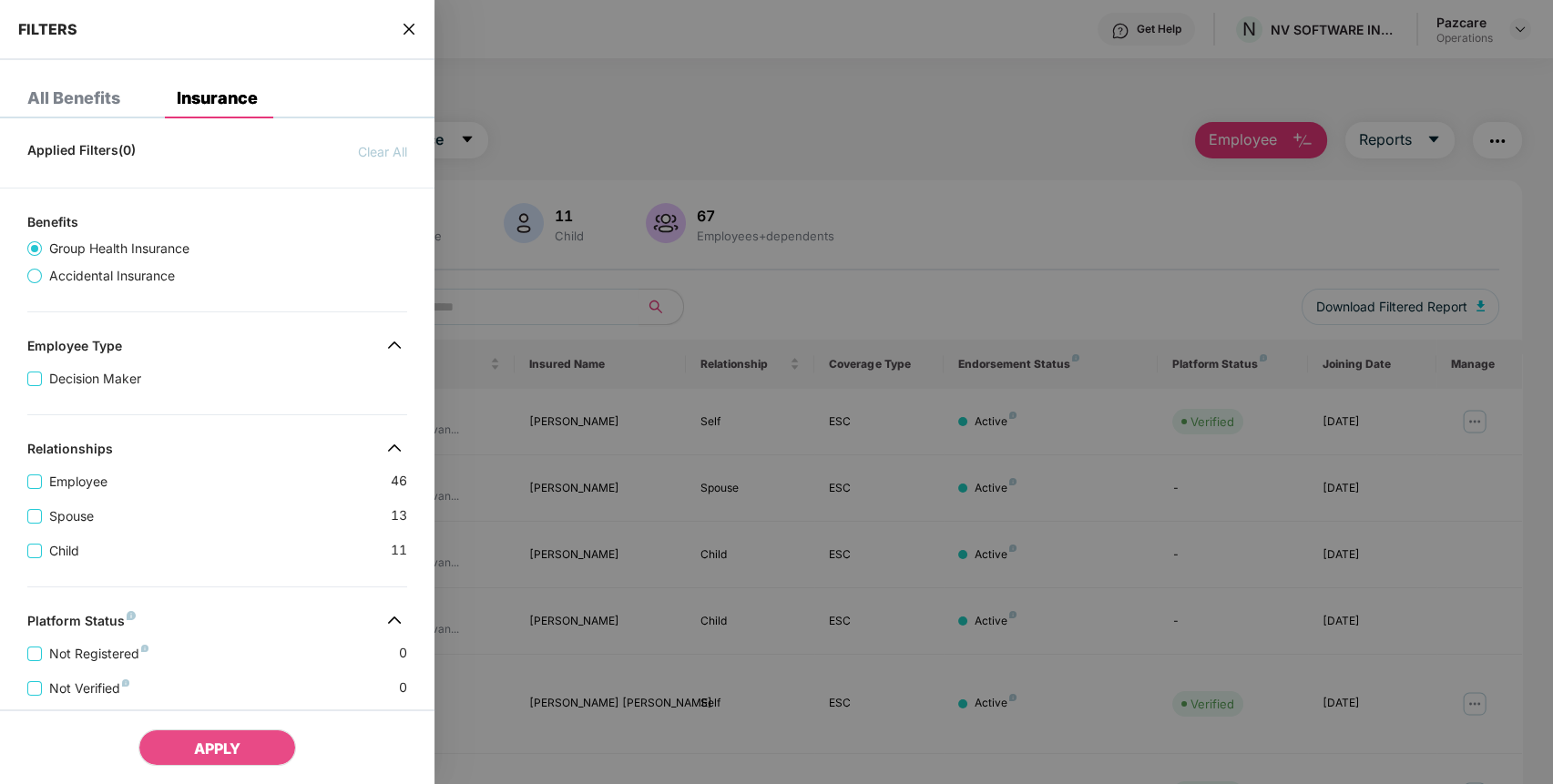
click at [416, 30] on icon "close" at bounding box center [408, 28] width 15 height 15
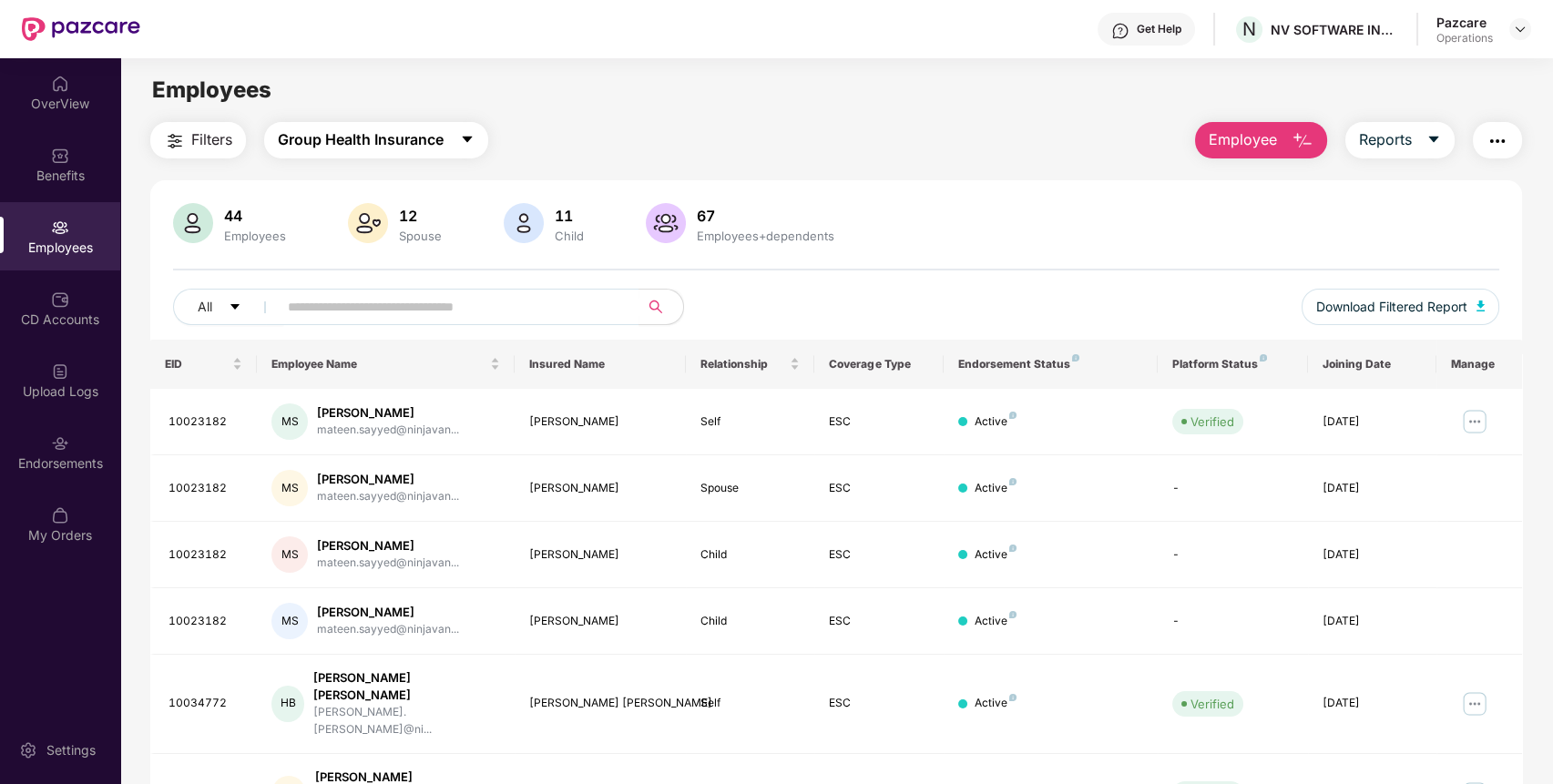
click at [394, 143] on span "Group Health Insurance" at bounding box center [360, 139] width 166 height 22
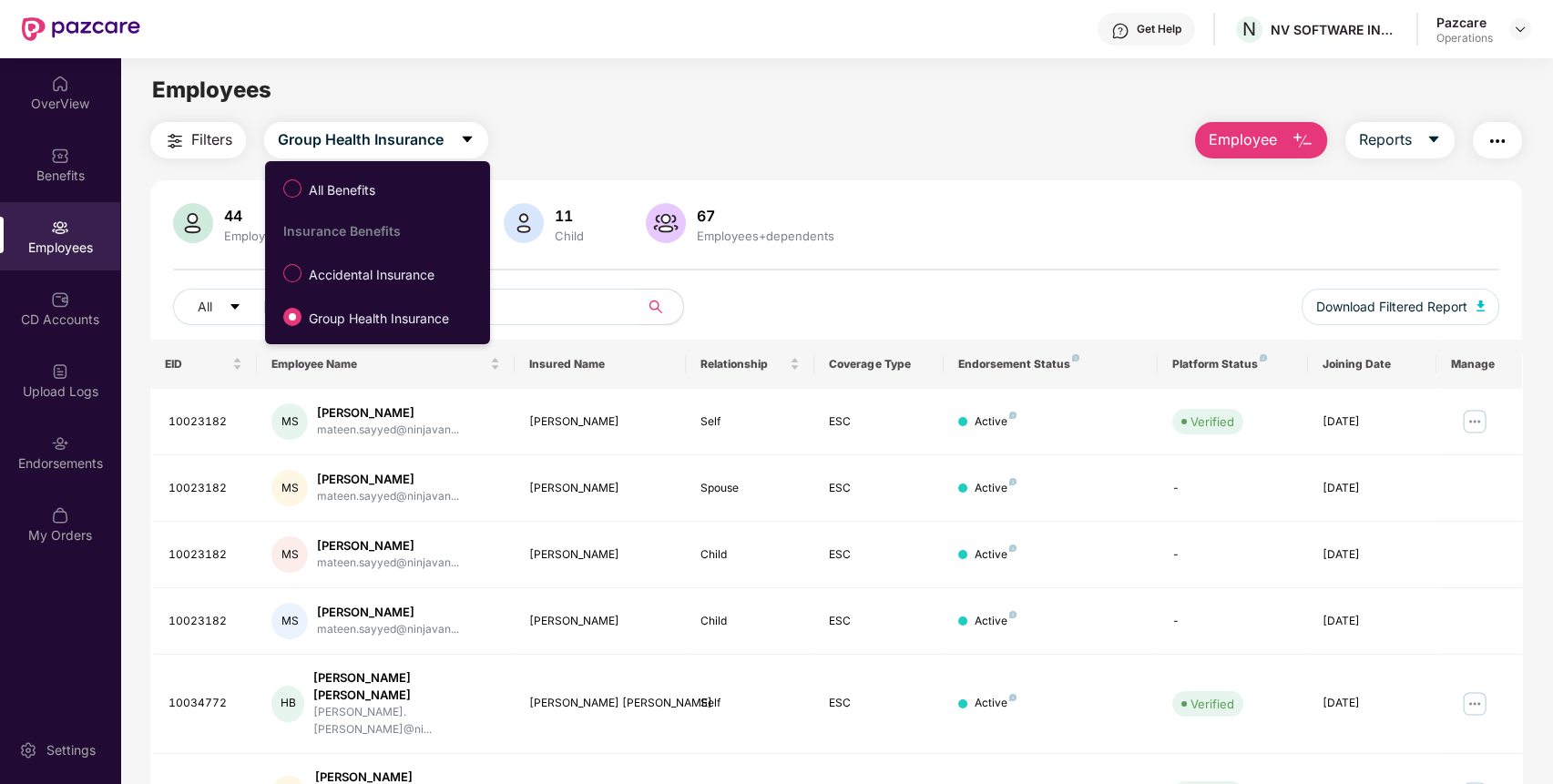
click at [333, 180] on label "All Benefits" at bounding box center [333, 188] width 117 height 31
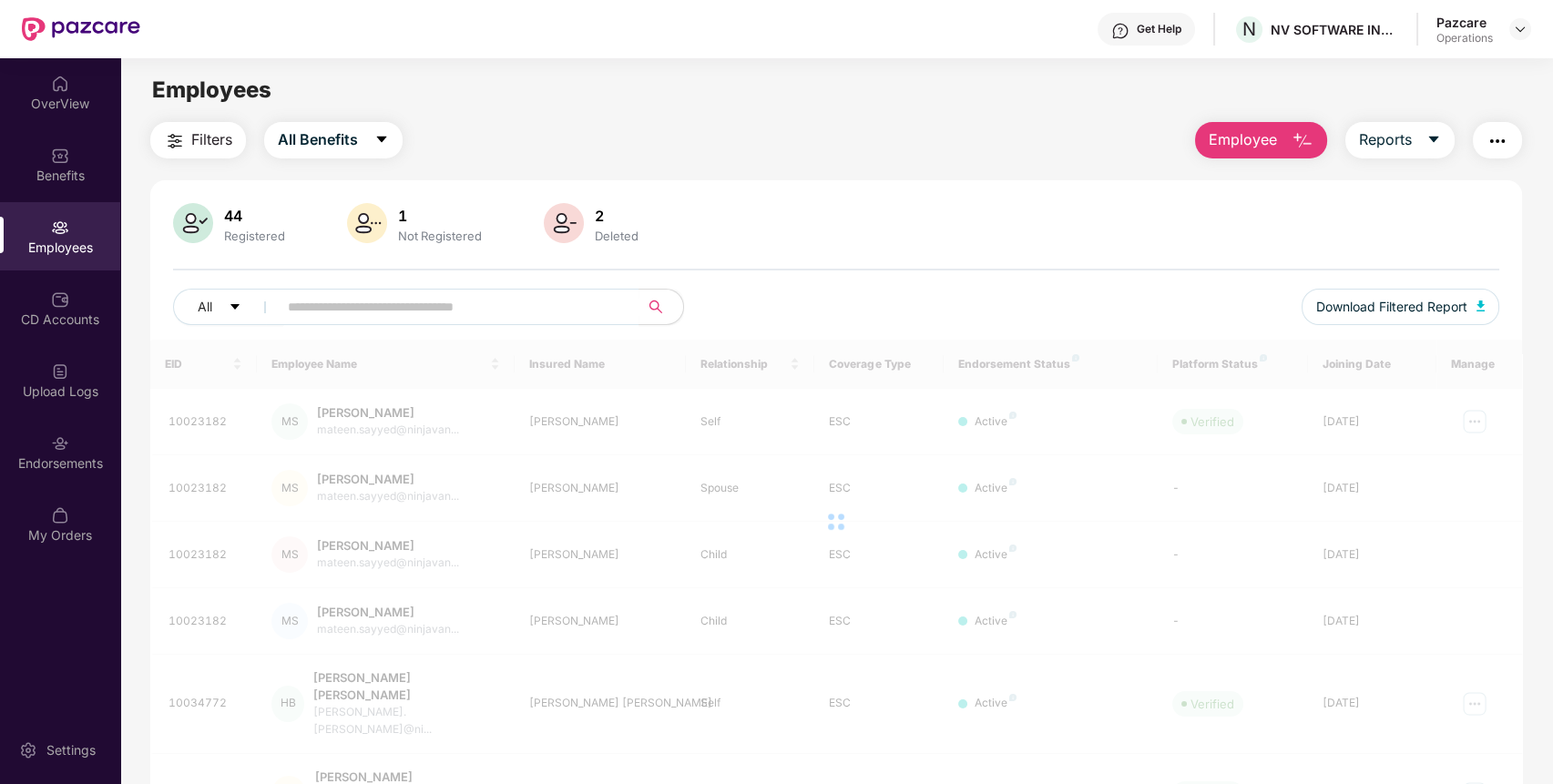
click at [189, 144] on button "Filters" at bounding box center [198, 140] width 96 height 36
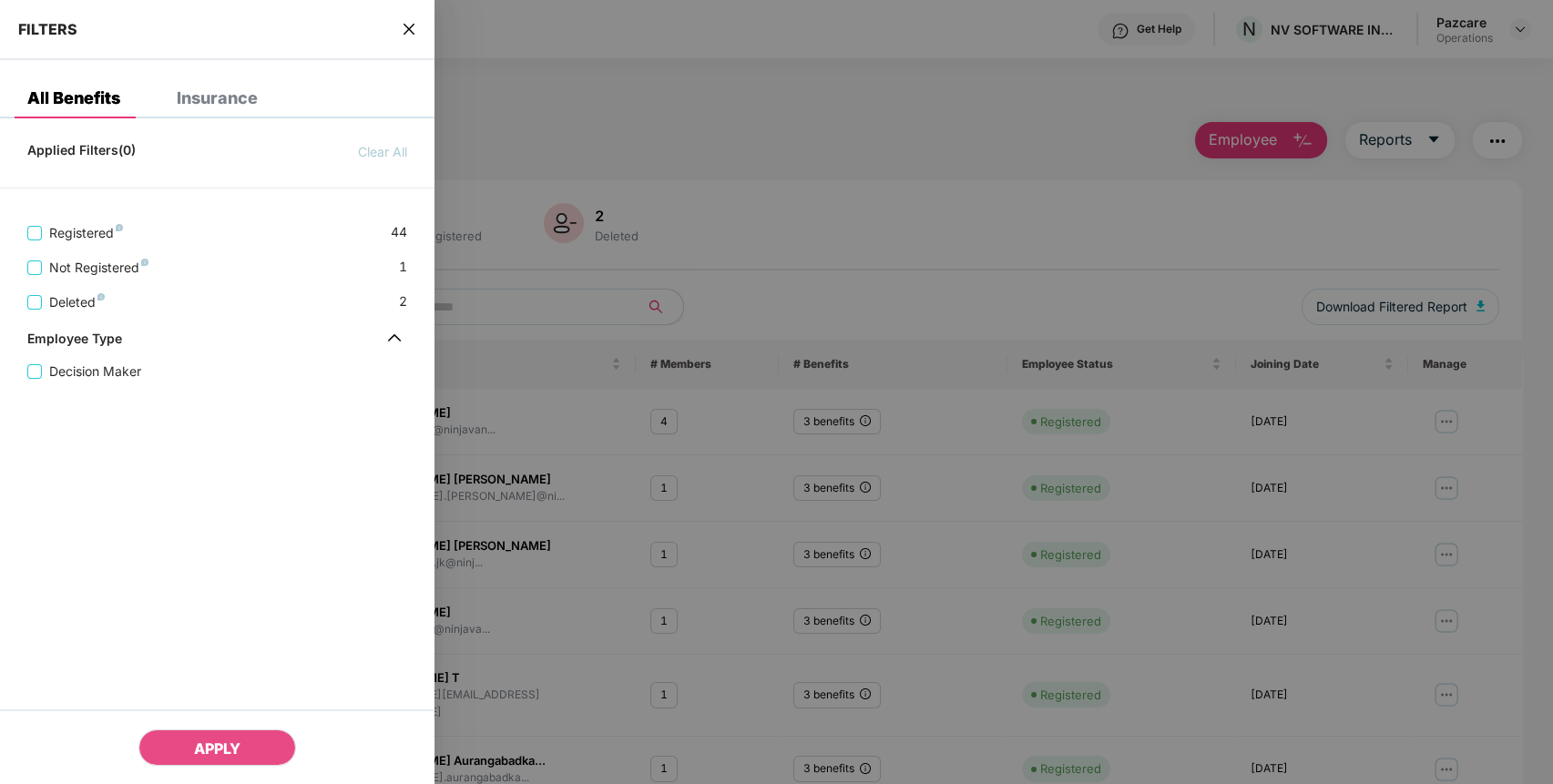
click at [410, 39] on div "FILTERS" at bounding box center [217, 30] width 435 height 61
click at [410, 37] on div "FILTERS" at bounding box center [217, 30] width 435 height 61
click at [417, 26] on div "FILTERS" at bounding box center [217, 30] width 435 height 61
click at [413, 24] on icon "close" at bounding box center [408, 28] width 11 height 11
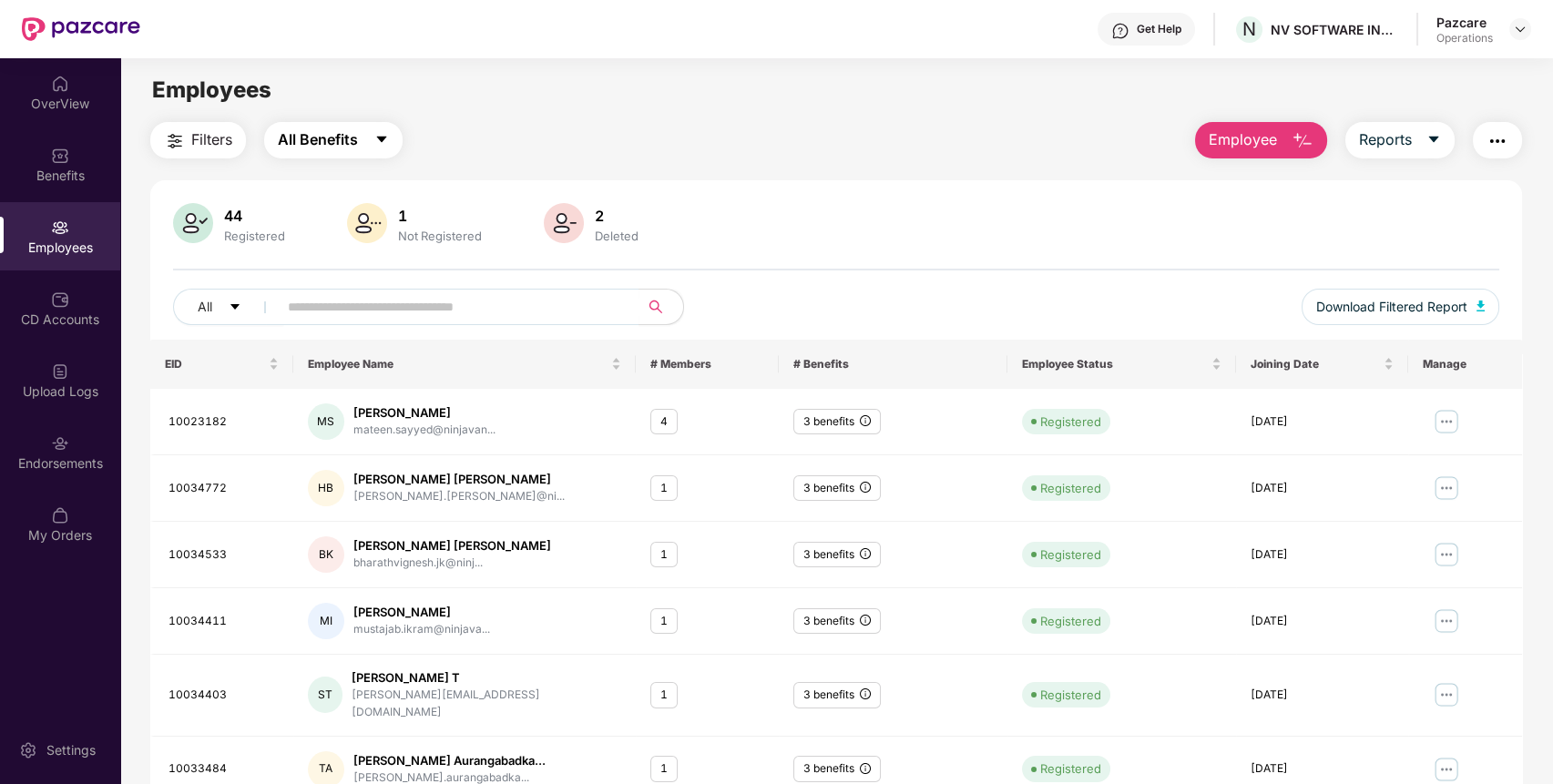
click at [353, 143] on span "All Benefits" at bounding box center [317, 139] width 80 height 22
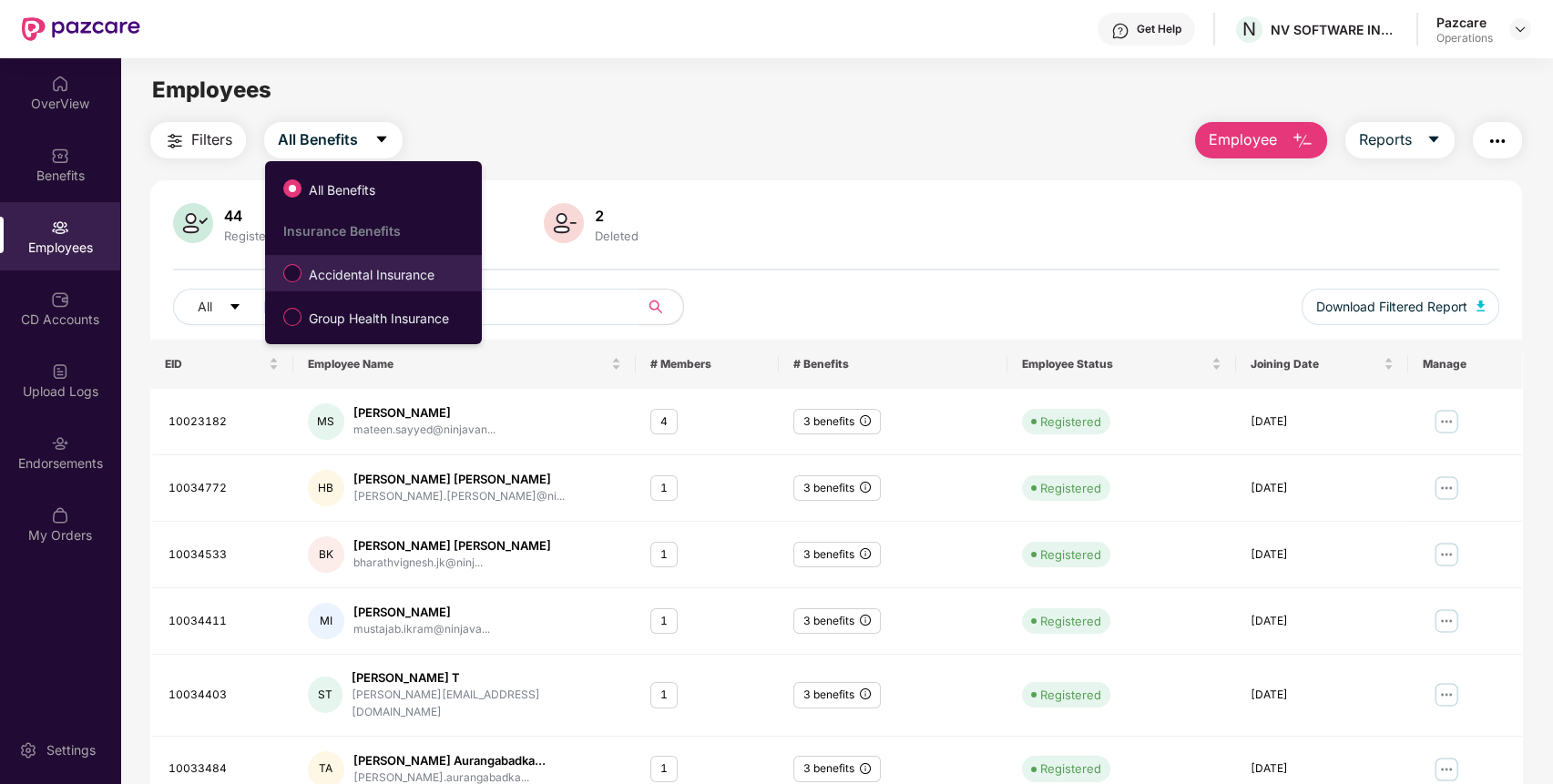
click at [358, 272] on span "Accidental Insurance" at bounding box center [372, 274] width 141 height 21
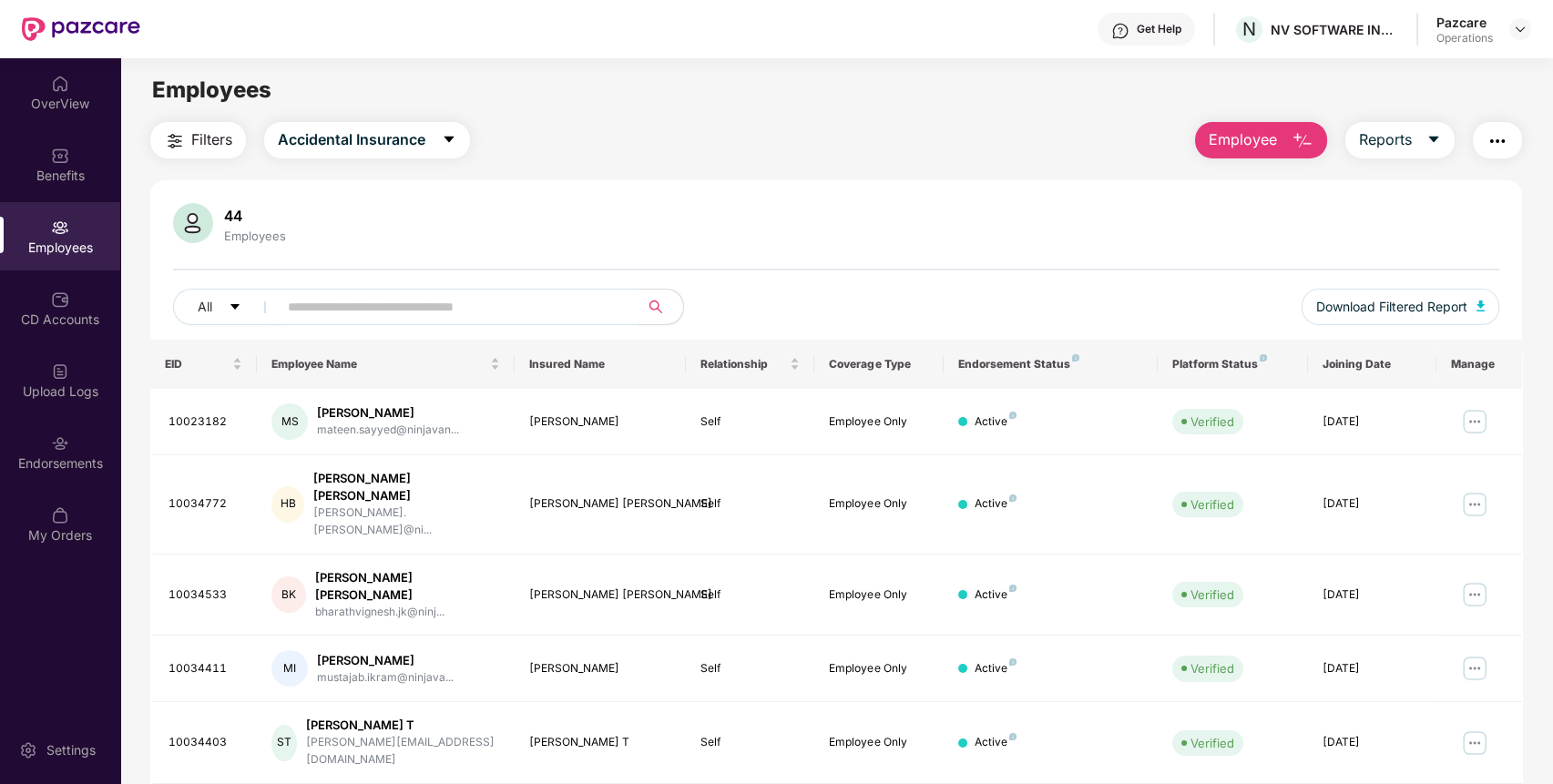
click at [220, 154] on button "Filters" at bounding box center [198, 140] width 96 height 36
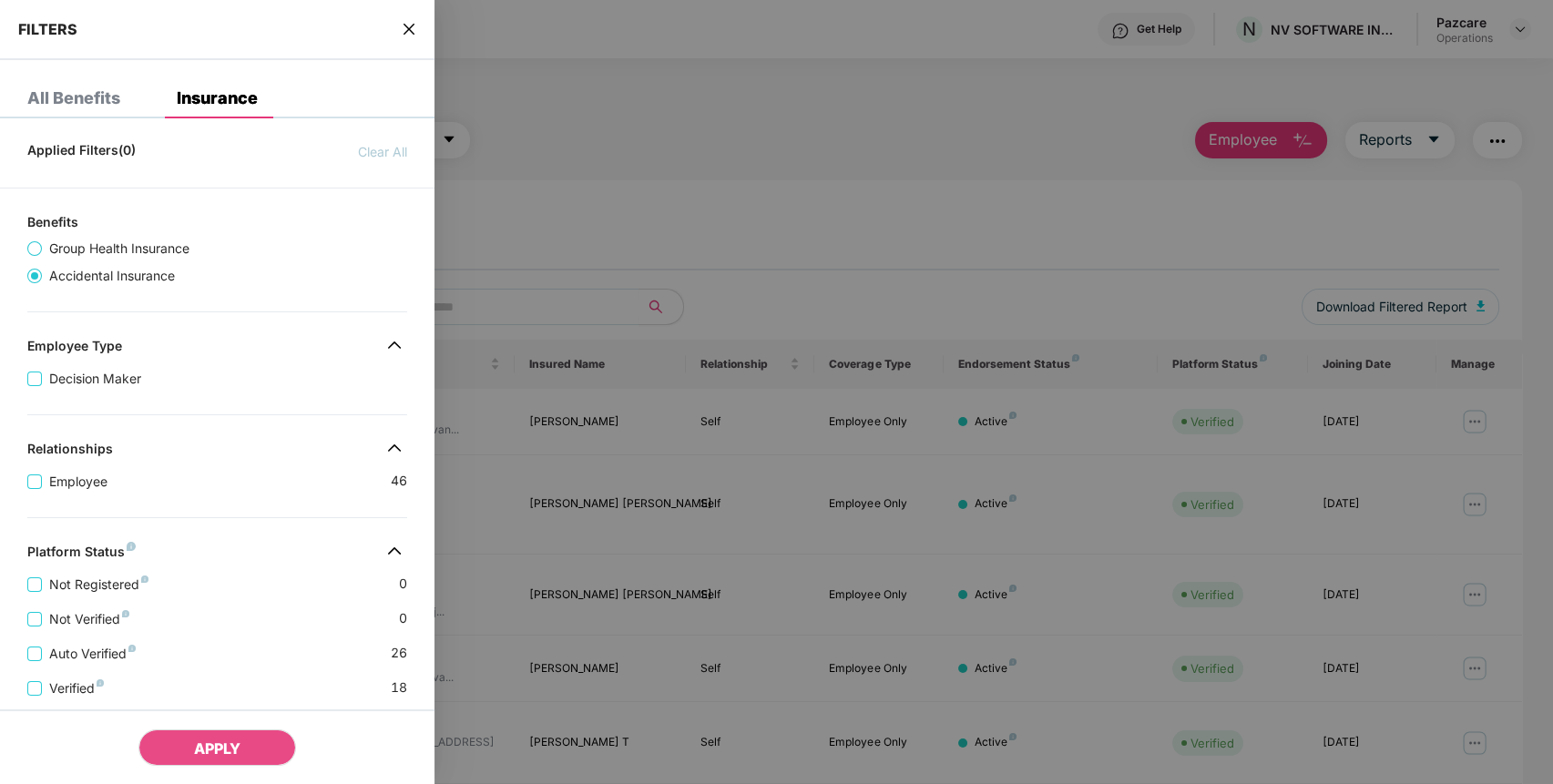
click at [221, 143] on div "Applied Filters(0) Clear All" at bounding box center [217, 147] width 435 height 29
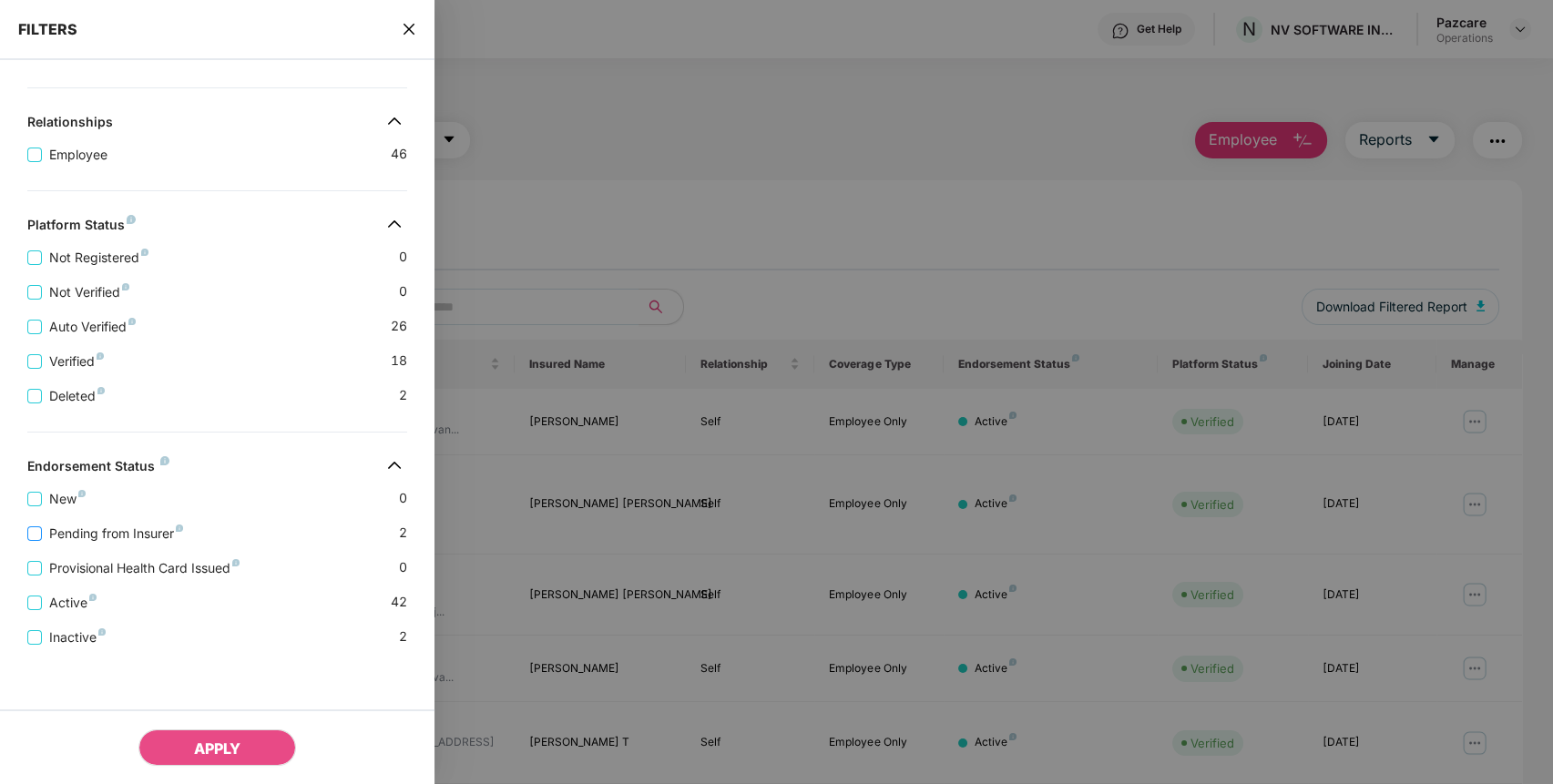
click at [82, 529] on span "Pending from Insurer" at bounding box center [116, 533] width 148 height 21
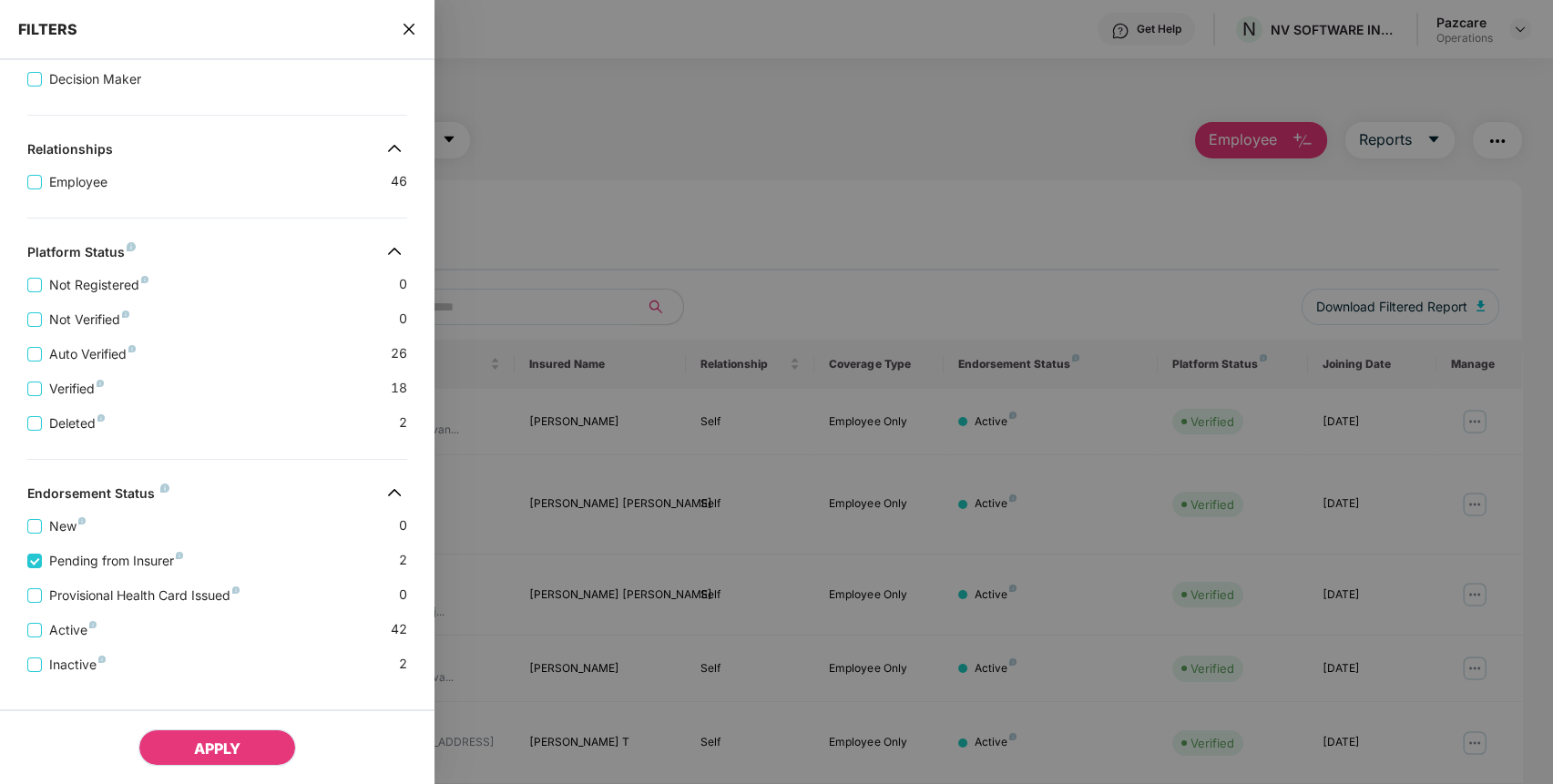
click at [257, 734] on button "APPLY" at bounding box center [217, 747] width 157 height 36
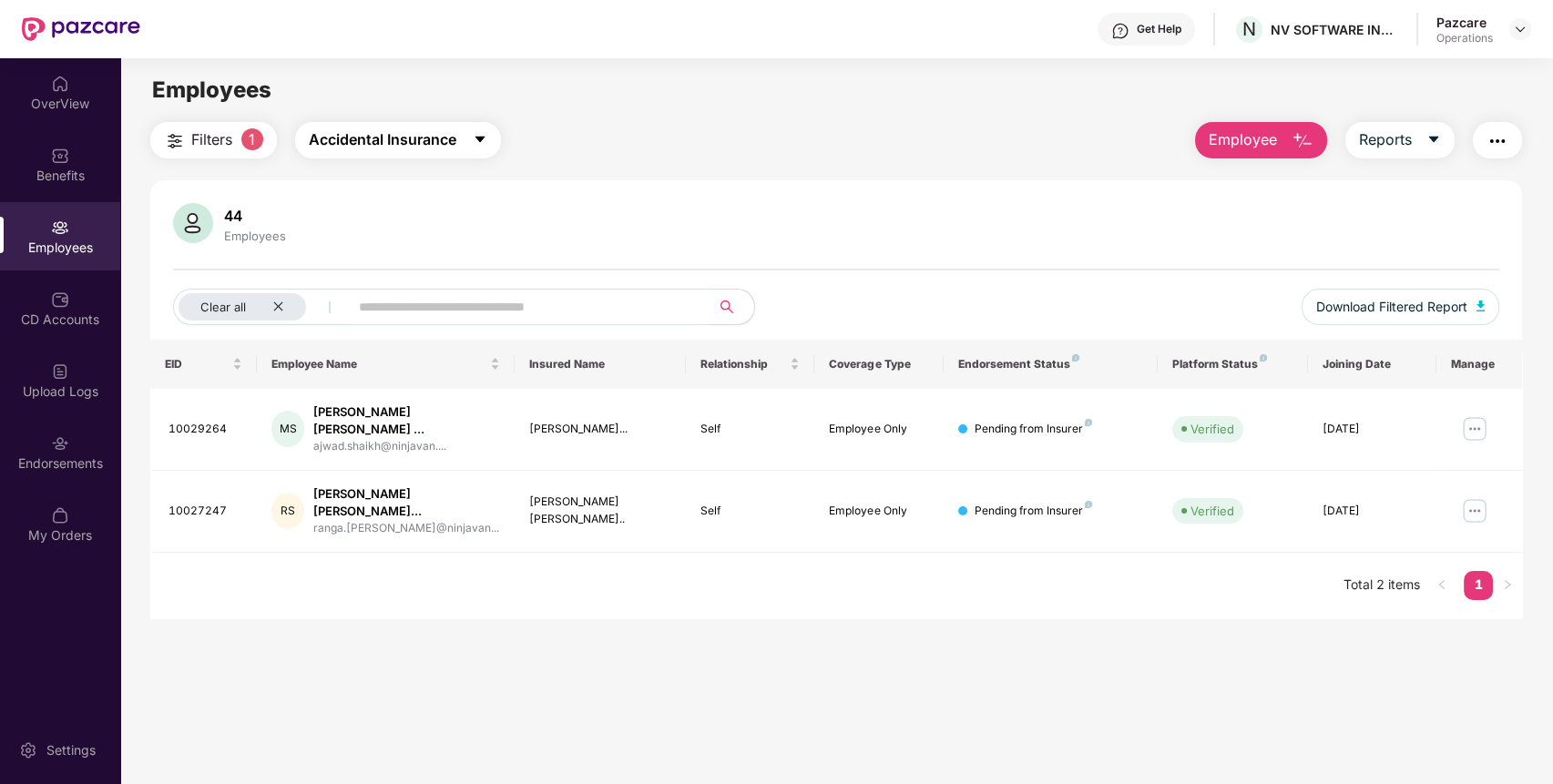
click at [347, 142] on span "Accidental Insurance" at bounding box center [382, 139] width 147 height 22
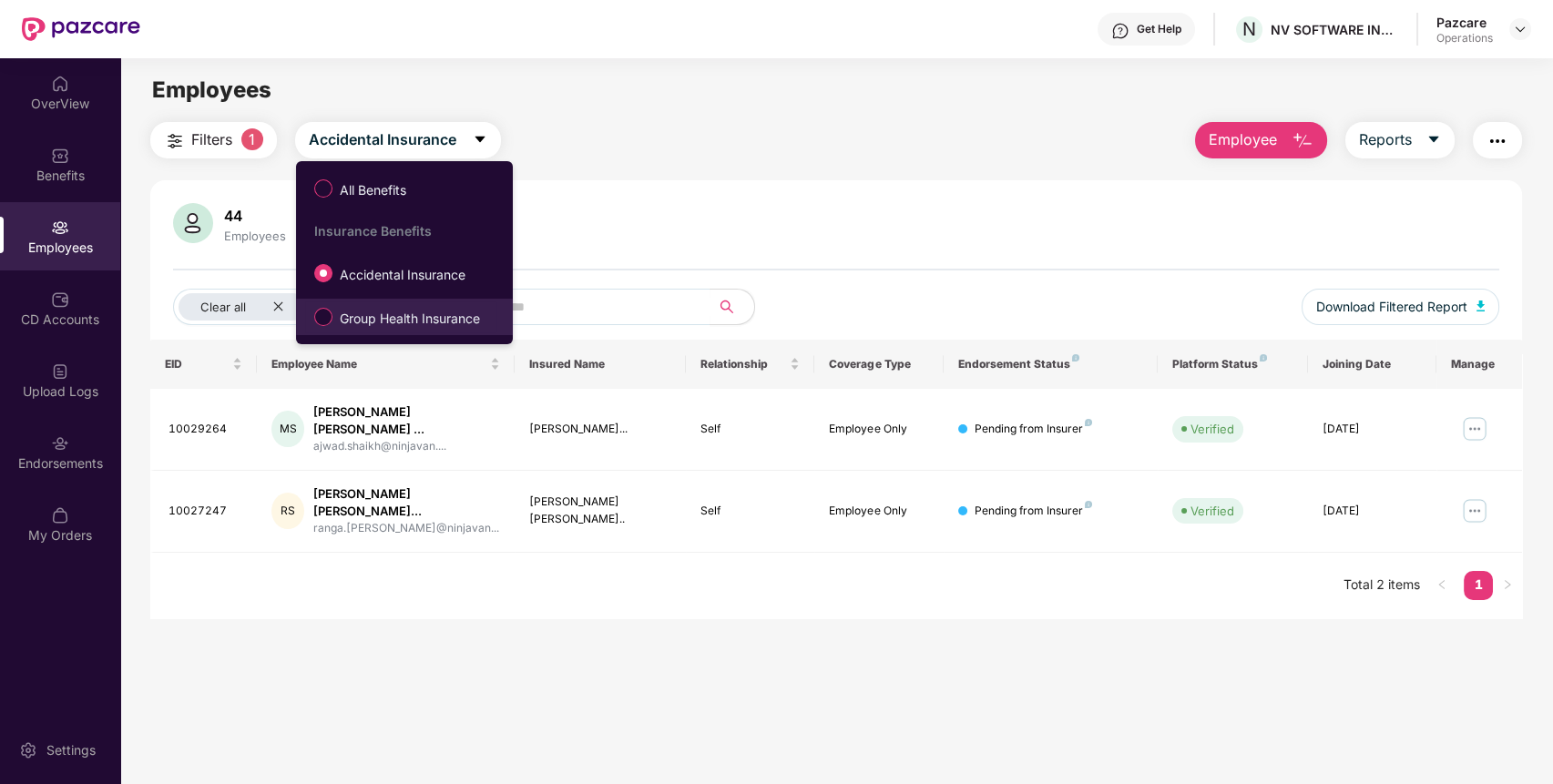
click at [371, 315] on span "Group Health Insurance" at bounding box center [409, 318] width 154 height 21
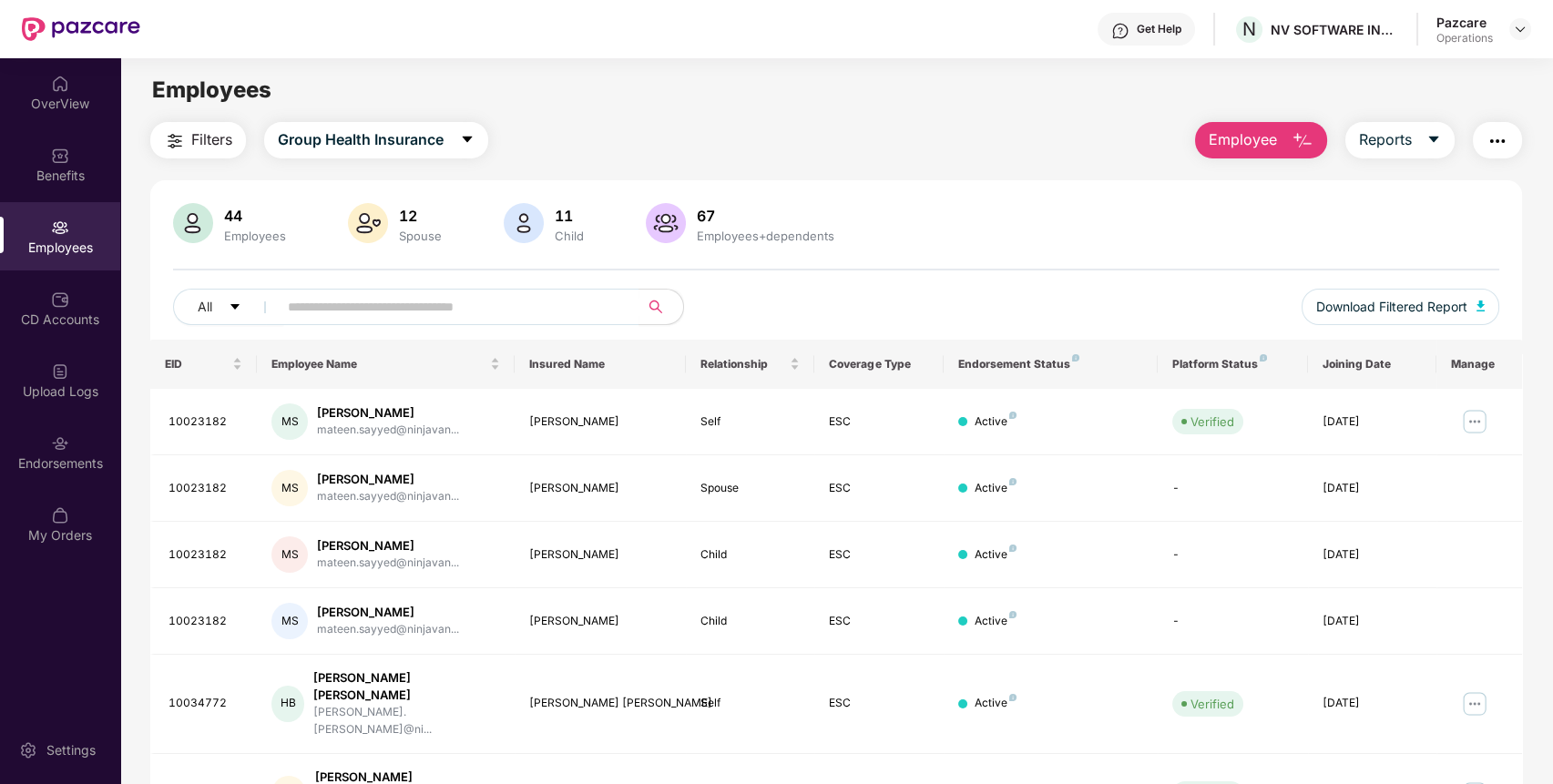
click at [214, 136] on span "Filters" at bounding box center [212, 139] width 41 height 22
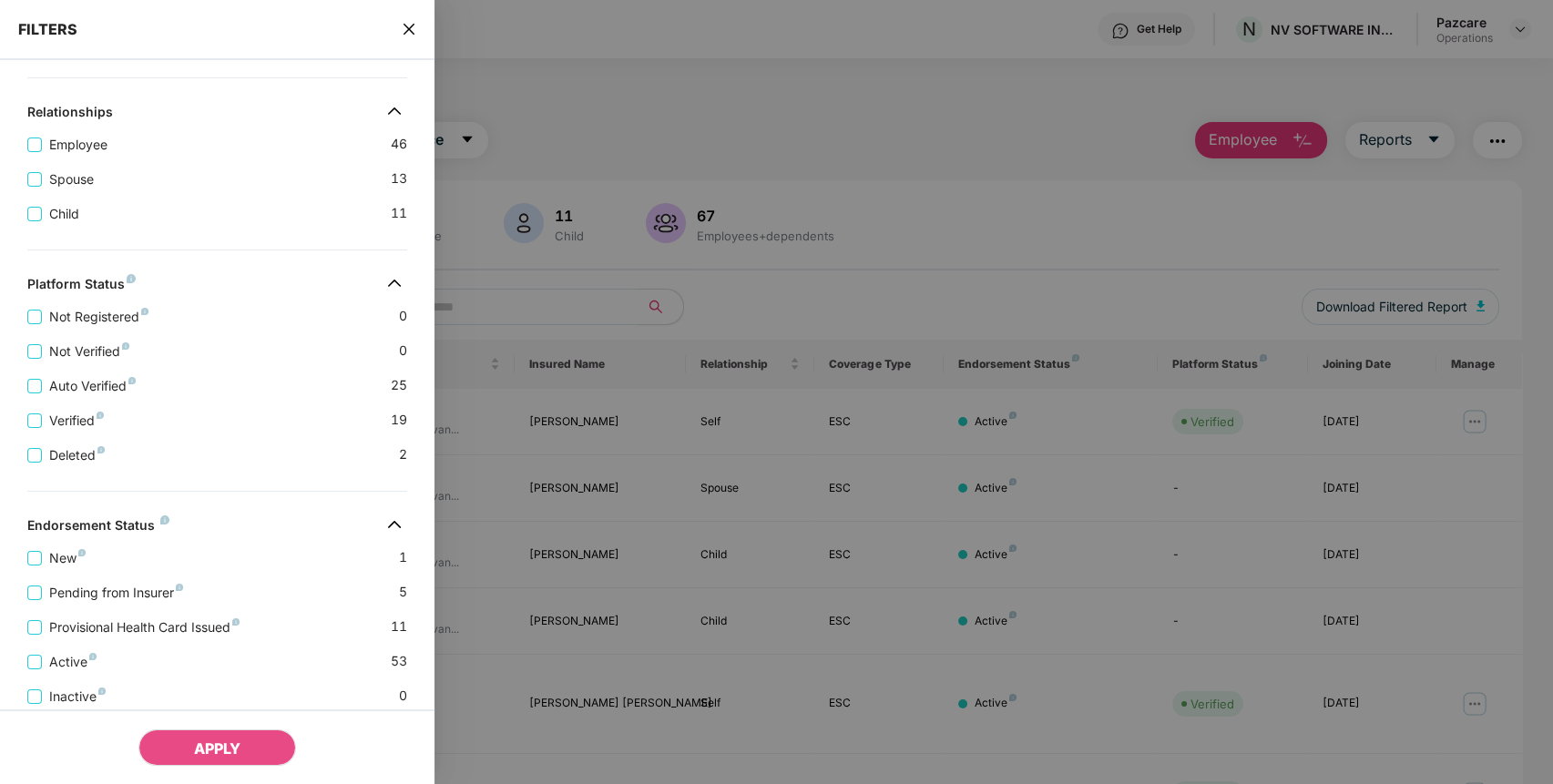
scroll to position [408, 0]
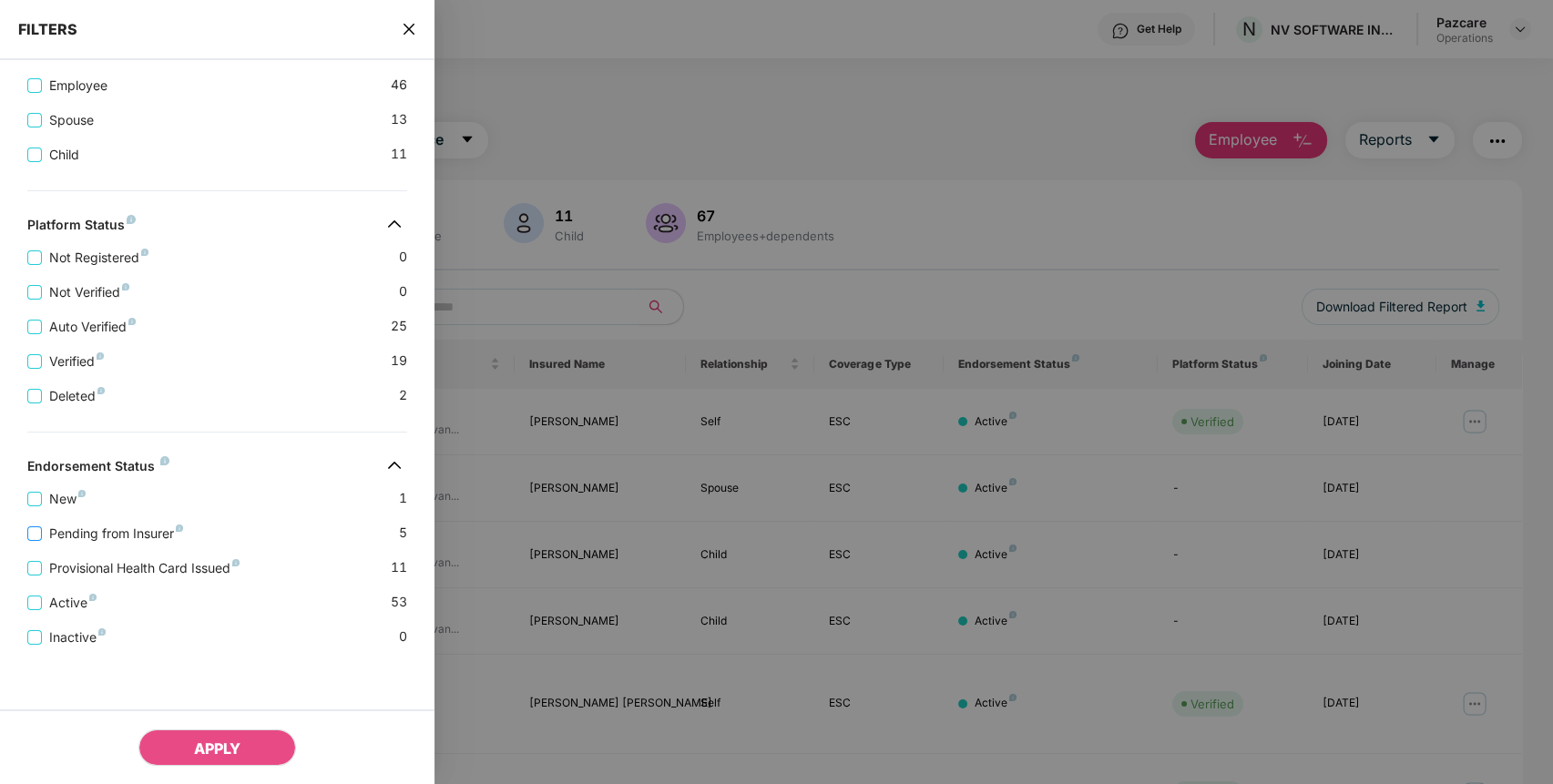
click at [175, 534] on span "Pending from Insurer" at bounding box center [116, 533] width 148 height 21
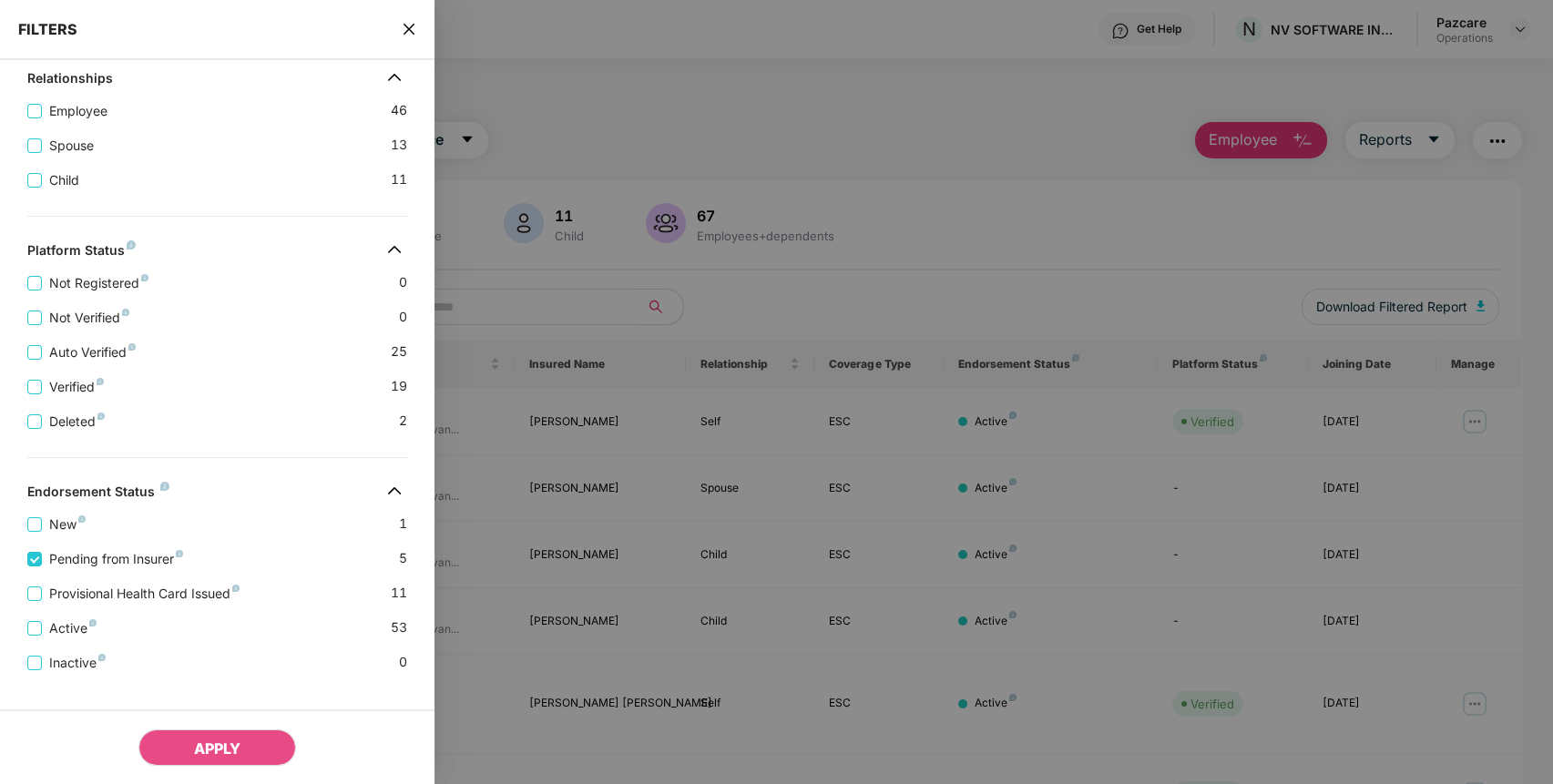
click at [182, 591] on div "Provisional Health Card Issued 11" at bounding box center [217, 586] width 380 height 34
click at [197, 588] on div "Provisional Health Card Issued 11" at bounding box center [217, 586] width 380 height 34
click at [180, 602] on span "Provisional Health Card Issued" at bounding box center [145, 594] width 205 height 21
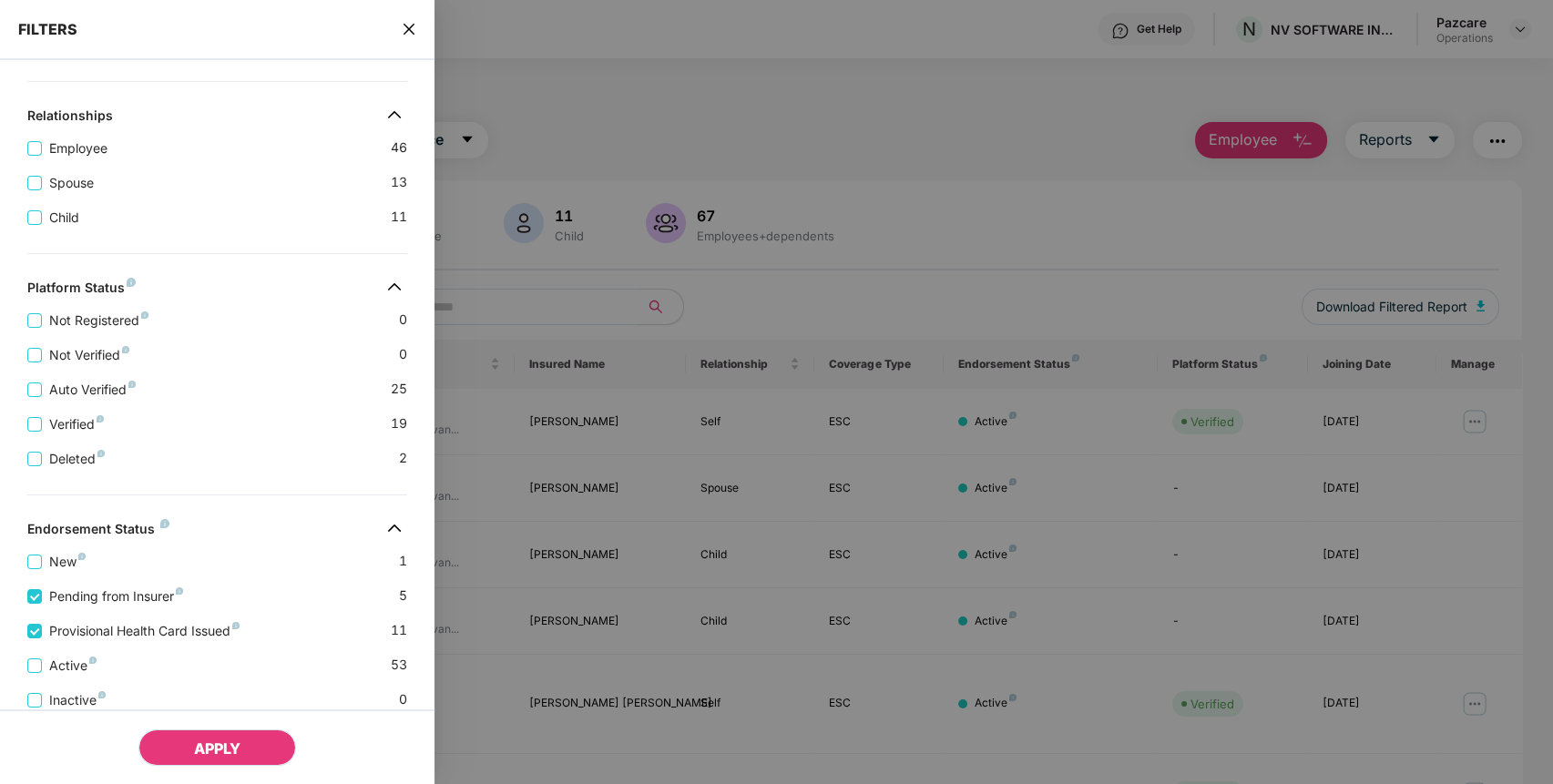
click at [200, 742] on span "APPLY" at bounding box center [218, 748] width 47 height 19
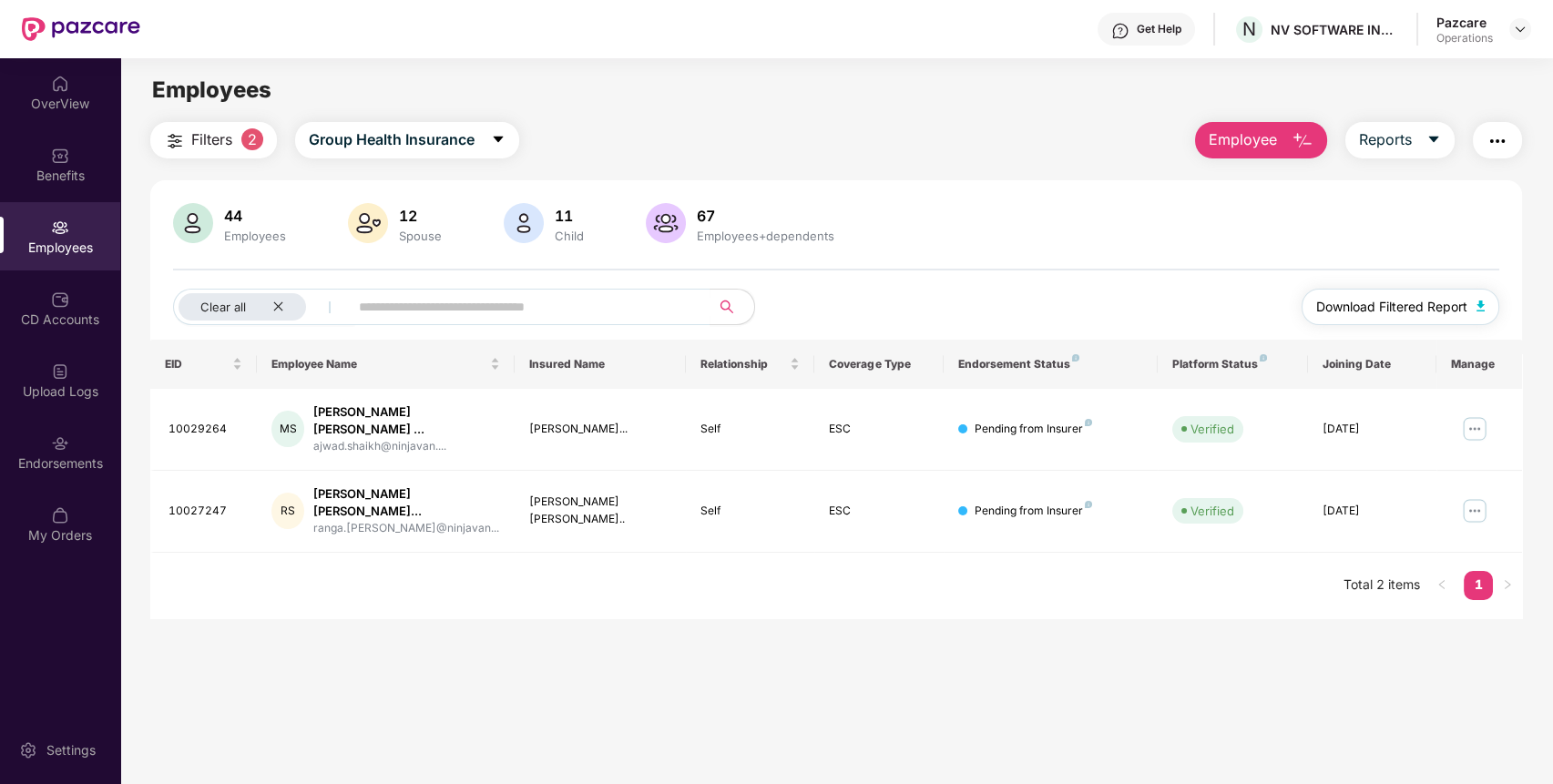
click at [1450, 307] on span "Download Filtered Report" at bounding box center [1391, 307] width 151 height 21
click at [1492, 145] on img "button" at bounding box center [1496, 141] width 21 height 21
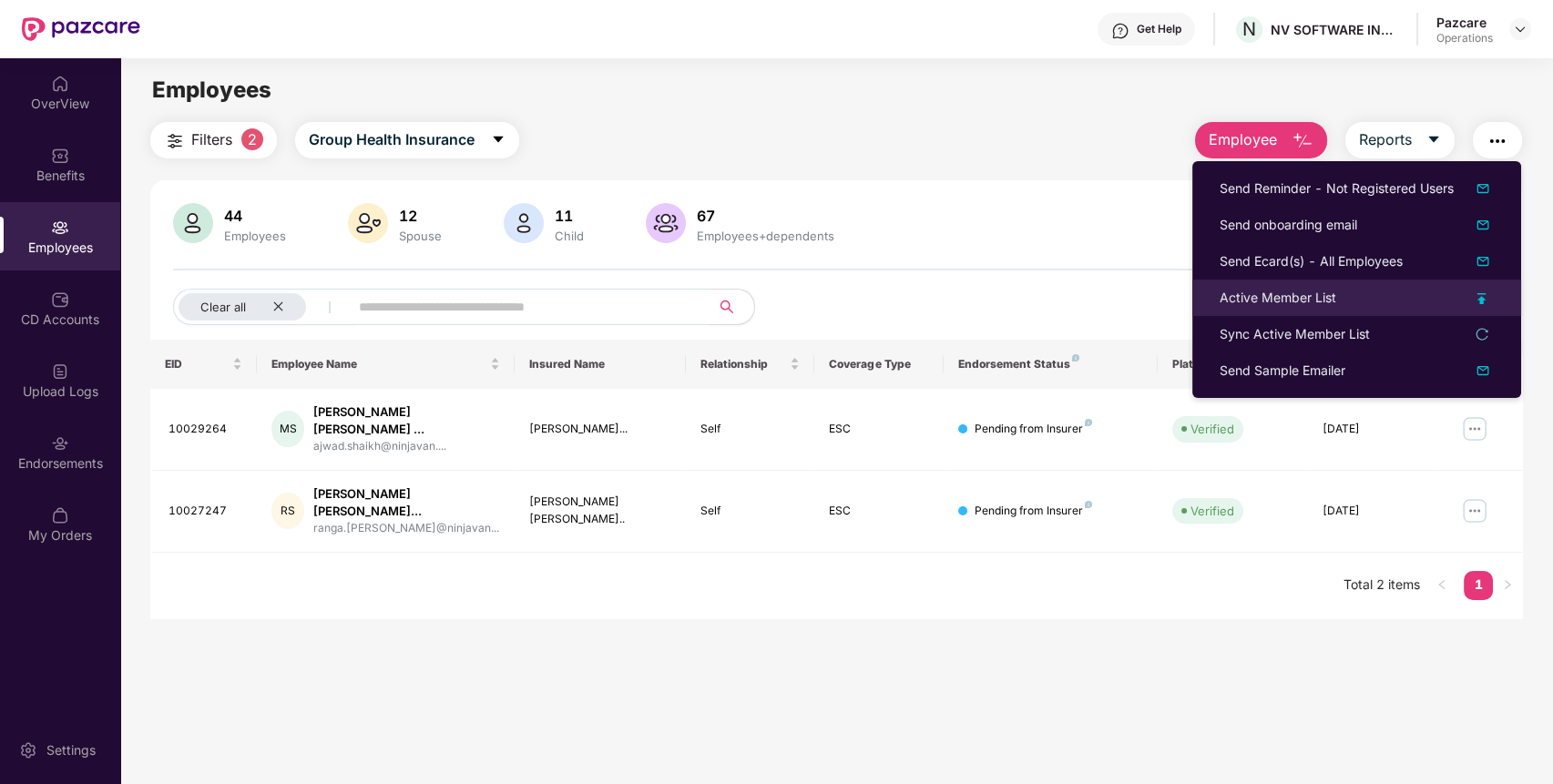
click at [1348, 299] on div "Active Member List" at bounding box center [1356, 298] width 274 height 21
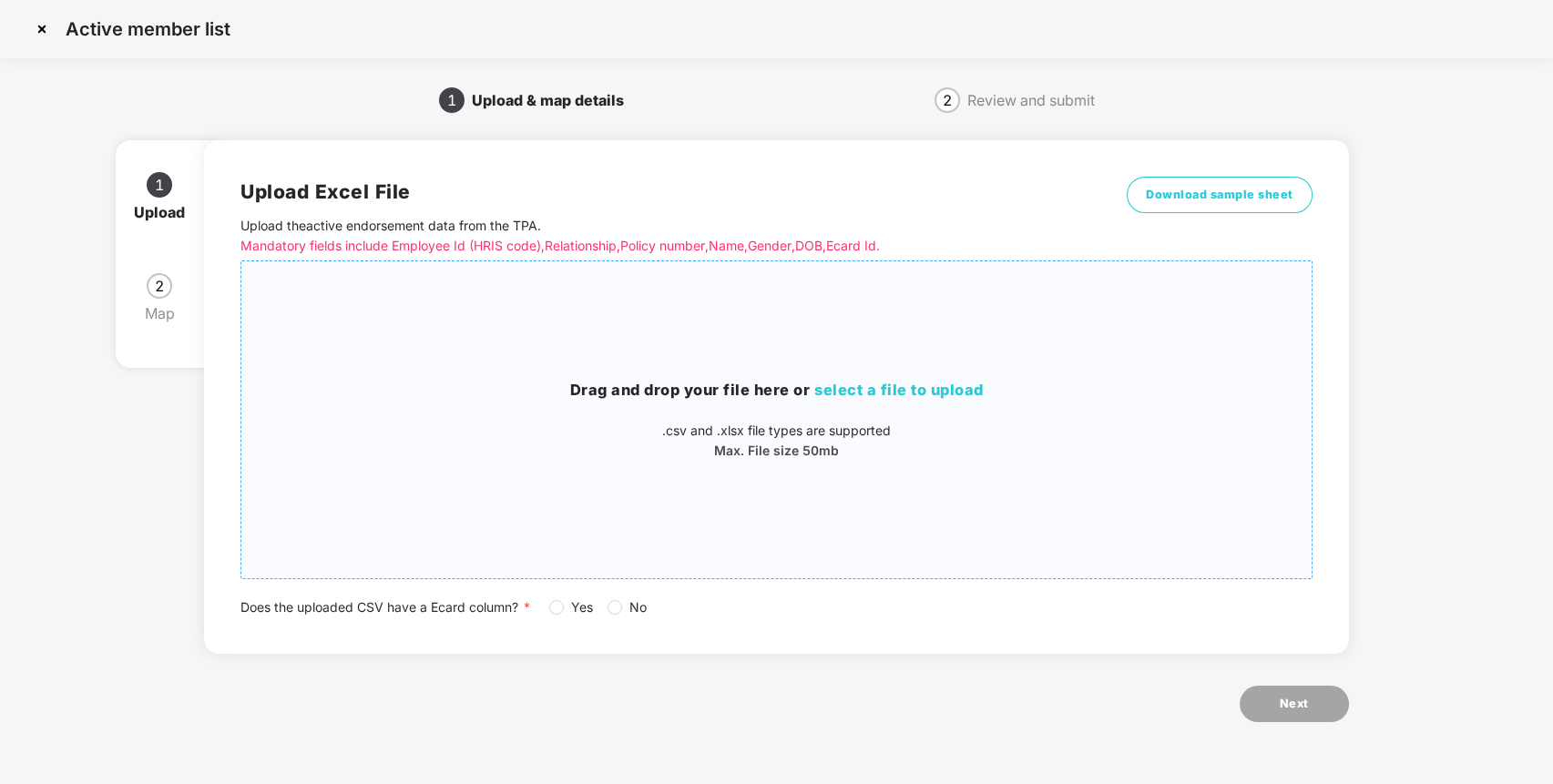
click at [869, 369] on div "Drag and drop your file here or select a file to upload .csv and .xlsx file typ…" at bounding box center [776, 419] width 1070 height 288
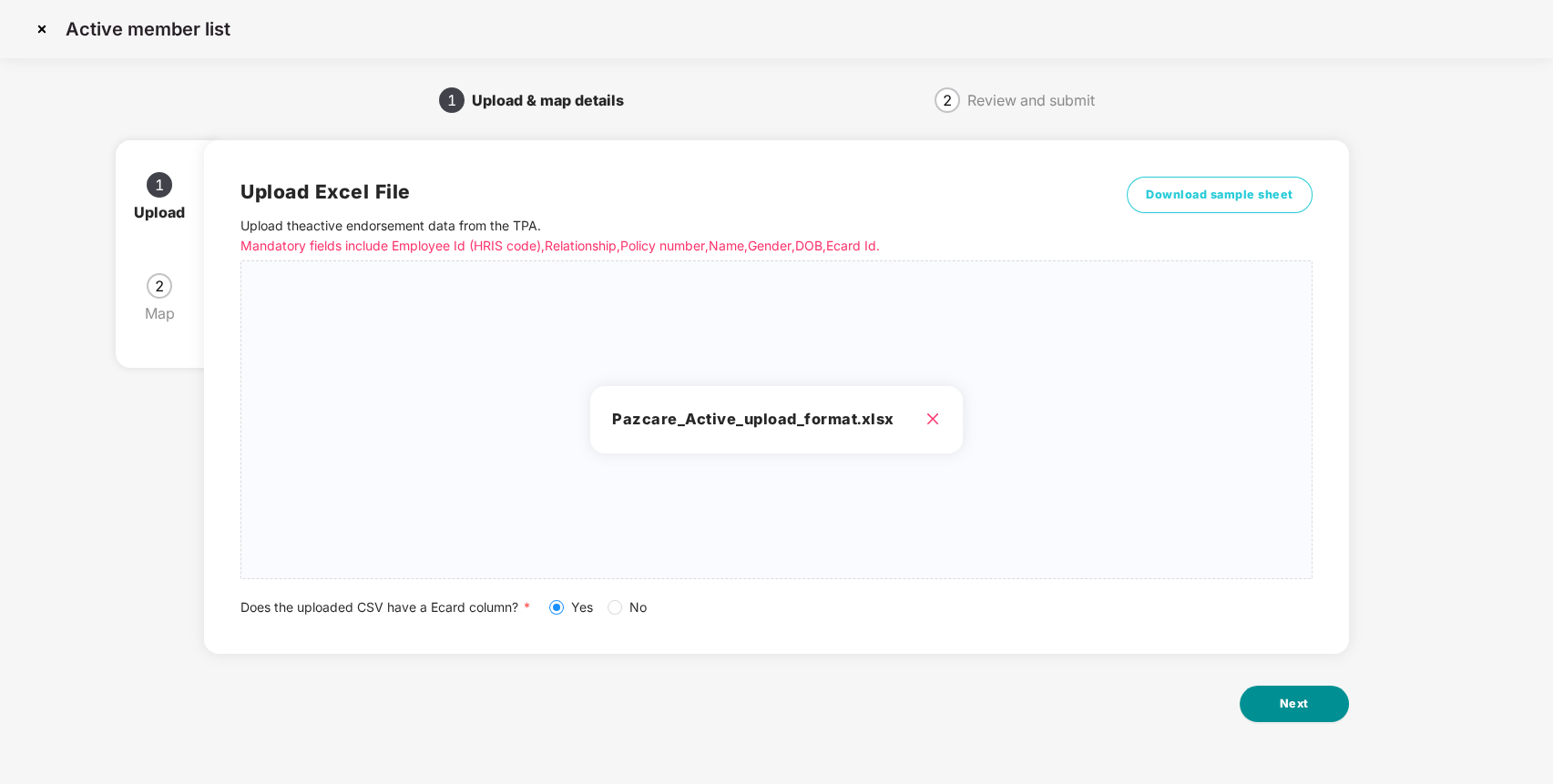
click at [1318, 715] on button "Next" at bounding box center [1294, 703] width 109 height 36
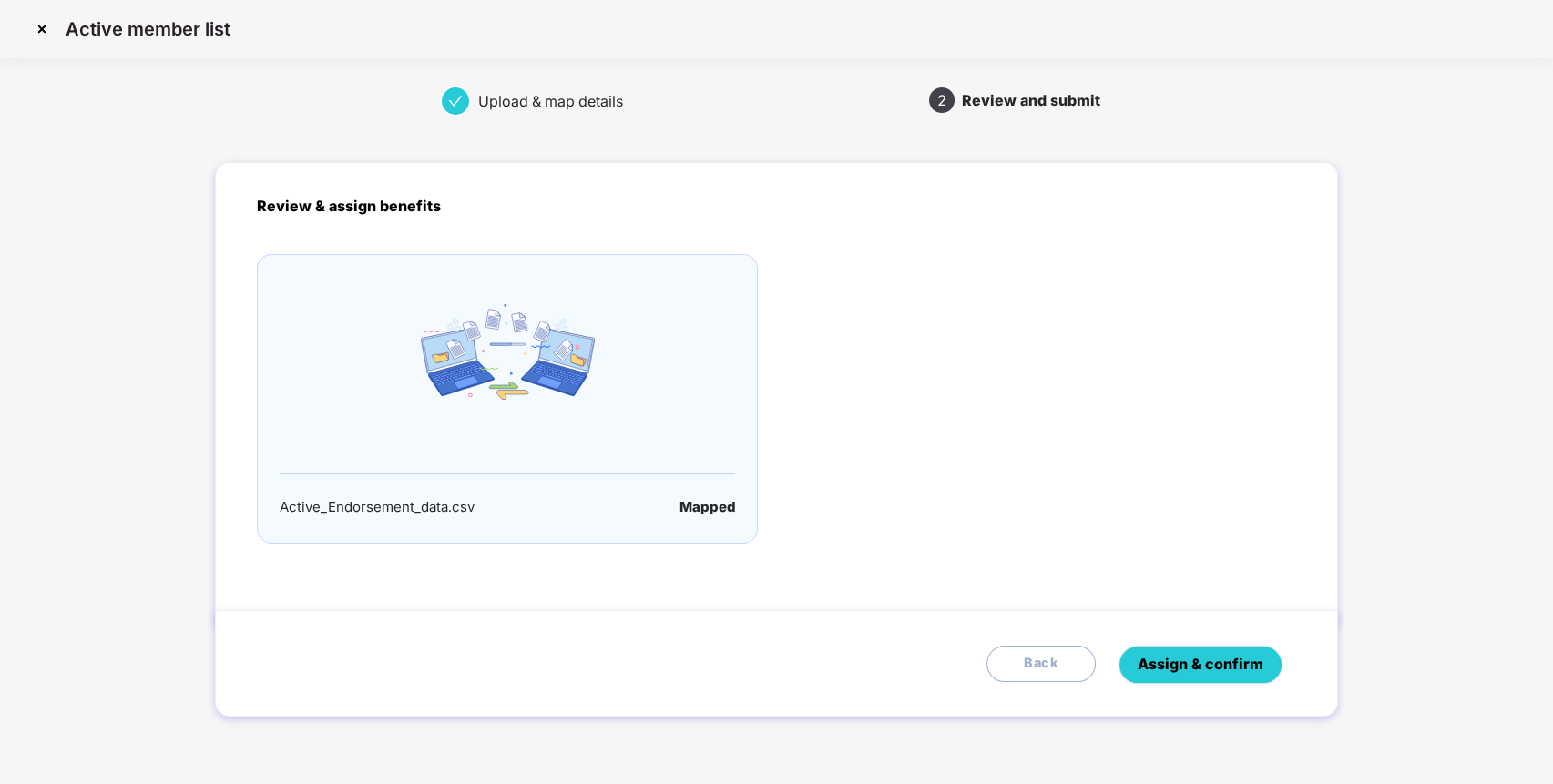
click at [1171, 663] on span "Assign & confirm" at bounding box center [1199, 663] width 126 height 22
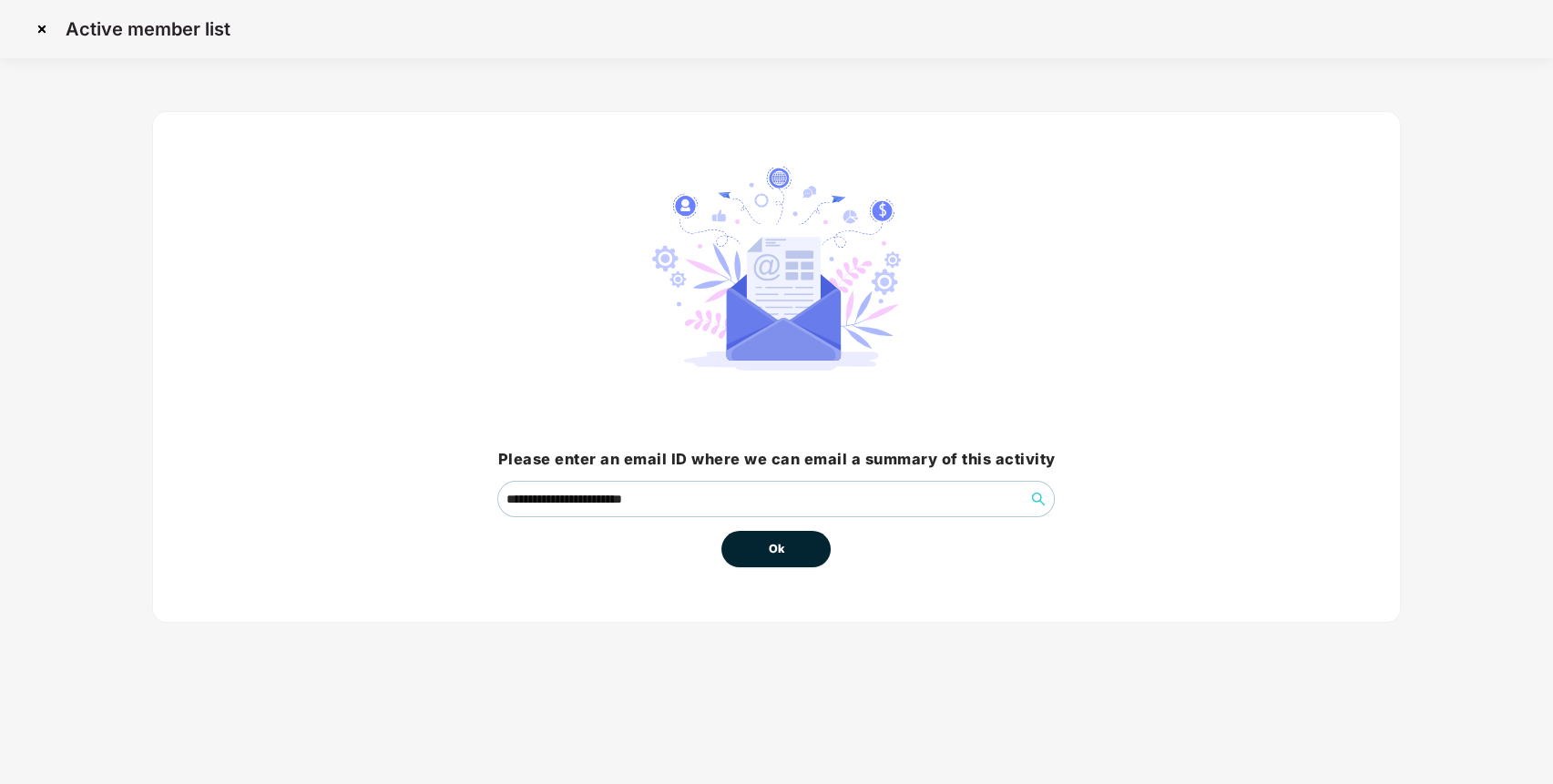
click at [750, 535] on button "Ok" at bounding box center [776, 549] width 109 height 36
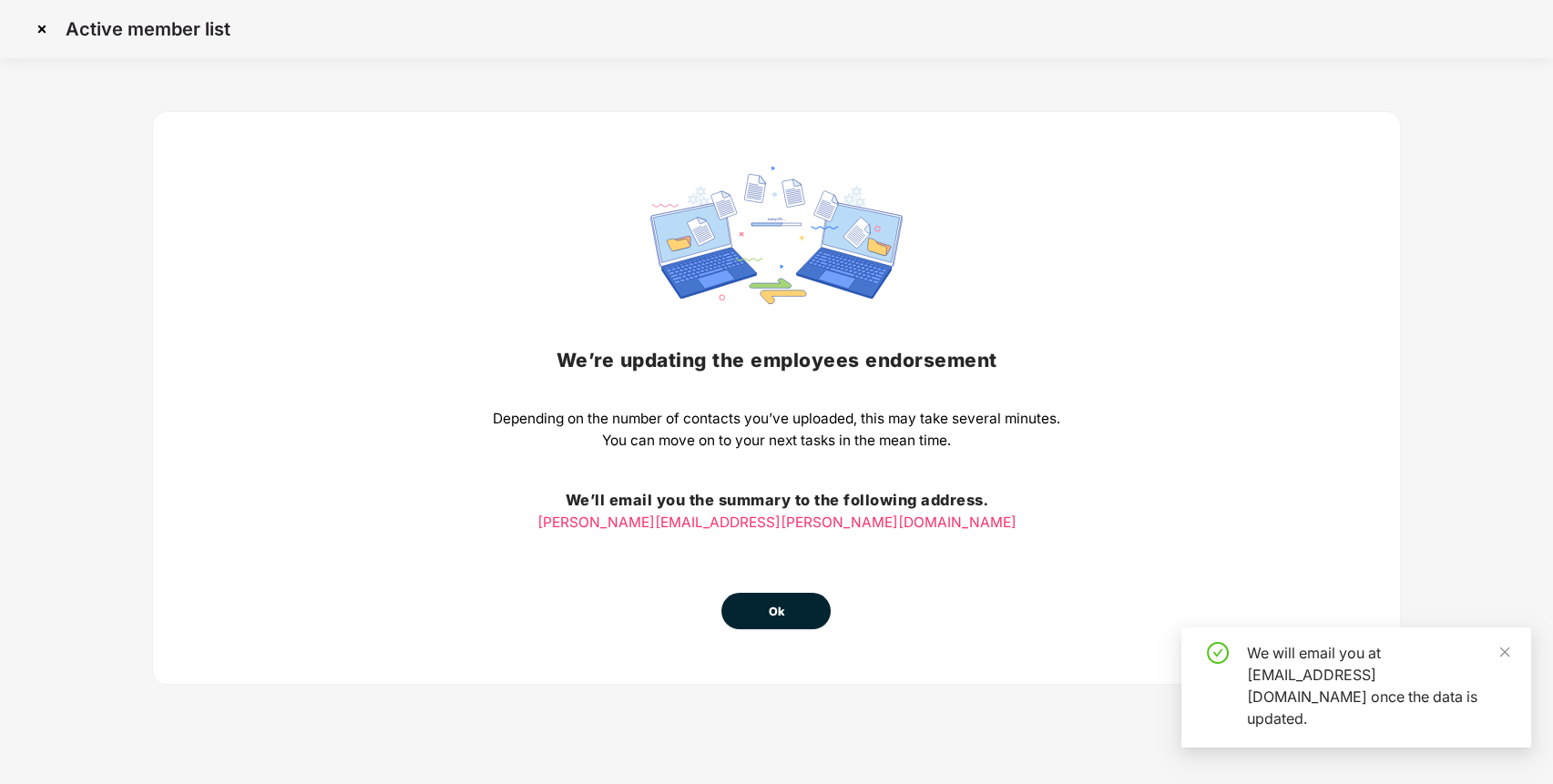
click at [760, 611] on button "Ok" at bounding box center [776, 610] width 109 height 36
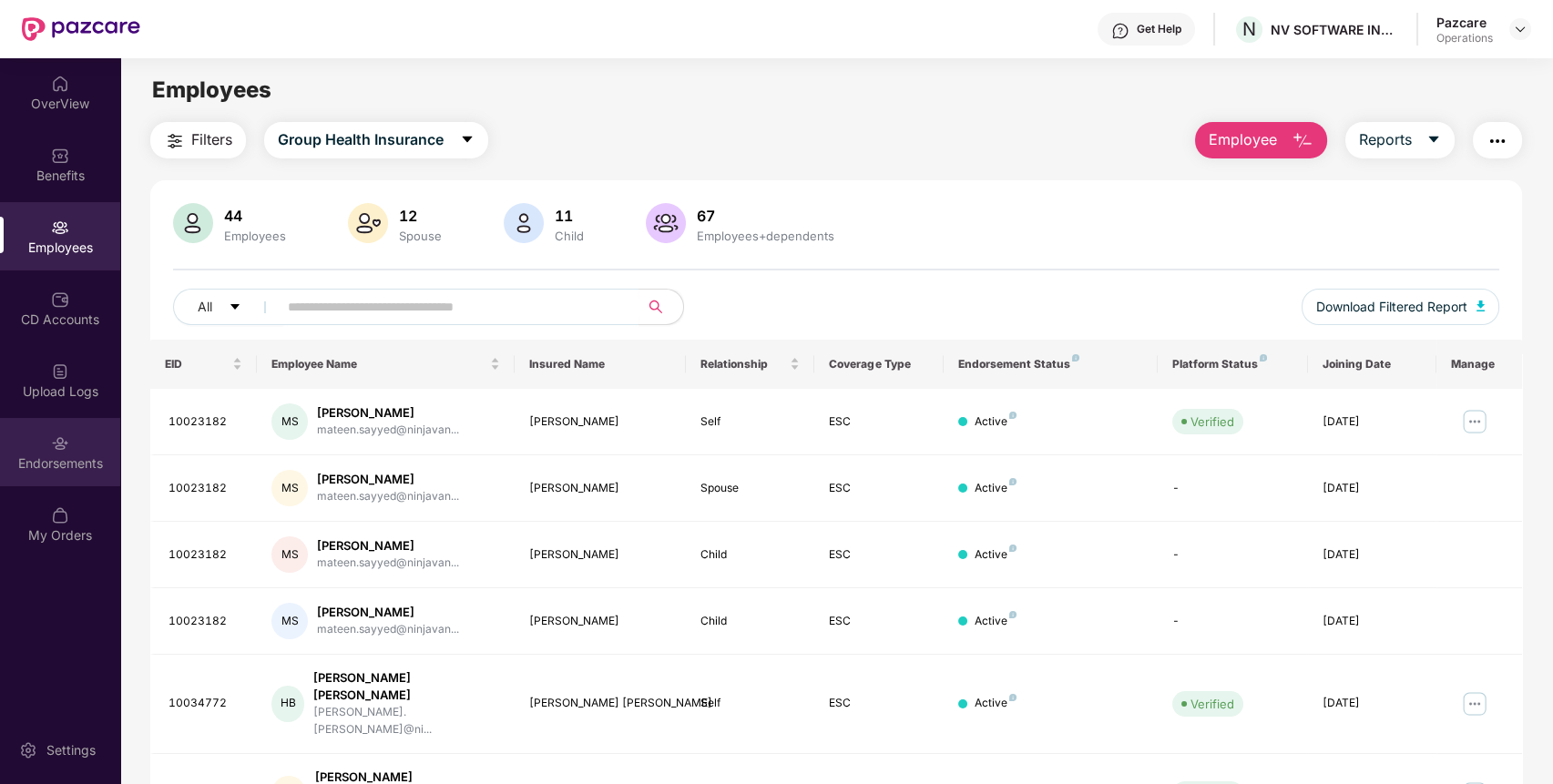
click at [66, 442] on img at bounding box center [60, 443] width 19 height 19
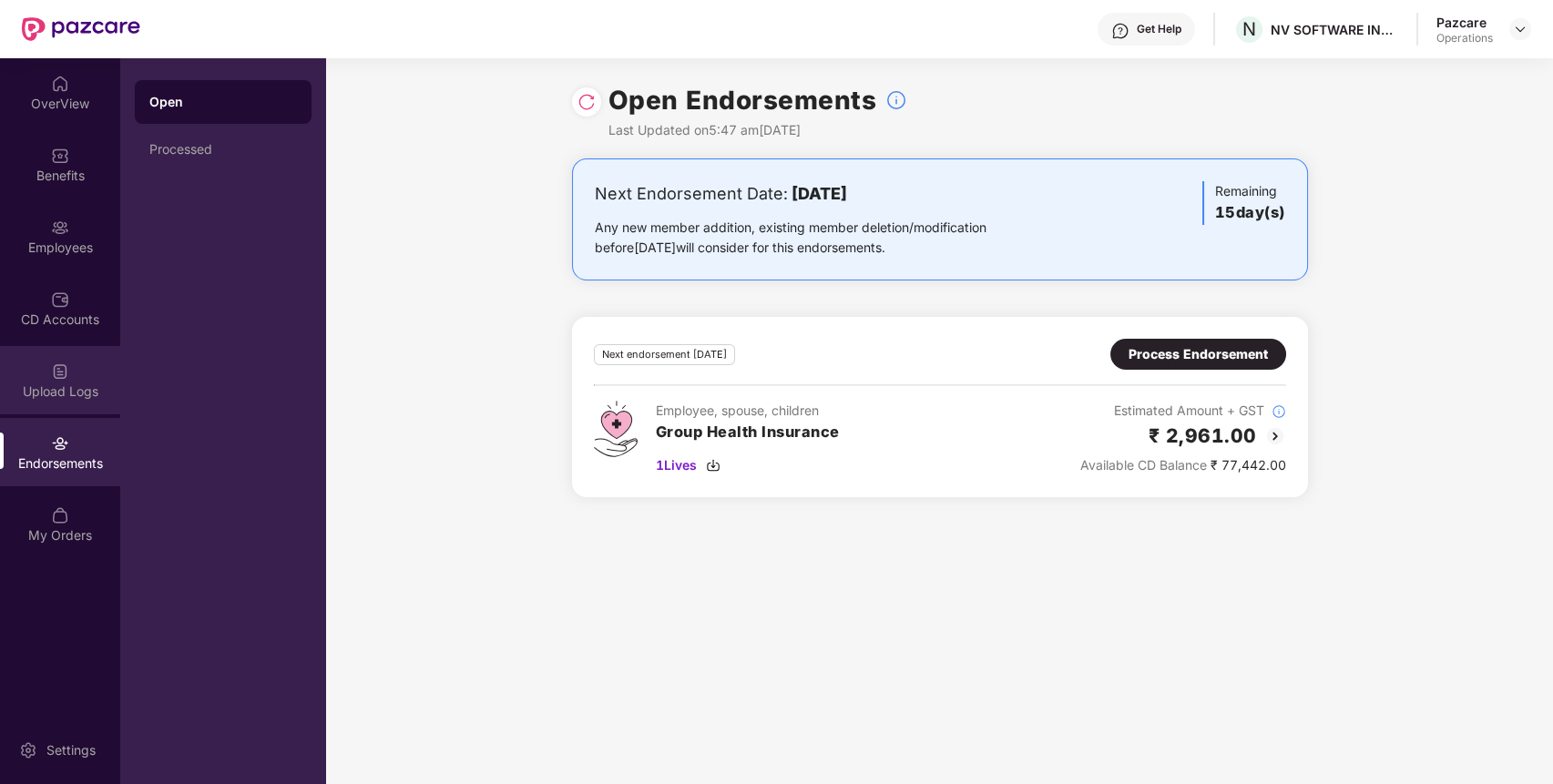
click at [69, 408] on div "Upload Logs" at bounding box center [60, 380] width 120 height 68
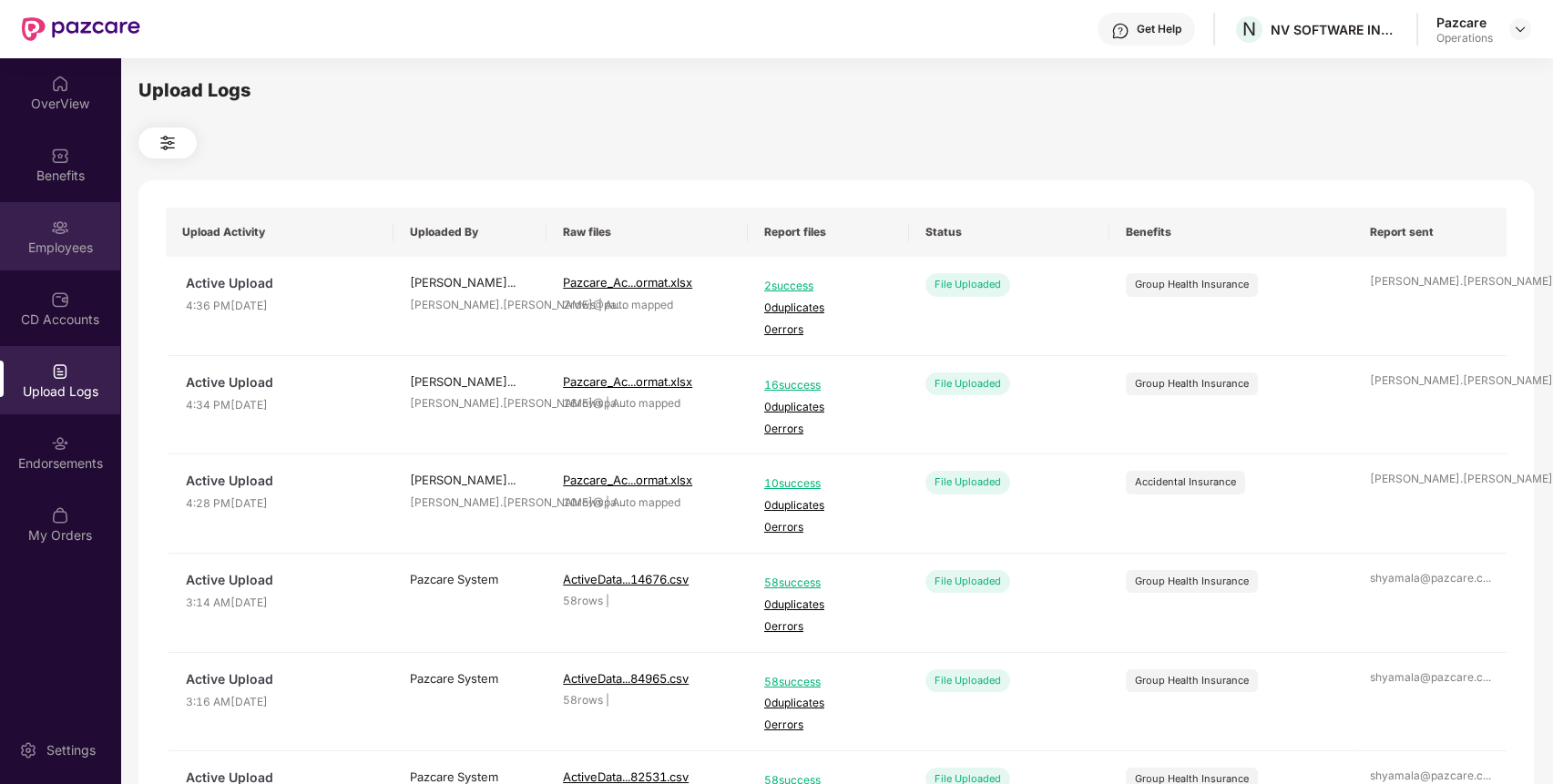
click at [75, 226] on div "Employees" at bounding box center [60, 236] width 120 height 68
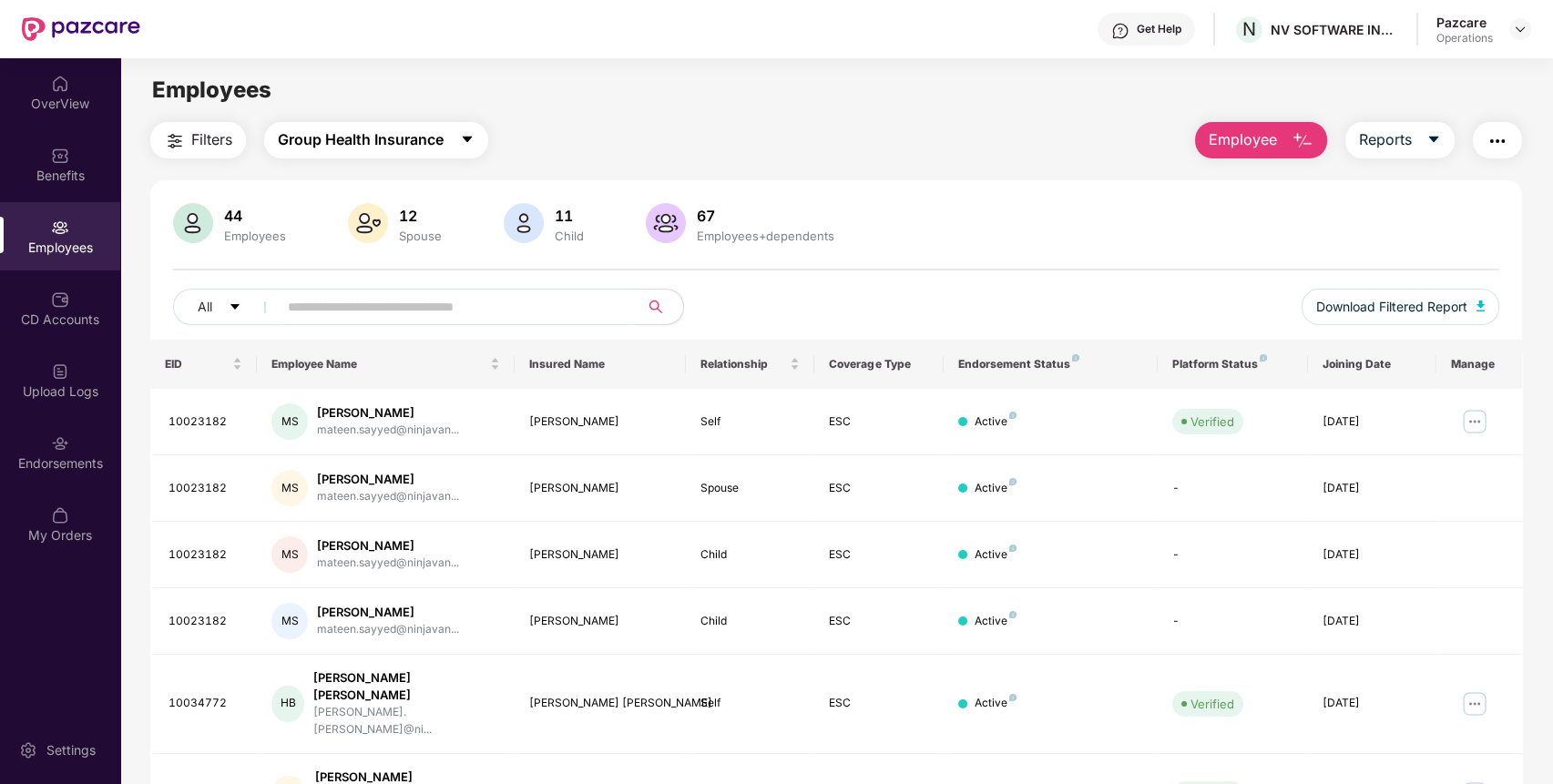
click at [423, 144] on span "Group Health Insurance" at bounding box center [360, 139] width 166 height 22
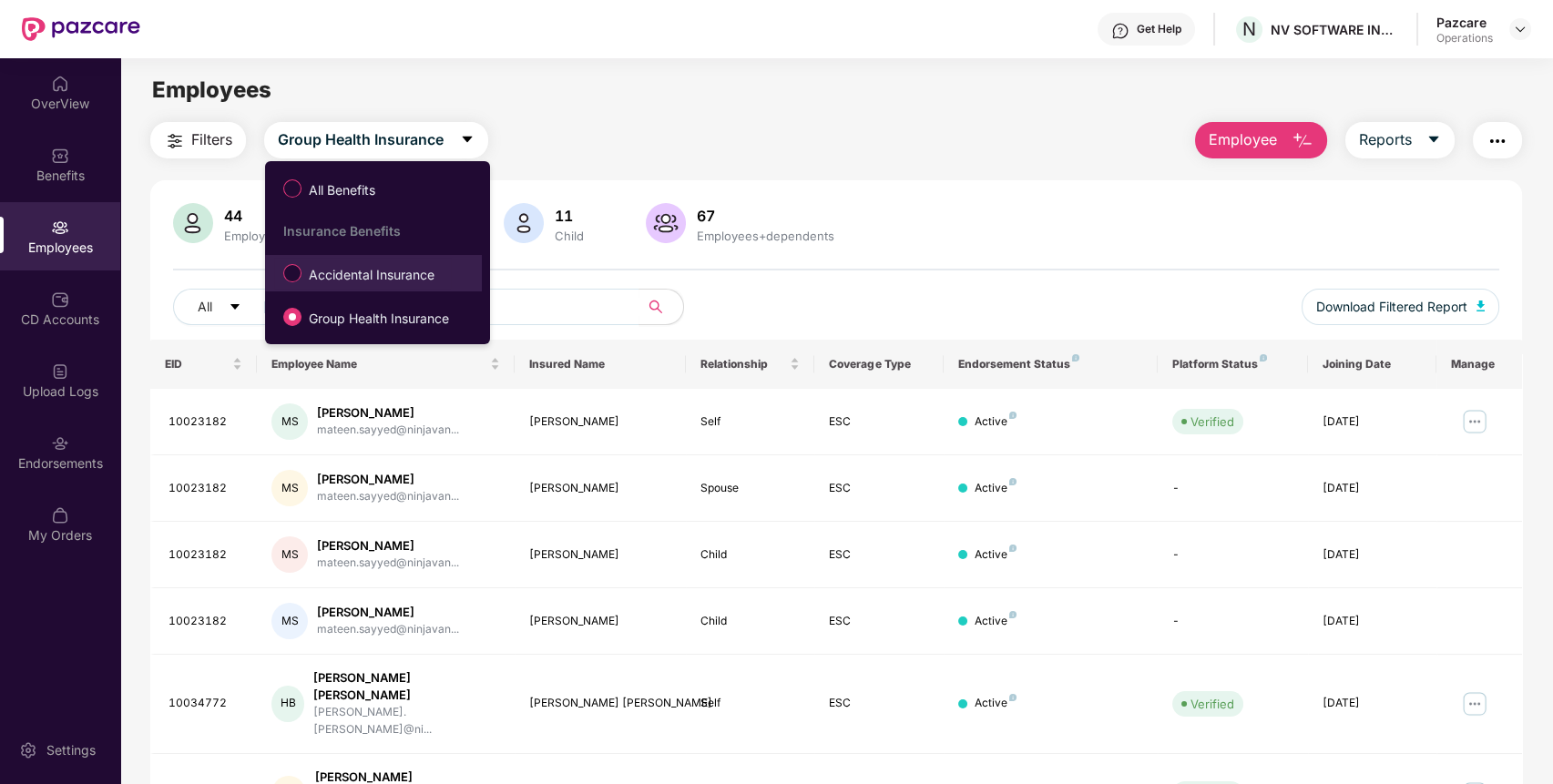
click at [359, 281] on span "Accidental Insurance" at bounding box center [372, 274] width 141 height 21
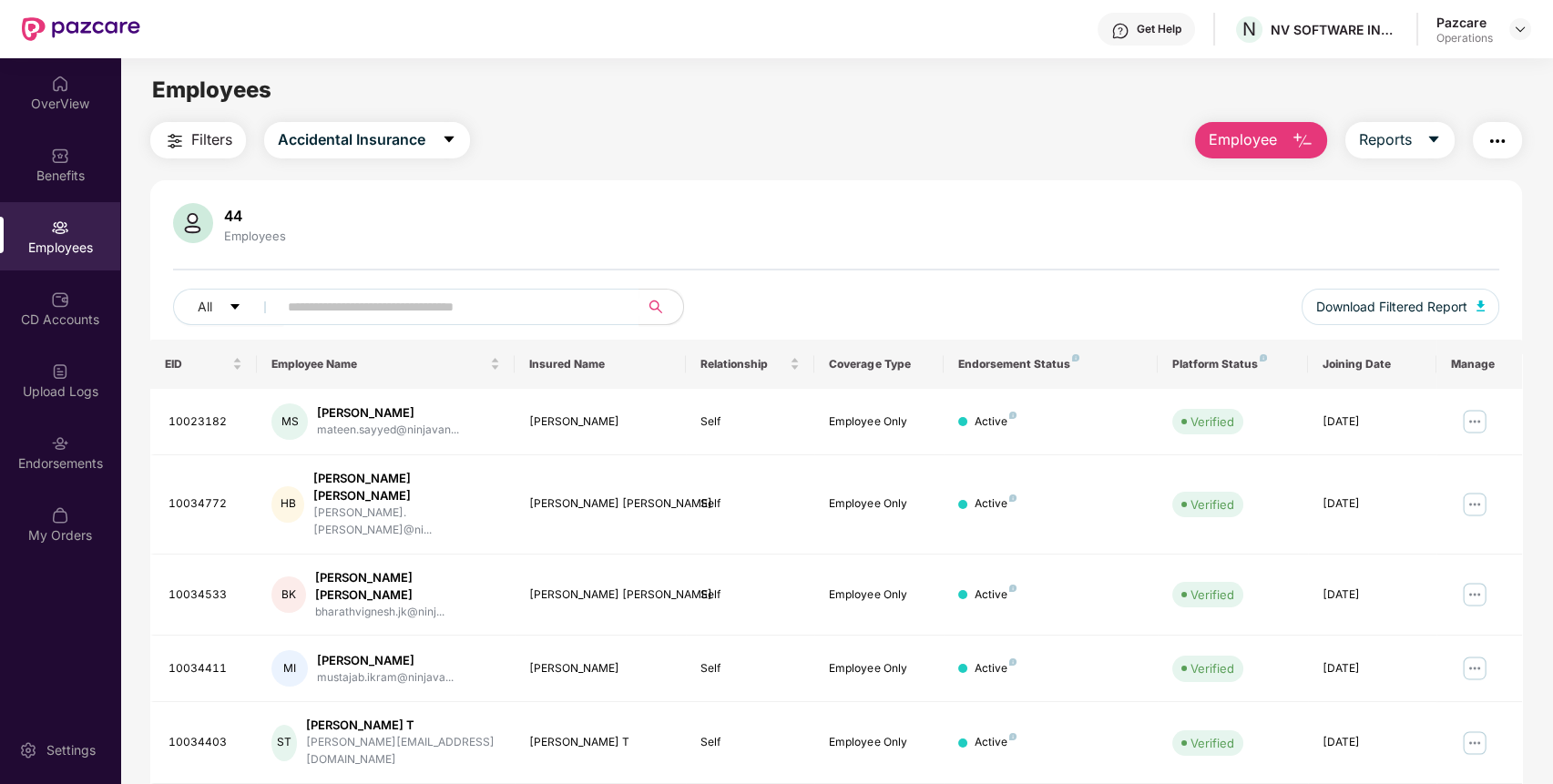
click at [210, 140] on span "Filters" at bounding box center [212, 139] width 41 height 22
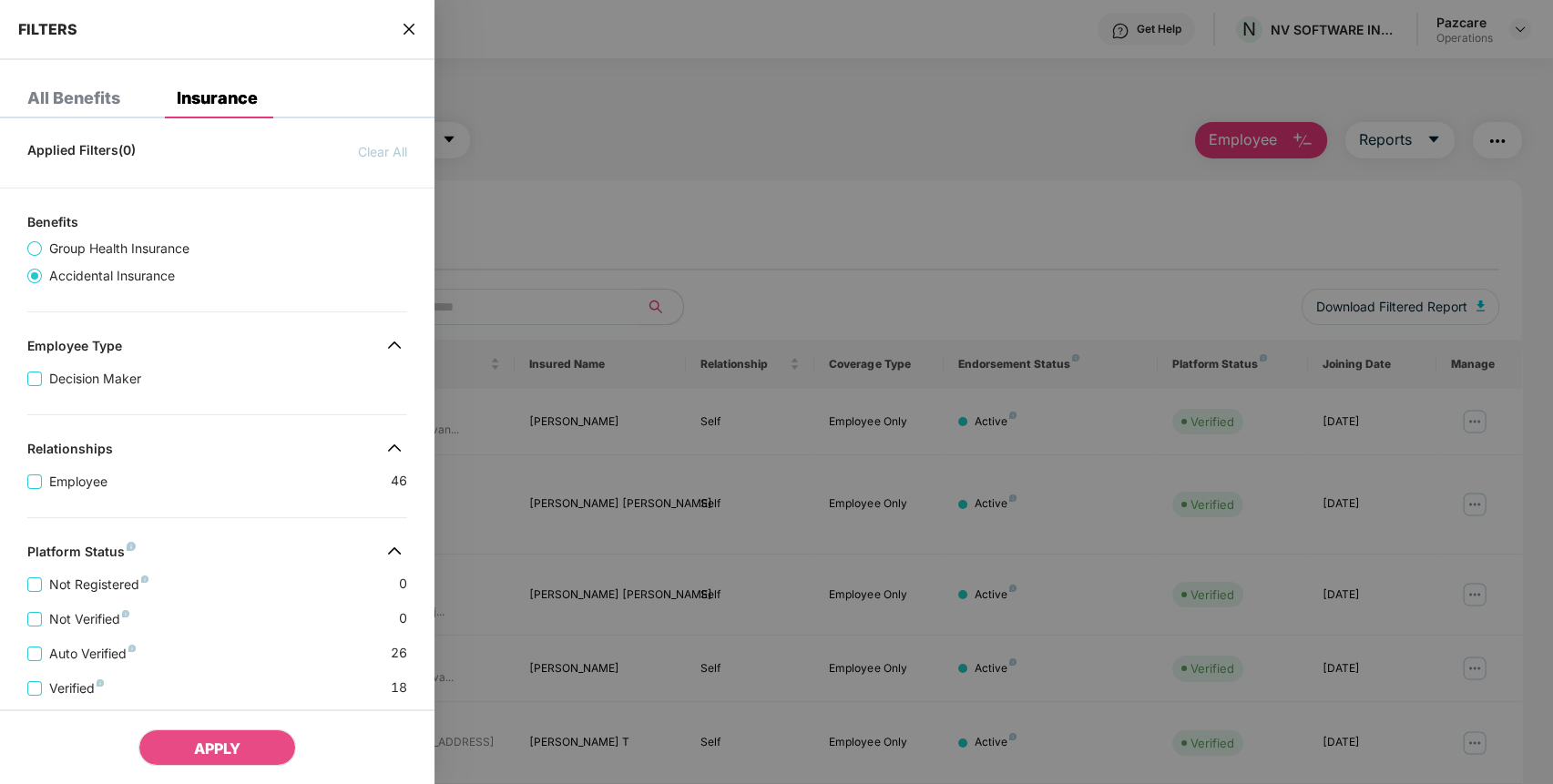
scroll to position [337, 0]
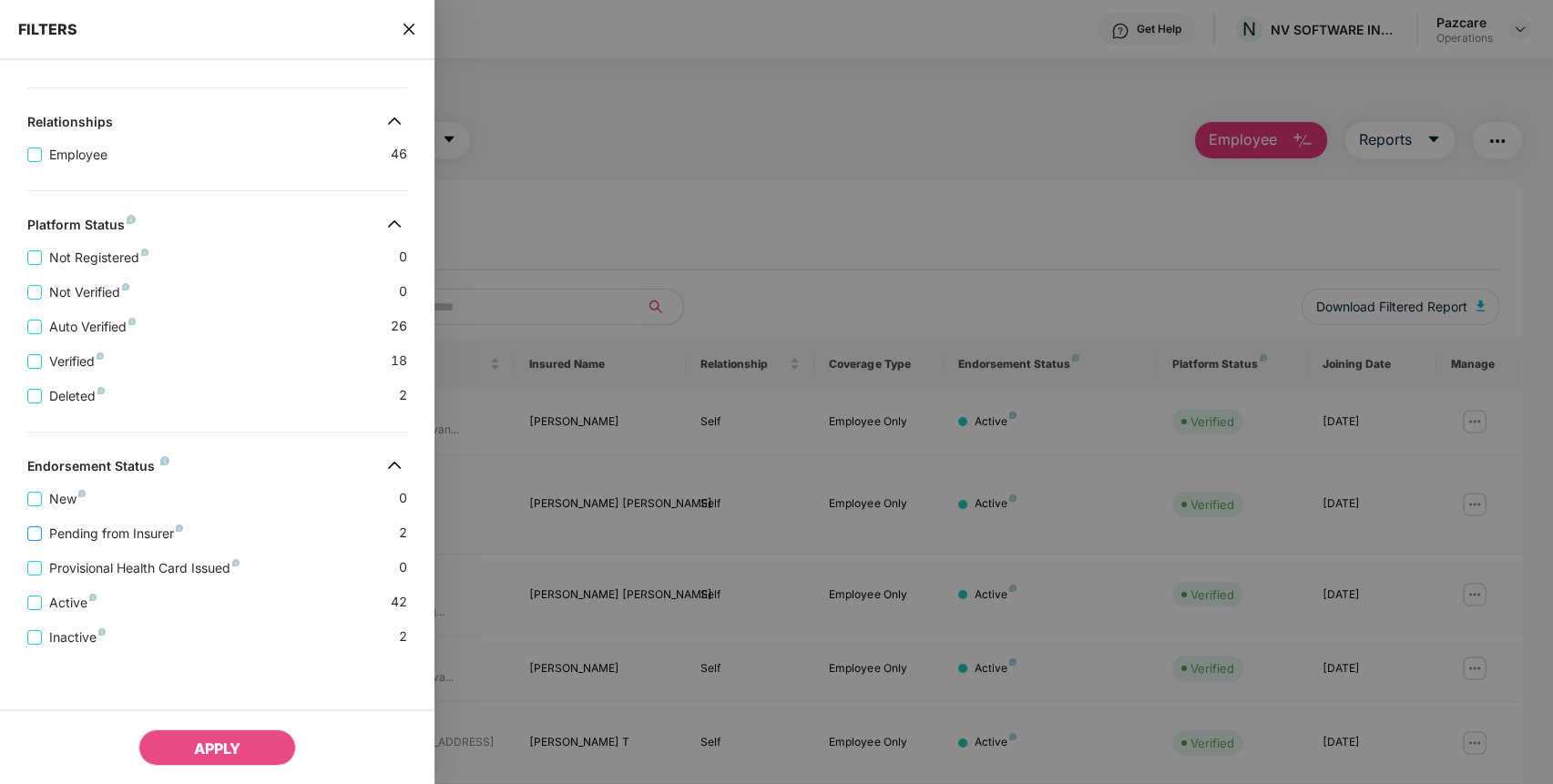
click at [137, 533] on span "Pending from Insurer" at bounding box center [116, 533] width 148 height 21
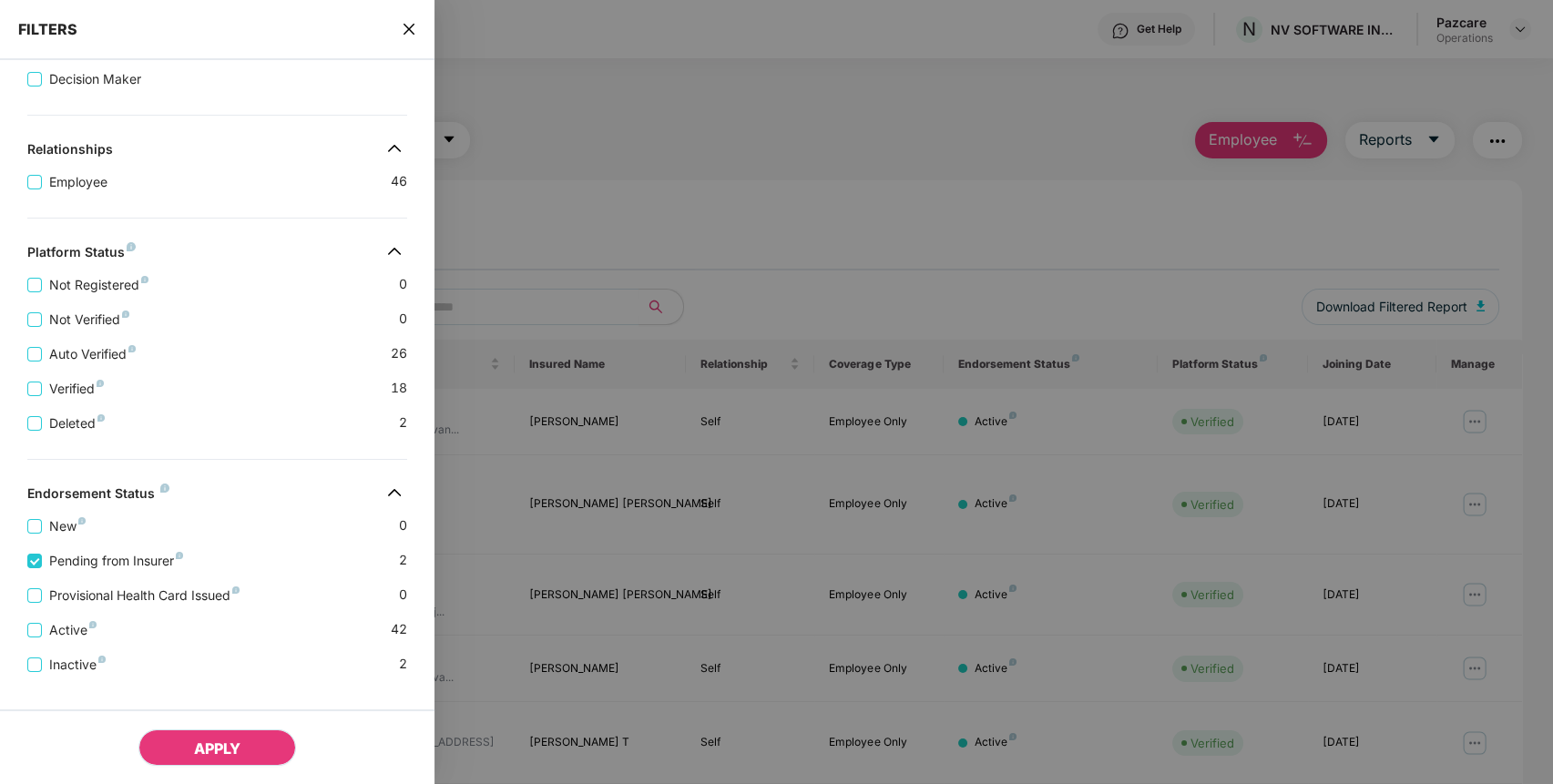
click at [250, 762] on button "APPLY" at bounding box center [217, 747] width 157 height 36
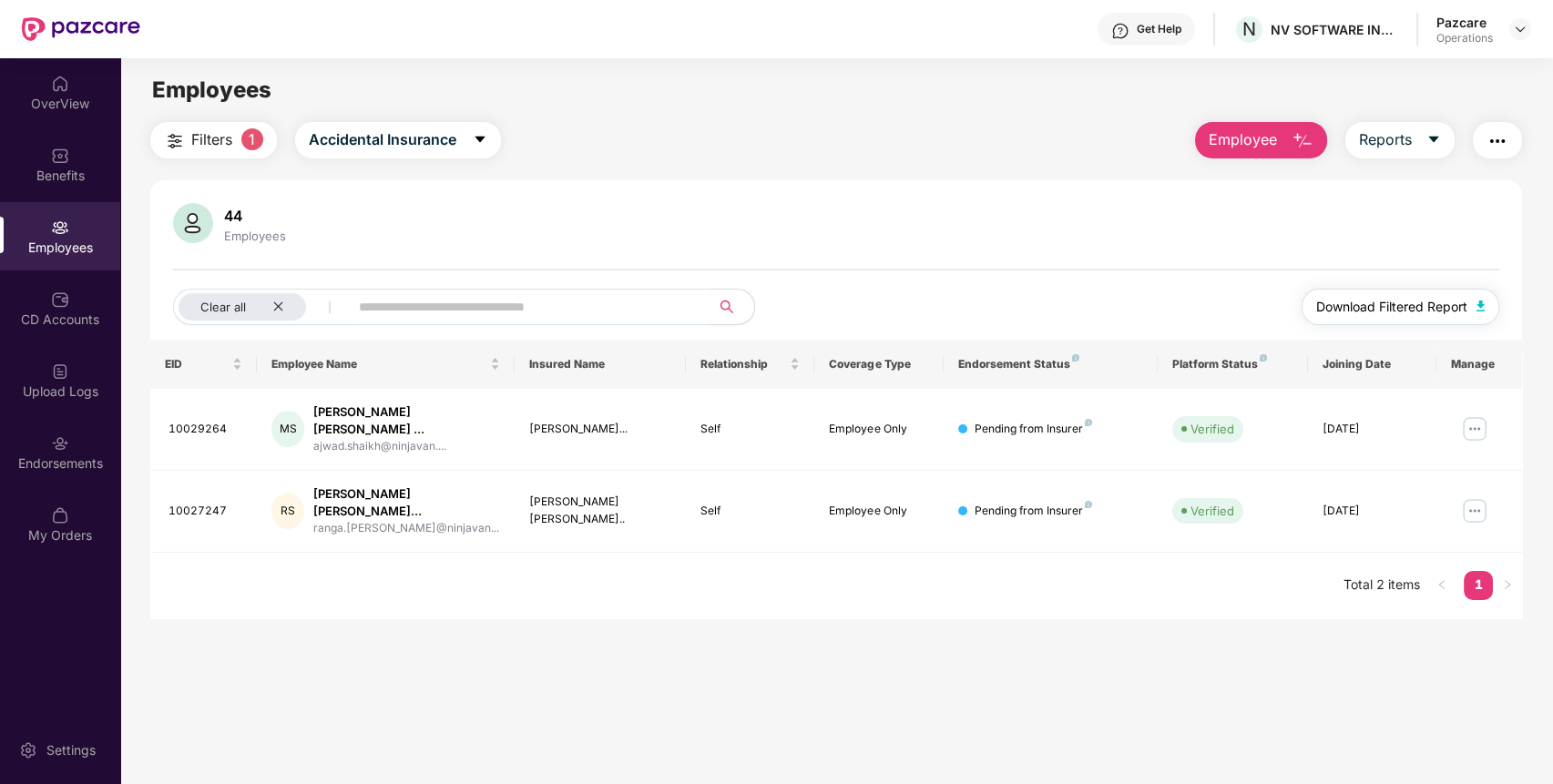
click at [1435, 315] on span "Download Filtered Report" at bounding box center [1391, 307] width 151 height 21
drag, startPoint x: 1498, startPoint y: 142, endPoint x: 1489, endPoint y: 146, distance: 9.8
click at [1498, 142] on img "button" at bounding box center [1496, 141] width 21 height 21
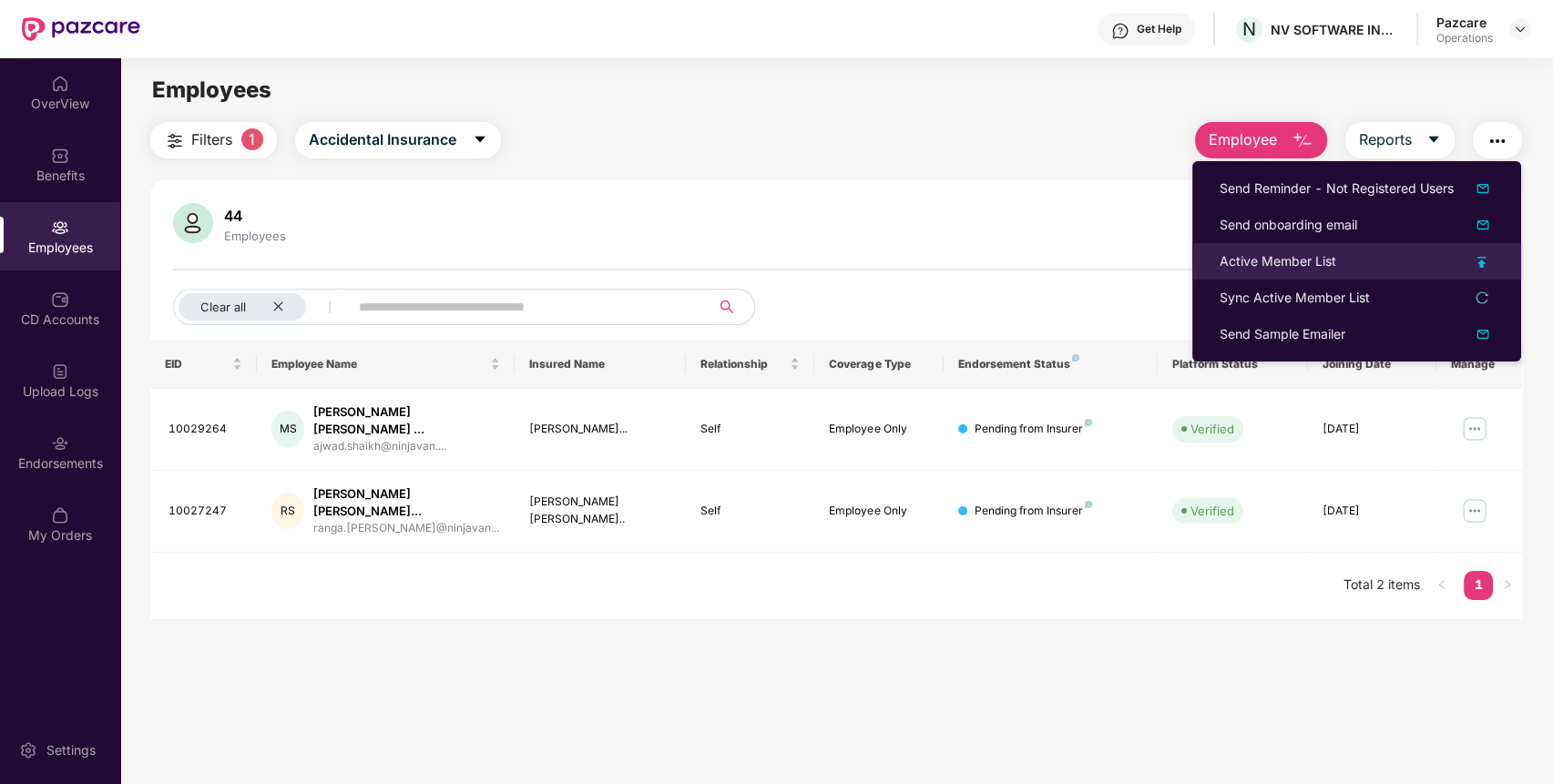
click at [1339, 260] on div "Active Member List" at bounding box center [1356, 261] width 274 height 21
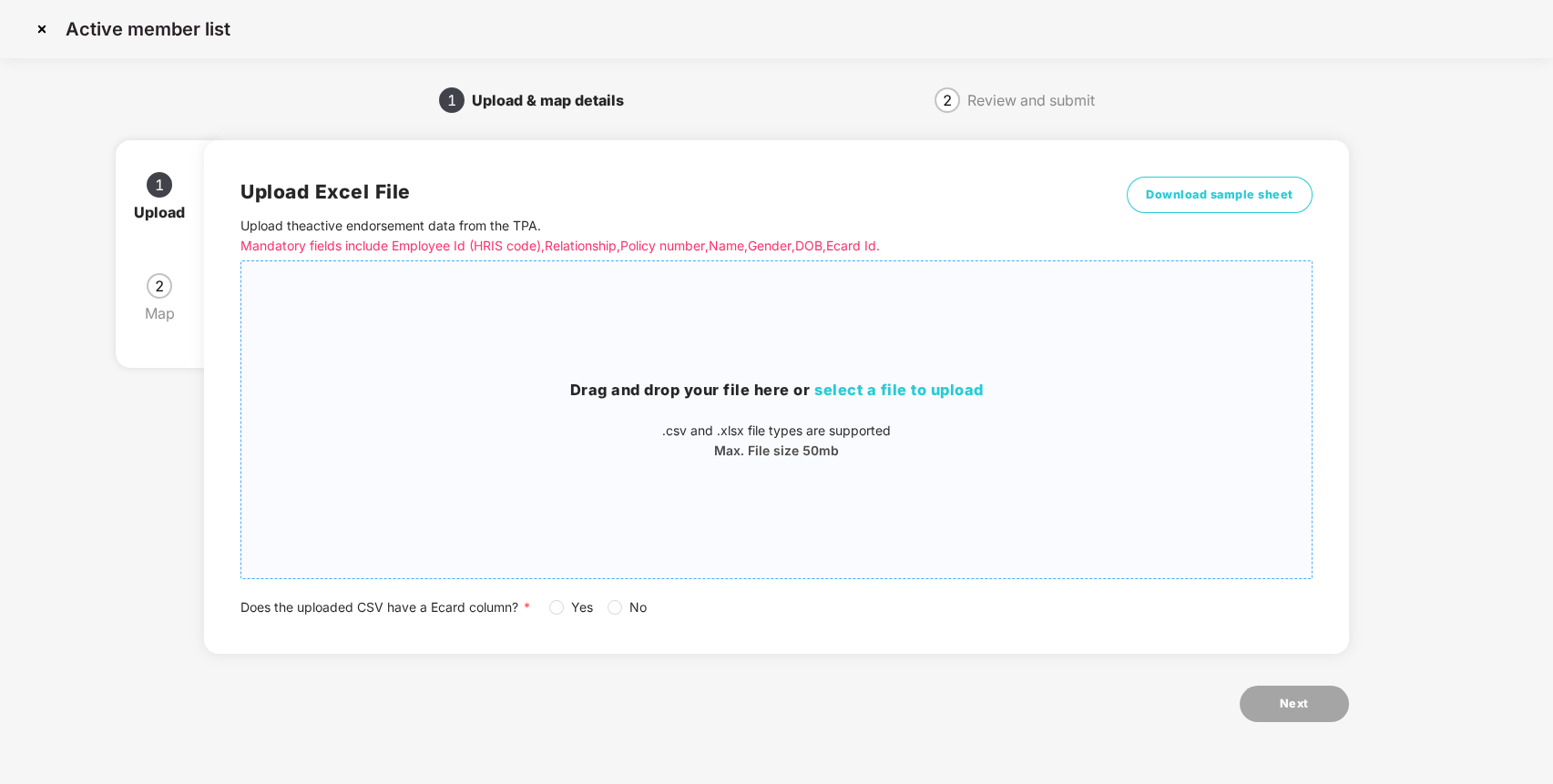
click at [773, 345] on div "Drag and drop your file here or select a file to upload .csv and .xlsx file typ…" at bounding box center [776, 419] width 1070 height 288
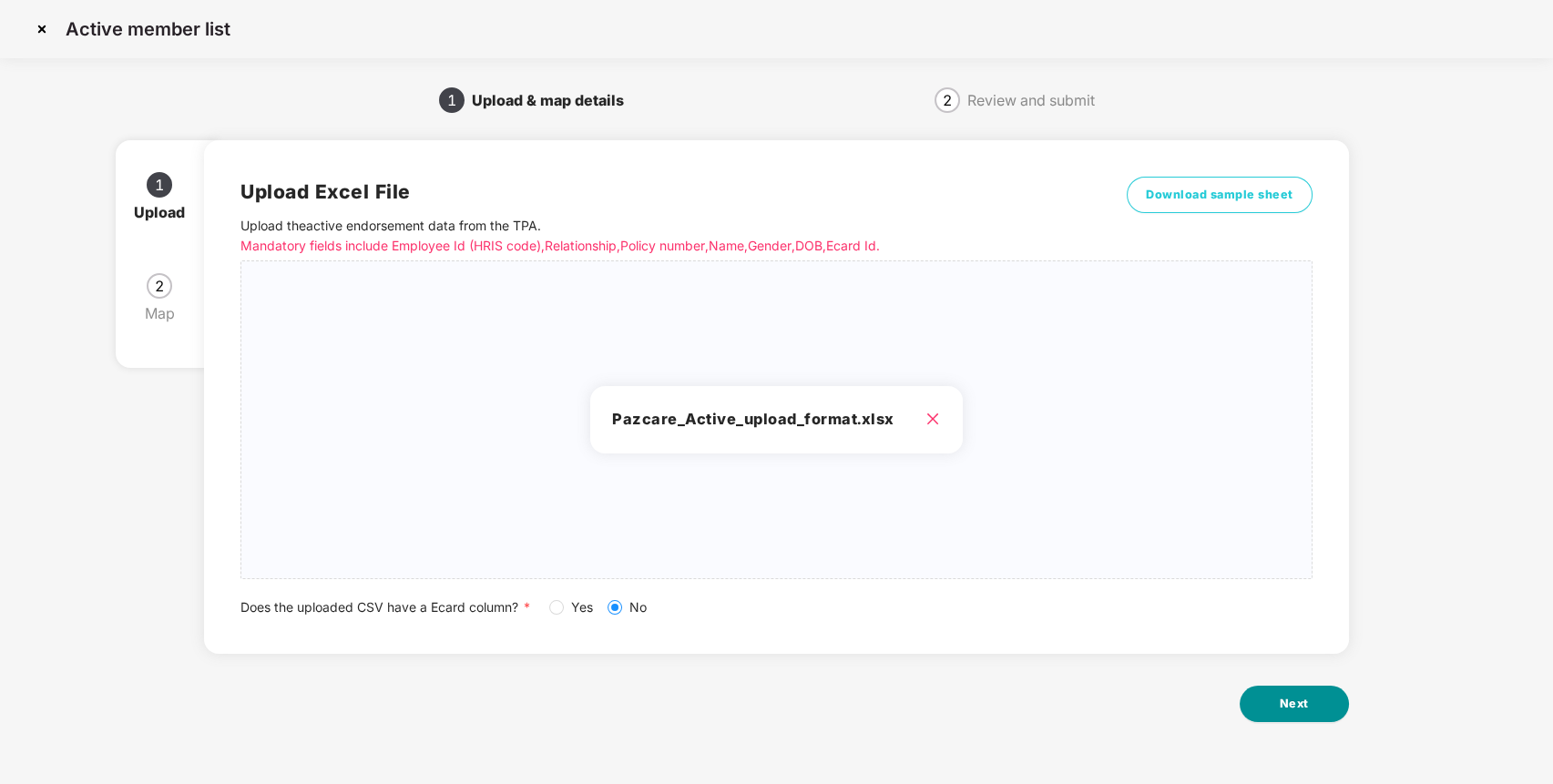
click at [1312, 711] on button "Next" at bounding box center [1294, 703] width 109 height 36
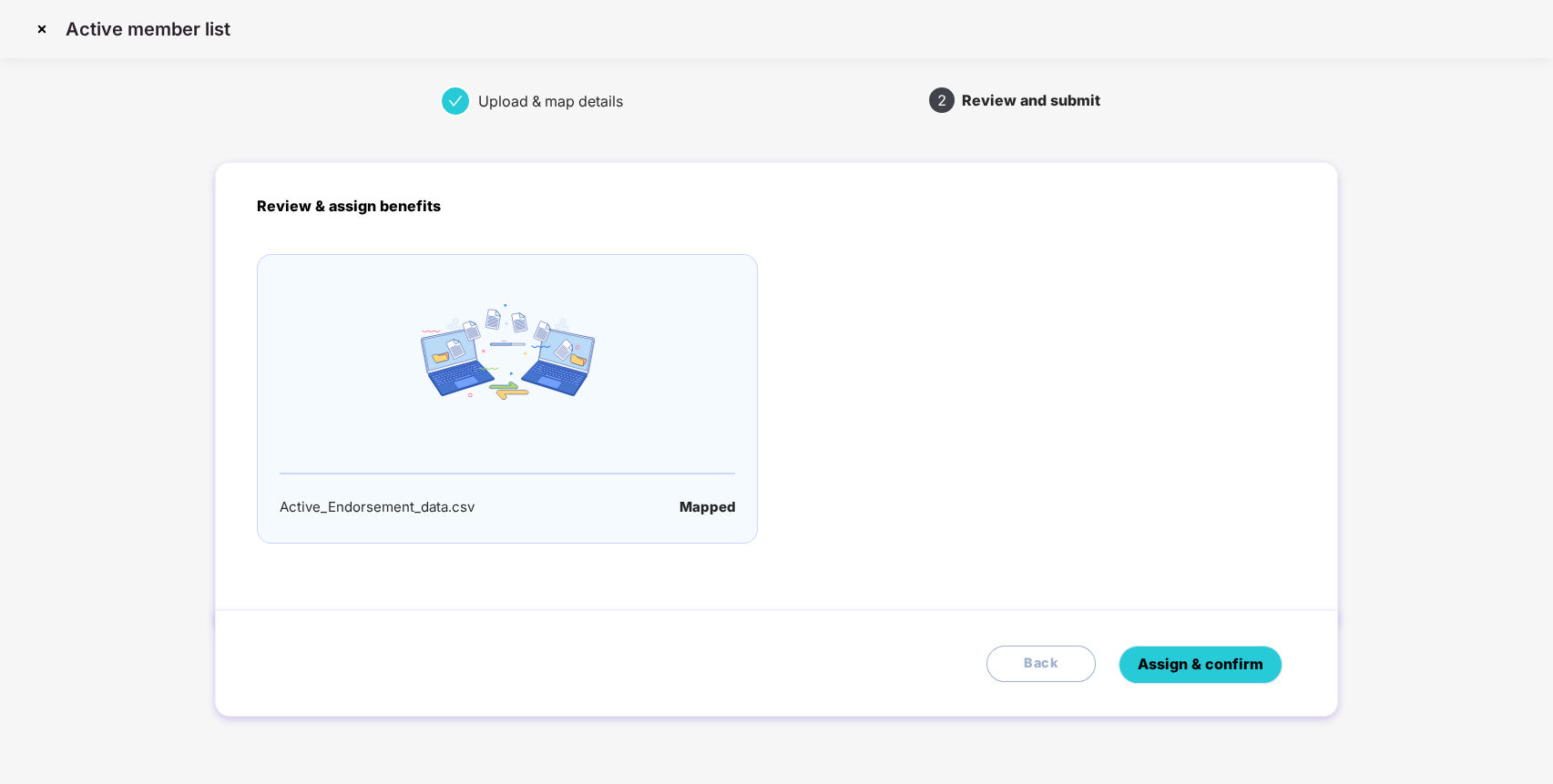
click at [1252, 665] on span "Assign & confirm" at bounding box center [1199, 663] width 126 height 22
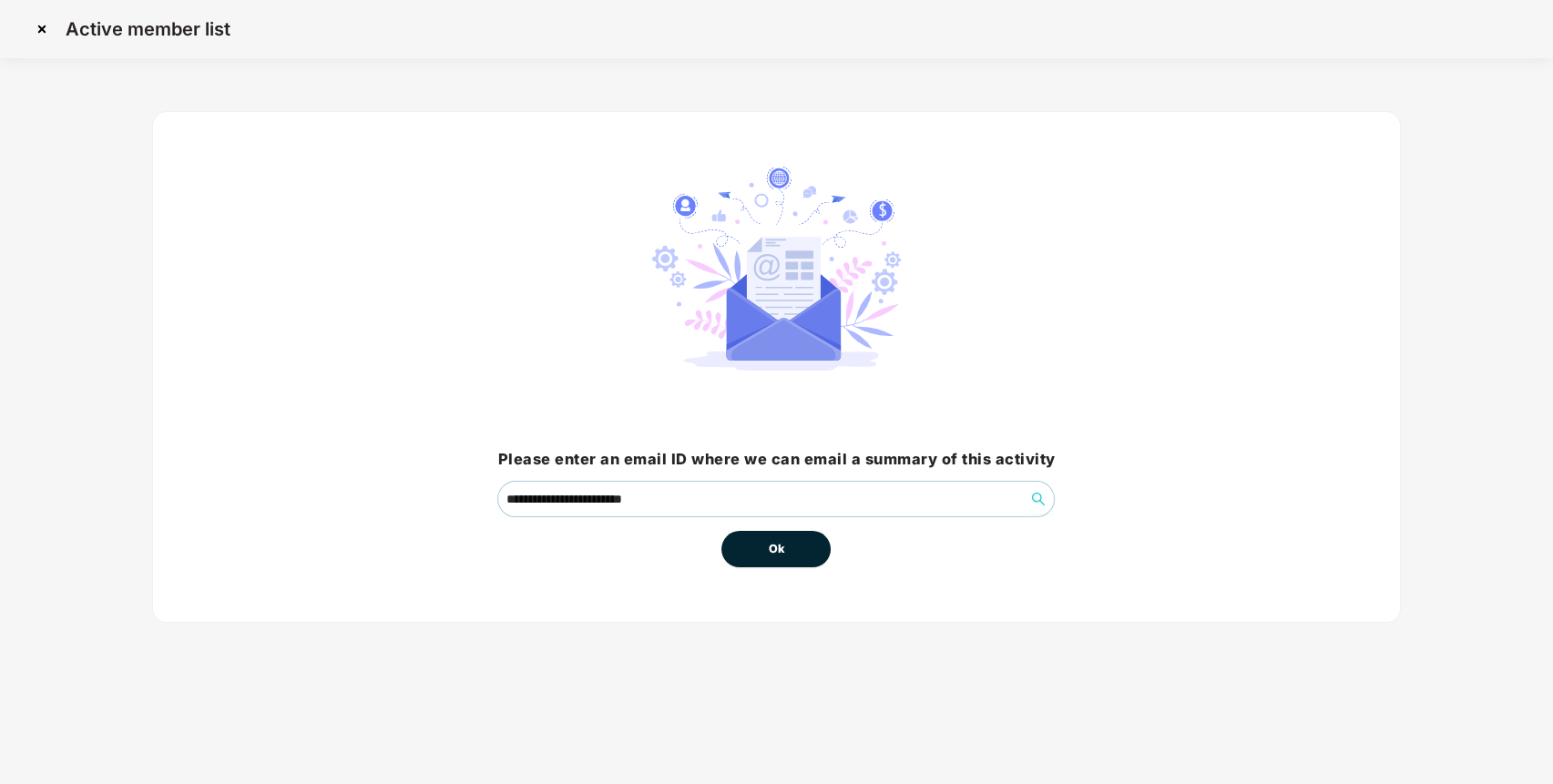
click at [780, 536] on button "Ok" at bounding box center [776, 549] width 109 height 36
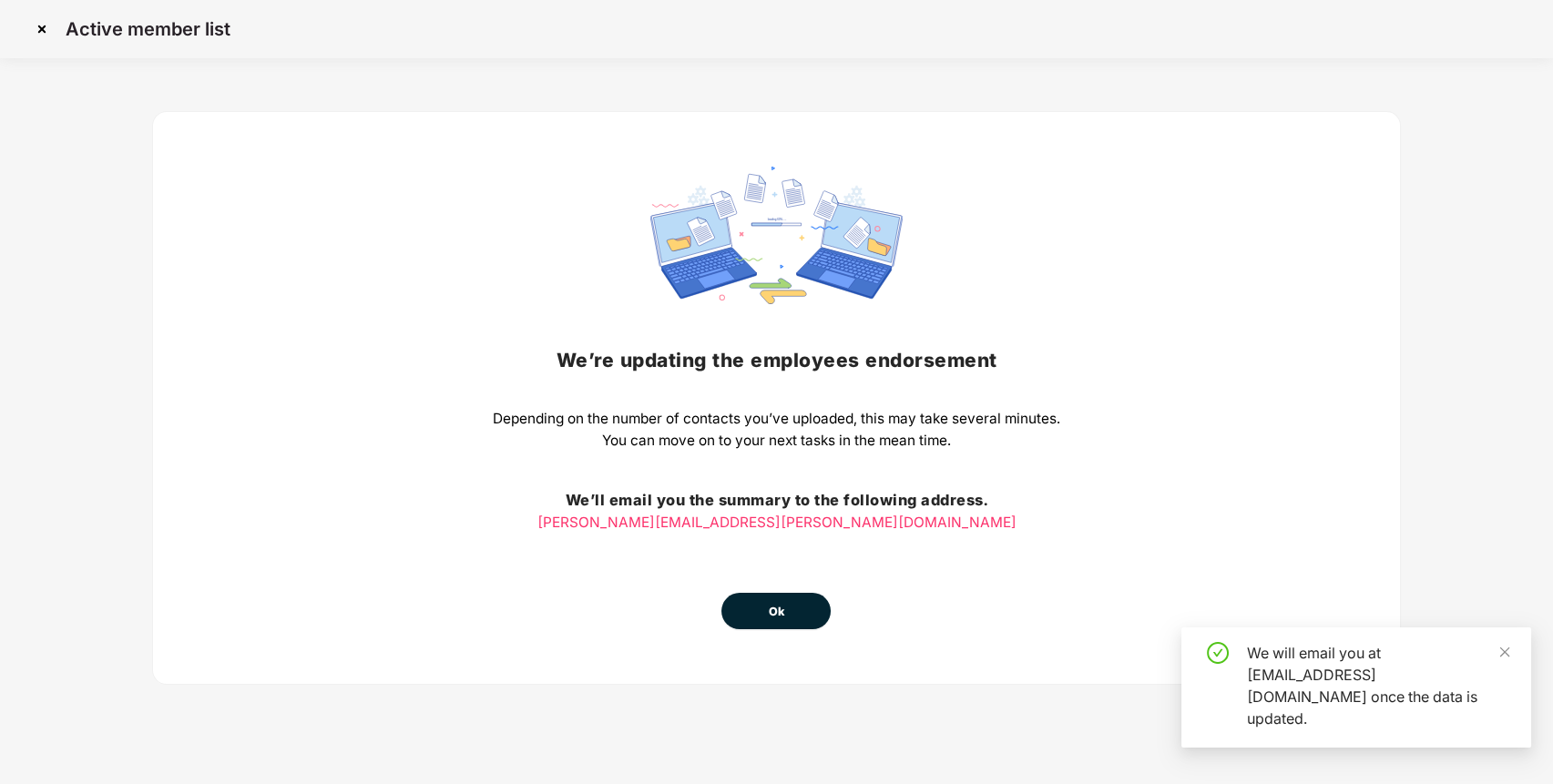
click at [773, 611] on span "Ok" at bounding box center [776, 611] width 17 height 19
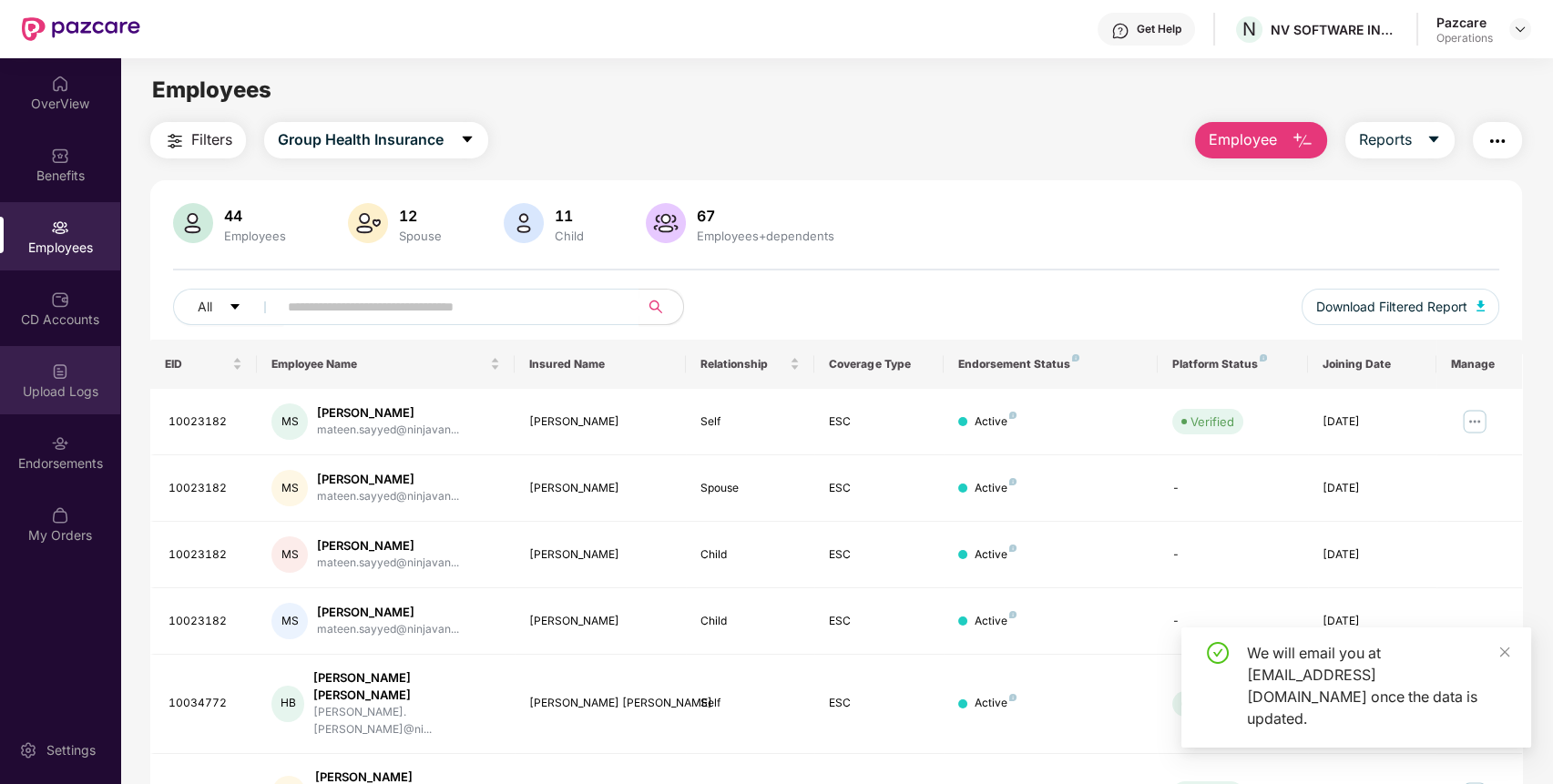
click at [89, 379] on div "Upload Logs" at bounding box center [60, 380] width 120 height 68
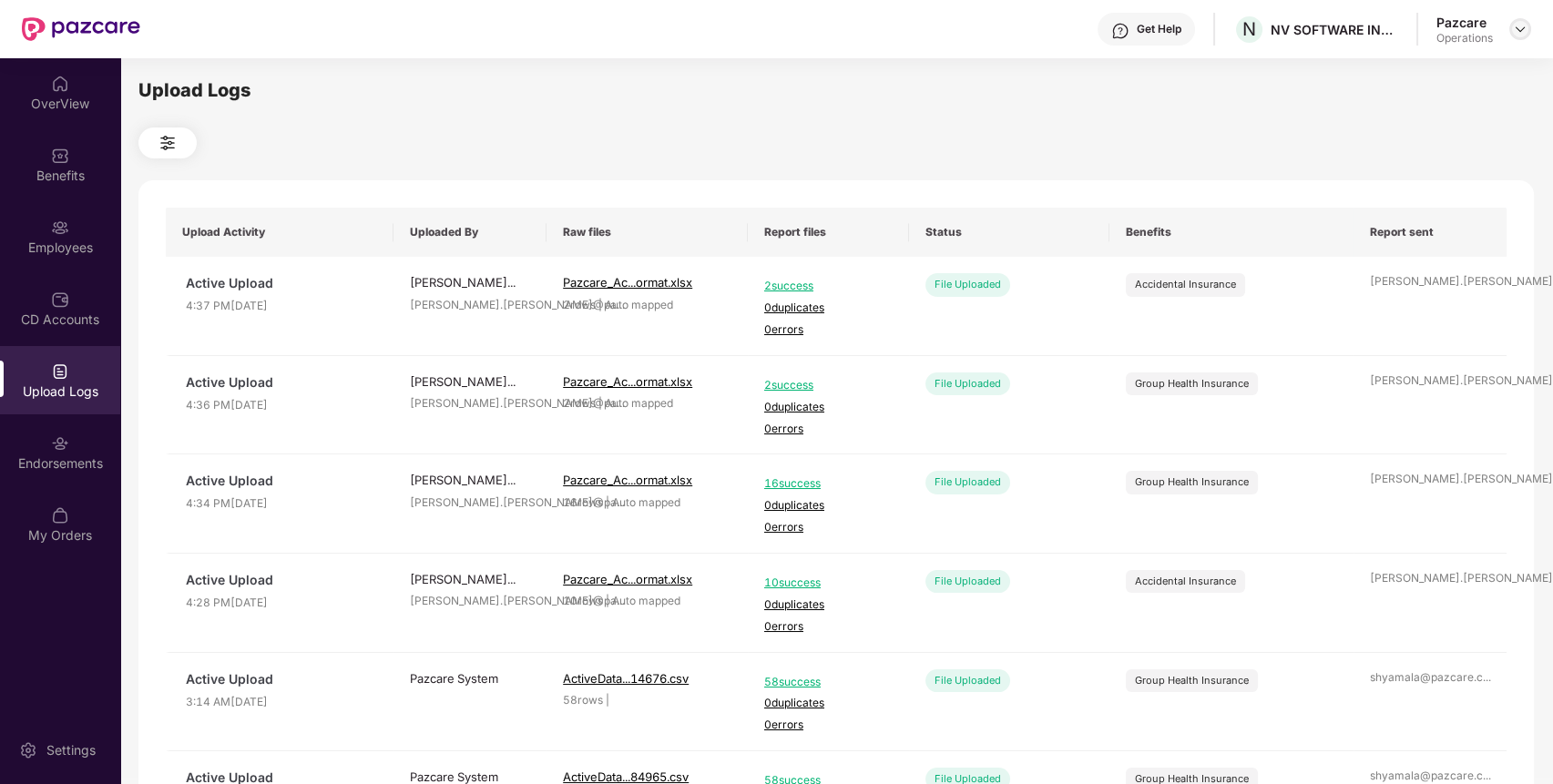
click at [1521, 28] on img at bounding box center [1519, 28] width 15 height 15
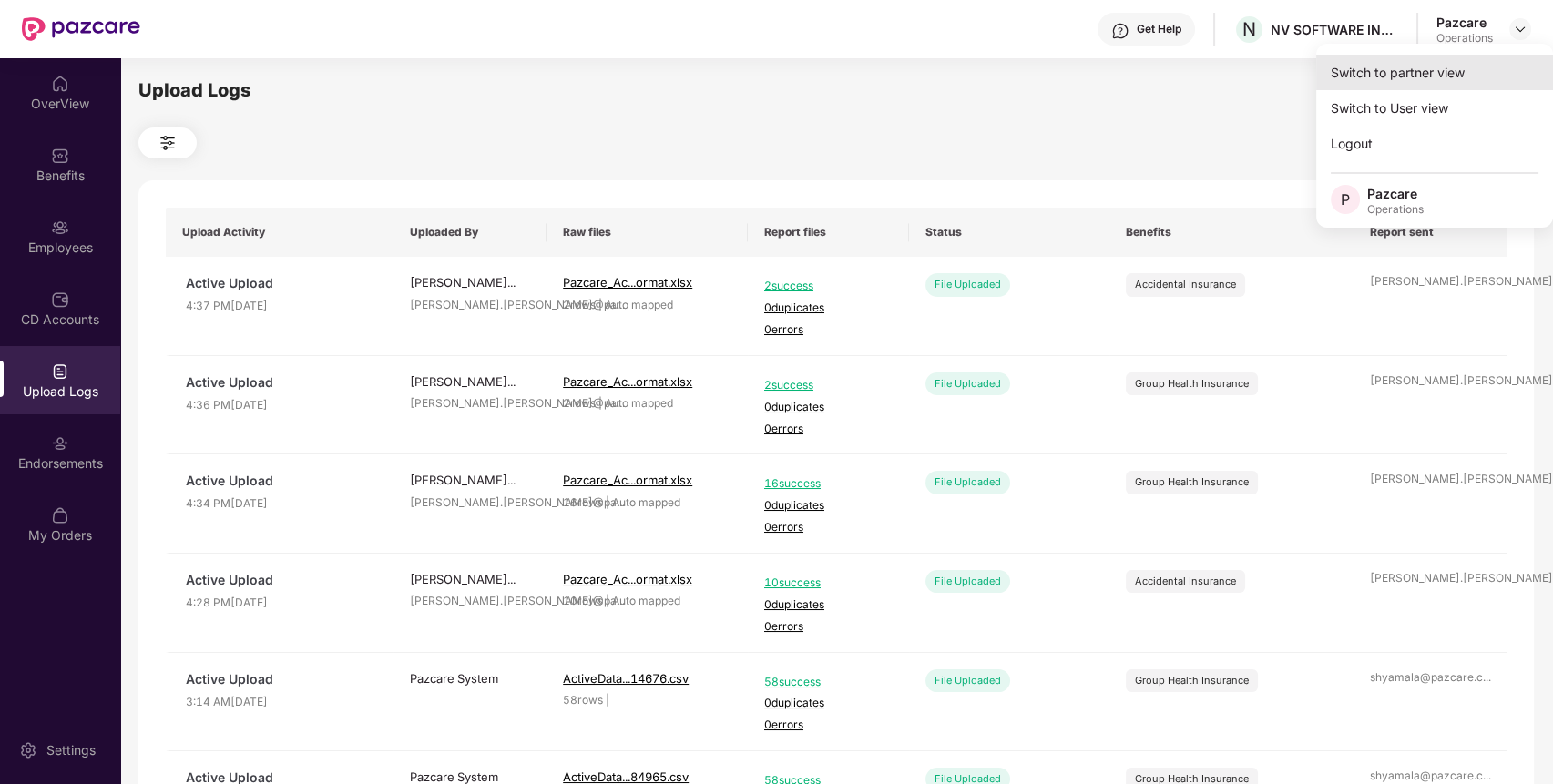
click at [1443, 65] on div "Switch to partner view" at bounding box center [1434, 72] width 236 height 35
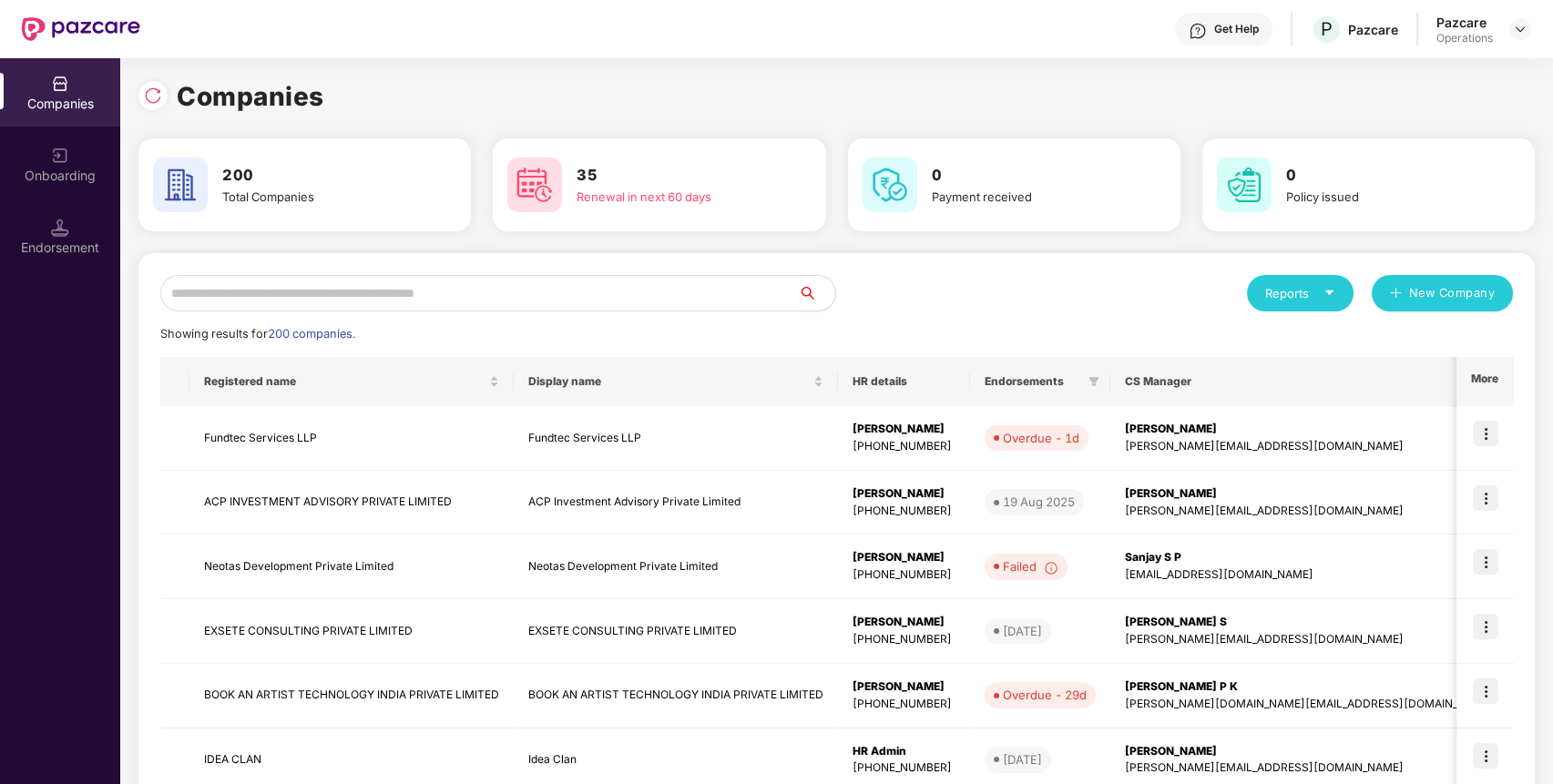
click at [503, 289] on input "text" at bounding box center [480, 293] width 639 height 36
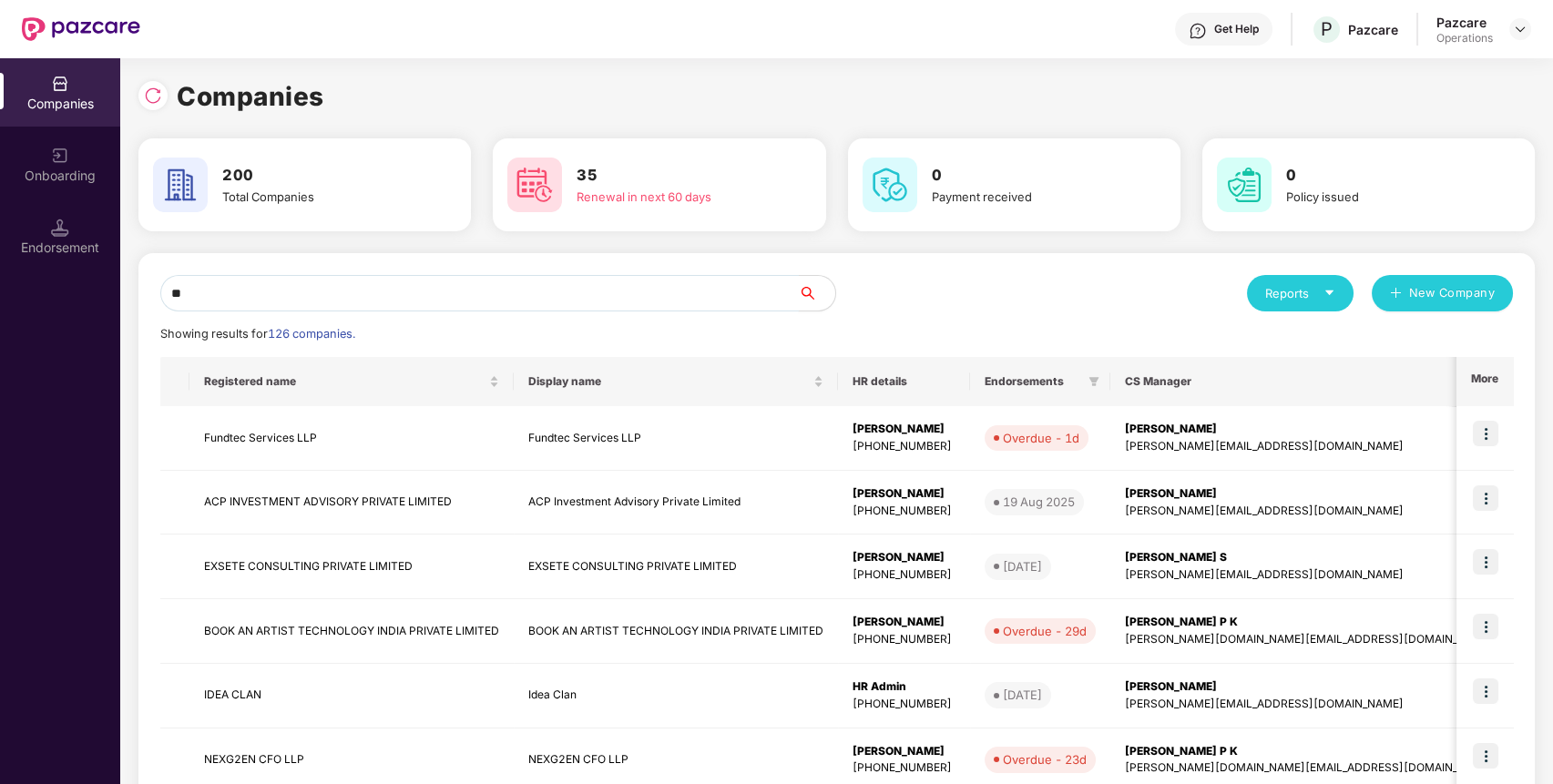
type input "*"
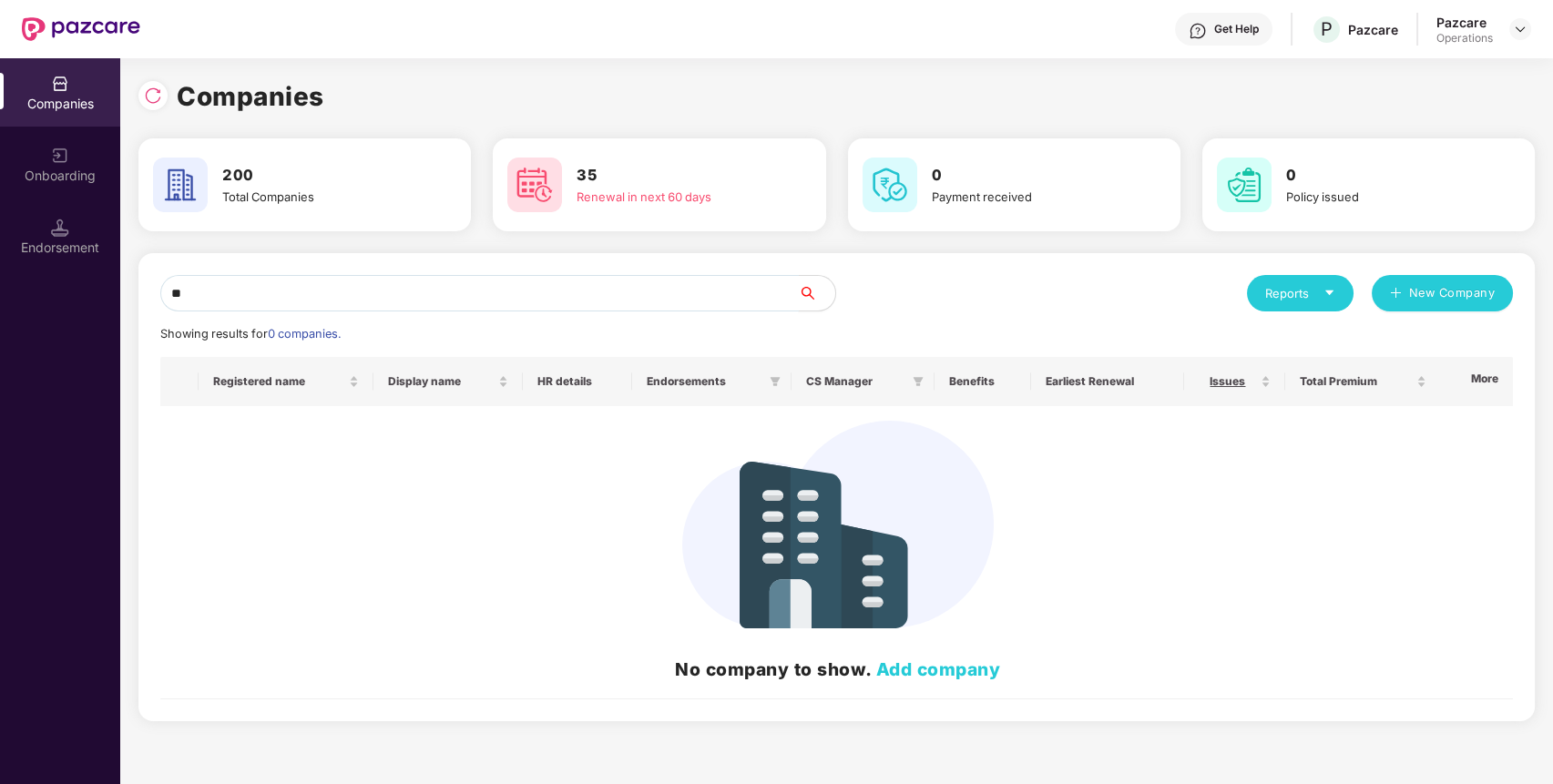
type input "*"
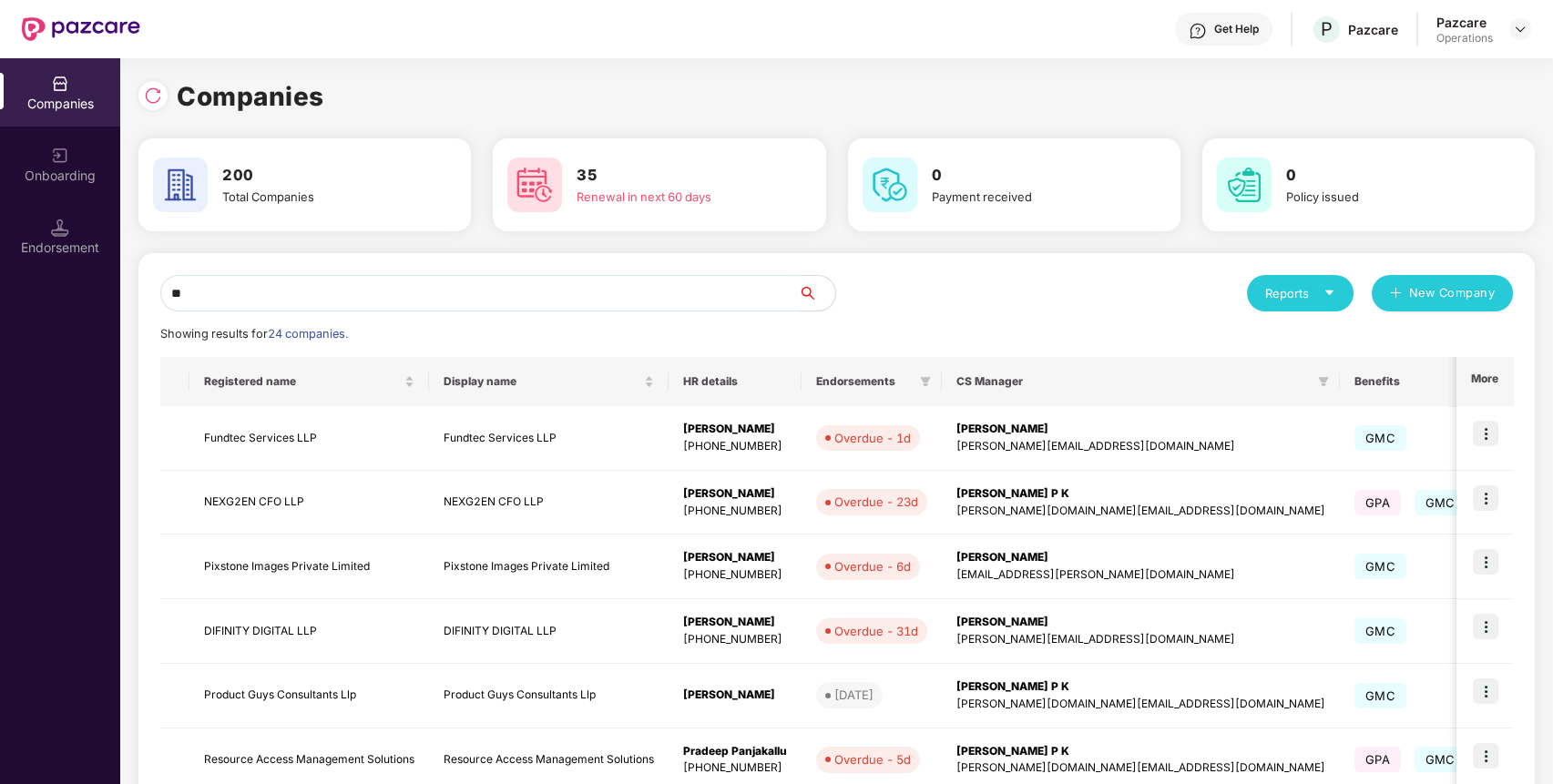
type input "*"
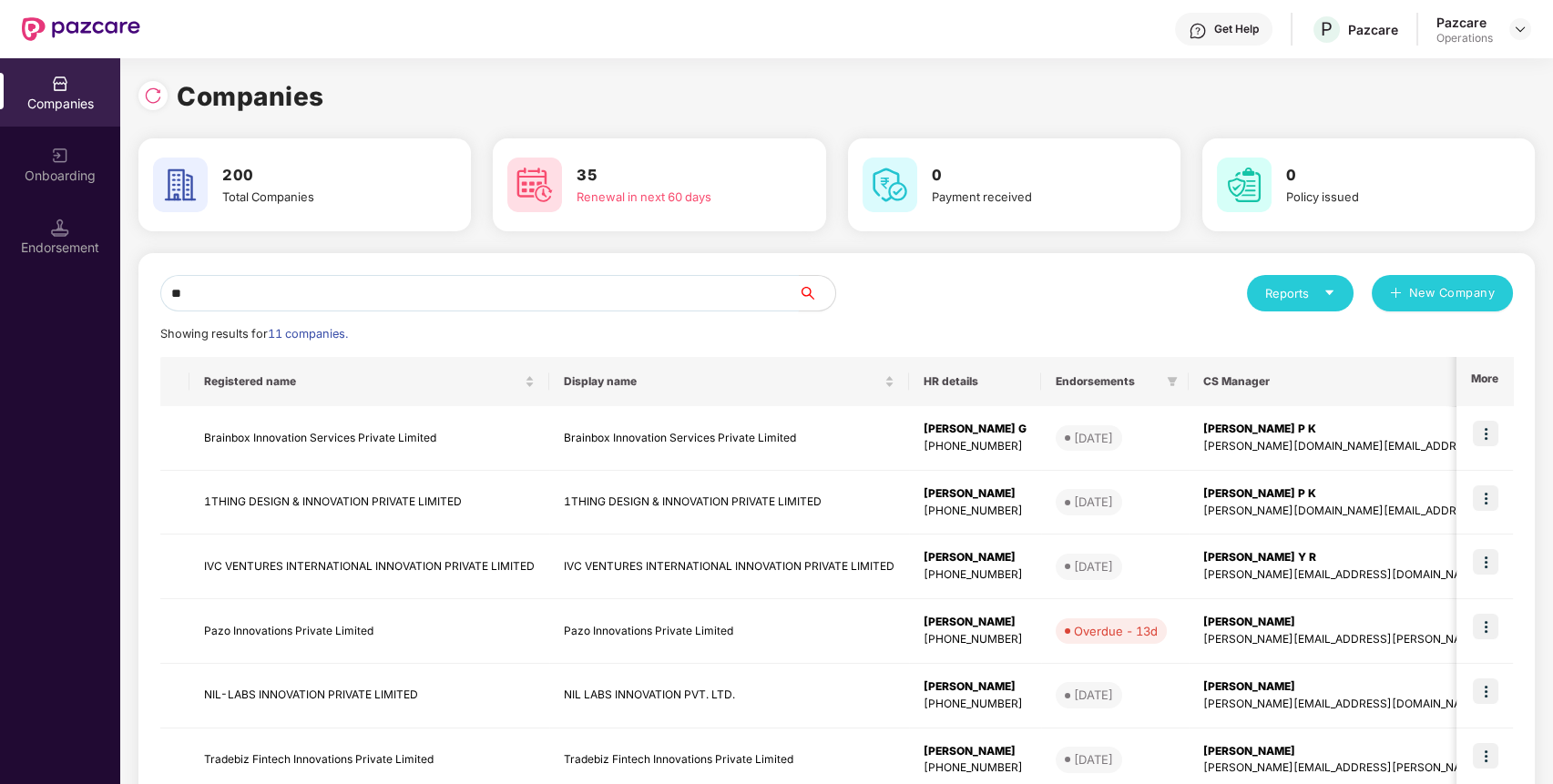
type input "*"
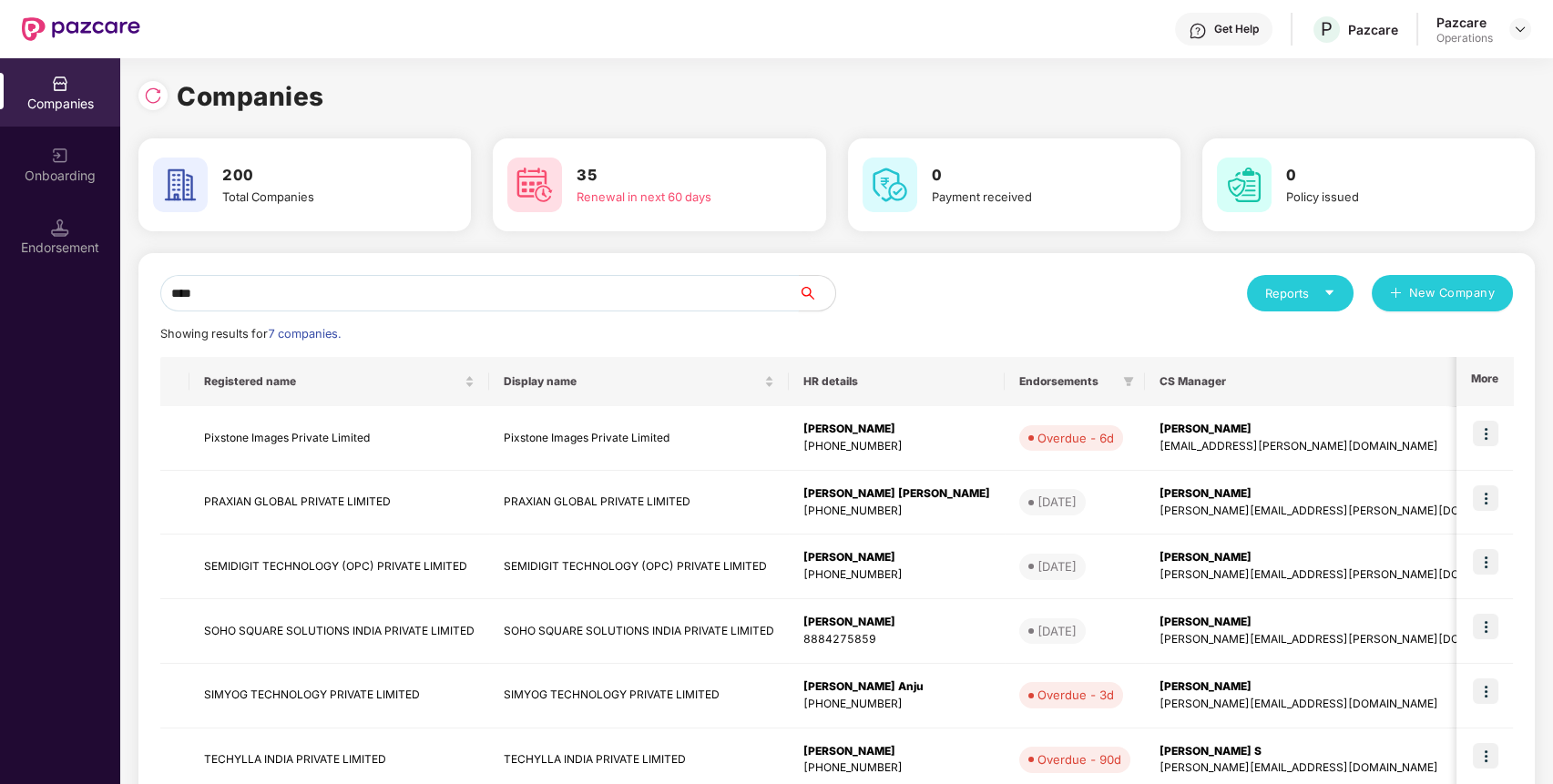
type input "*****"
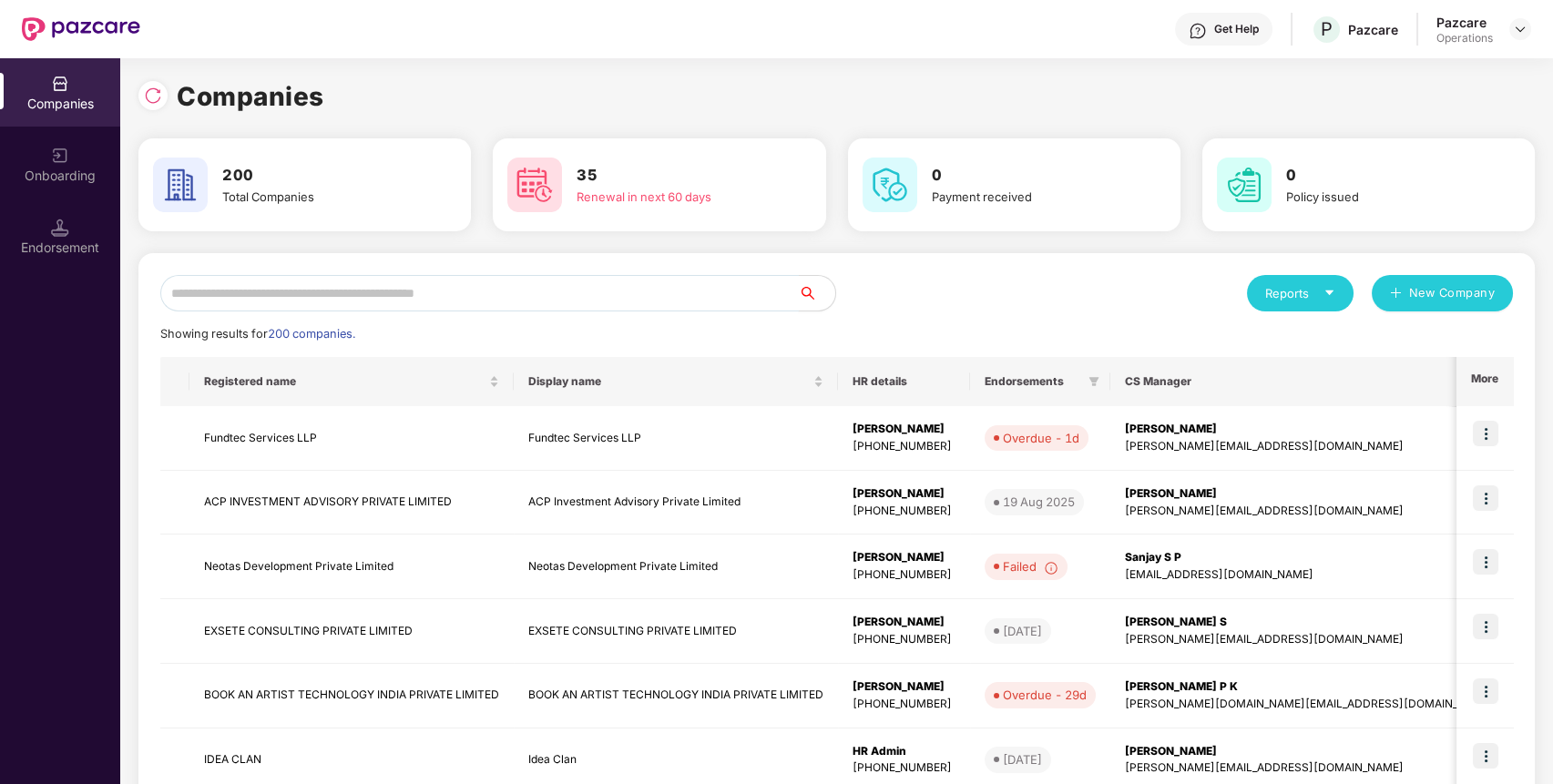
click at [662, 291] on input "text" at bounding box center [480, 293] width 639 height 36
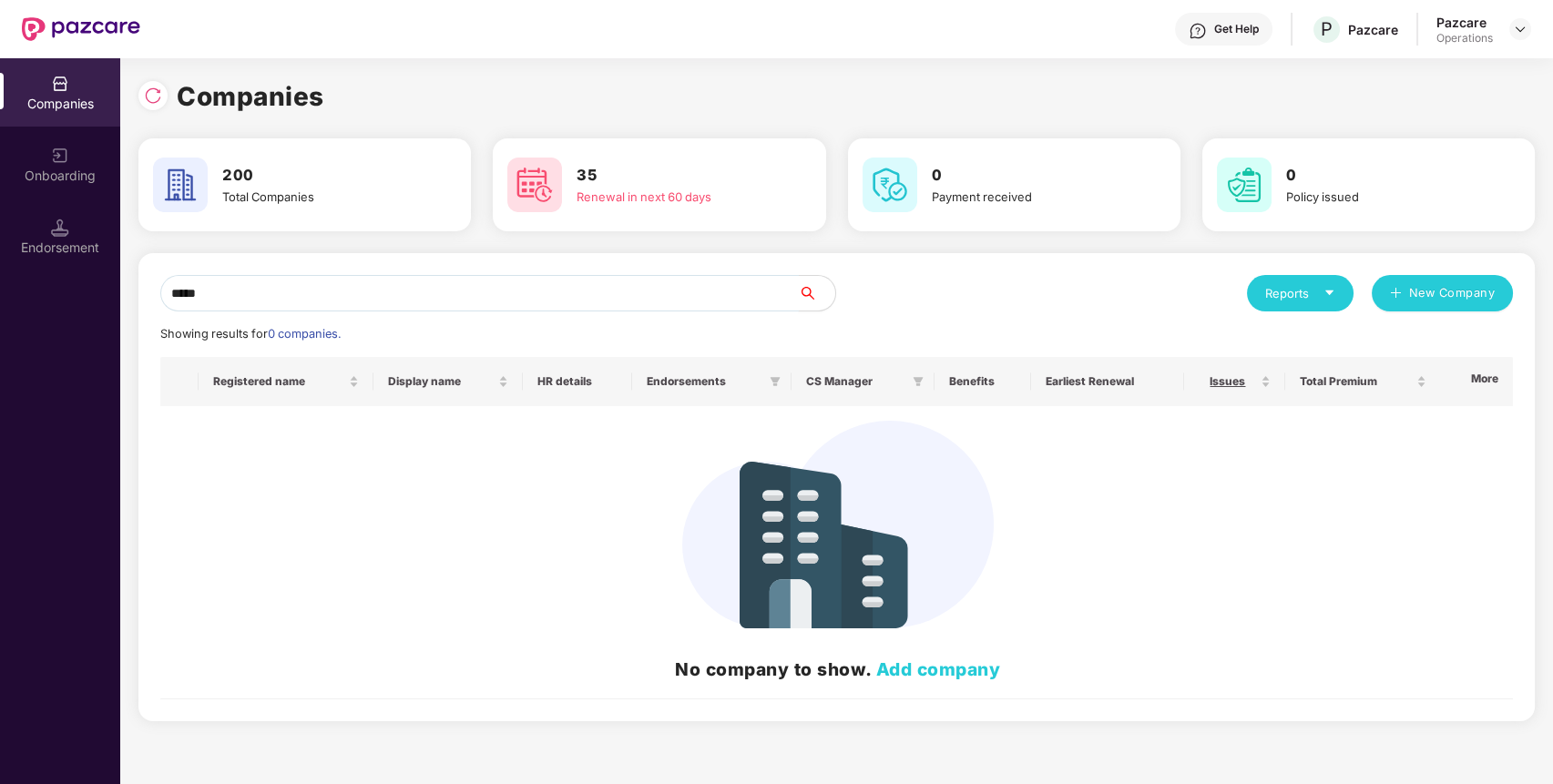
type input "*****"
